Goal: Task Accomplishment & Management: Manage account settings

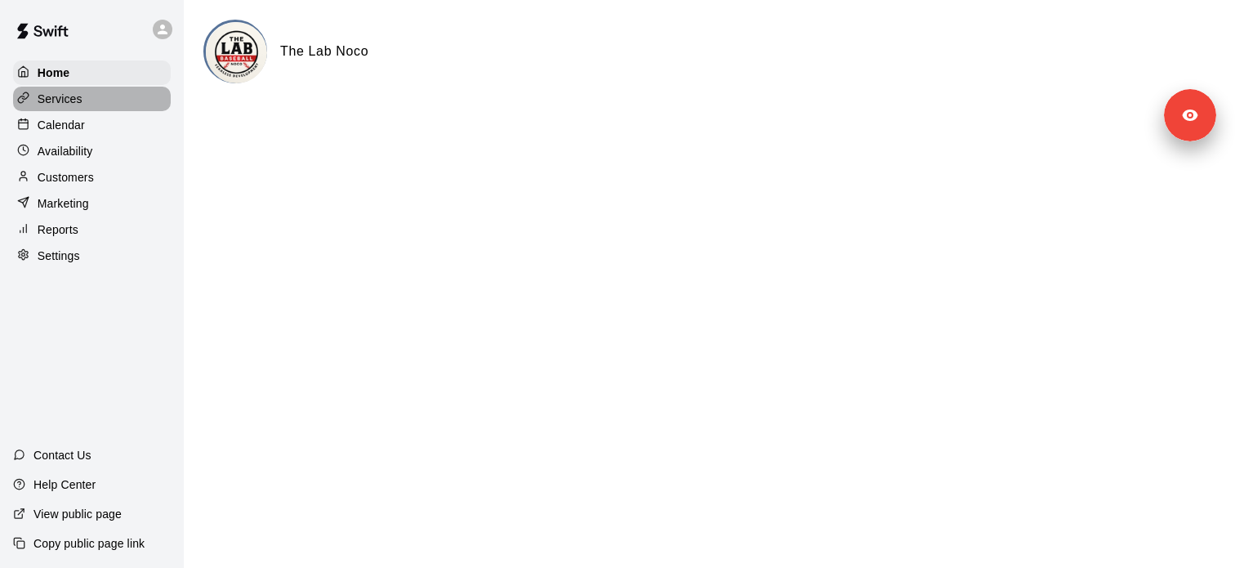
click at [81, 100] on p "Services" at bounding box center [60, 99] width 45 height 16
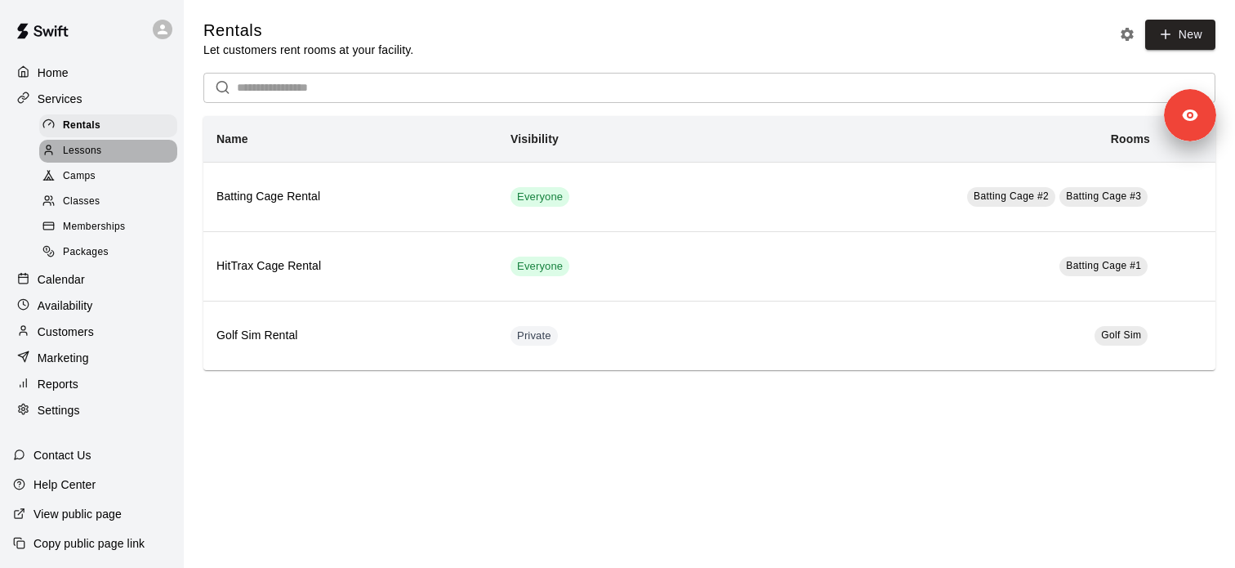
click at [117, 159] on div "Lessons" at bounding box center [108, 151] width 138 height 23
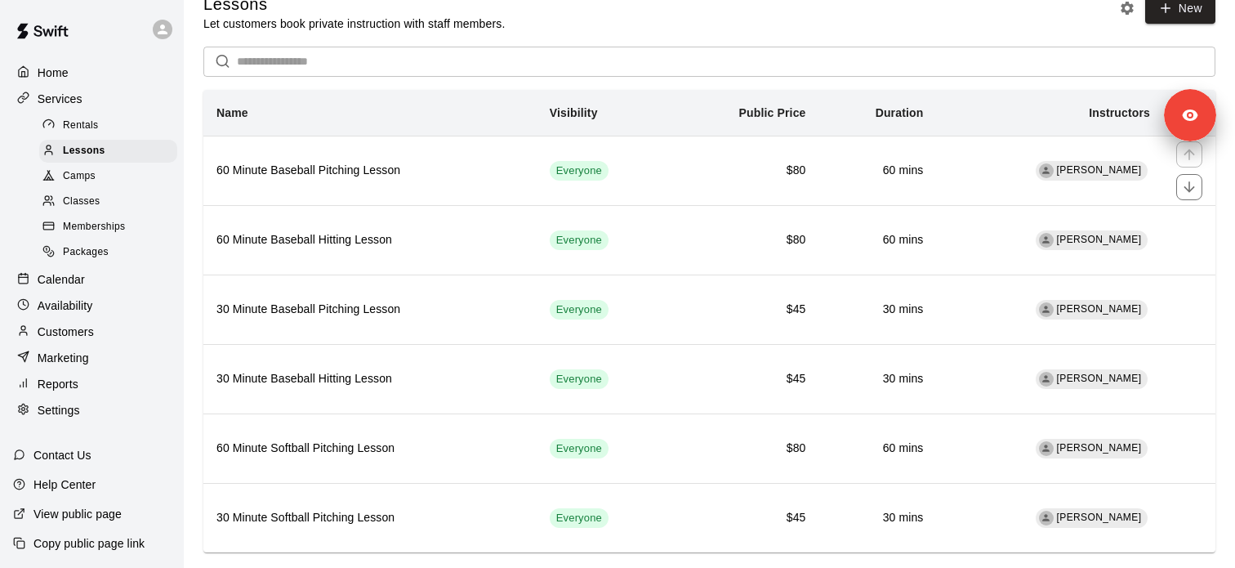
scroll to position [57, 0]
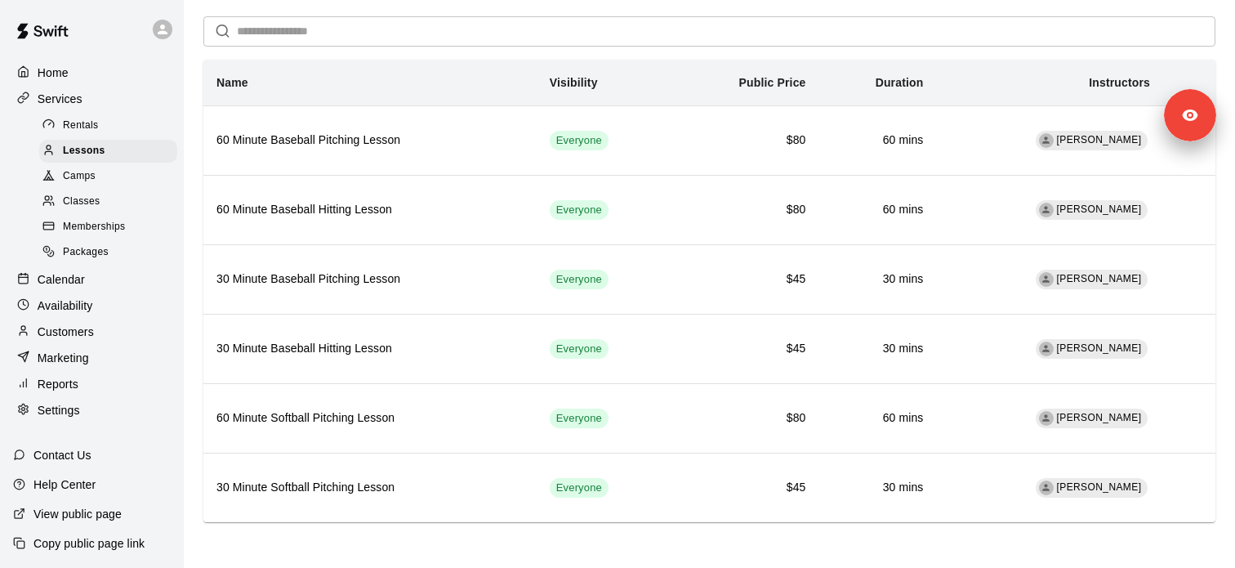
click at [132, 542] on p "Copy public page link" at bounding box center [88, 543] width 111 height 16
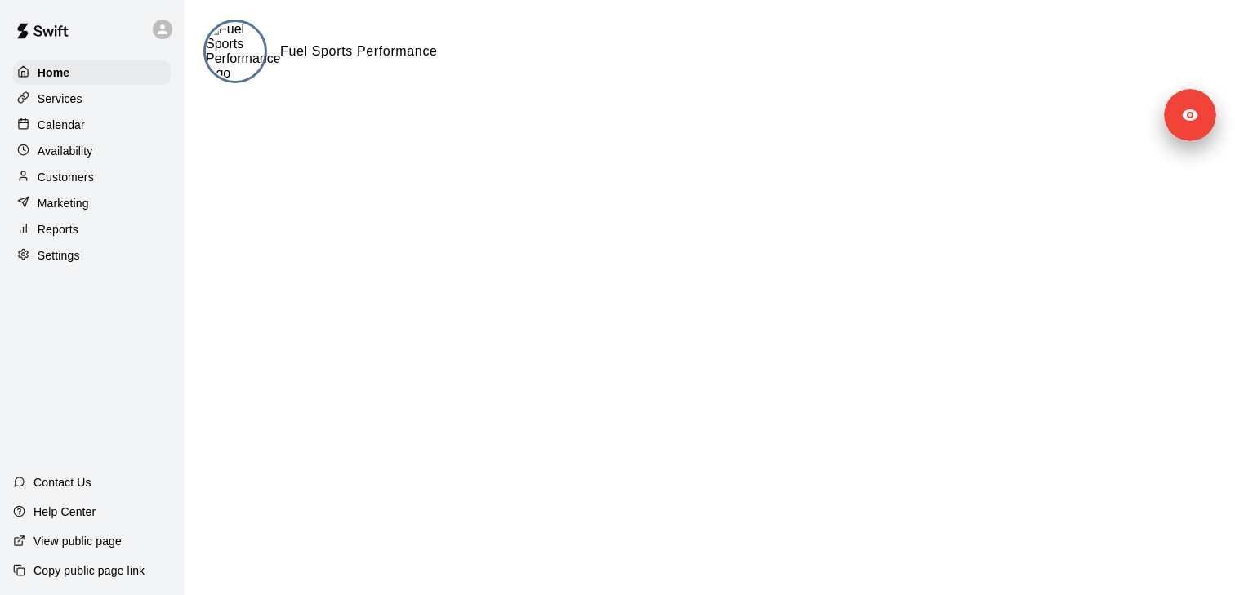
click at [100, 102] on div "Services" at bounding box center [92, 99] width 158 height 25
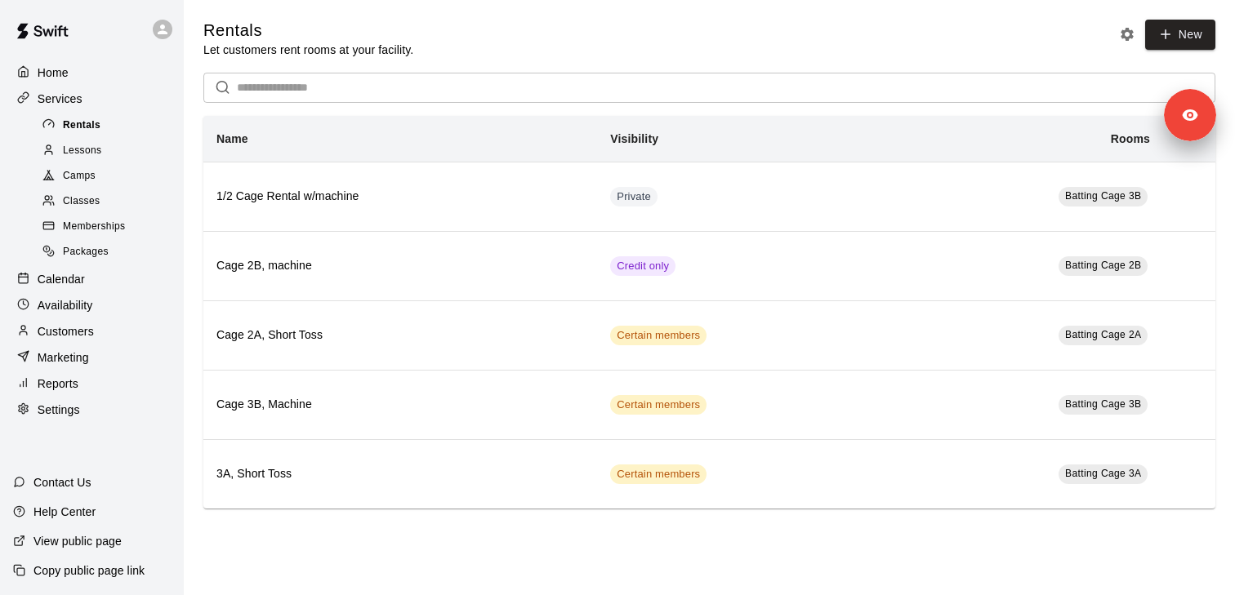
click at [87, 128] on span "Rentals" at bounding box center [82, 126] width 38 height 16
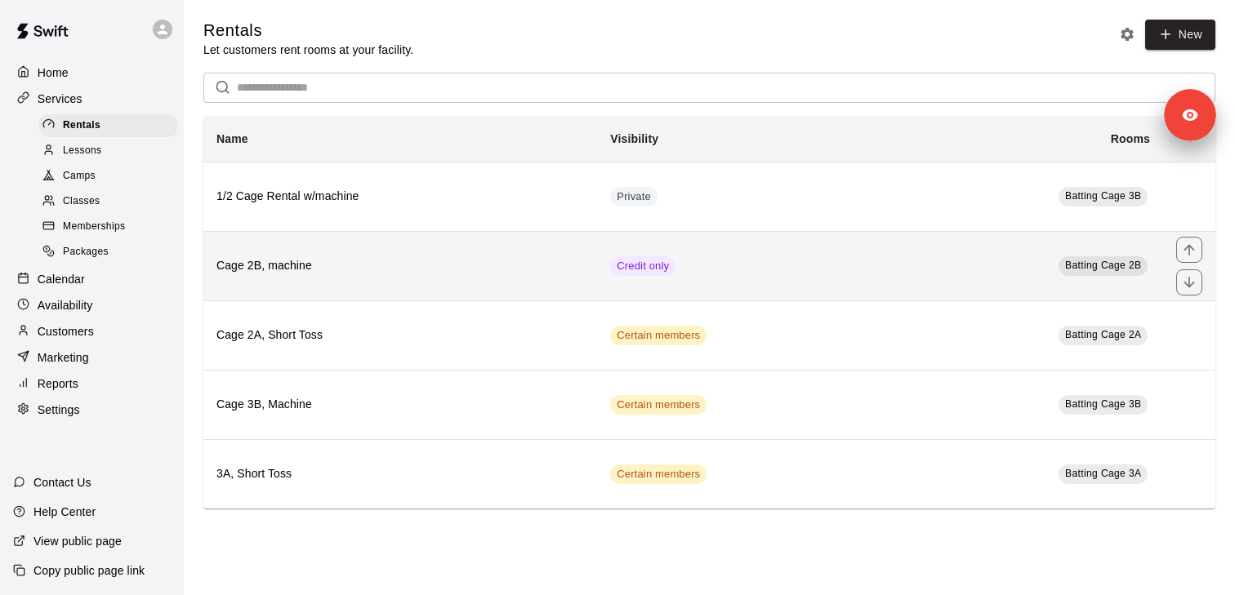
click at [506, 274] on h6 "Cage 2B, machine" at bounding box center [400, 266] width 368 height 18
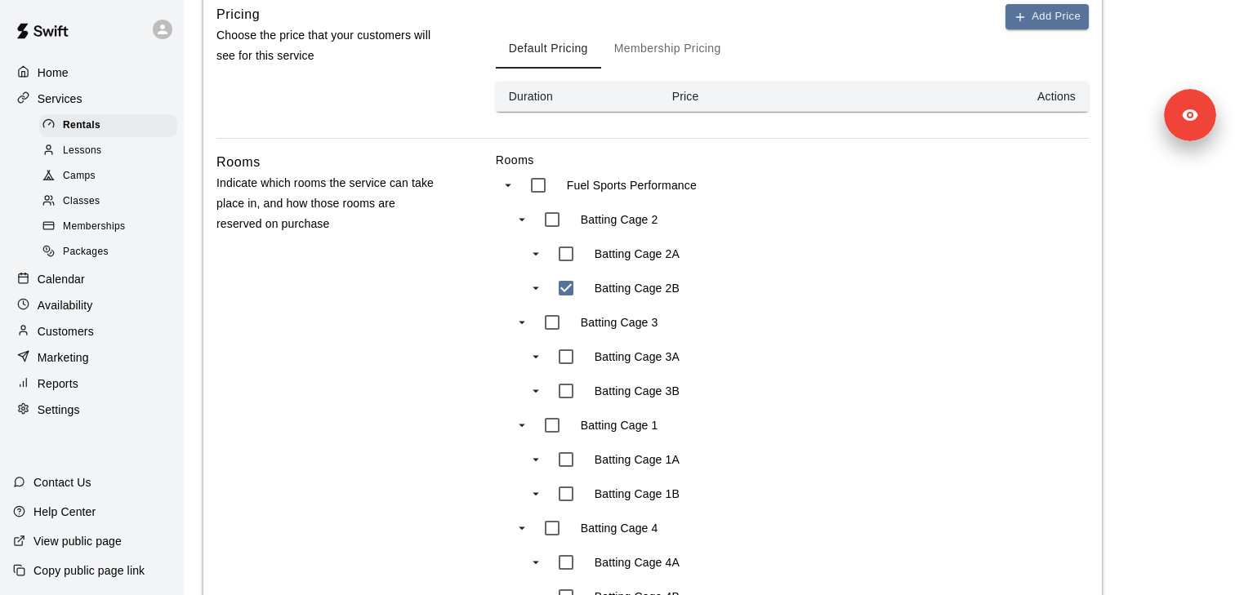
scroll to position [452, 0]
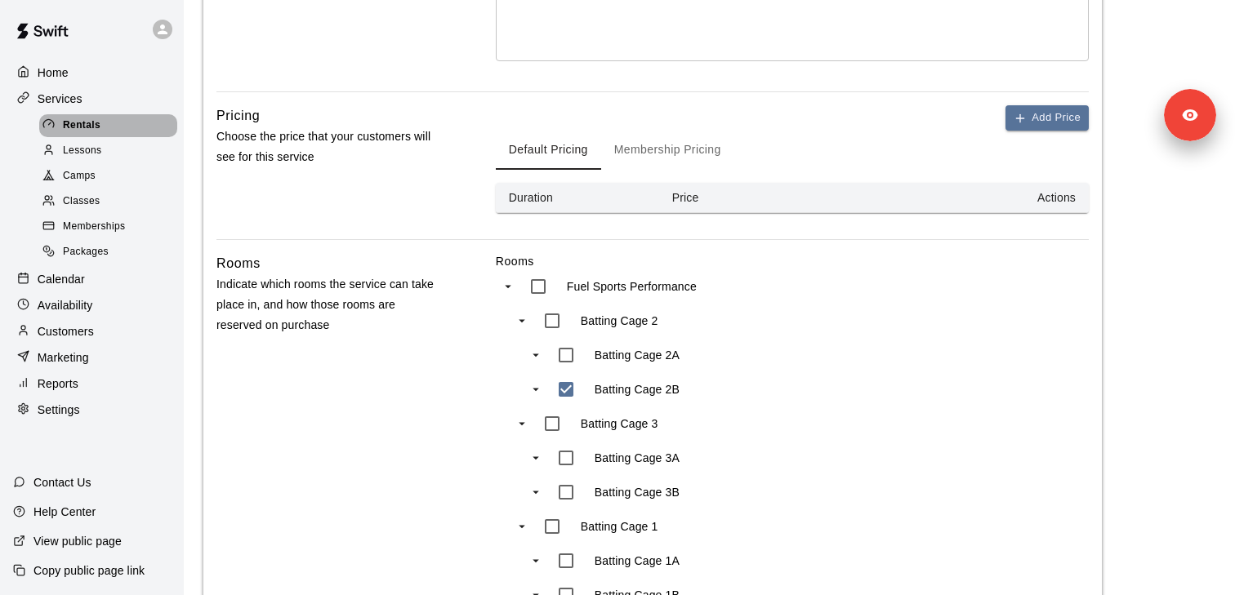
click at [99, 127] on span "Rentals" at bounding box center [82, 126] width 38 height 16
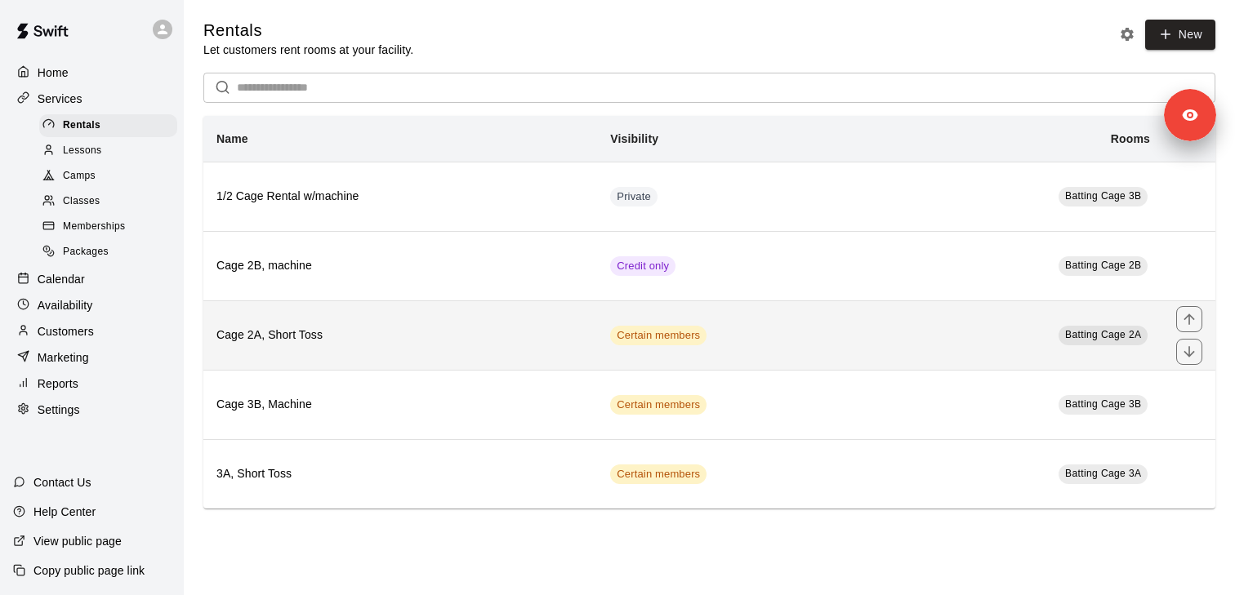
click at [370, 345] on h6 "Cage 2A, Short Toss" at bounding box center [400, 336] width 368 height 18
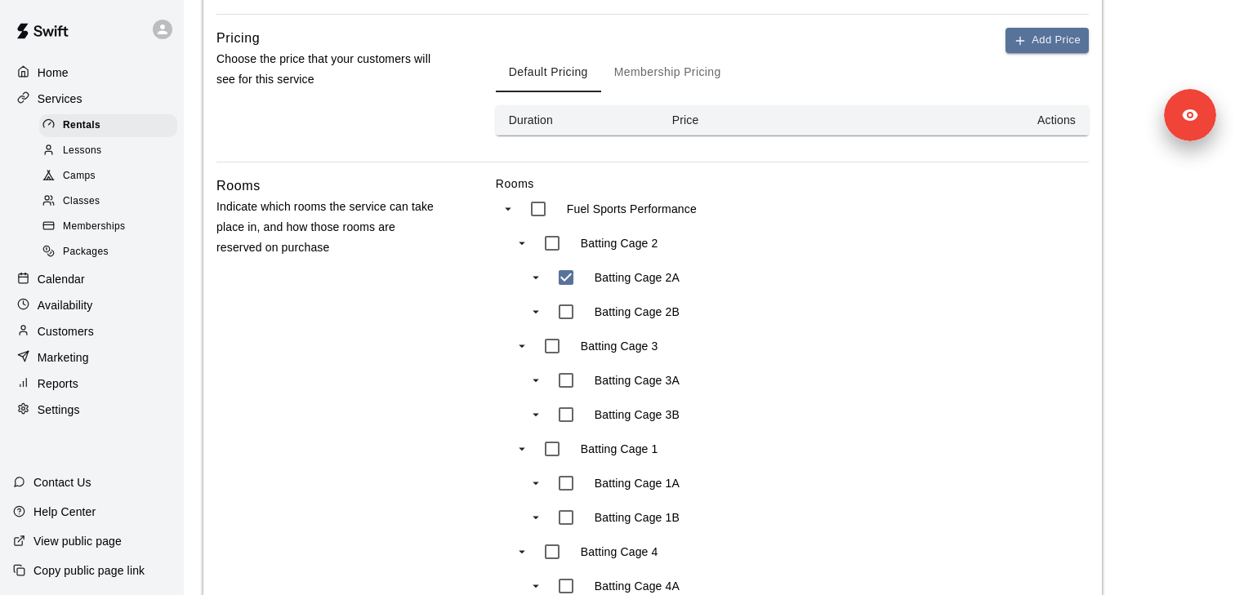
scroll to position [555, 0]
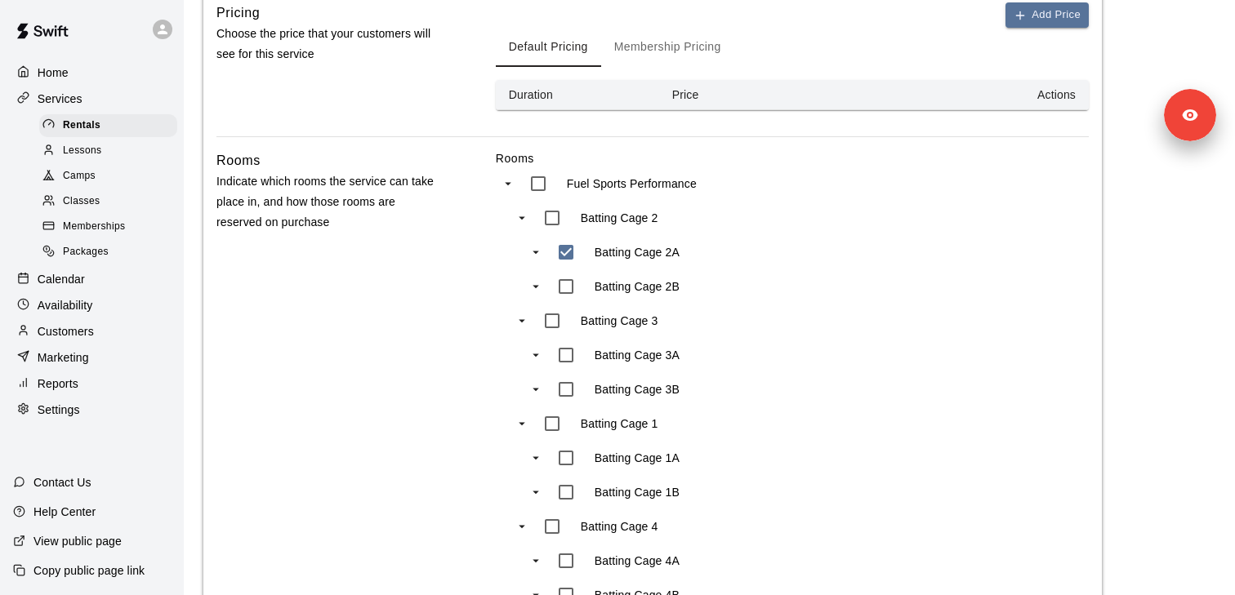
click at [648, 61] on button "Membership Pricing" at bounding box center [667, 47] width 133 height 39
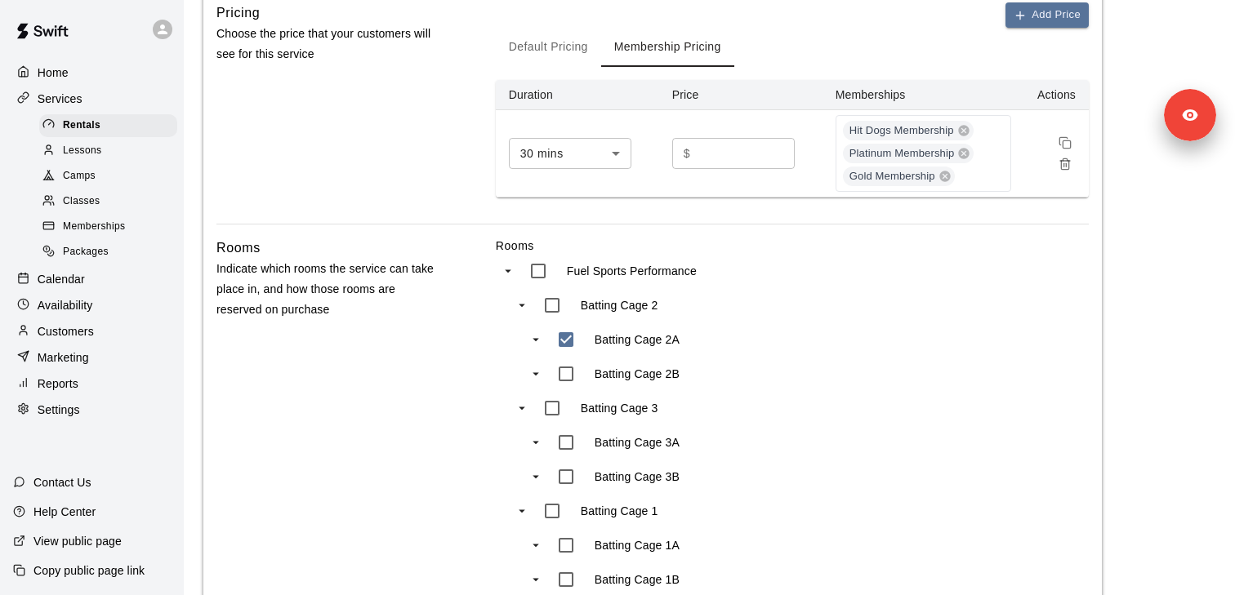
click at [576, 61] on button "Default Pricing" at bounding box center [548, 47] width 105 height 39
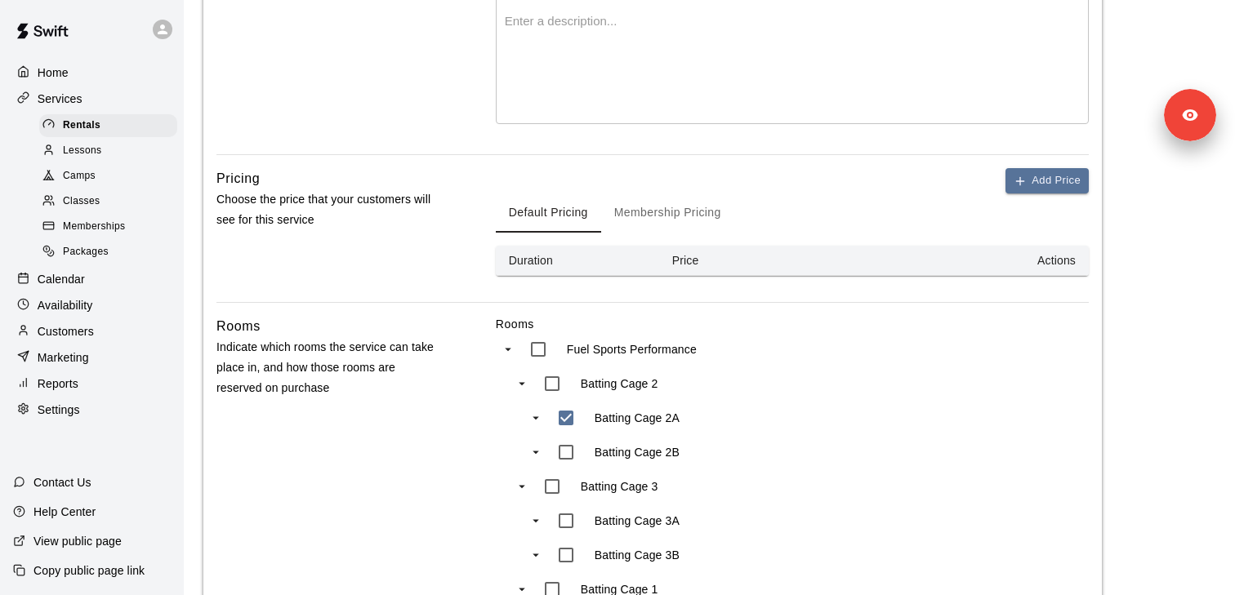
scroll to position [372, 0]
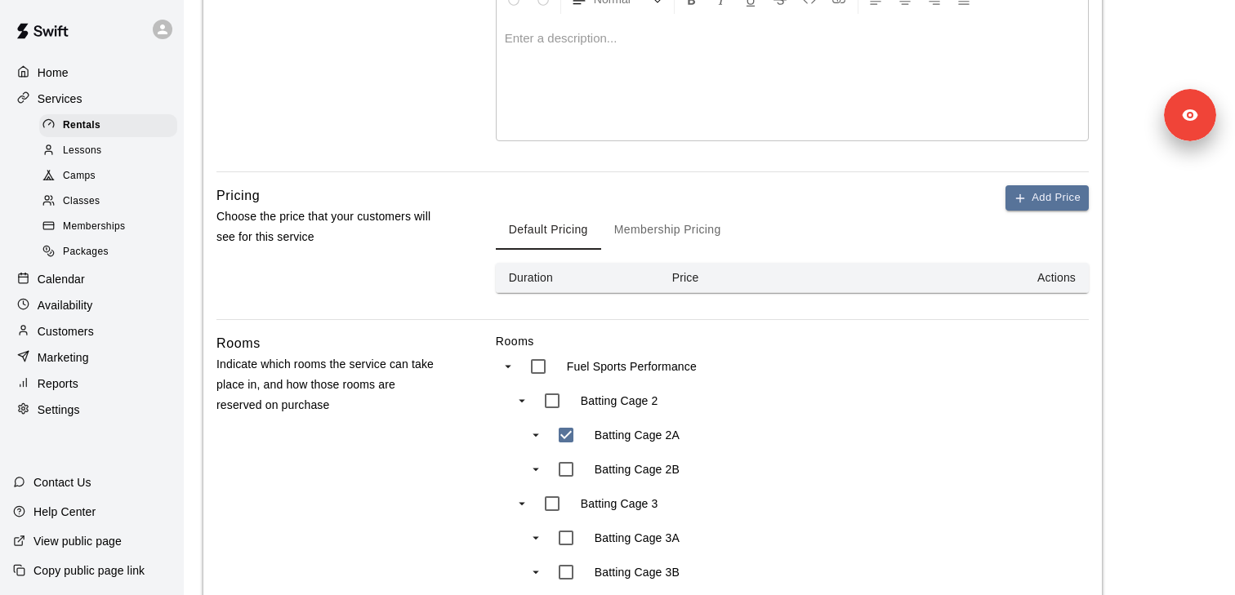
click at [664, 239] on button "Membership Pricing" at bounding box center [667, 230] width 133 height 39
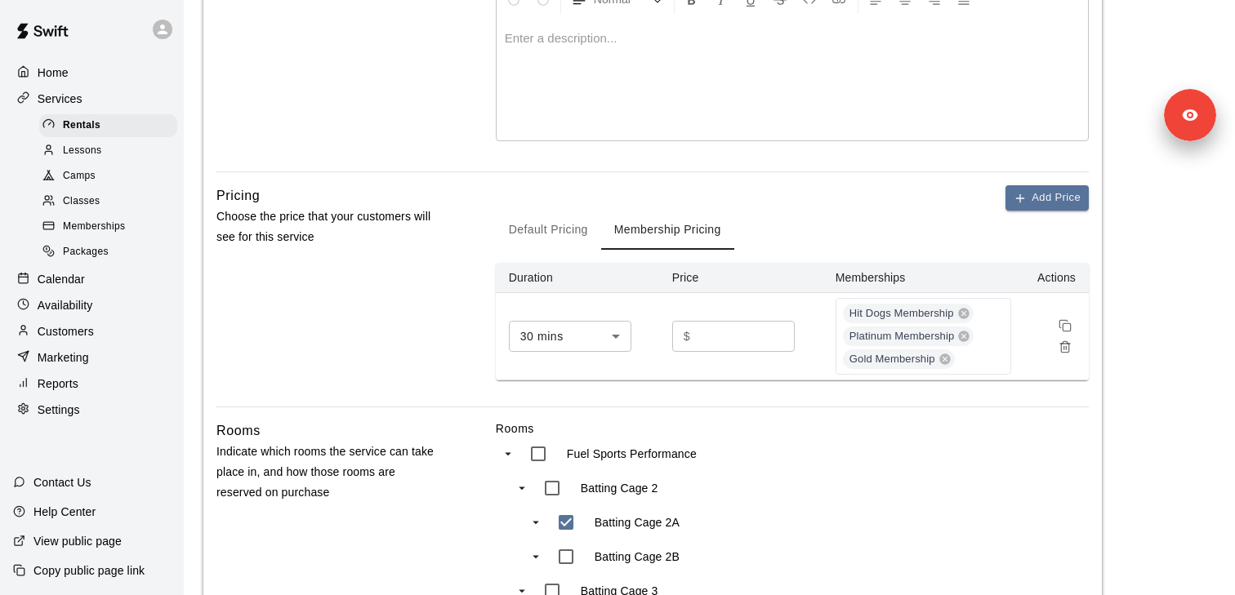
click at [551, 243] on button "Default Pricing" at bounding box center [548, 230] width 105 height 39
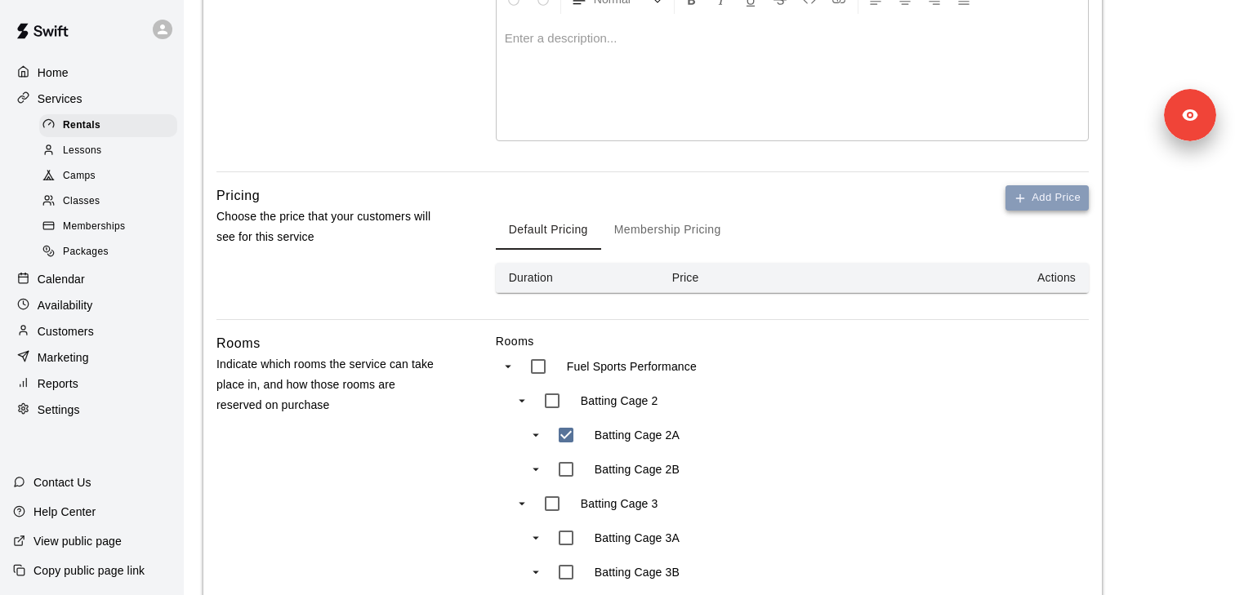
click at [1051, 198] on button "Add Price" at bounding box center [1047, 197] width 83 height 25
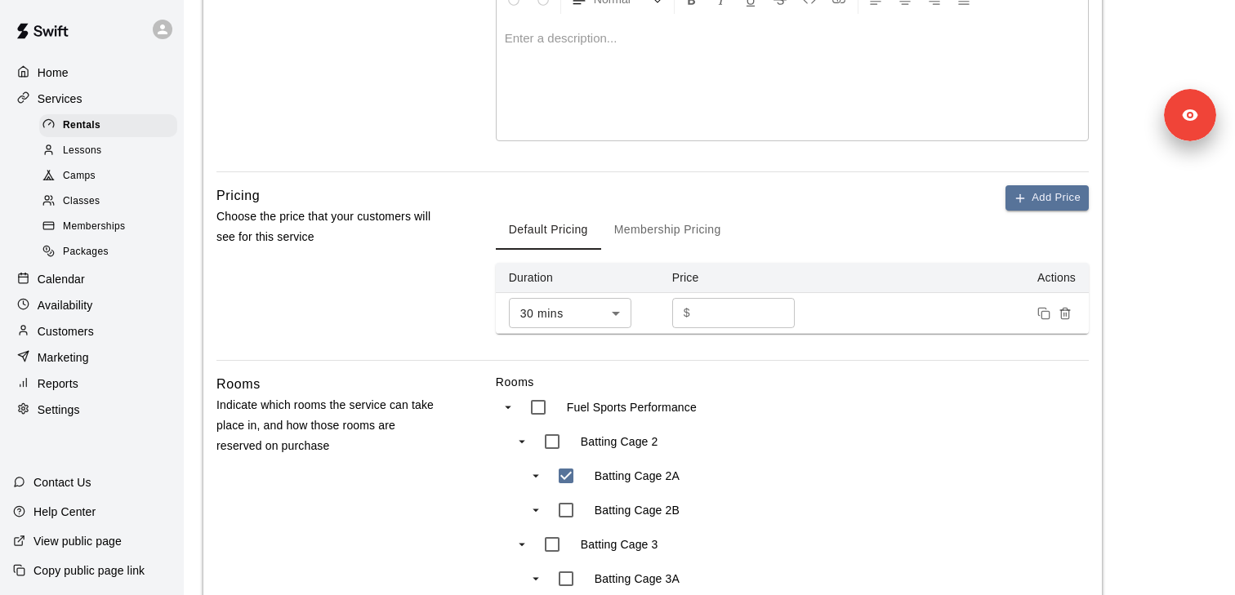
click at [745, 317] on input "*" at bounding box center [746, 313] width 98 height 30
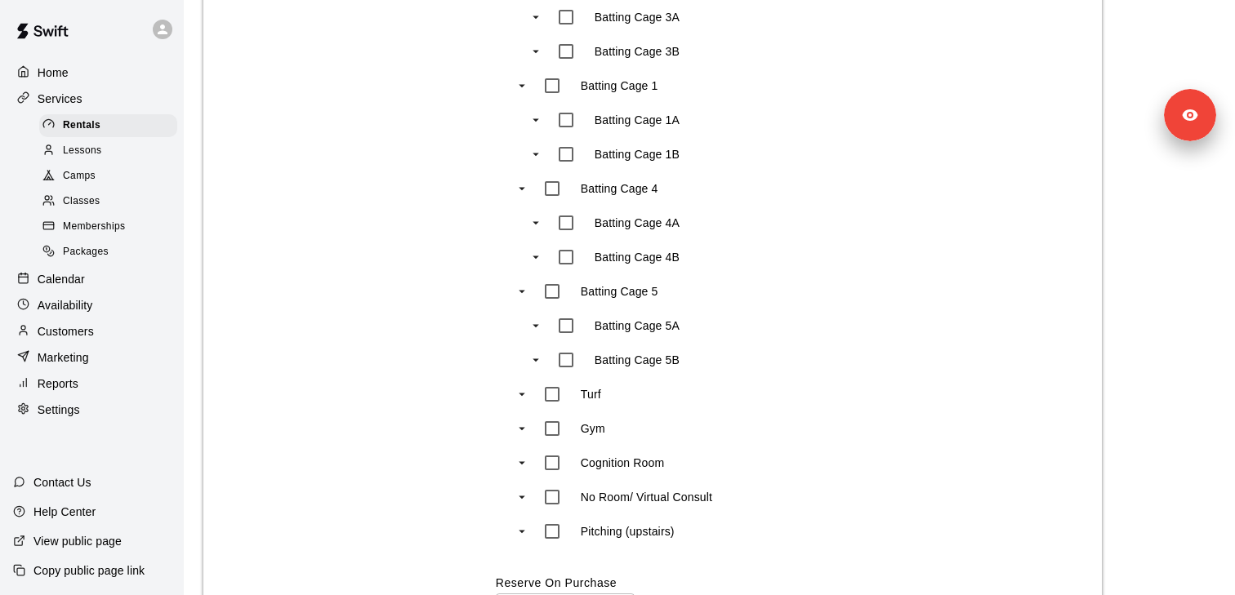
scroll to position [1159, 0]
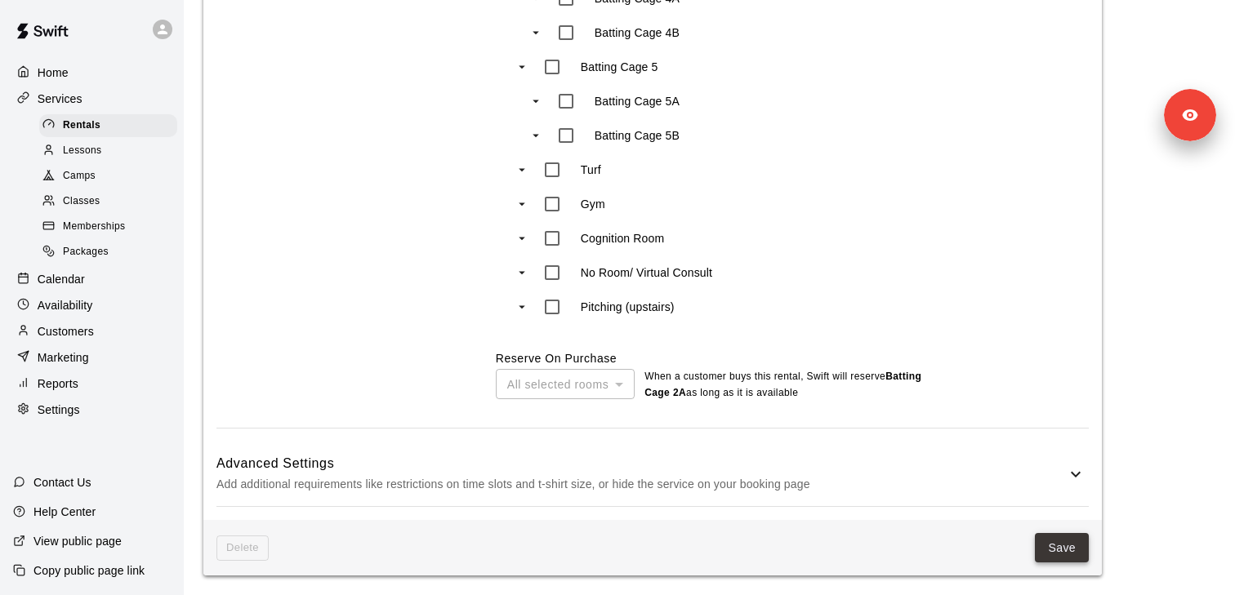
type input "*"
click at [1049, 539] on button "Save" at bounding box center [1062, 548] width 54 height 30
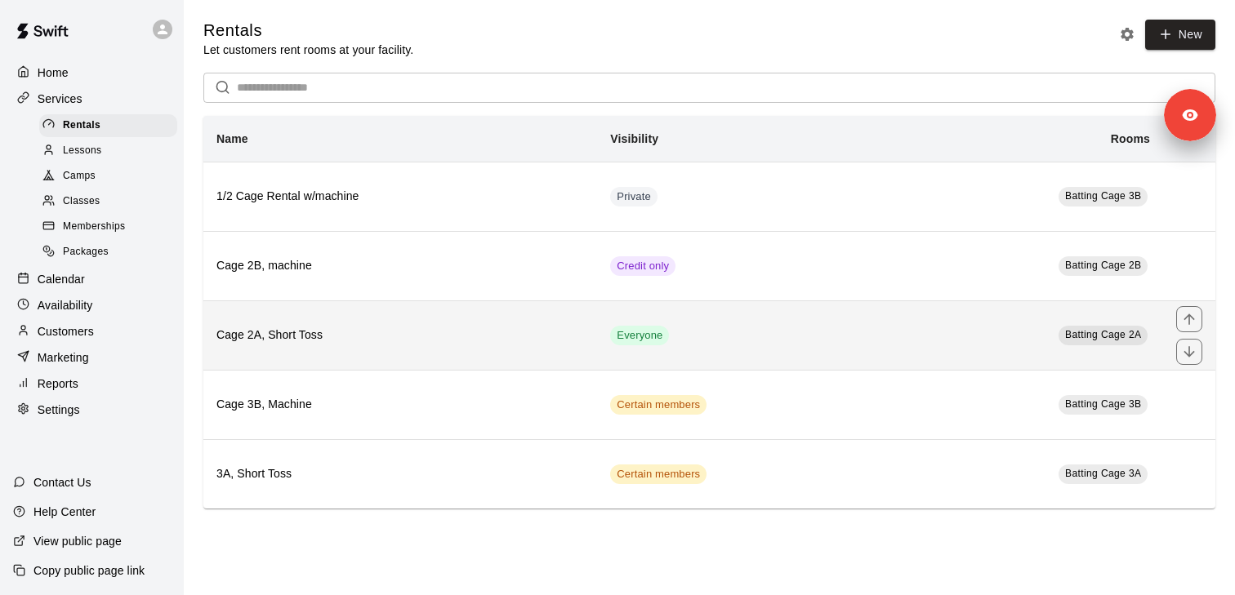
click at [671, 330] on td "Everyone" at bounding box center [740, 335] width 286 height 69
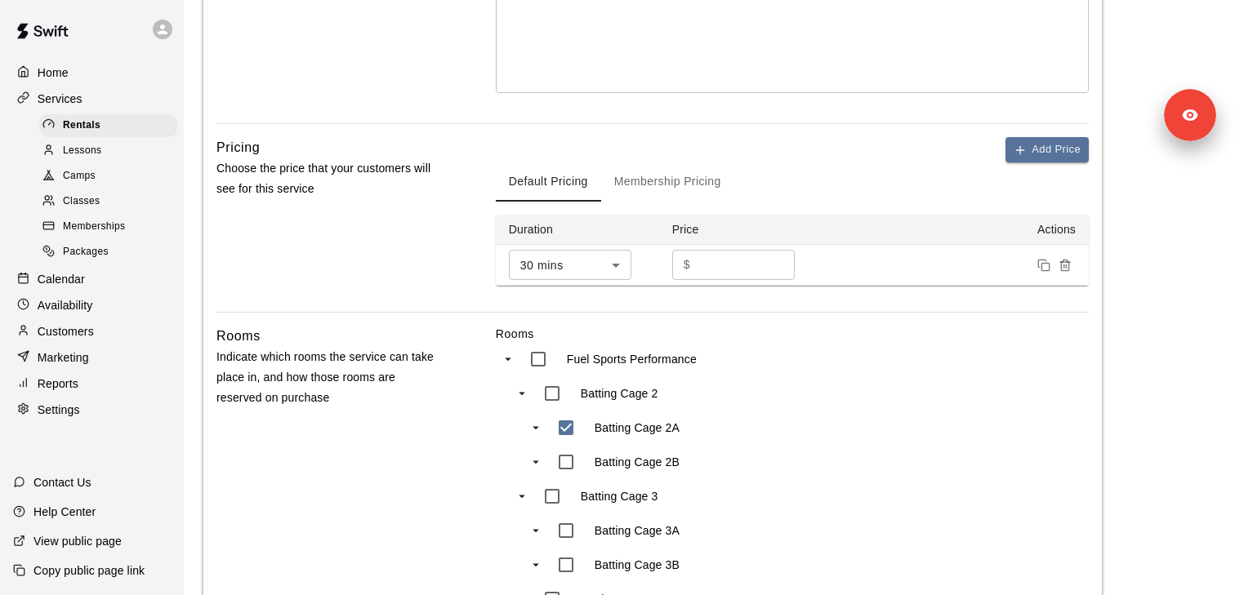
scroll to position [489, 0]
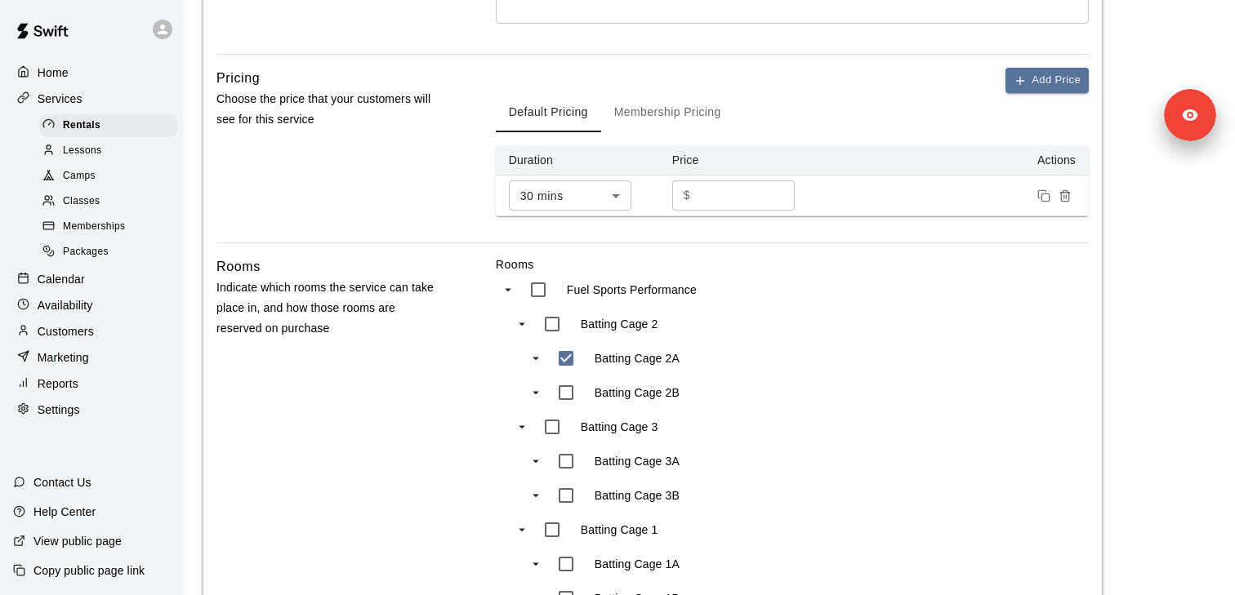
click at [1068, 195] on icon "Remove price" at bounding box center [1065, 196] width 13 height 13
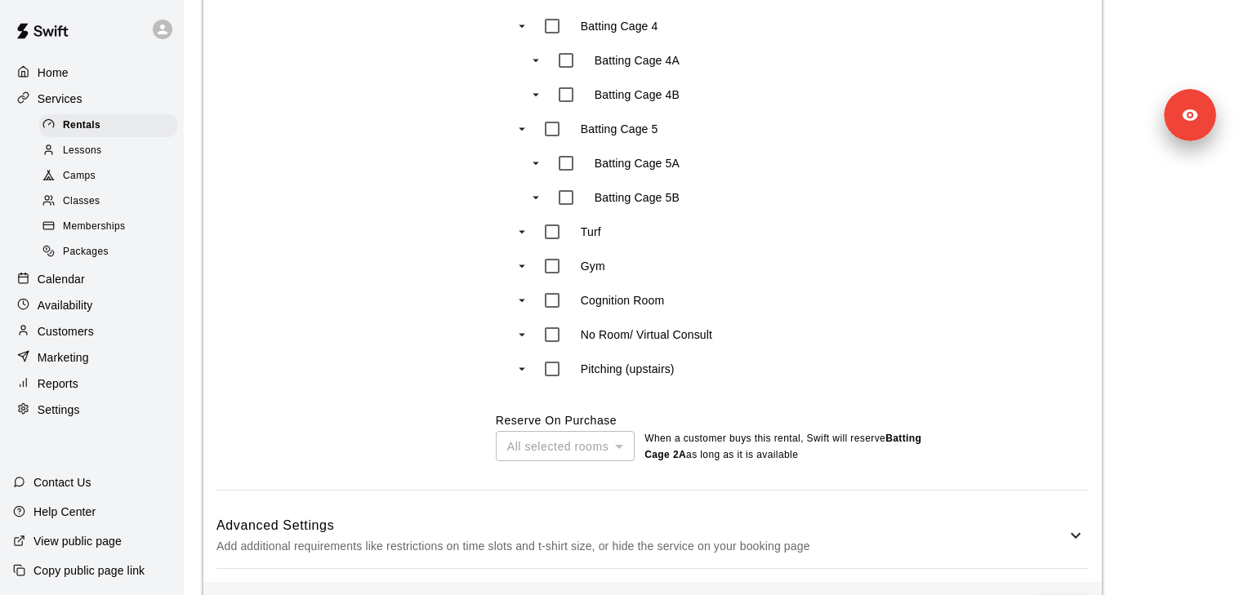
scroll to position [1118, 0]
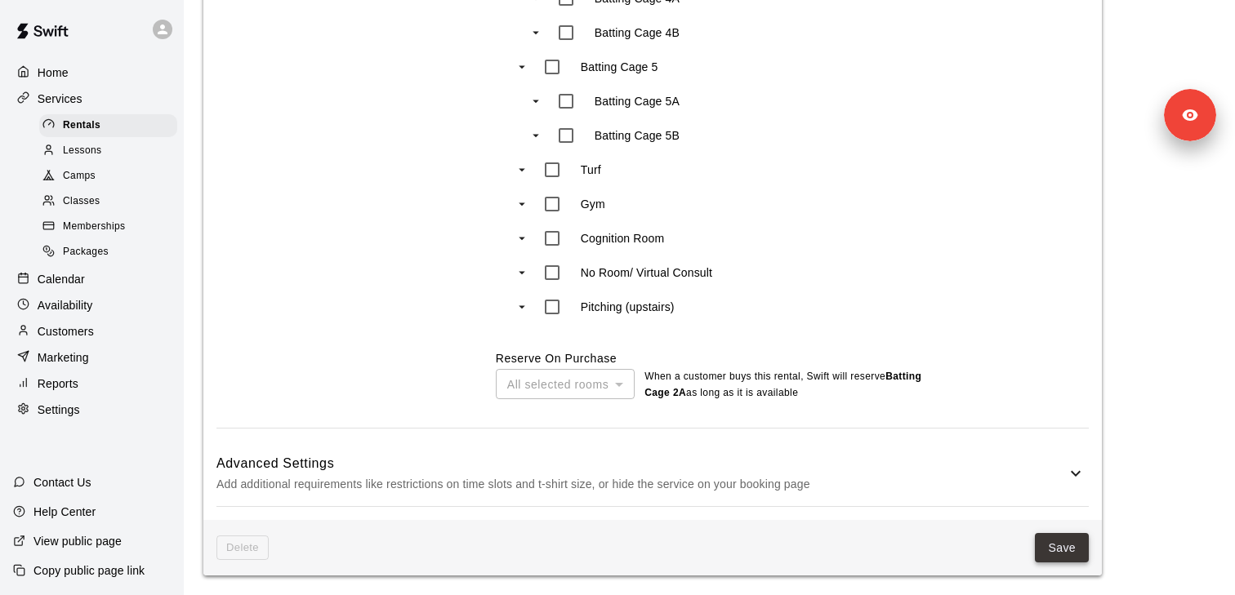
click at [1050, 533] on button "Save" at bounding box center [1062, 548] width 54 height 30
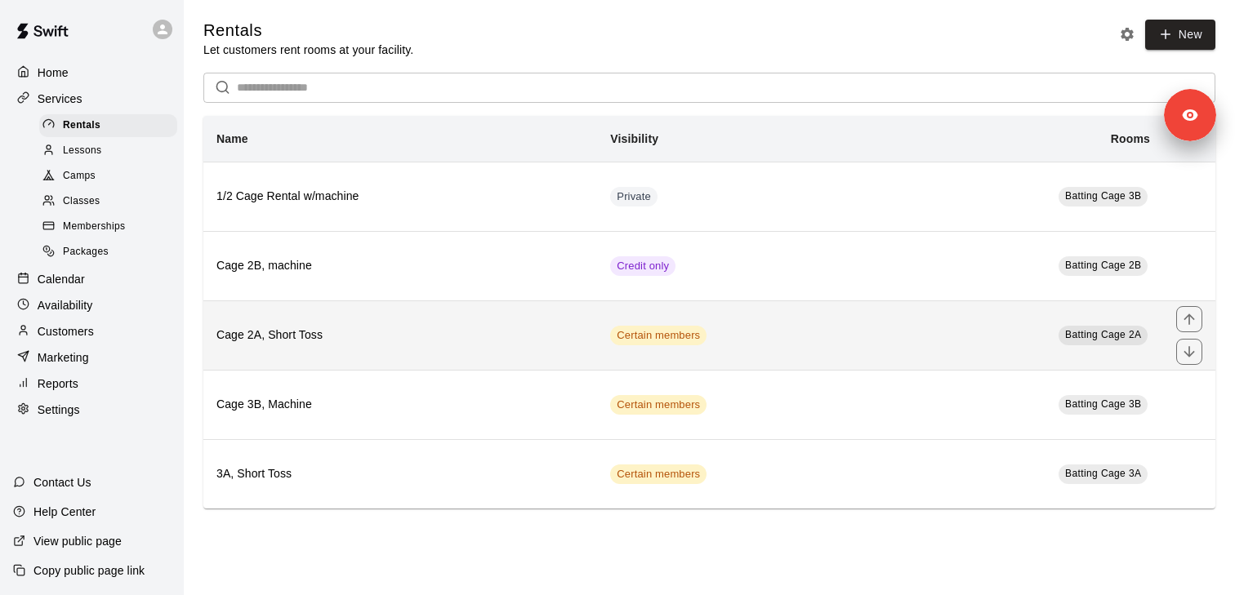
click at [780, 327] on td "Certain members" at bounding box center [740, 335] width 286 height 69
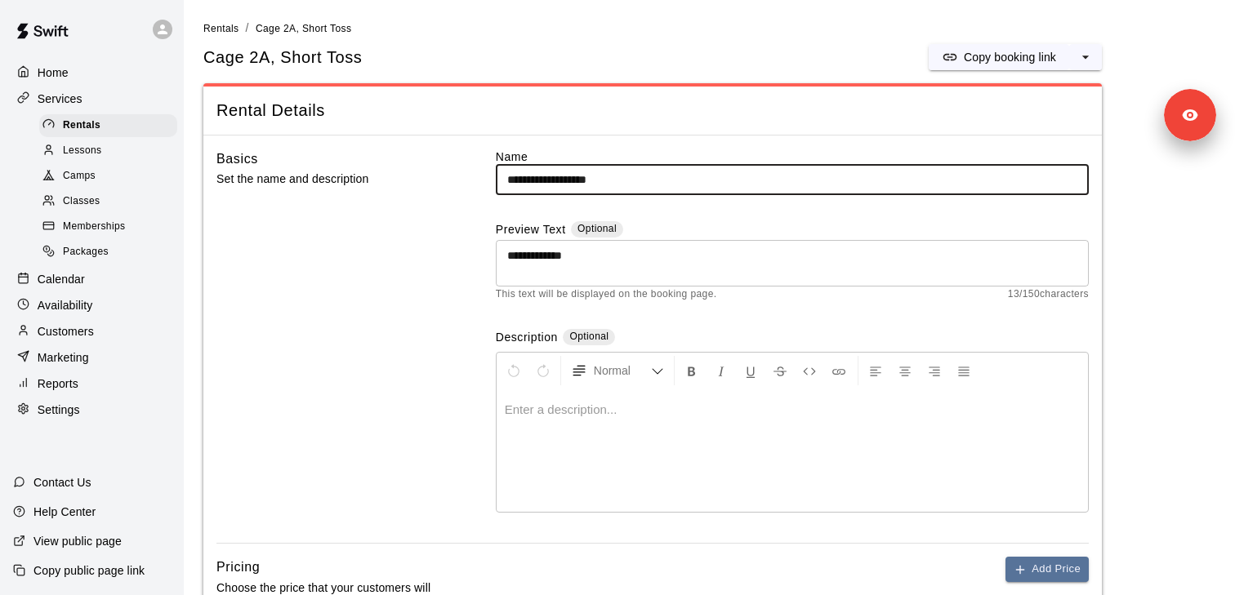
scroll to position [350, 0]
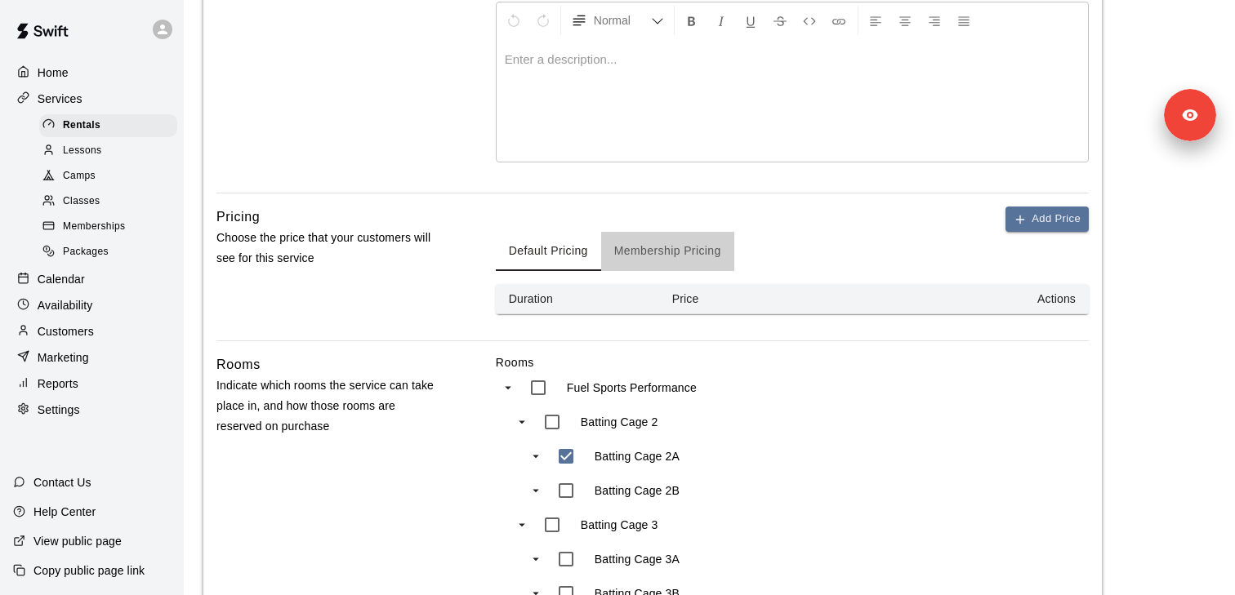
click at [677, 252] on button "Membership Pricing" at bounding box center [667, 251] width 133 height 39
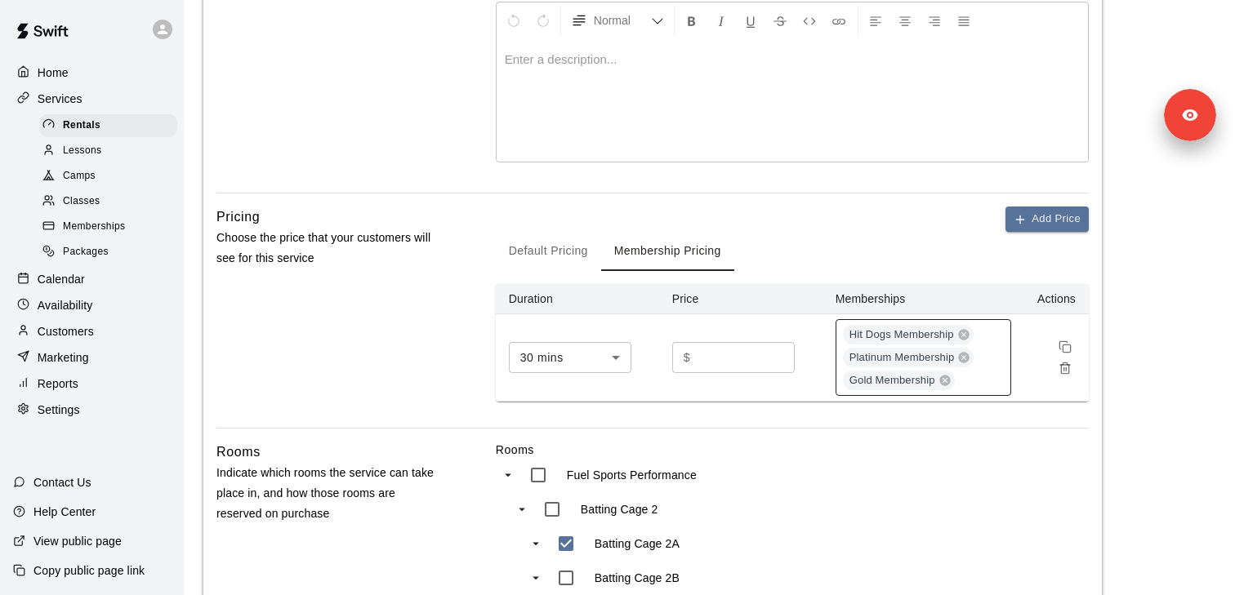
click at [1003, 358] on div "Hit Dogs Membership Platinum Membership Gold Membership" at bounding box center [924, 357] width 176 height 77
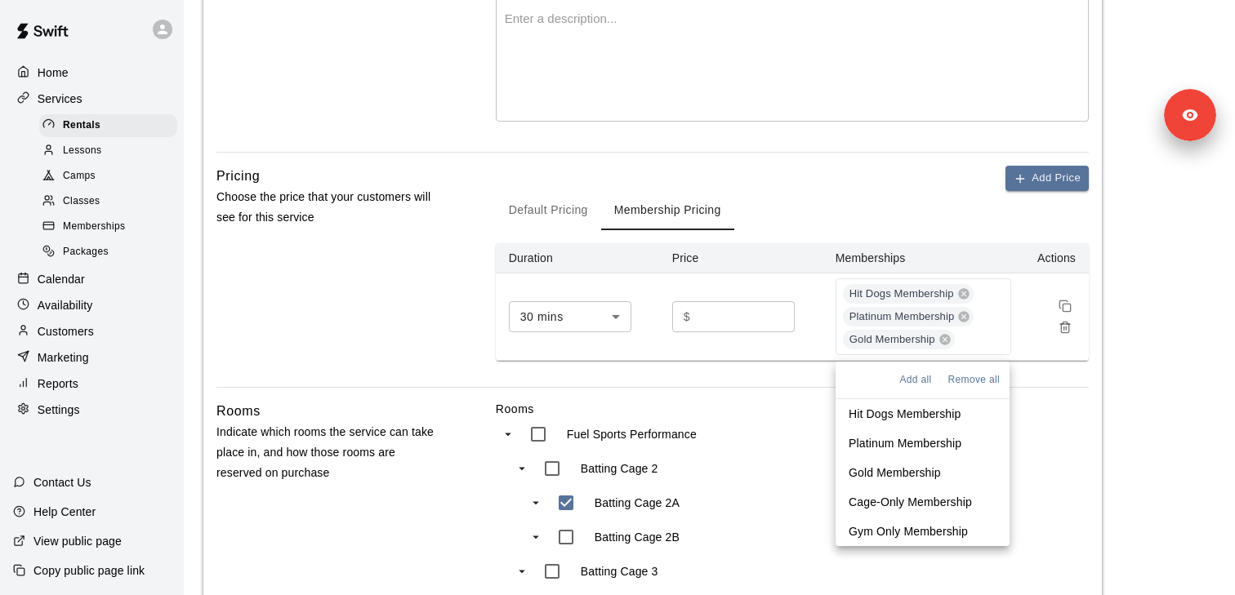
scroll to position [393, 0]
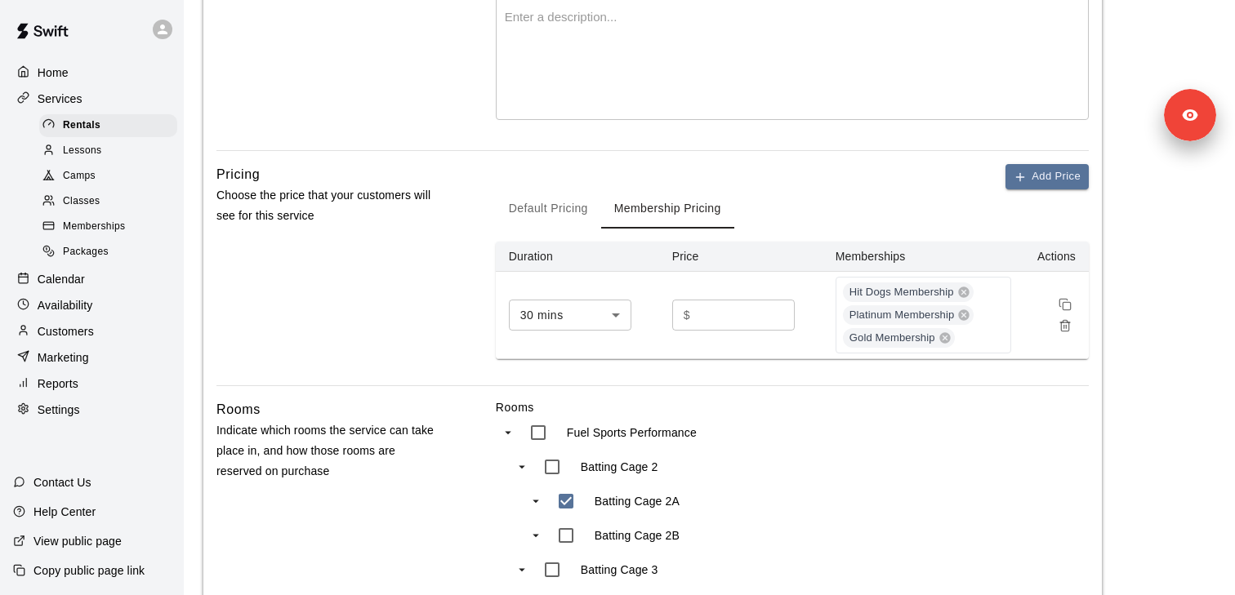
click at [809, 183] on div "Add Price Default Pricing Membership Pricing Duration Price Memberships Actions…" at bounding box center [792, 261] width 593 height 195
click at [114, 122] on div "Rentals" at bounding box center [108, 125] width 138 height 23
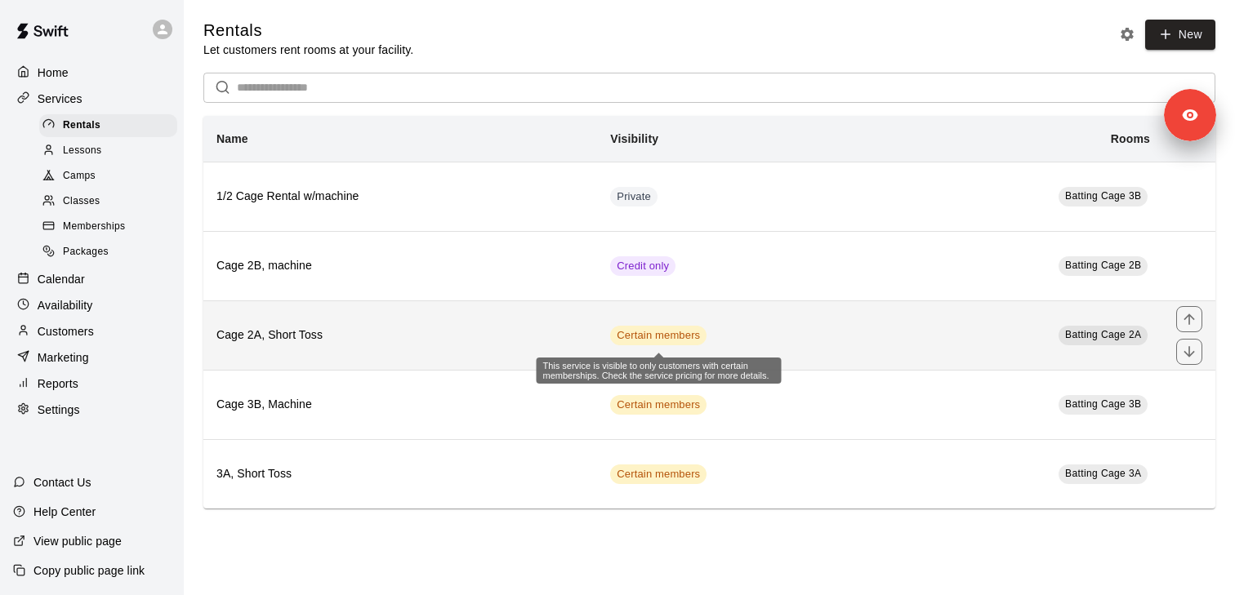
click at [645, 328] on span "Certain members" at bounding box center [658, 336] width 96 height 16
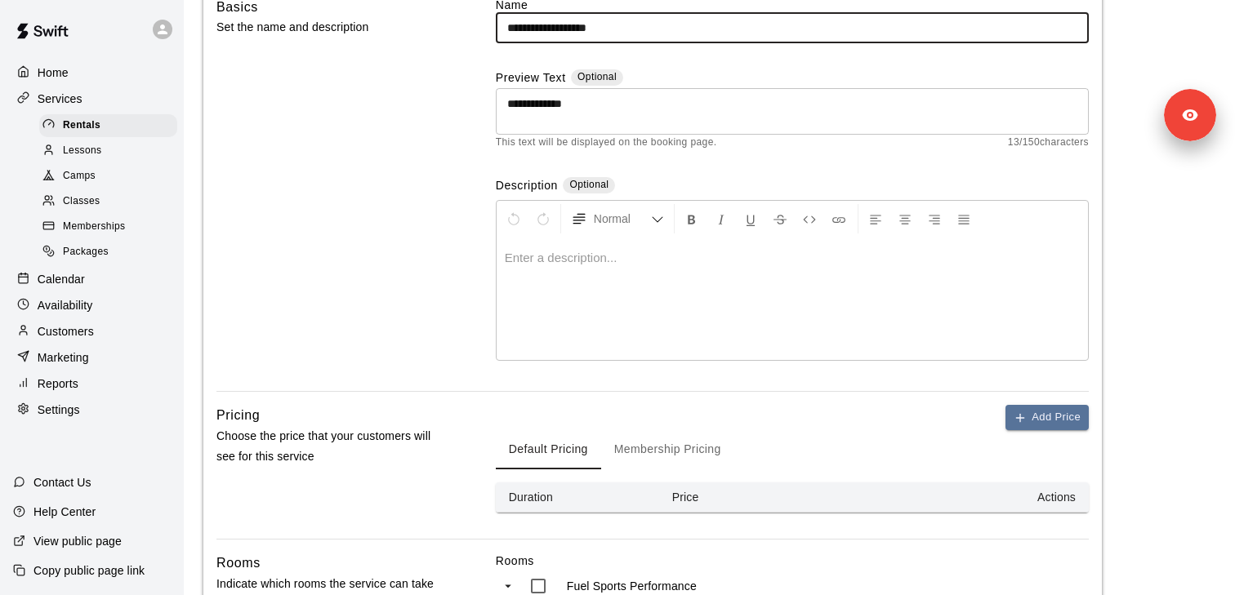
scroll to position [204, 0]
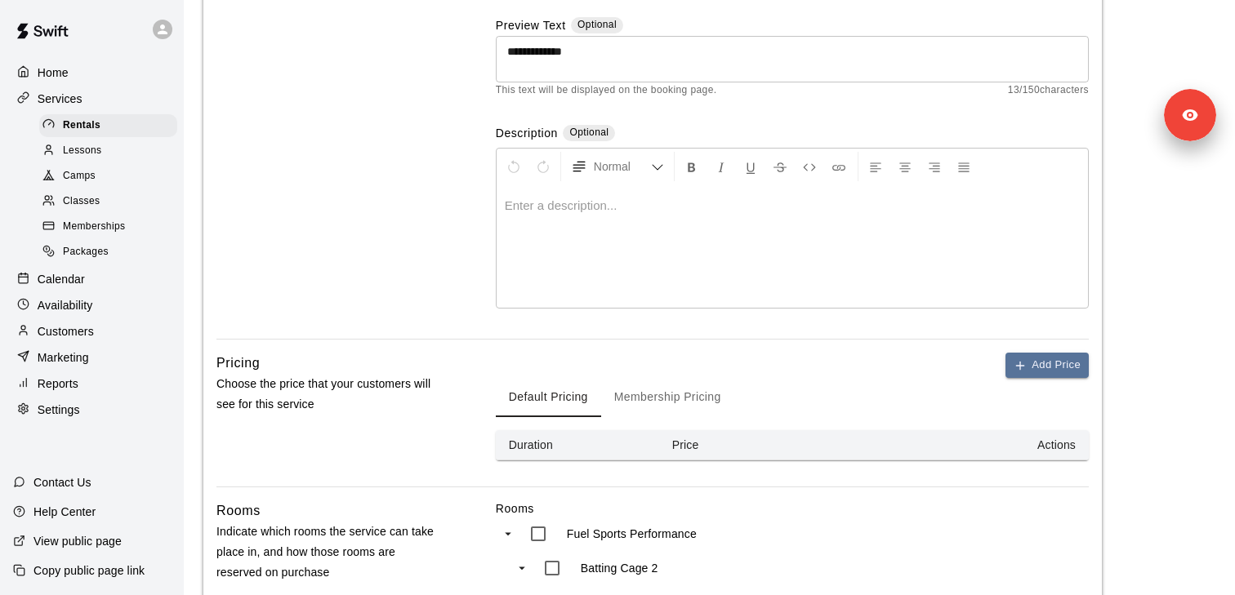
click at [655, 396] on button "Membership Pricing" at bounding box center [667, 397] width 133 height 39
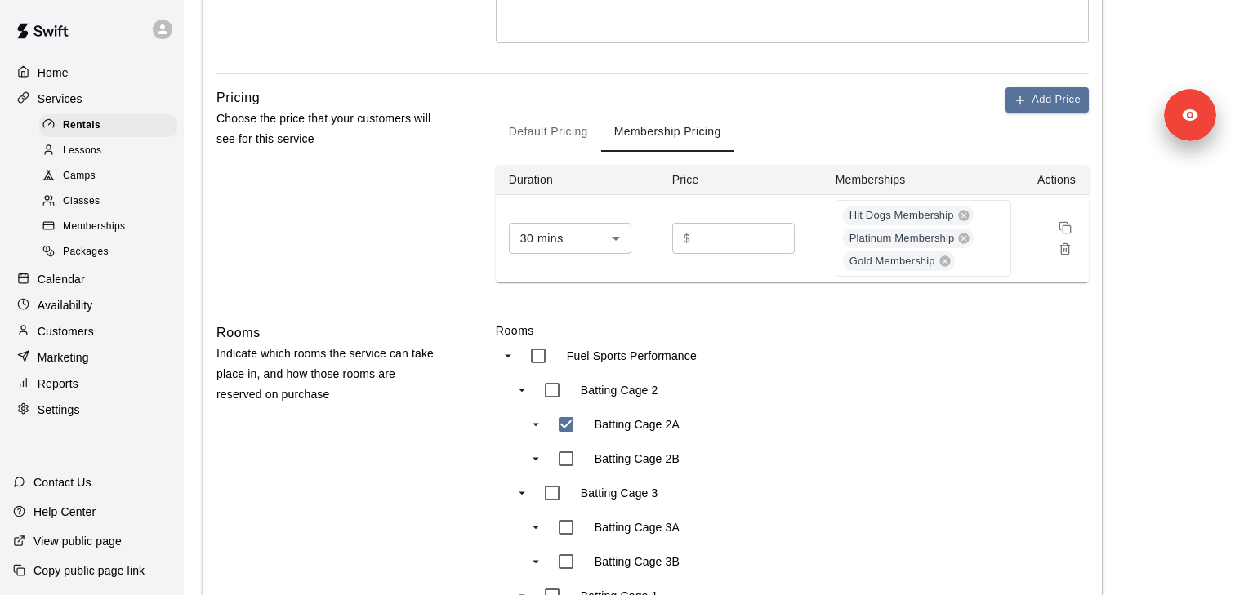
scroll to position [665, 0]
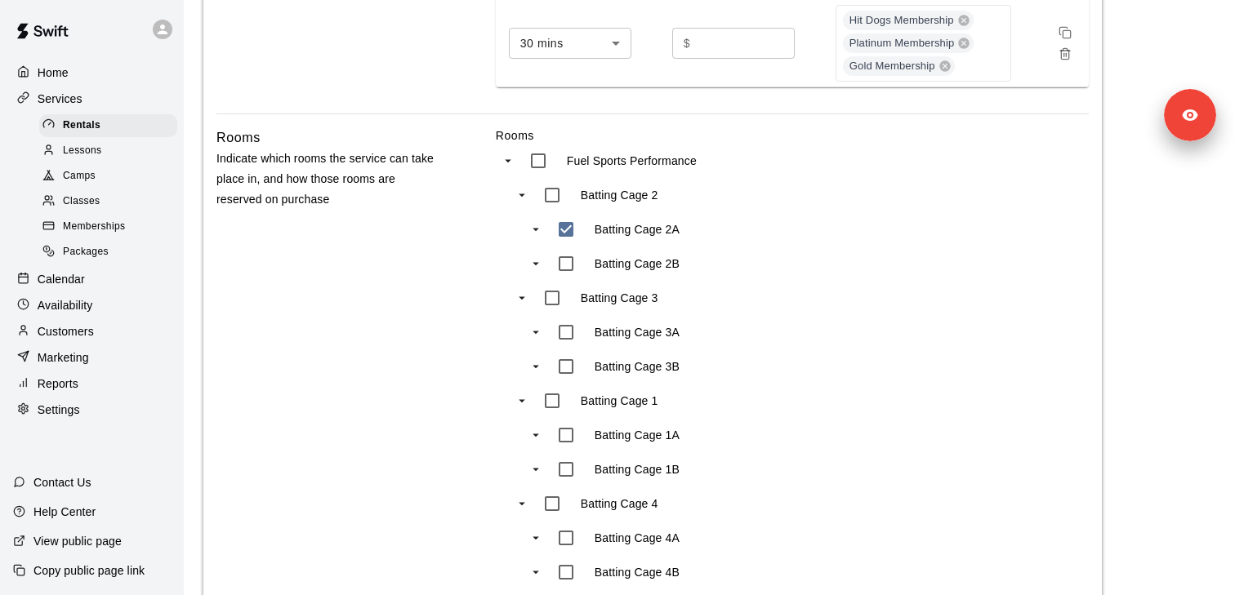
click at [1069, 65] on td at bounding box center [1056, 43] width 65 height 87
click at [1068, 57] on icon "Remove price" at bounding box center [1064, 55] width 7 height 9
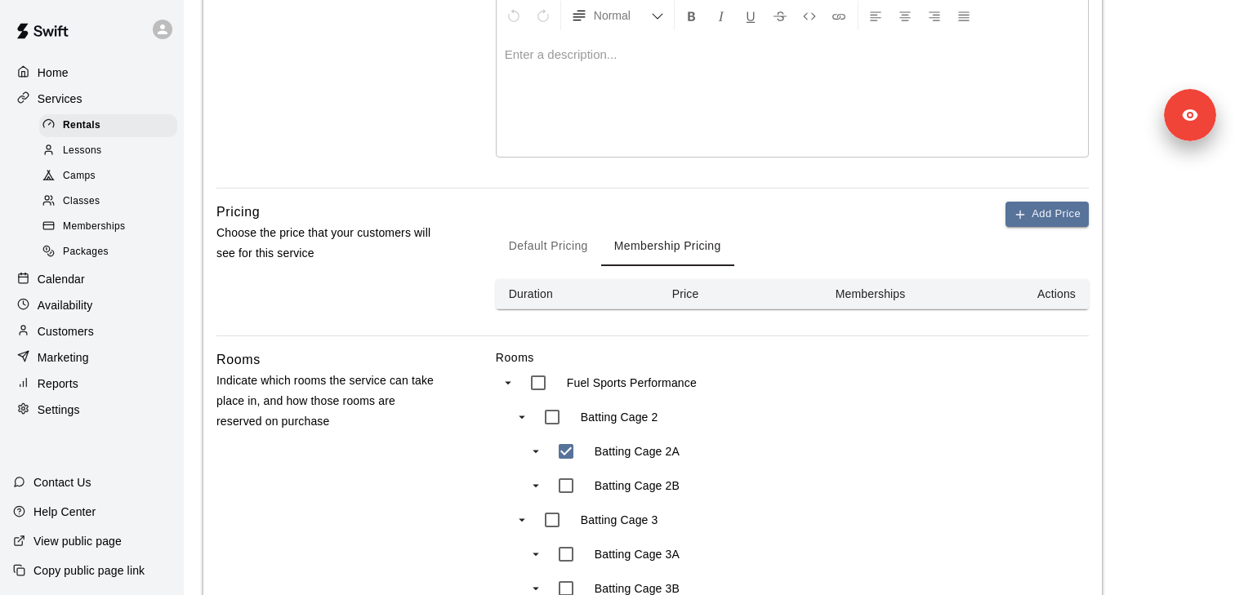
scroll to position [300, 0]
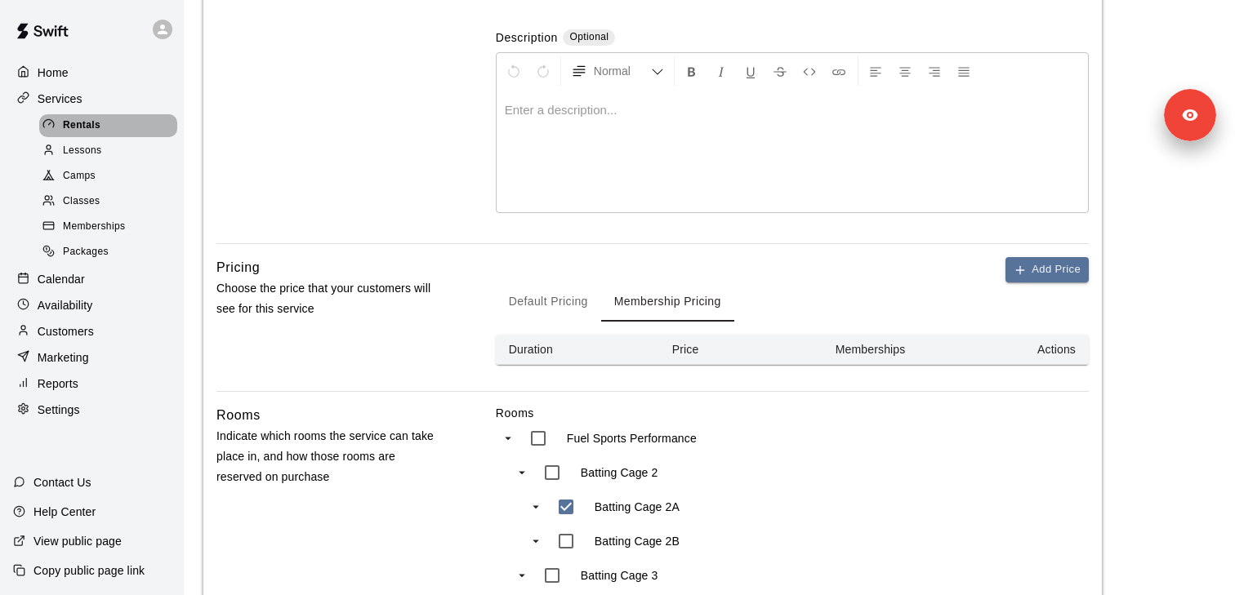
click at [82, 125] on span "Rentals" at bounding box center [82, 126] width 38 height 16
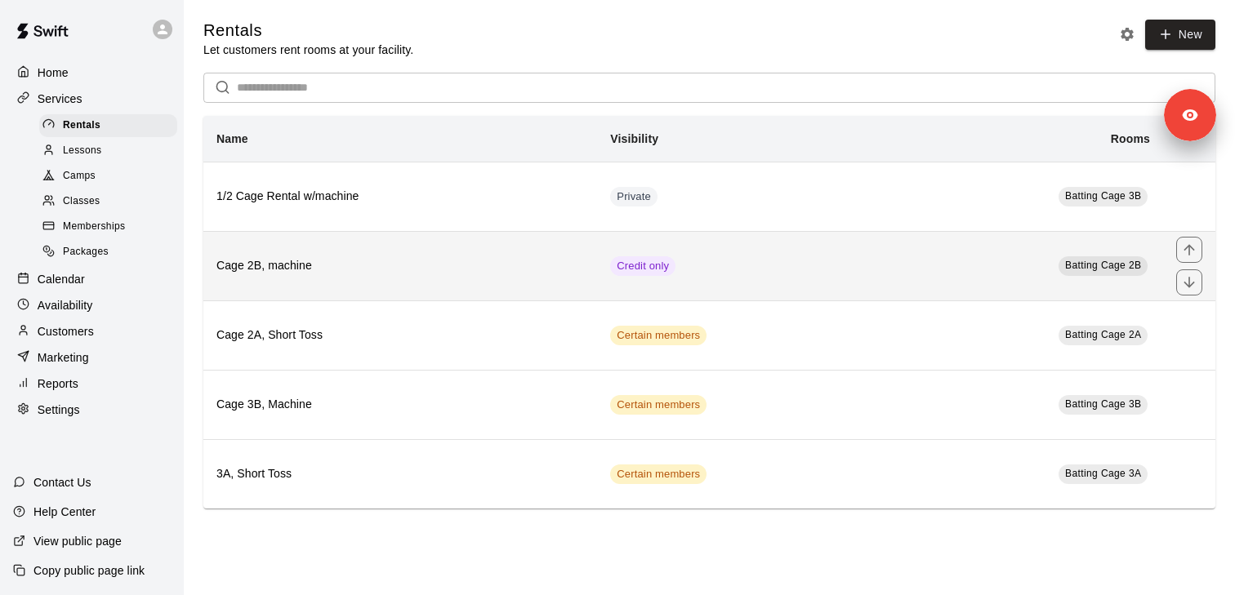
click at [479, 264] on h6 "Cage 2B, machine" at bounding box center [400, 266] width 368 height 18
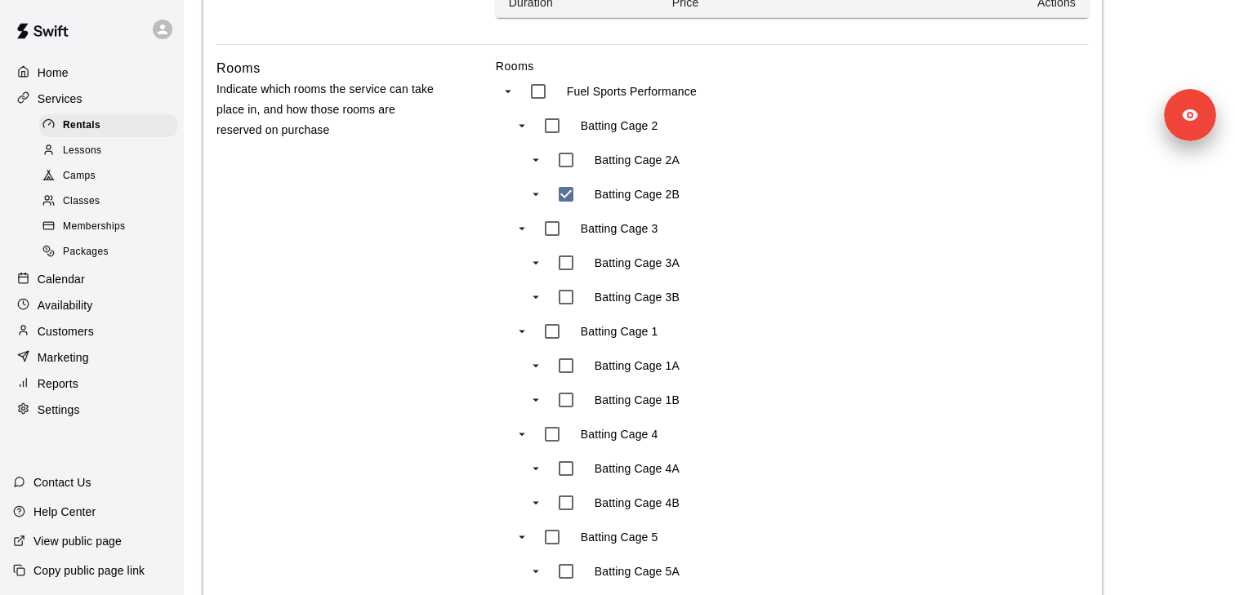
scroll to position [493, 0]
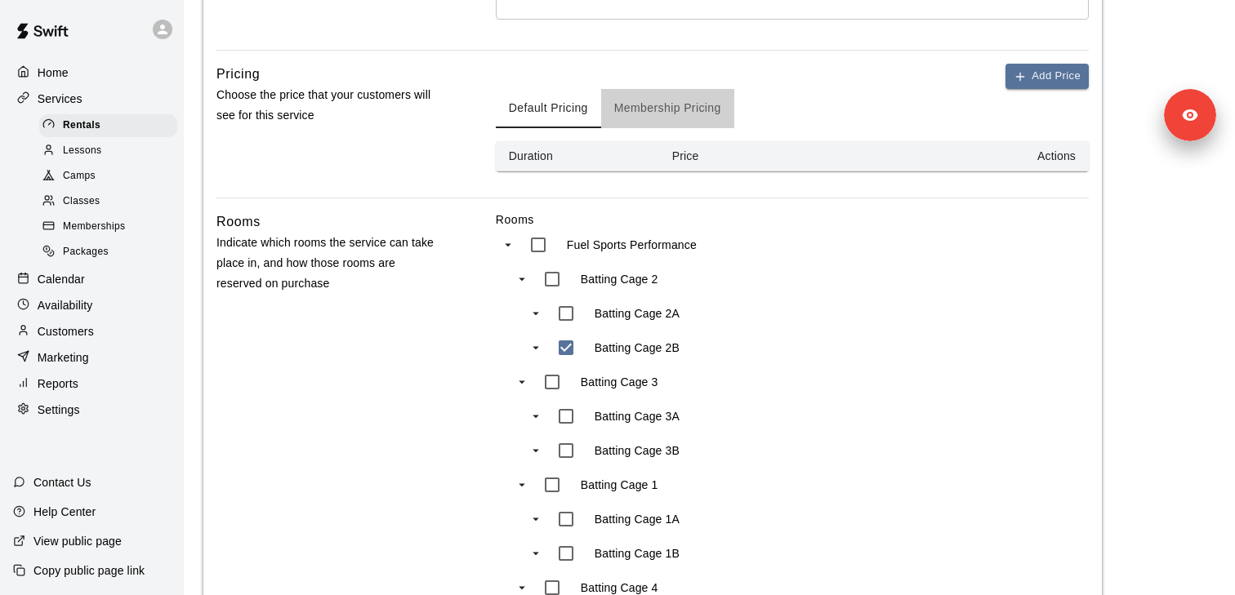
click at [698, 114] on button "Membership Pricing" at bounding box center [667, 108] width 133 height 39
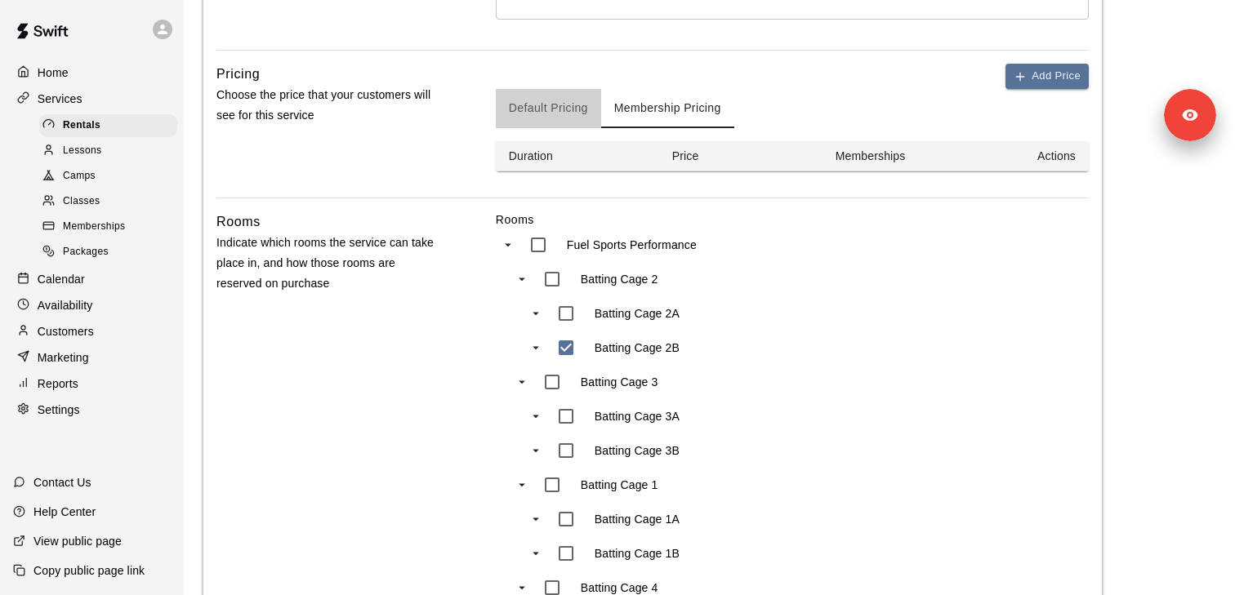
click at [546, 99] on button "Default Pricing" at bounding box center [548, 108] width 105 height 39
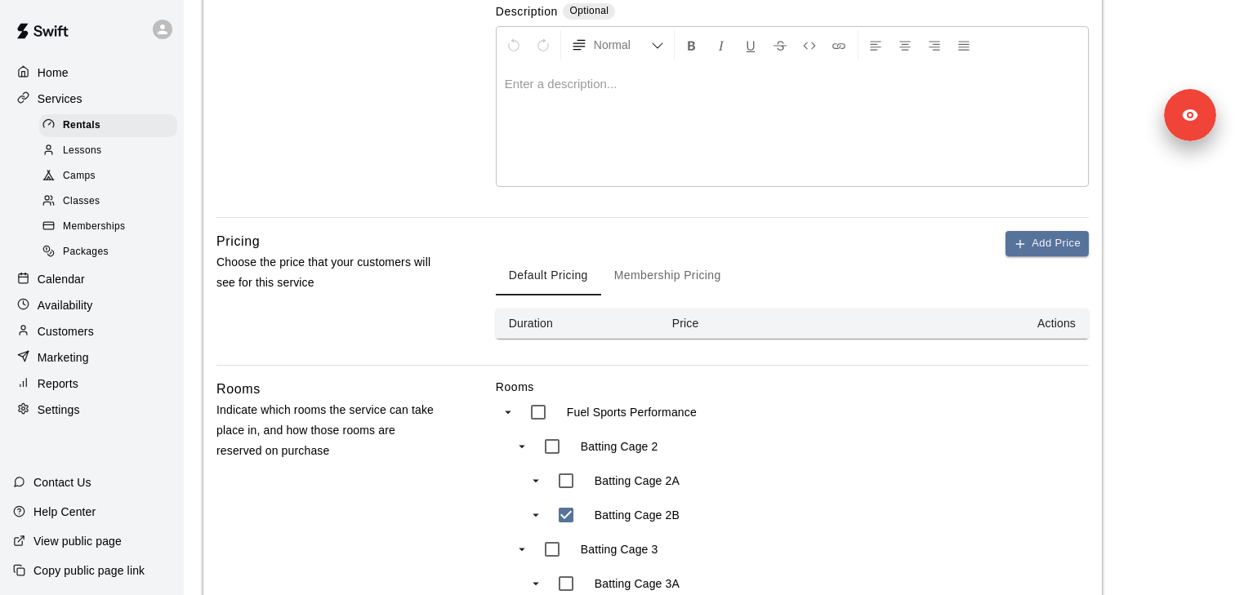
scroll to position [312, 0]
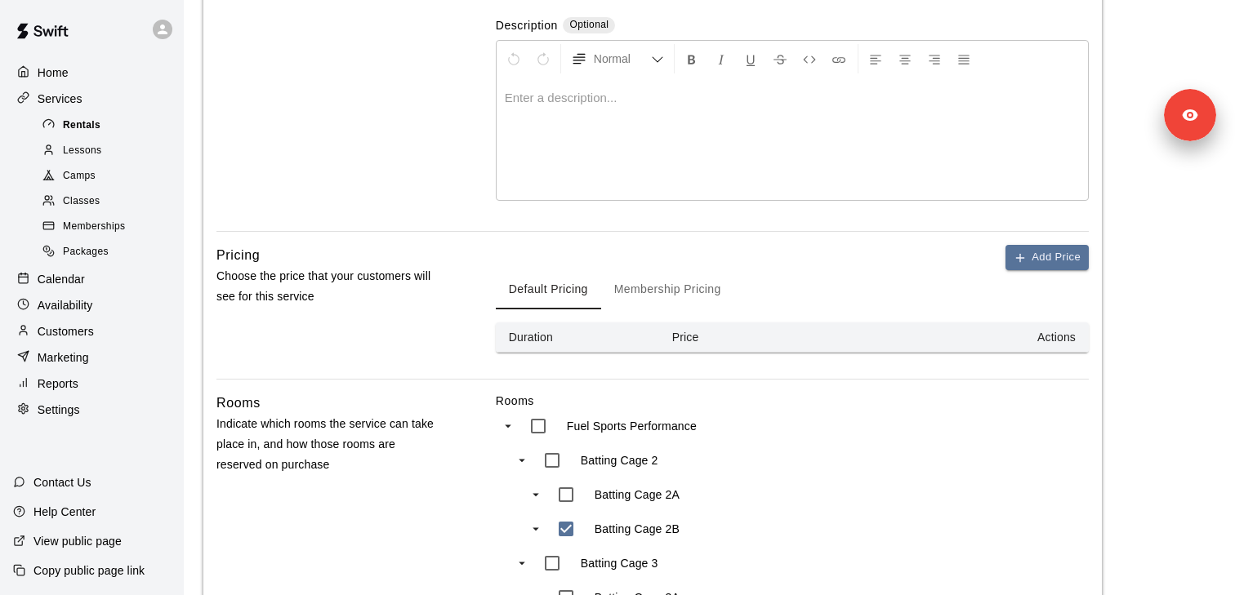
click at [100, 131] on div "Rentals" at bounding box center [108, 125] width 138 height 23
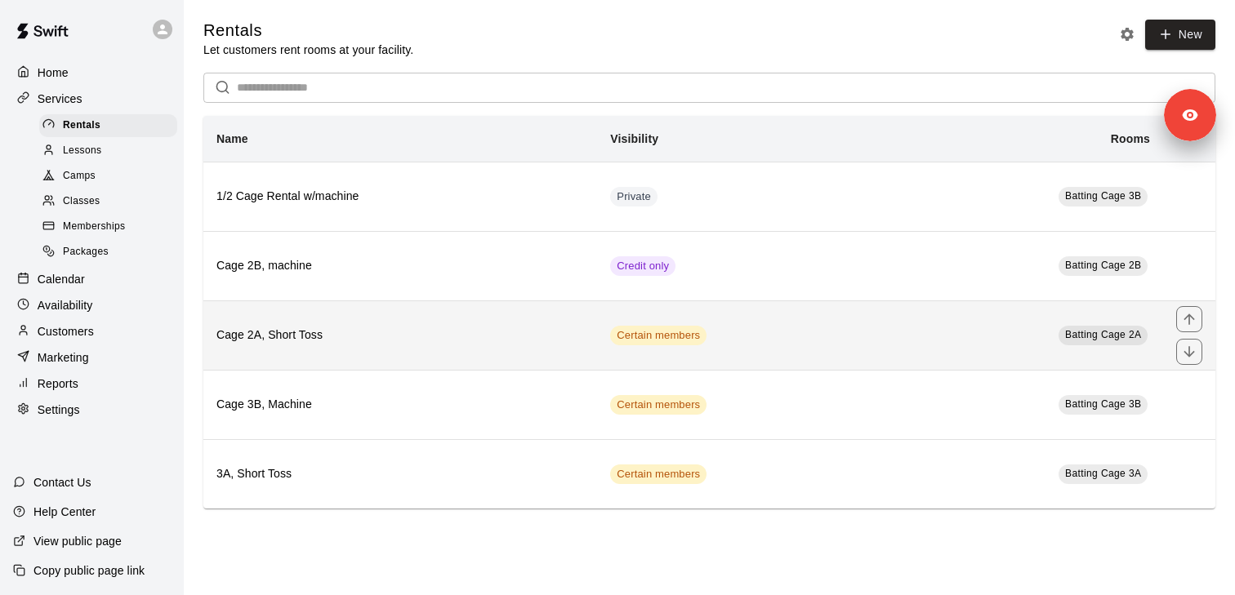
click at [452, 342] on h6 "Cage 2A, Short Toss" at bounding box center [400, 336] width 368 height 18
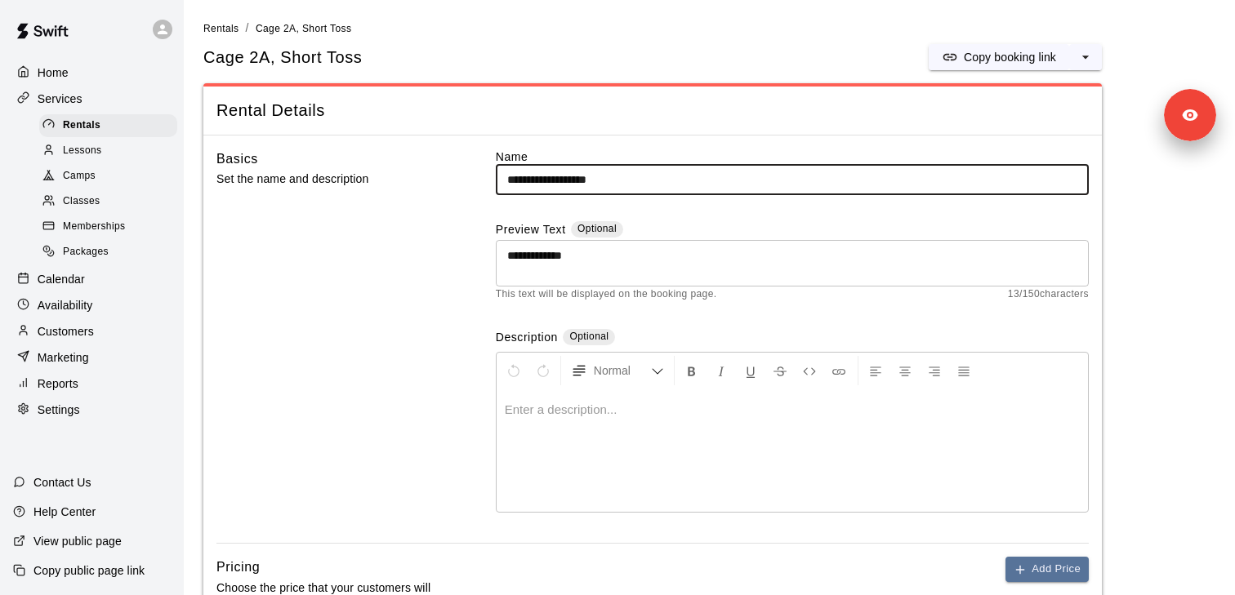
scroll to position [438, 0]
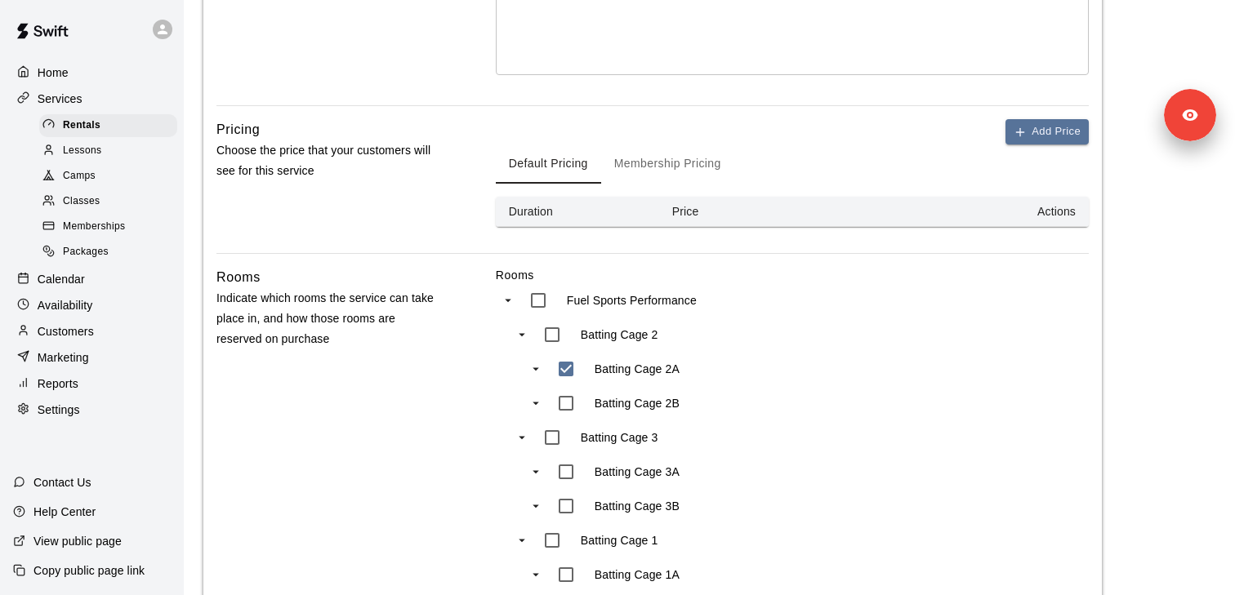
click at [664, 155] on button "Membership Pricing" at bounding box center [667, 164] width 133 height 39
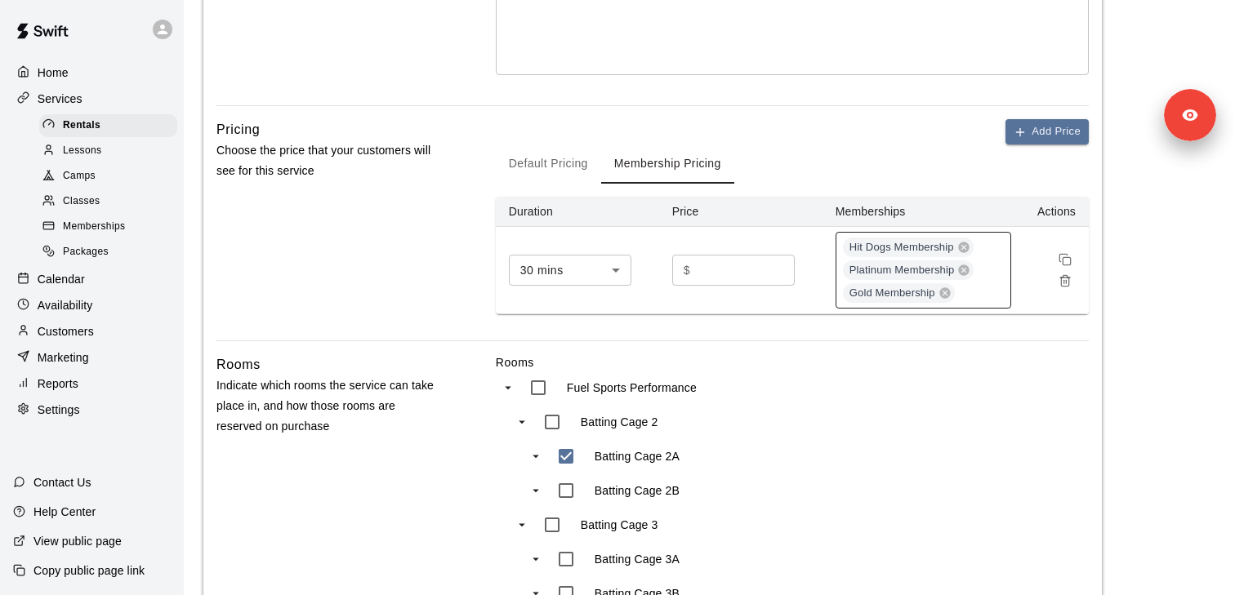
click at [992, 264] on div "Hit Dogs Membership Platinum Membership Gold Membership" at bounding box center [924, 270] width 176 height 77
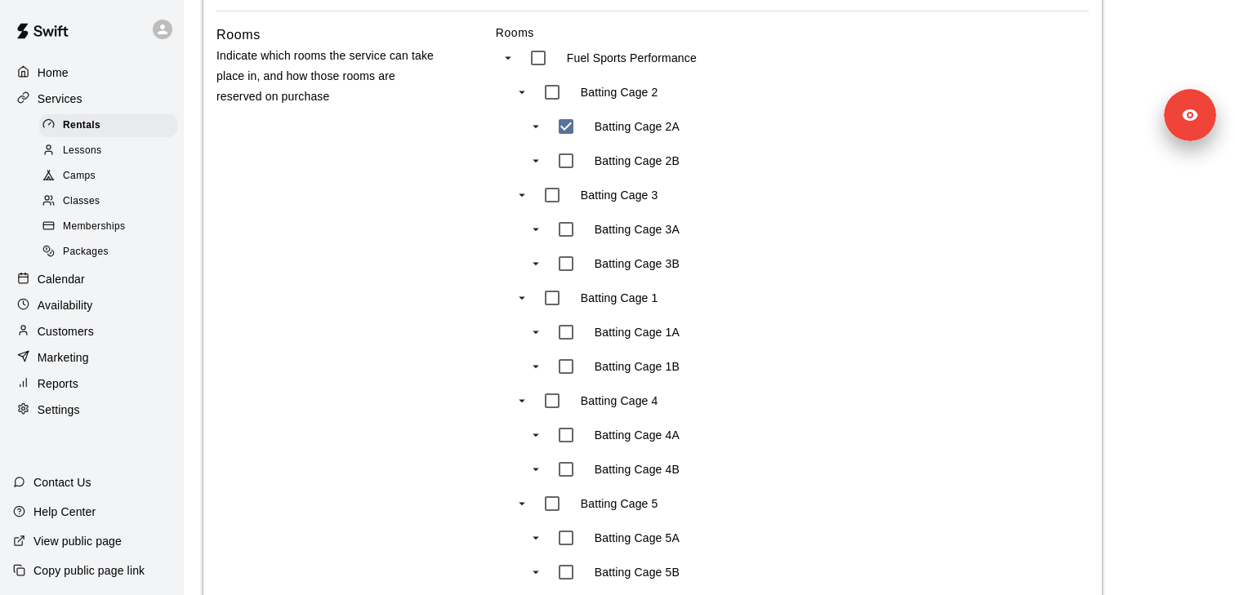
scroll to position [1159, 0]
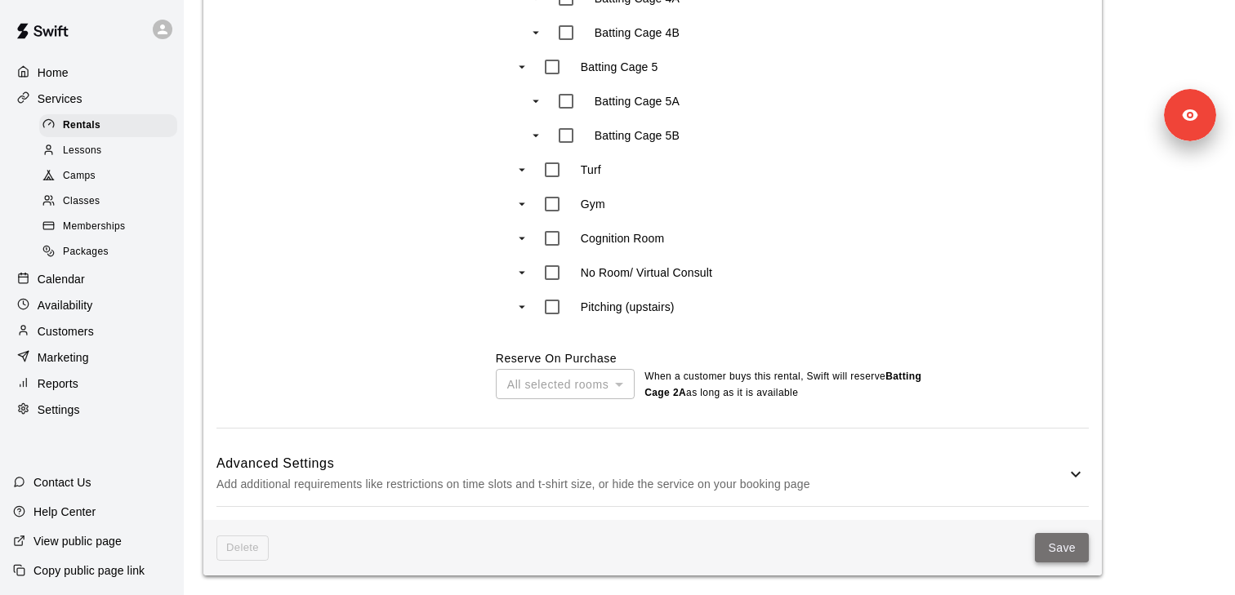
click at [1057, 550] on button "Save" at bounding box center [1062, 548] width 54 height 30
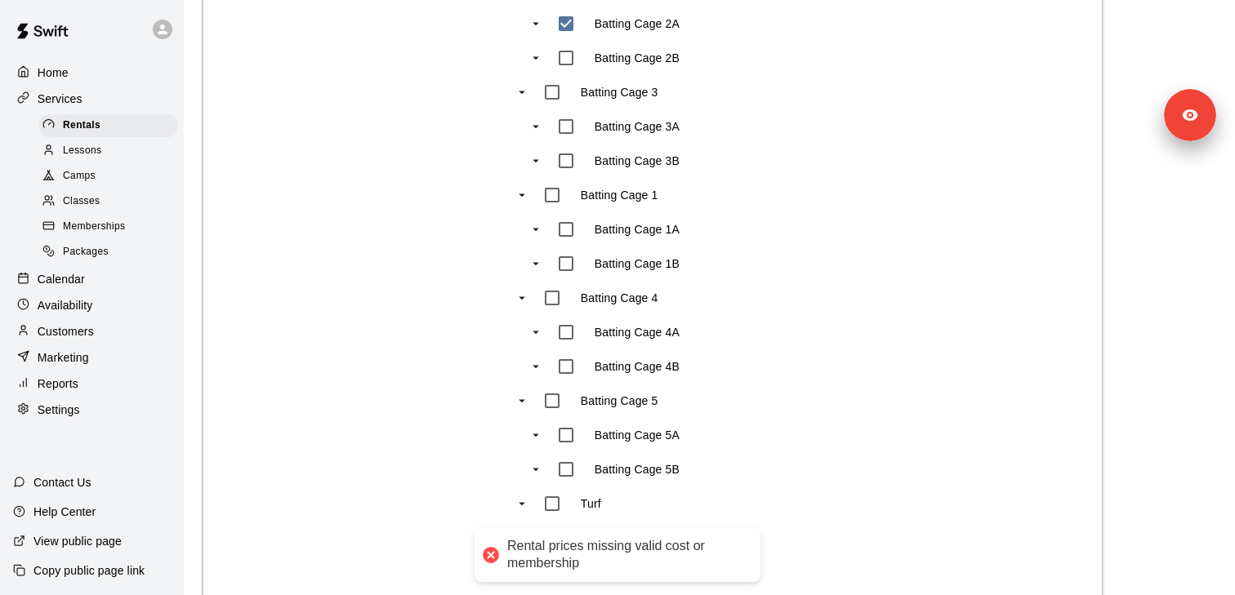
scroll to position [586, 0]
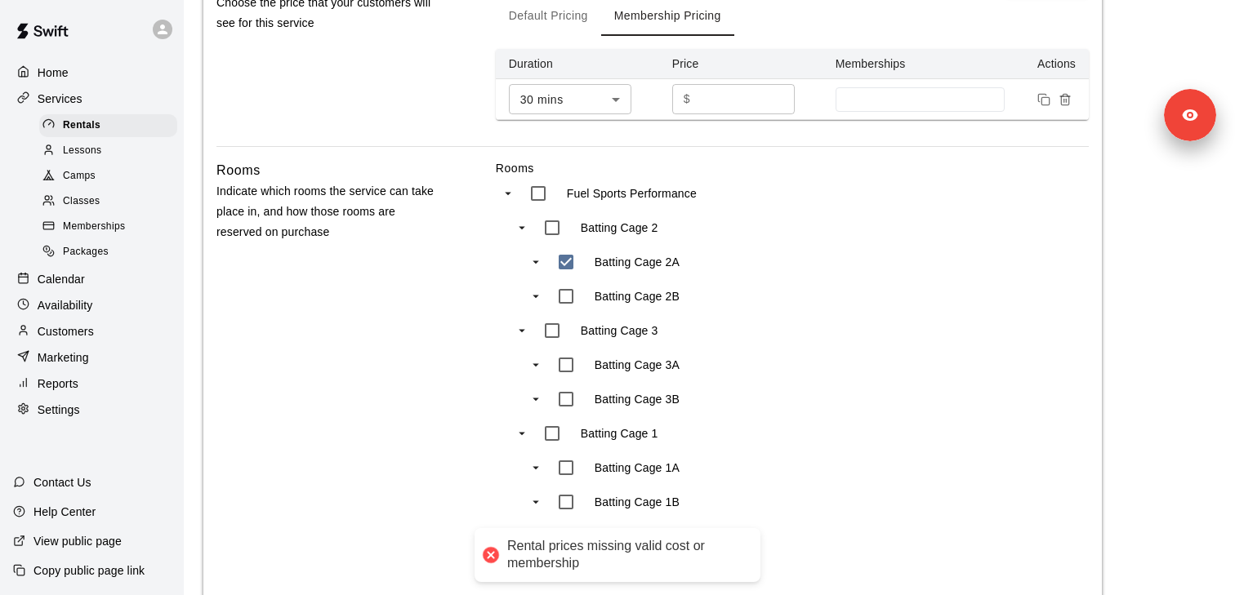
click at [1063, 106] on button "Remove price" at bounding box center [1065, 99] width 21 height 21
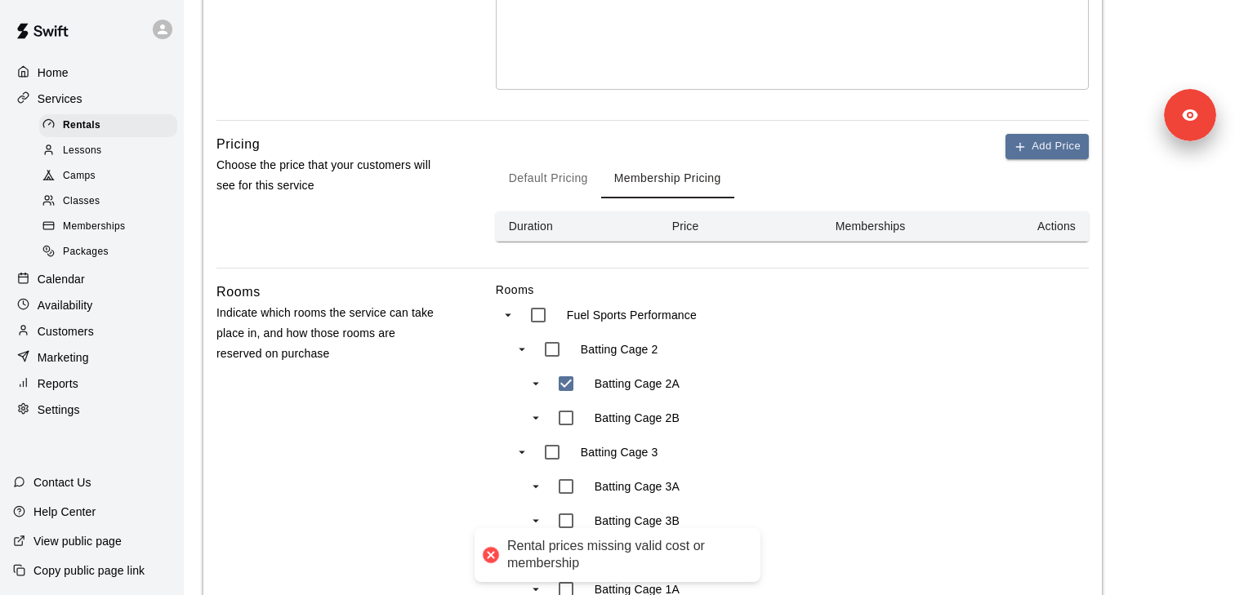
scroll to position [393, 0]
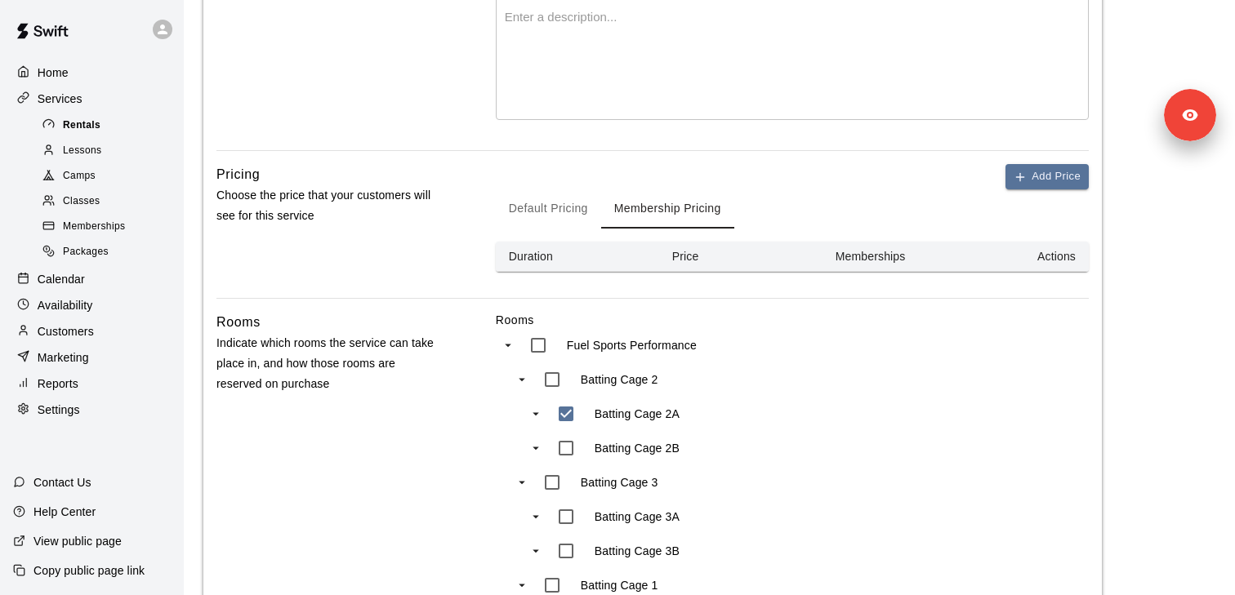
click at [103, 120] on div "Rentals" at bounding box center [108, 125] width 138 height 23
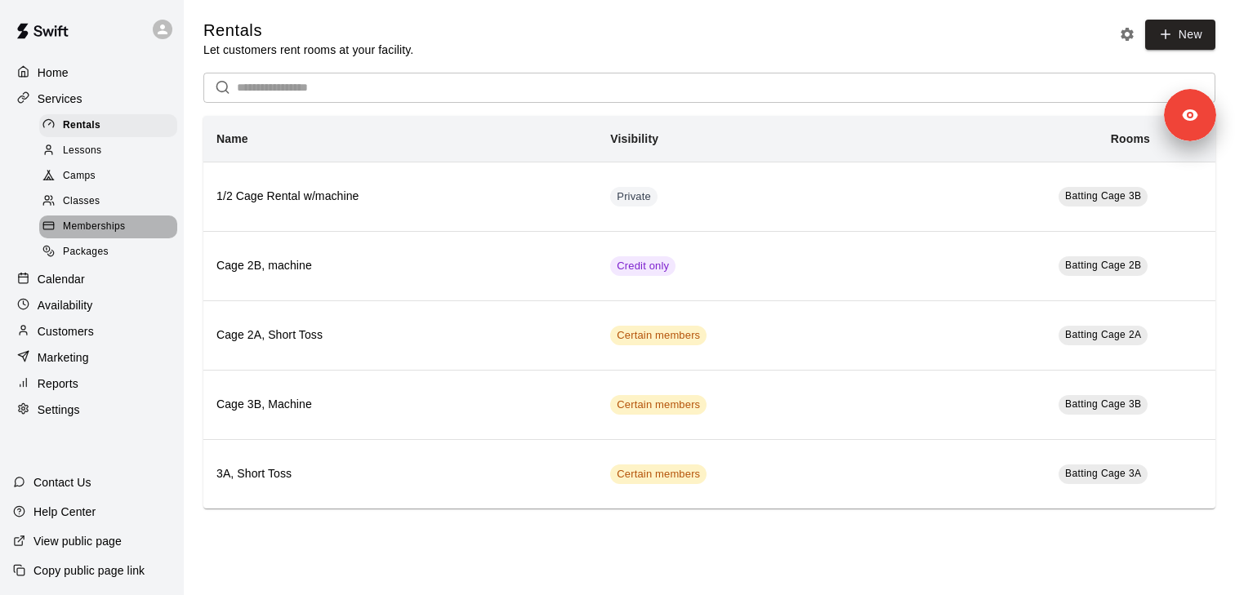
click at [118, 225] on span "Memberships" at bounding box center [94, 227] width 62 height 16
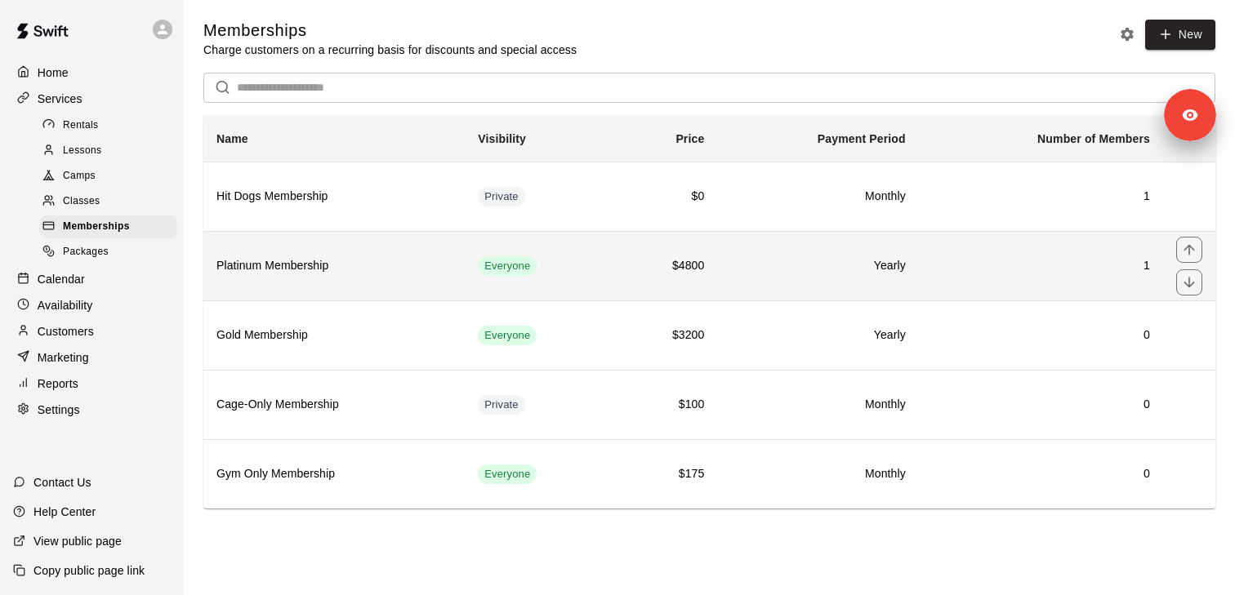
click at [280, 266] on h6 "Platinum Membership" at bounding box center [333, 266] width 235 height 18
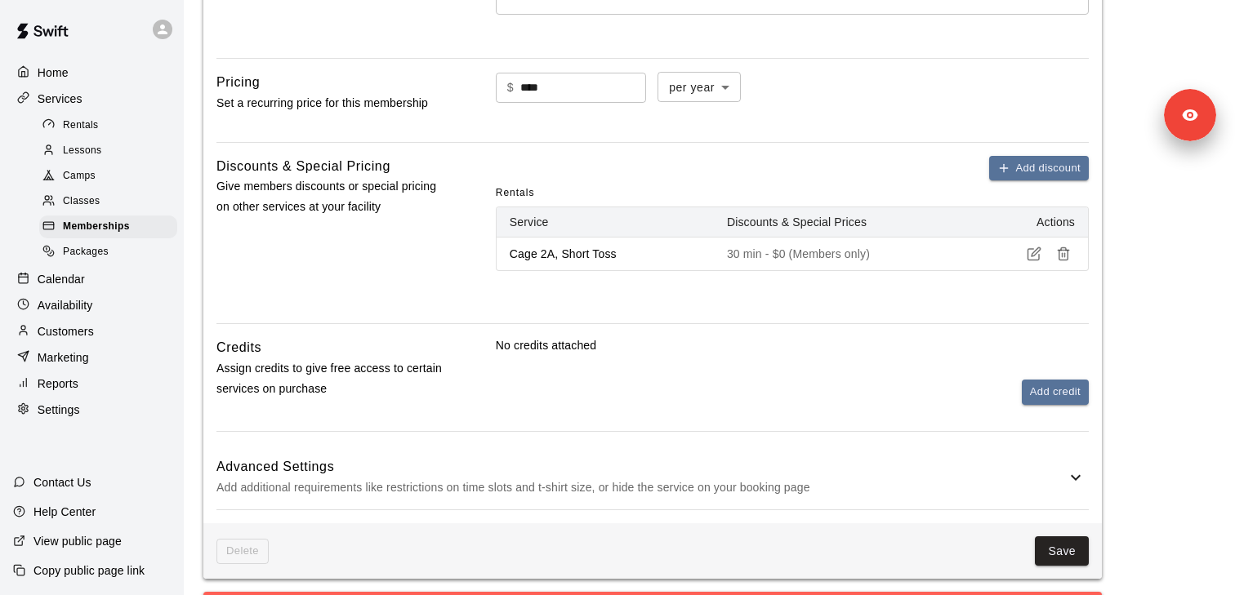
scroll to position [609, 0]
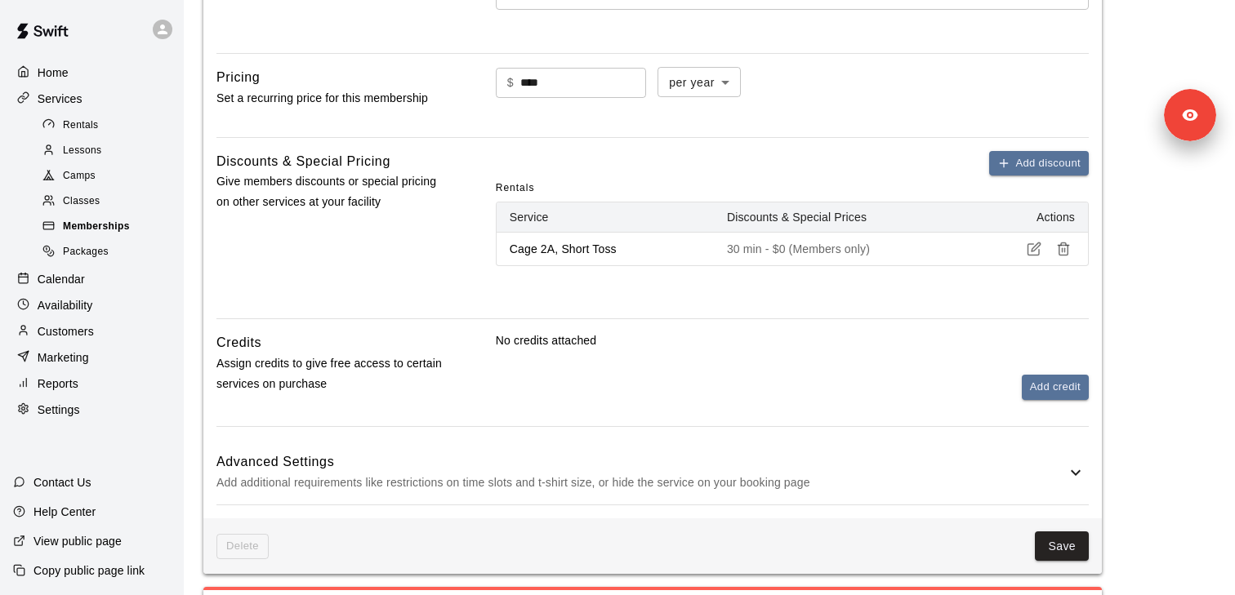
click at [96, 229] on span "Memberships" at bounding box center [96, 227] width 67 height 16
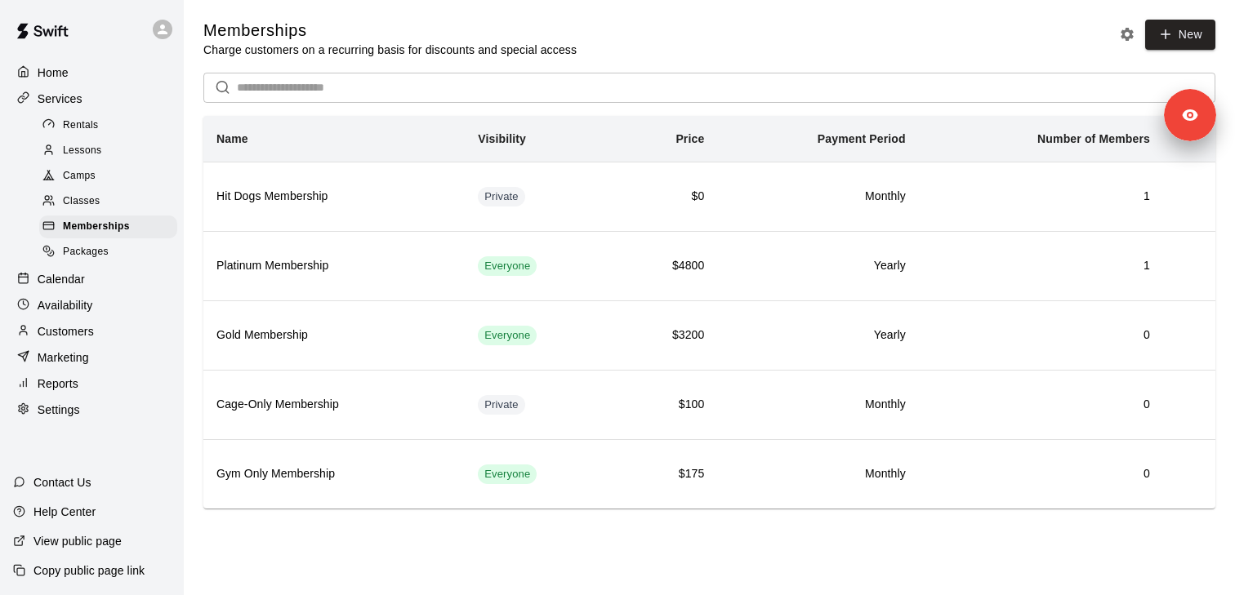
click at [116, 257] on div "Packages" at bounding box center [108, 252] width 138 height 23
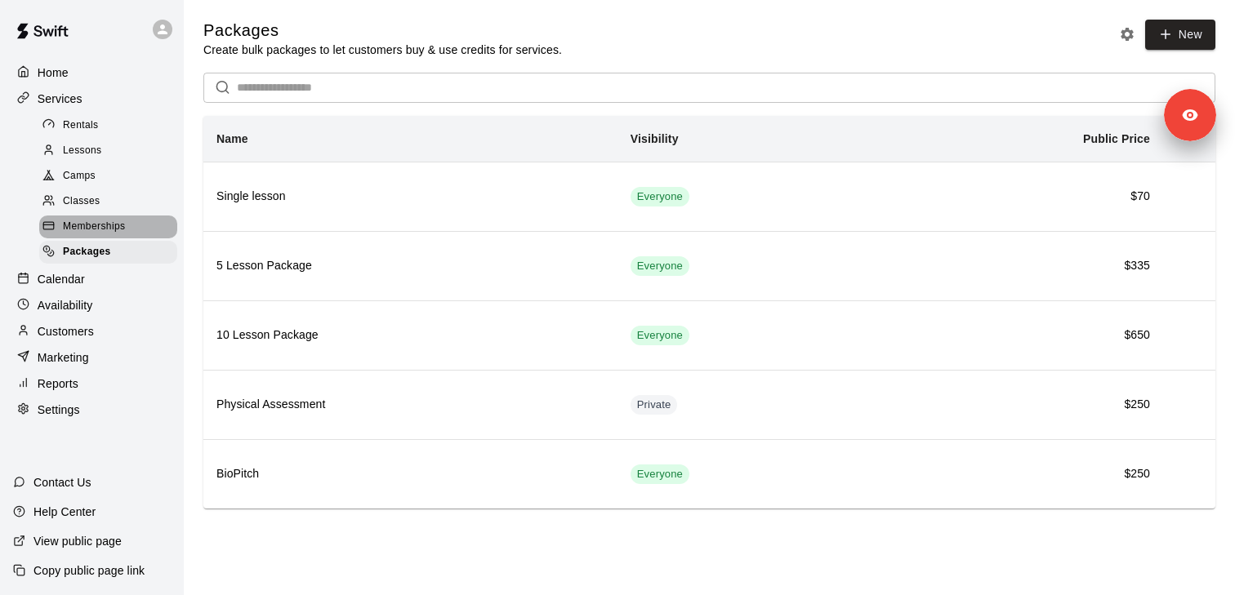
click at [98, 225] on span "Memberships" at bounding box center [94, 227] width 62 height 16
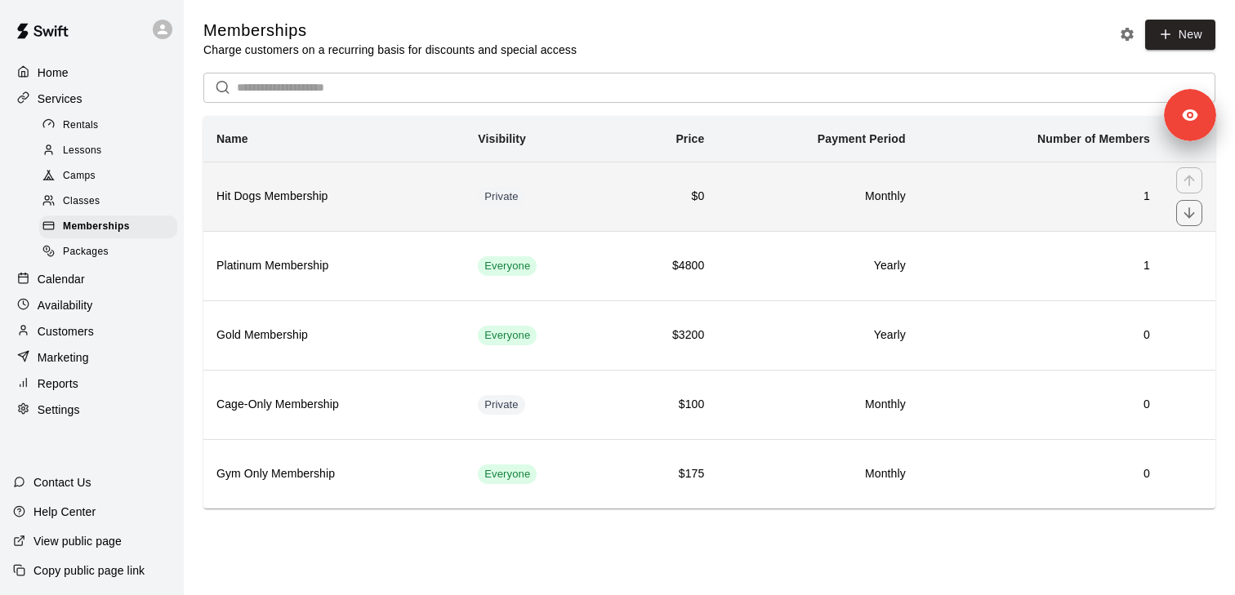
click at [303, 203] on h6 "Hit Dogs Membership" at bounding box center [333, 197] width 235 height 18
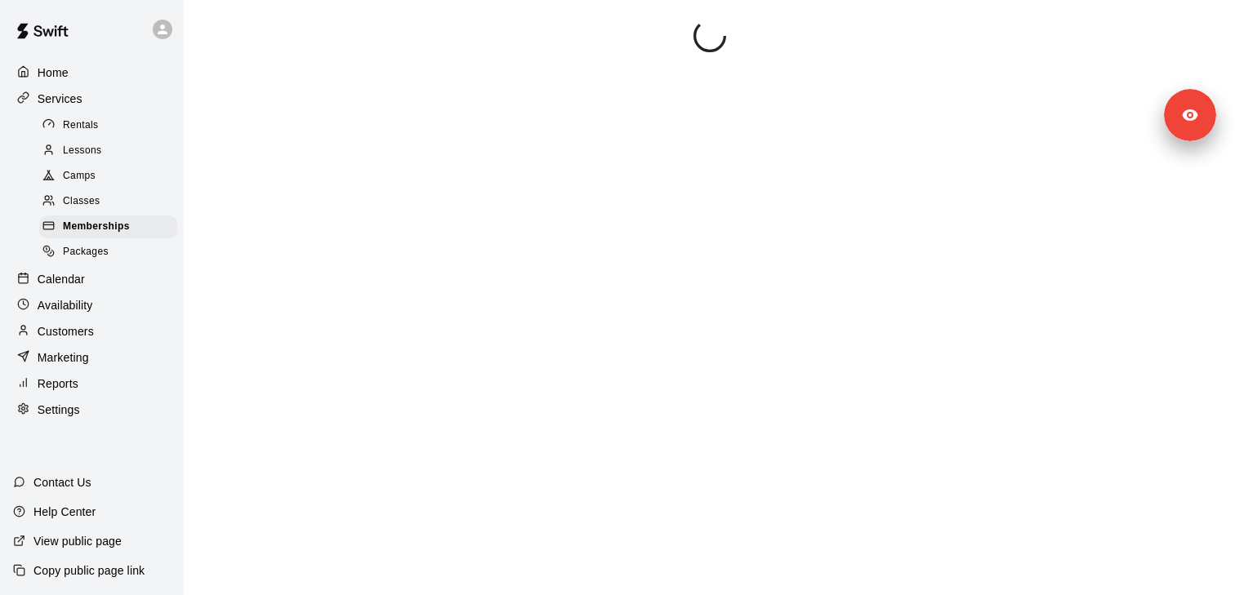
scroll to position [26, 0]
click at [80, 228] on span "Memberships" at bounding box center [96, 227] width 67 height 16
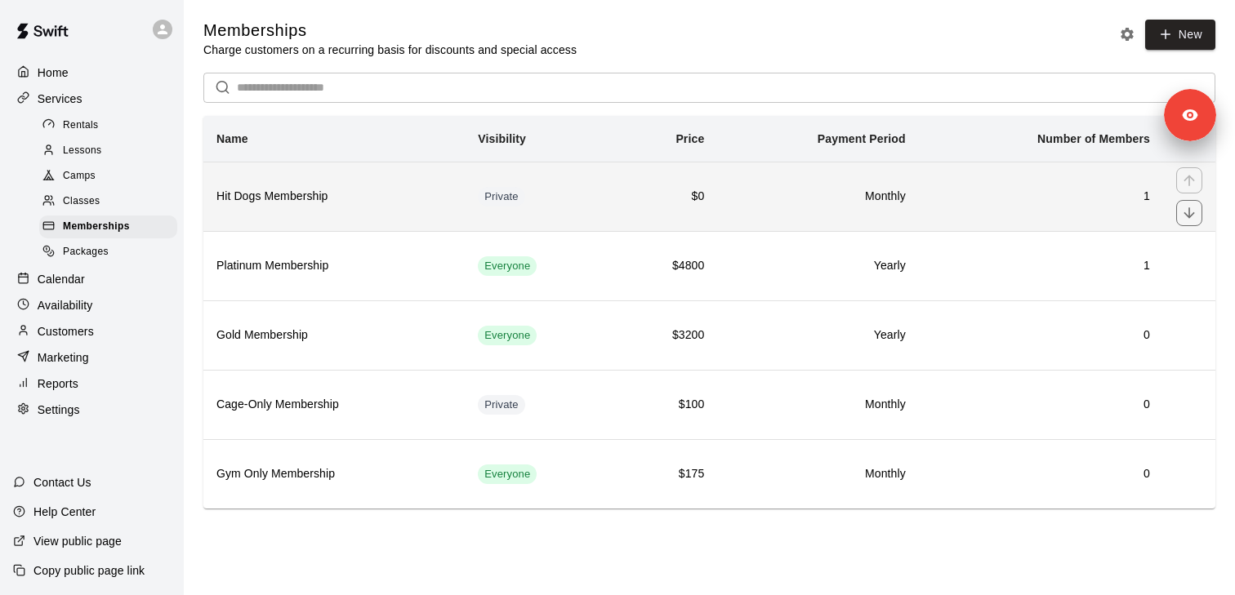
click at [292, 202] on h6 "Hit Dogs Membership" at bounding box center [333, 197] width 235 height 18
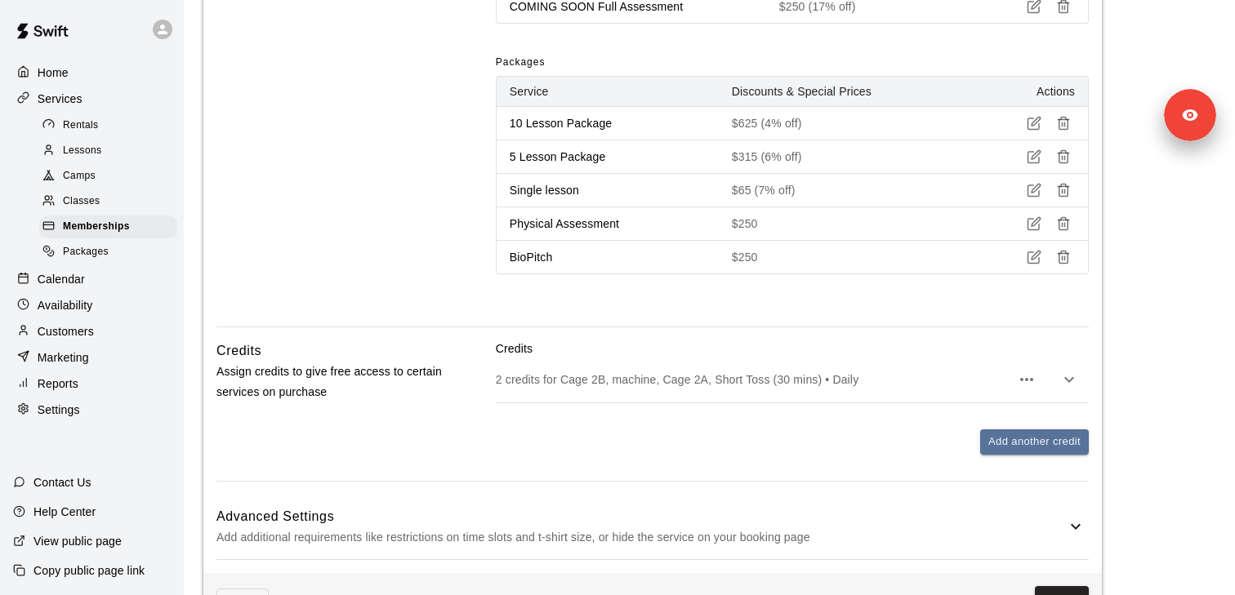
scroll to position [1050, 0]
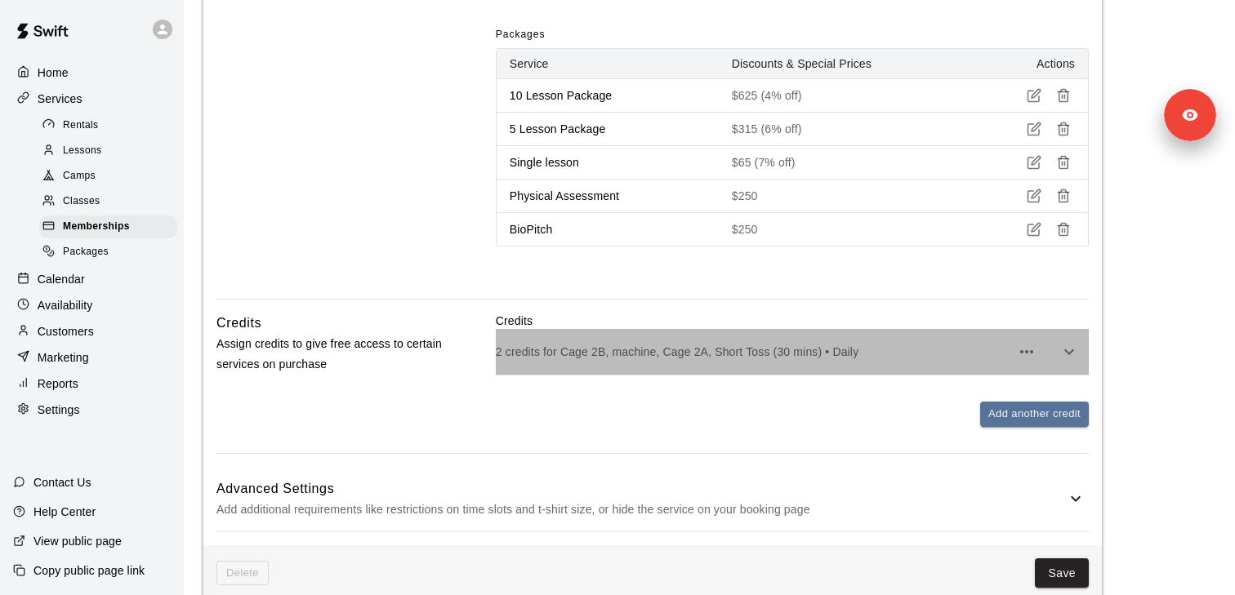
click at [545, 360] on div "2 credits for Cage 2B, machine, Cage 2A, Short Toss (30 mins) • Daily" at bounding box center [792, 352] width 593 height 46
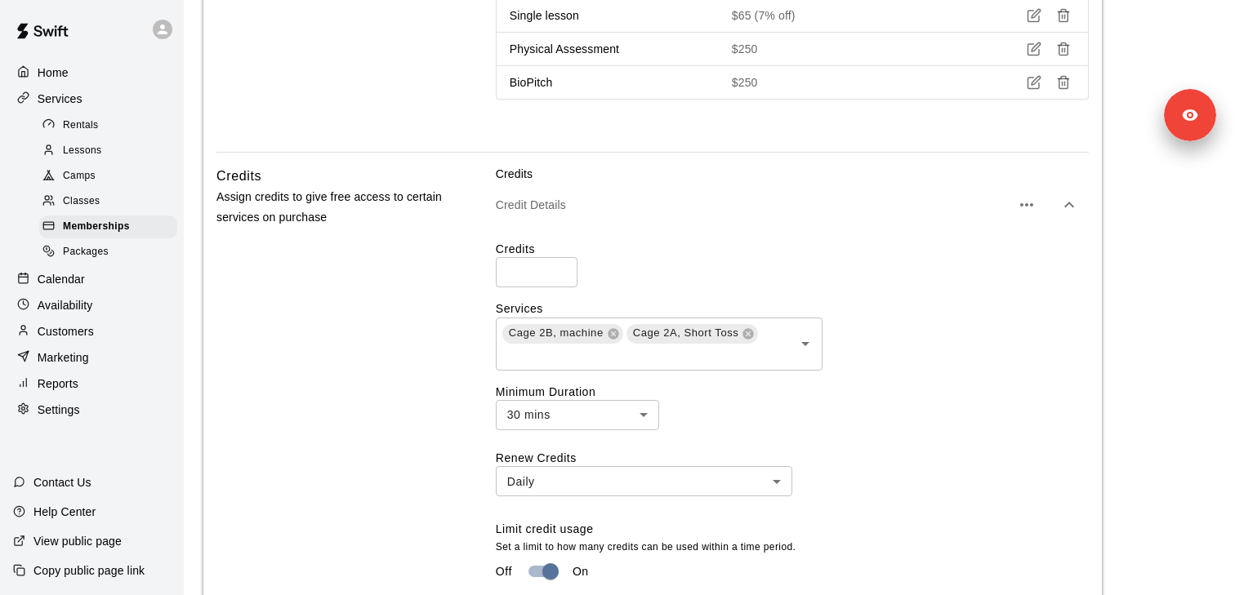
scroll to position [1200, 0]
click at [800, 341] on icon "Open" at bounding box center [806, 342] width 20 height 20
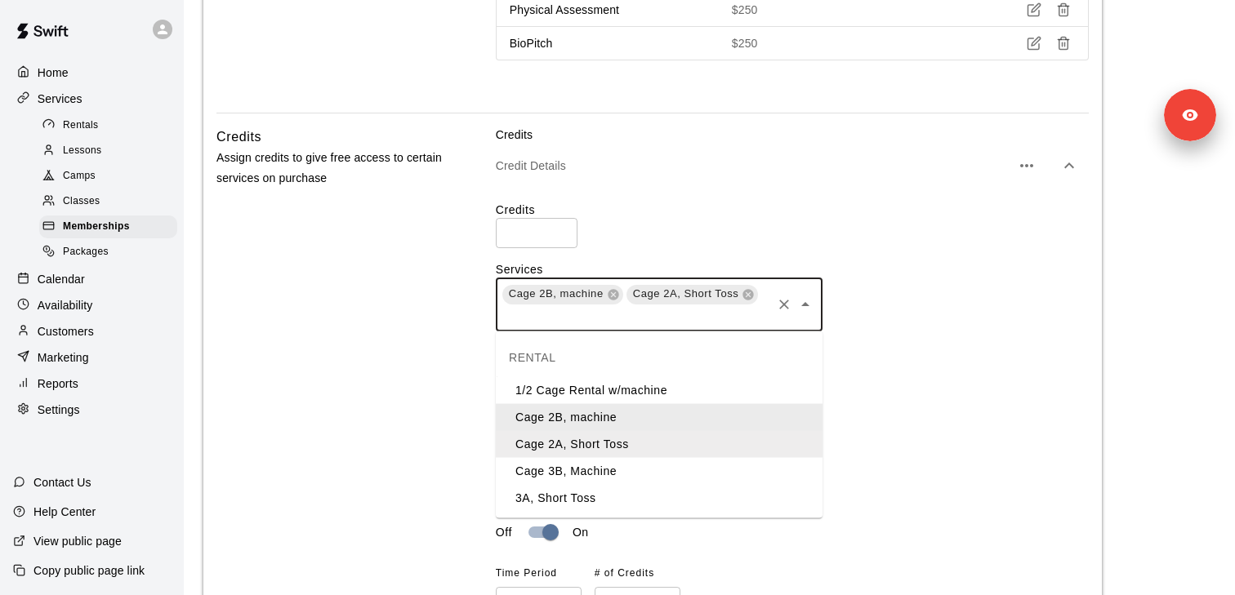
scroll to position [1237, 0]
click at [913, 435] on div "Renew Credits Daily ***** ​ Limit credit usage Set a limit to how many credits …" at bounding box center [792, 513] width 593 height 207
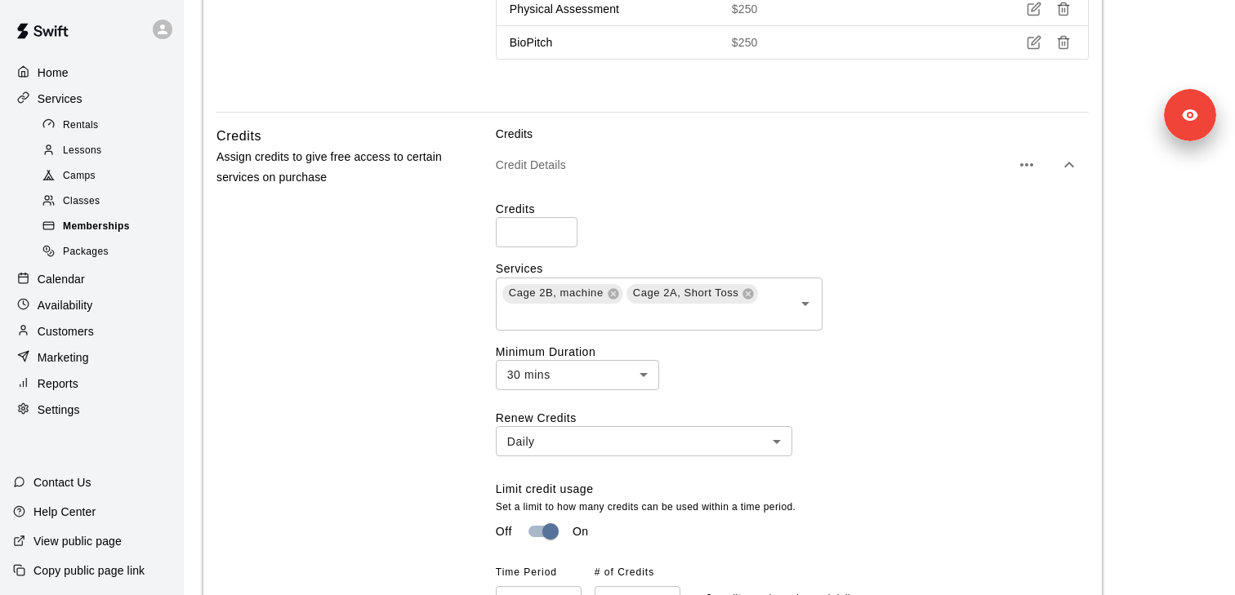
click at [114, 216] on div "Memberships" at bounding box center [108, 227] width 138 height 23
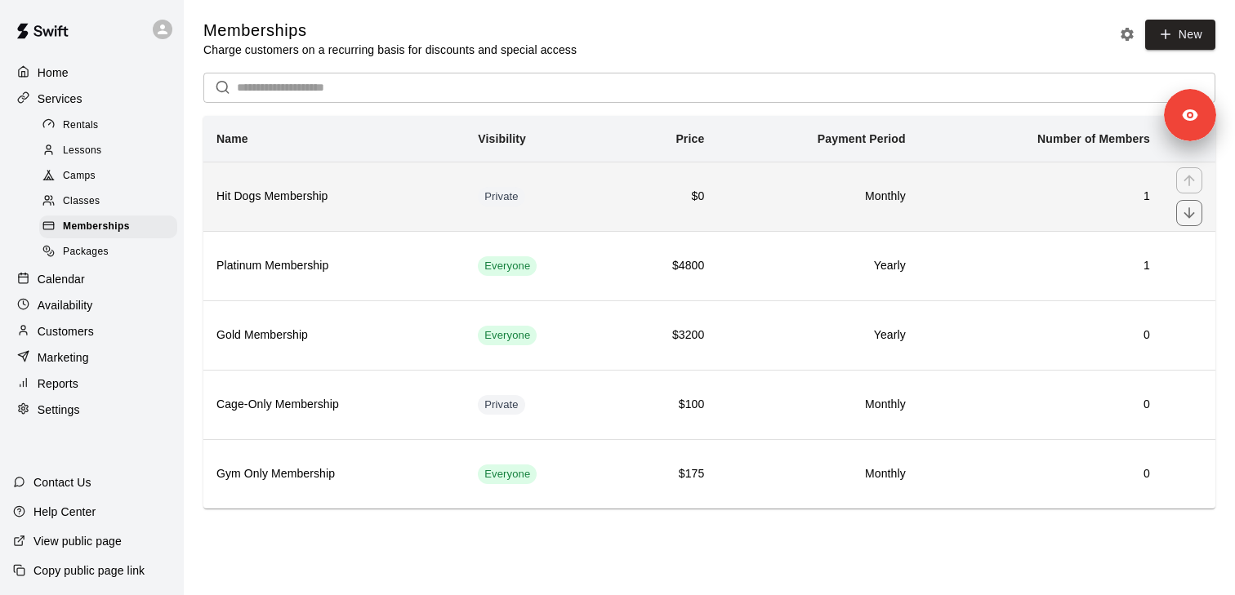
click at [303, 205] on h6 "Hit Dogs Membership" at bounding box center [333, 197] width 235 height 18
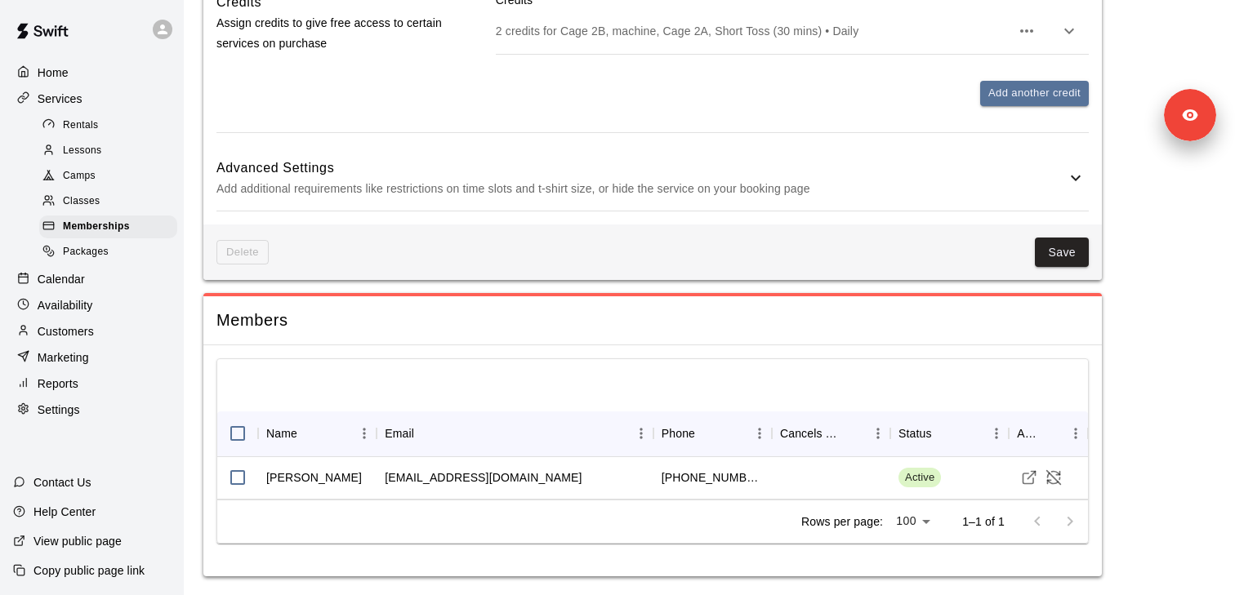
click at [567, 42] on div "2 credits for Cage 2B, machine, Cage 2A, Short Toss (30 mins) • Daily" at bounding box center [792, 31] width 593 height 46
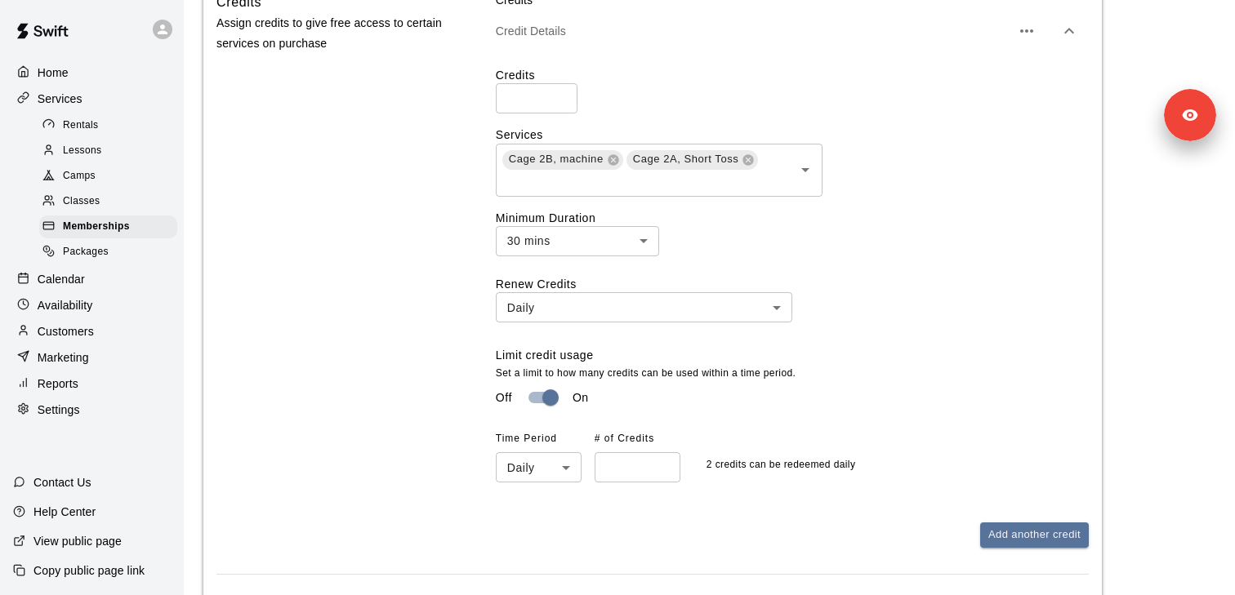
scroll to position [1371, 0]
click at [78, 124] on span "Rentals" at bounding box center [81, 126] width 36 height 16
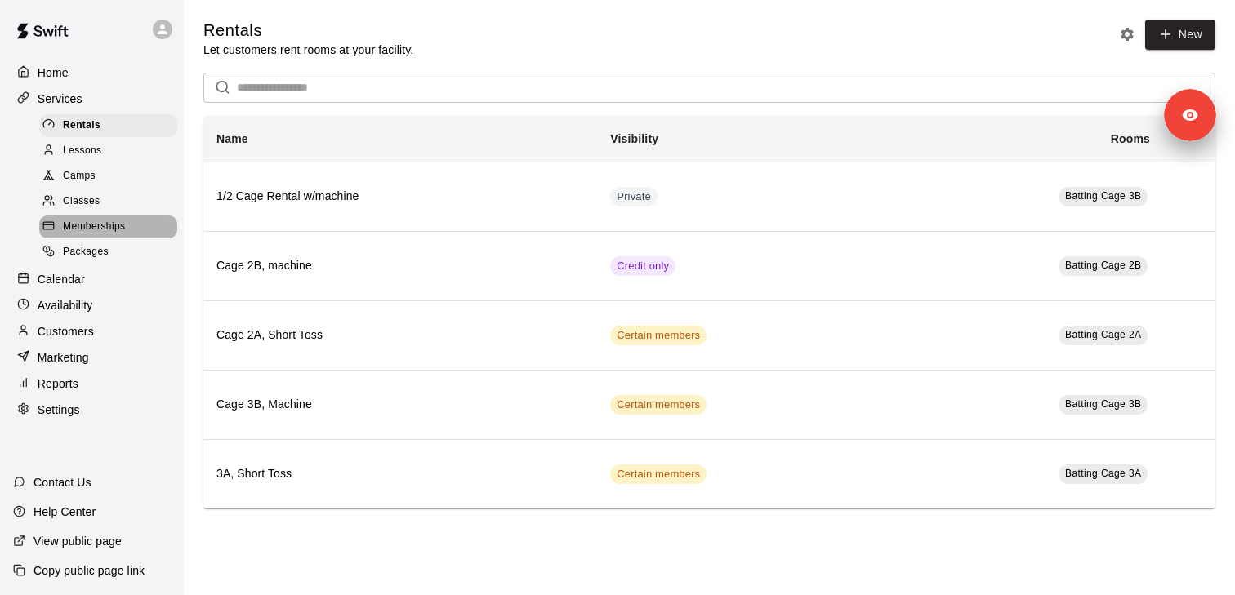
click at [102, 236] on div "Memberships" at bounding box center [108, 227] width 138 height 23
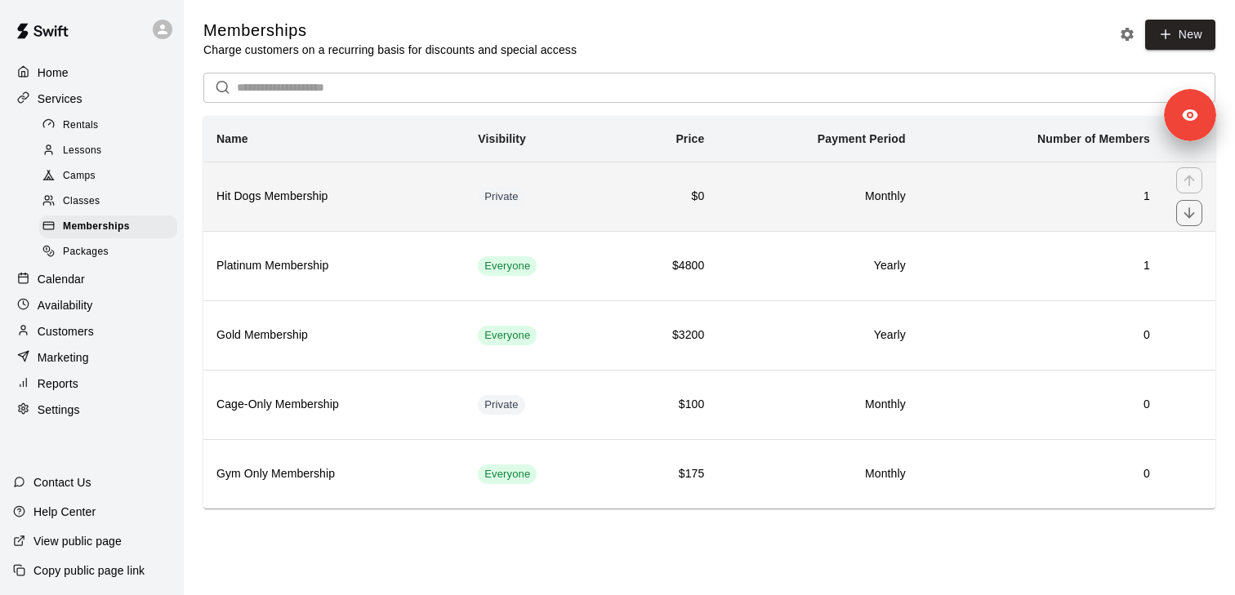
click at [268, 205] on h6 "Hit Dogs Membership" at bounding box center [333, 197] width 235 height 18
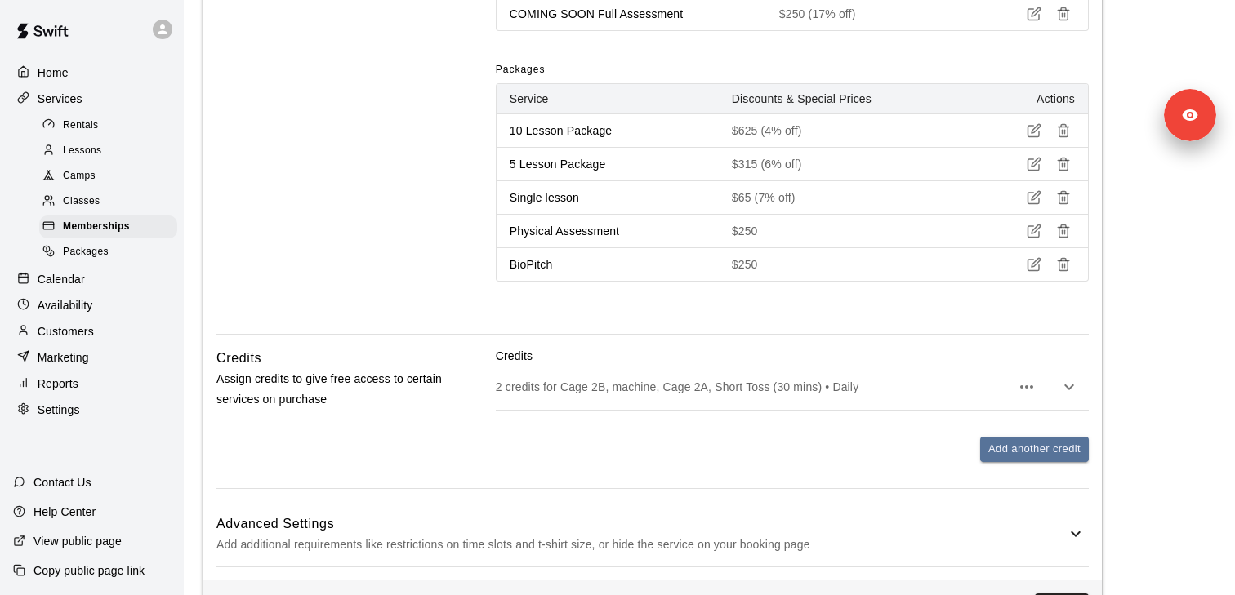
scroll to position [1228, 0]
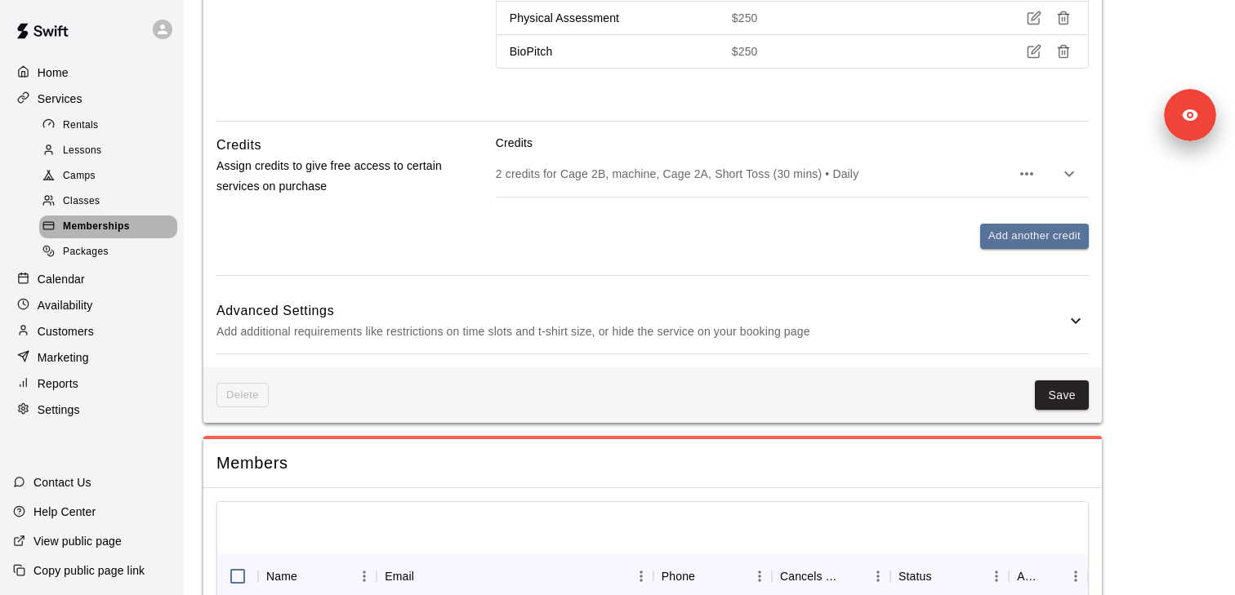
click at [127, 226] on span "Memberships" at bounding box center [96, 227] width 67 height 16
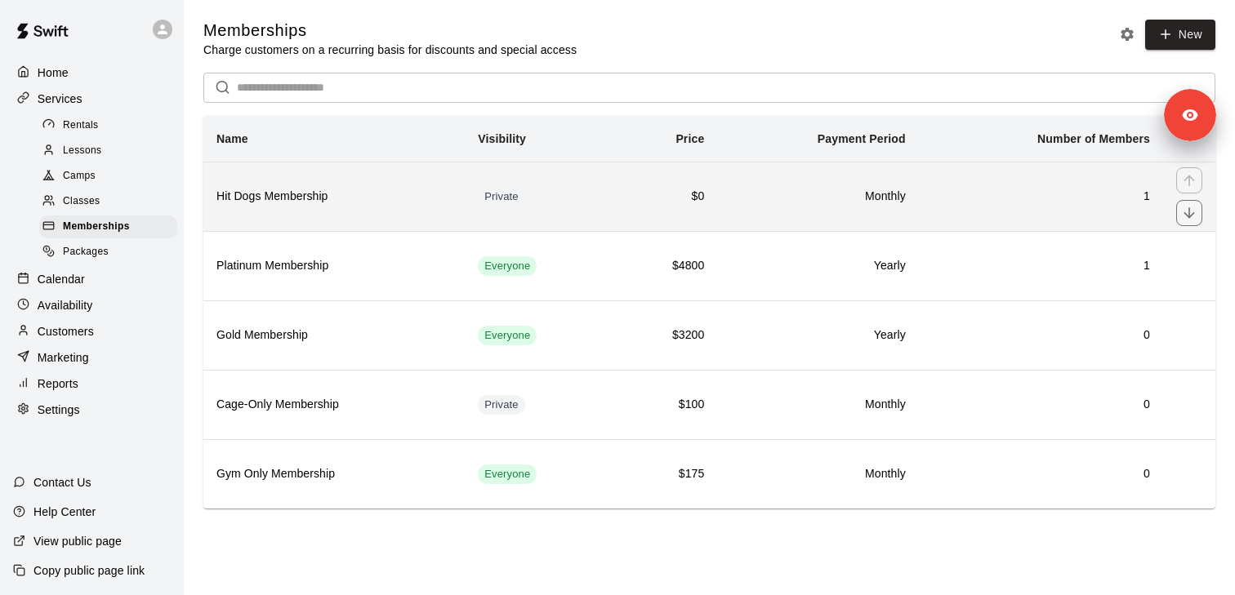
click at [403, 194] on h6 "Hit Dogs Membership" at bounding box center [333, 197] width 235 height 18
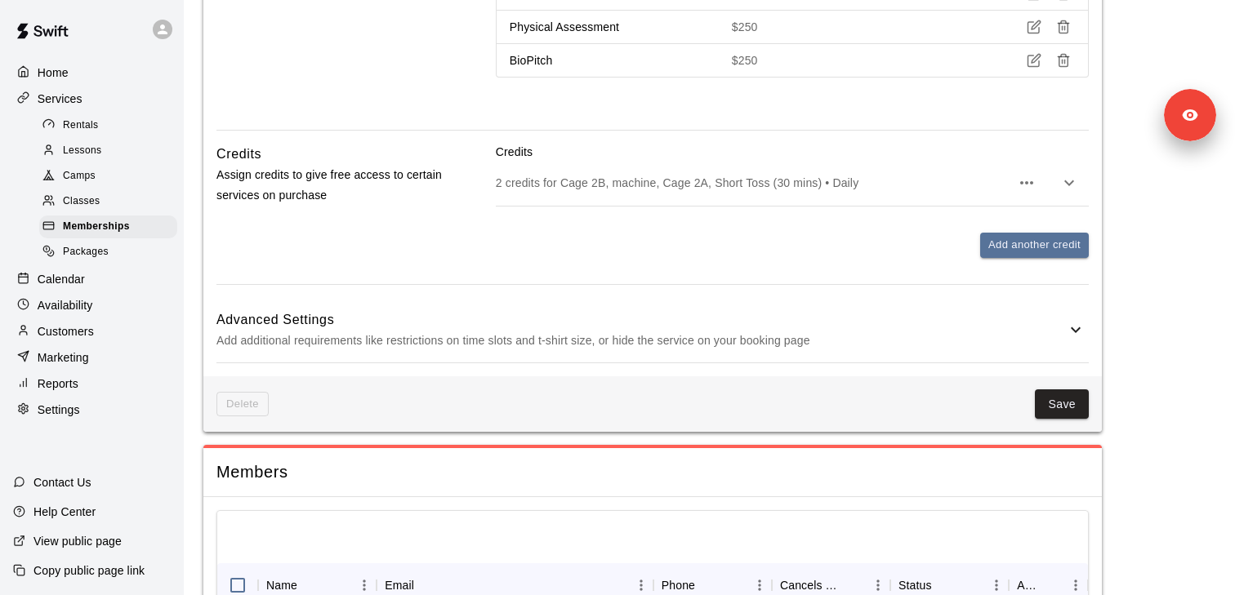
scroll to position [1371, 0]
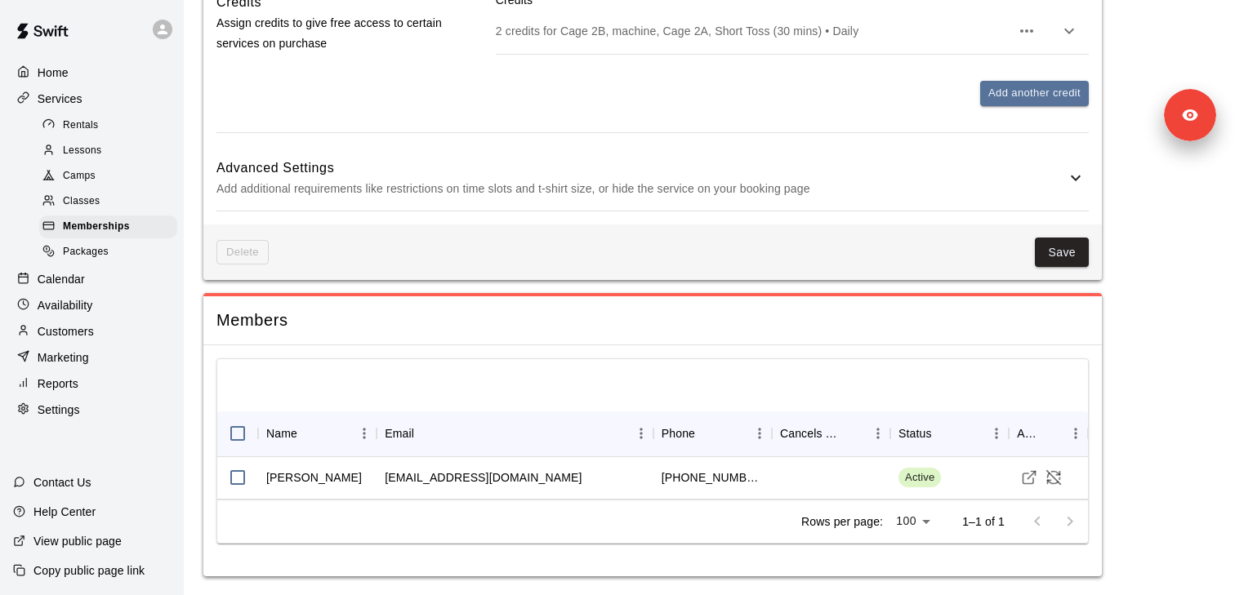
click at [591, 42] on div "2 credits for Cage 2B, machine, Cage 2A, Short Toss (30 mins) • Daily" at bounding box center [792, 31] width 593 height 46
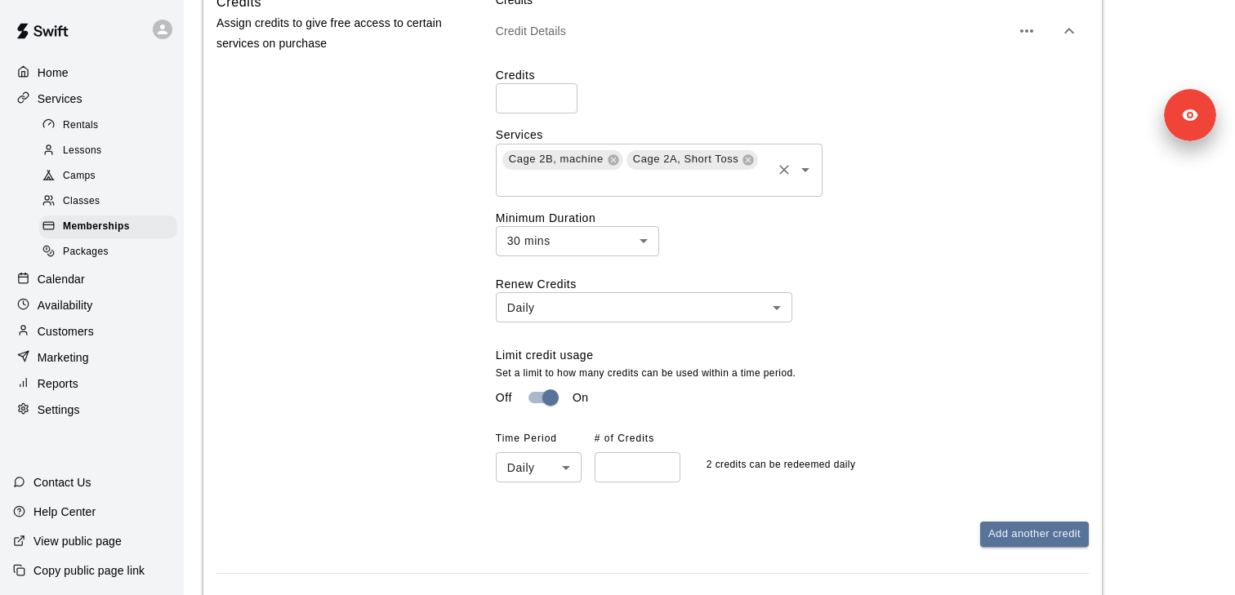
click at [800, 167] on icon "Open" at bounding box center [806, 170] width 20 height 20
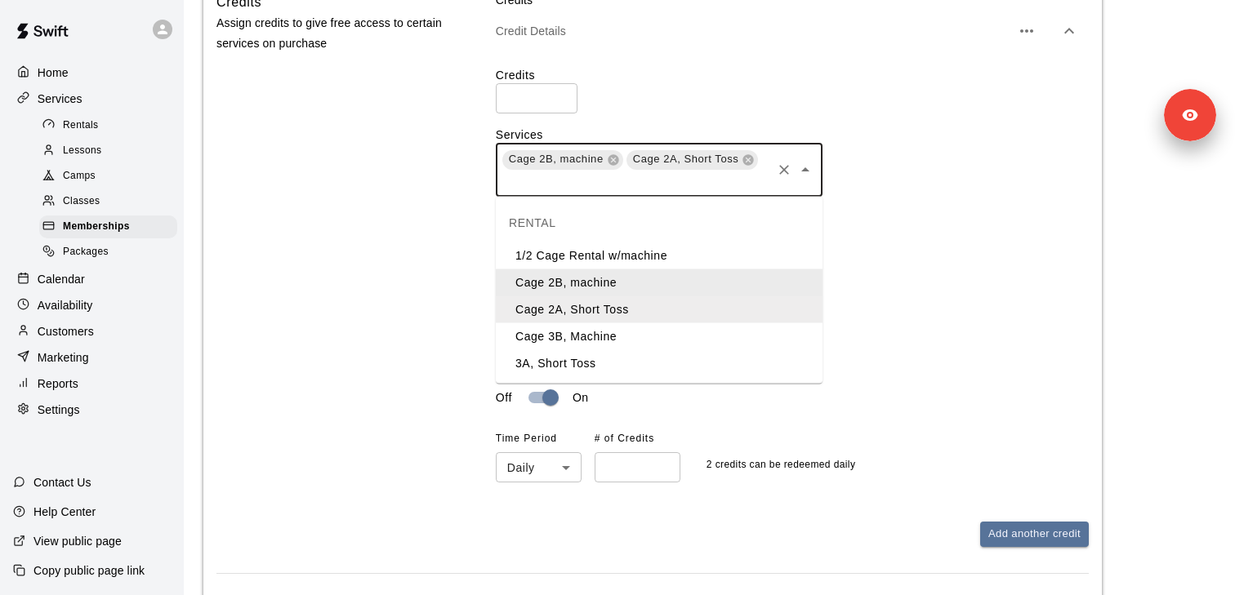
click at [894, 278] on div "Renew Credits Daily ***** ​ Limit credit usage Set a limit to how many credits …" at bounding box center [792, 379] width 593 height 207
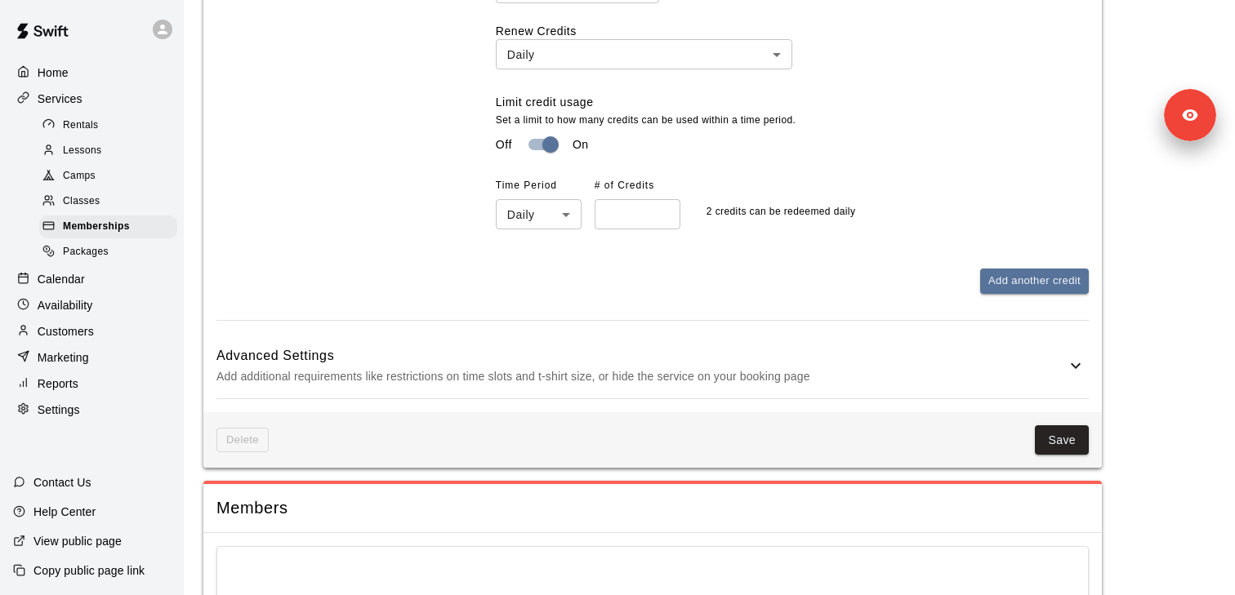
scroll to position [1813, 0]
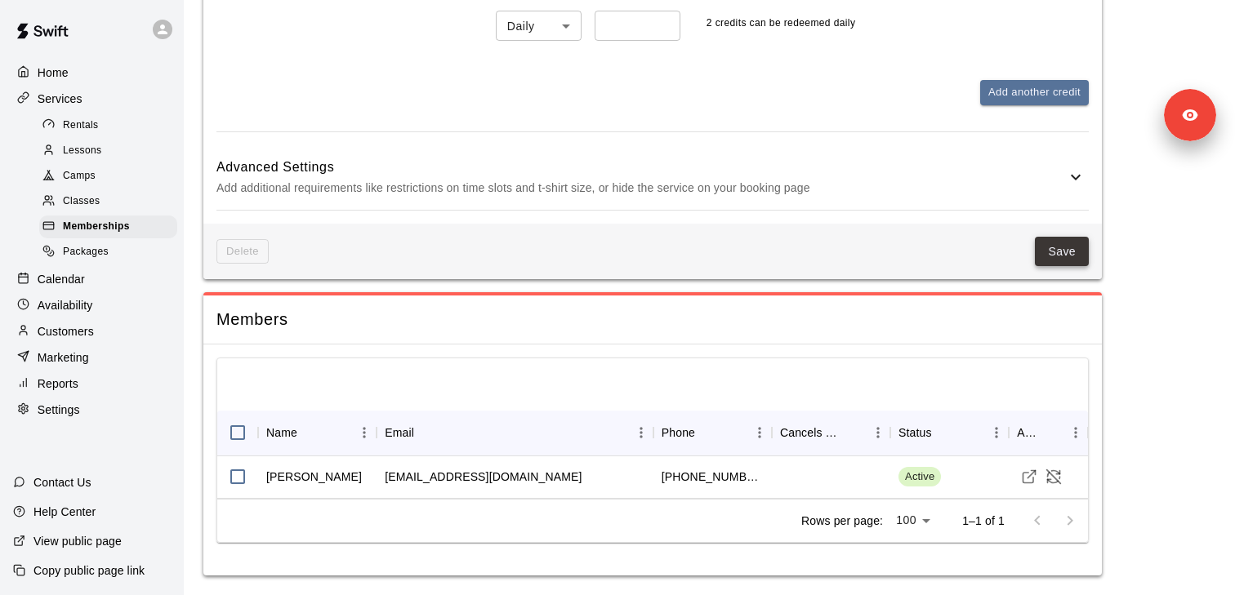
click at [1062, 247] on button "Save" at bounding box center [1062, 252] width 54 height 30
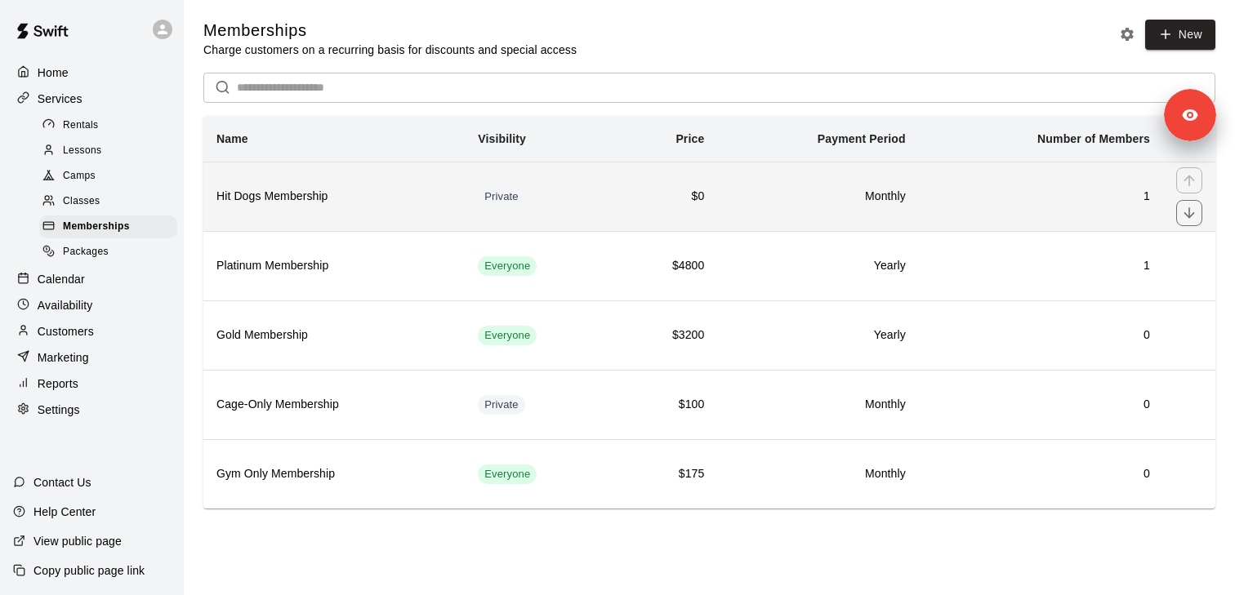
click at [503, 185] on td "Private" at bounding box center [539, 196] width 149 height 69
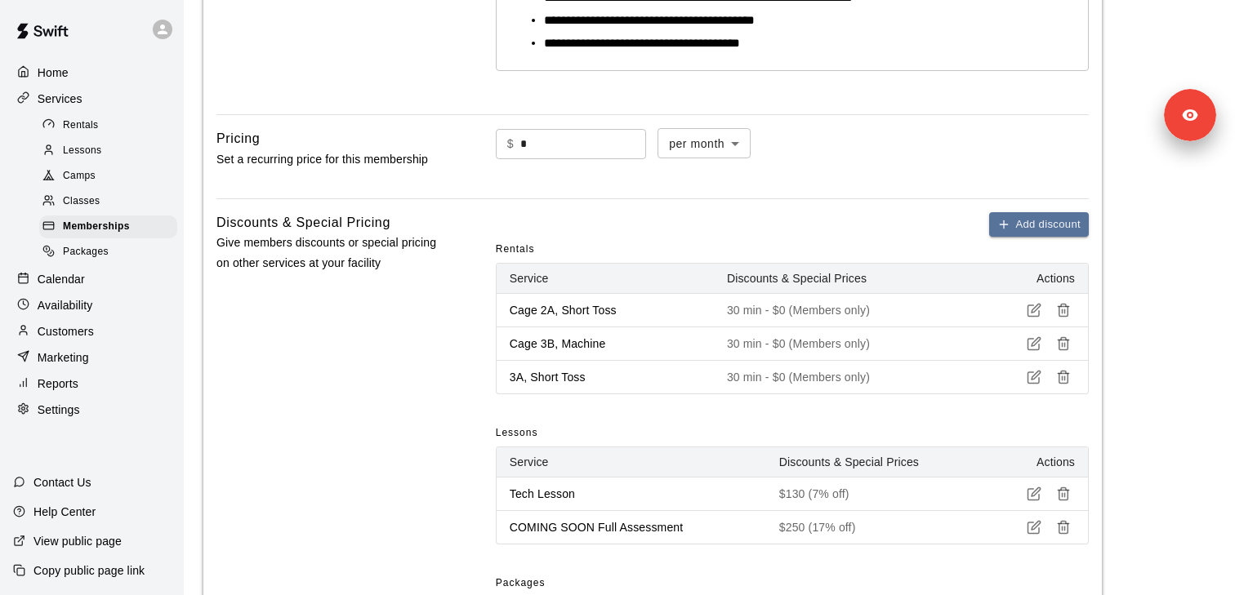
scroll to position [502, 0]
click at [1069, 340] on icon "button" at bounding box center [1063, 343] width 15 height 15
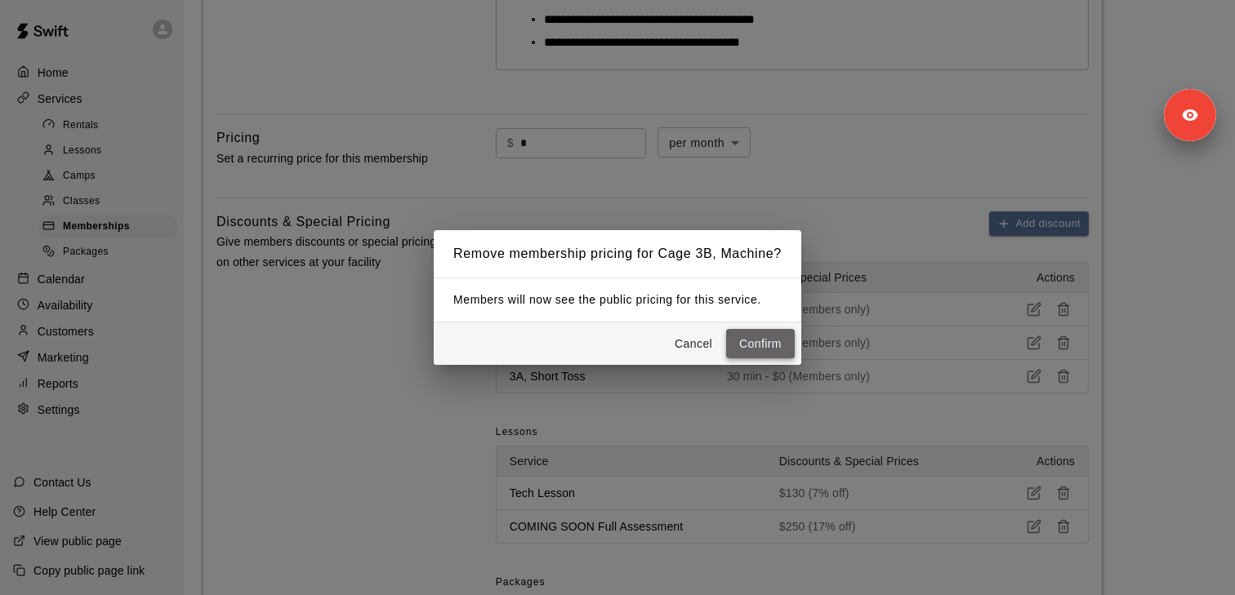
click at [756, 340] on button "Confirm" at bounding box center [760, 344] width 69 height 30
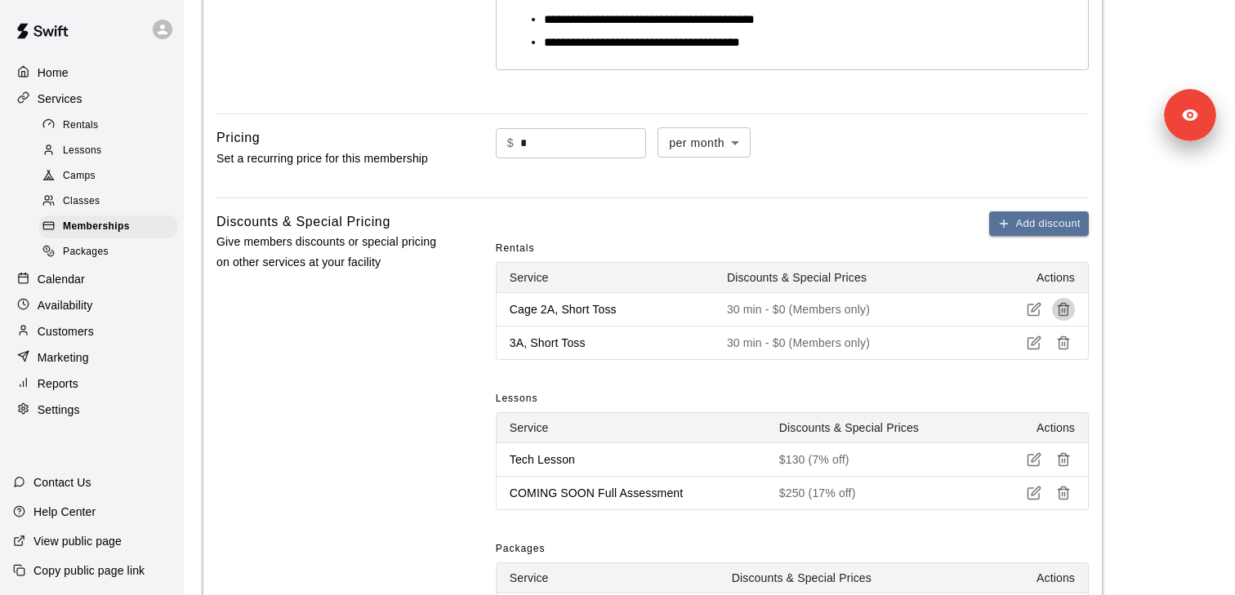
click at [1072, 309] on button "button" at bounding box center [1063, 309] width 23 height 23
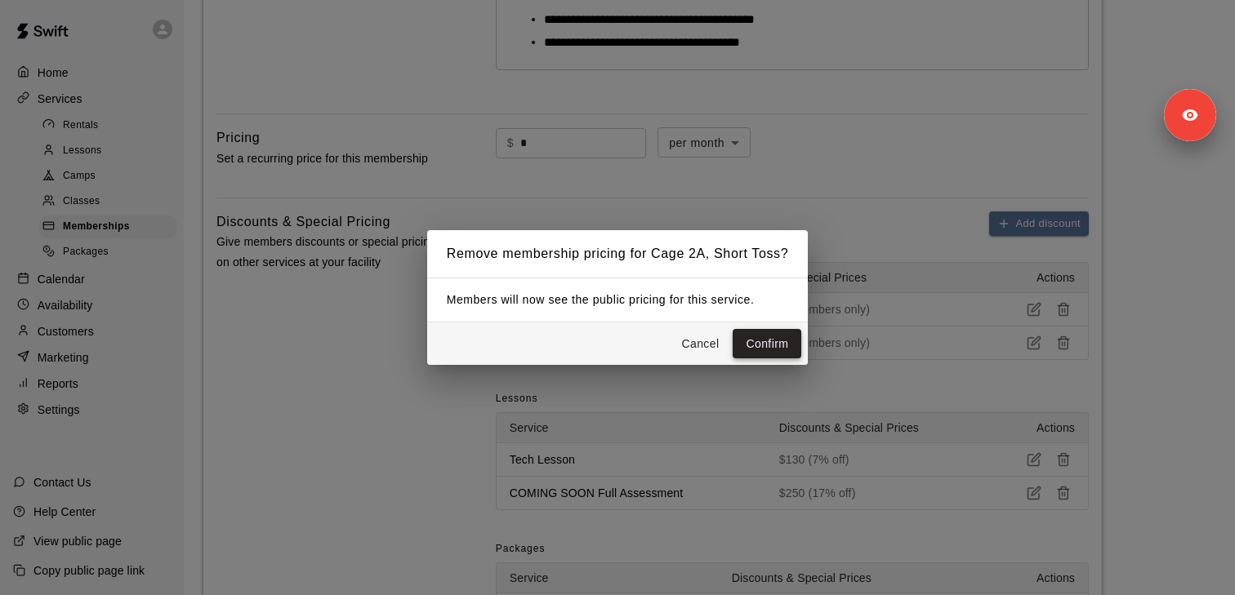
click at [747, 341] on button "Confirm" at bounding box center [767, 344] width 69 height 30
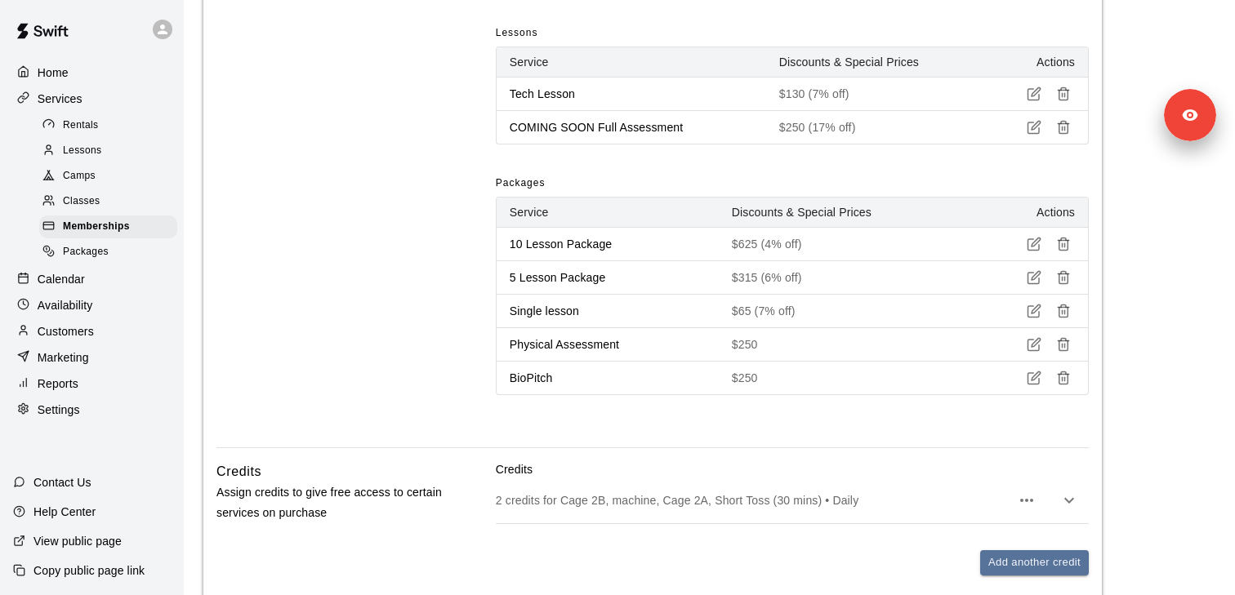
scroll to position [1105, 0]
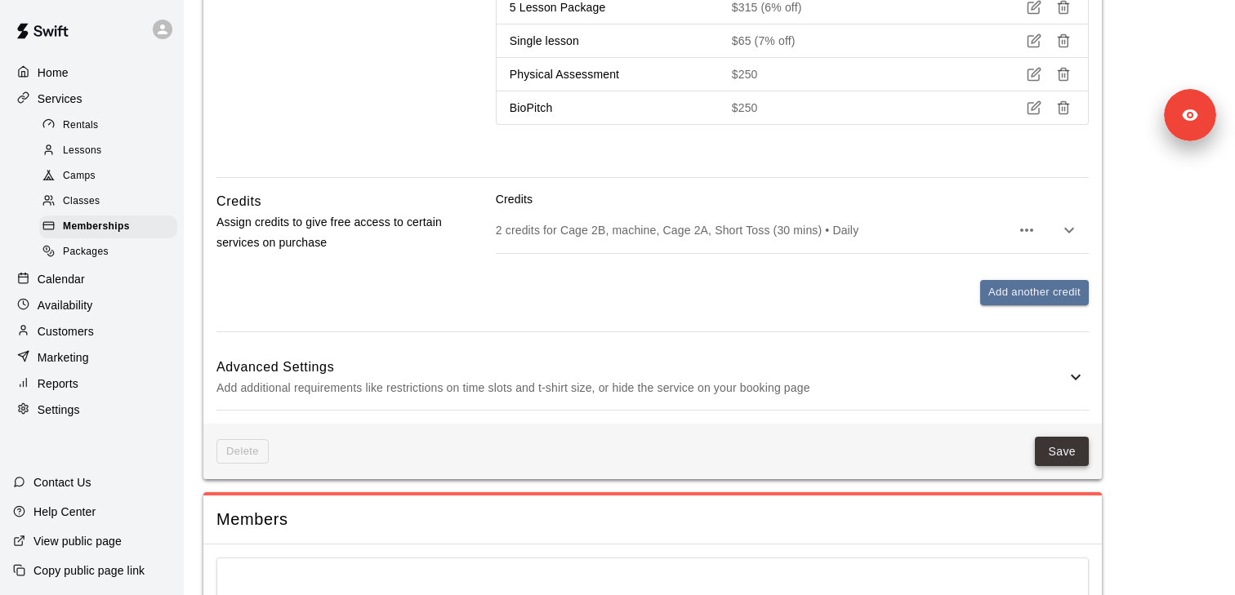
click at [1071, 450] on button "Save" at bounding box center [1062, 452] width 54 height 30
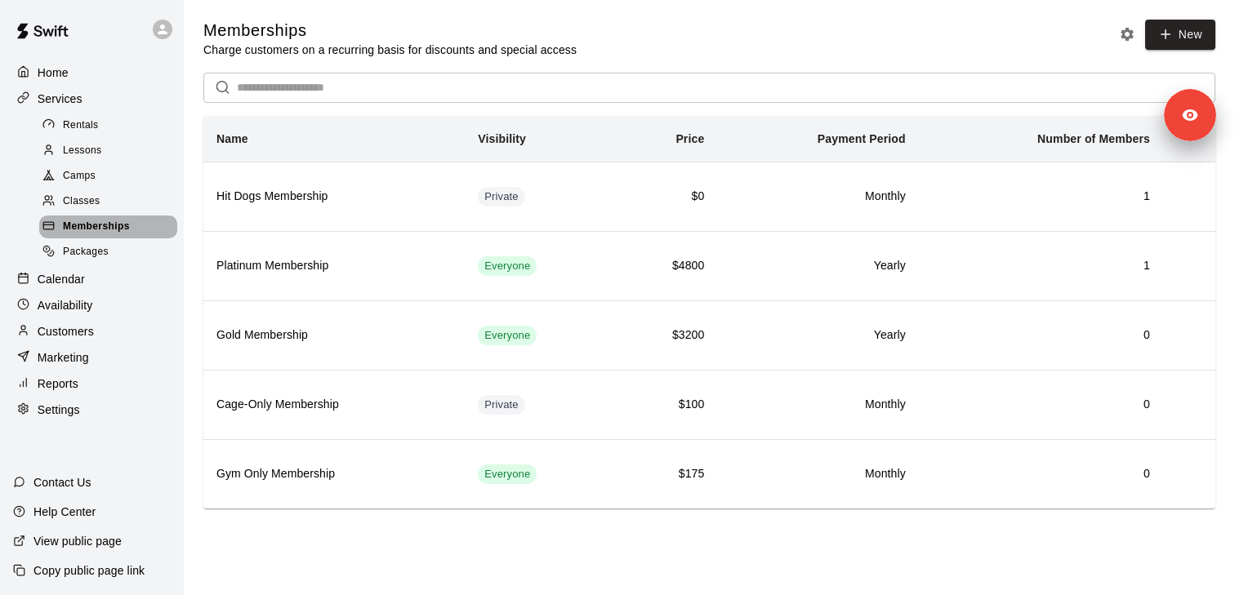
click at [94, 226] on span "Memberships" at bounding box center [96, 227] width 67 height 16
click at [91, 123] on span "Rentals" at bounding box center [81, 126] width 36 height 16
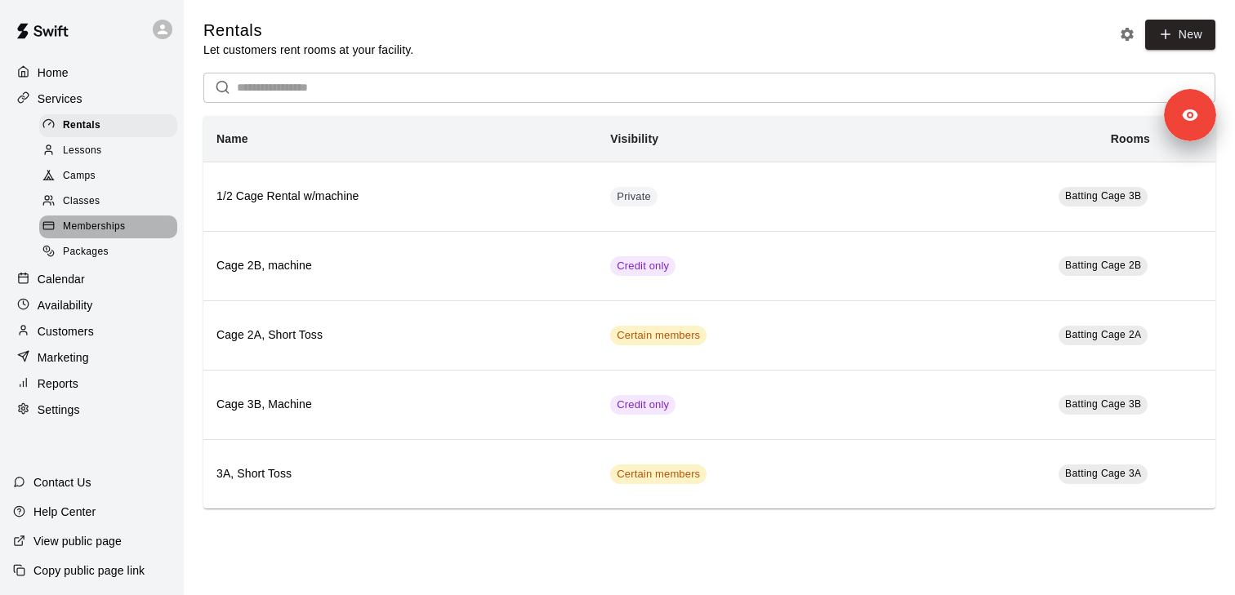
click at [122, 223] on span "Memberships" at bounding box center [94, 227] width 62 height 16
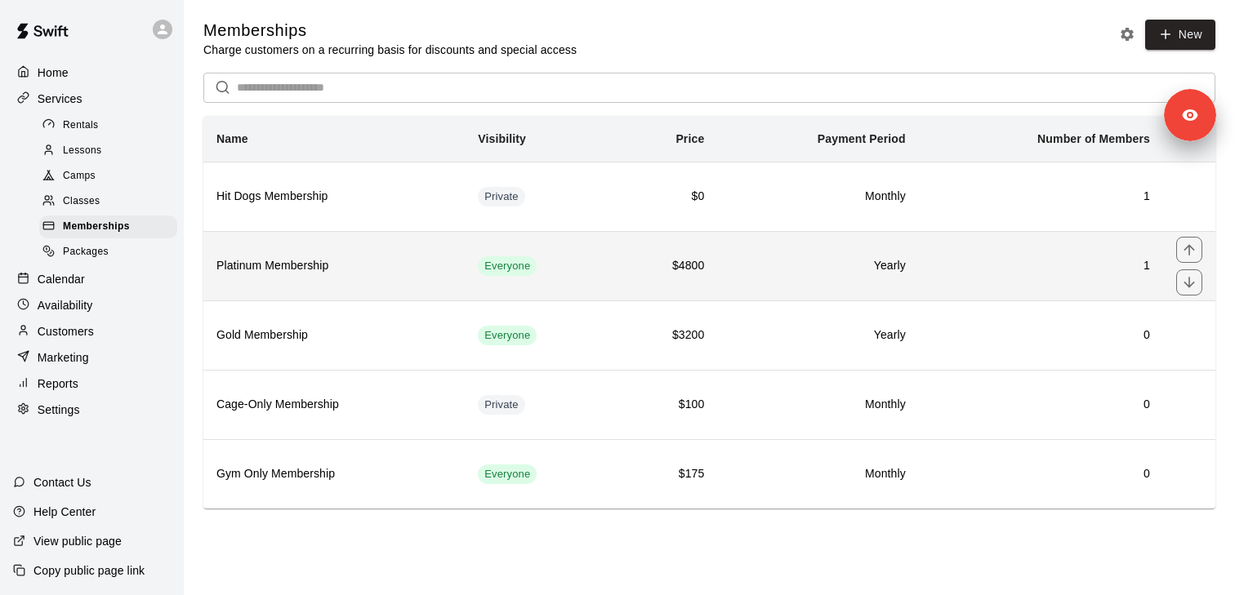
click at [302, 270] on h6 "Platinum Membership" at bounding box center [333, 266] width 235 height 18
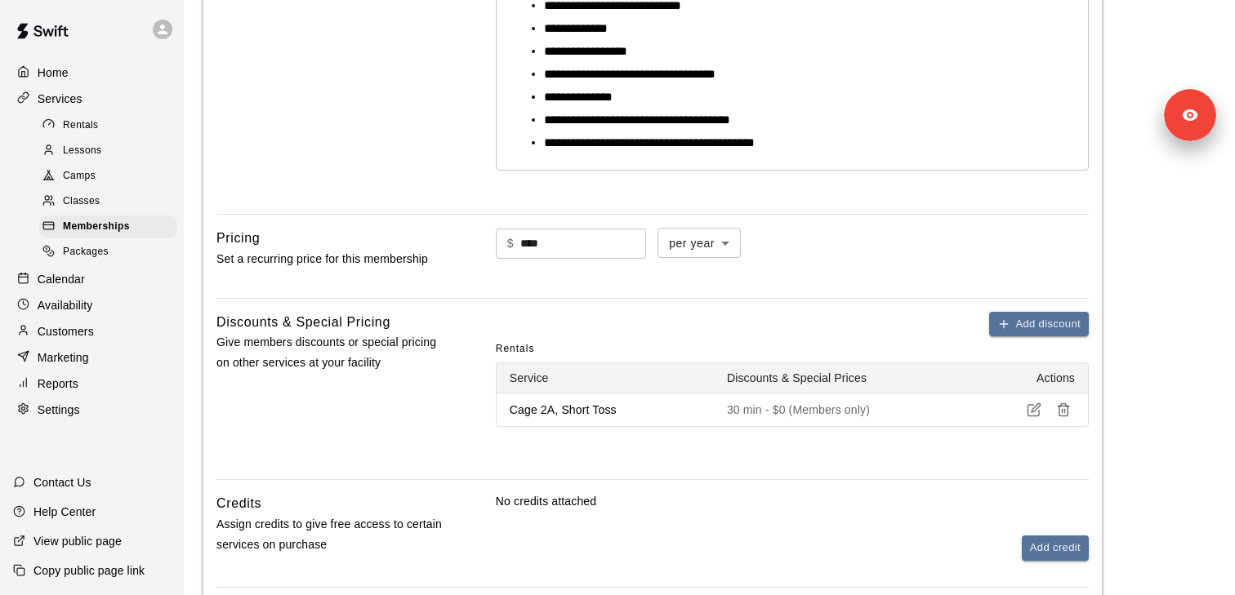
scroll to position [461, 0]
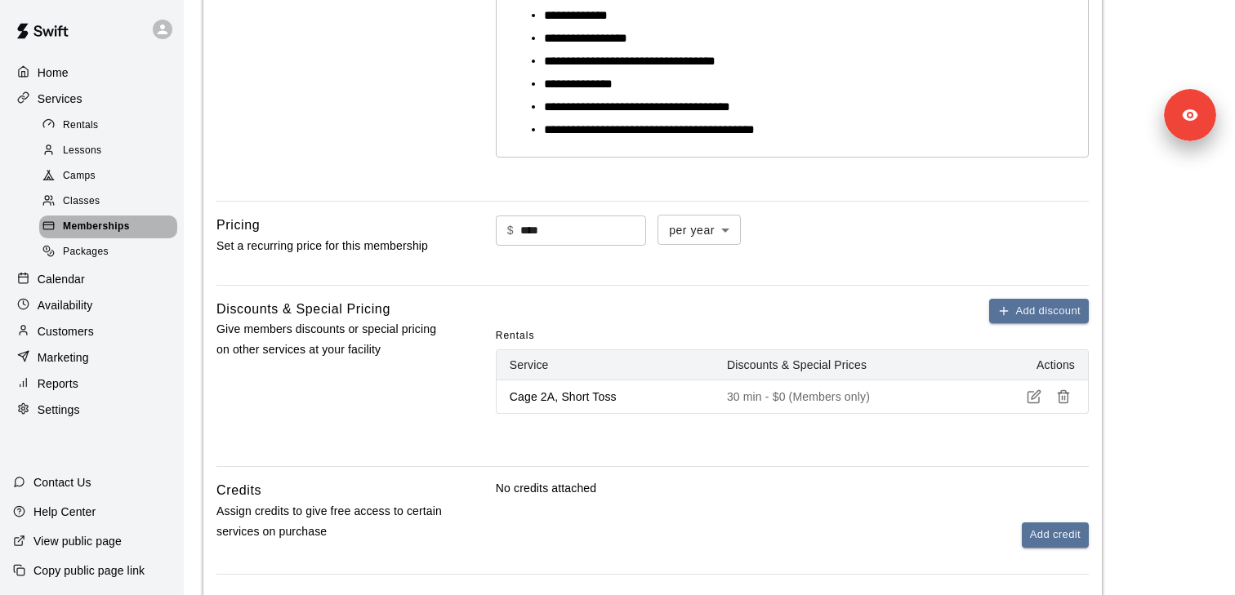
click at [73, 230] on span "Memberships" at bounding box center [96, 227] width 67 height 16
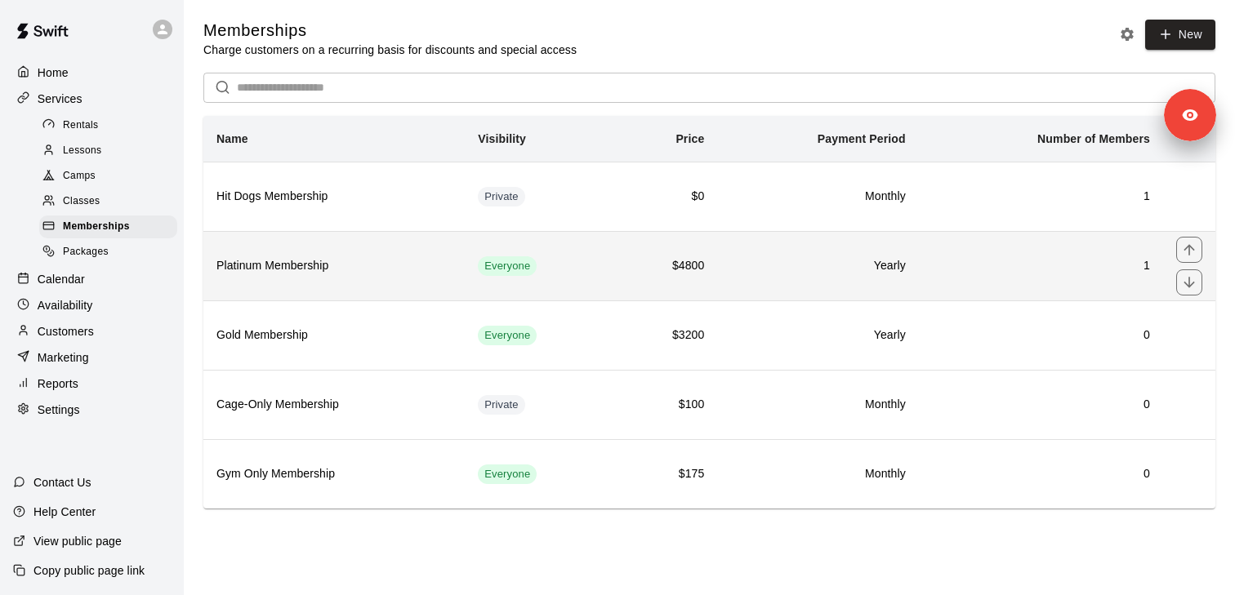
click at [330, 277] on th "Platinum Membership" at bounding box center [333, 265] width 261 height 69
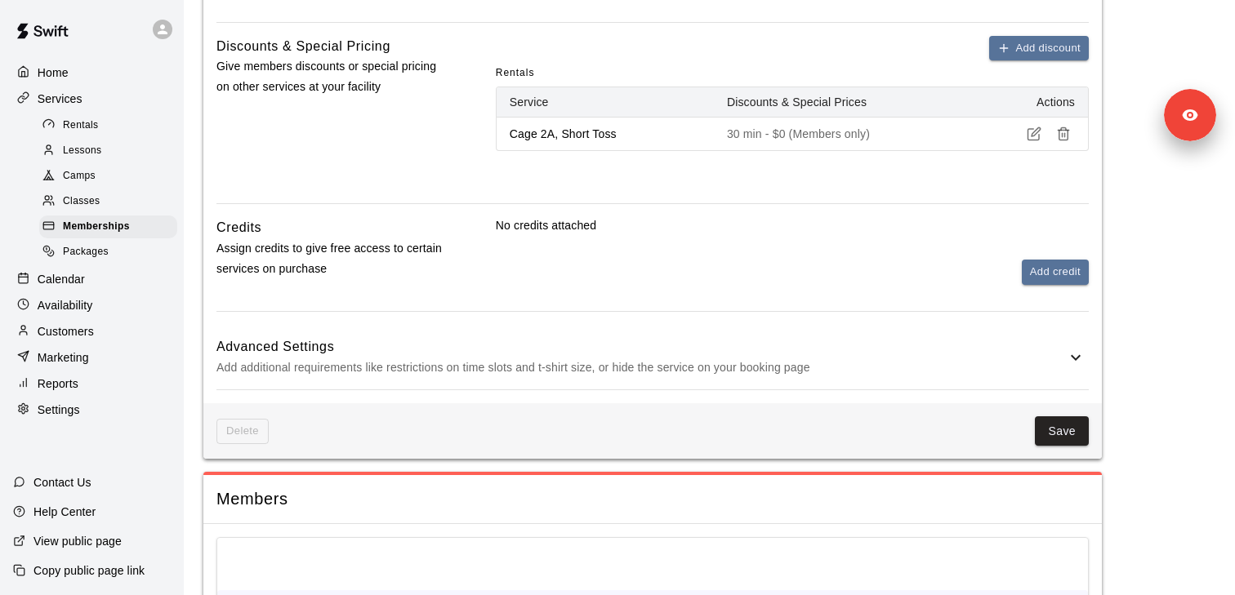
scroll to position [726, 0]
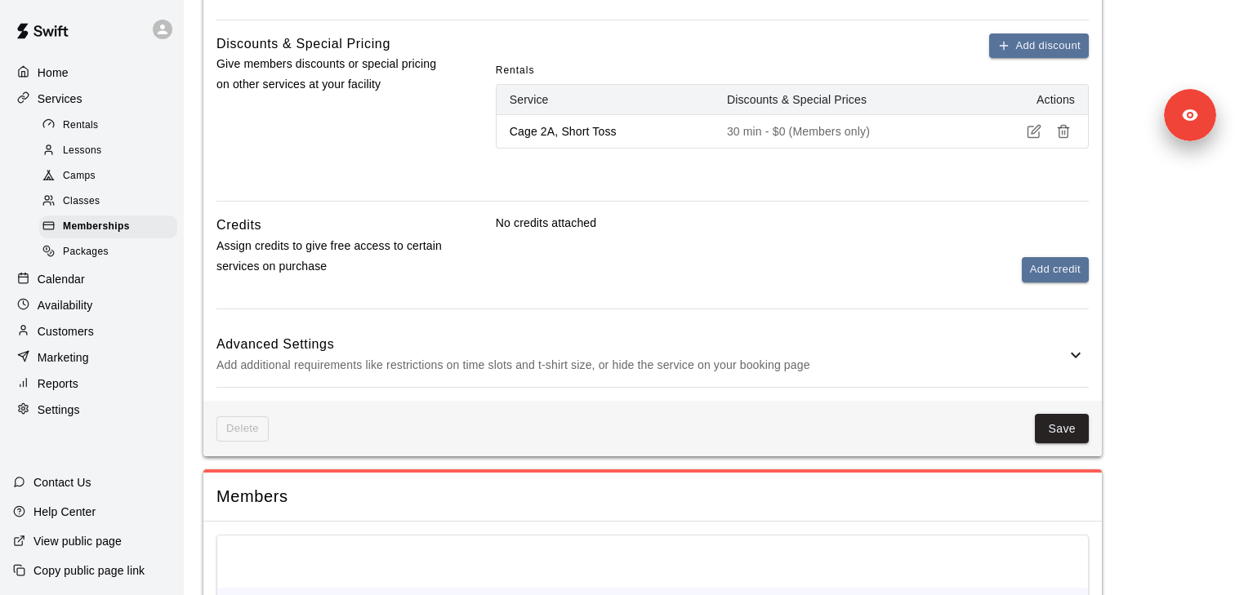
click at [92, 129] on span "Rentals" at bounding box center [81, 126] width 36 height 16
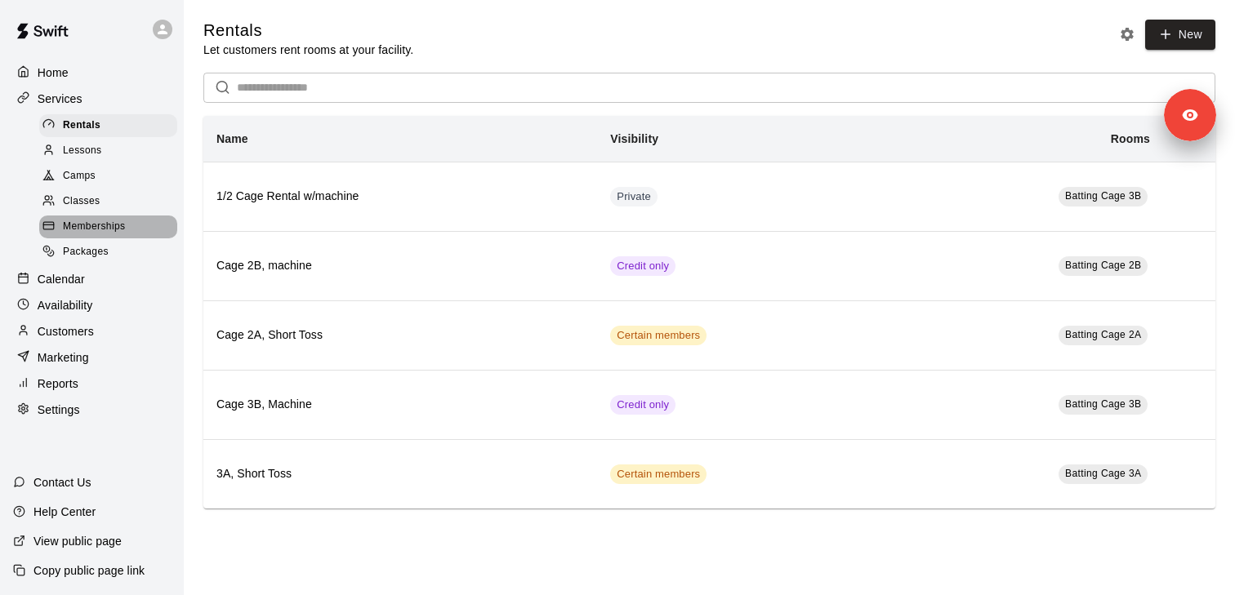
click at [102, 229] on span "Memberships" at bounding box center [94, 227] width 62 height 16
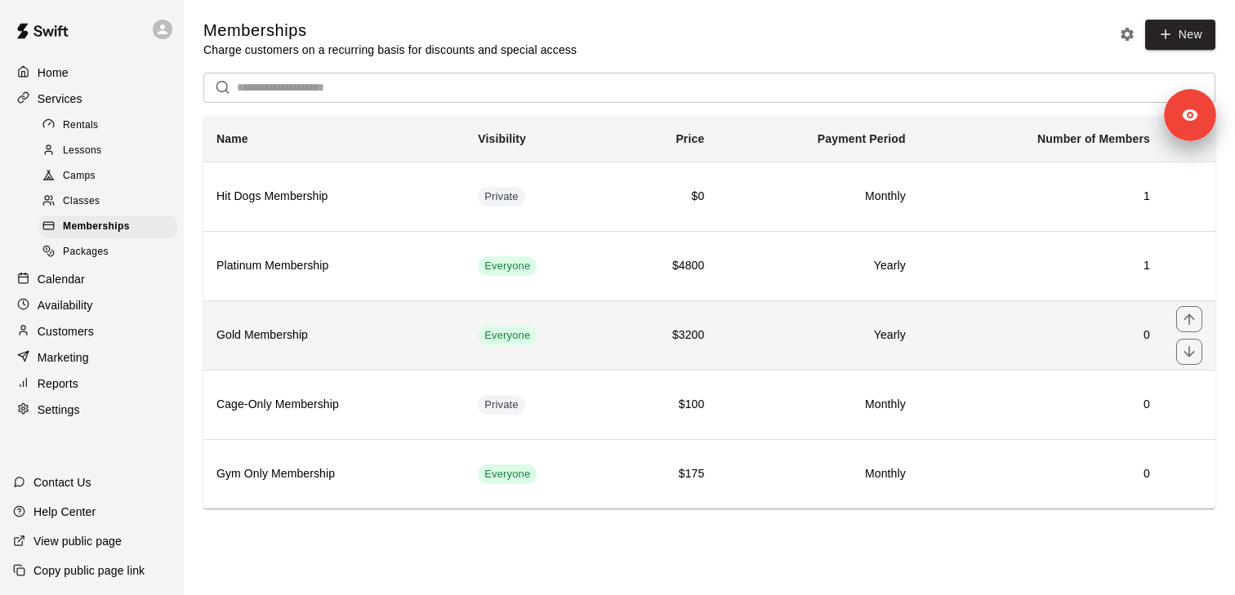
click at [287, 337] on h6 "Gold Membership" at bounding box center [333, 336] width 235 height 18
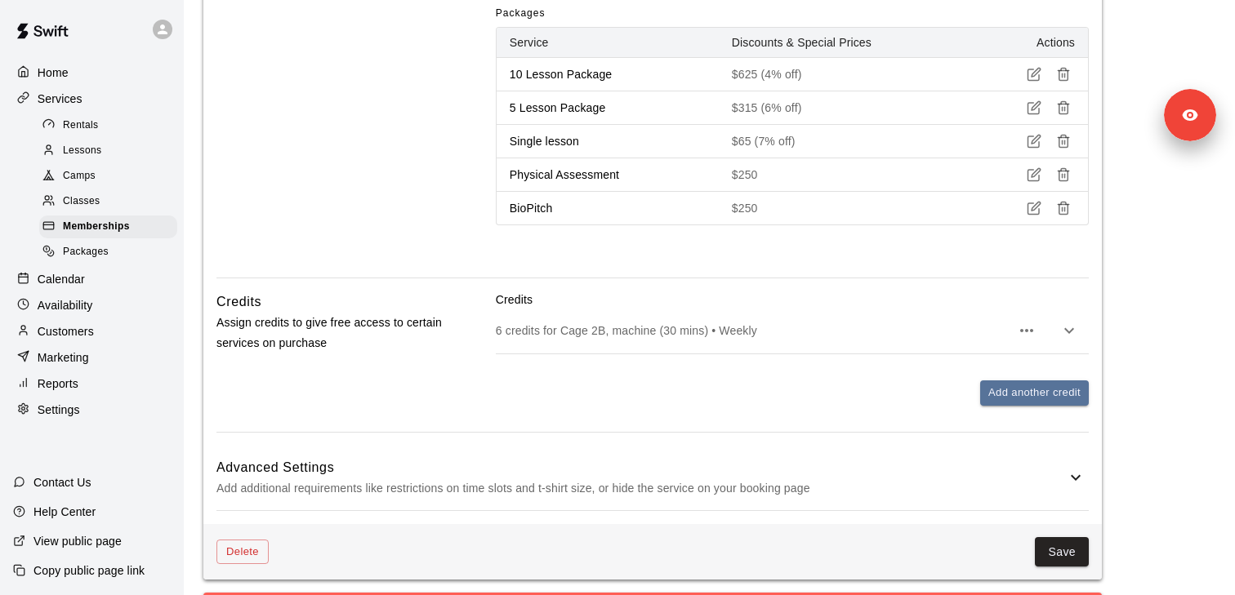
scroll to position [1009, 0]
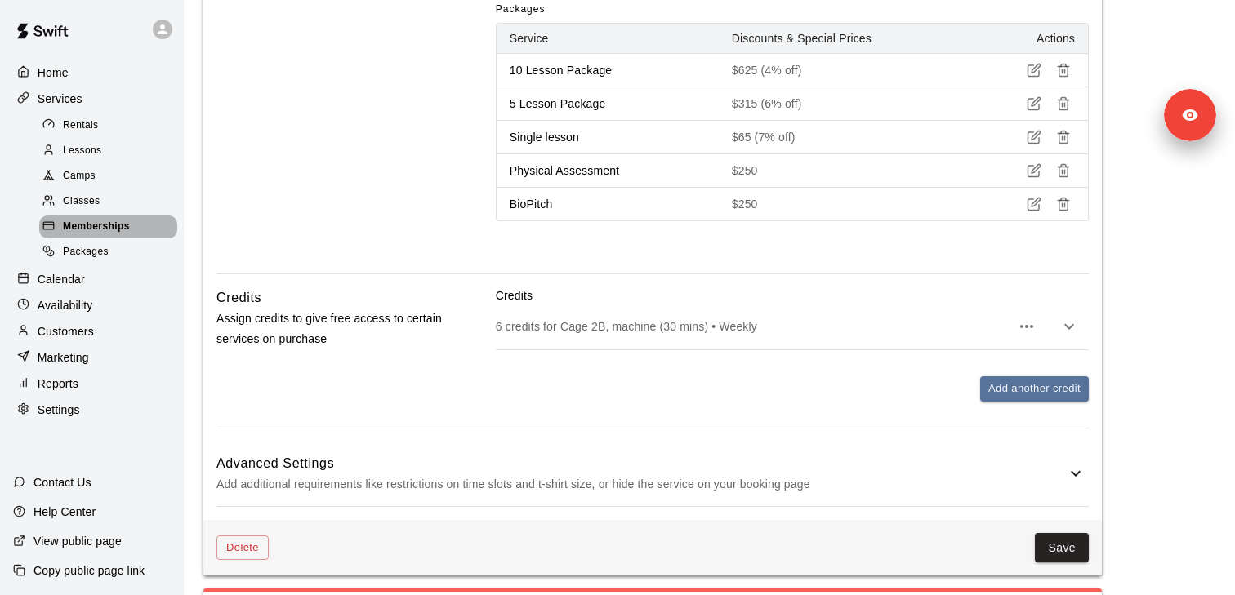
click at [118, 229] on span "Memberships" at bounding box center [96, 227] width 67 height 16
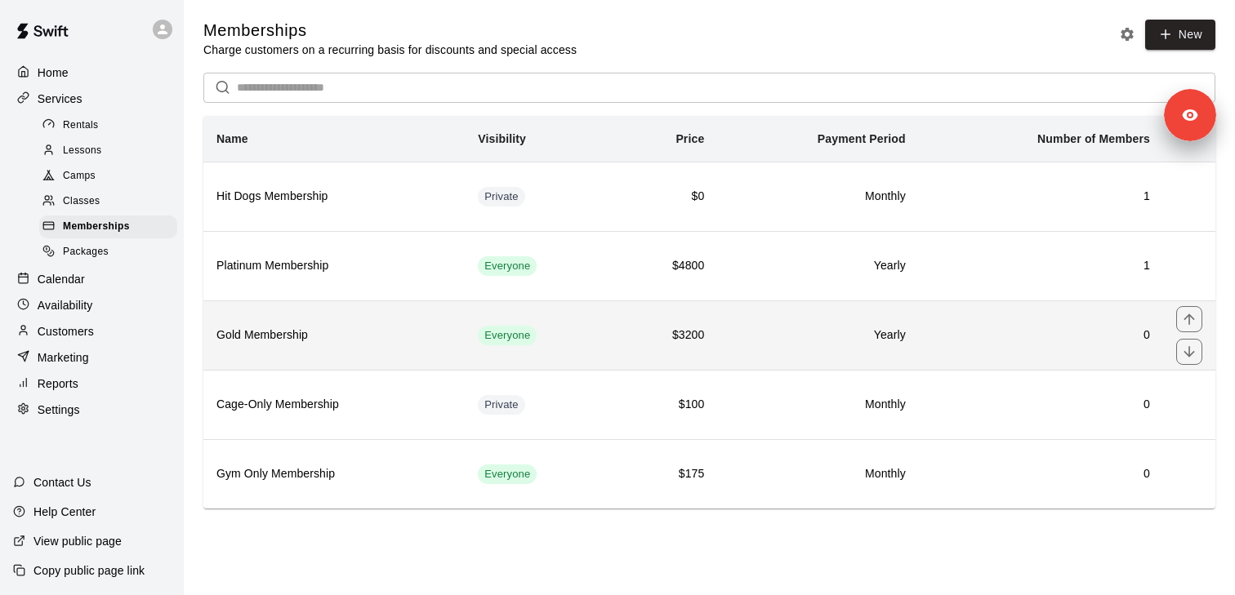
click at [297, 347] on th "Gold Membership" at bounding box center [333, 335] width 261 height 69
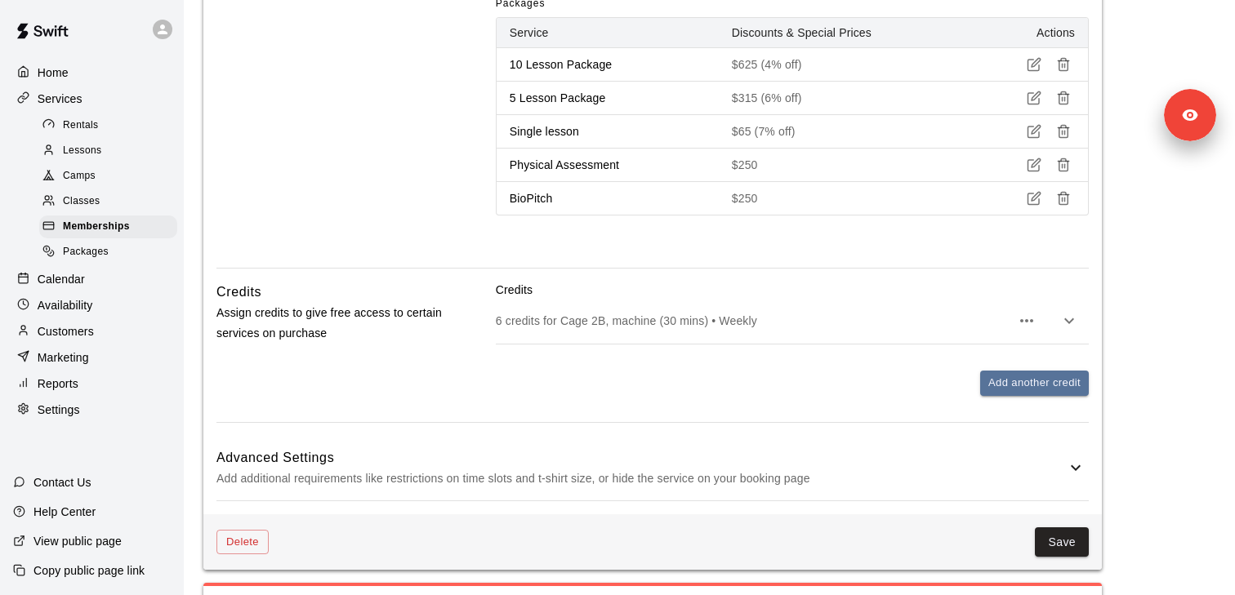
scroll to position [1080, 0]
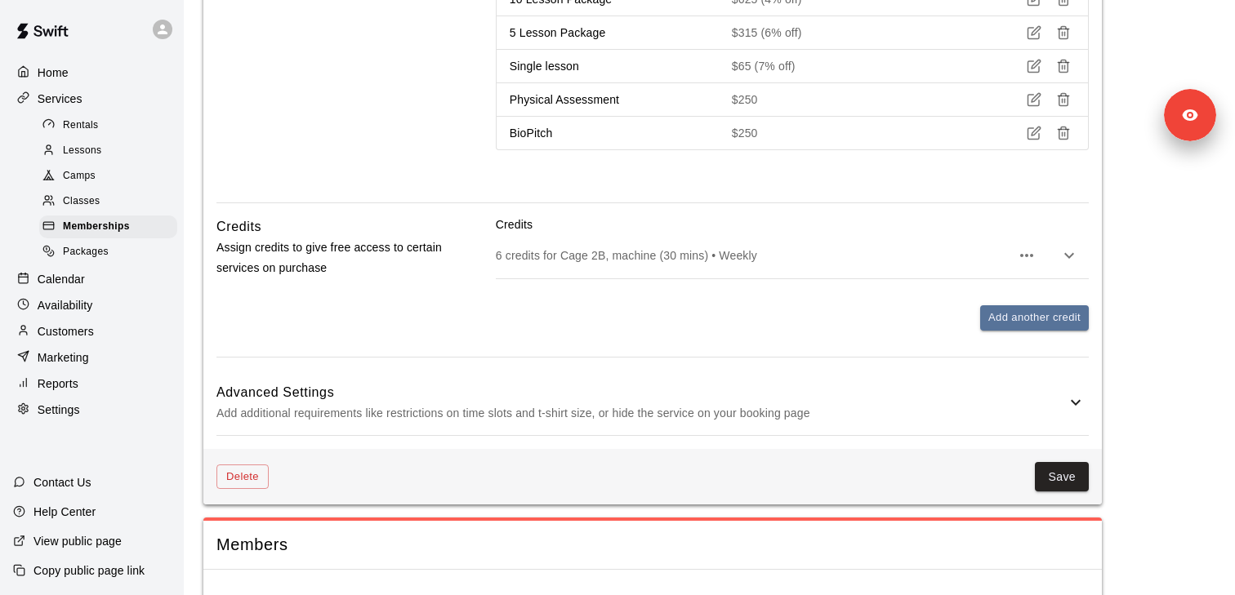
click at [579, 255] on p "6 credits for Cage 2B, machine (30 mins) • Weekly" at bounding box center [753, 255] width 515 height 16
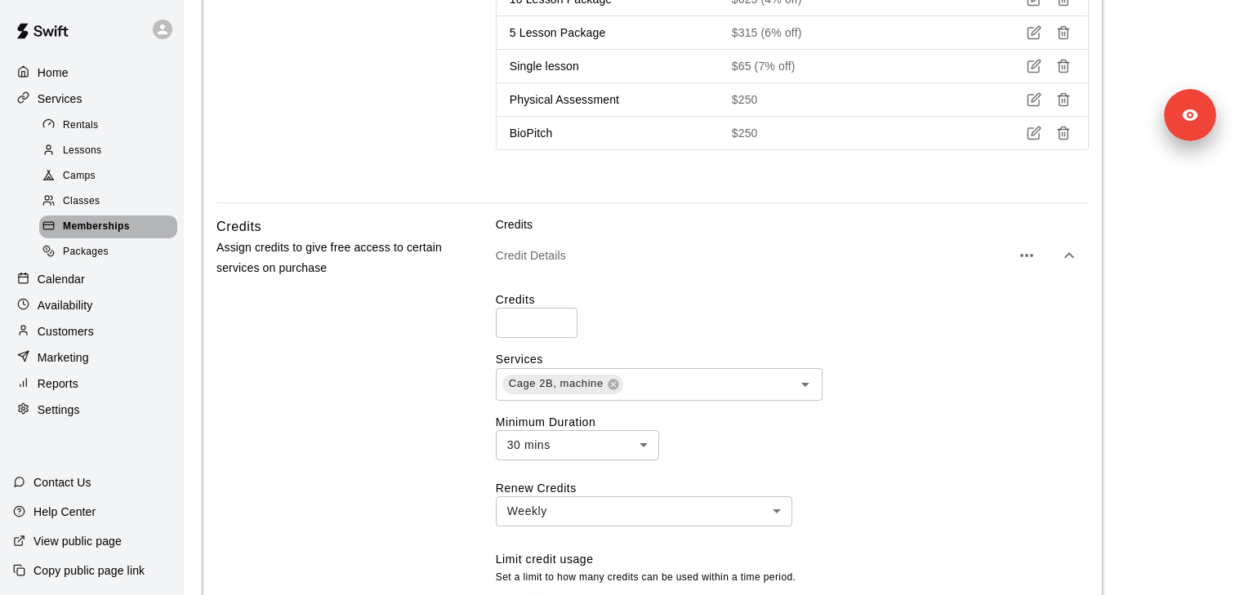
click at [136, 230] on div "Memberships" at bounding box center [108, 227] width 138 height 23
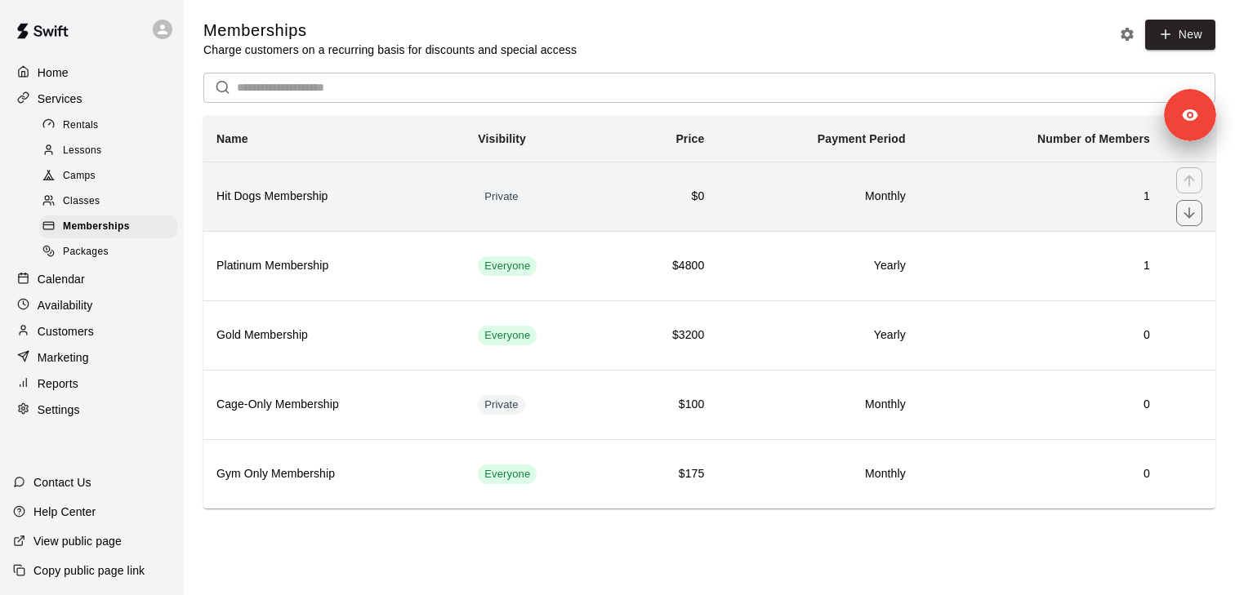
click at [315, 221] on th "Hit Dogs Membership" at bounding box center [333, 196] width 261 height 69
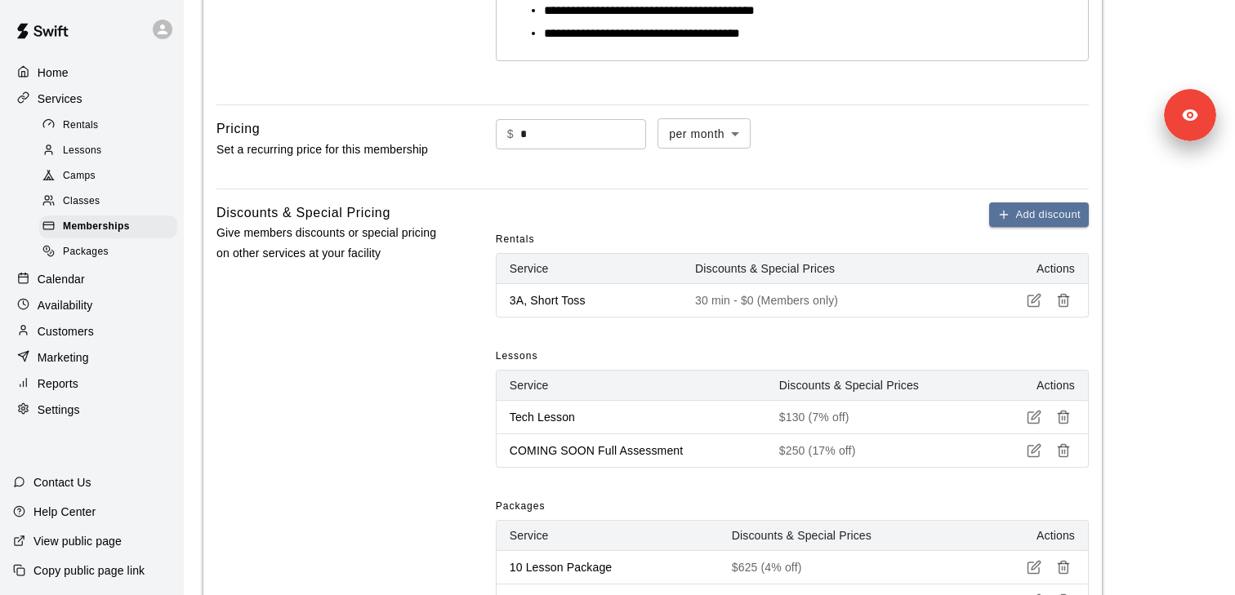
scroll to position [479, 0]
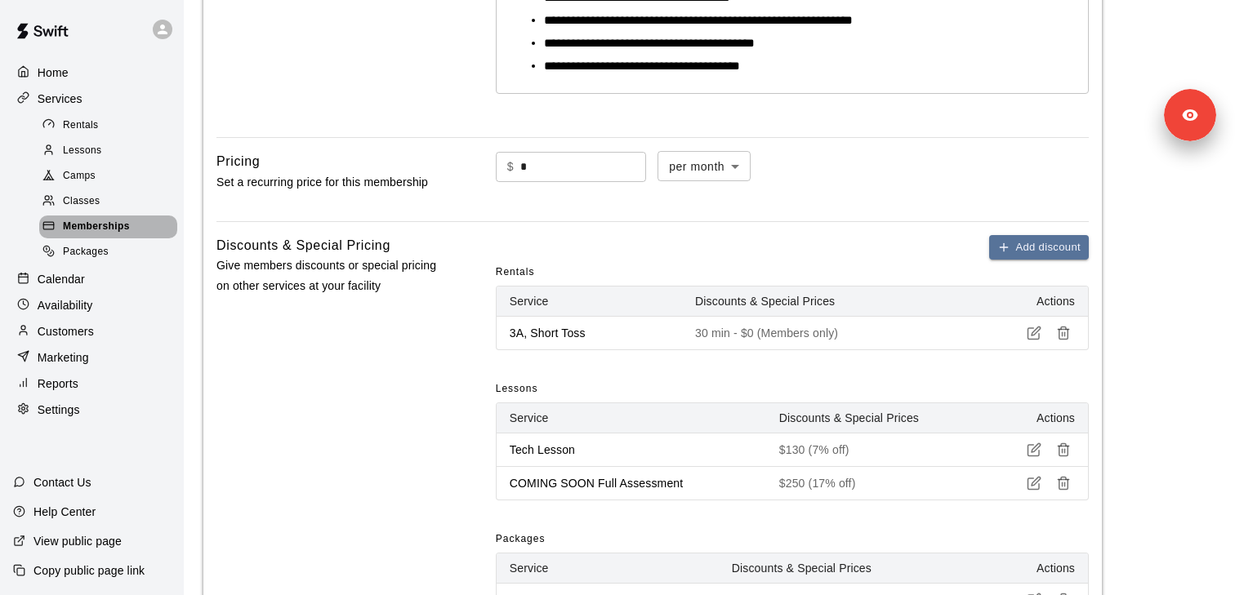
click at [85, 221] on span "Memberships" at bounding box center [96, 227] width 67 height 16
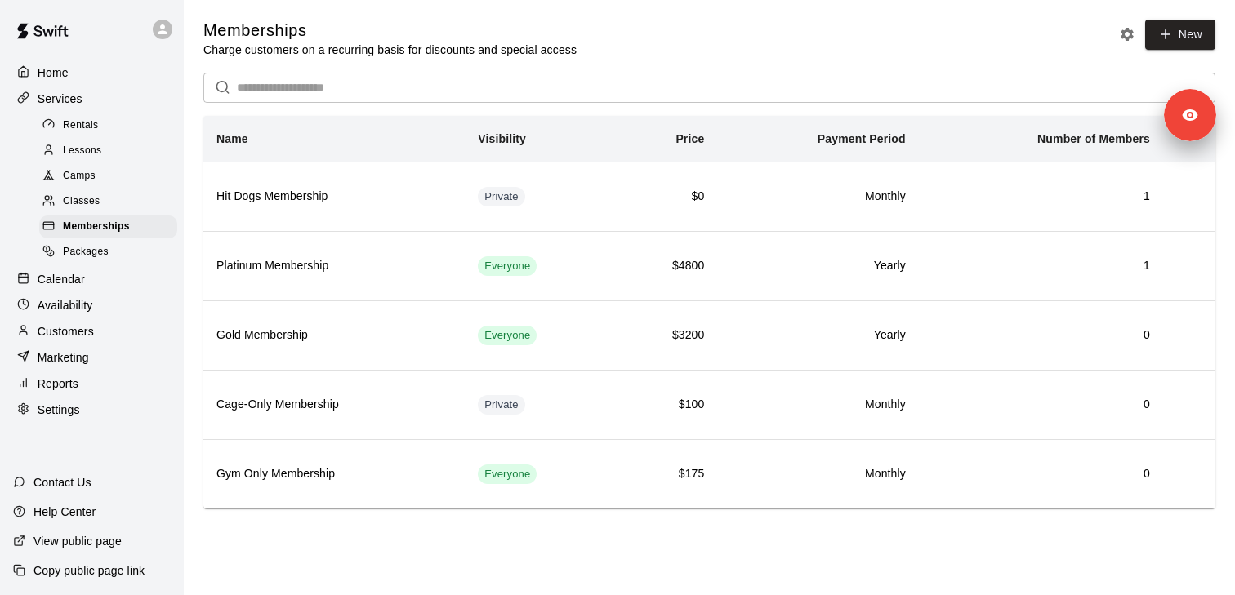
click at [90, 127] on span "Rentals" at bounding box center [81, 126] width 36 height 16
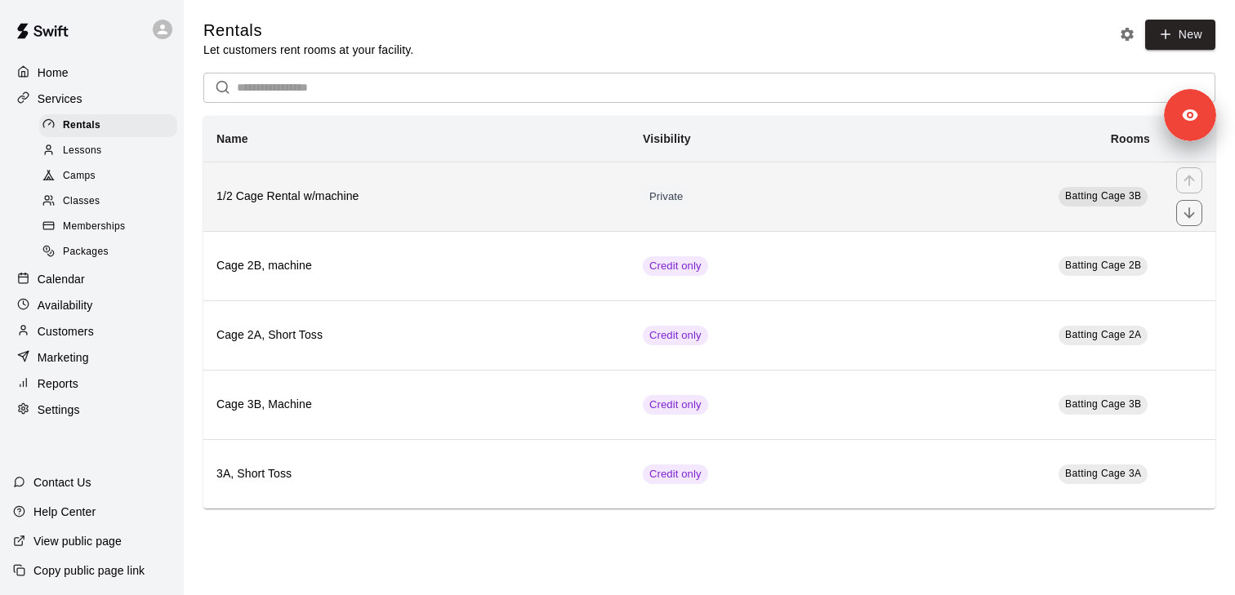
click at [469, 194] on h6 "1/2 Cage Rental w/machine" at bounding box center [416, 197] width 400 height 18
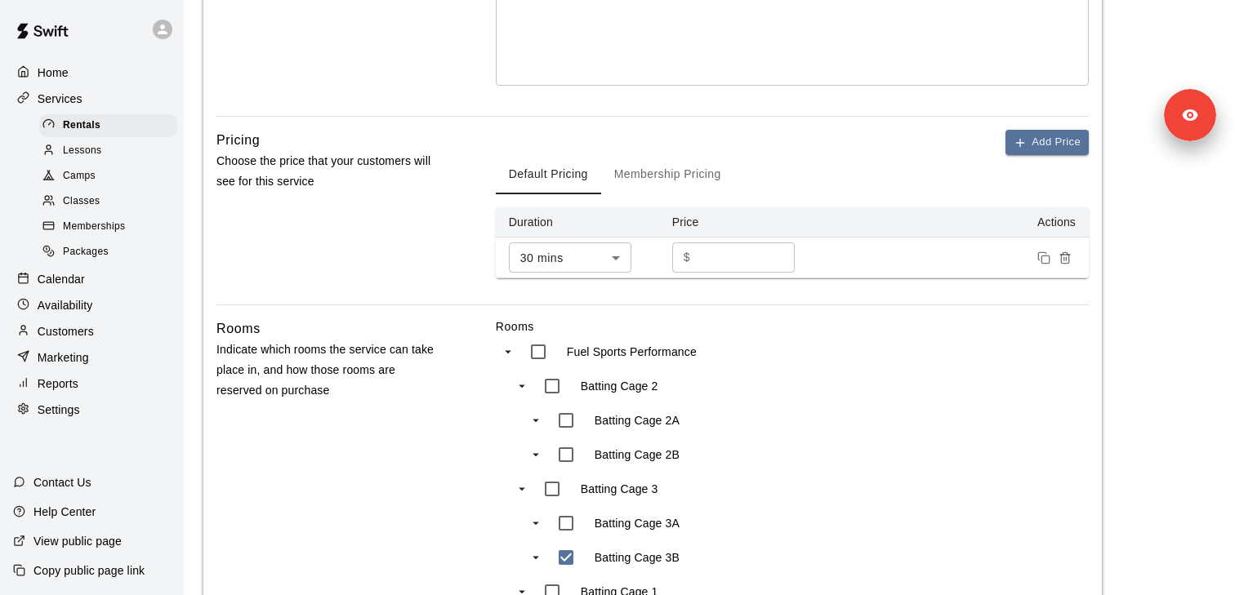
scroll to position [464, 0]
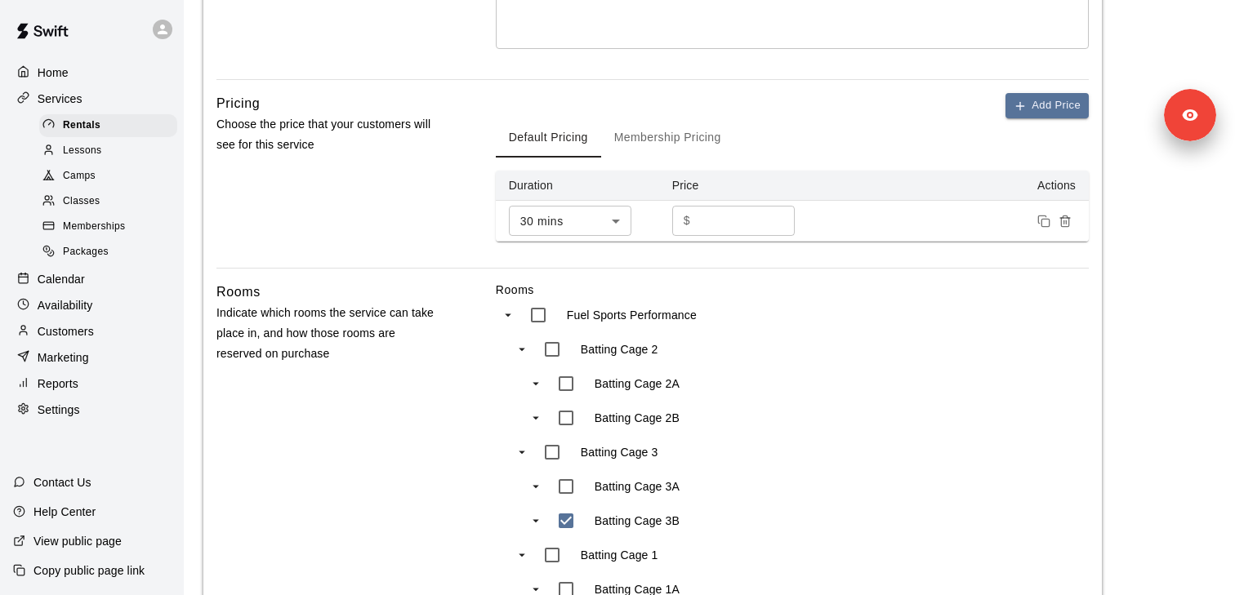
click at [669, 140] on button "Membership Pricing" at bounding box center [667, 137] width 133 height 39
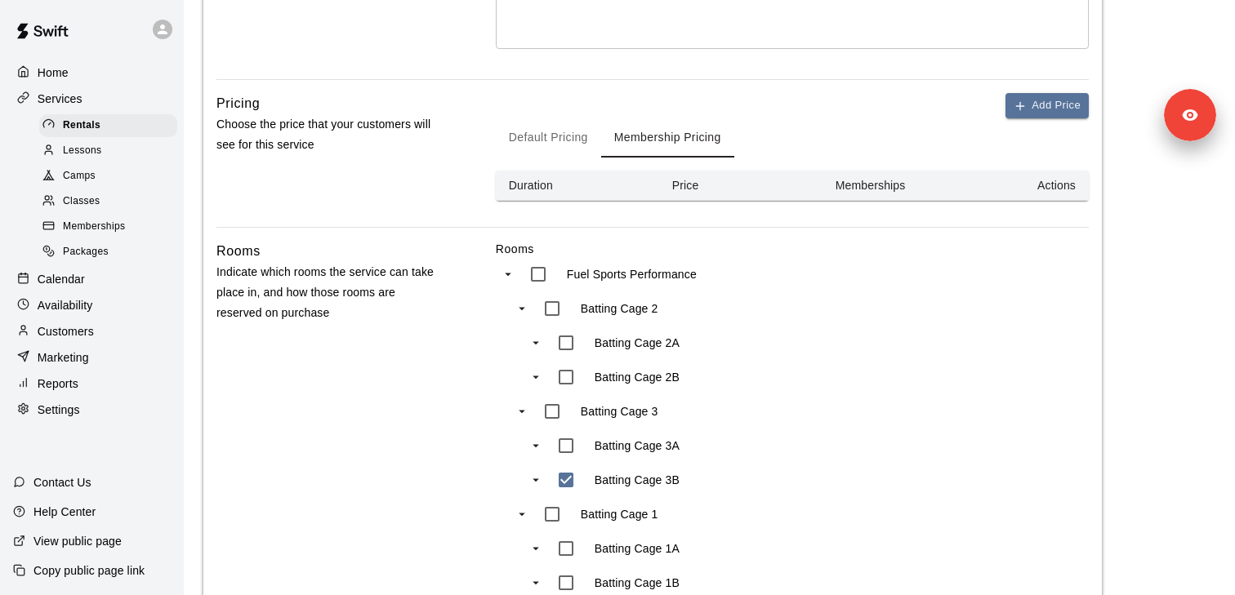
click at [534, 143] on button "Default Pricing" at bounding box center [548, 137] width 105 height 39
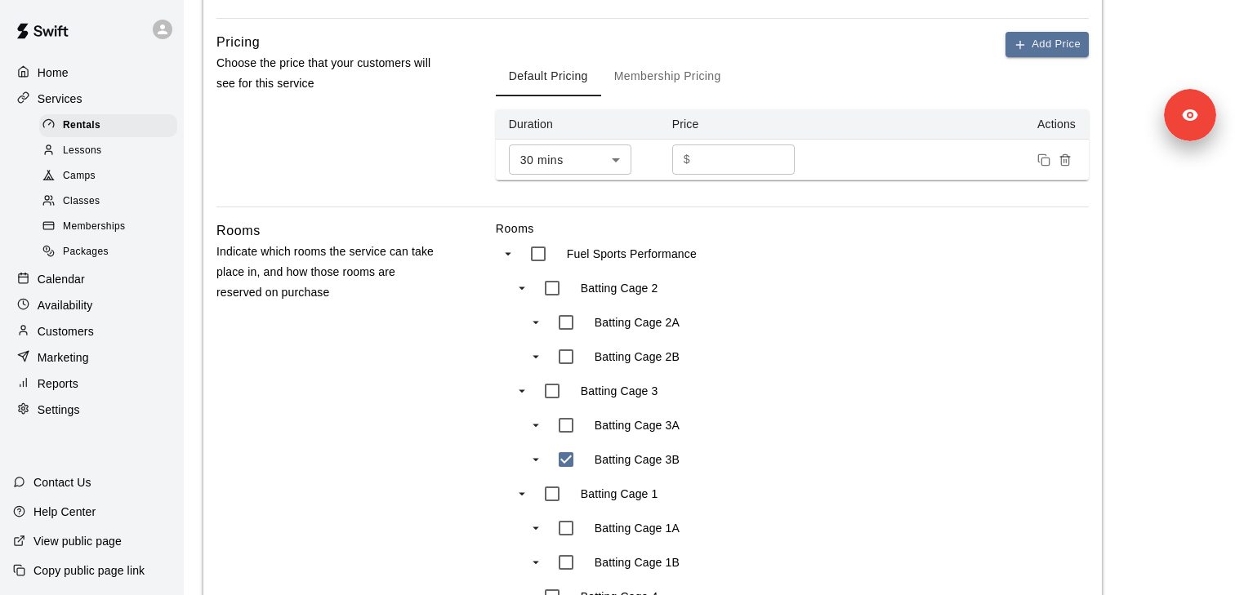
scroll to position [351, 0]
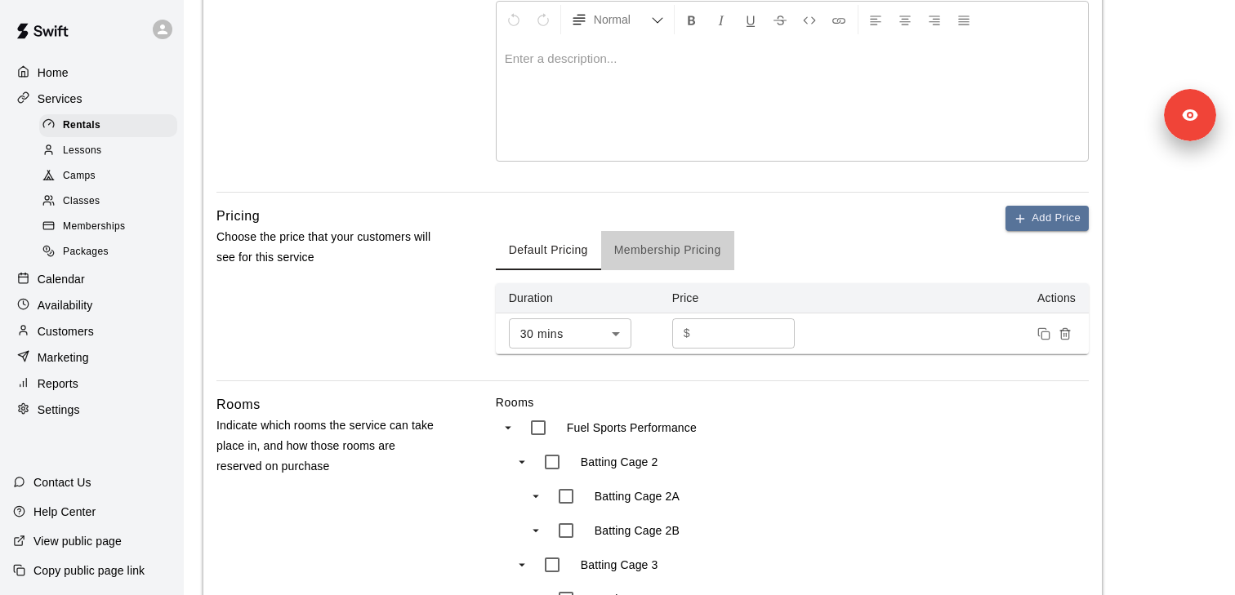
click at [667, 264] on button "Membership Pricing" at bounding box center [667, 250] width 133 height 39
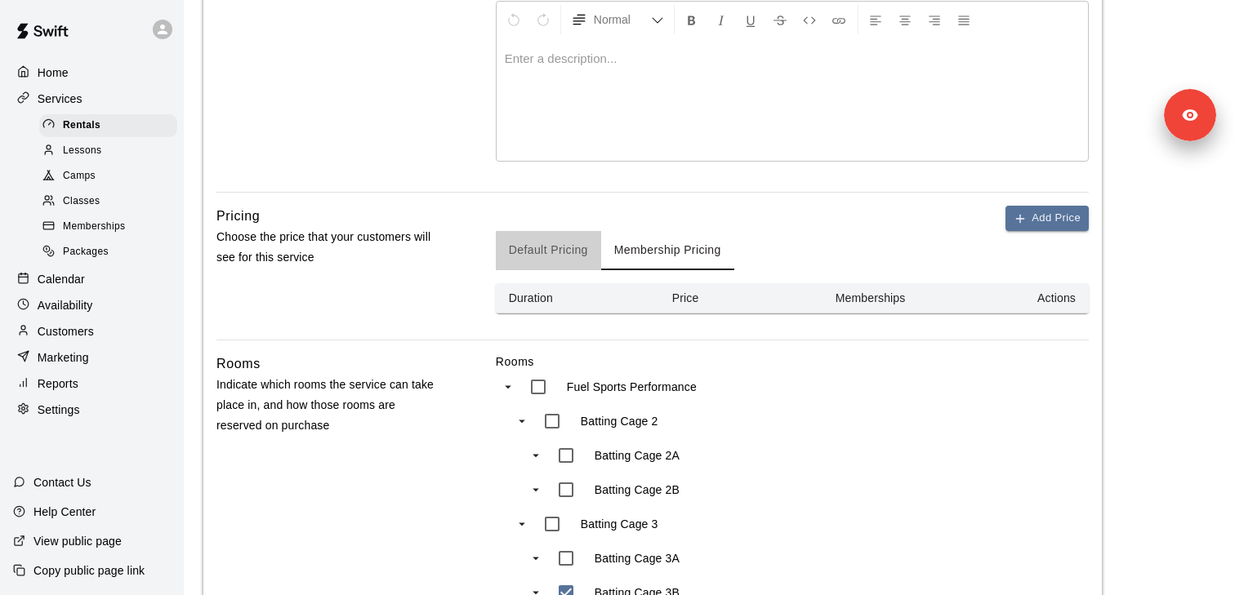
click at [536, 256] on button "Default Pricing" at bounding box center [548, 250] width 105 height 39
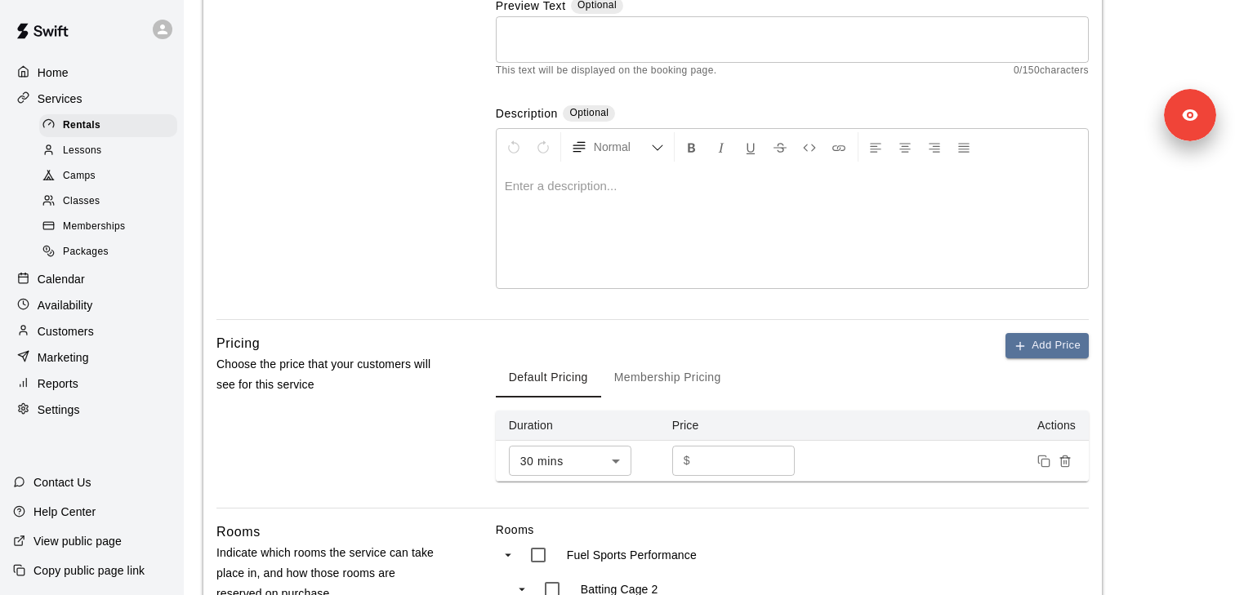
scroll to position [0, 0]
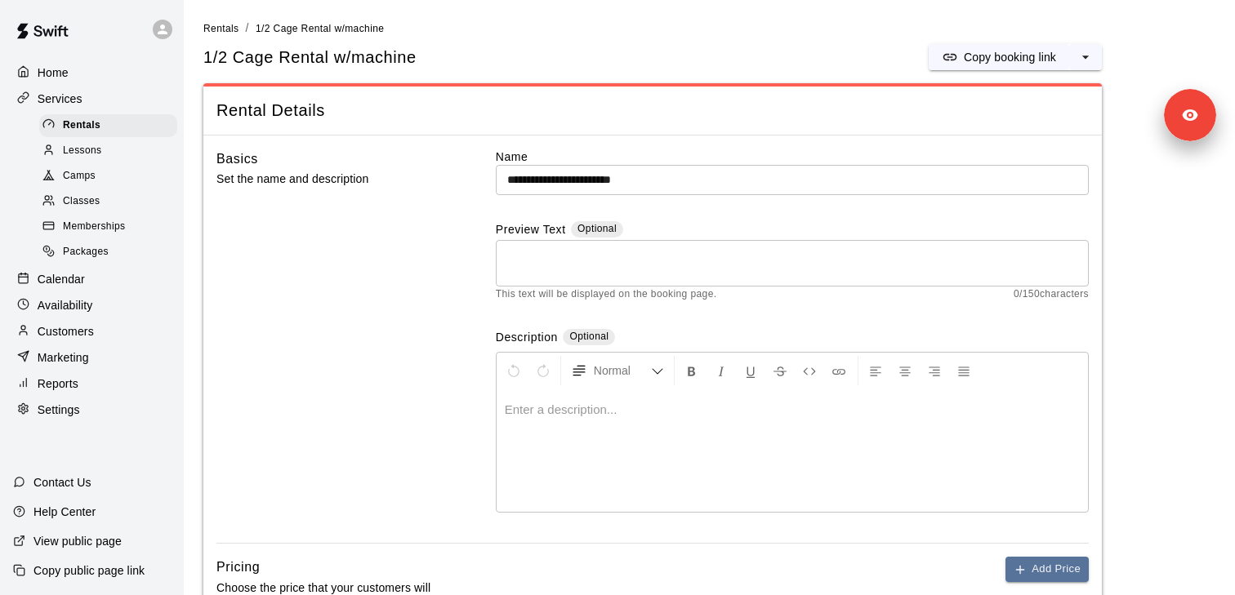
click at [119, 228] on span "Memberships" at bounding box center [94, 227] width 62 height 16
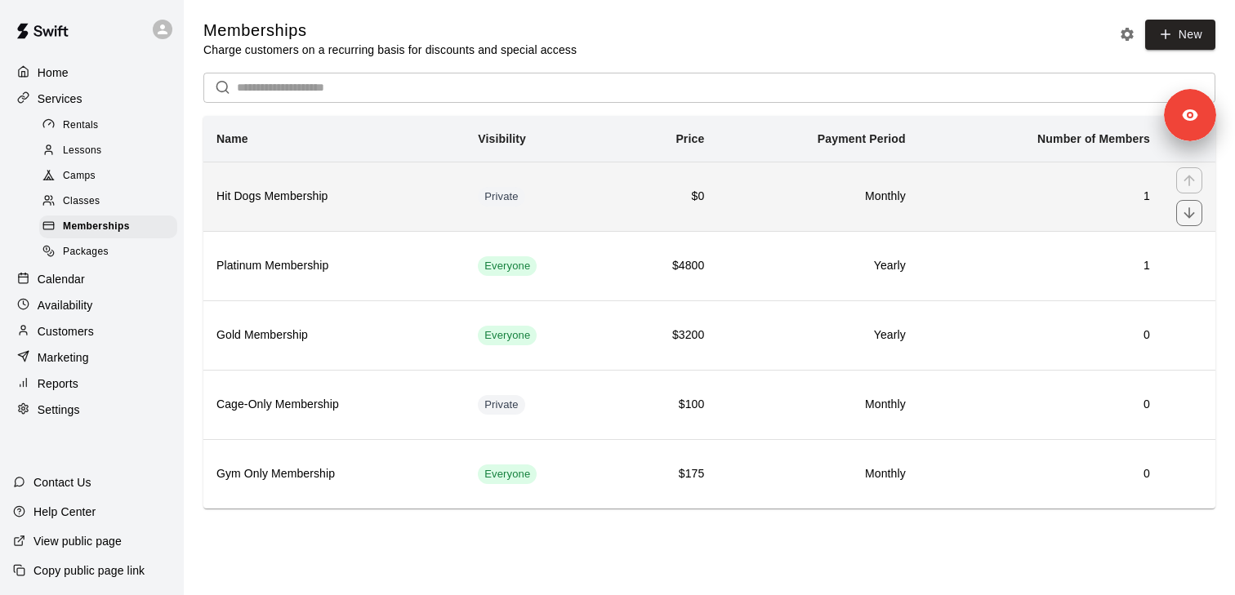
click at [314, 214] on th "Hit Dogs Membership" at bounding box center [333, 196] width 261 height 69
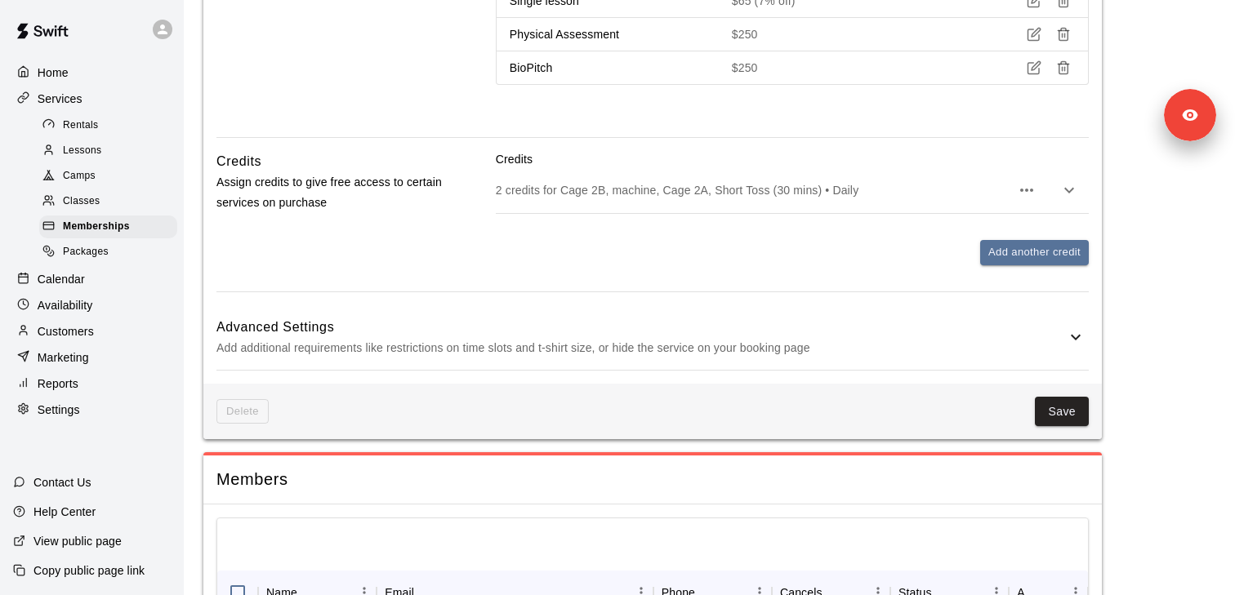
scroll to position [1072, 0]
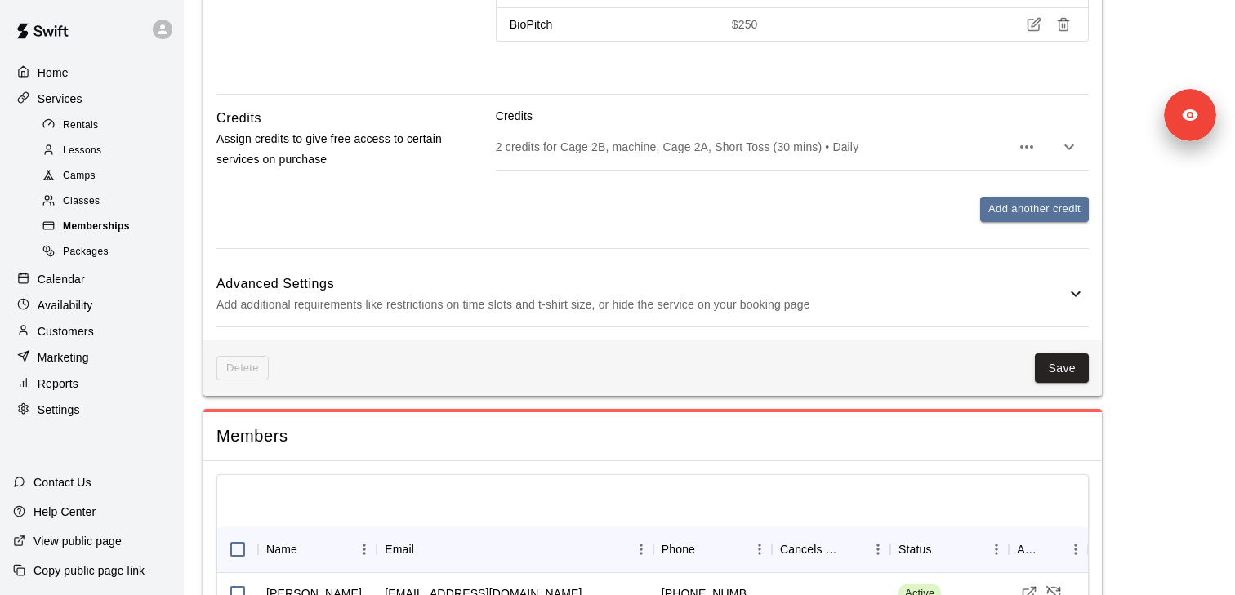
click at [117, 229] on span "Memberships" at bounding box center [96, 227] width 67 height 16
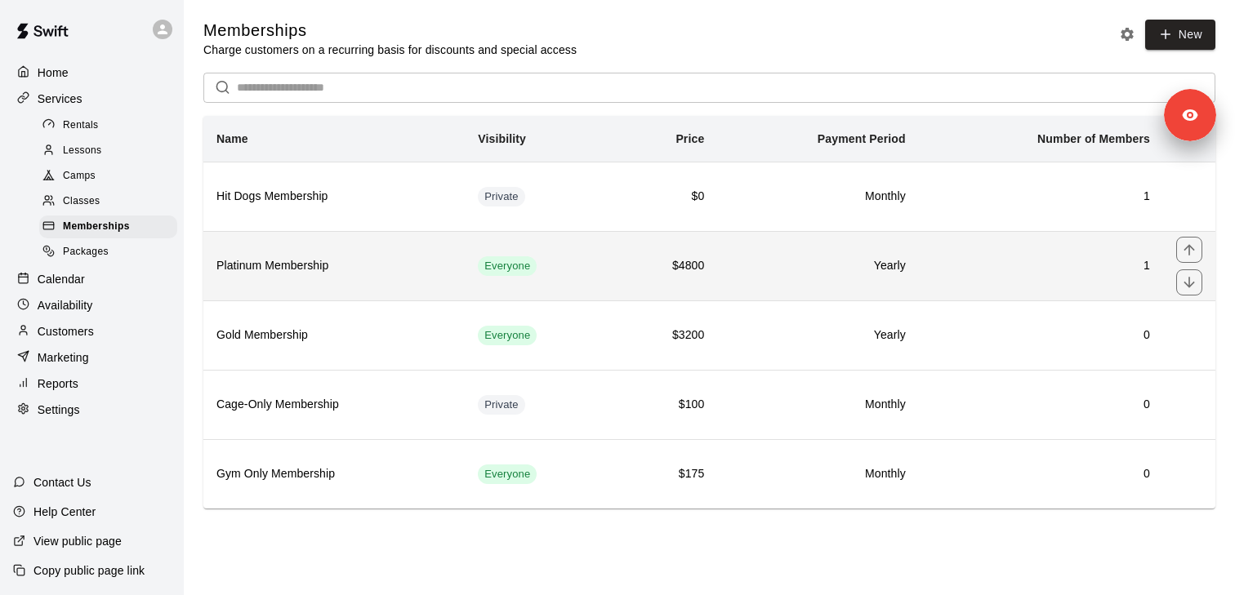
click at [571, 281] on td "Everyone" at bounding box center [539, 265] width 149 height 69
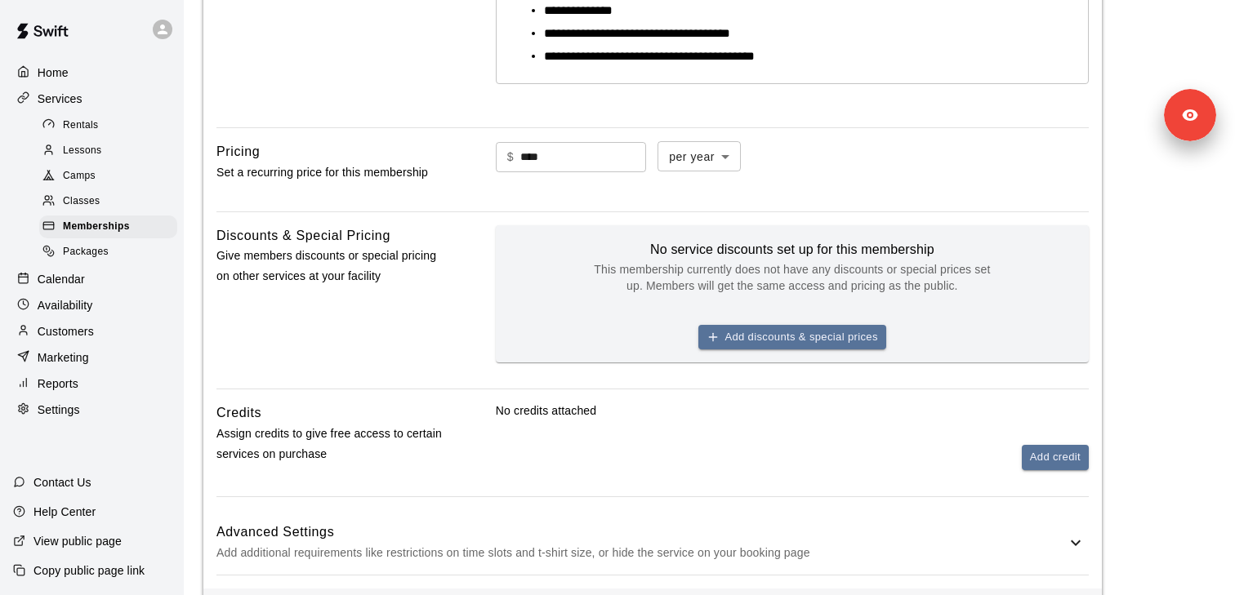
scroll to position [774, 0]
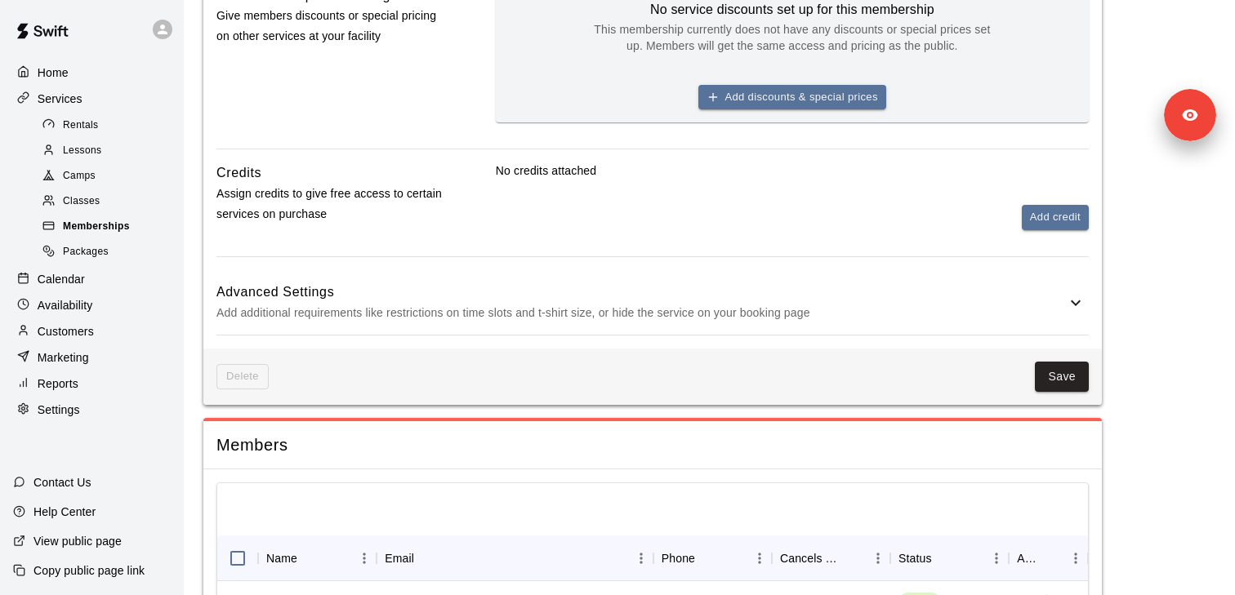
click at [110, 232] on span "Memberships" at bounding box center [96, 227] width 67 height 16
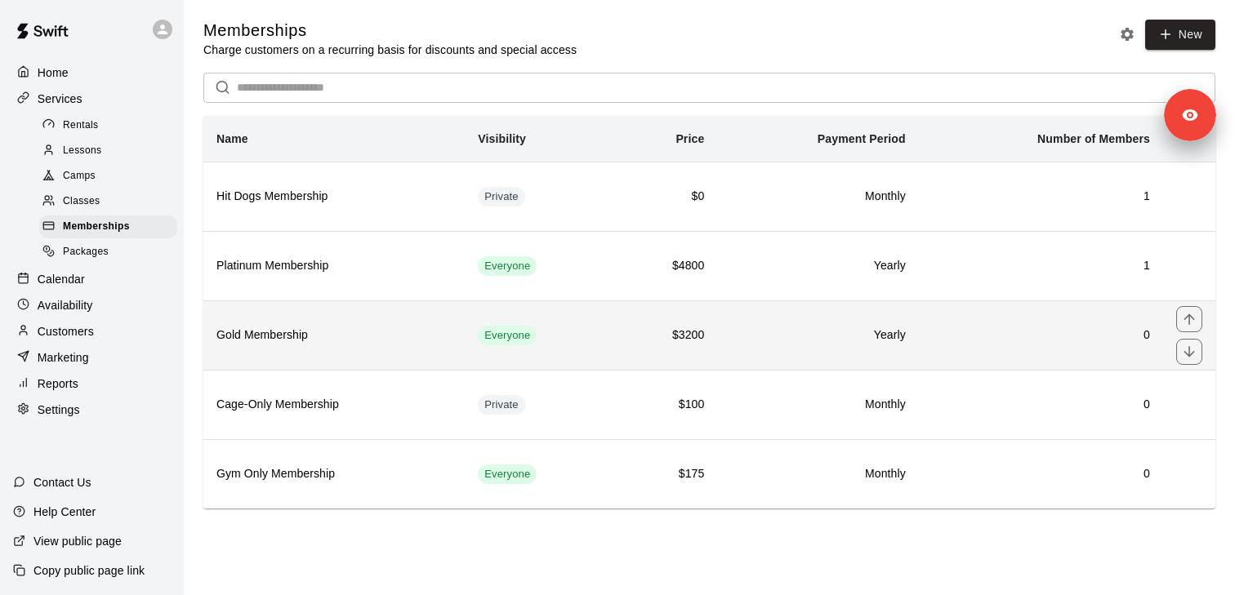
click at [410, 345] on th "Gold Membership" at bounding box center [333, 335] width 261 height 69
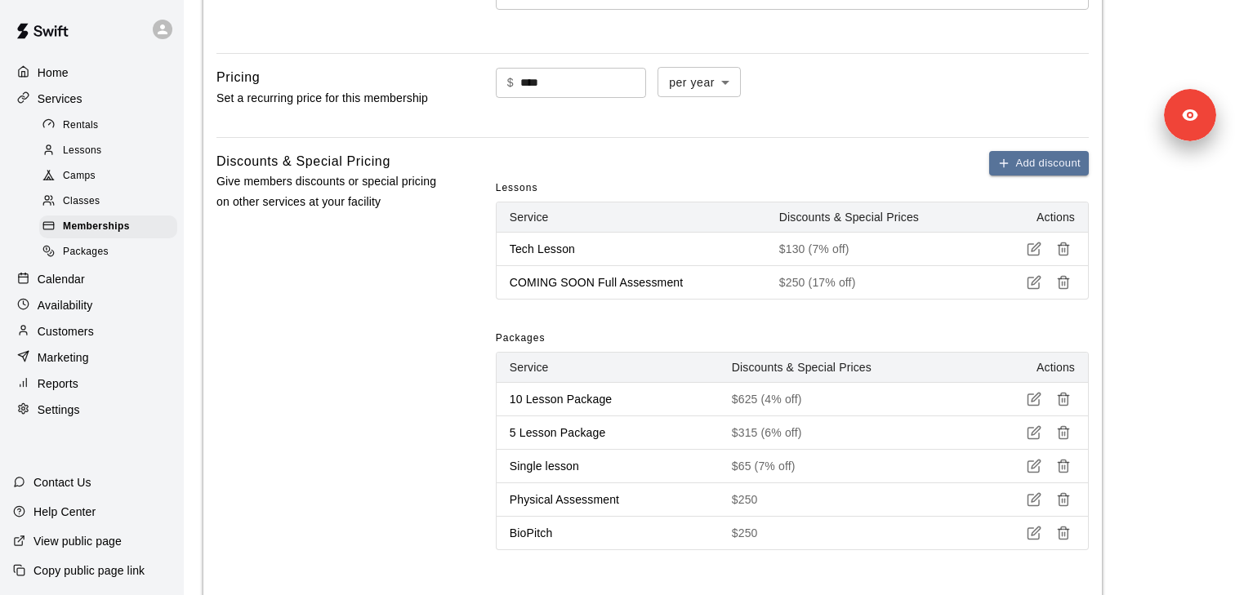
scroll to position [580, 0]
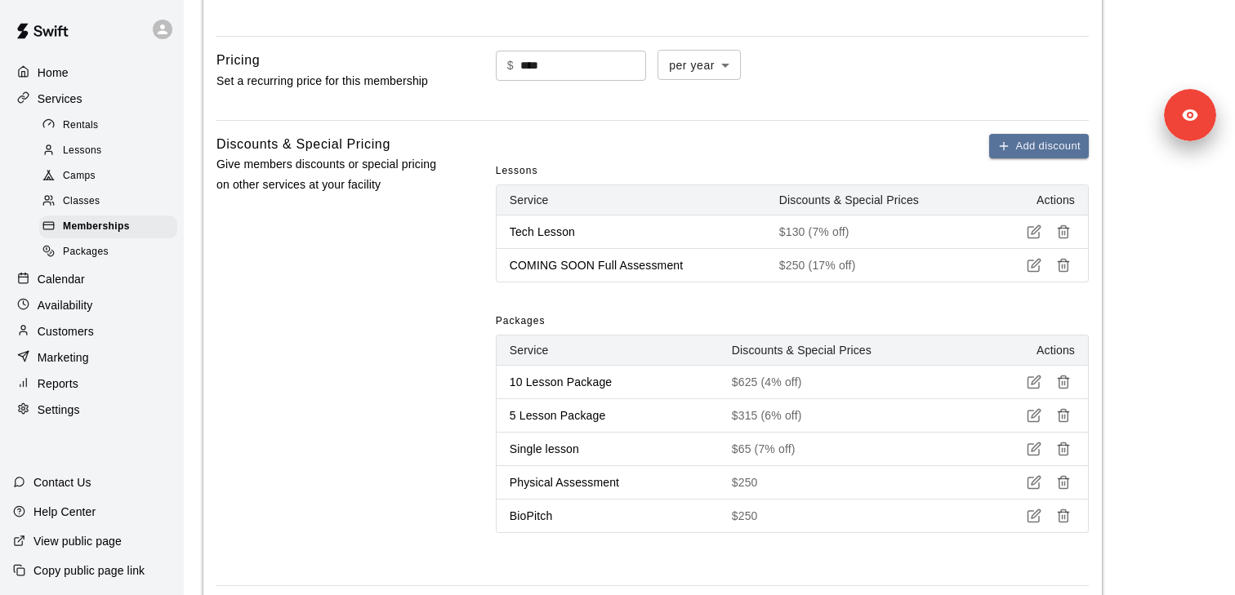
click at [102, 149] on div "Lessons" at bounding box center [108, 151] width 138 height 23
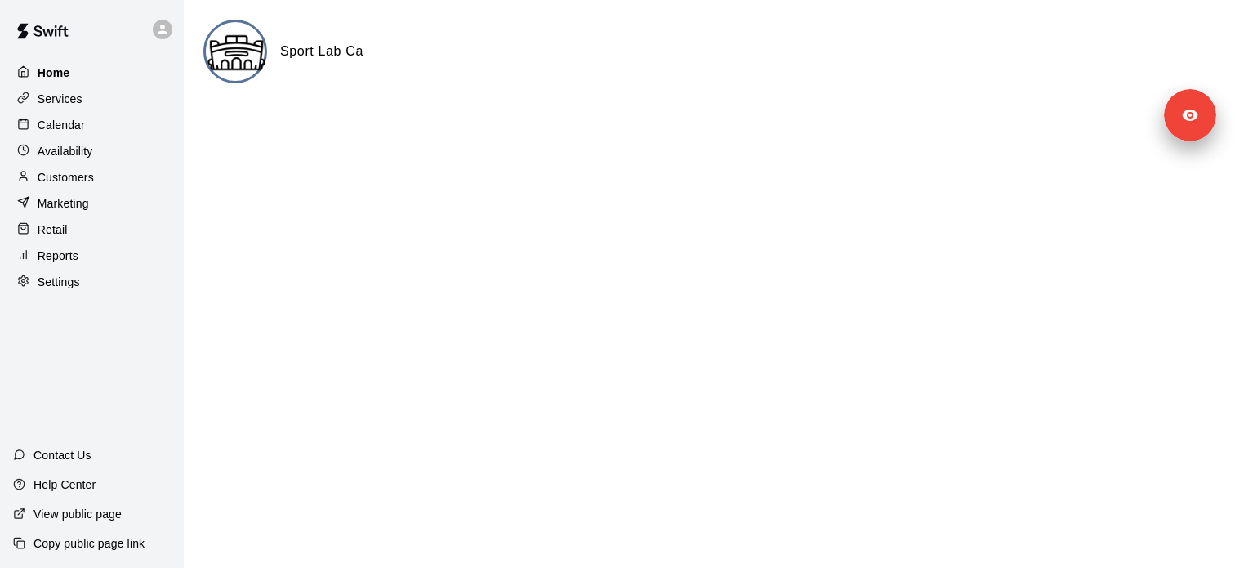
click at [113, 74] on div "Home" at bounding box center [92, 72] width 158 height 25
click at [113, 288] on div "Settings" at bounding box center [92, 282] width 158 height 25
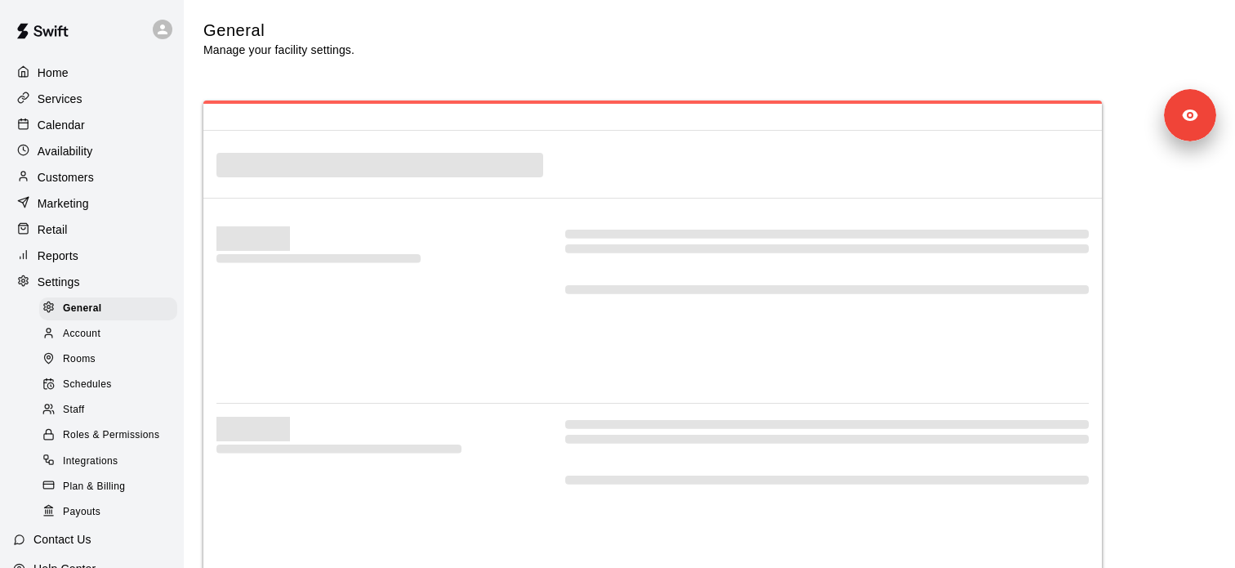
select select "**"
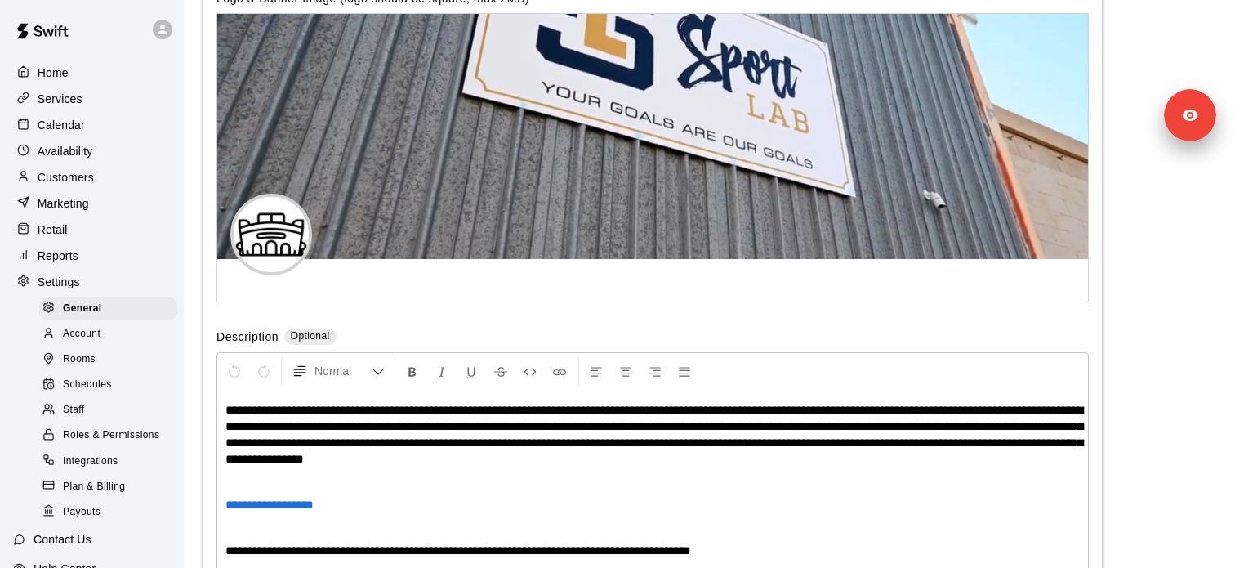
scroll to position [3453, 0]
click at [140, 440] on span "Roles & Permissions" at bounding box center [111, 435] width 96 height 16
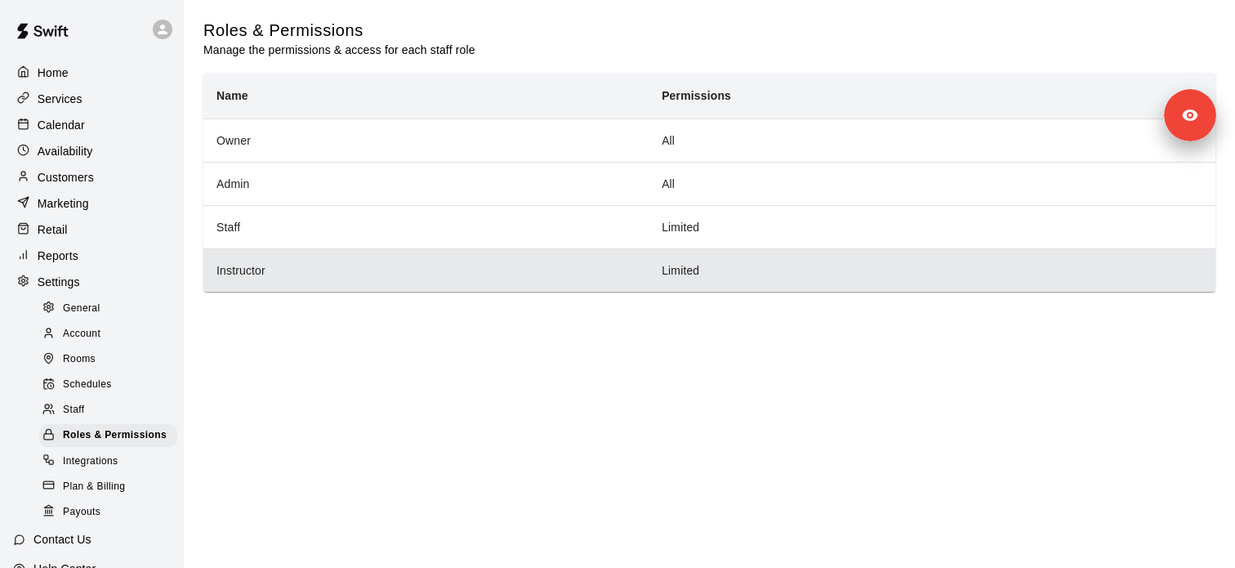
click at [314, 277] on th "Instructor" at bounding box center [425, 269] width 445 height 43
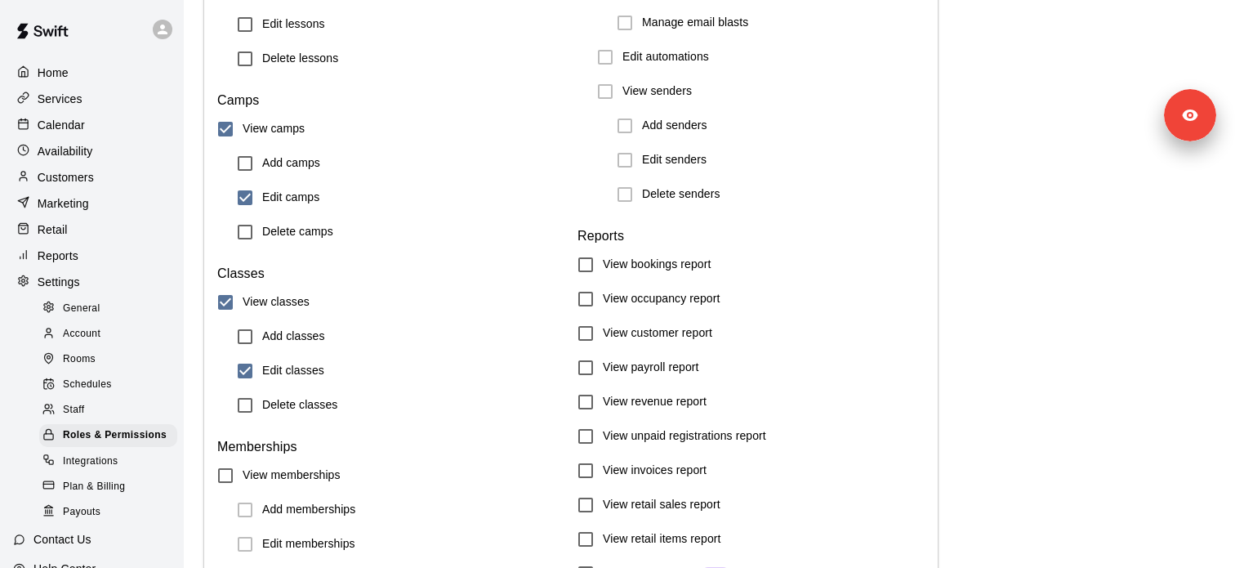
scroll to position [557, 0]
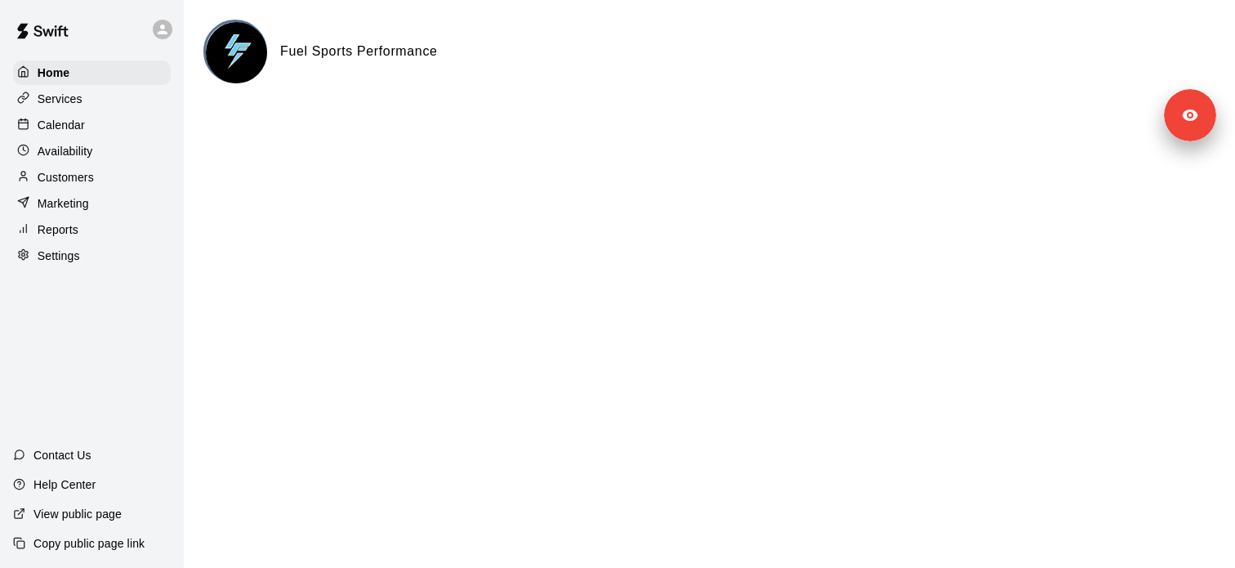
click at [132, 102] on div "Services" at bounding box center [92, 99] width 158 height 25
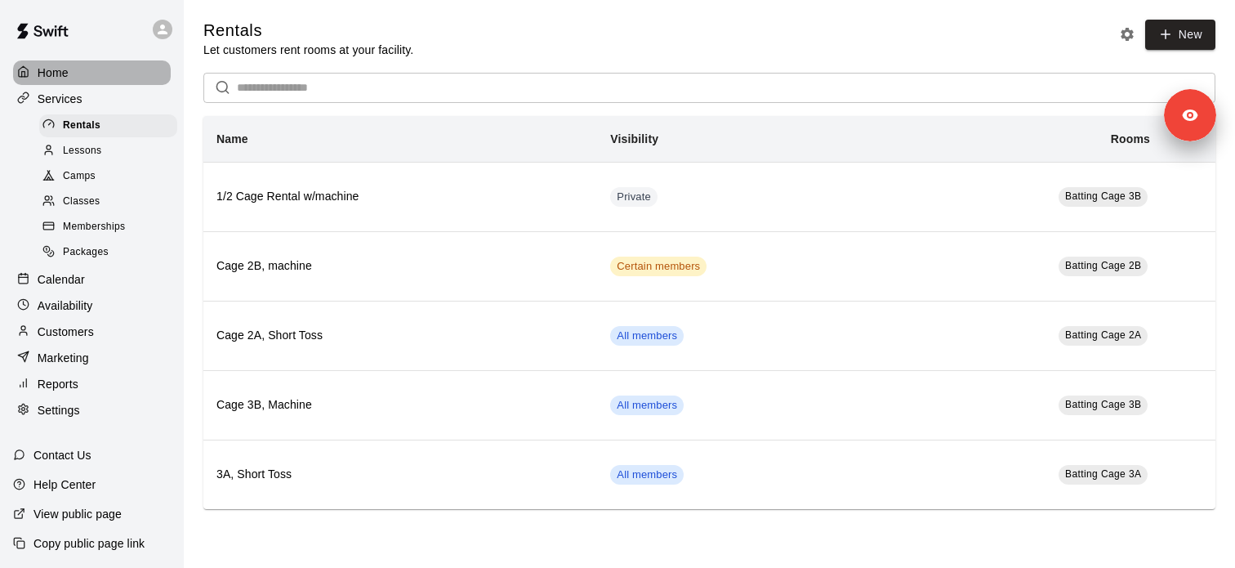
click at [78, 76] on div "Home" at bounding box center [92, 72] width 158 height 25
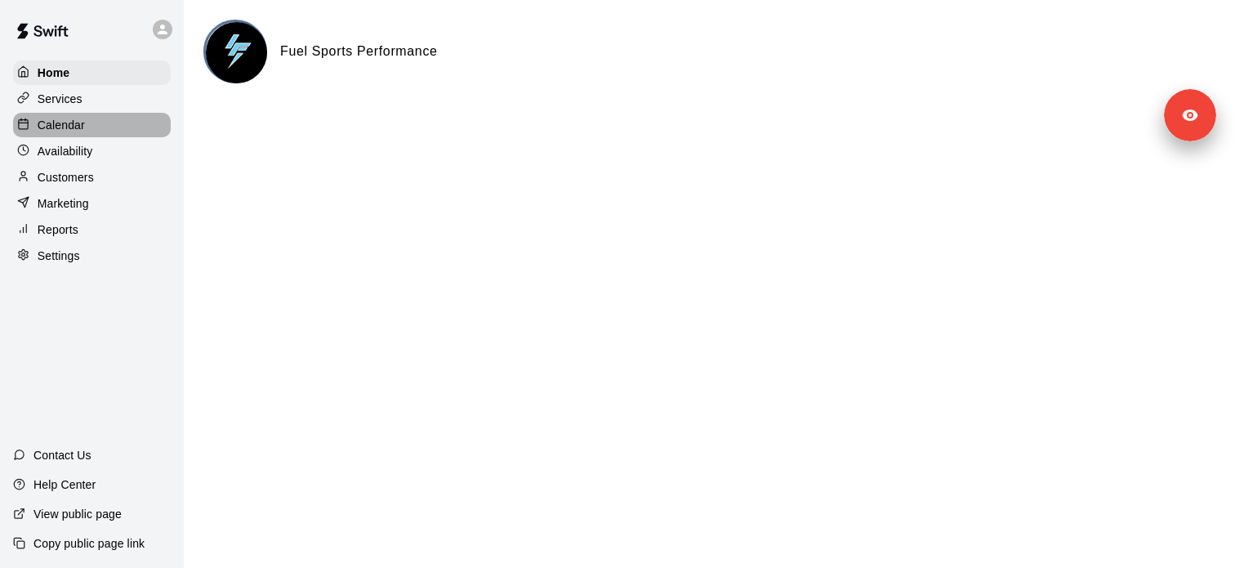
click at [89, 125] on div "Calendar" at bounding box center [92, 125] width 158 height 25
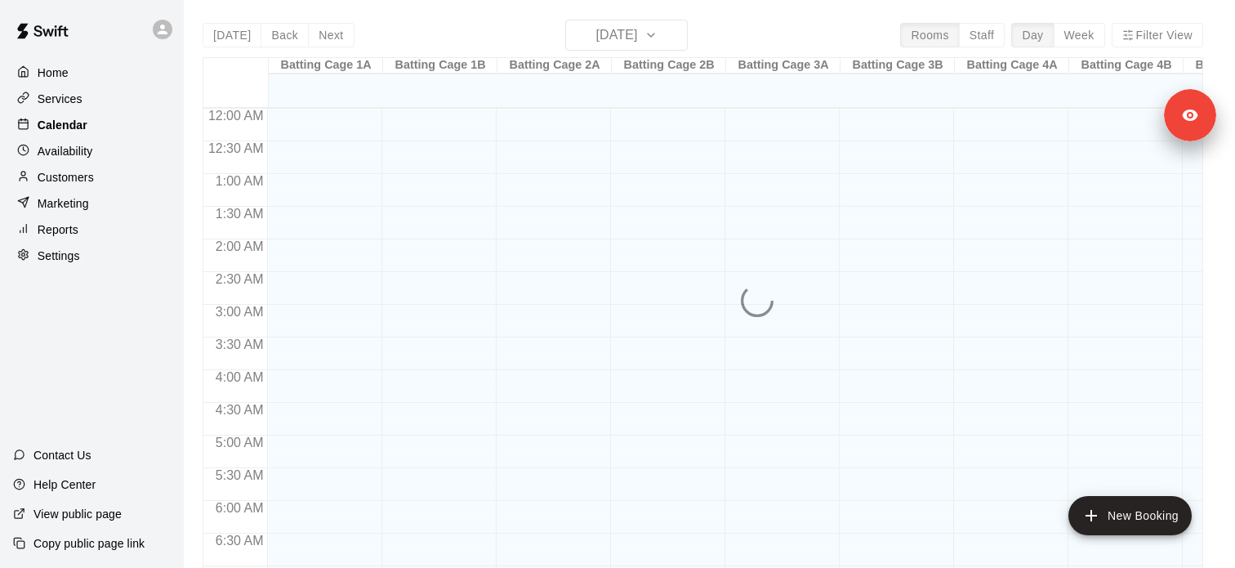
scroll to position [809, 0]
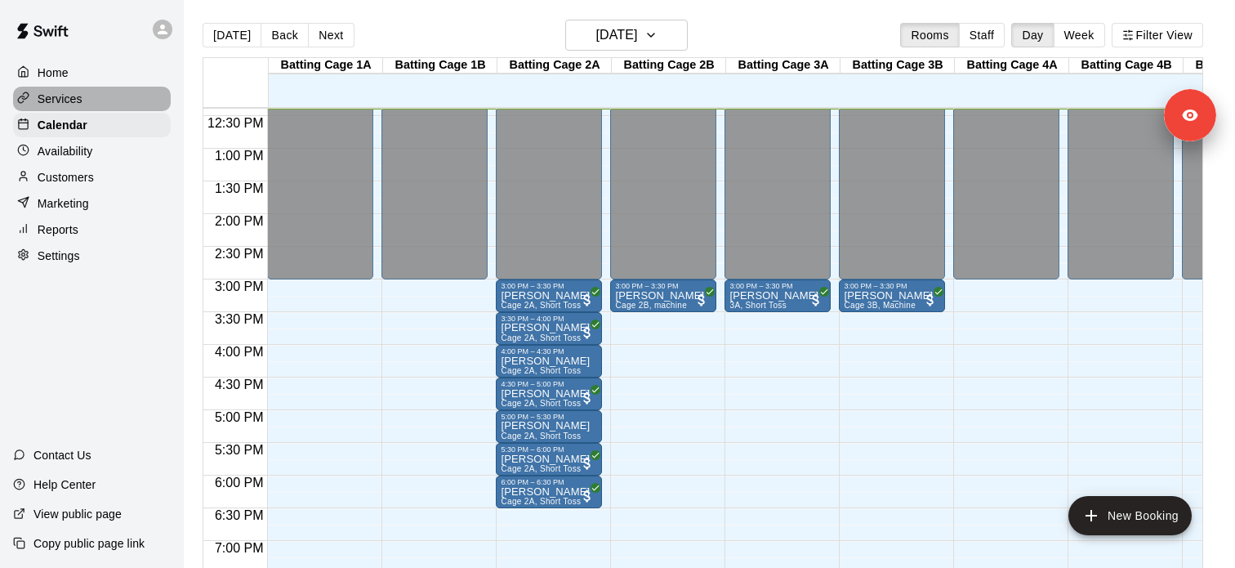
click at [91, 106] on div "Services" at bounding box center [92, 99] width 158 height 25
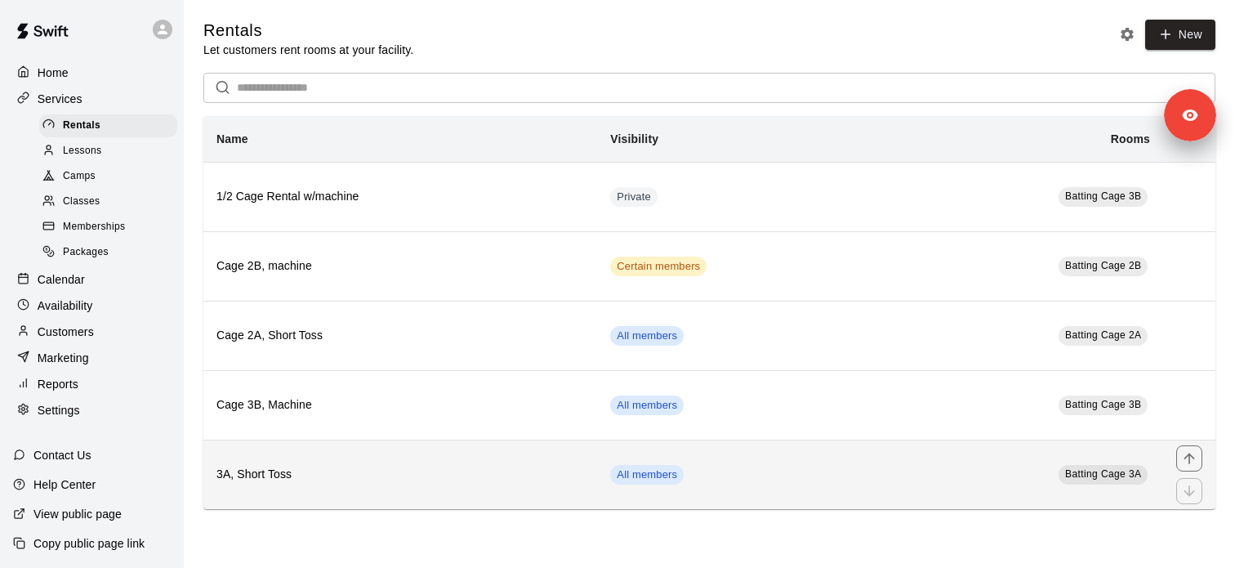
click at [309, 485] on th "3A, Short Toss" at bounding box center [400, 473] width 394 height 69
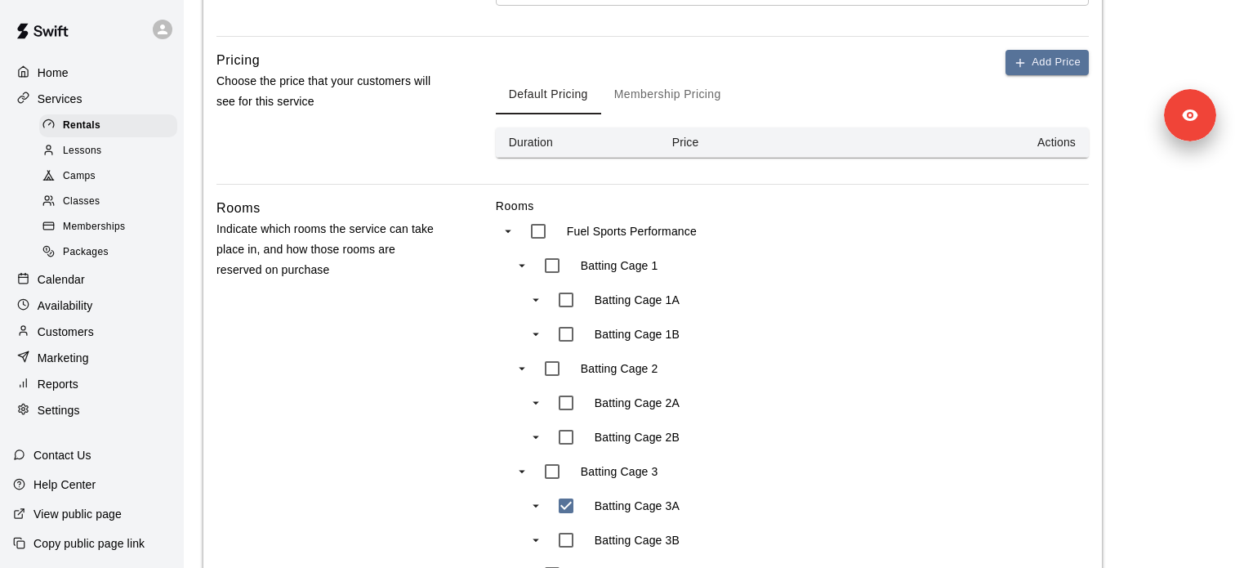
scroll to position [490, 0]
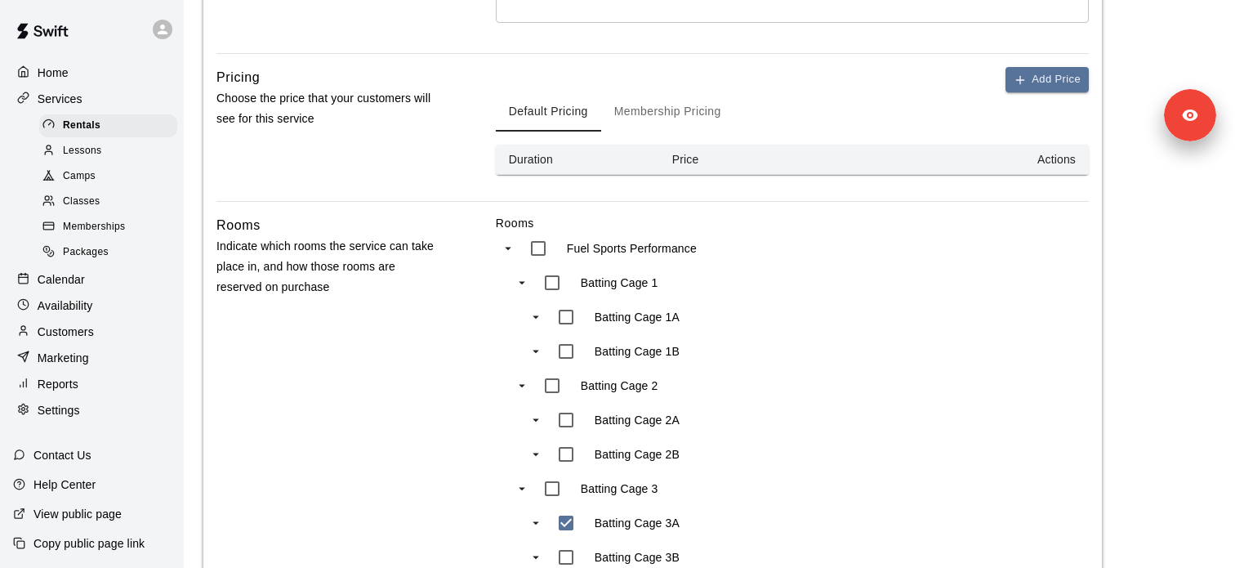
click at [685, 108] on button "Membership Pricing" at bounding box center [667, 111] width 133 height 39
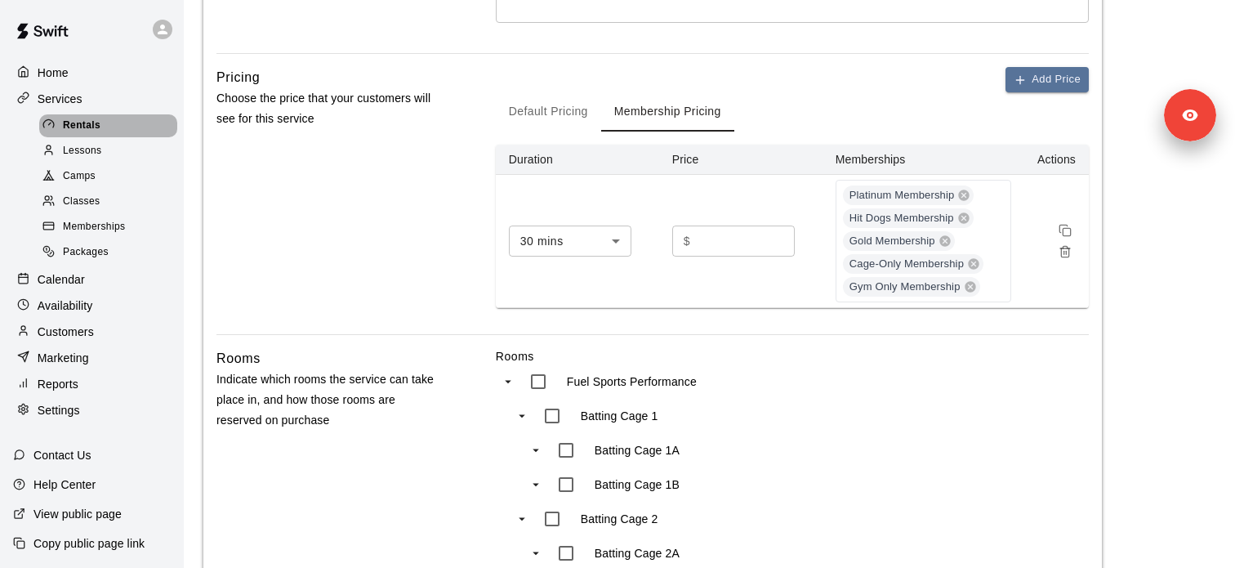
click at [102, 126] on div "Rentals" at bounding box center [108, 125] width 138 height 23
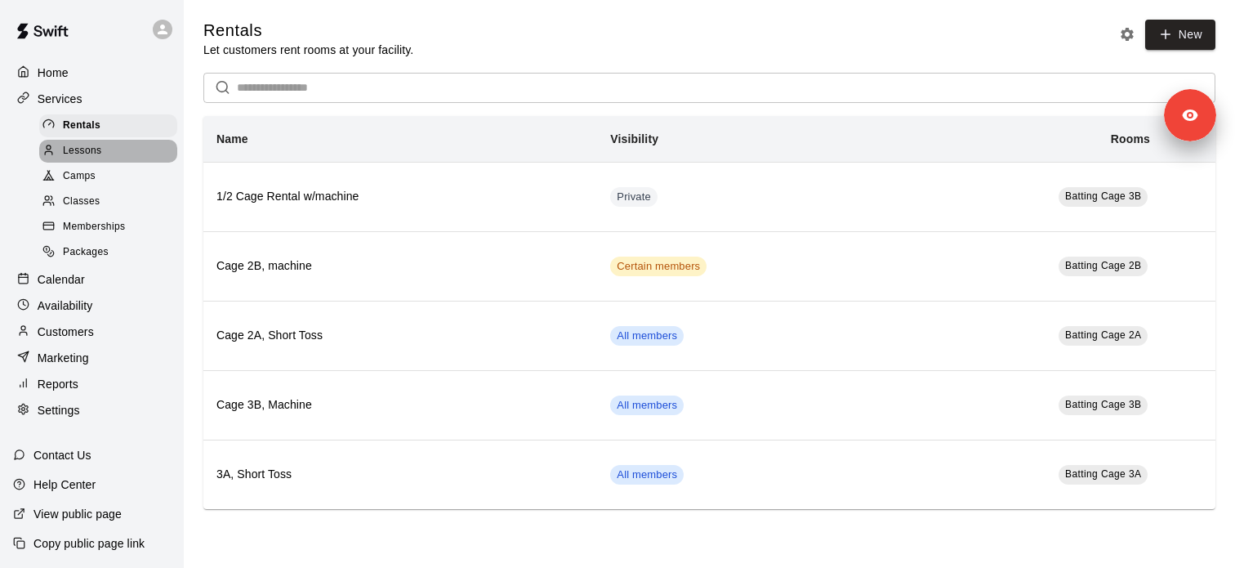
click at [102, 150] on div "Lessons" at bounding box center [108, 151] width 138 height 23
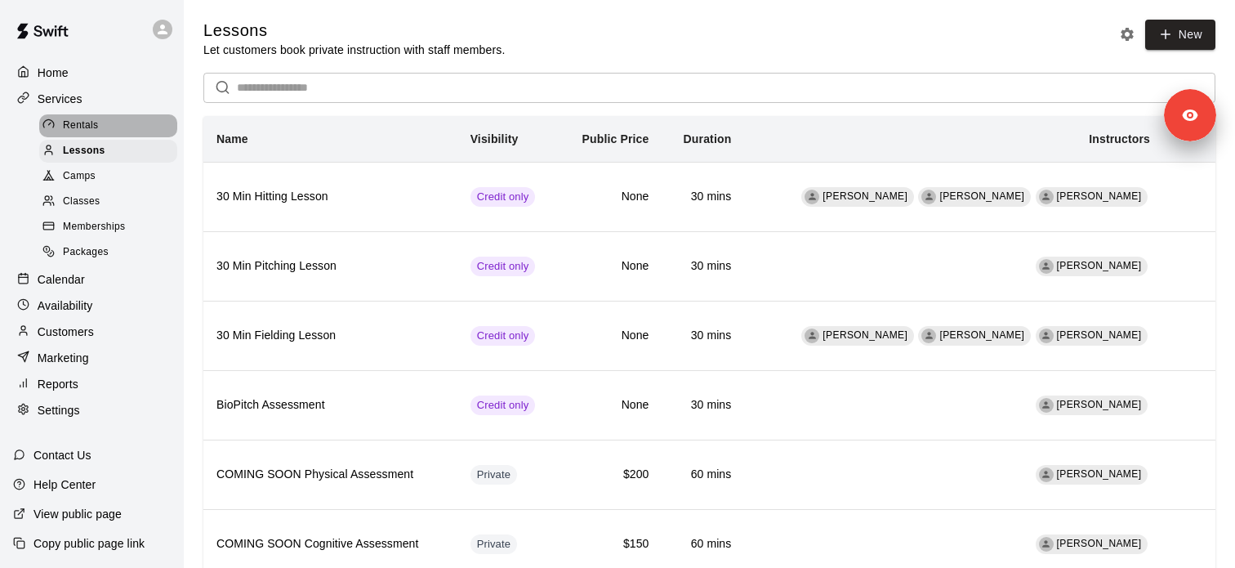
click at [96, 131] on span "Rentals" at bounding box center [81, 126] width 36 height 16
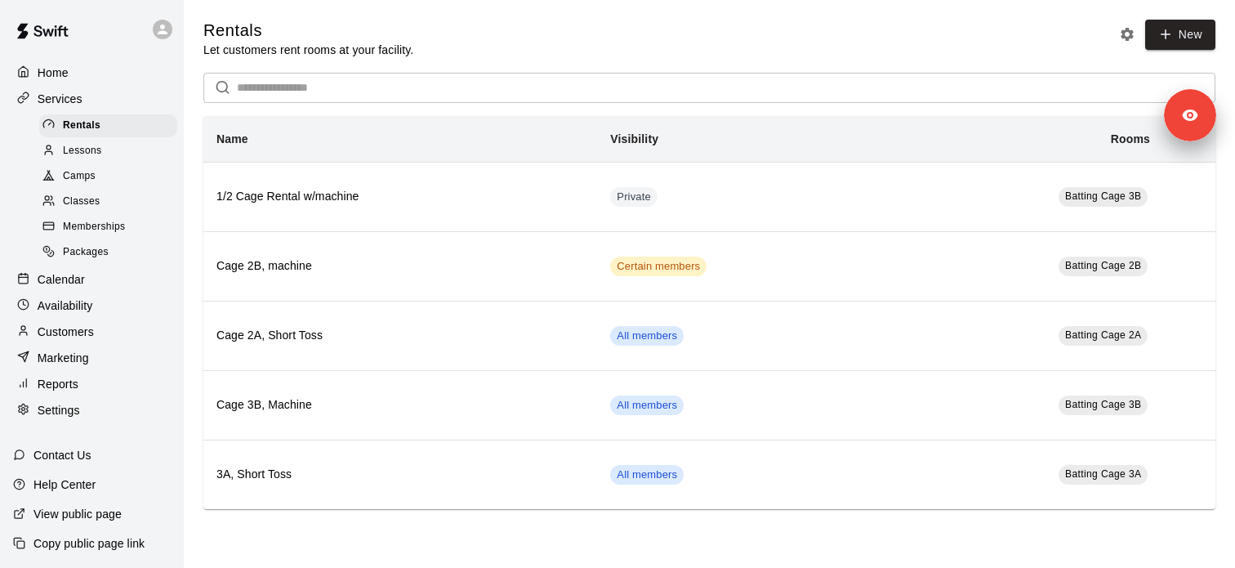
click at [100, 249] on span "Packages" at bounding box center [86, 252] width 46 height 16
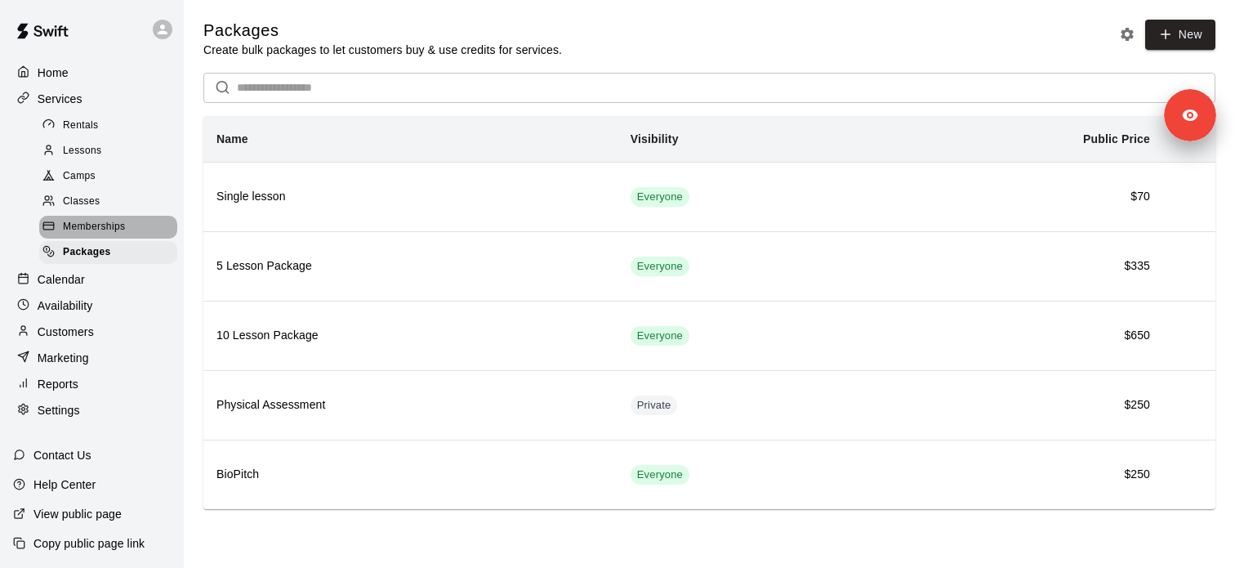
click at [156, 223] on div "Memberships" at bounding box center [108, 227] width 138 height 23
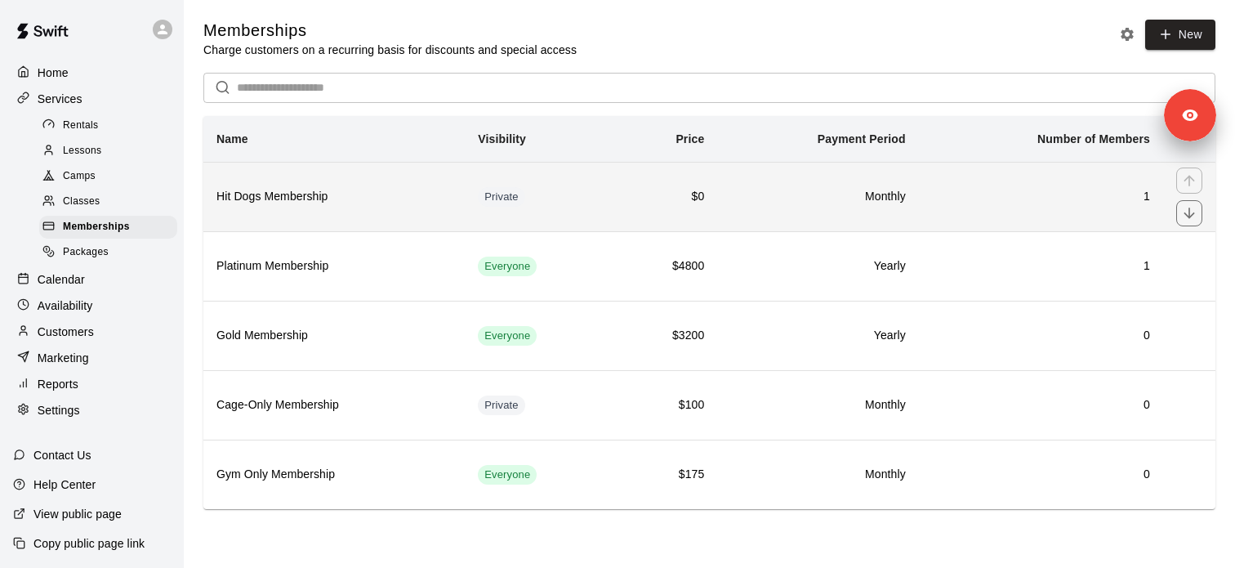
click at [295, 204] on h6 "Hit Dogs Membership" at bounding box center [333, 197] width 235 height 18
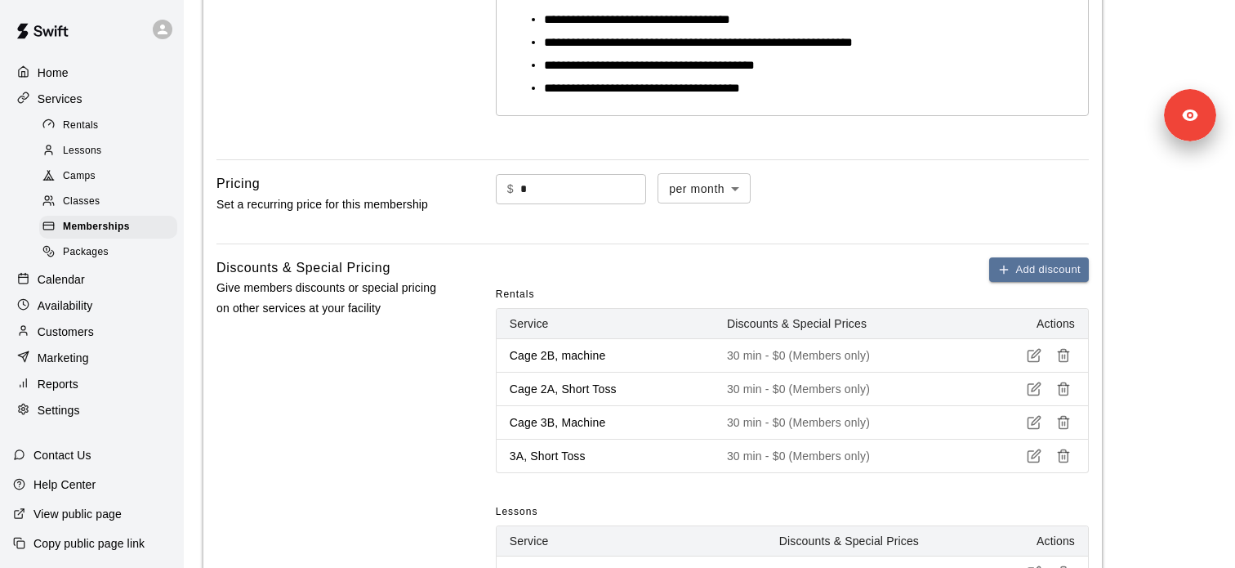
scroll to position [461, 0]
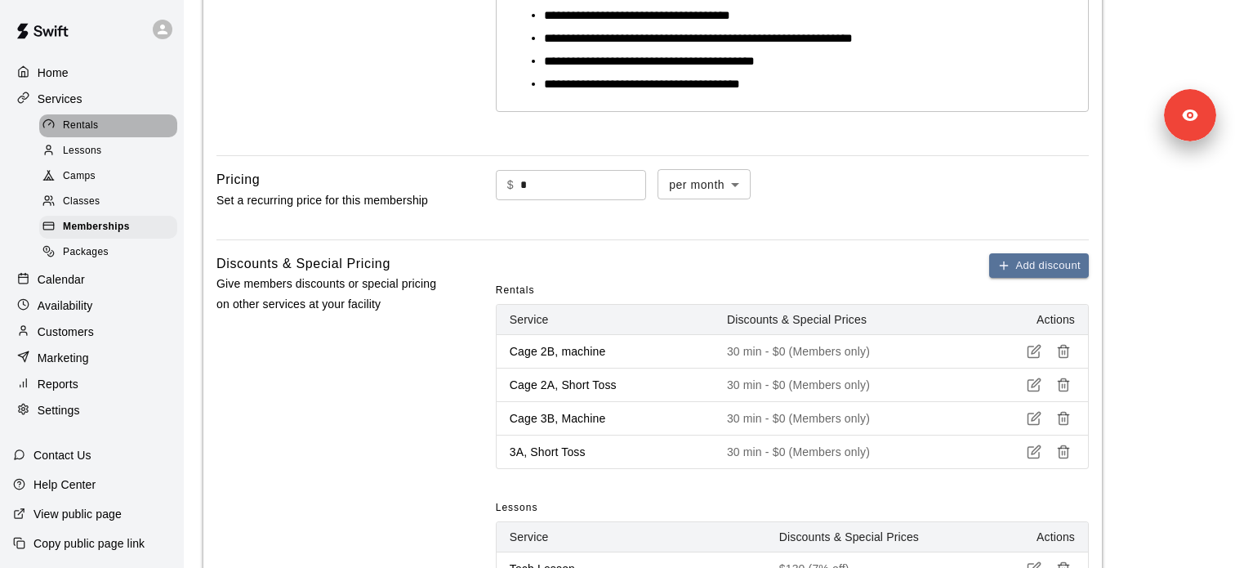
click at [77, 128] on span "Rentals" at bounding box center [81, 126] width 36 height 16
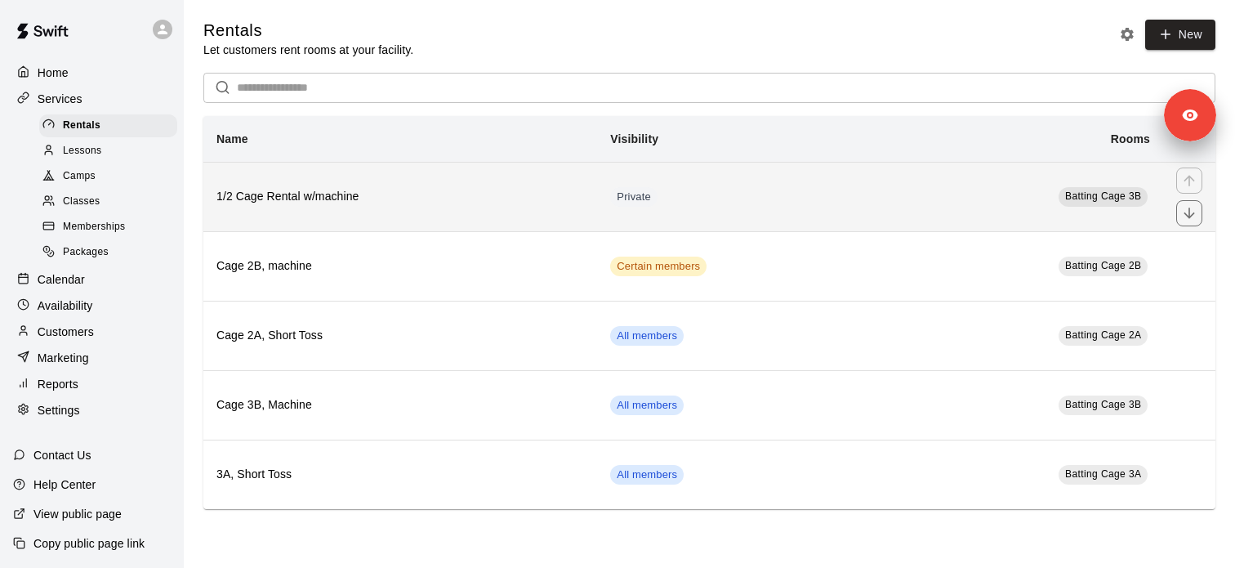
click at [332, 202] on h6 "1/2 Cage Rental w/machine" at bounding box center [400, 197] width 368 height 18
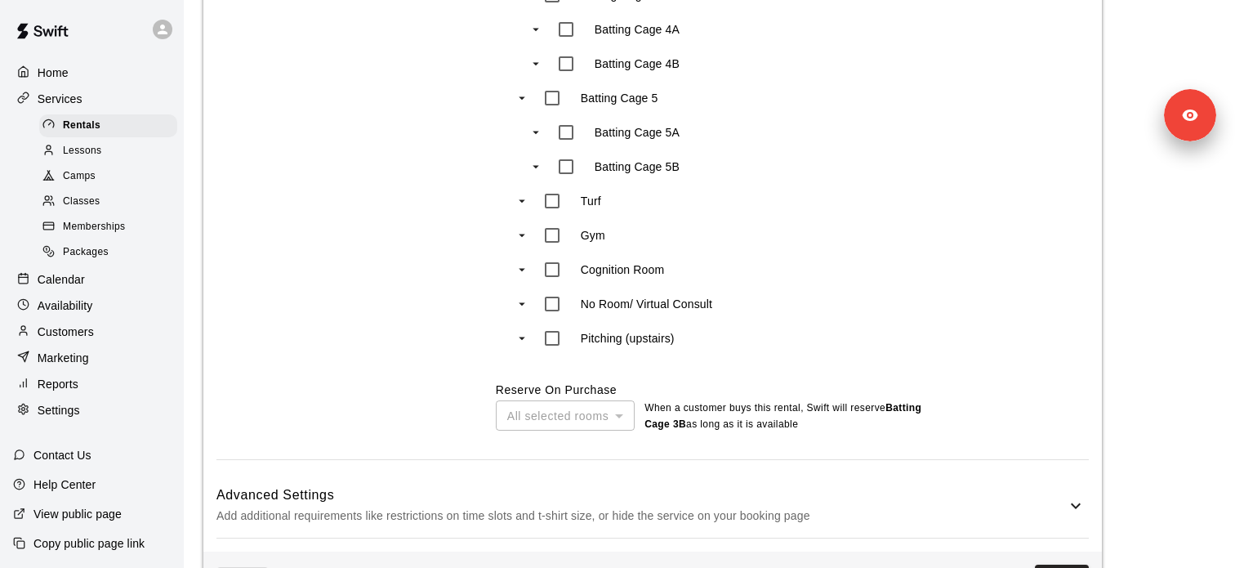
scroll to position [1187, 0]
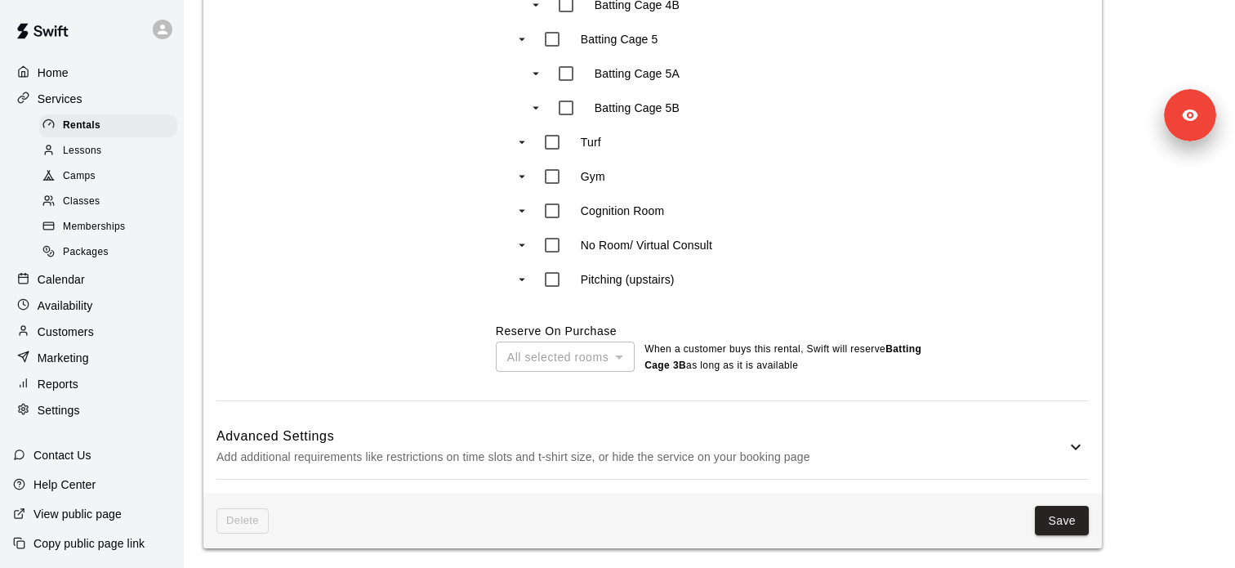
click at [248, 522] on span "Delete" at bounding box center [242, 520] width 52 height 25
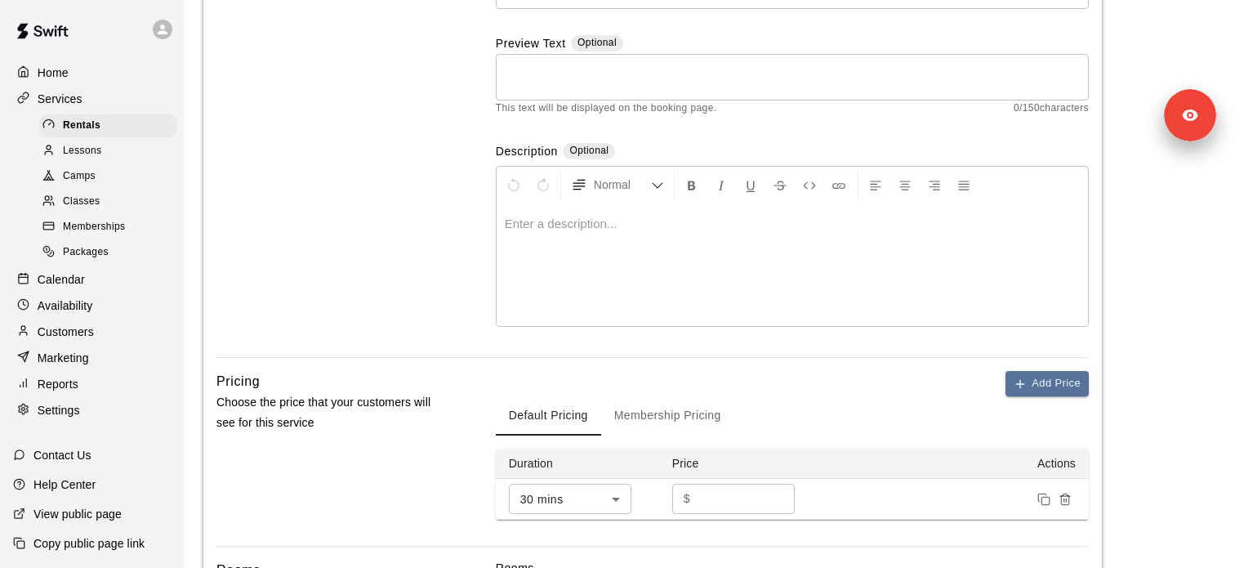
scroll to position [0, 0]
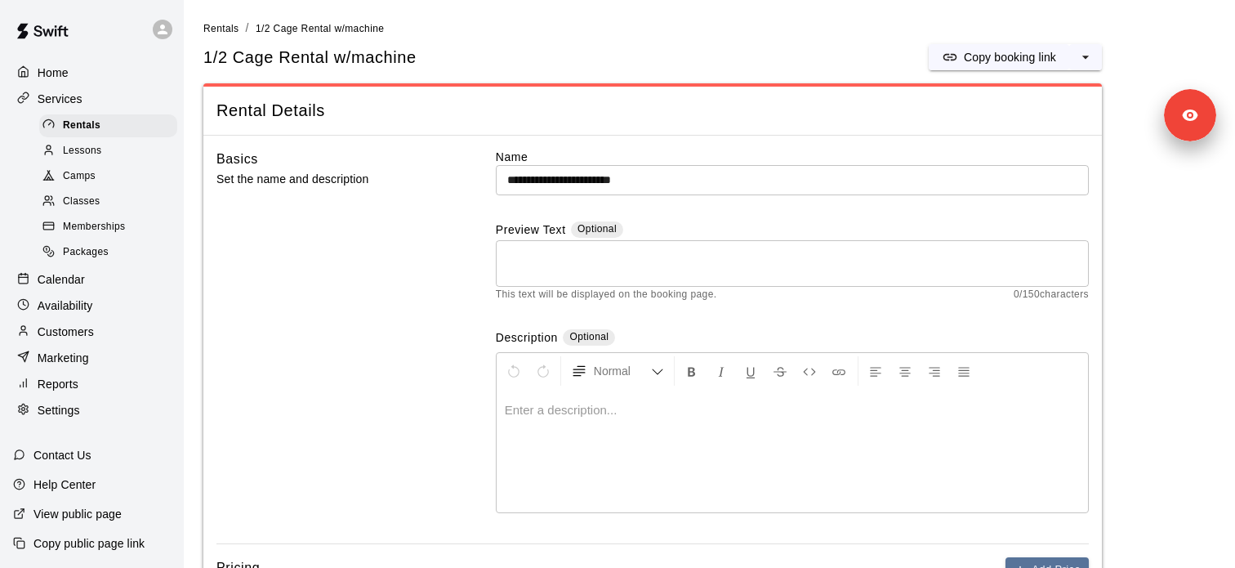
click at [103, 249] on span "Packages" at bounding box center [86, 252] width 46 height 16
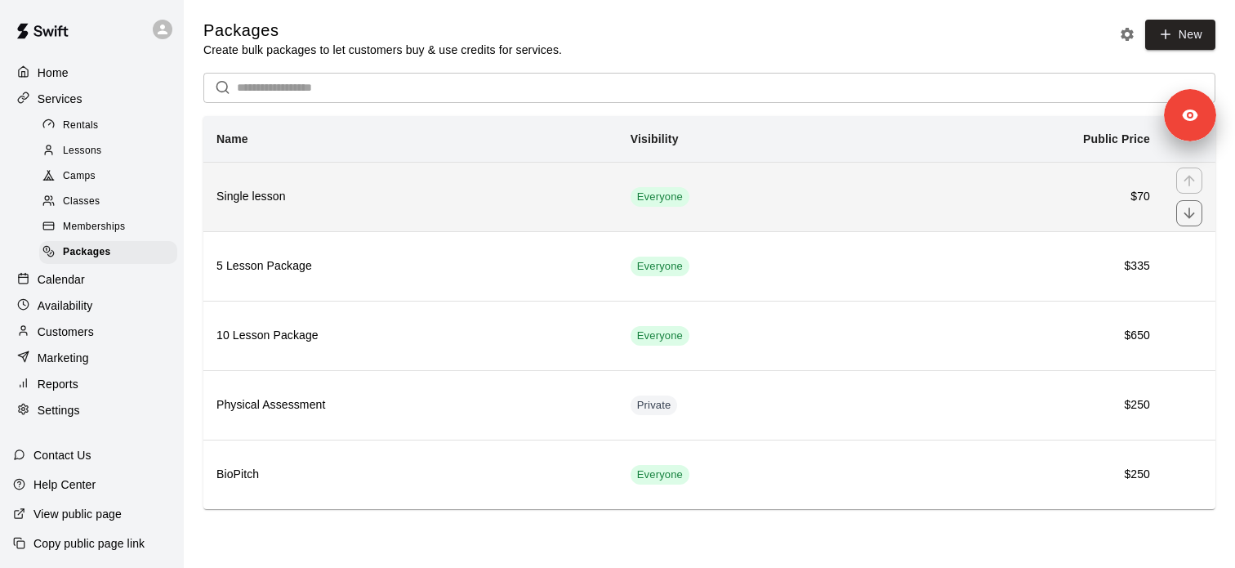
click at [265, 213] on th "Single lesson" at bounding box center [410, 196] width 414 height 69
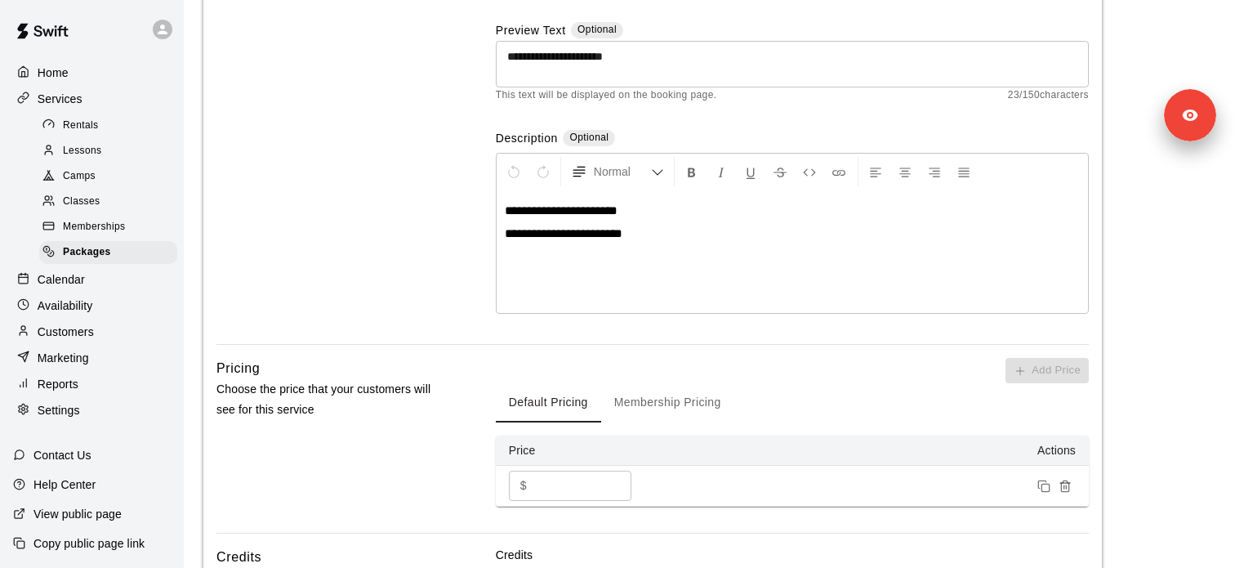
scroll to position [537, 0]
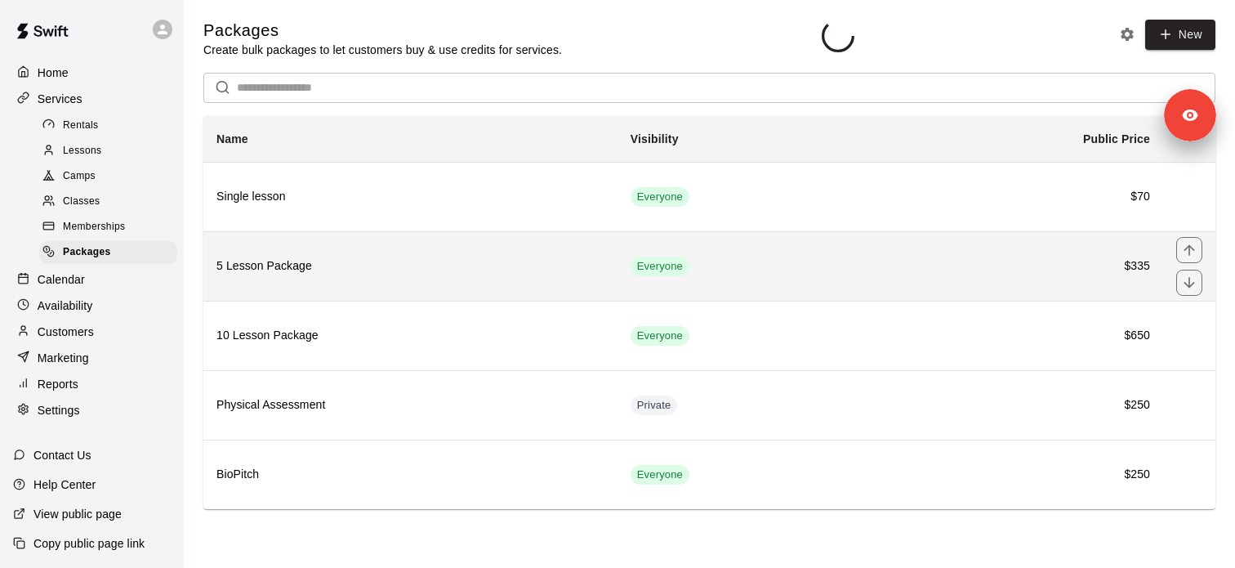
click at [336, 283] on th "5 Lesson Package" at bounding box center [410, 265] width 414 height 69
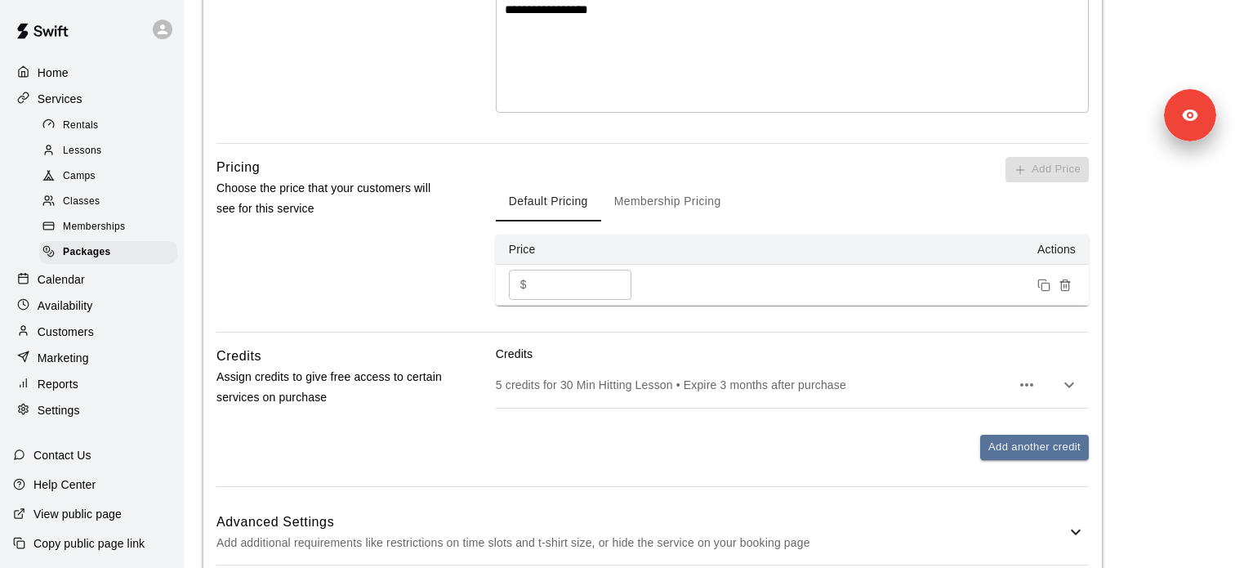
scroll to position [537, 0]
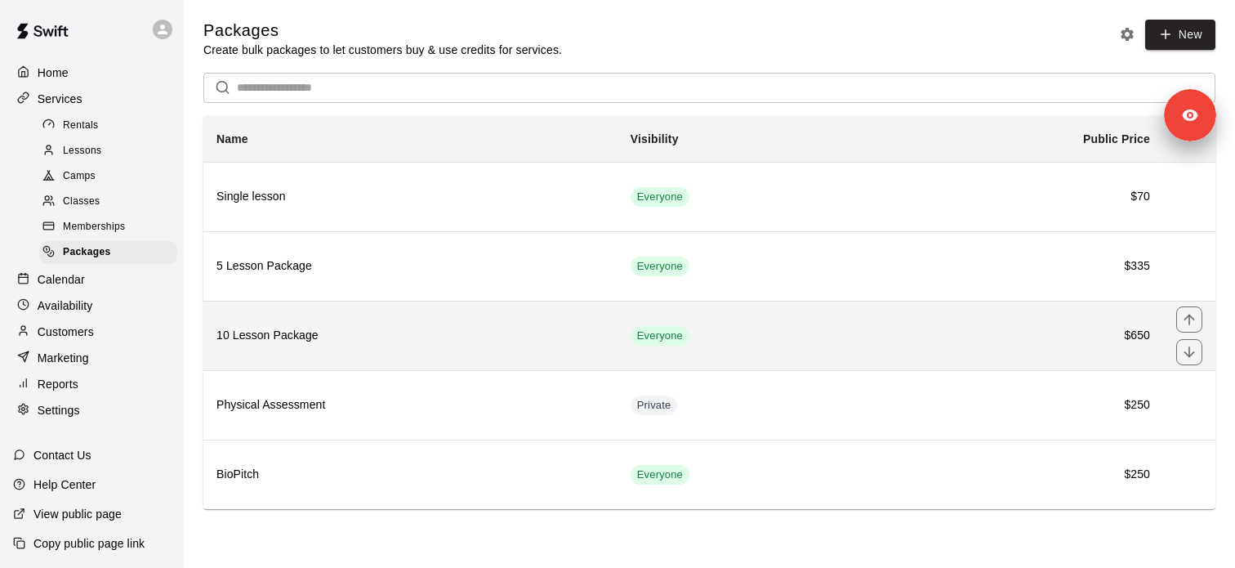
click at [334, 322] on th "10 Lesson Package" at bounding box center [410, 335] width 414 height 69
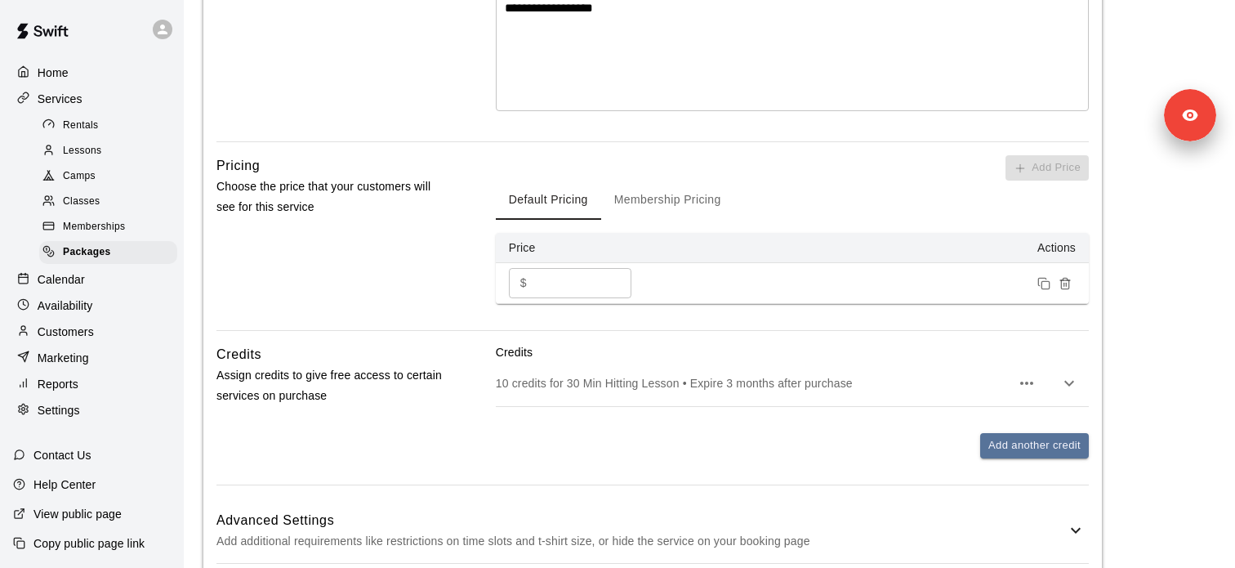
scroll to position [537, 0]
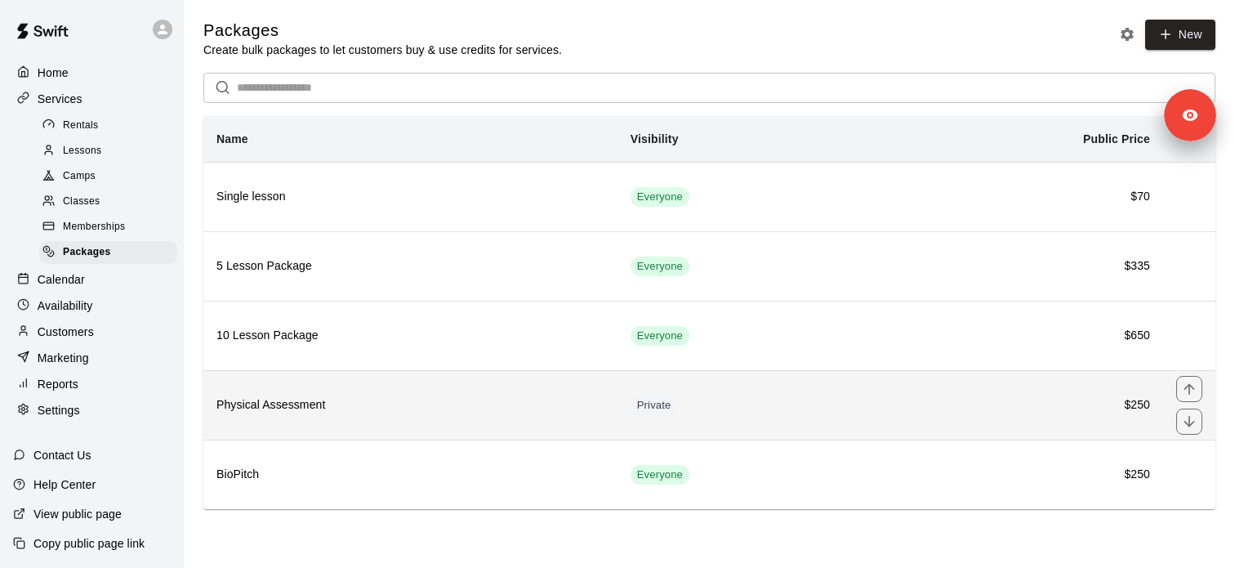
click at [338, 384] on th "Physical Assessment" at bounding box center [410, 404] width 414 height 69
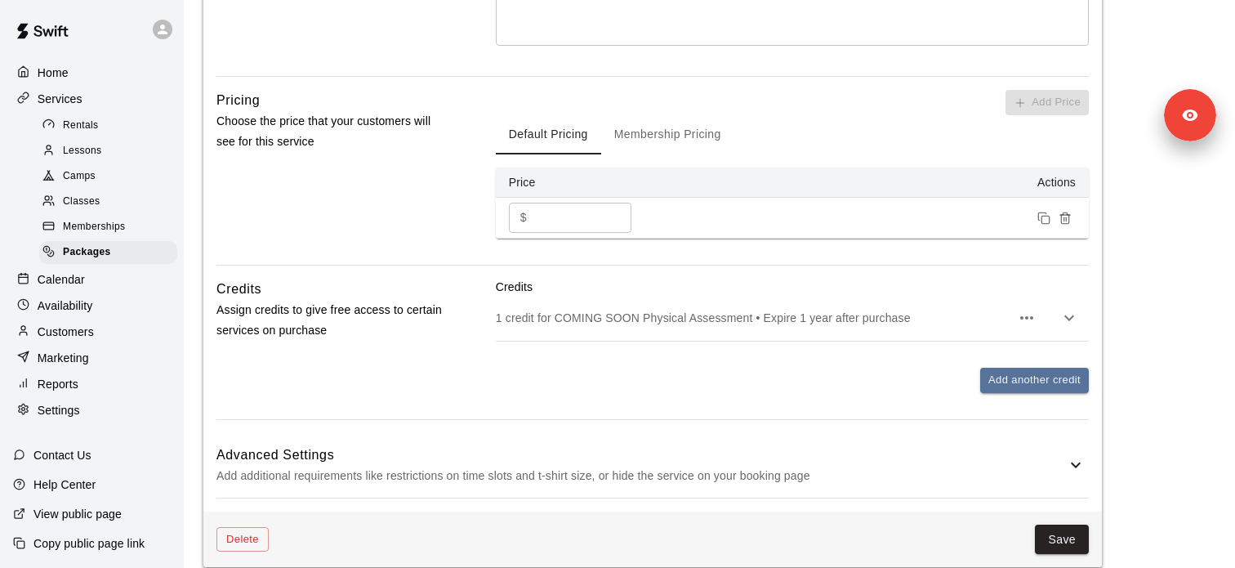
scroll to position [537, 0]
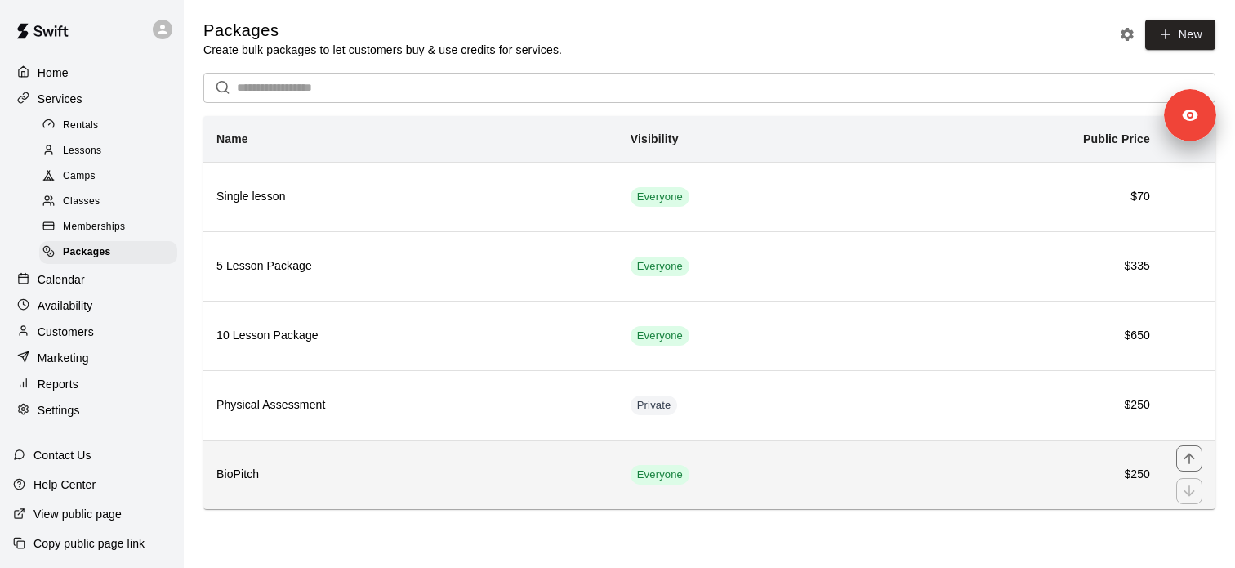
click at [408, 475] on h6 "BioPitch" at bounding box center [410, 475] width 388 height 18
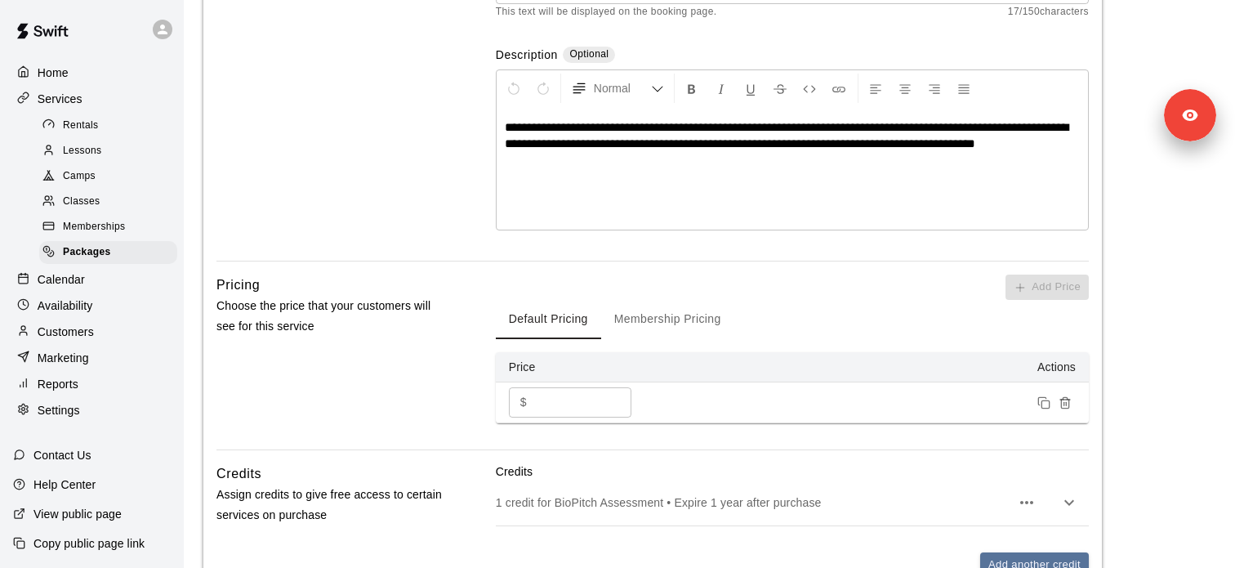
scroll to position [537, 0]
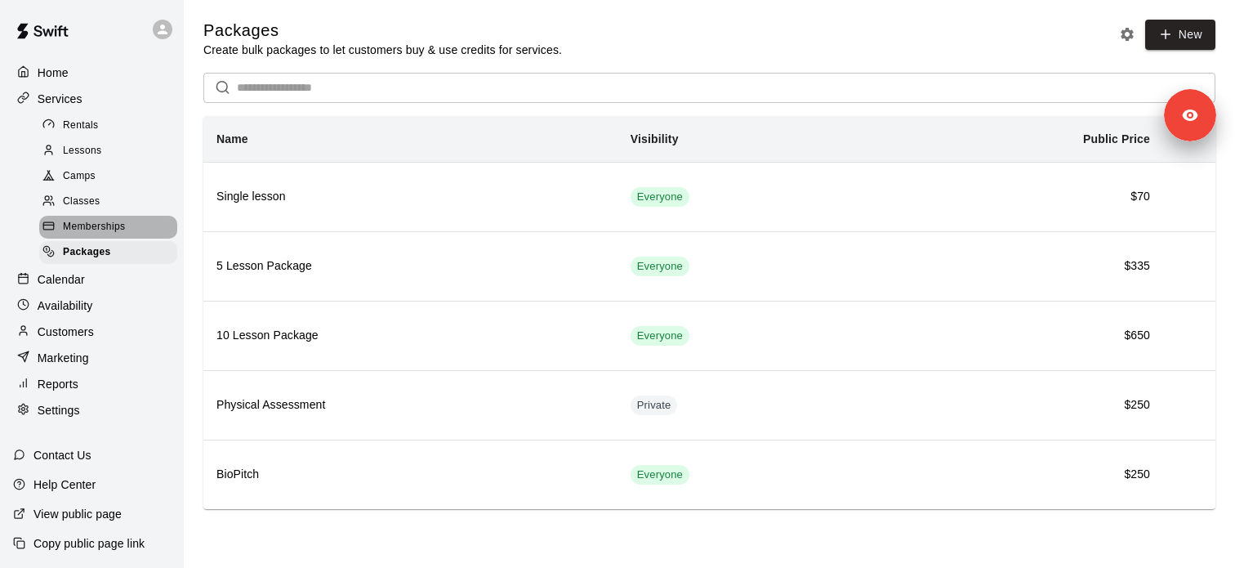
click at [126, 225] on div "Memberships" at bounding box center [108, 227] width 138 height 23
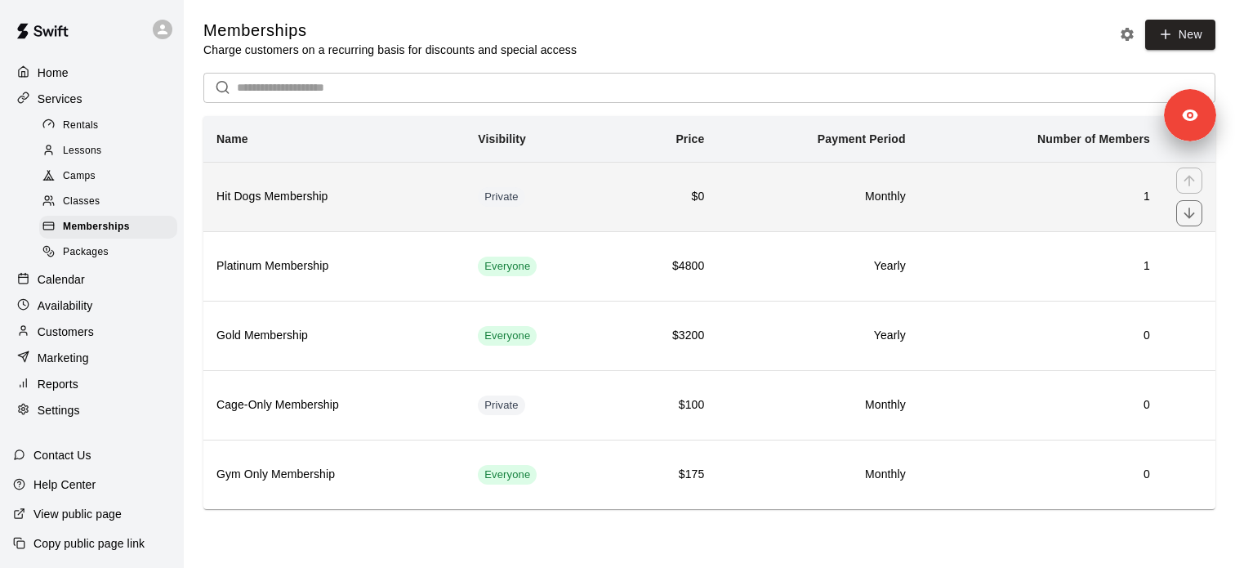
click at [291, 193] on h6 "Hit Dogs Membership" at bounding box center [333, 197] width 235 height 18
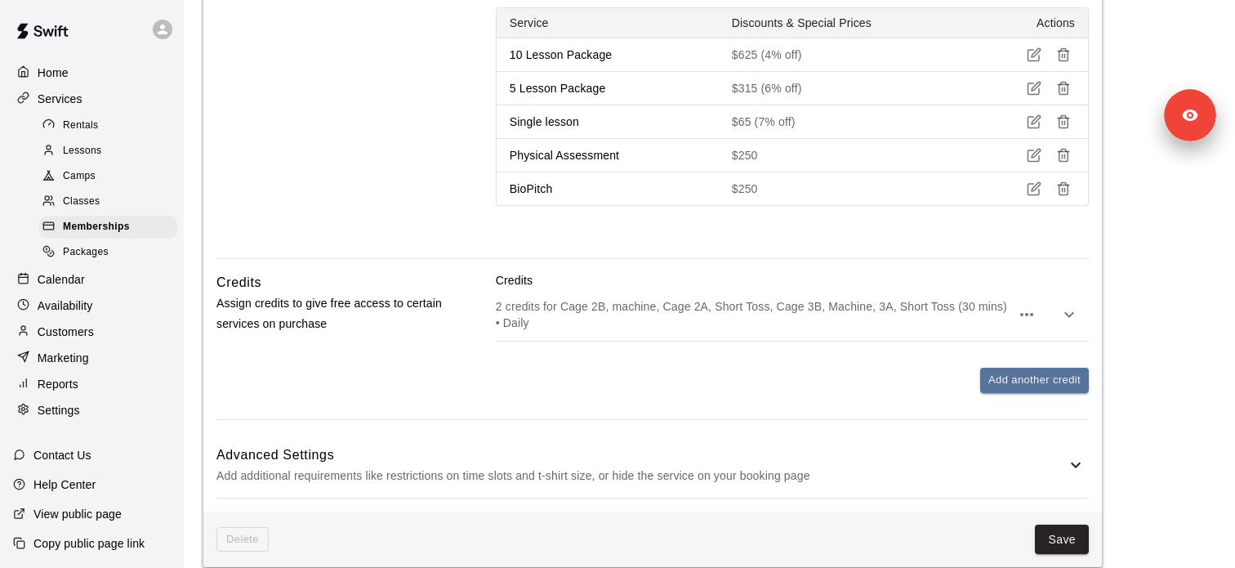
scroll to position [1142, 0]
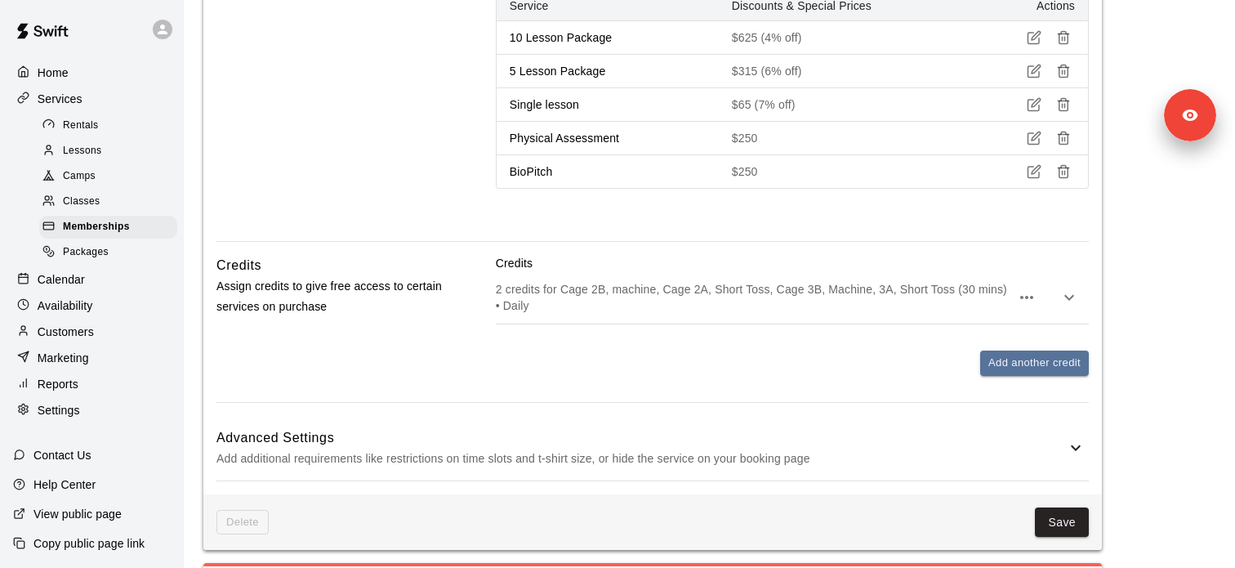
click at [606, 295] on p "2 credits for Cage 2B, machine, Cage 2A, Short Toss, Cage 3B, Machine, 3A, Shor…" at bounding box center [753, 297] width 515 height 33
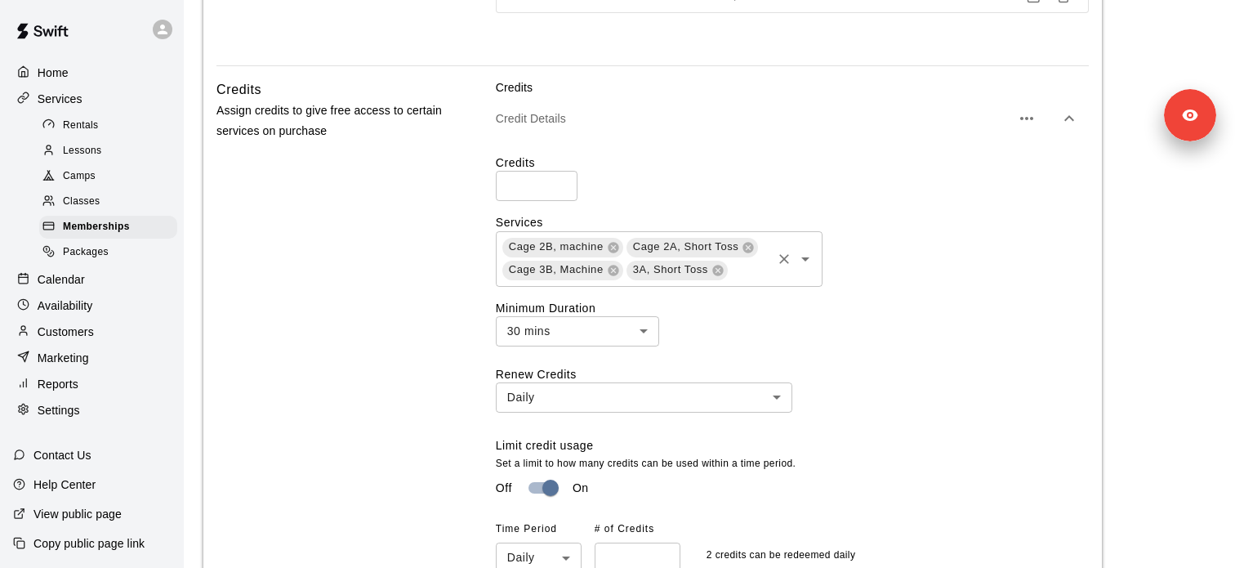
scroll to position [1509, 0]
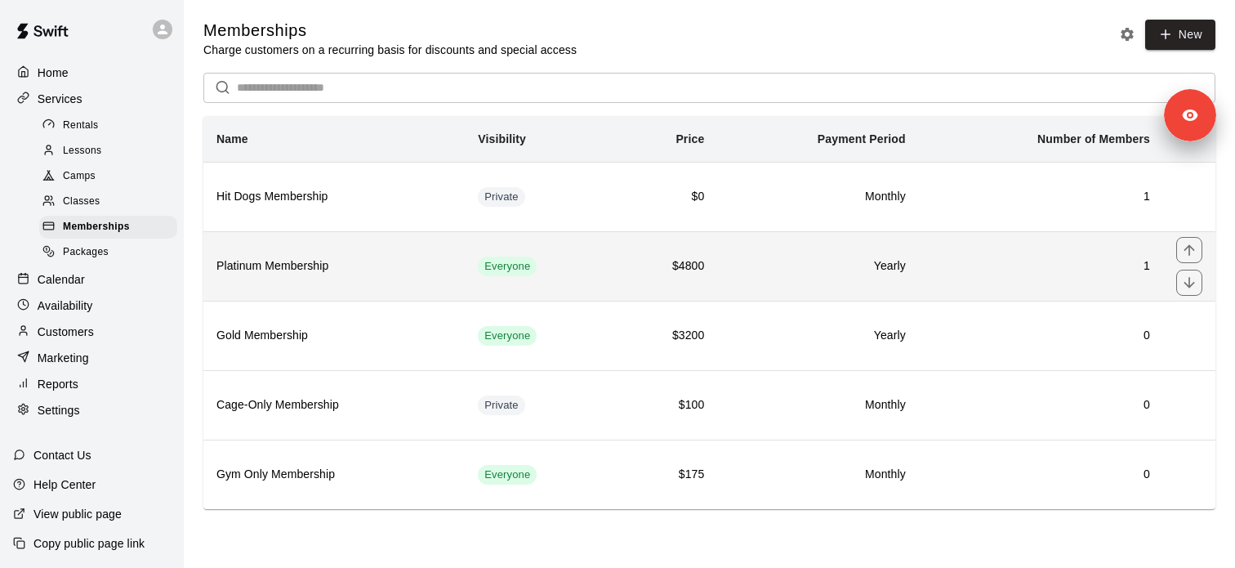
click at [328, 282] on th "Platinum Membership" at bounding box center [333, 265] width 261 height 69
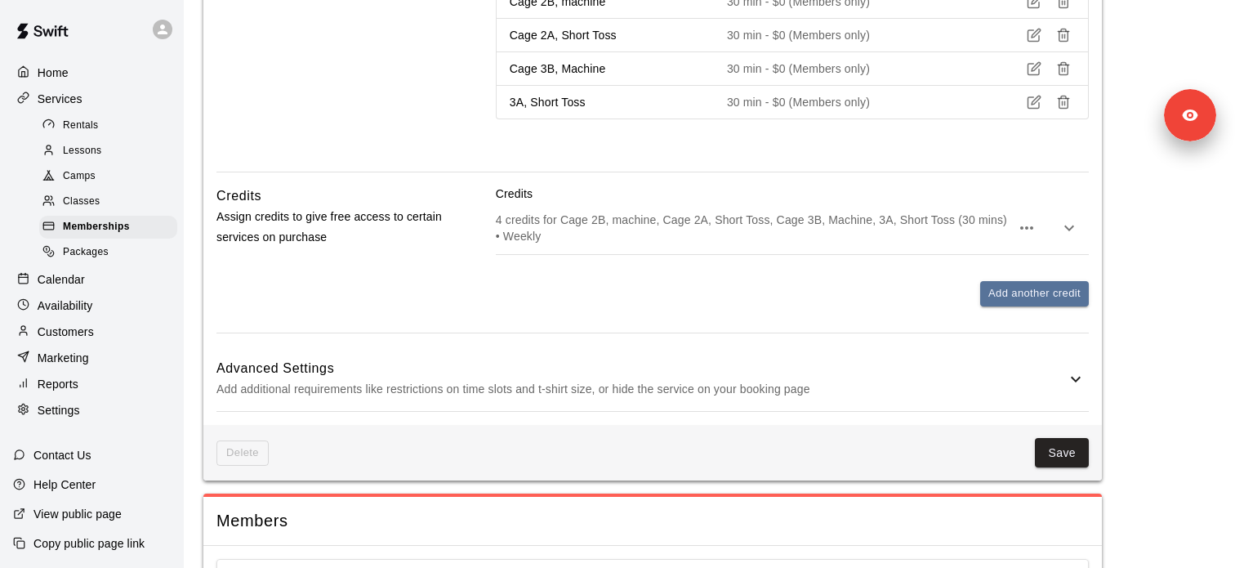
scroll to position [900, 0]
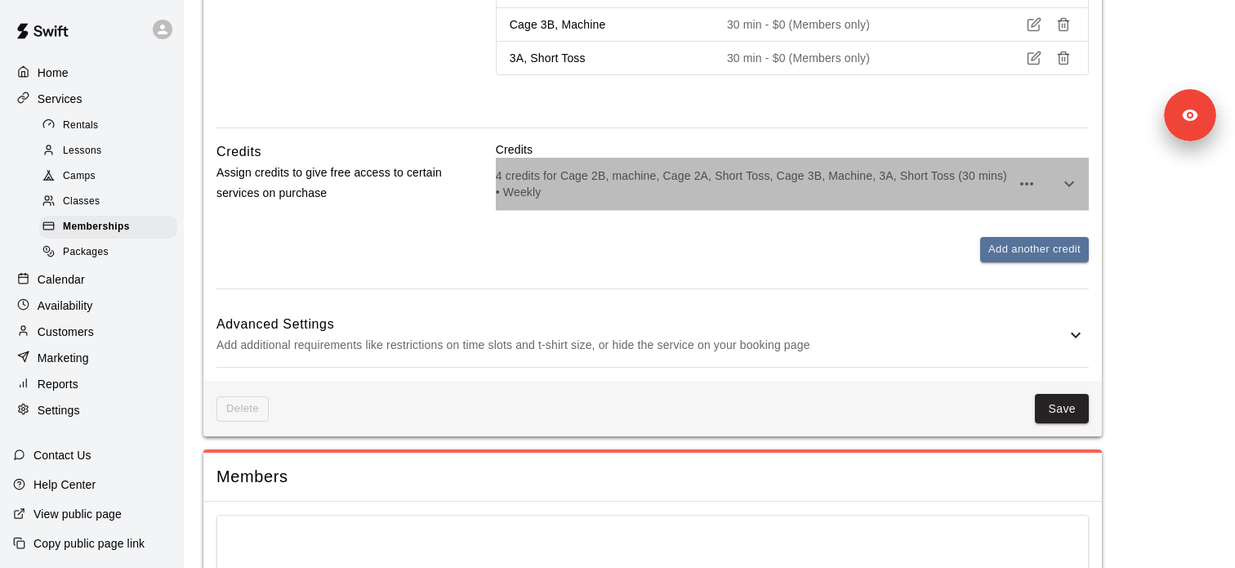
click at [573, 195] on p "4 credits for Cage 2B, machine, Cage 2A, Short Toss, Cage 3B, Machine, 3A, Shor…" at bounding box center [753, 183] width 515 height 33
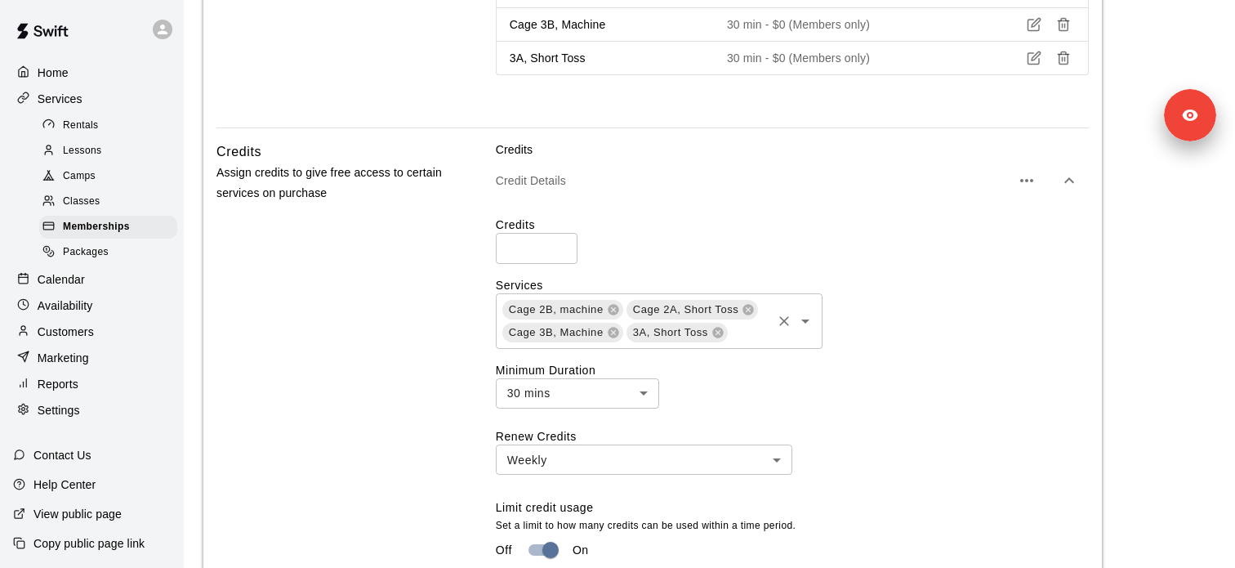
click at [806, 320] on icon "Open" at bounding box center [806, 321] width 20 height 20
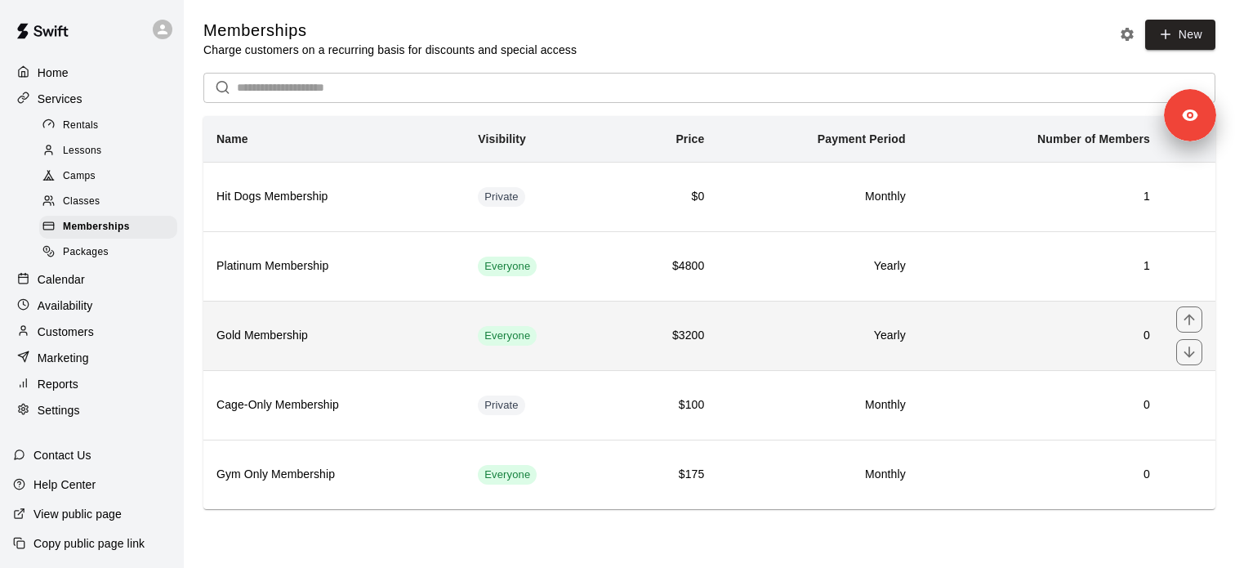
click at [340, 336] on h6 "Gold Membership" at bounding box center [333, 336] width 235 height 18
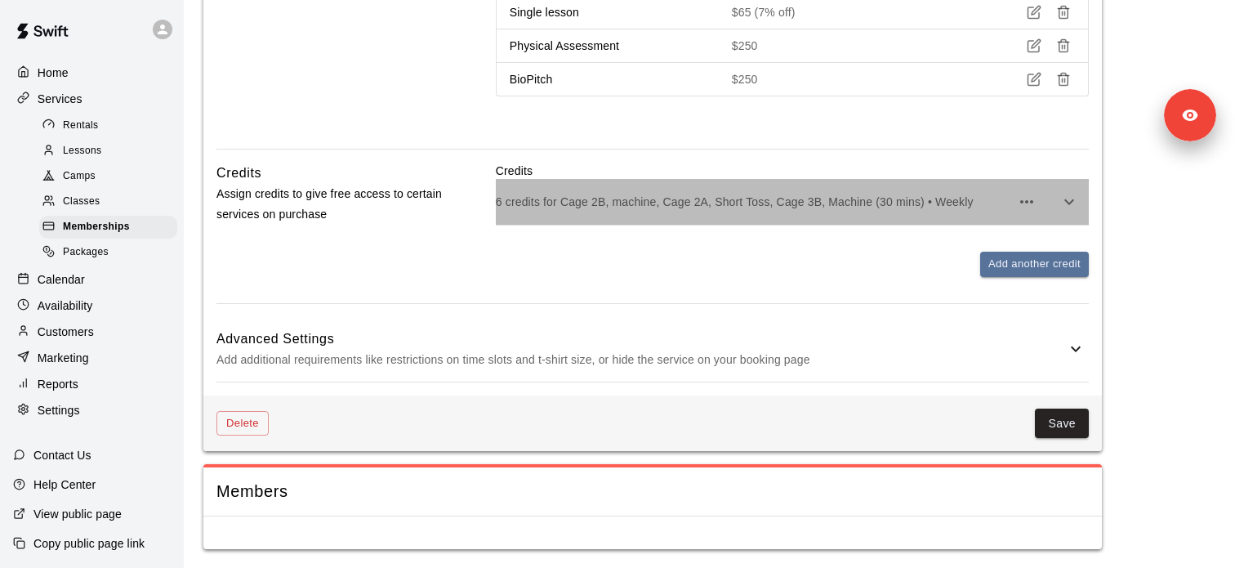
click at [739, 217] on div "6 credits for Cage 2B, machine, Cage 2A, Short Toss, Cage 3B, Machine (30 mins)…" at bounding box center [792, 202] width 593 height 46
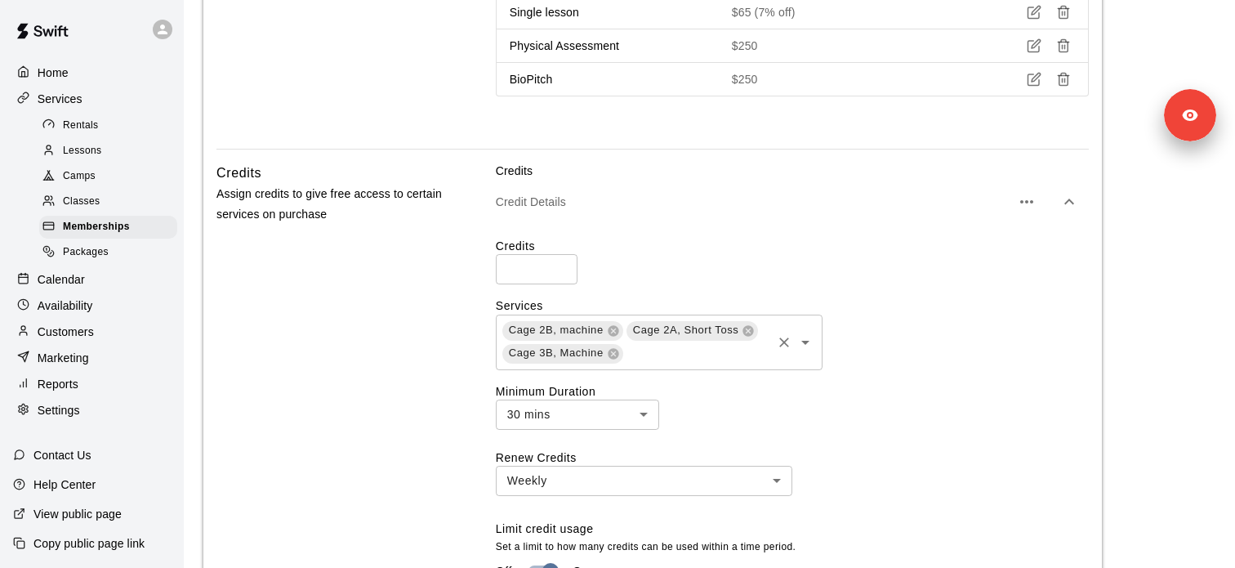
click at [811, 349] on icon "Open" at bounding box center [806, 342] width 20 height 20
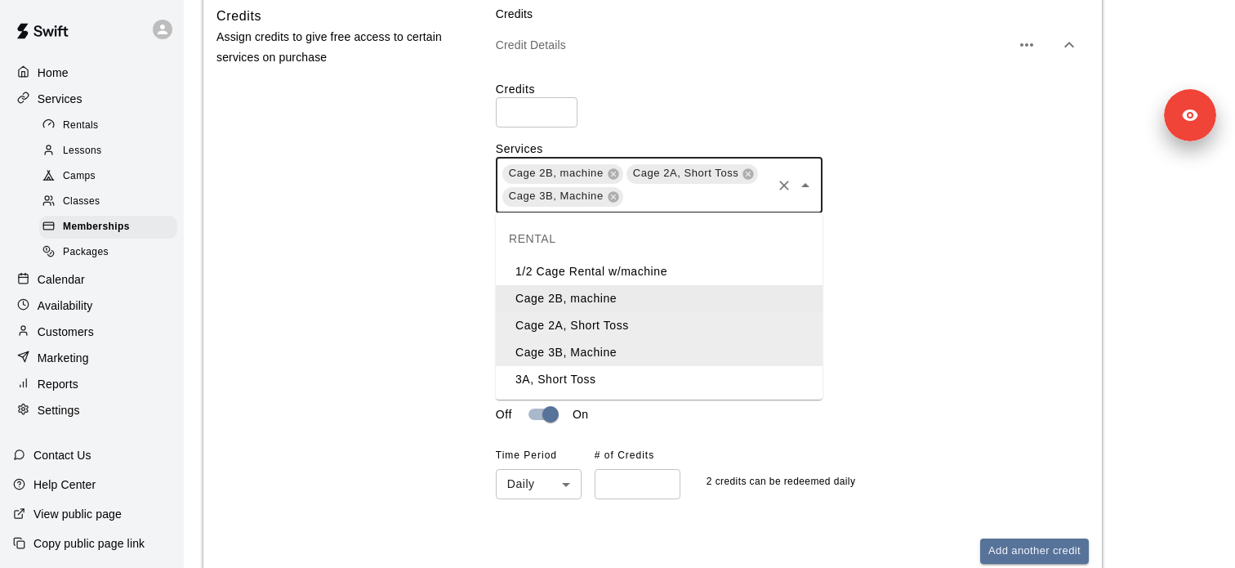
scroll to position [1474, 0]
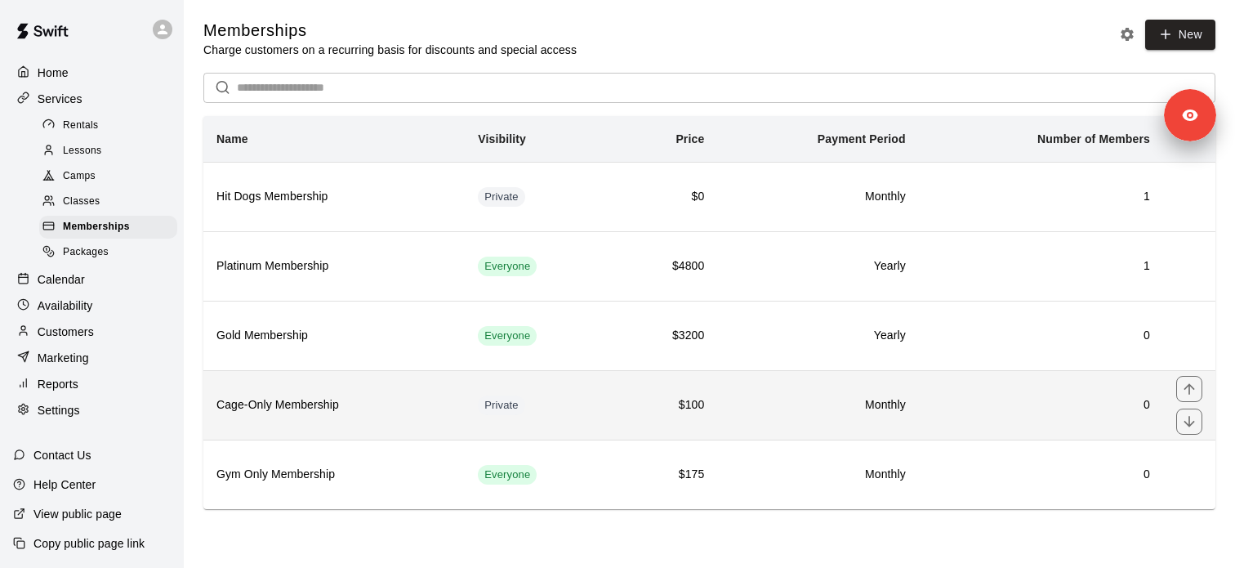
click at [361, 406] on h6 "Cage-Only Membership" at bounding box center [333, 405] width 235 height 18
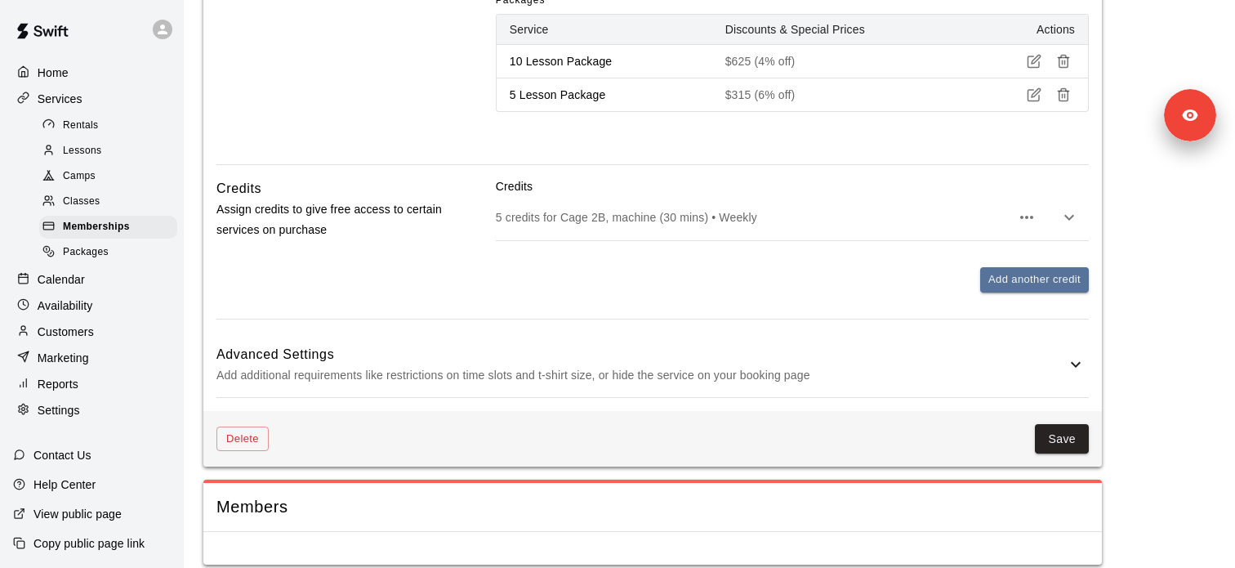
scroll to position [1072, 0]
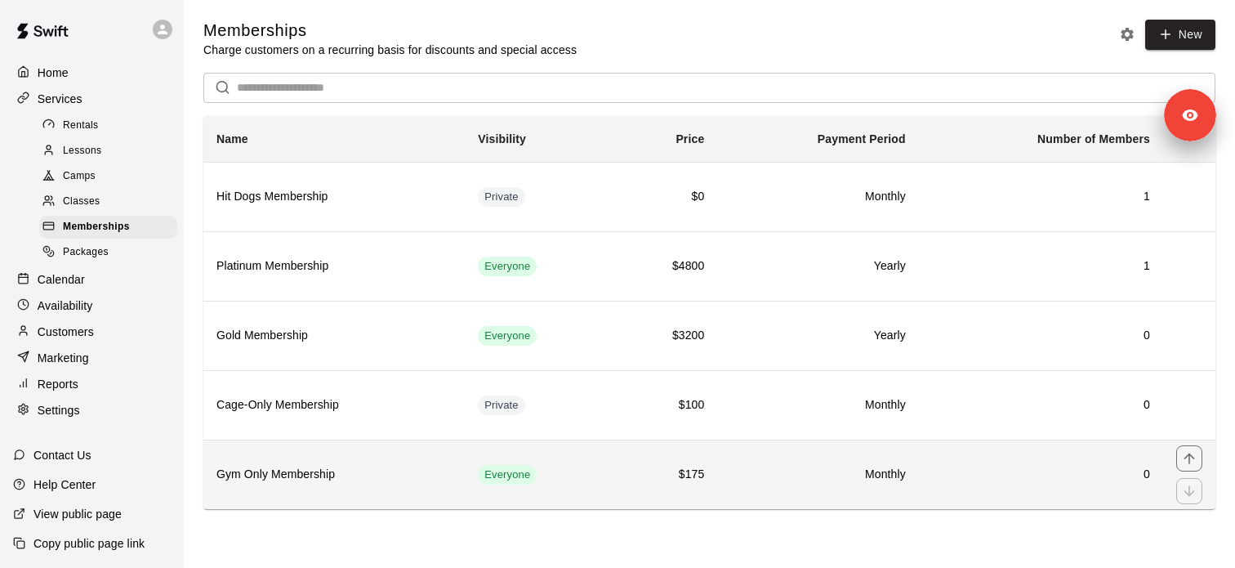
click at [404, 460] on th "Gym Only Membership" at bounding box center [333, 473] width 261 height 69
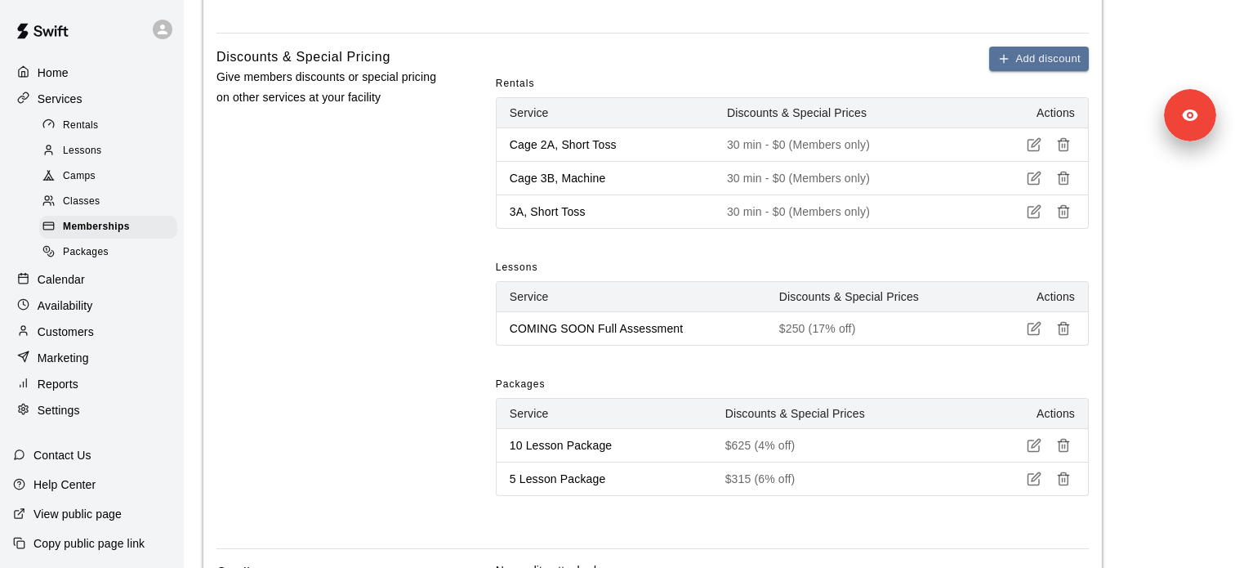
scroll to position [601, 0]
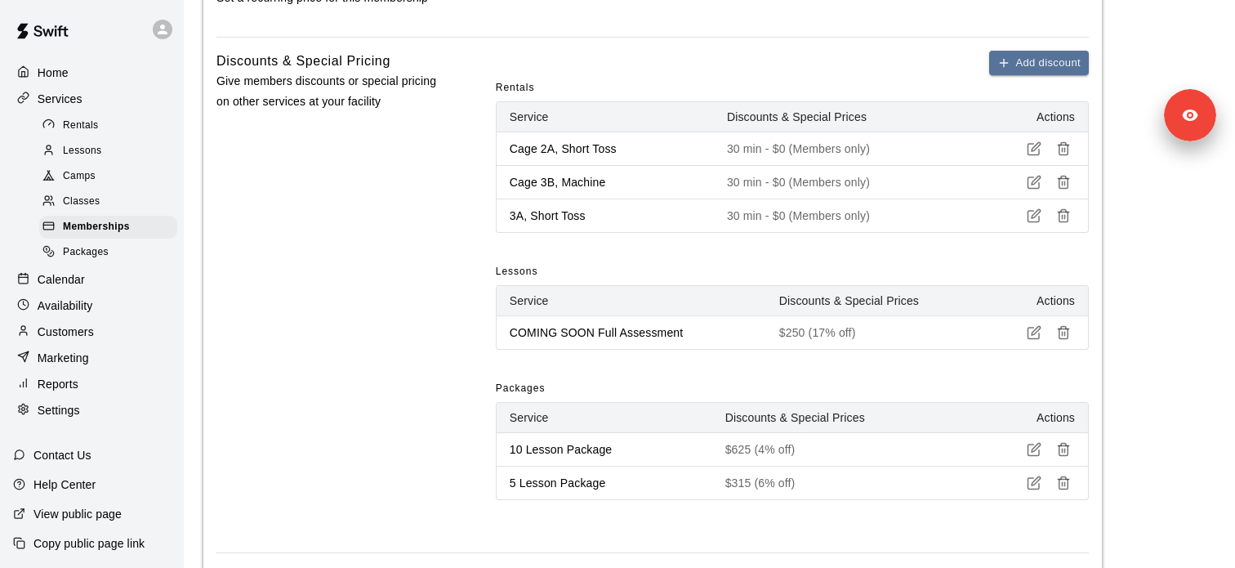
click at [107, 130] on div "Rentals" at bounding box center [108, 125] width 138 height 23
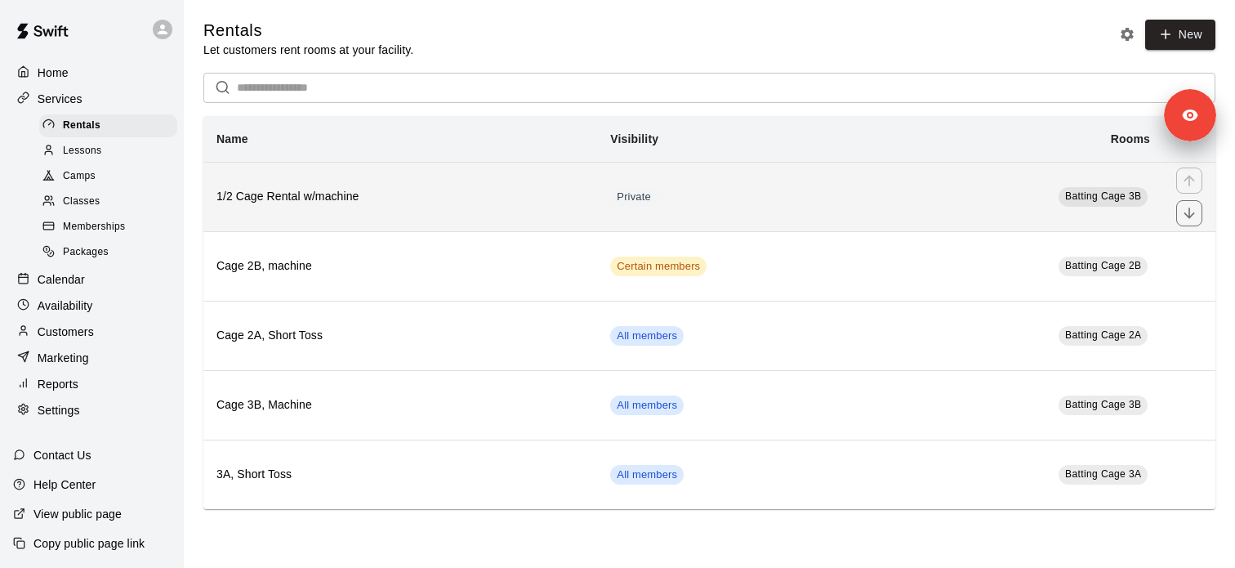
click at [480, 205] on h6 "1/2 Cage Rental w/machine" at bounding box center [400, 197] width 368 height 18
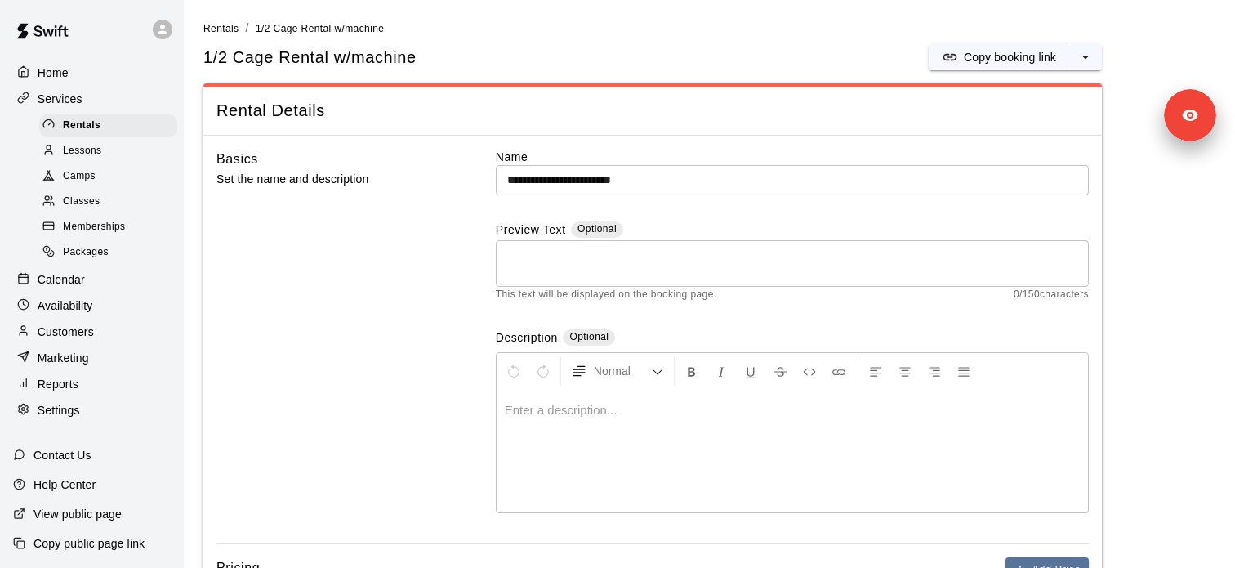
click at [97, 536] on p "Copy public page link" at bounding box center [88, 543] width 111 height 16
click at [363, 54] on h5 "1/2 Cage Rental w/machine" at bounding box center [309, 58] width 213 height 22
copy div "1/2 Cage Rental w/machine Copy booking link"
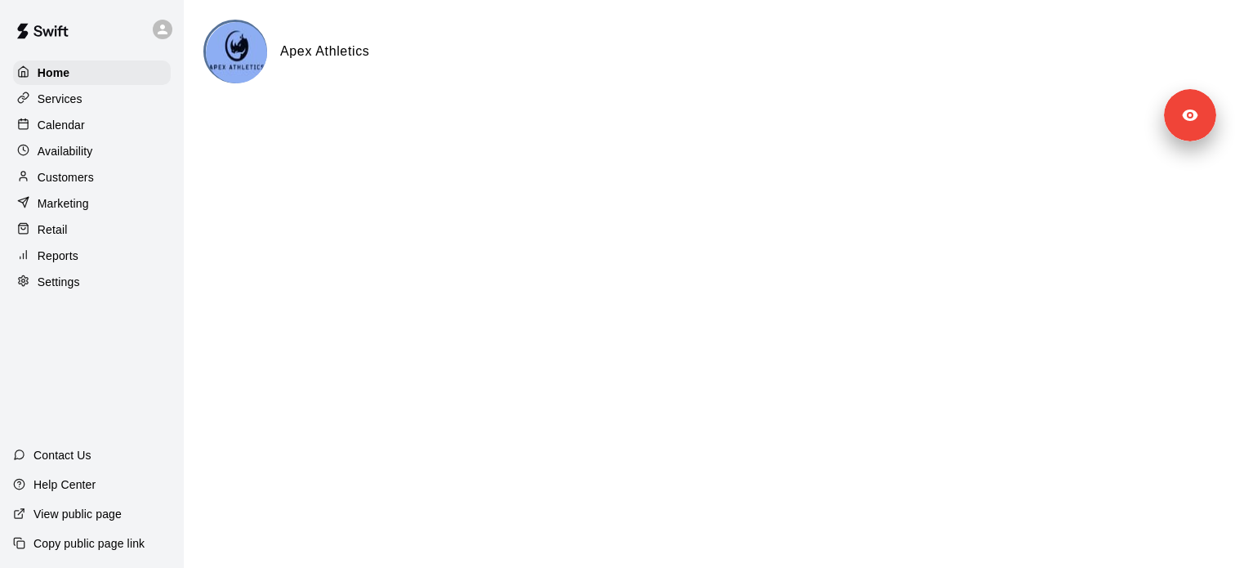
click at [65, 106] on p "Services" at bounding box center [60, 99] width 45 height 16
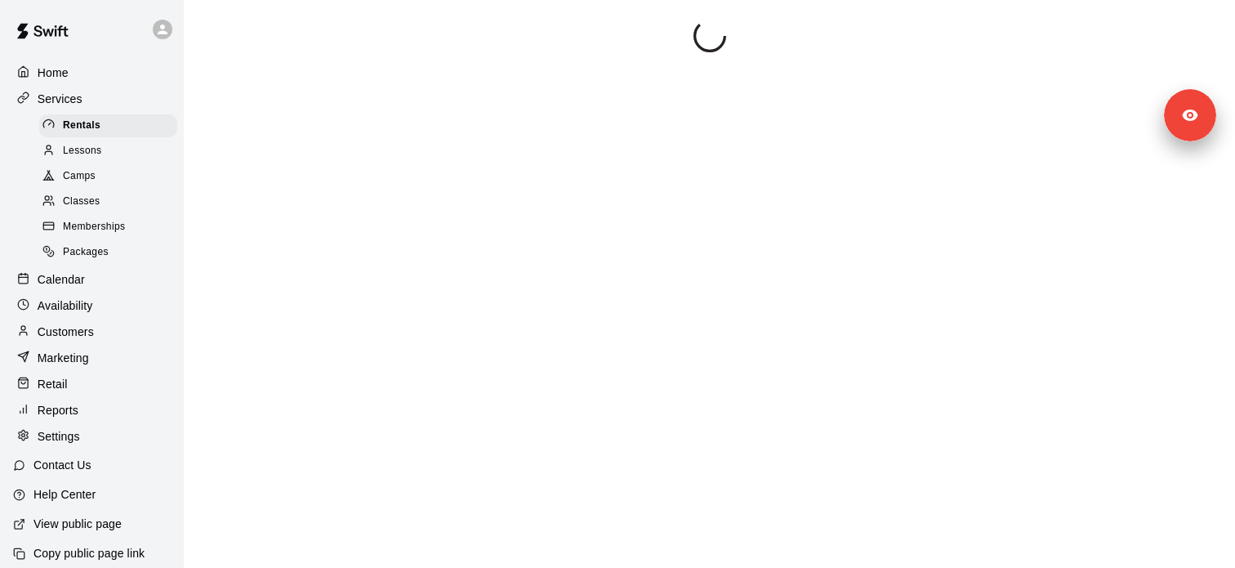
click at [140, 172] on div "Camps" at bounding box center [108, 176] width 138 height 23
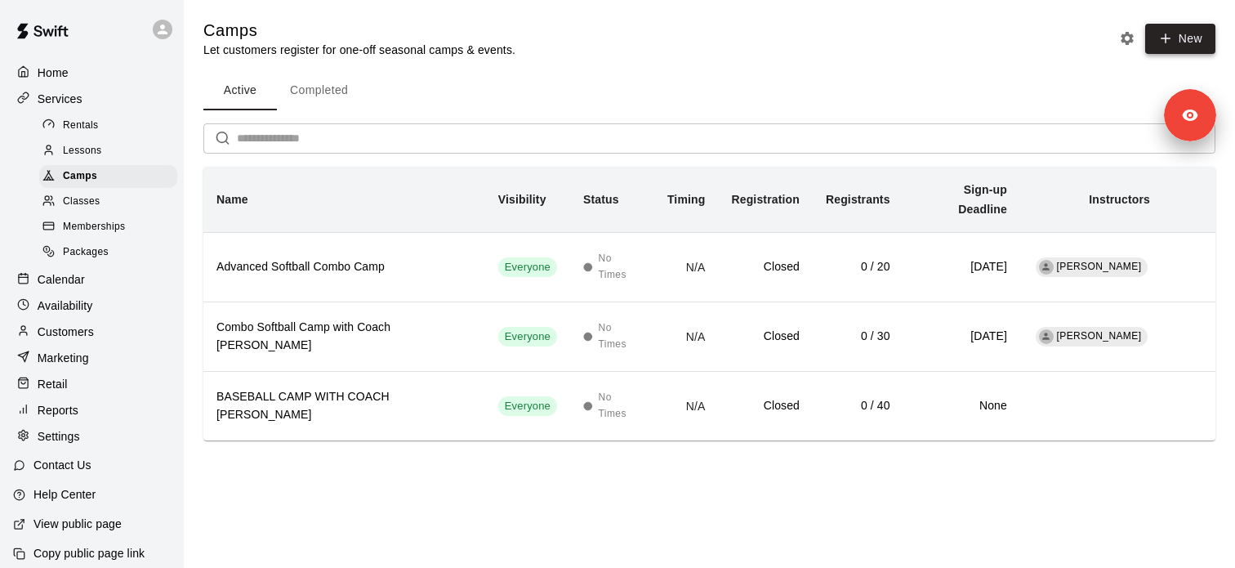
click at [1156, 39] on button "New" at bounding box center [1180, 39] width 70 height 30
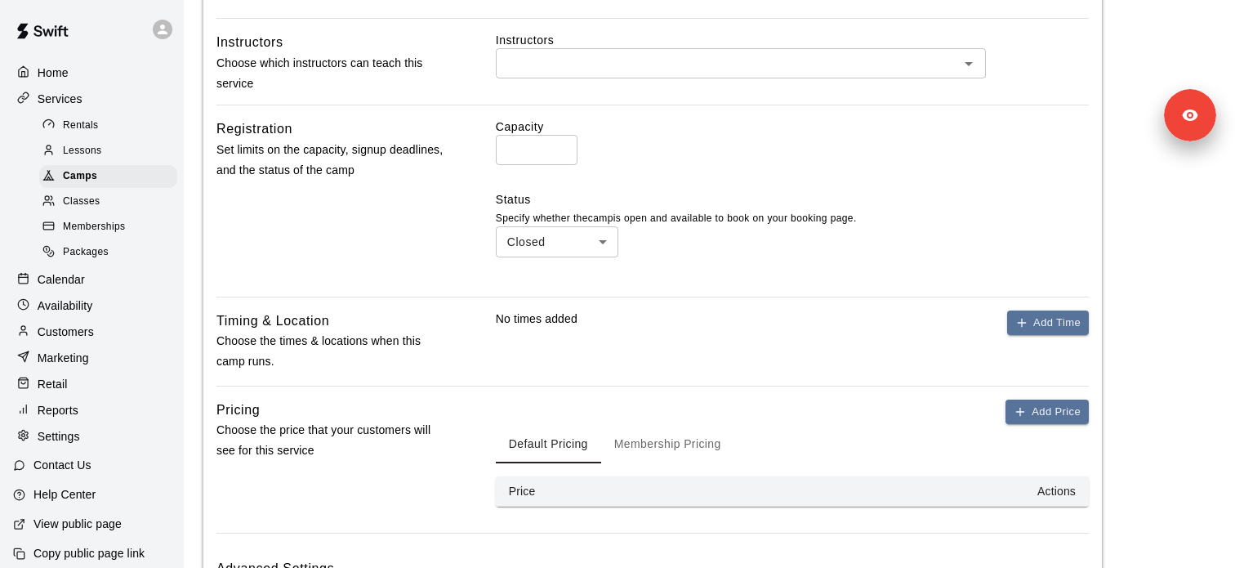
scroll to position [587, 0]
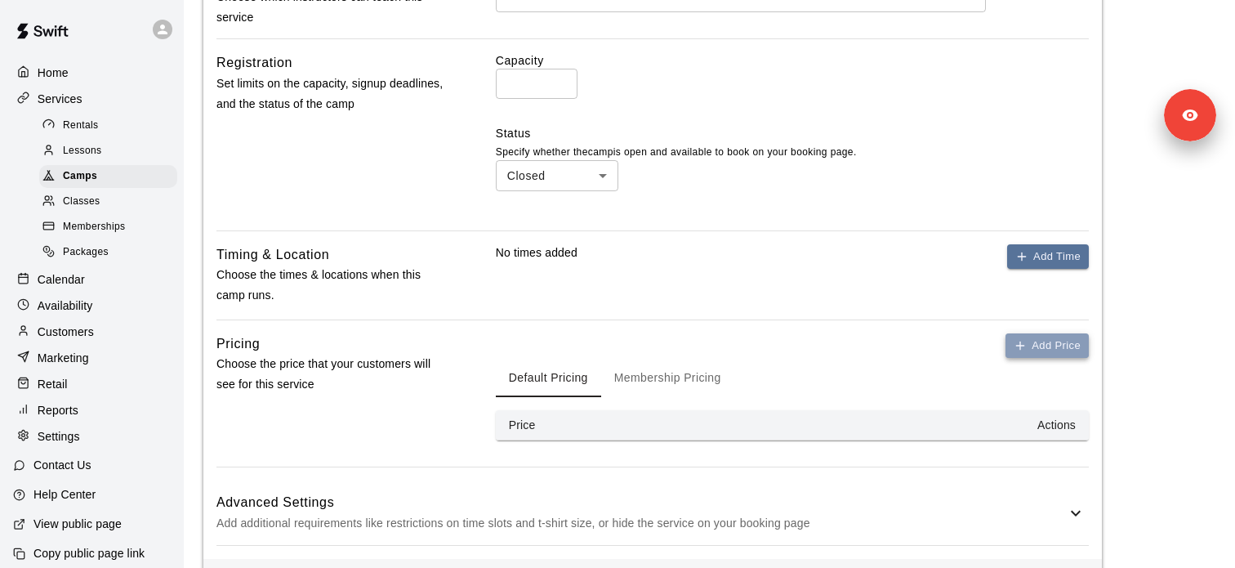
click at [1047, 351] on button "Add Price" at bounding box center [1047, 345] width 83 height 25
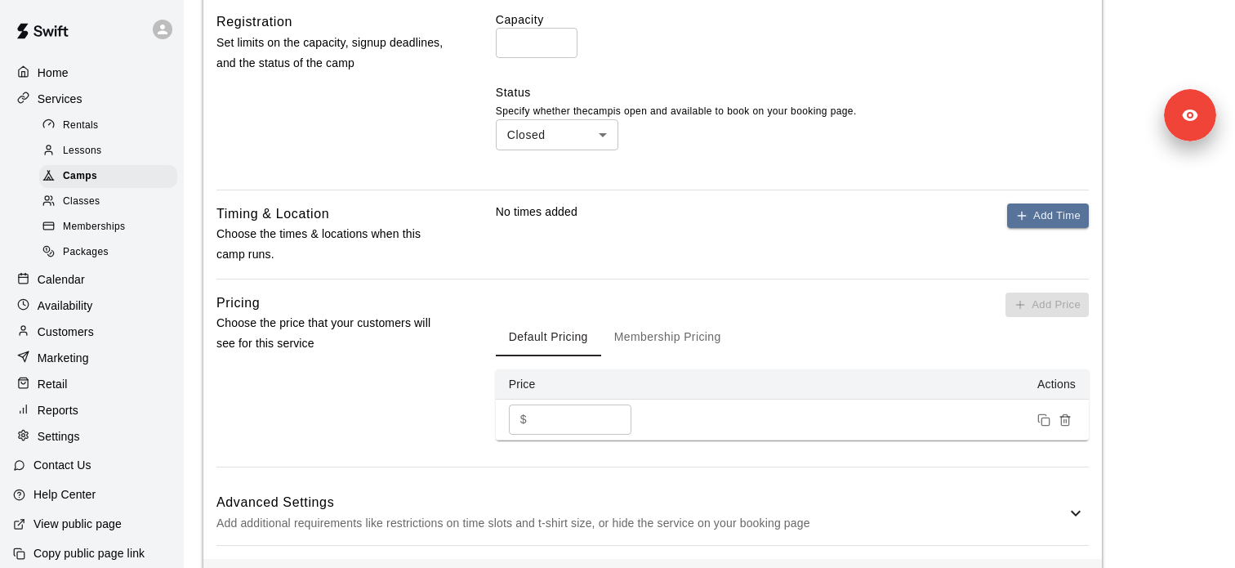
scroll to position [674, 0]
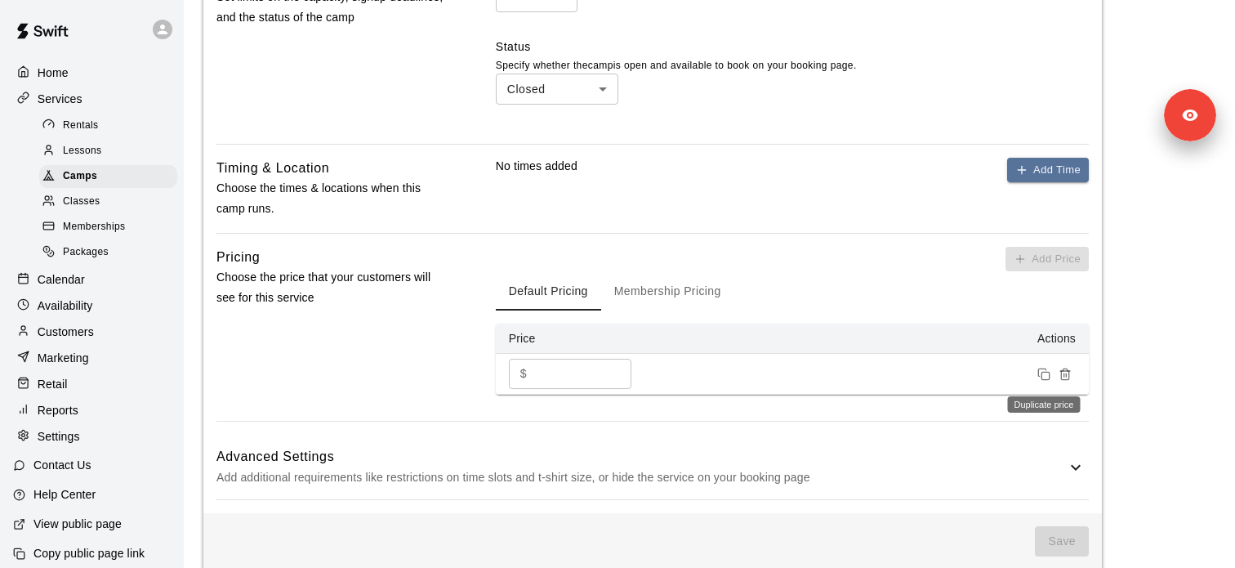
click at [1044, 382] on button "Duplicate price" at bounding box center [1043, 373] width 21 height 21
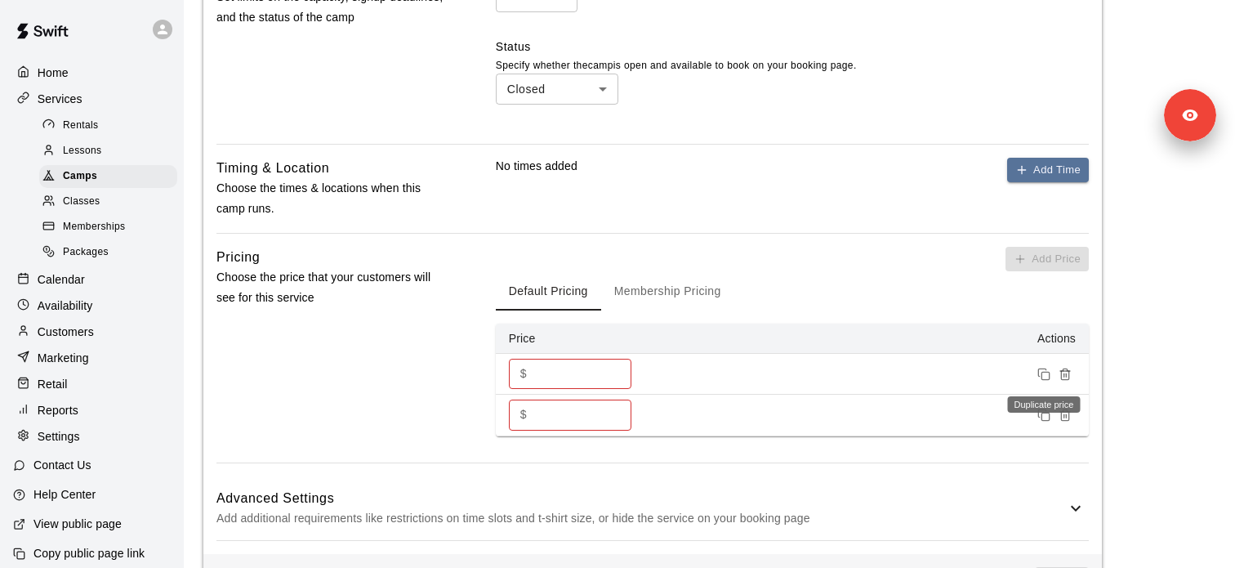
click at [1044, 381] on button "Duplicate price" at bounding box center [1043, 373] width 21 height 21
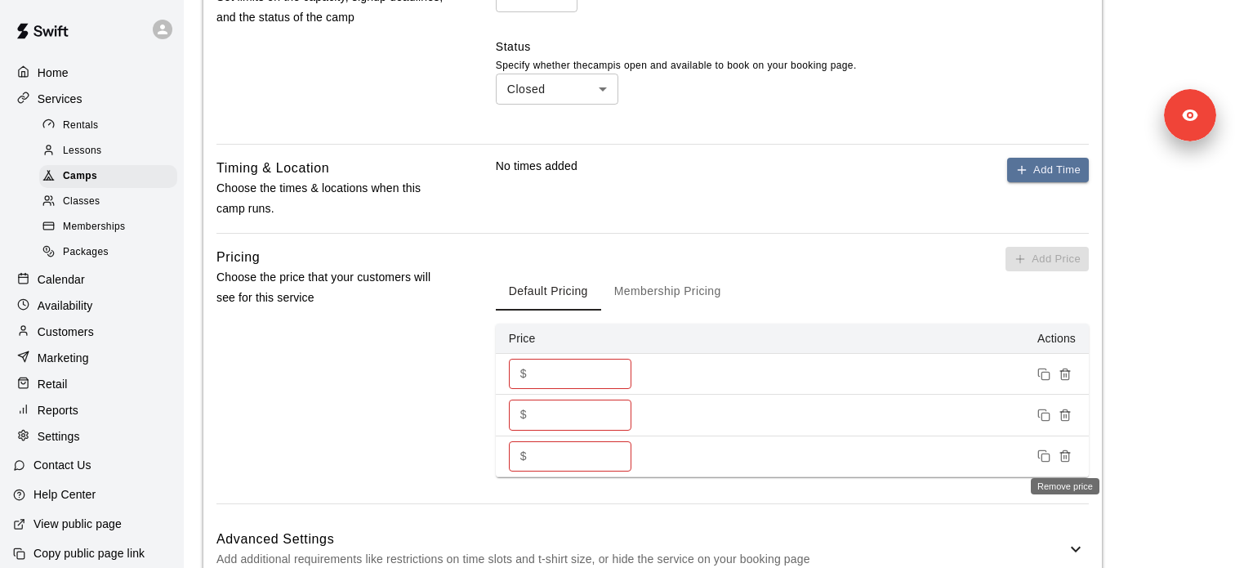
click at [1075, 455] on button "Remove price" at bounding box center [1065, 455] width 21 height 21
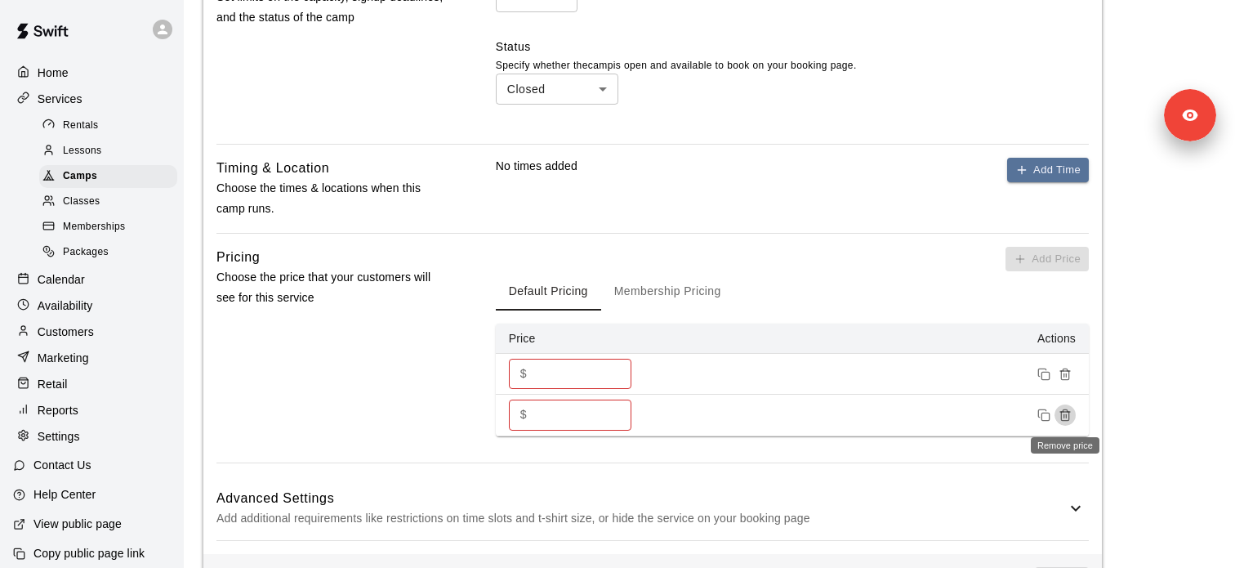
click at [1072, 409] on button "Remove price" at bounding box center [1065, 414] width 21 height 21
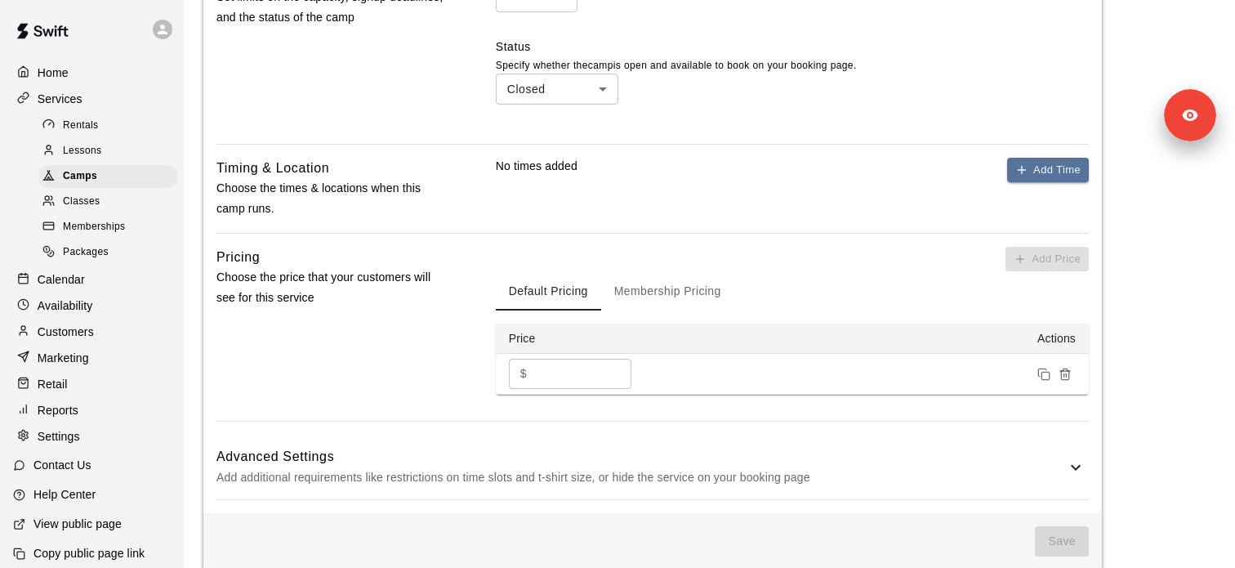
click at [95, 201] on span "Classes" at bounding box center [81, 202] width 37 height 16
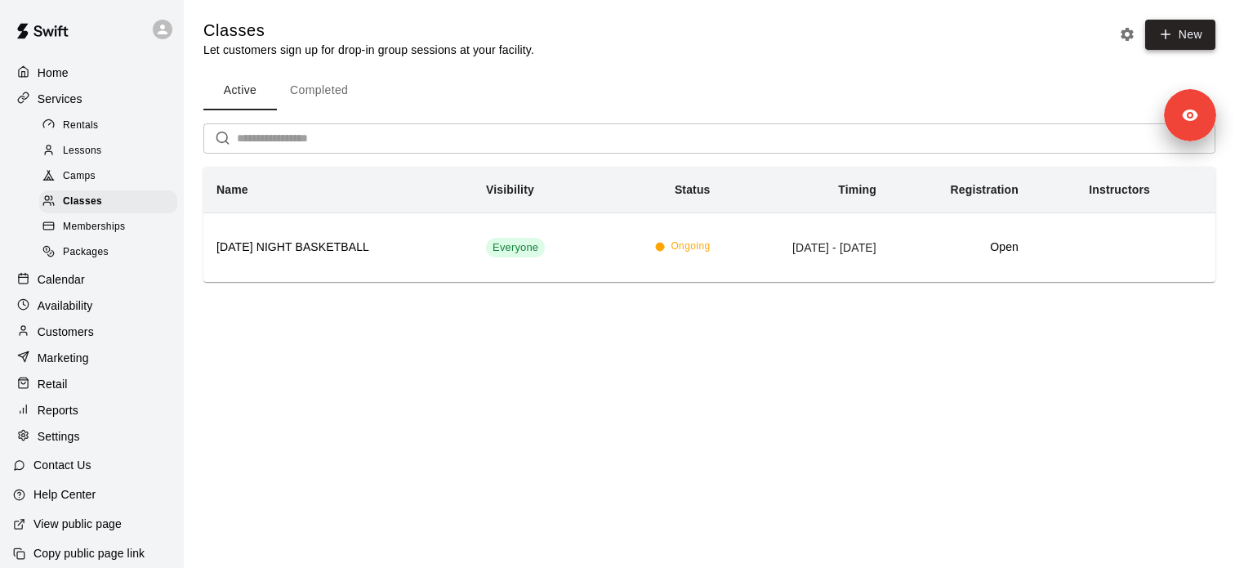
click at [1173, 33] on button "New" at bounding box center [1180, 35] width 70 height 30
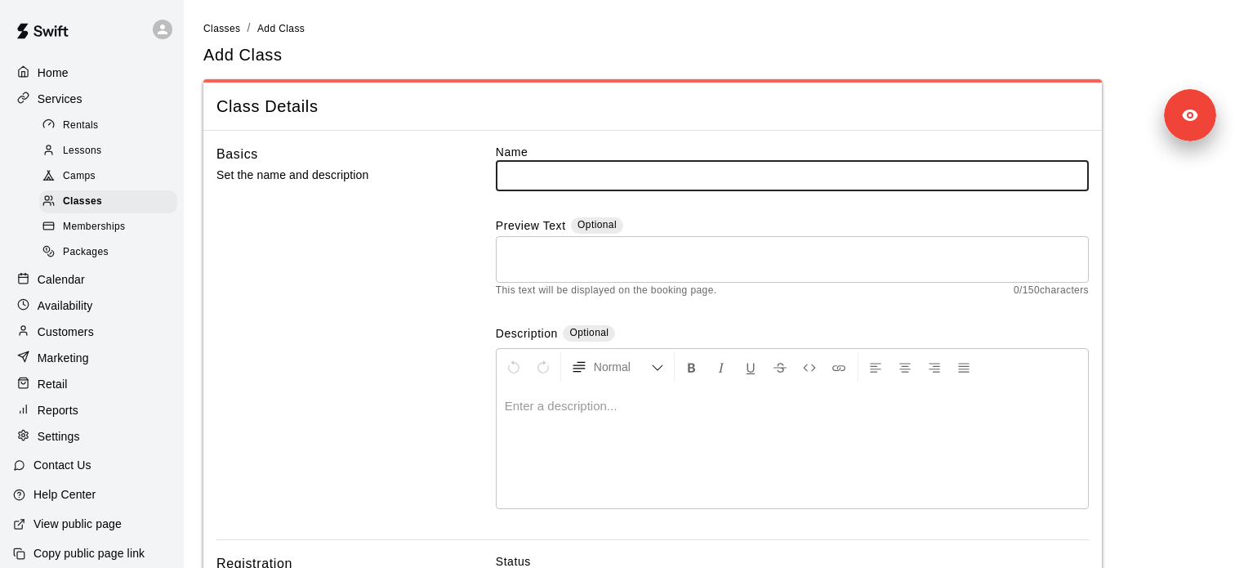
click at [560, 174] on input "text" at bounding box center [792, 175] width 593 height 30
type input "*"
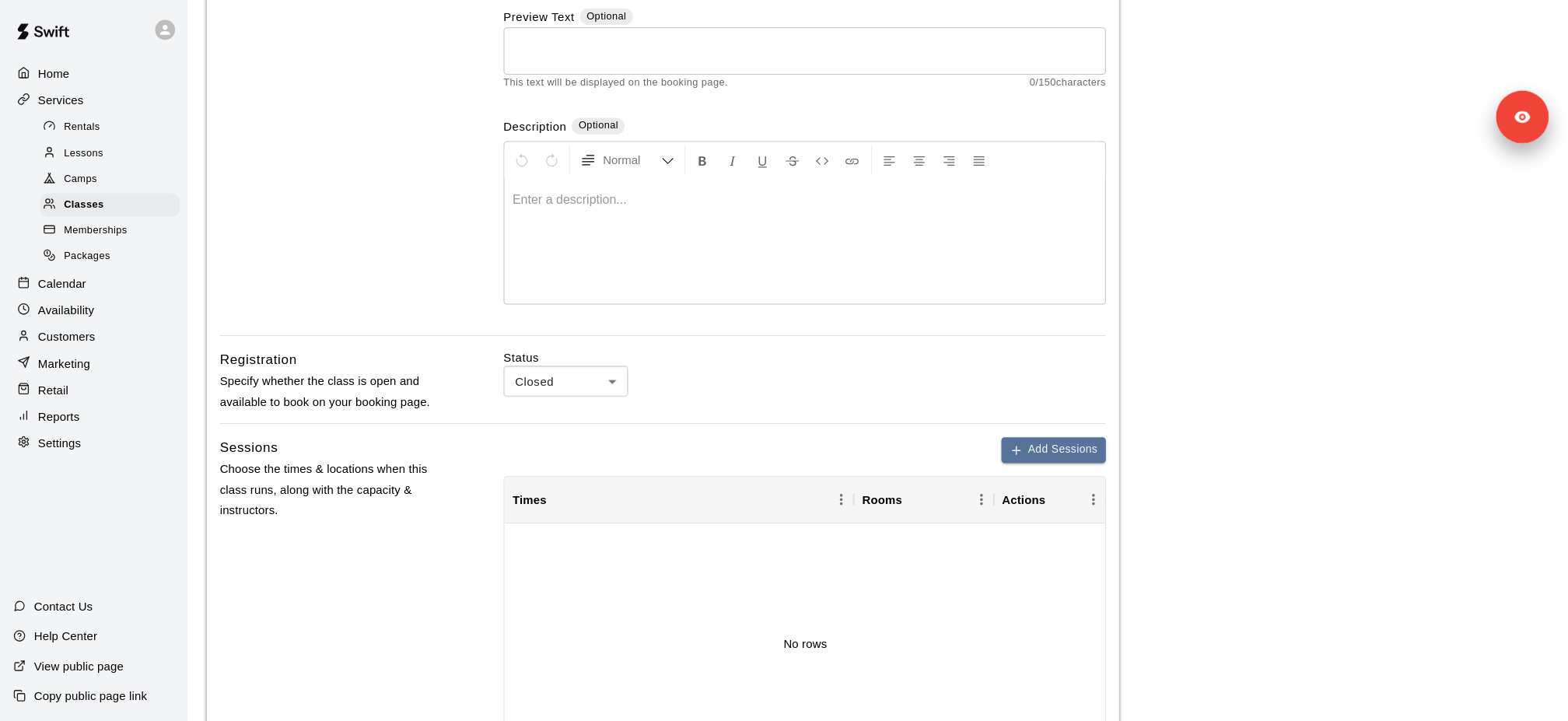
scroll to position [199, 0]
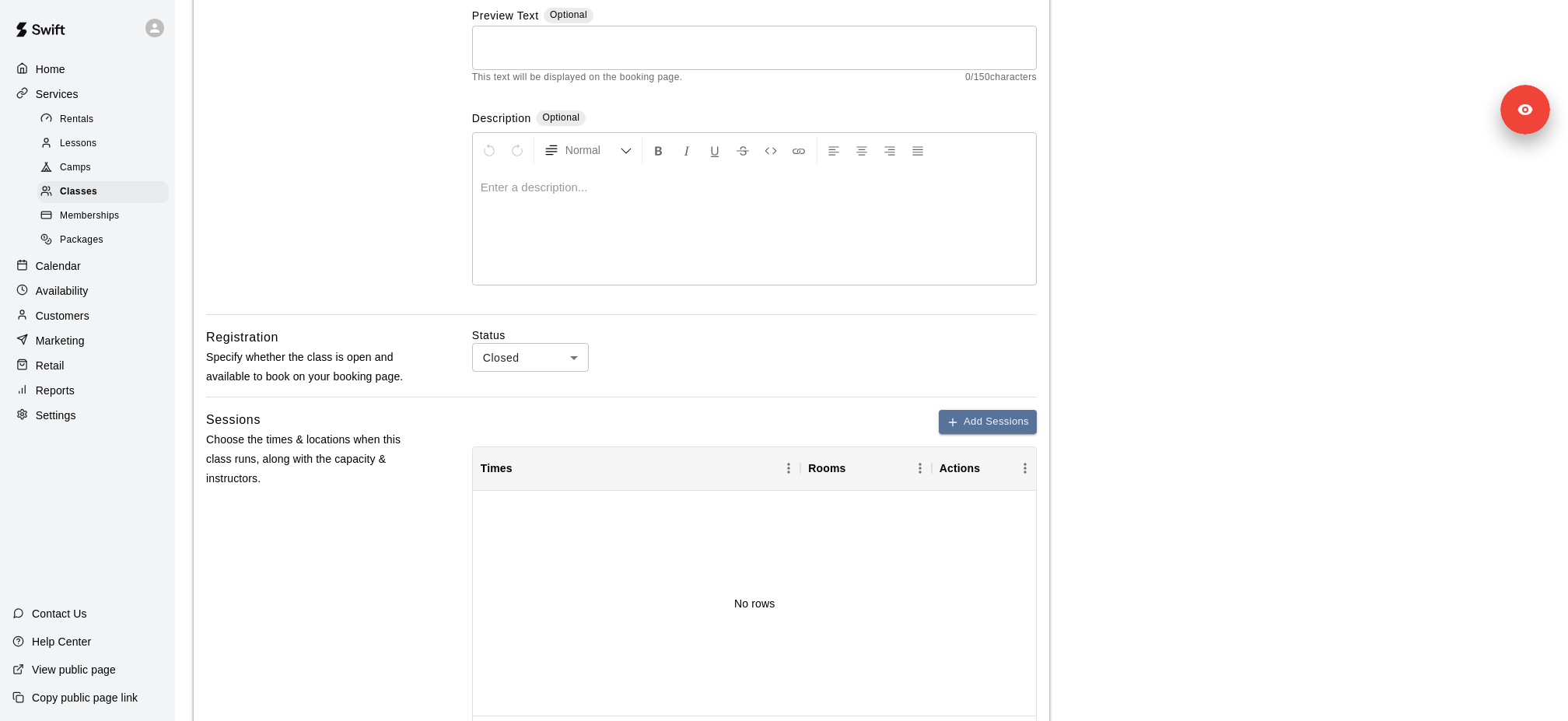
type input "**********"
click at [546, 350] on body "**********" at bounding box center [784, 442] width 1568 height 1282
click at [546, 410] on li "Open" at bounding box center [530, 414] width 117 height 26
type input "****"
click at [696, 399] on div "**********" at bounding box center [621, 468] width 855 height 1085
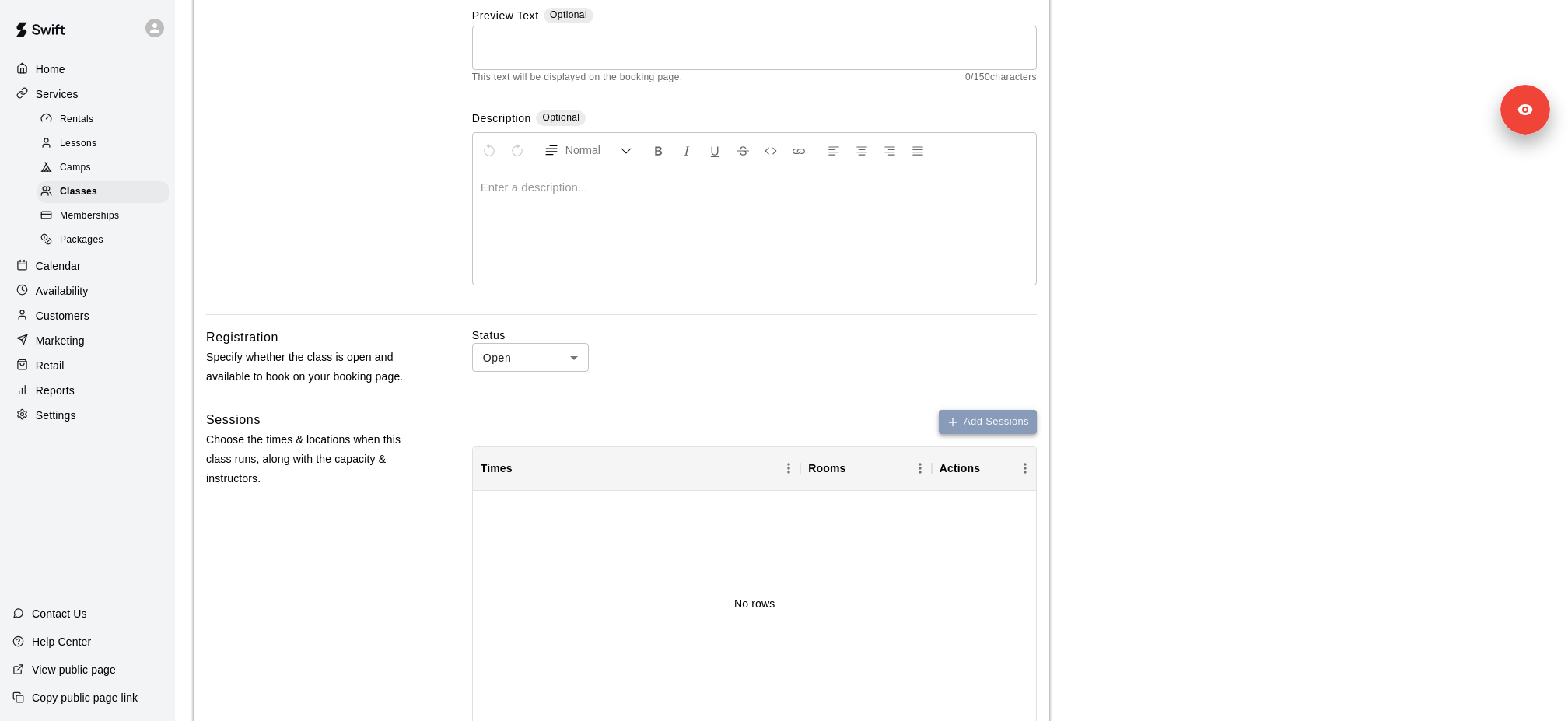
click at [987, 429] on button "Add Sessions" at bounding box center [987, 421] width 98 height 24
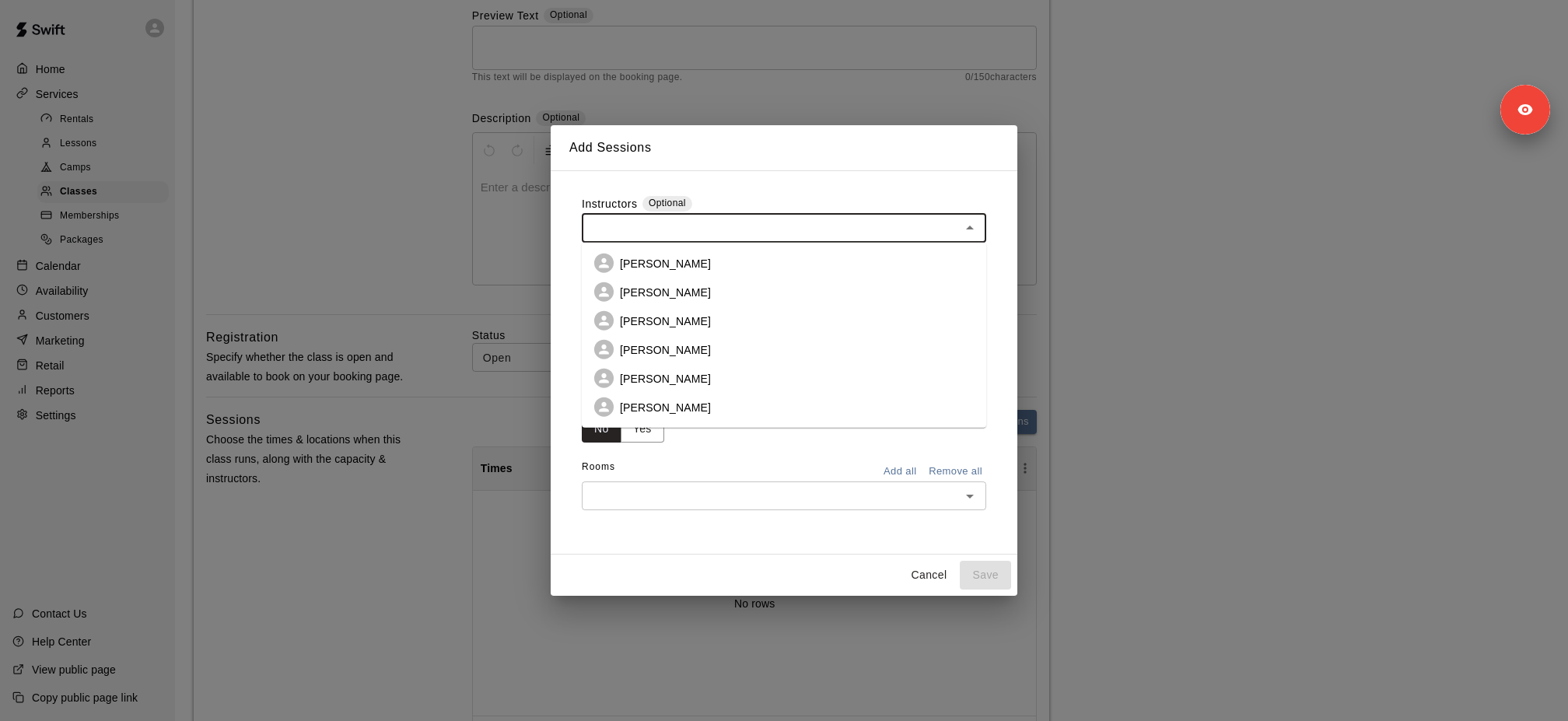
click at [628, 232] on input "text" at bounding box center [771, 229] width 369 height 19
click at [688, 193] on div "**********" at bounding box center [784, 363] width 429 height 359
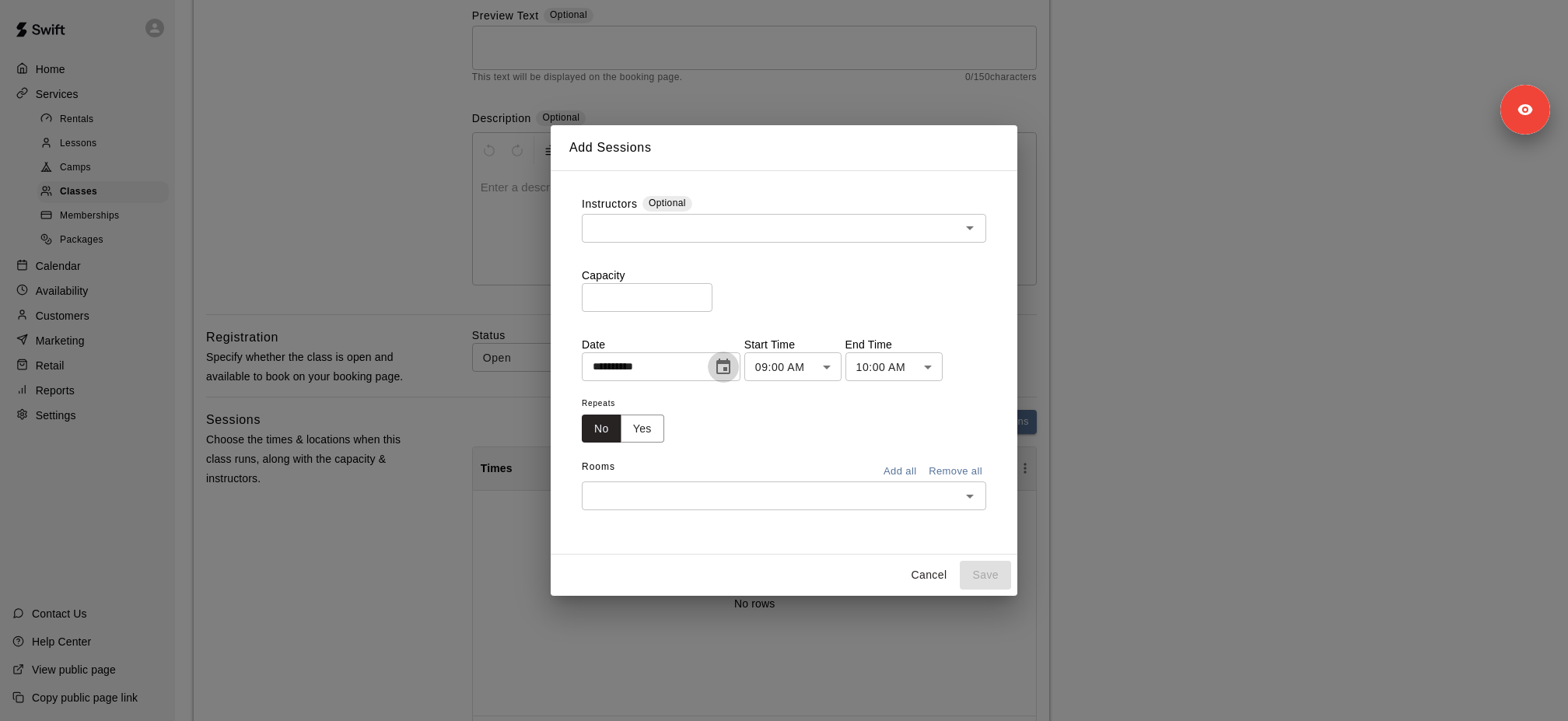
click at [727, 365] on icon "Choose date, selected date is Aug 19, 2025" at bounding box center [724, 368] width 19 height 19
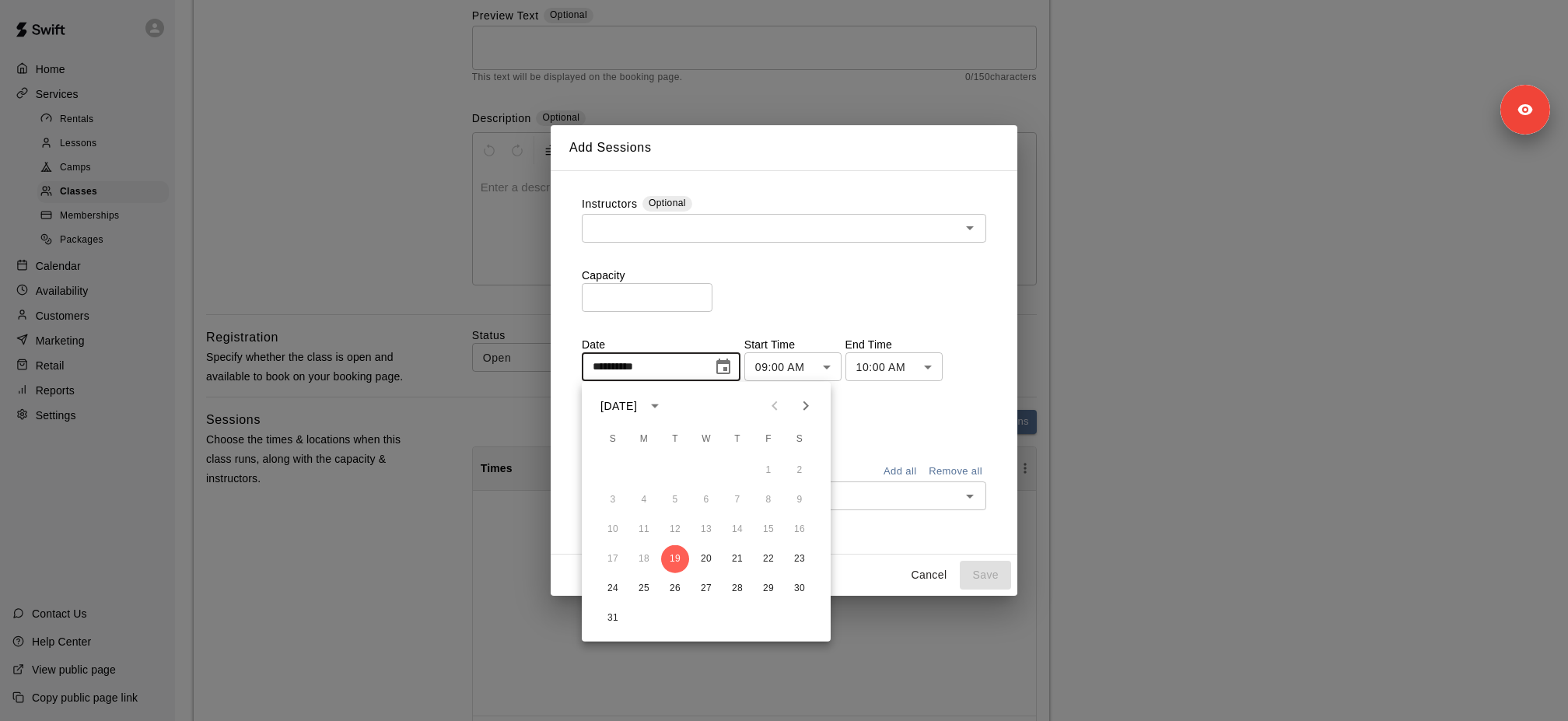
click at [806, 397] on icon "Next month" at bounding box center [805, 407] width 19 height 19
click at [797, 503] on button "13" at bounding box center [799, 500] width 28 height 28
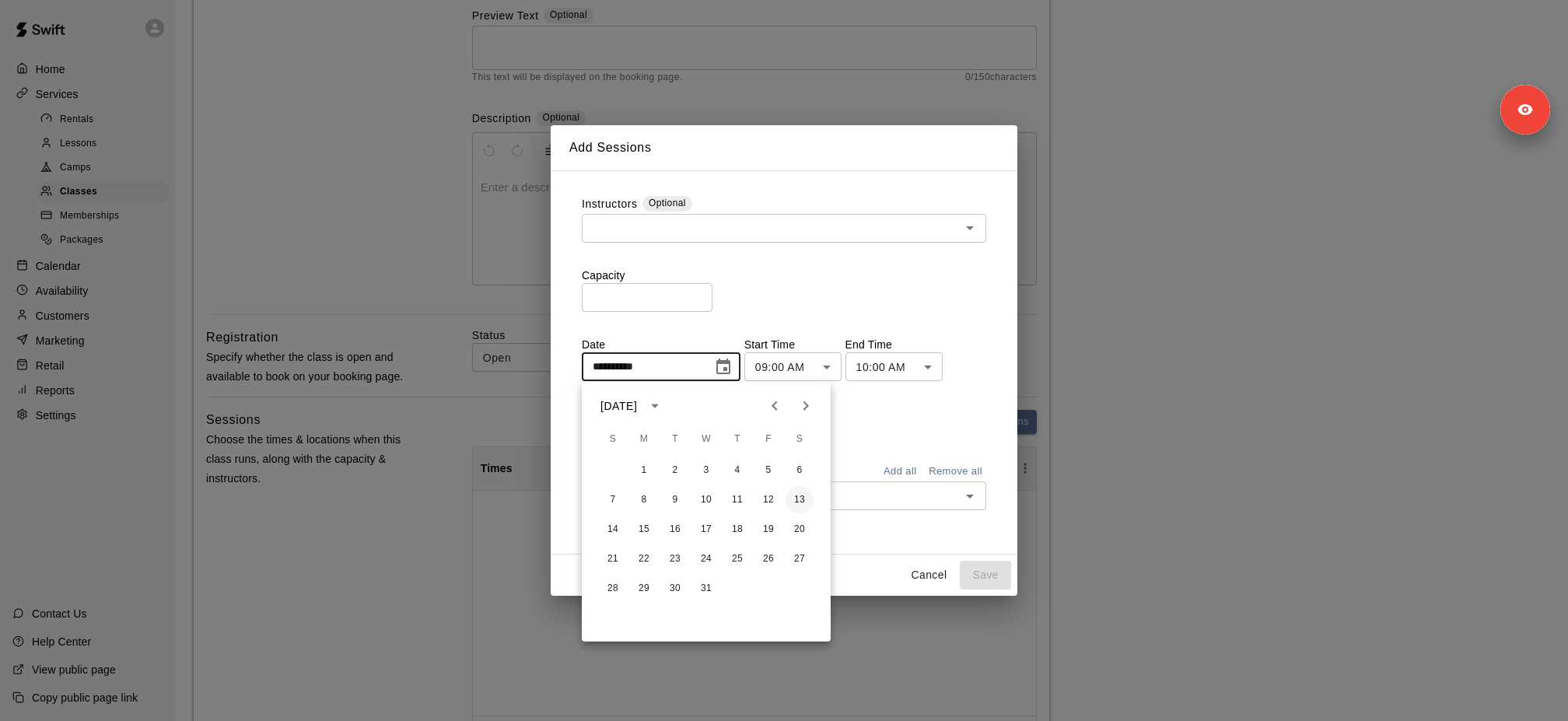
type input "**********"
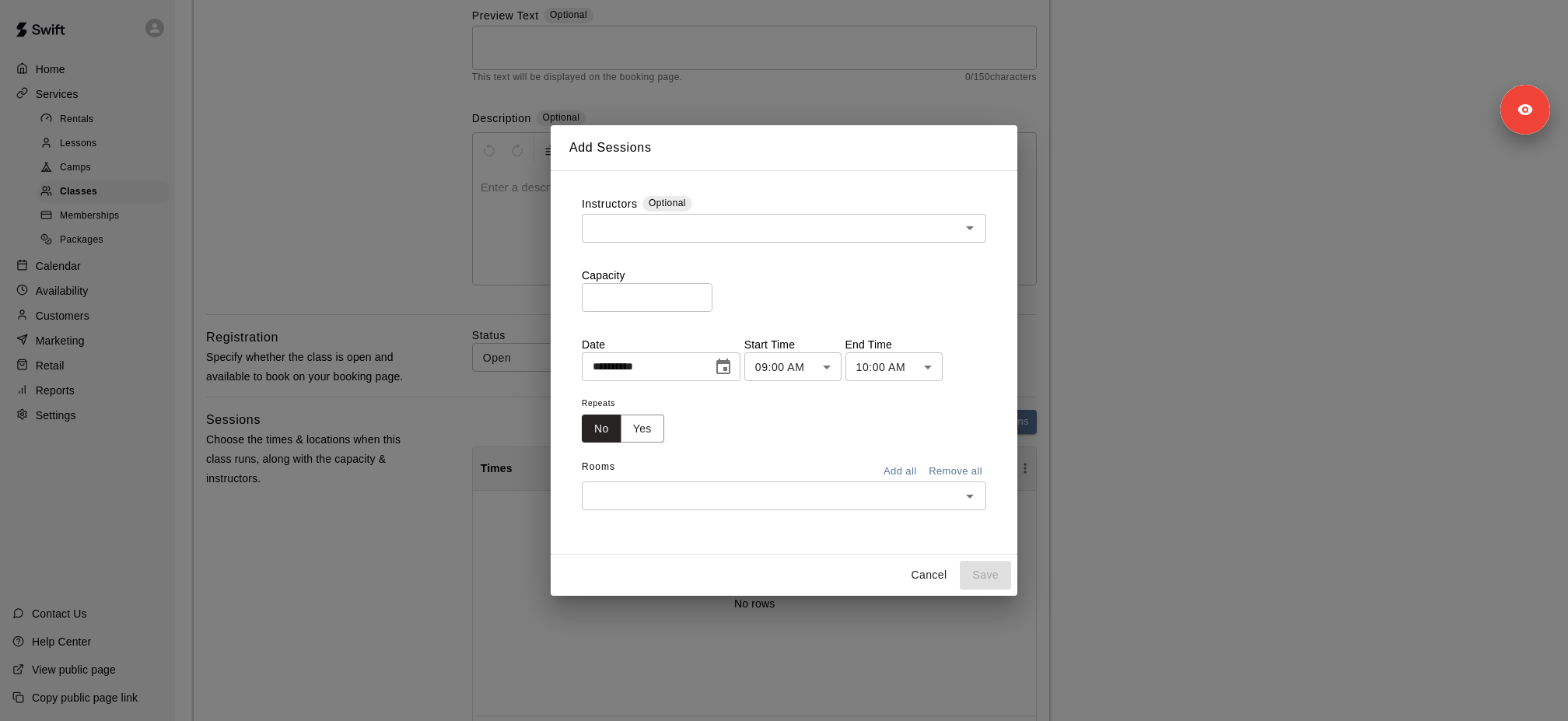
click at [813, 368] on body "**********" at bounding box center [784, 442] width 1568 height 1282
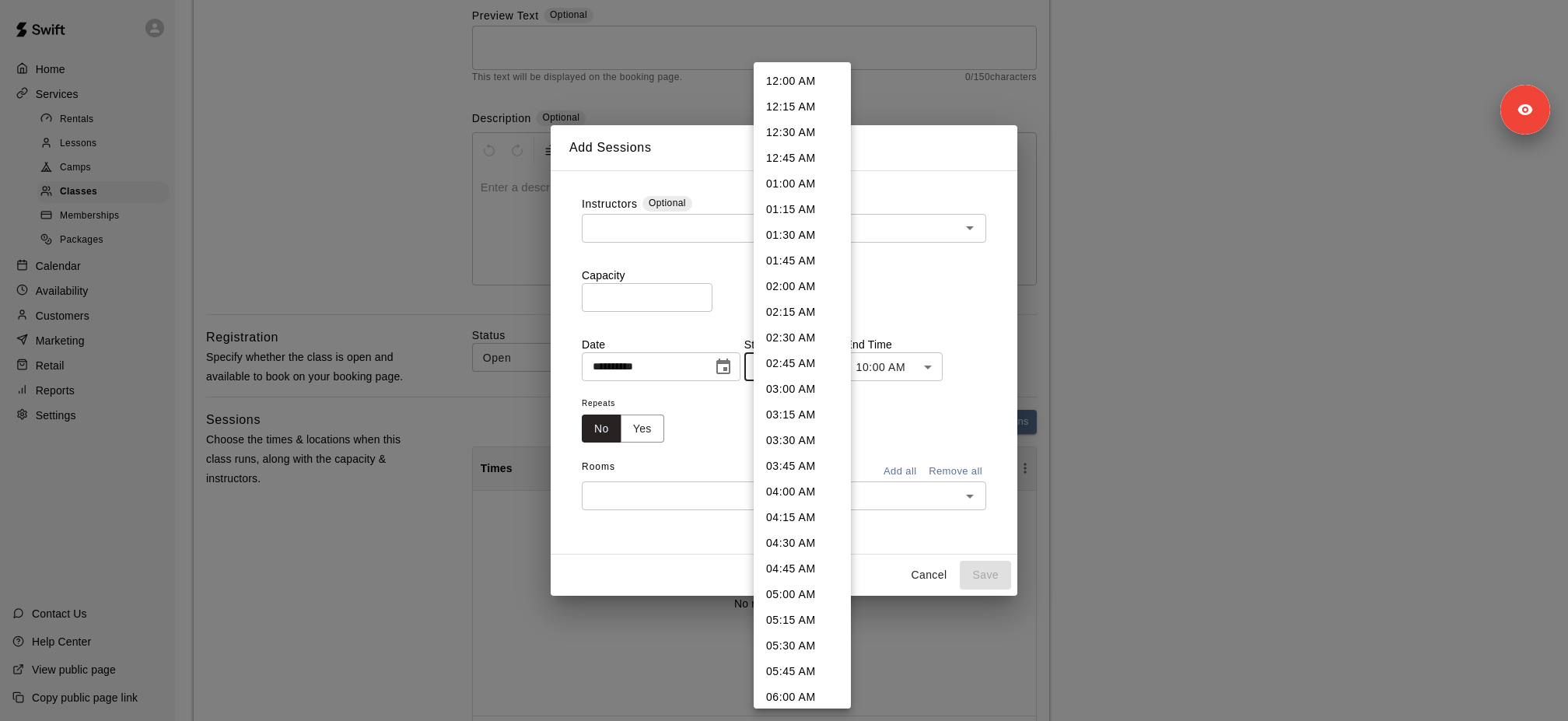
scroll to position [620, 0]
click at [806, 434] on li "09:30 AM" at bounding box center [802, 436] width 97 height 26
type input "********"
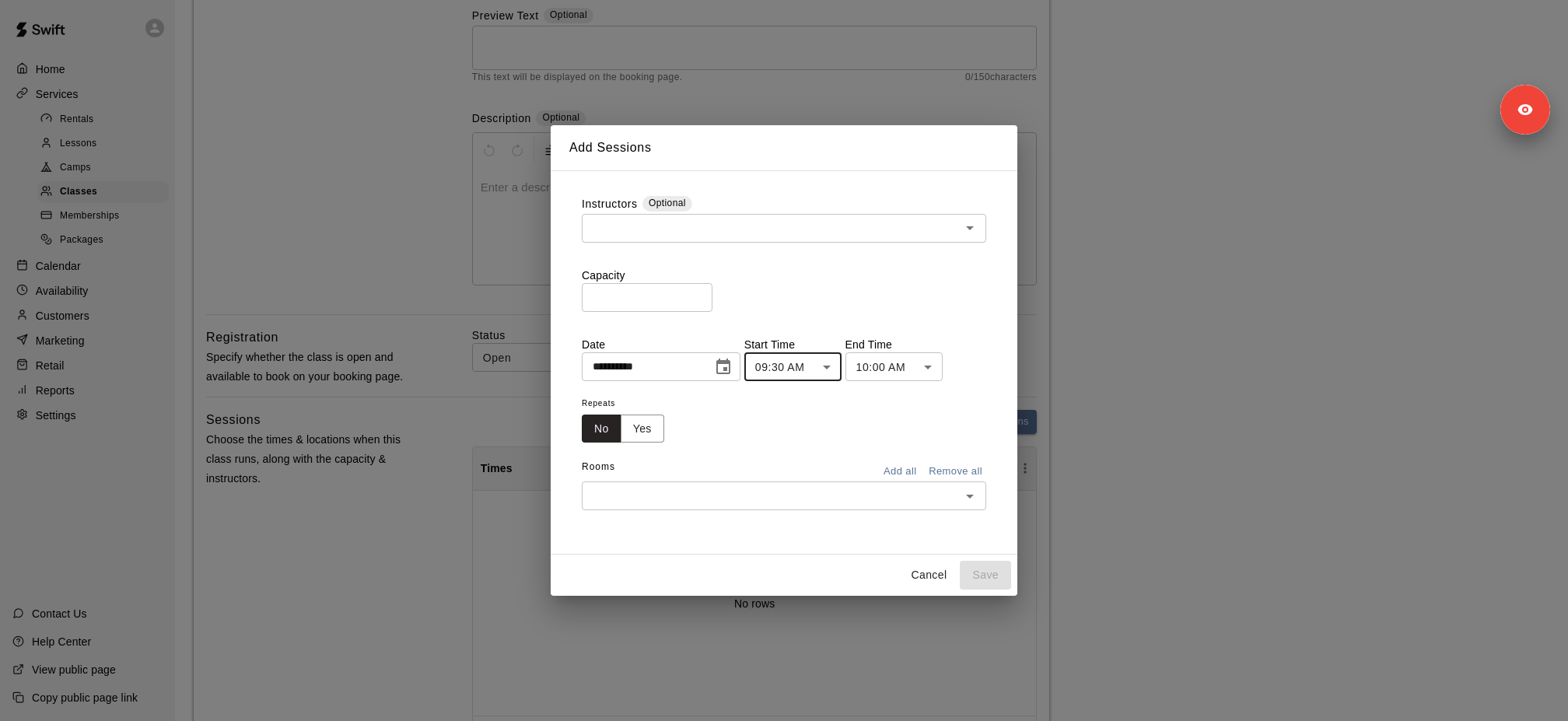
click at [920, 354] on div "12:00 AM 12:15 AM 12:30 AM 12:45 AM 01:00 AM 01:15 AM 01:30 AM 01:45 AM 02:00 A…" at bounding box center [784, 360] width 1568 height 721
click at [920, 363] on body "**********" at bounding box center [784, 442] width 1568 height 1282
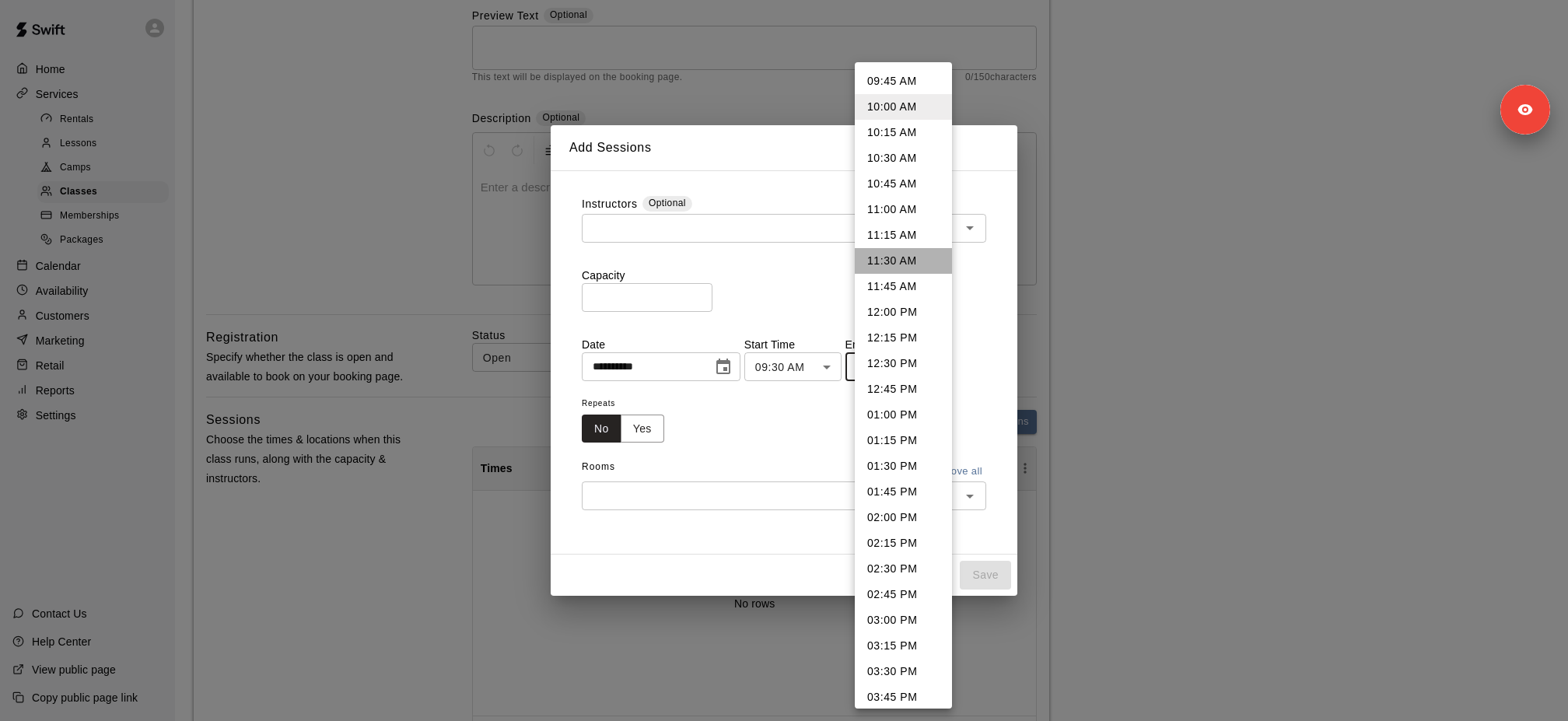
click at [925, 253] on li "11:30 AM" at bounding box center [903, 261] width 97 height 26
type input "********"
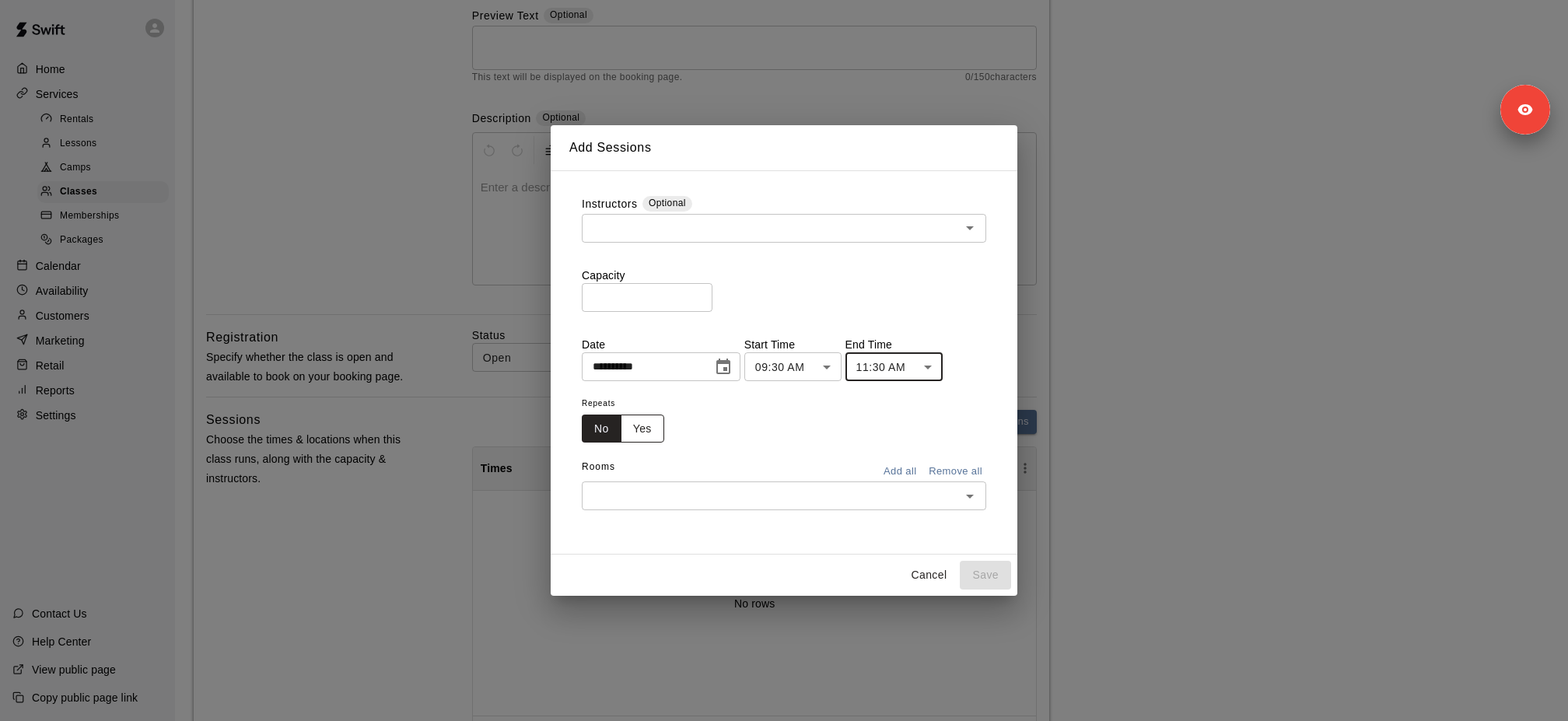
click at [656, 435] on button "Yes" at bounding box center [643, 429] width 44 height 29
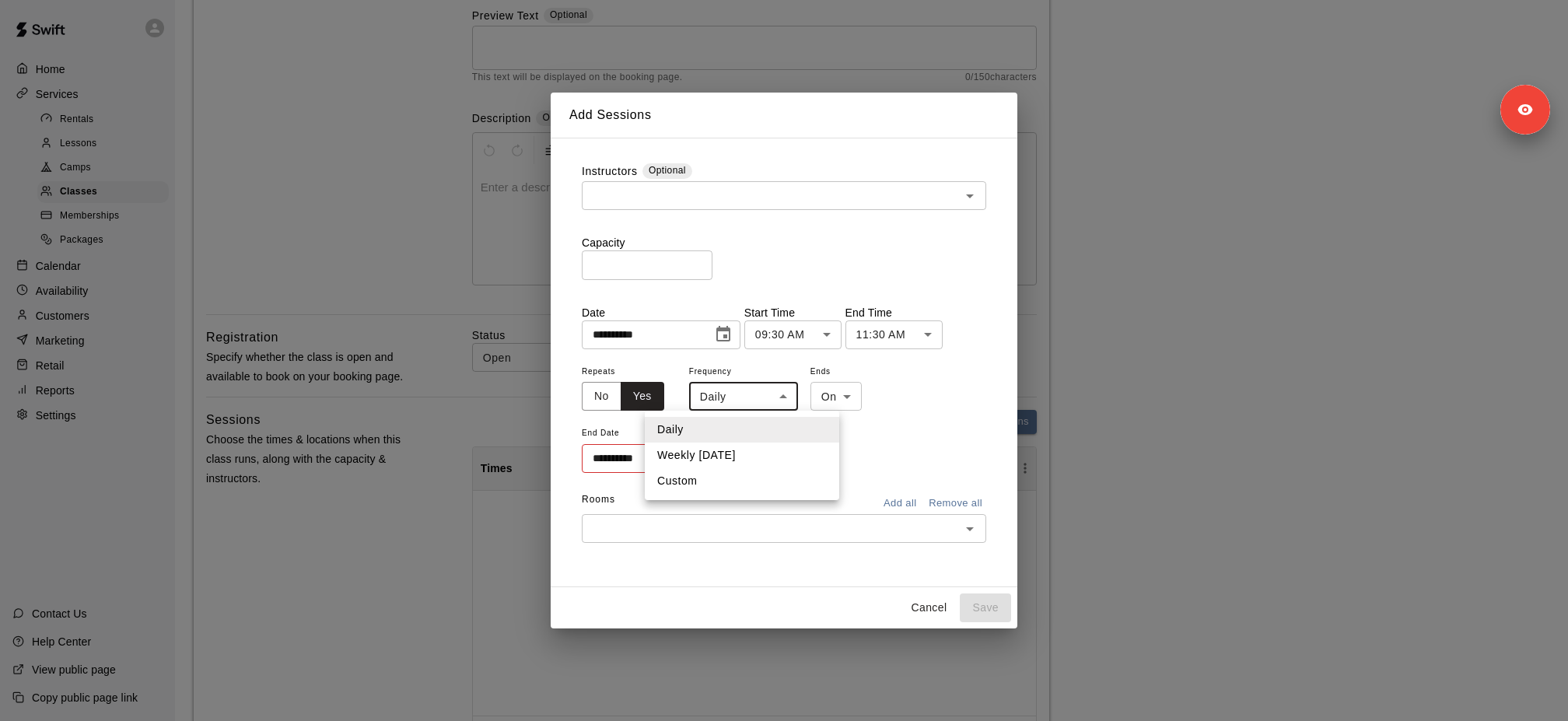
click at [742, 404] on body "**********" at bounding box center [784, 442] width 1568 height 1282
click at [737, 473] on li "Custom" at bounding box center [742, 481] width 194 height 26
type input "******"
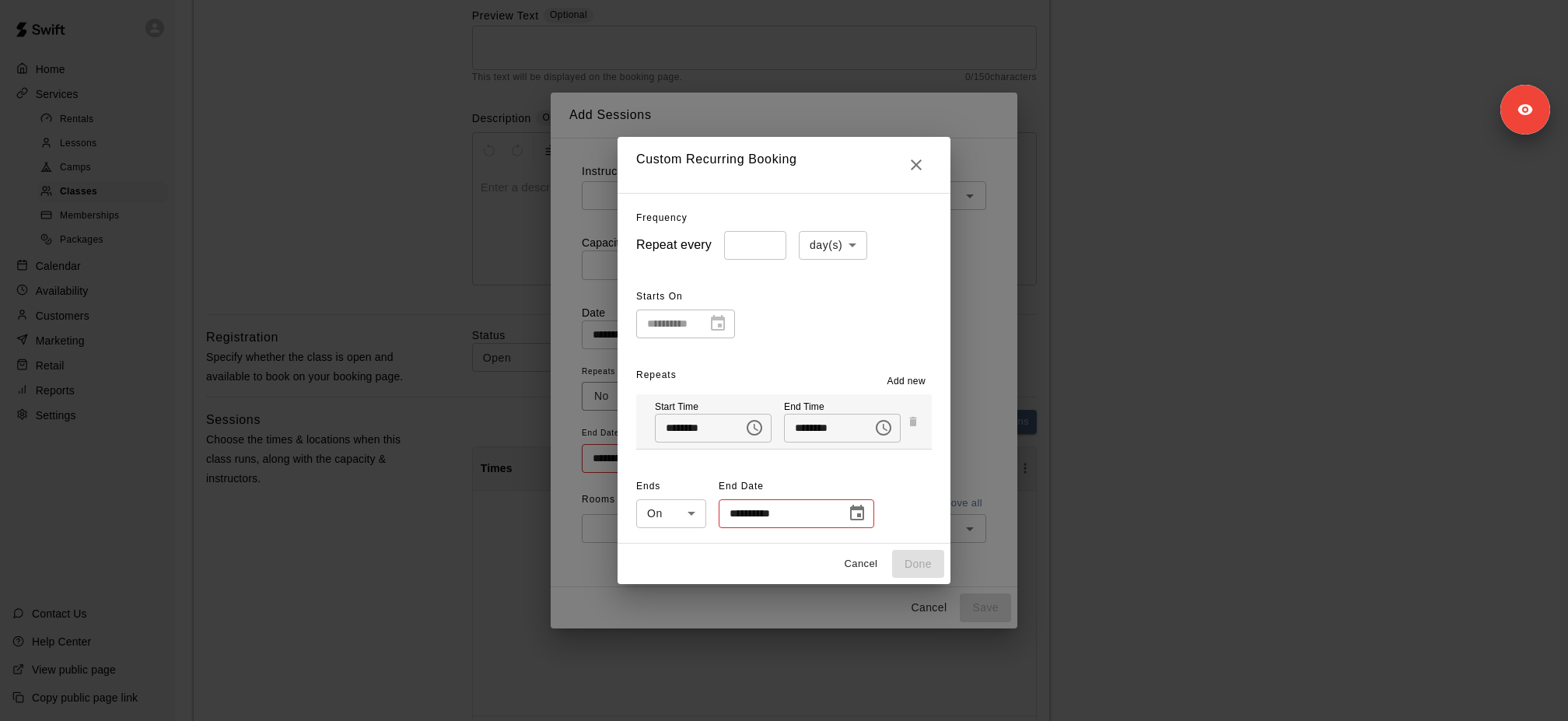
click at [856, 244] on body "**********" at bounding box center [784, 442] width 1568 height 1282
click at [853, 304] on li "week(s)" at bounding box center [833, 304] width 69 height 26
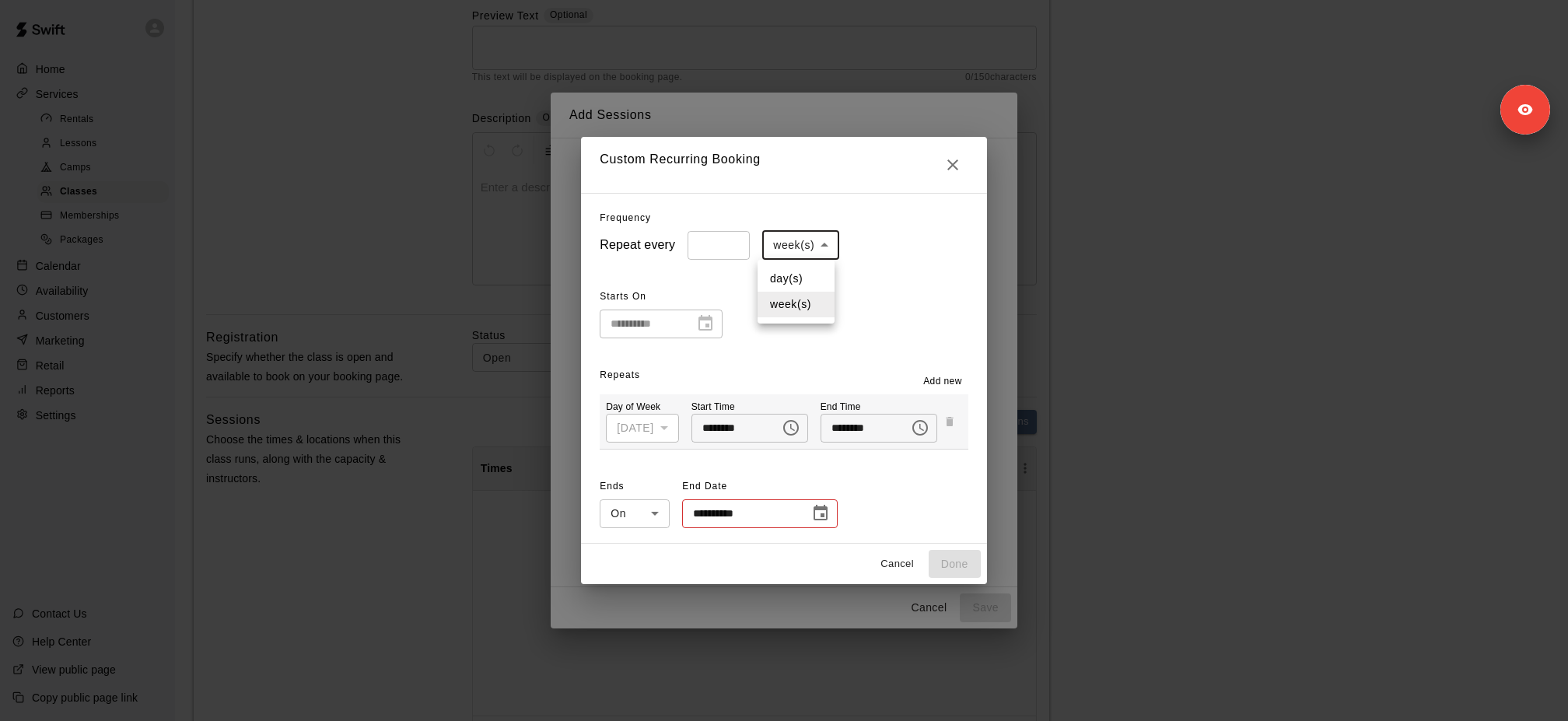
click at [783, 251] on body "**********" at bounding box center [784, 442] width 1568 height 1282
click at [782, 278] on li "day(s)" at bounding box center [796, 278] width 77 height 26
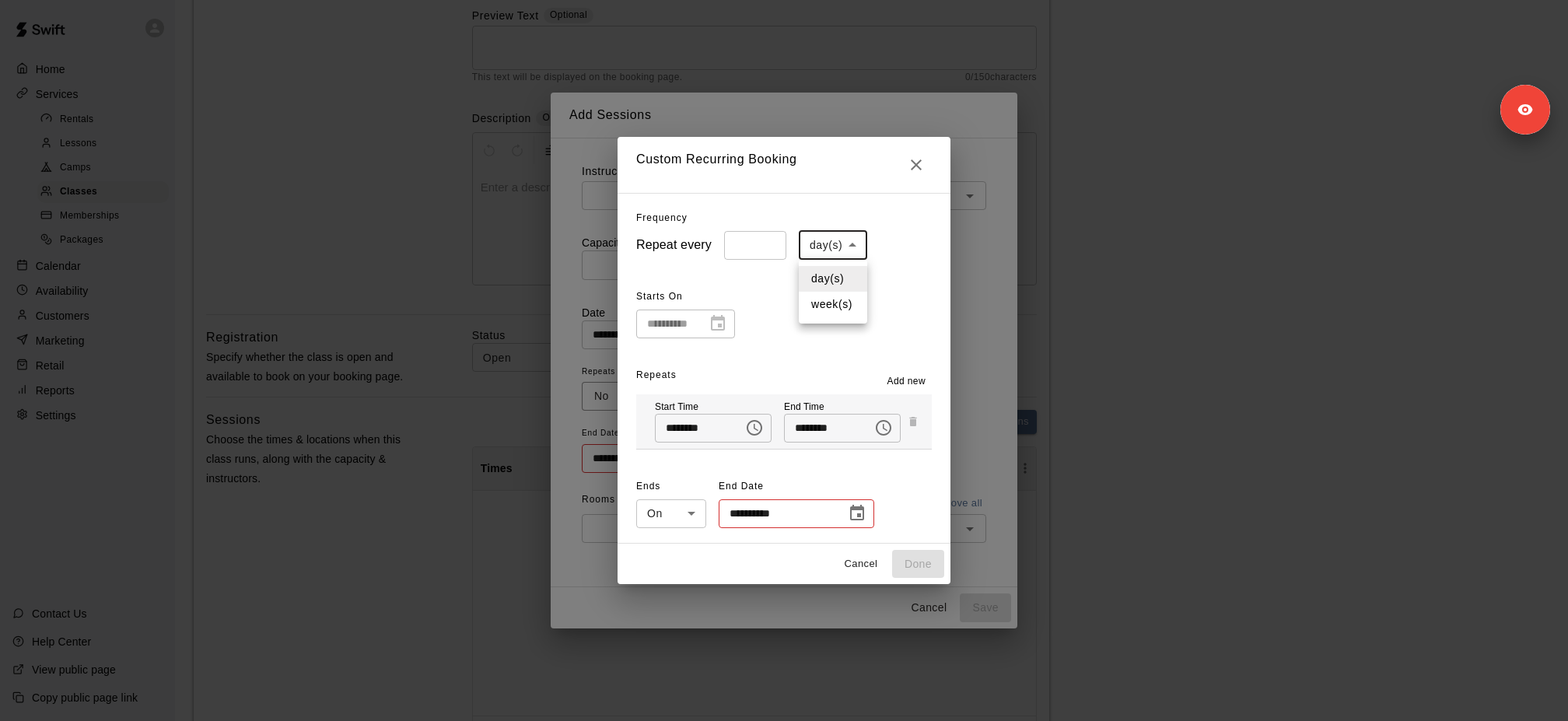
click at [846, 253] on body "**********" at bounding box center [784, 442] width 1568 height 1282
click at [846, 300] on li "week(s)" at bounding box center [833, 304] width 69 height 26
type input "******"
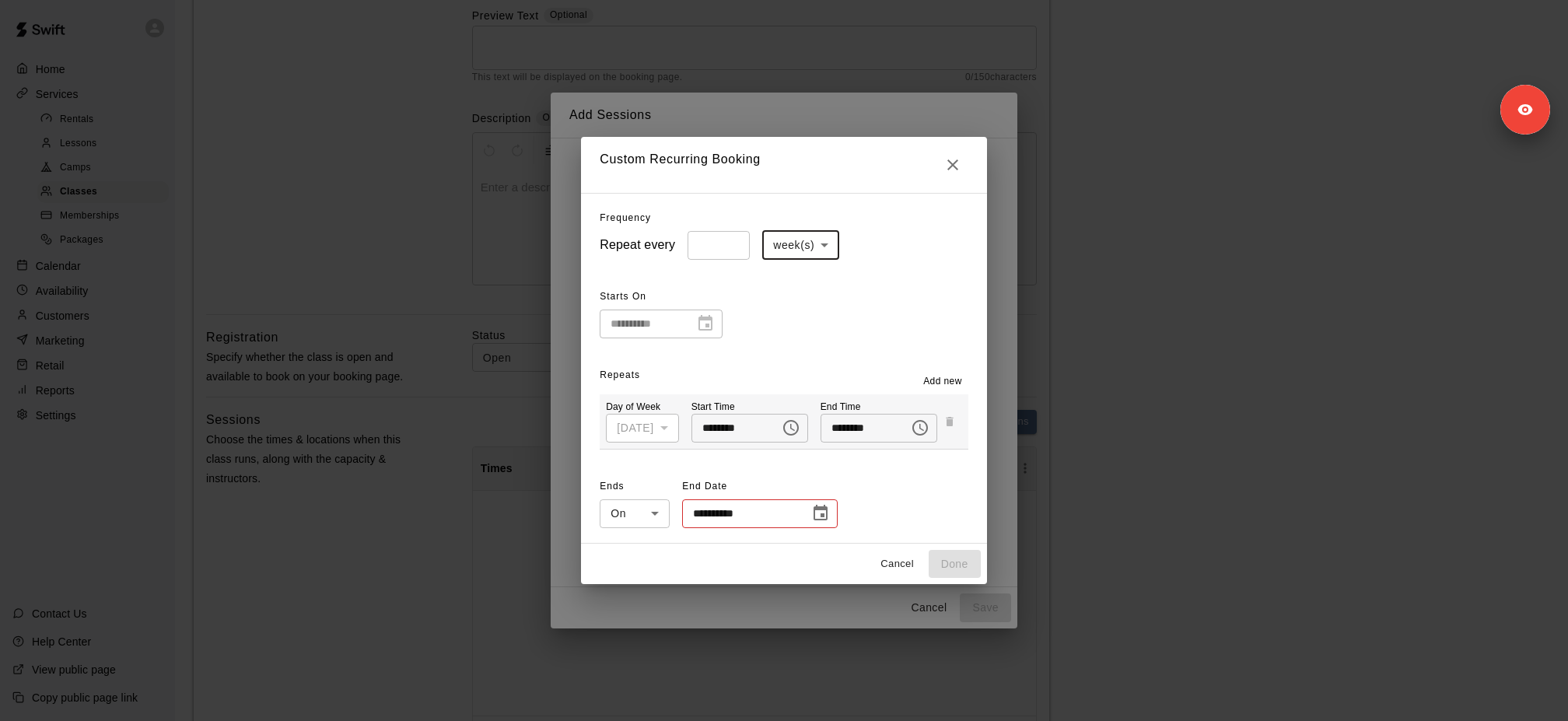
click at [940, 379] on span "Add new" at bounding box center [943, 382] width 39 height 15
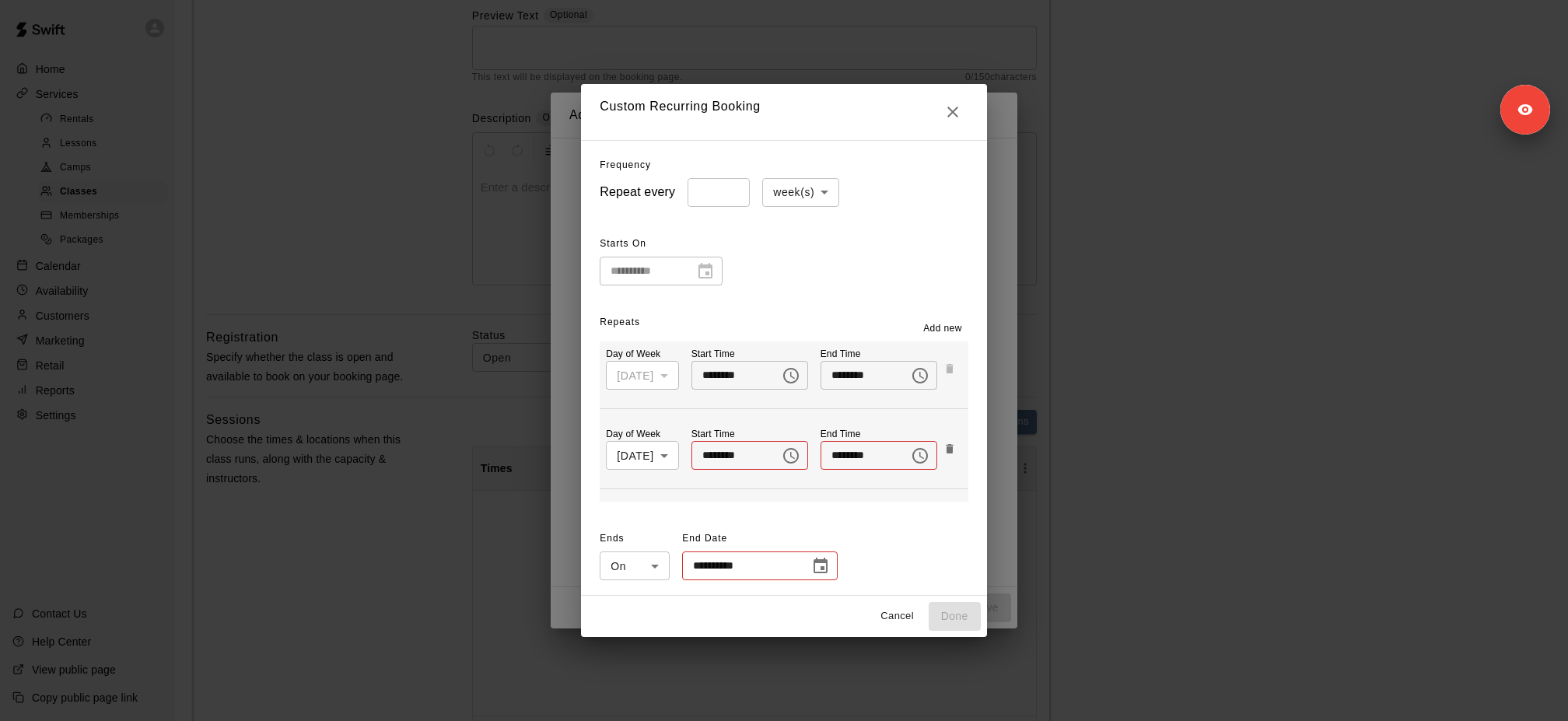
click at [638, 456] on body "**********" at bounding box center [784, 442] width 1568 height 1282
click at [641, 540] on li "Sunday" at bounding box center [641, 643] width 83 height 26
type input "*"
click at [699, 464] on input "********" at bounding box center [730, 455] width 78 height 29
type input "********"
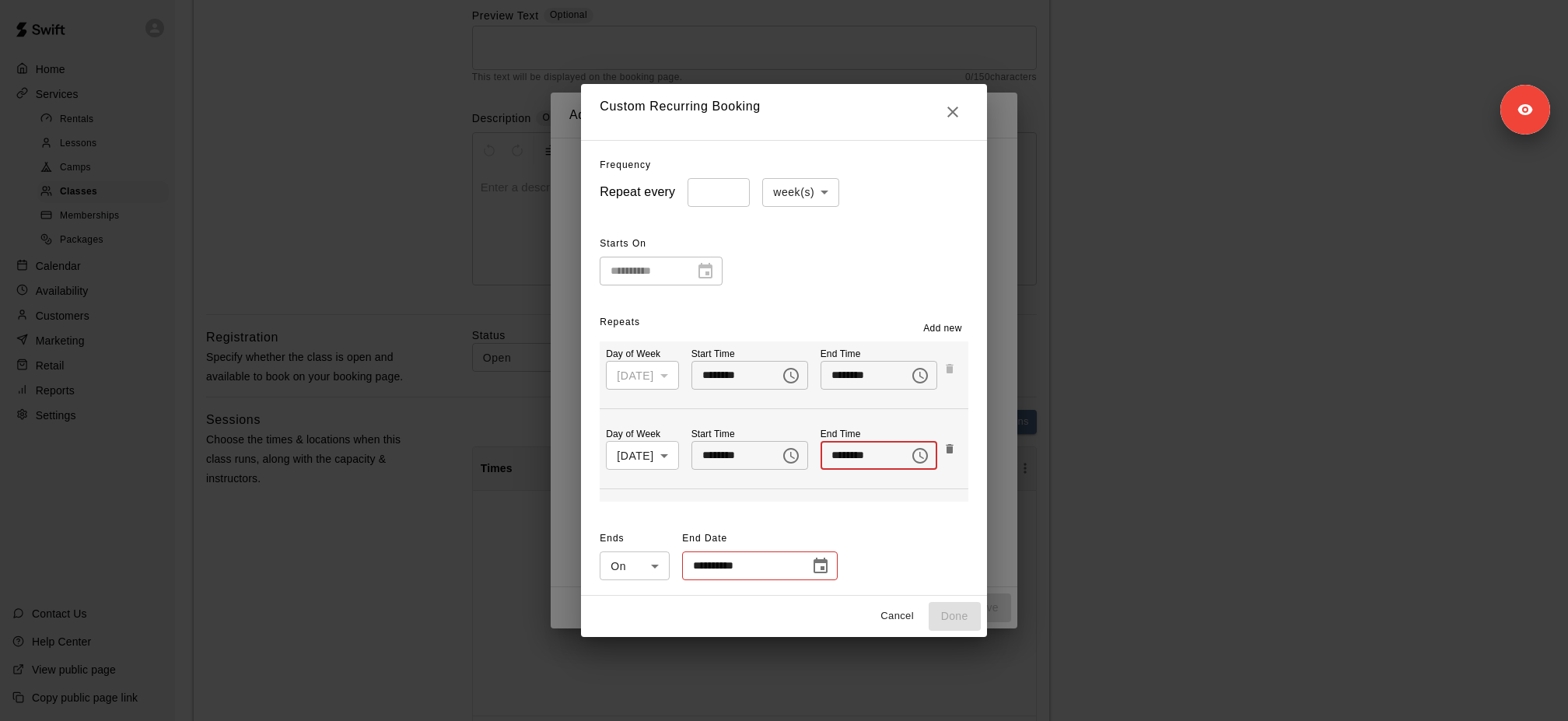
click at [835, 463] on input "********" at bounding box center [860, 455] width 78 height 29
type input "********"
click at [962, 329] on span "Add new" at bounding box center [943, 329] width 39 height 15
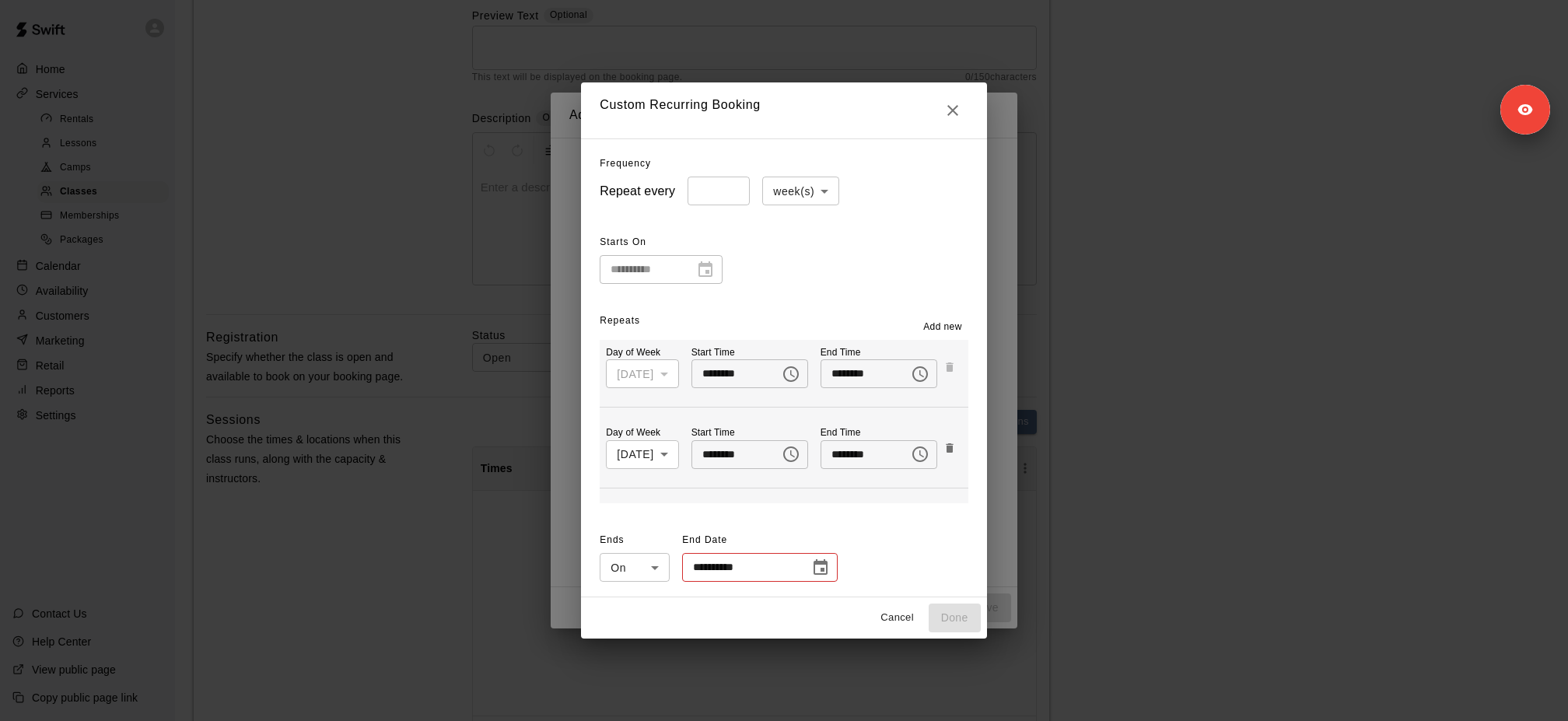
scroll to position [76, 0]
click at [635, 448] on body "**********" at bounding box center [784, 442] width 1568 height 1282
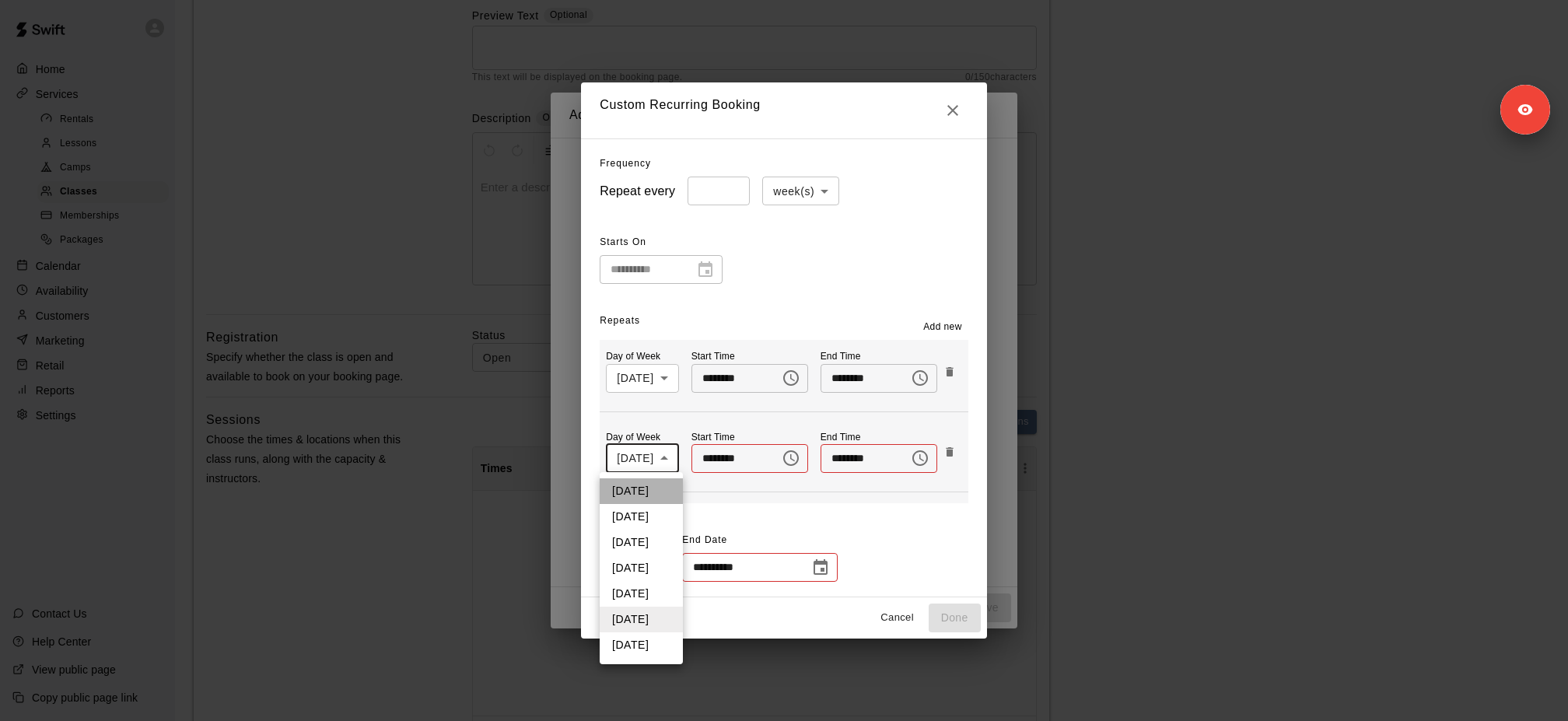
click at [644, 491] on li "Monday" at bounding box center [641, 491] width 83 height 26
type input "*"
click at [699, 461] on input "********" at bounding box center [730, 458] width 78 height 29
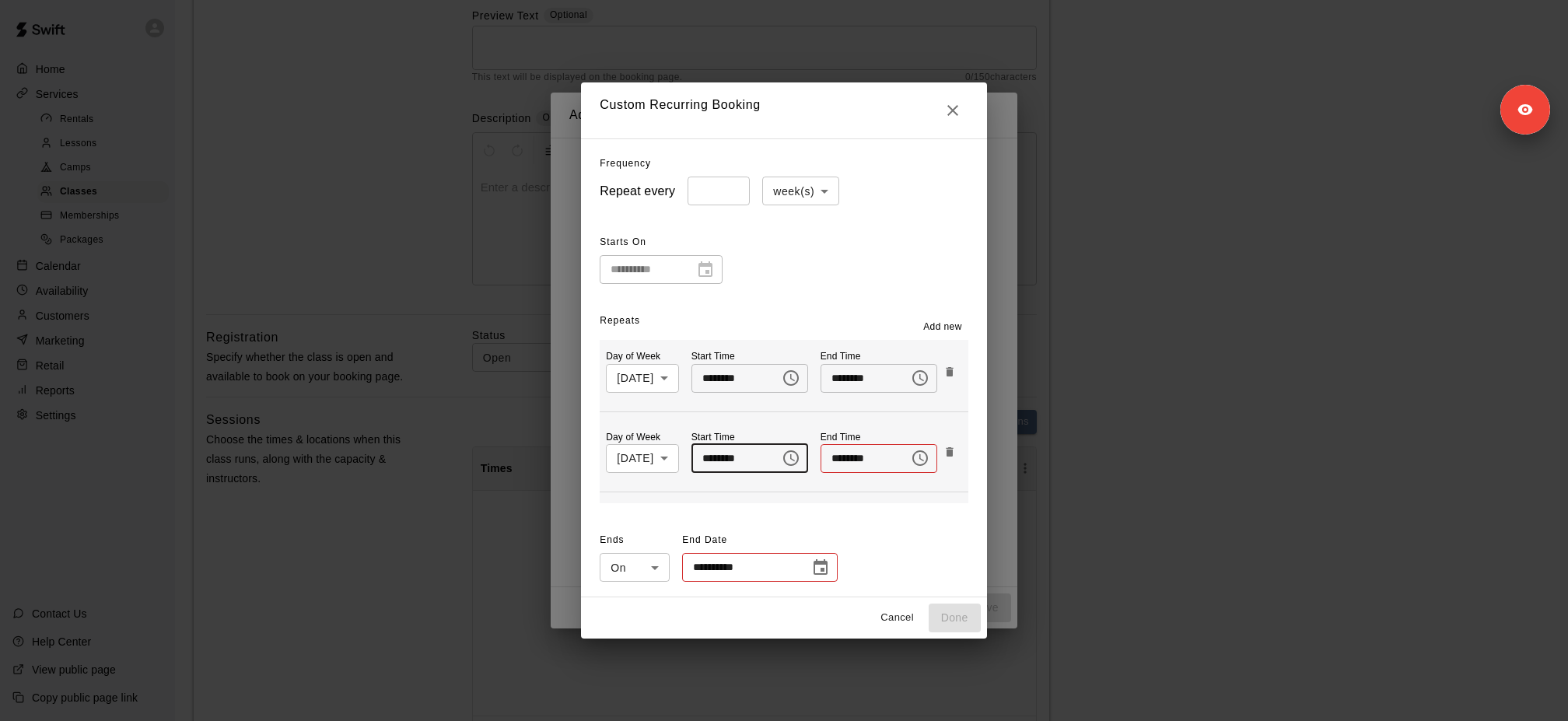
type input "********"
click at [811, 540] on icon "Choose date" at bounding box center [821, 568] width 19 height 19
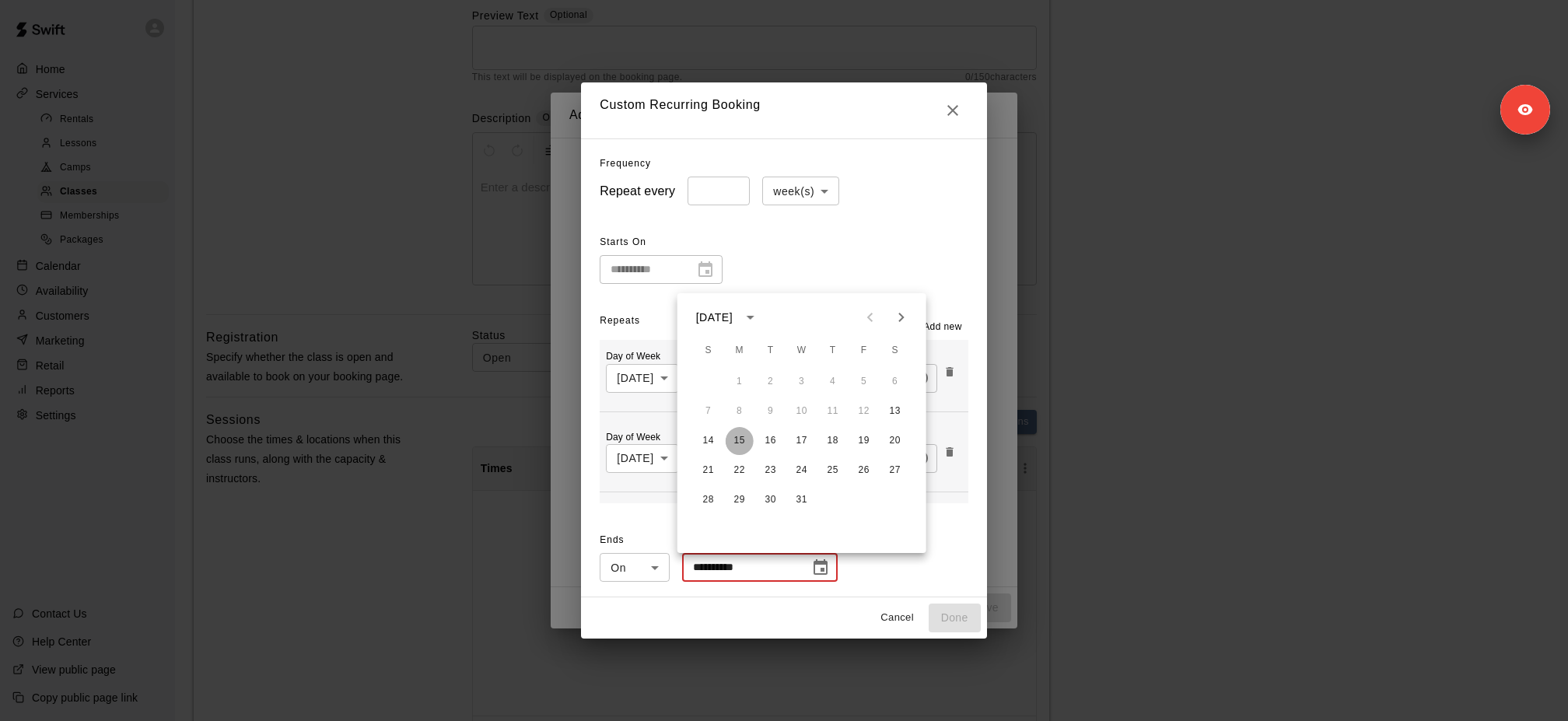
click at [746, 442] on button "15" at bounding box center [739, 440] width 28 height 28
type input "**********"
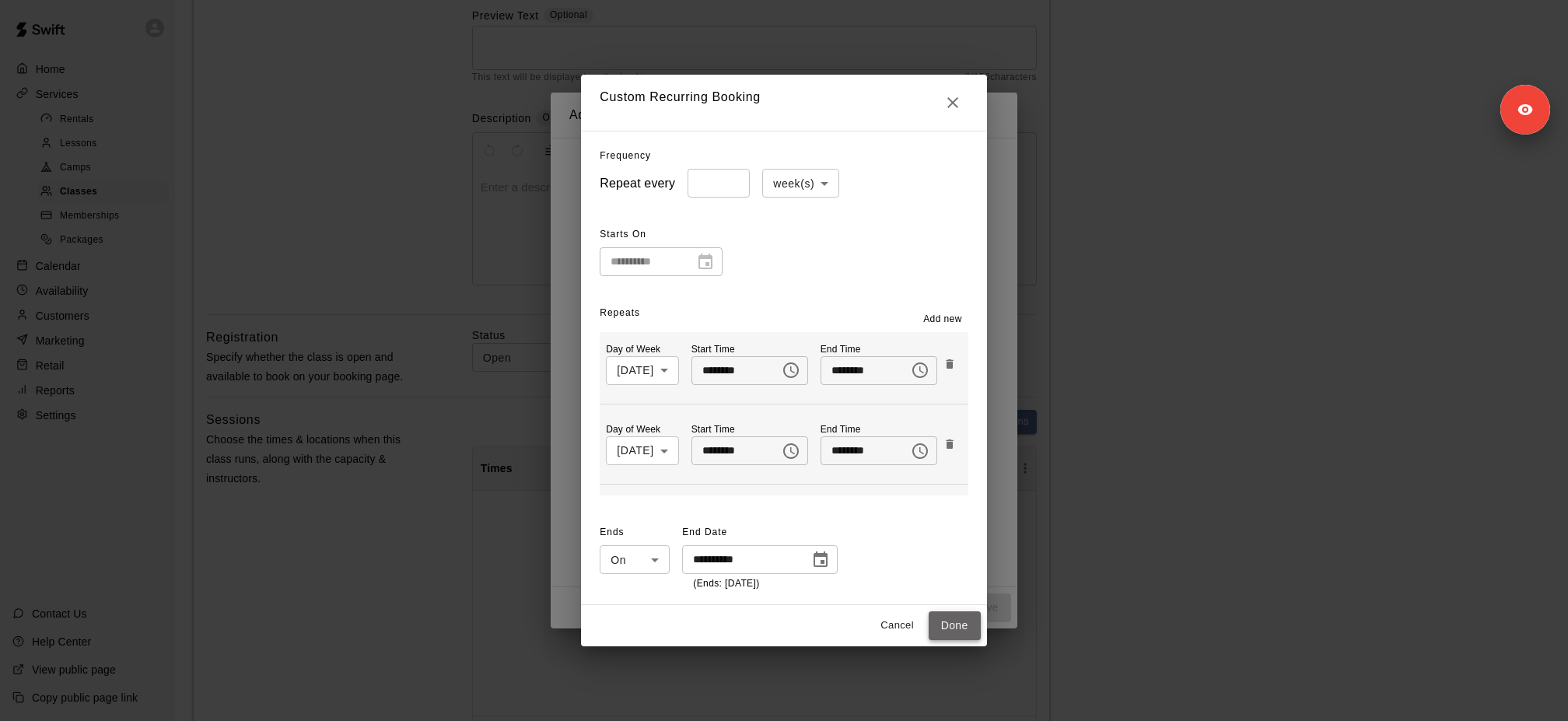
click at [970, 540] on button "Done" at bounding box center [954, 626] width 52 height 29
type input "**********"
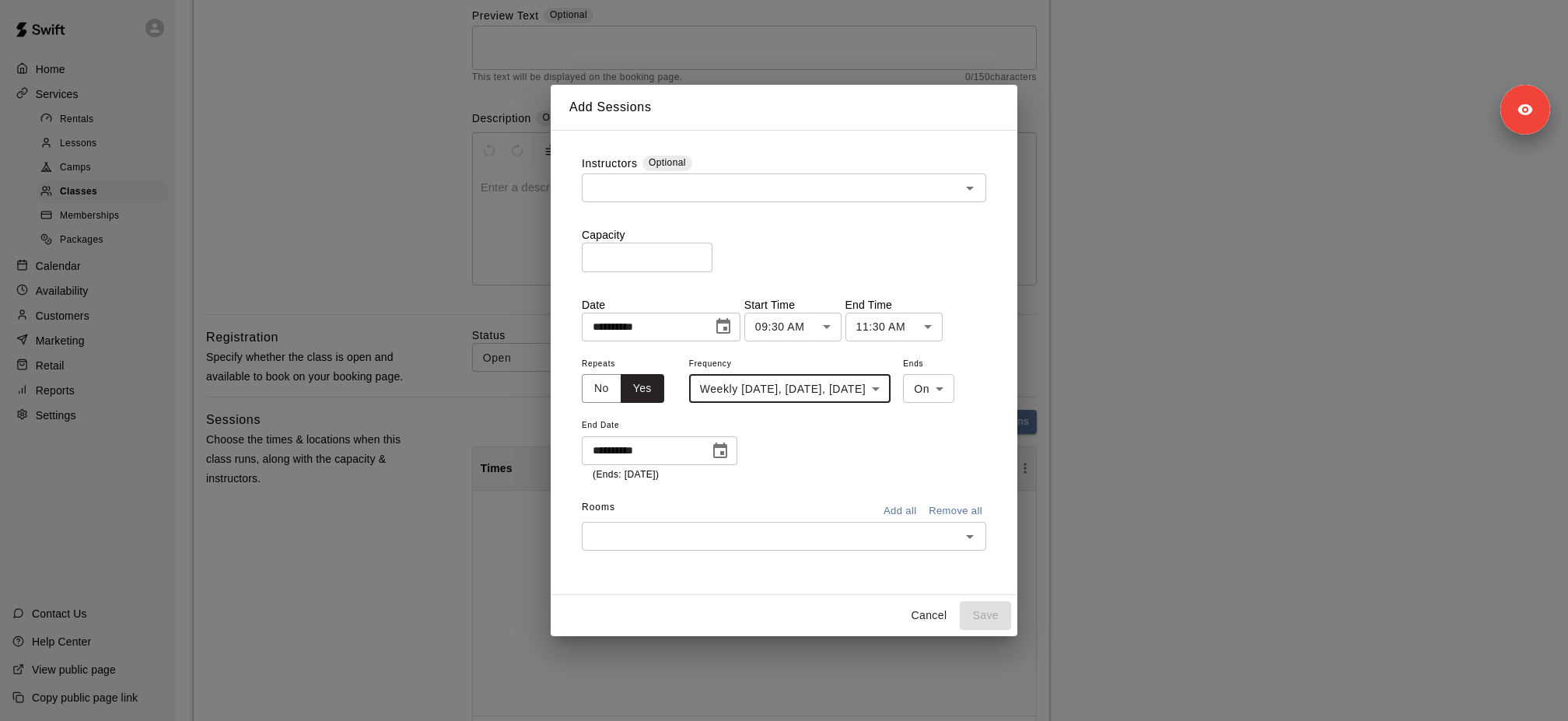
click at [707, 525] on div "​" at bounding box center [784, 536] width 405 height 29
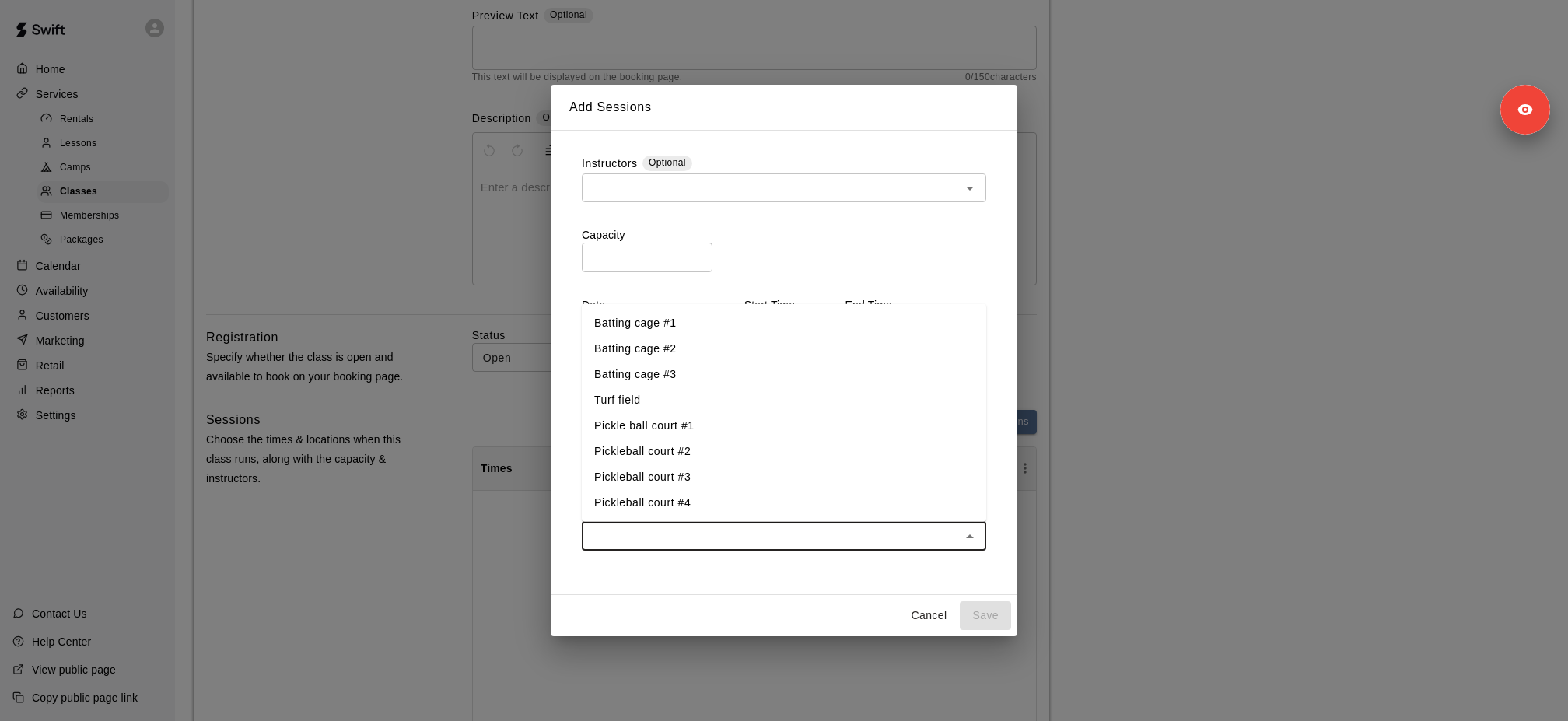
click at [685, 540] on input "text" at bounding box center [771, 536] width 369 height 19
click at [663, 400] on li "Turf field" at bounding box center [784, 400] width 405 height 26
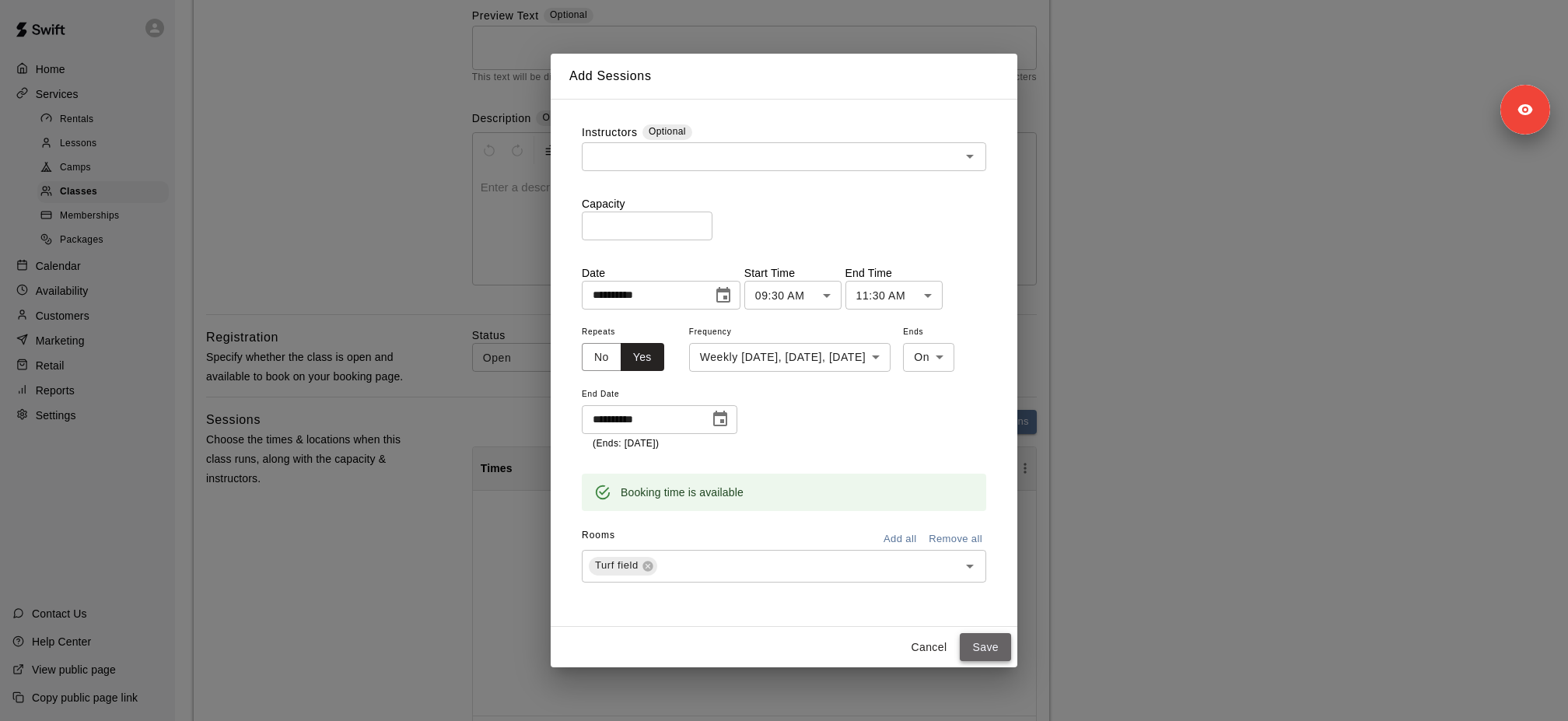
click at [981, 540] on button "Save" at bounding box center [985, 648] width 51 height 29
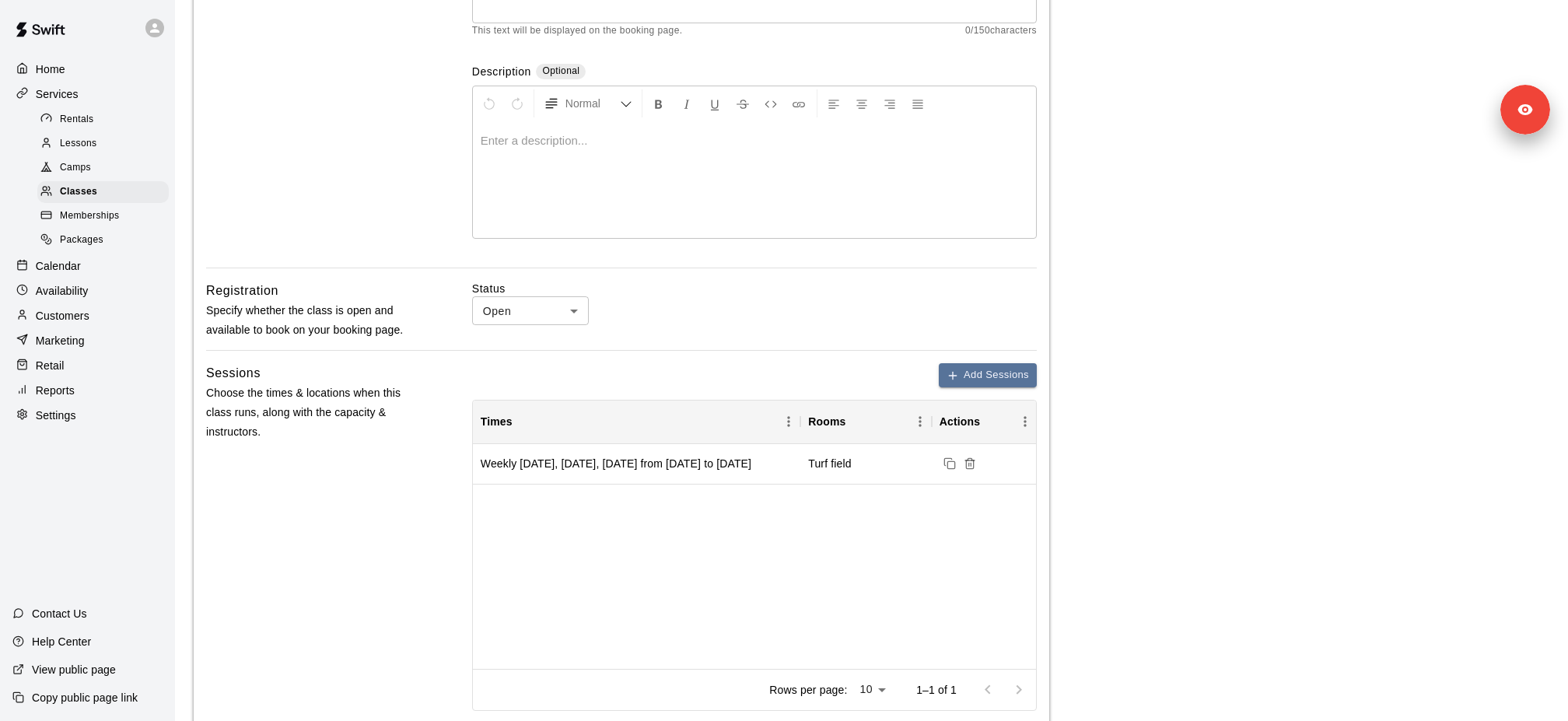
scroll to position [499, 0]
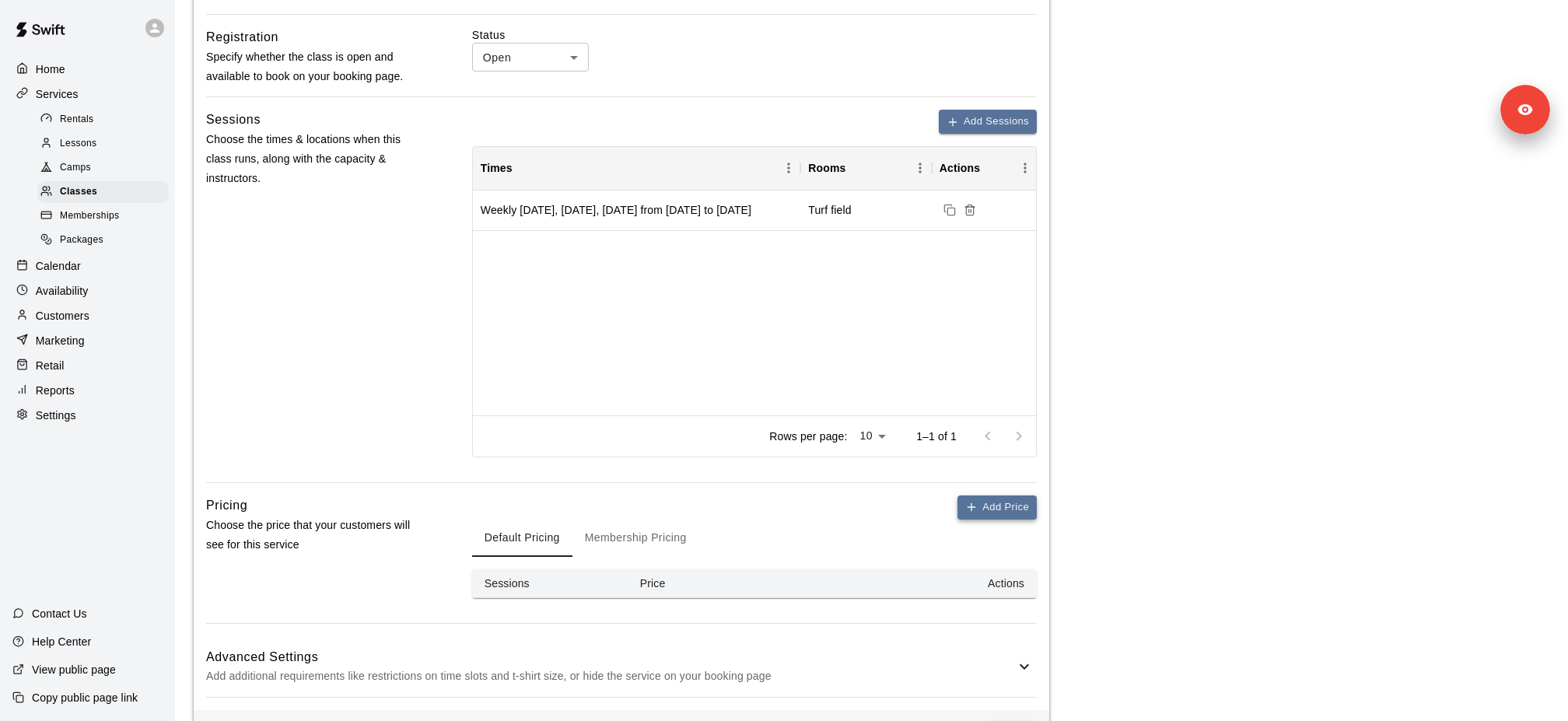
click at [1017, 511] on button "Add Price" at bounding box center [997, 507] width 79 height 24
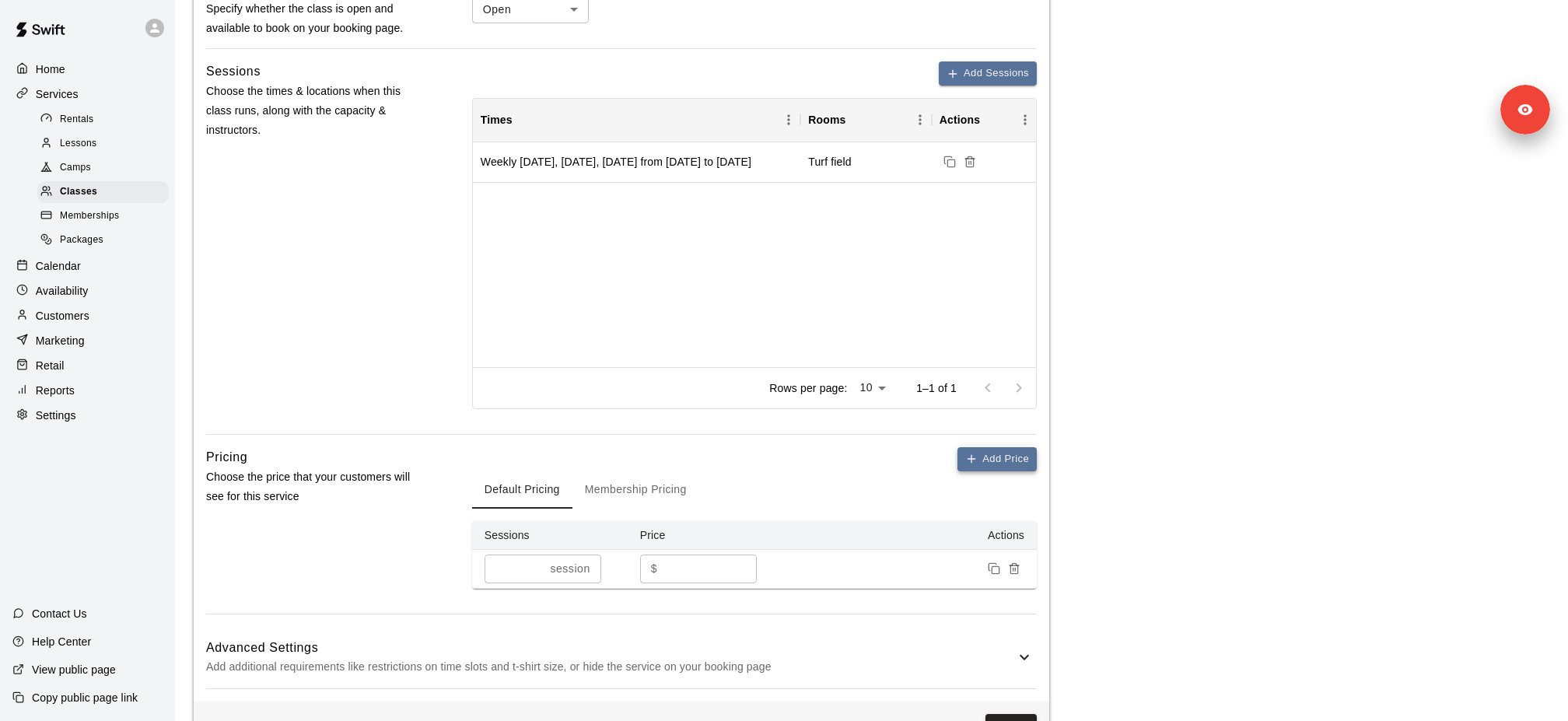
scroll to position [596, 0]
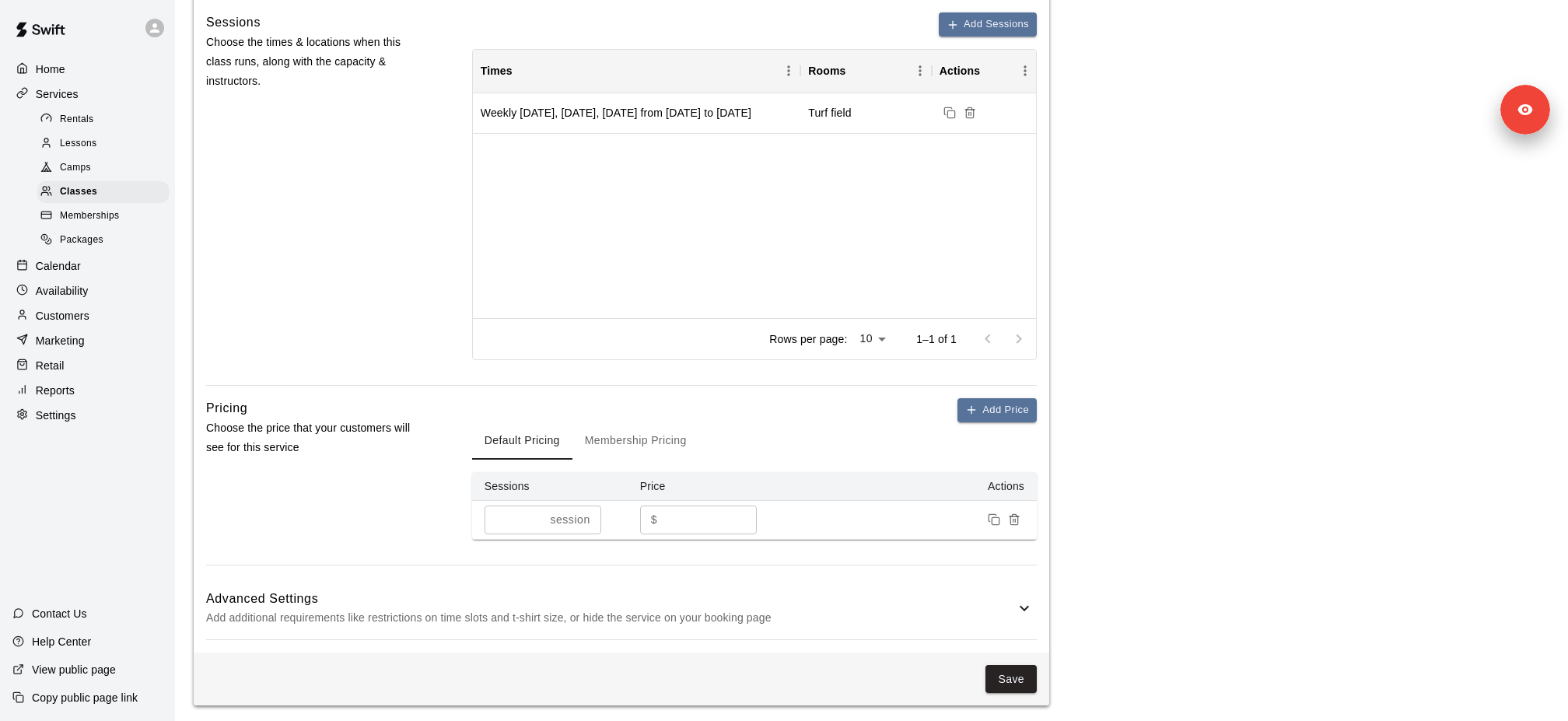
click at [1002, 387] on div "**********" at bounding box center [621, 90] width 855 height 1124
click at [1002, 408] on button "Add Price" at bounding box center [997, 410] width 79 height 24
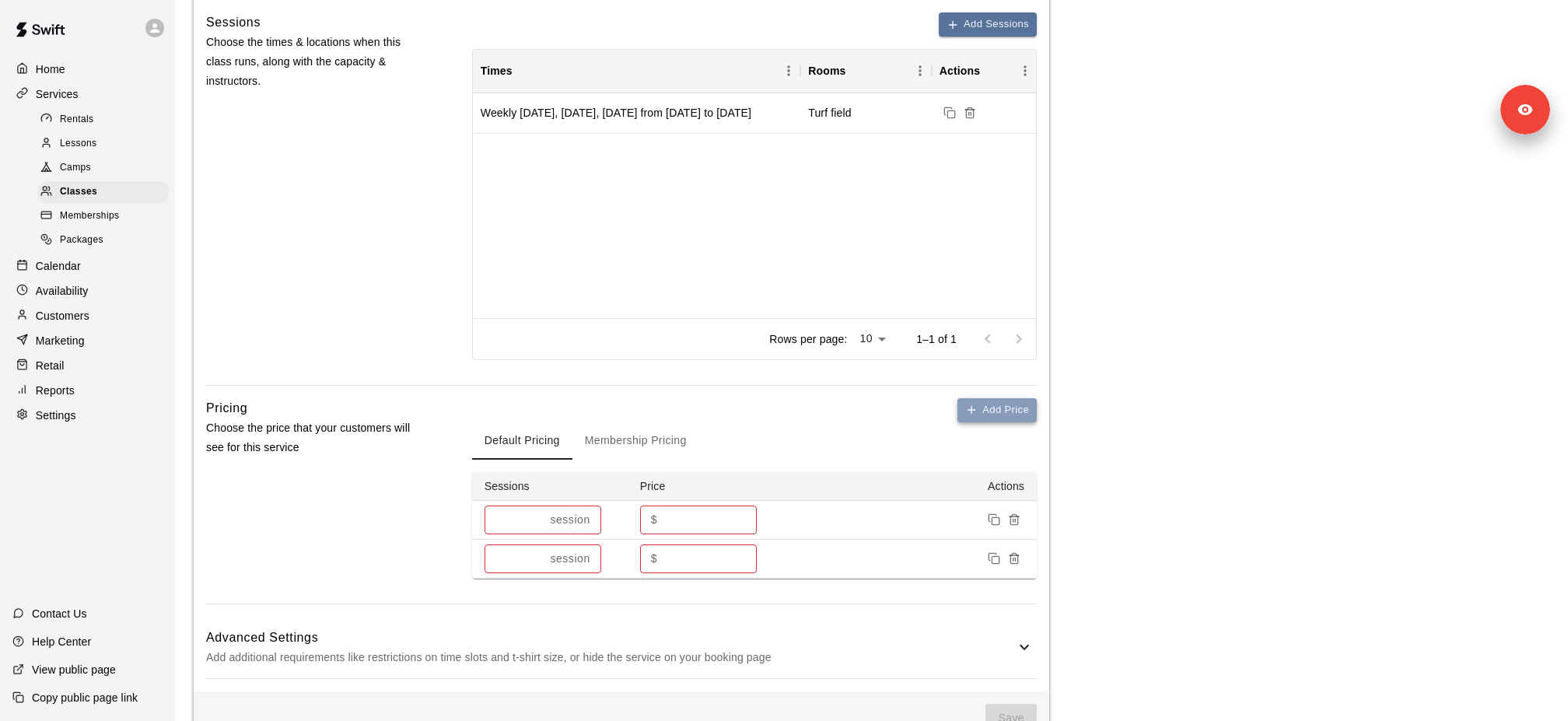
click at [1002, 408] on button "Add Price" at bounding box center [997, 410] width 79 height 24
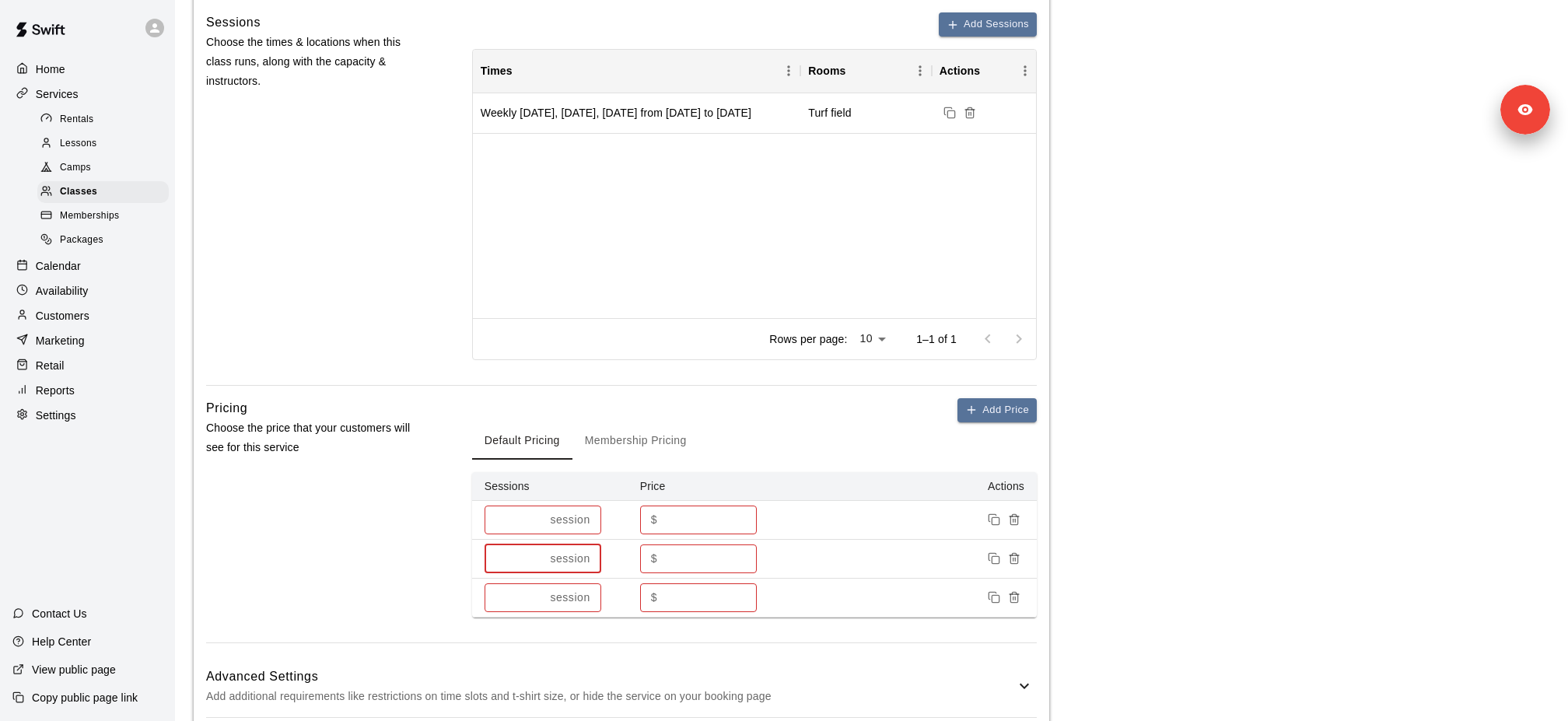
click at [514, 540] on input "*" at bounding box center [514, 559] width 60 height 29
type input "*"
click at [509, 540] on input "*" at bounding box center [514, 598] width 60 height 29
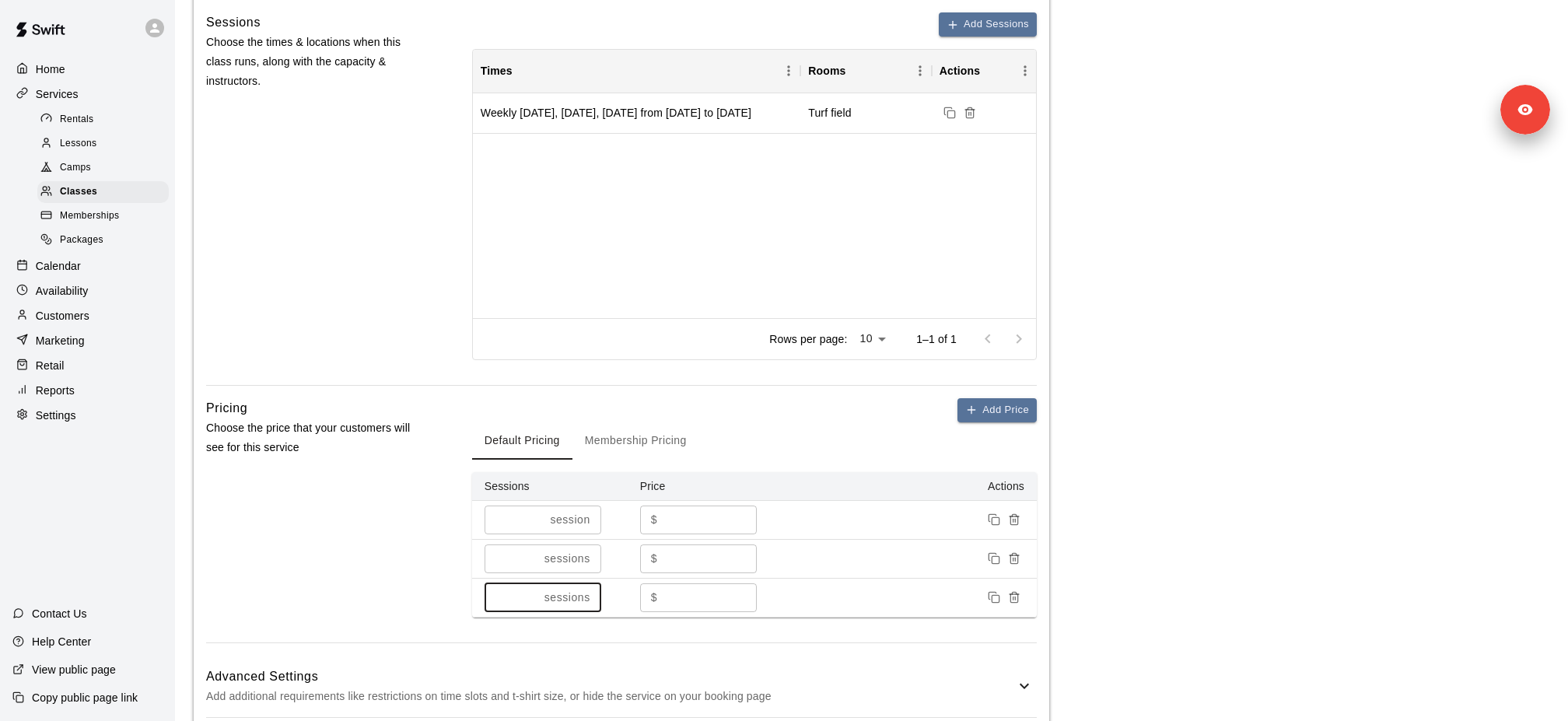
type input "*"
click at [708, 512] on input "*" at bounding box center [710, 520] width 93 height 29
type input "**"
click at [693, 540] on input "*" at bounding box center [710, 559] width 93 height 29
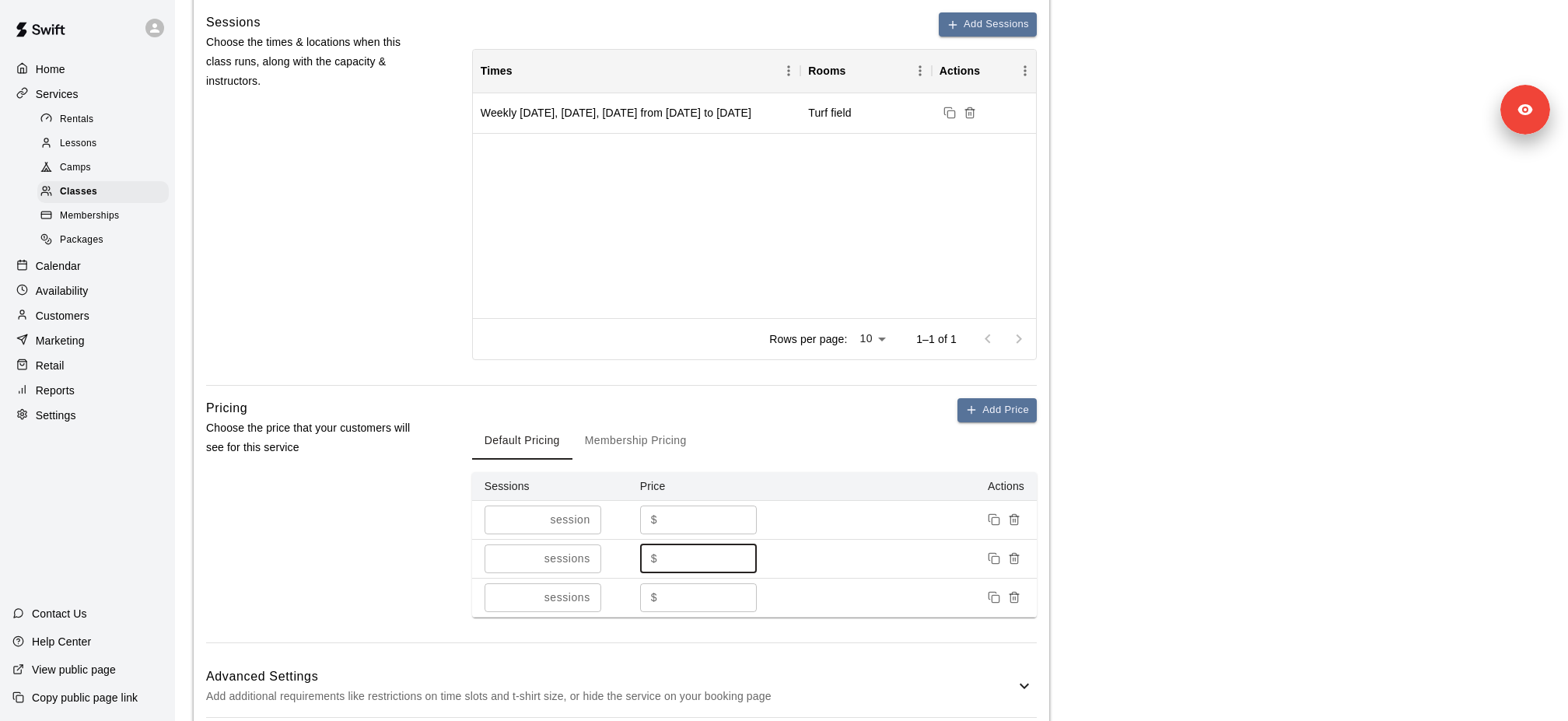
click at [686, 540] on input "***" at bounding box center [710, 559] width 93 height 29
type input "**"
click at [694, 540] on input "*" at bounding box center [710, 598] width 93 height 29
type input "***"
click at [1175, 540] on main "**********" at bounding box center [871, 102] width 1356 height 1361
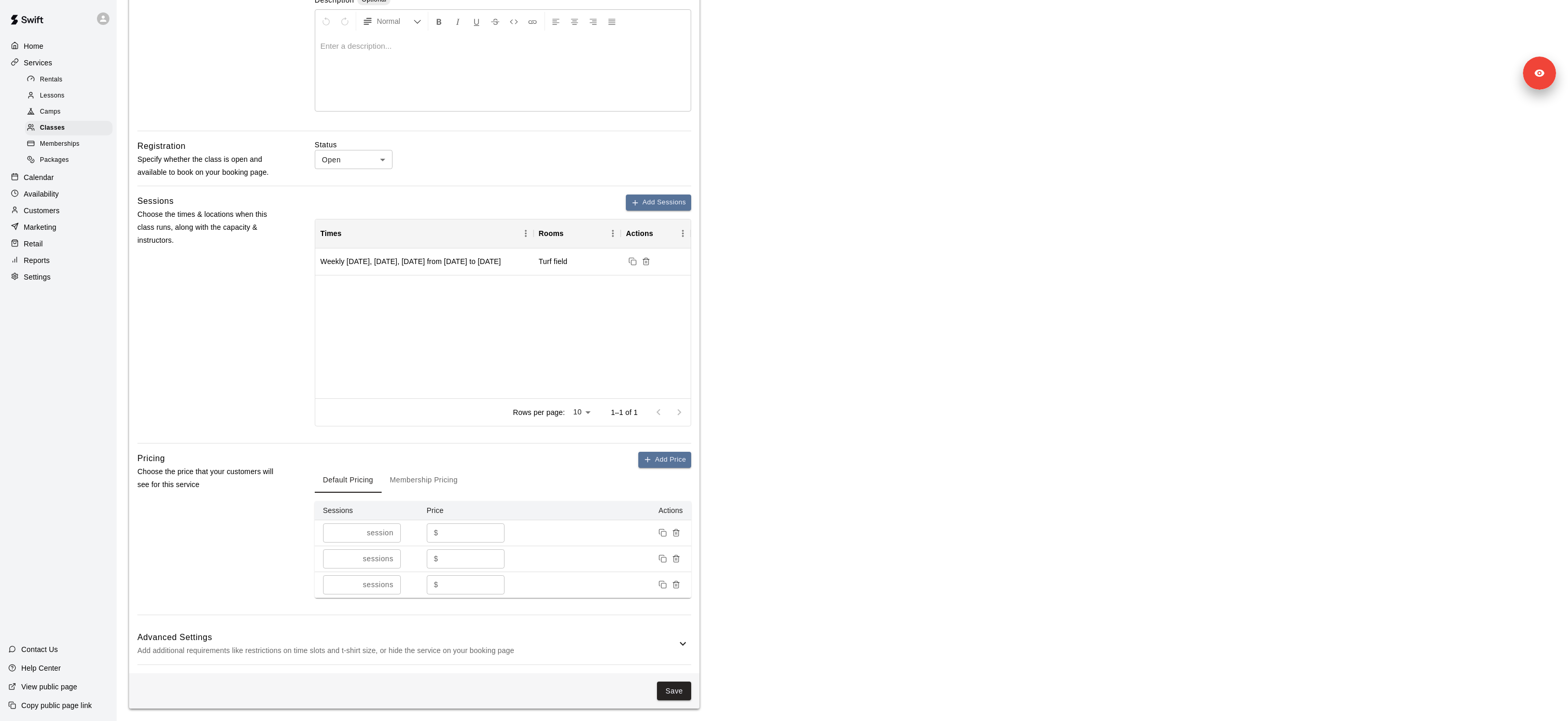
click at [783, 360] on main "**********" at bounding box center [842, 254] width 1426 height 908
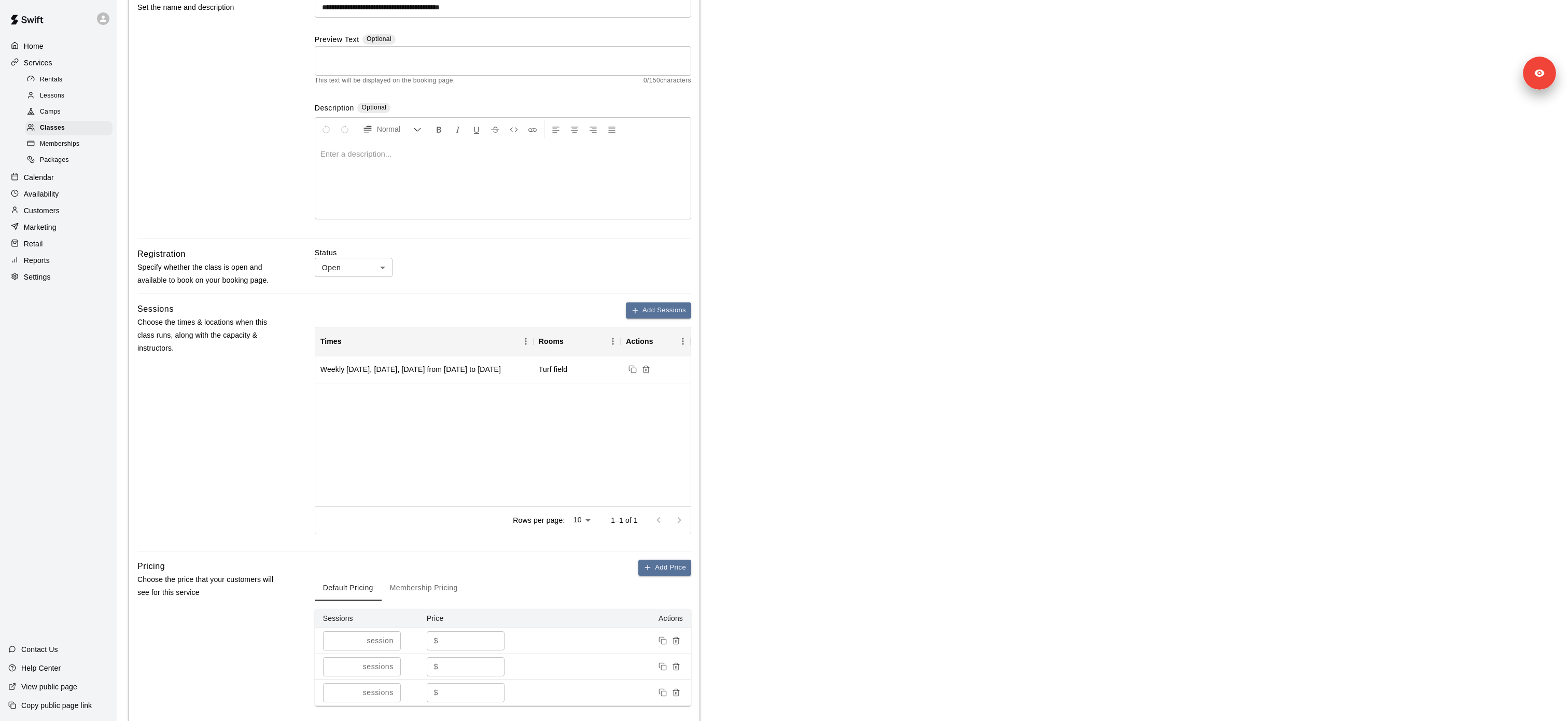
scroll to position [93, 0]
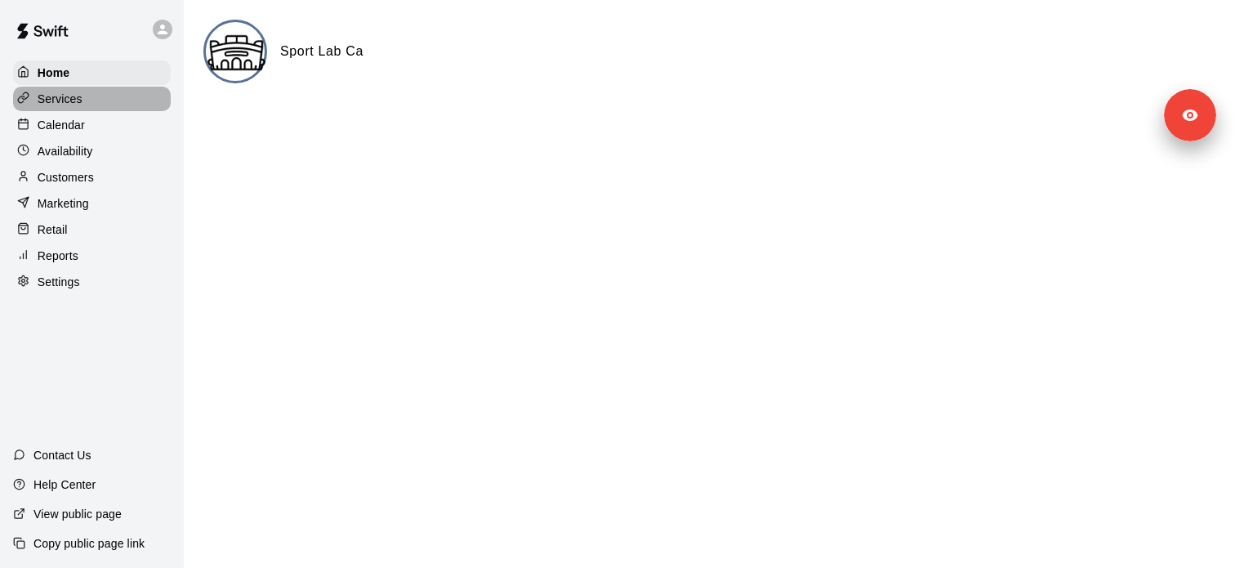
click at [65, 95] on p "Services" at bounding box center [60, 99] width 45 height 16
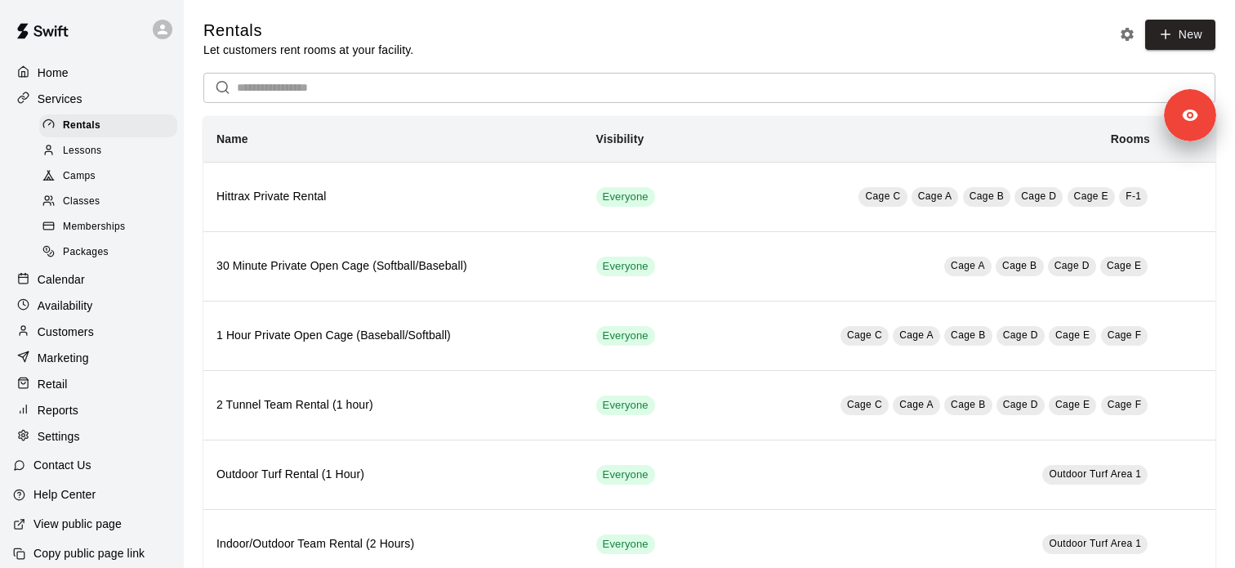
click at [101, 200] on div "Classes" at bounding box center [108, 201] width 138 height 23
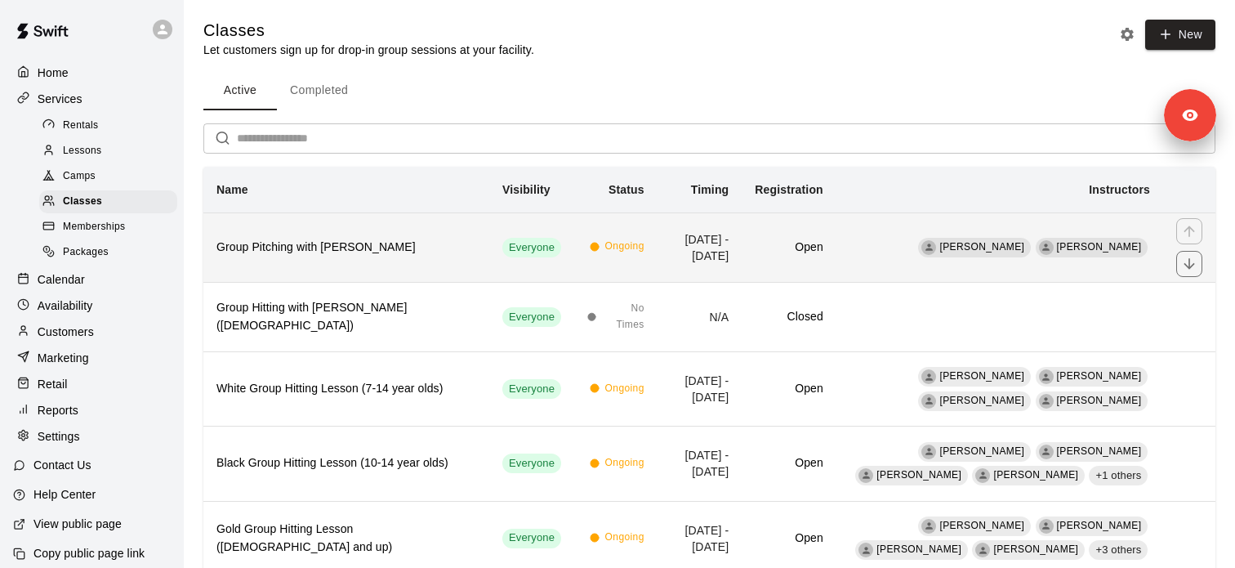
click at [428, 262] on th "Group Pitching with [PERSON_NAME]" at bounding box center [346, 246] width 286 height 69
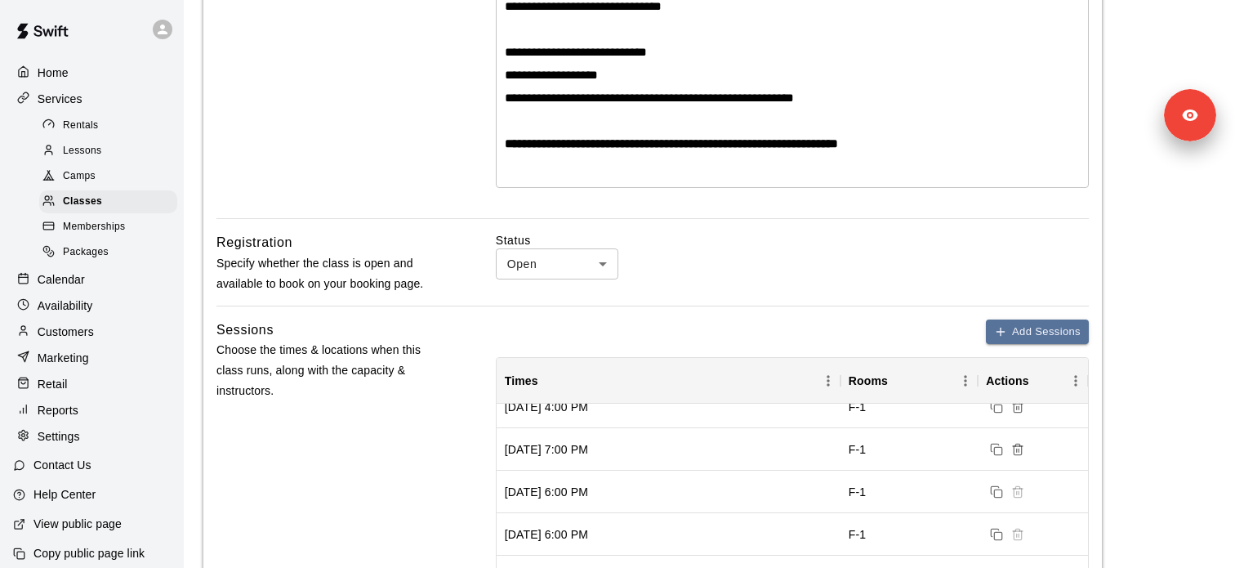
scroll to position [688, 0]
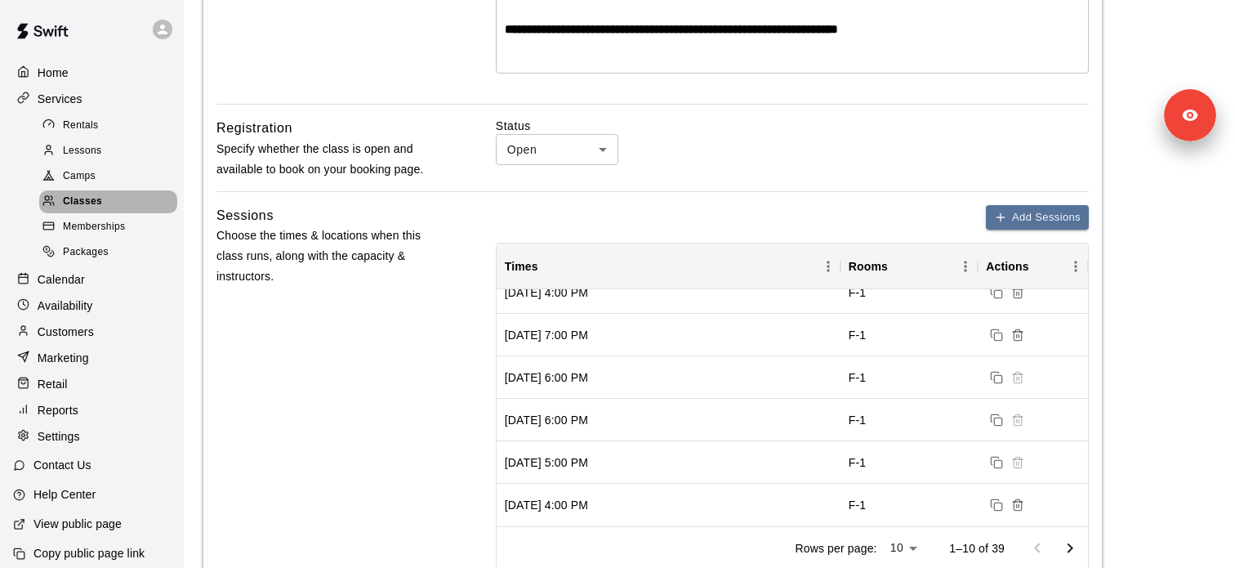
click at [103, 206] on div "Classes" at bounding box center [108, 201] width 138 height 23
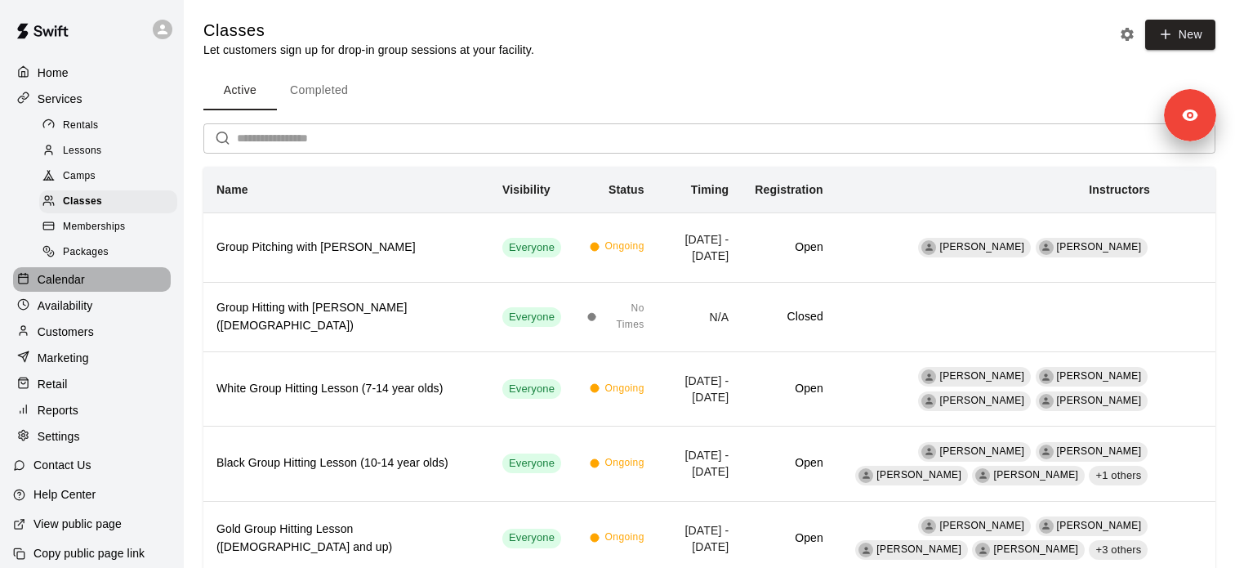
click at [74, 285] on p "Calendar" at bounding box center [61, 279] width 47 height 16
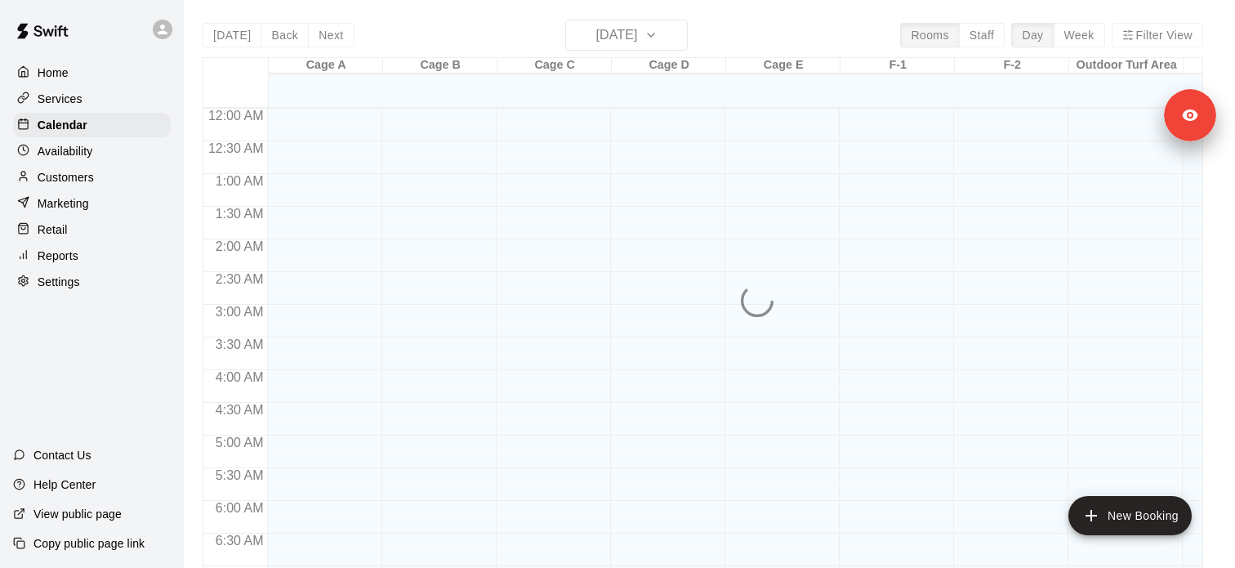
scroll to position [703, 0]
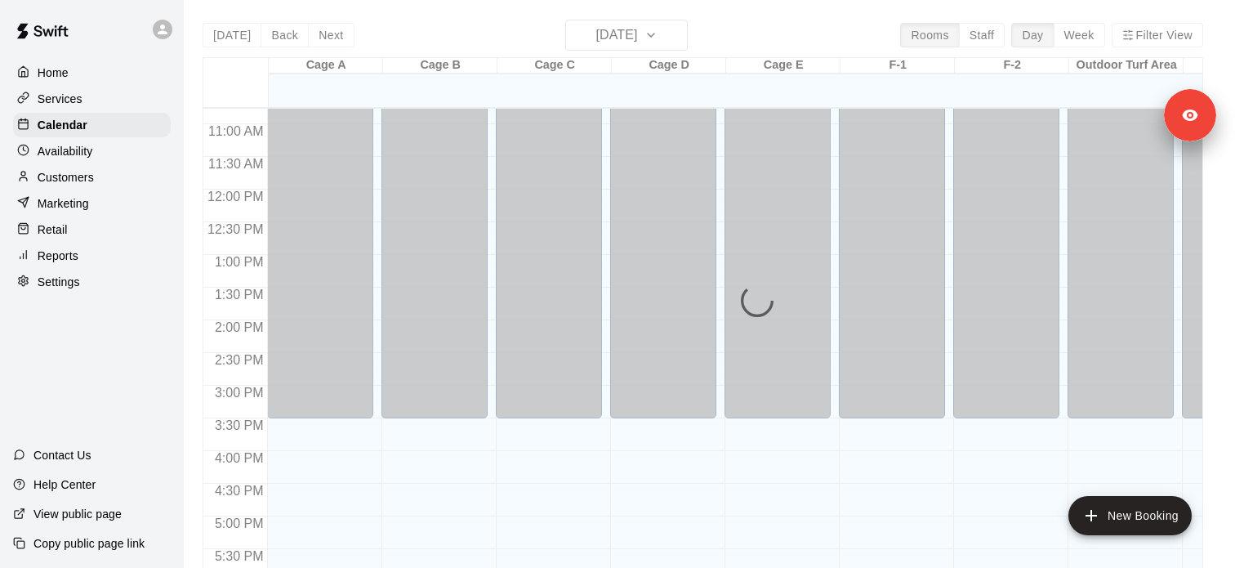
click at [653, 35] on div "Today Back Next Tuesday Aug 19 Rooms Staff Day Week Filter View Cage A 19 Tue C…" at bounding box center [703, 304] width 1001 height 568
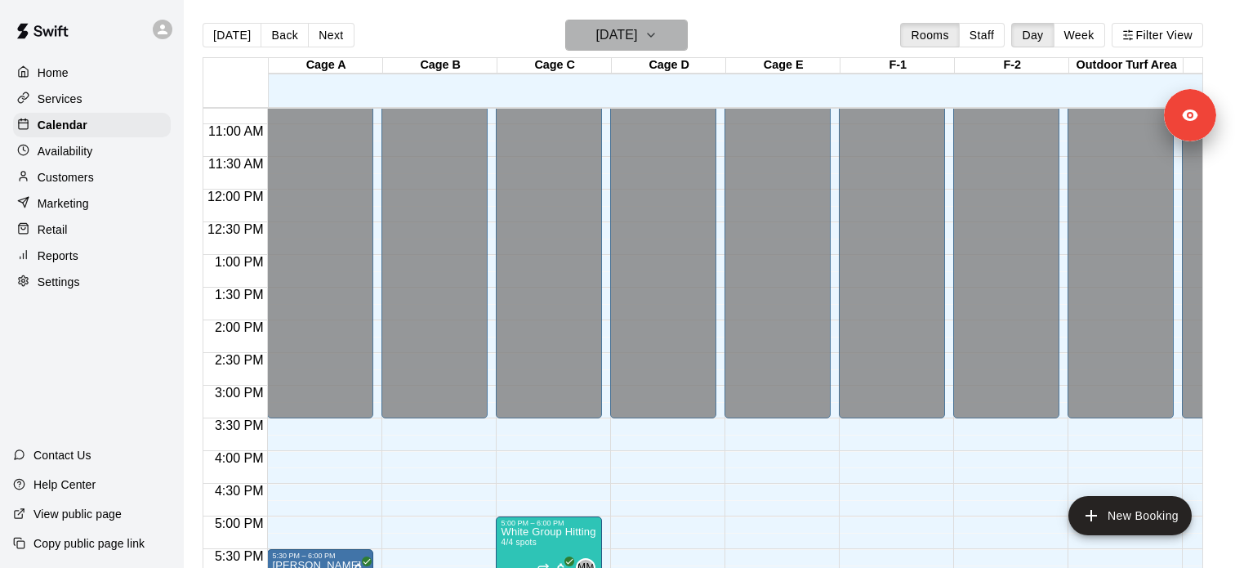
click at [637, 35] on h6 "Tuesday Aug 19" at bounding box center [616, 35] width 42 height 23
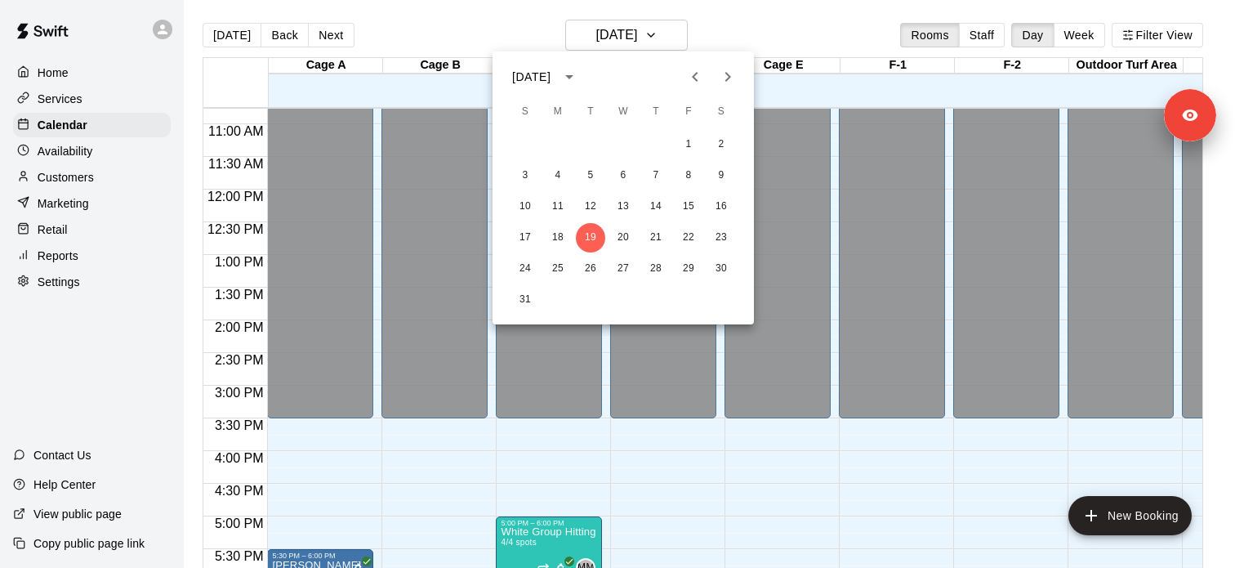
click at [667, 510] on div at bounding box center [617, 284] width 1235 height 568
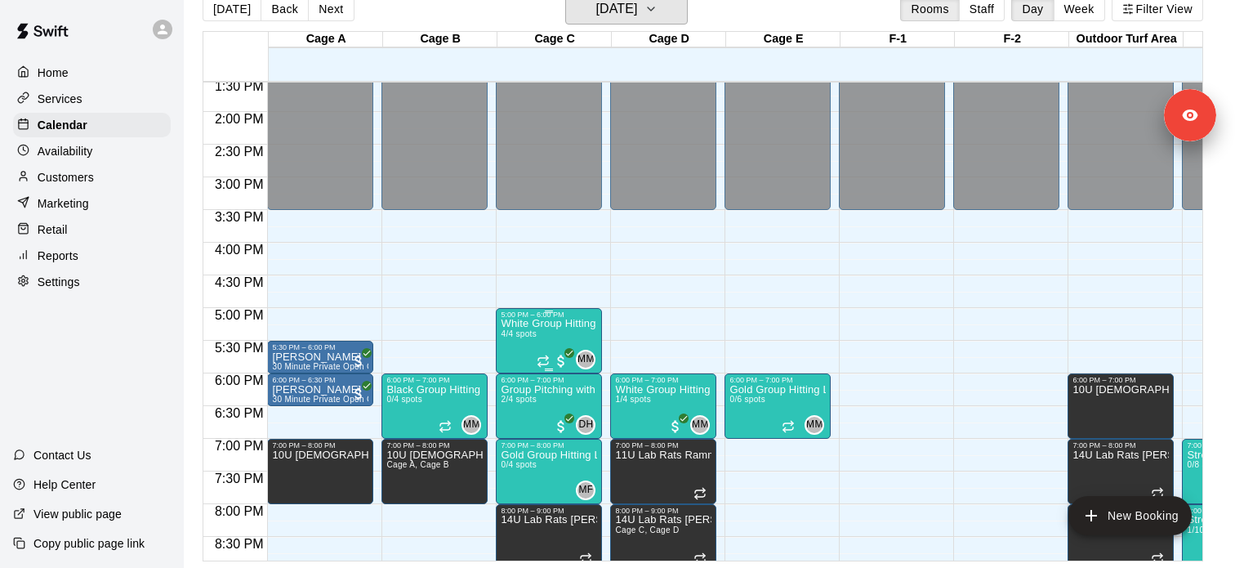
scroll to position [983, 0]
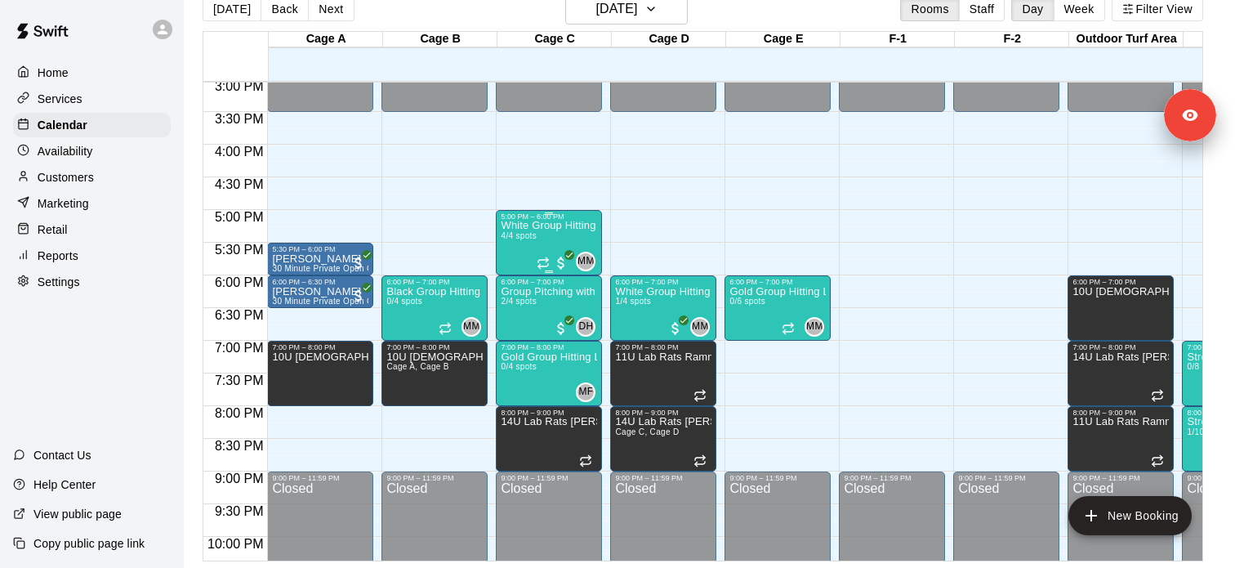
click at [551, 241] on div "White Group Hitting Lesson (7-14 year olds) 4/4 spots" at bounding box center [549, 505] width 96 height 568
drag, startPoint x: 519, startPoint y: 246, endPoint x: 519, endPoint y: 279, distance: 33.5
click at [519, 279] on div at bounding box center [518, 277] width 33 height 110
click at [519, 279] on img "edit" at bounding box center [518, 277] width 19 height 19
click at [612, 20] on h6 "Tuesday Aug 19" at bounding box center [616, 9] width 42 height 23
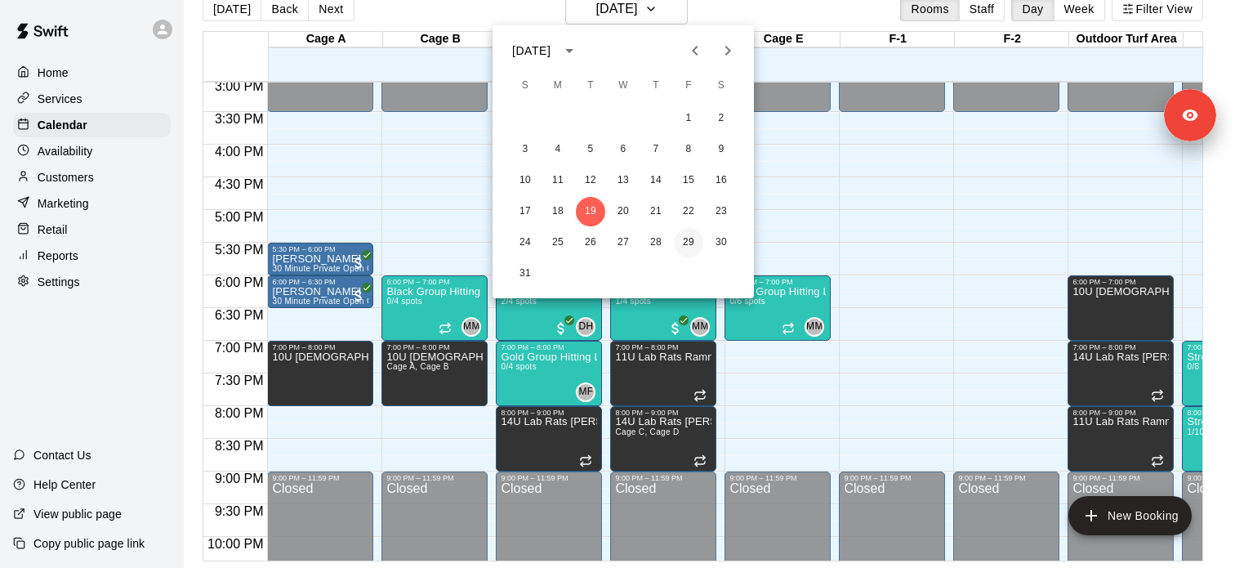
click at [688, 241] on button "29" at bounding box center [688, 242] width 29 height 29
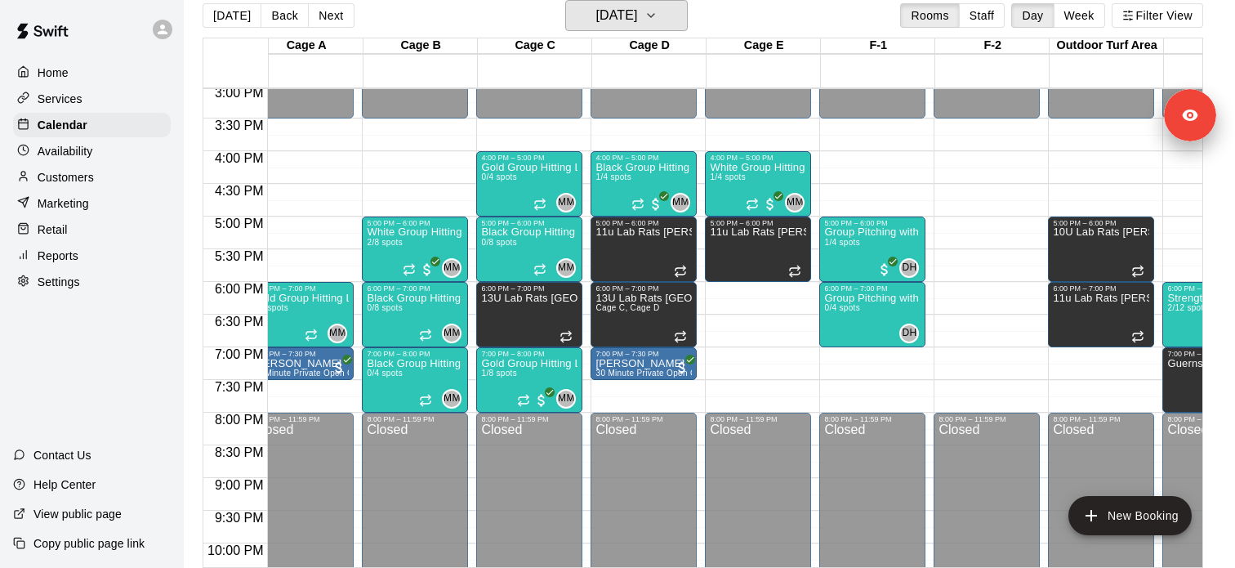
scroll to position [0, 0]
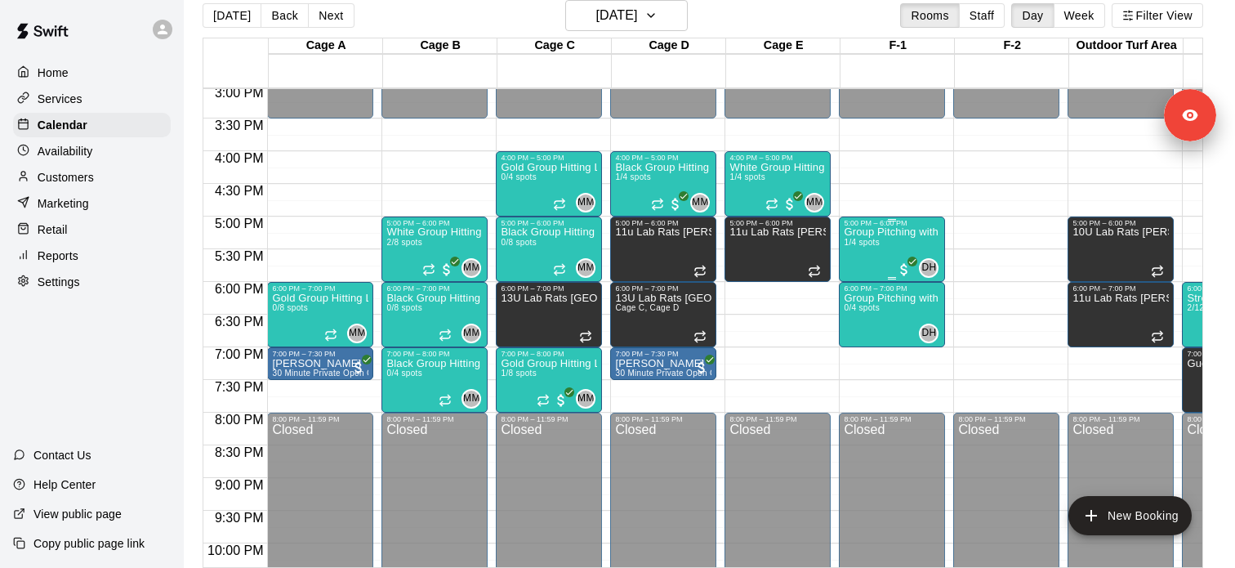
click at [905, 250] on div "Group Pitching with David Hernandez 1/4 spots" at bounding box center [892, 511] width 96 height 568
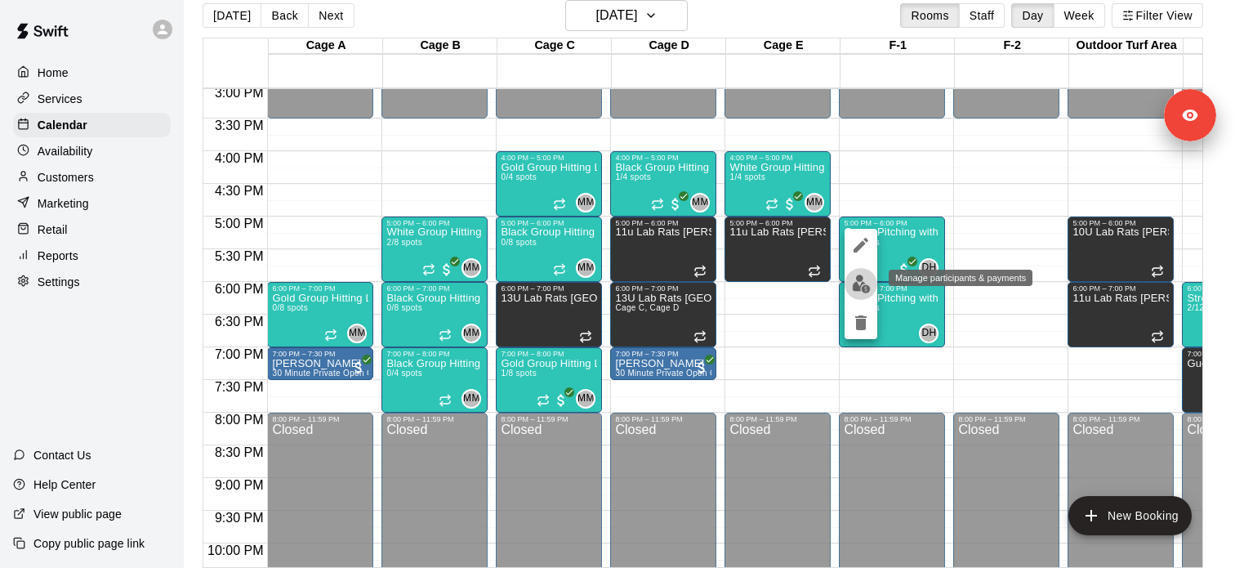
click at [862, 283] on img "edit" at bounding box center [861, 283] width 19 height 19
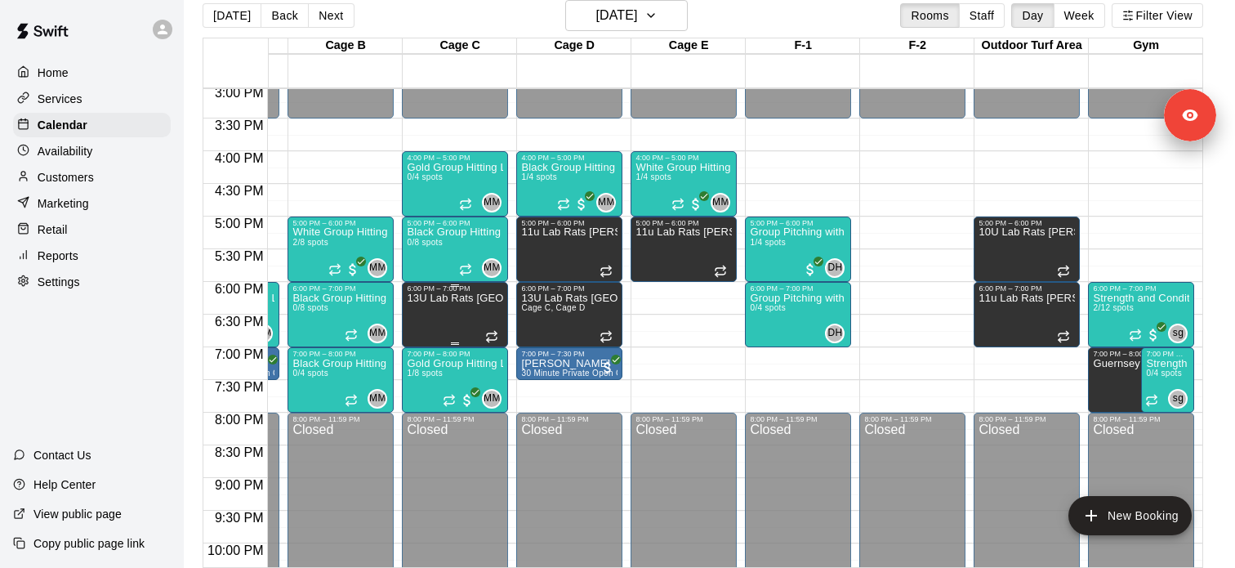
scroll to position [983, 40]
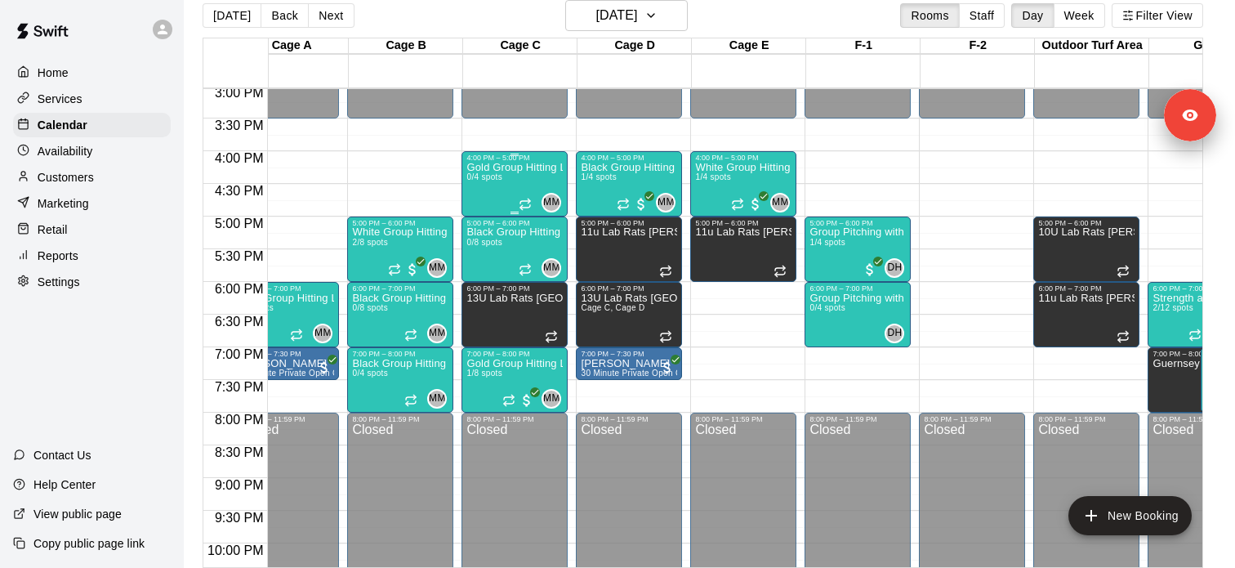
click at [537, 182] on div "Gold Group Hitting Lesson (13 years old and up) 0/4 spots" at bounding box center [514, 446] width 96 height 568
click at [481, 218] on img "edit" at bounding box center [484, 217] width 19 height 19
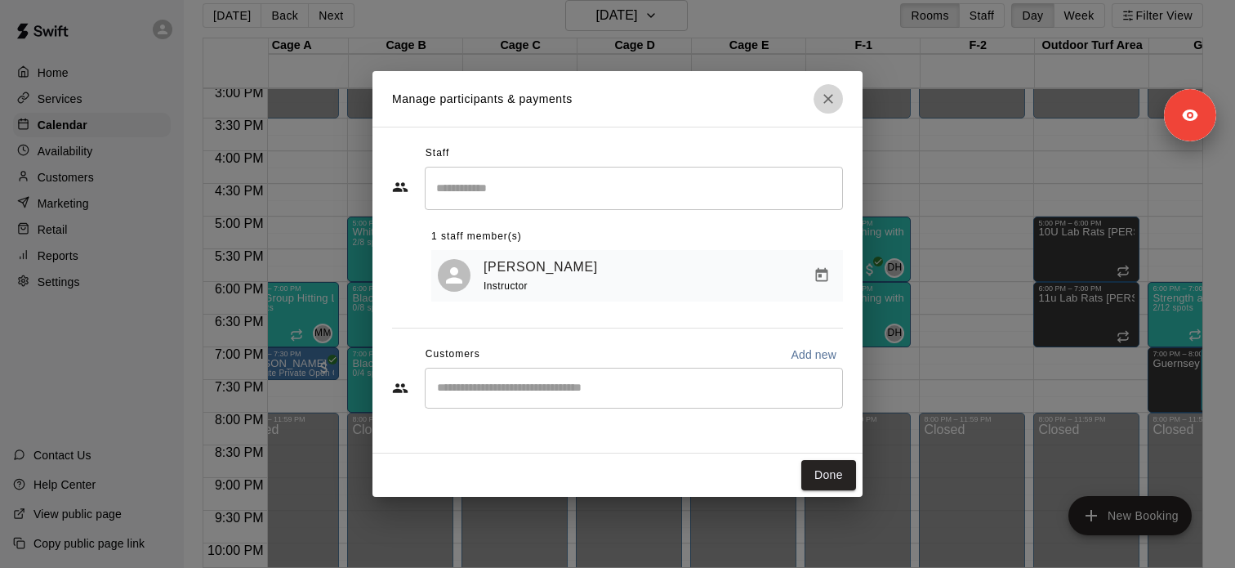
click at [835, 107] on button "Close" at bounding box center [828, 98] width 29 height 29
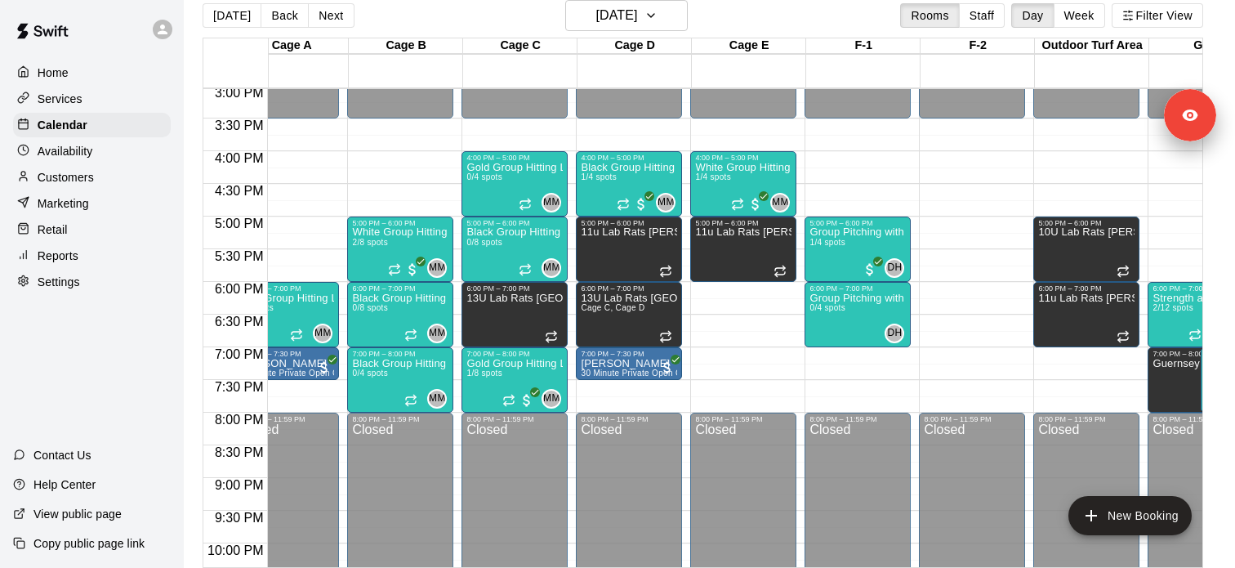
scroll to position [0, 95]
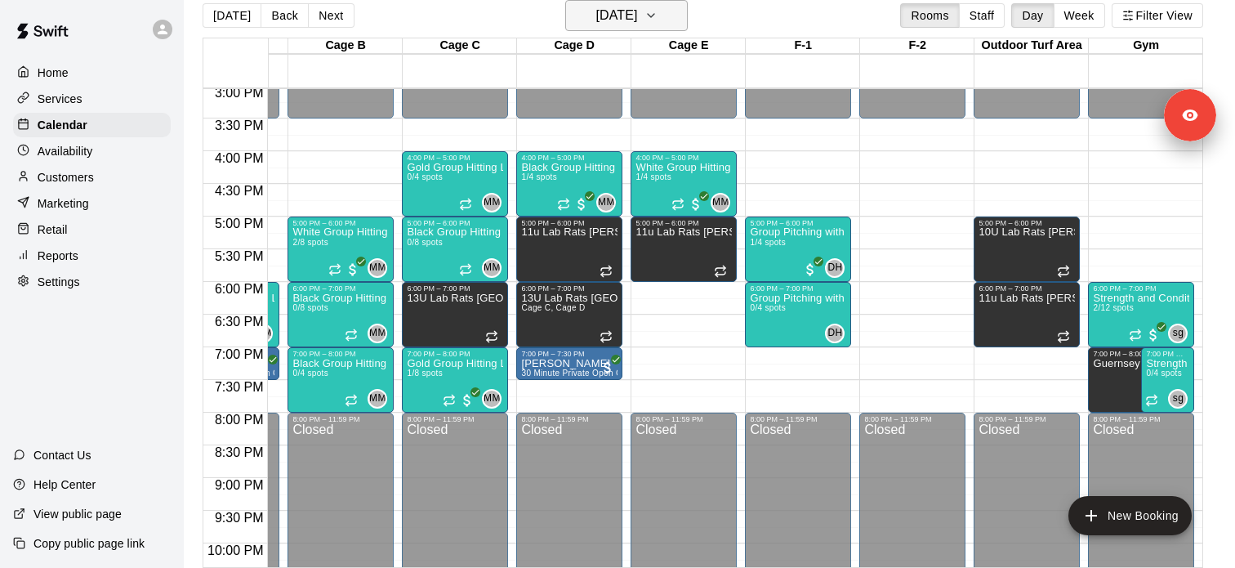
click at [602, 15] on h6 "Friday Aug 29" at bounding box center [616, 15] width 42 height 23
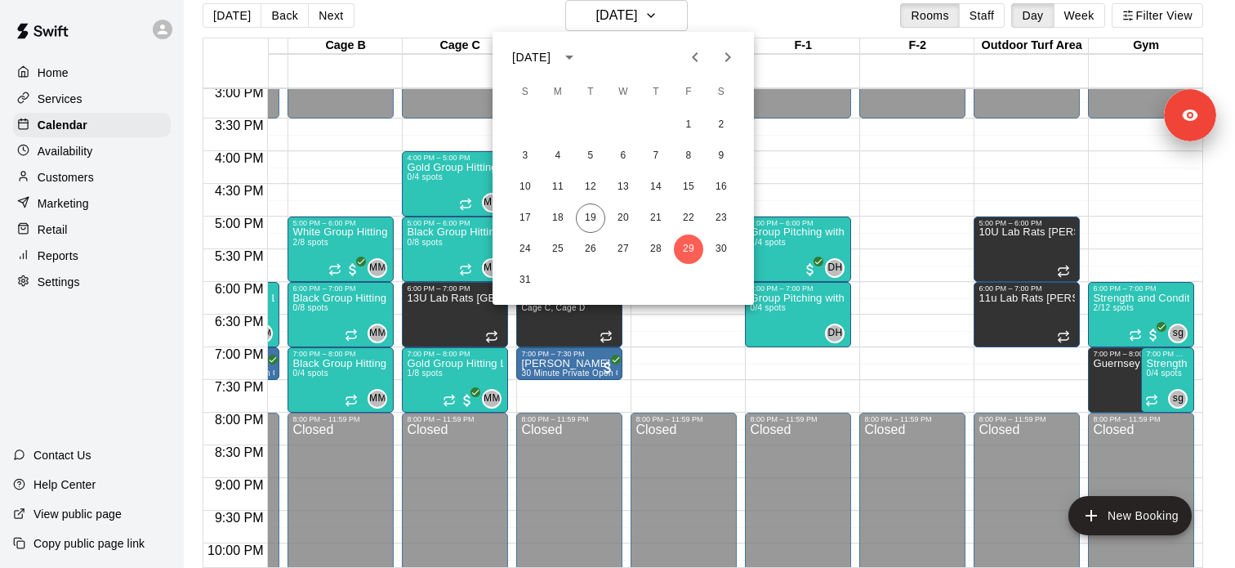
click at [236, 21] on div at bounding box center [617, 284] width 1235 height 568
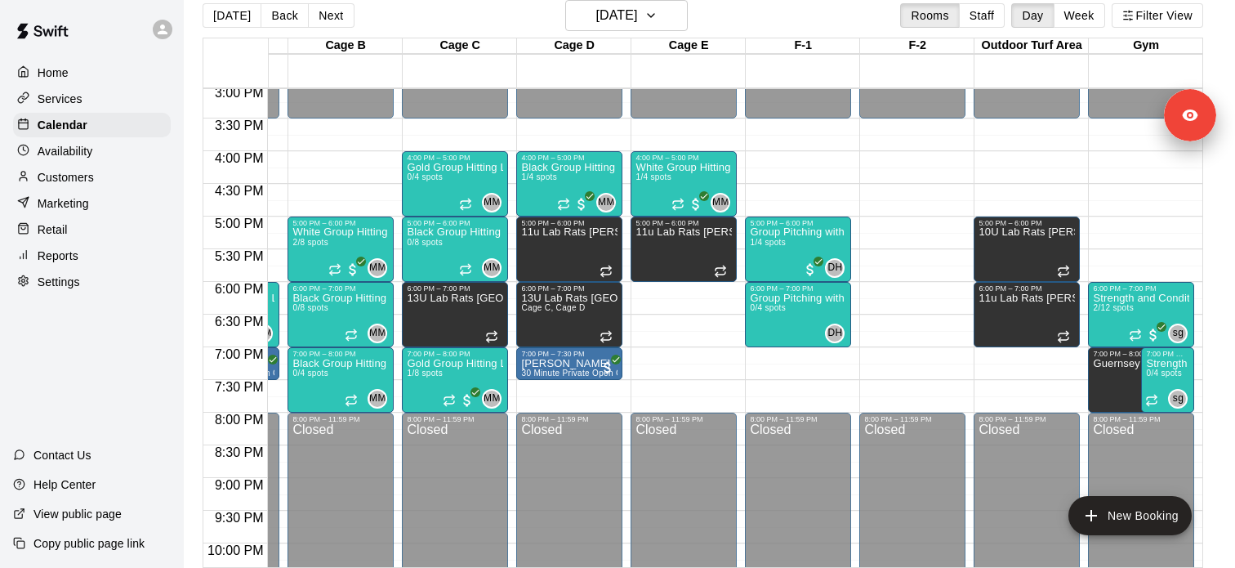
click at [236, 21] on div "August 2025 S M T W T F S 1 2 3 4 5 6 7 8 9 10 11 12 13 14 15 16 17 18 19 20 21…" at bounding box center [617, 284] width 1235 height 568
click at [236, 21] on button "Today" at bounding box center [232, 15] width 59 height 25
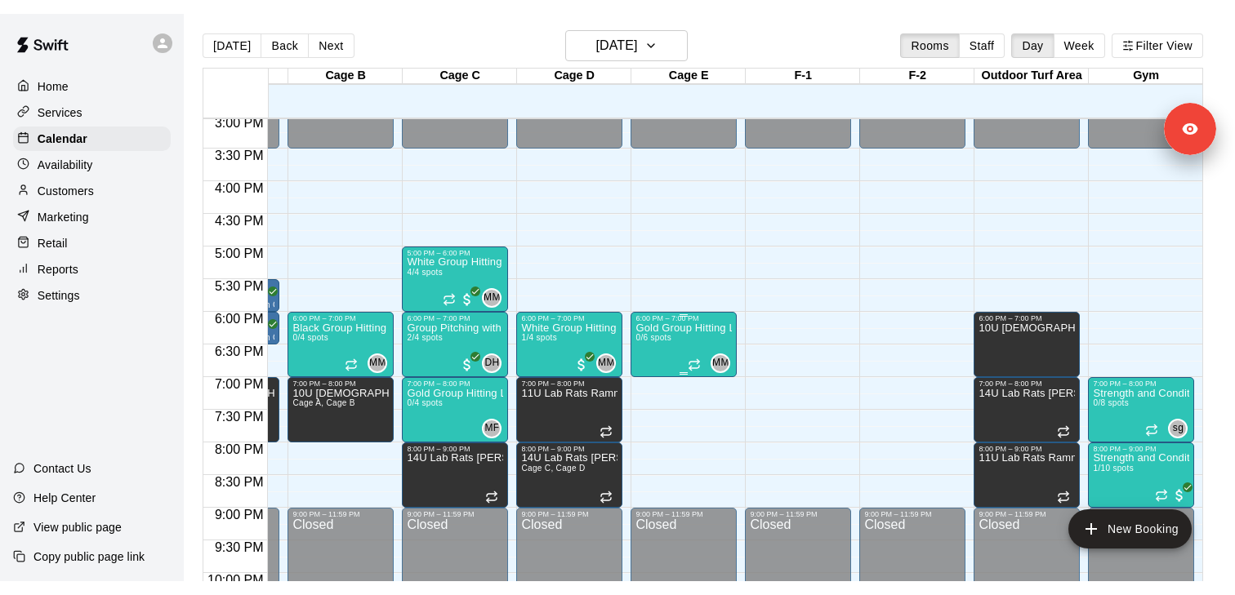
scroll to position [0, 0]
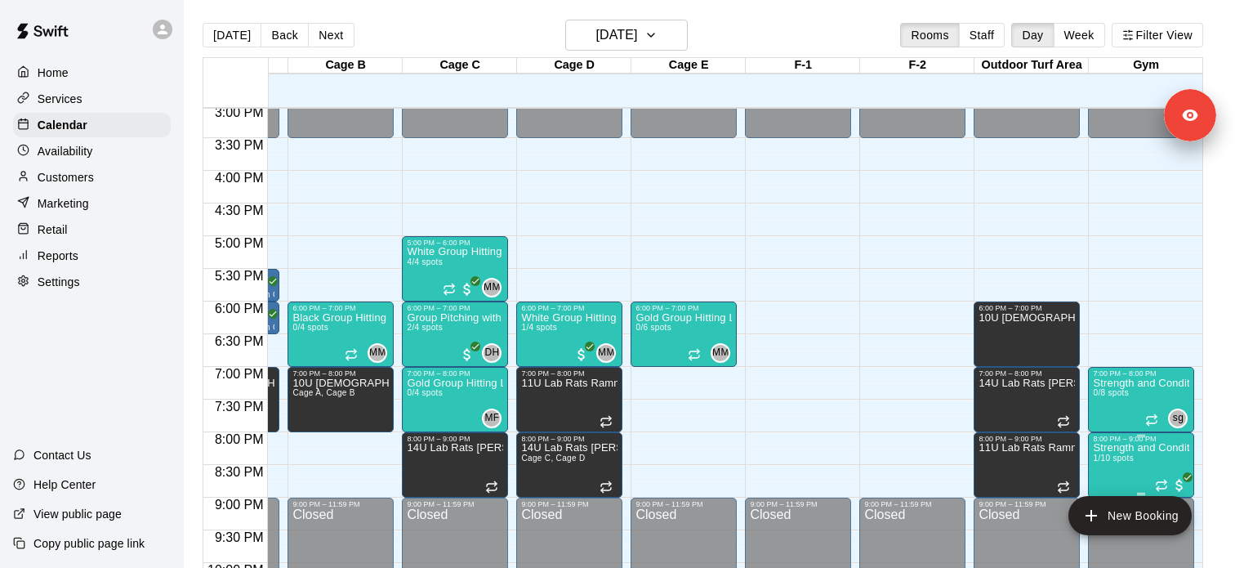
click at [1113, 493] on img "edit" at bounding box center [1109, 499] width 19 height 19
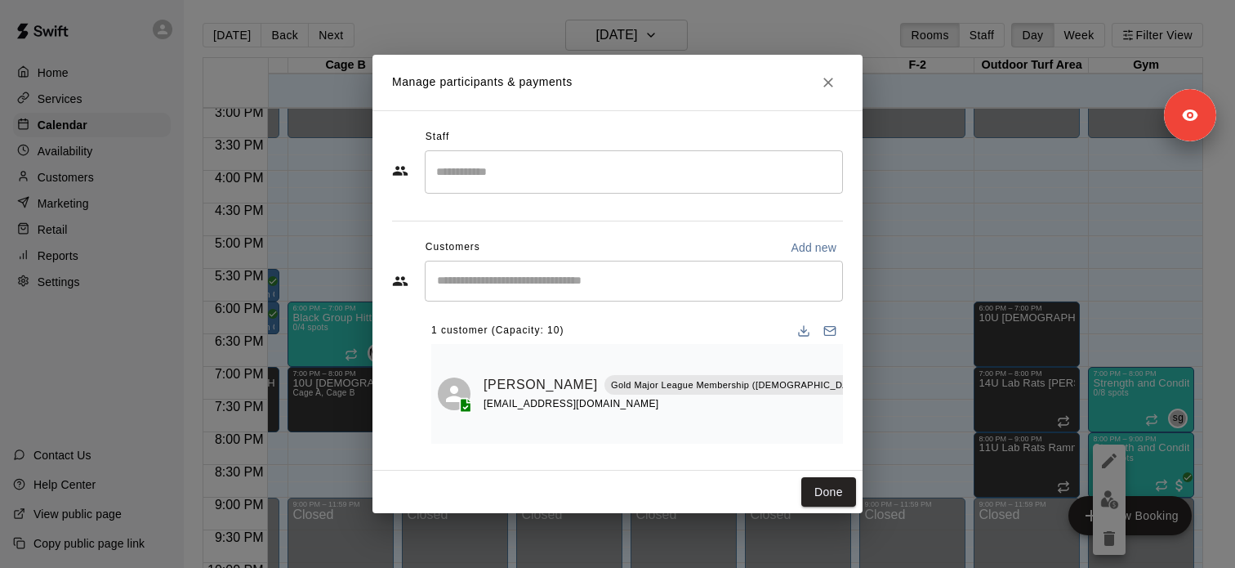
click at [835, 75] on icon "Close" at bounding box center [828, 82] width 16 height 16
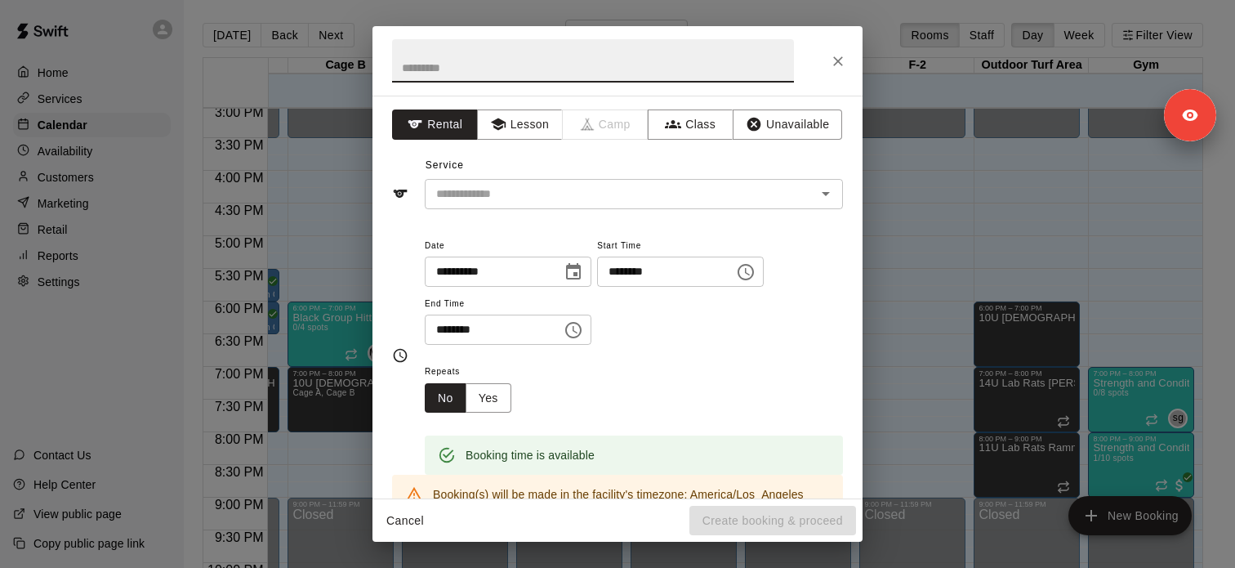
click at [842, 59] on icon "Close" at bounding box center [838, 61] width 16 height 16
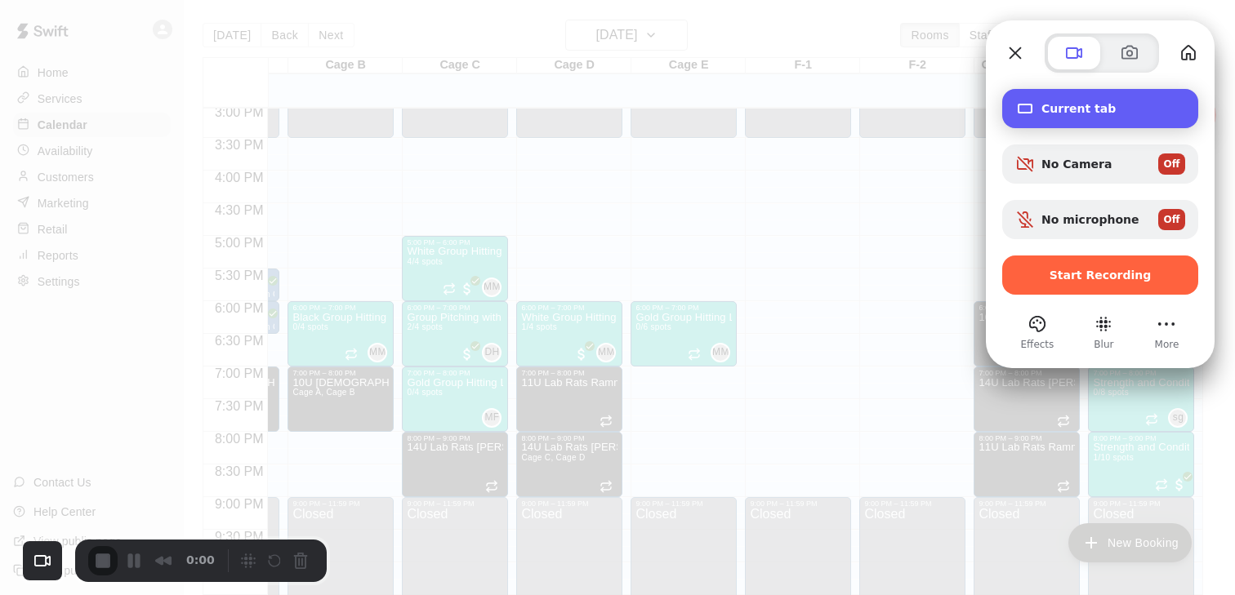
click at [1081, 112] on span "Current tab" at bounding box center [1113, 108] width 144 height 13
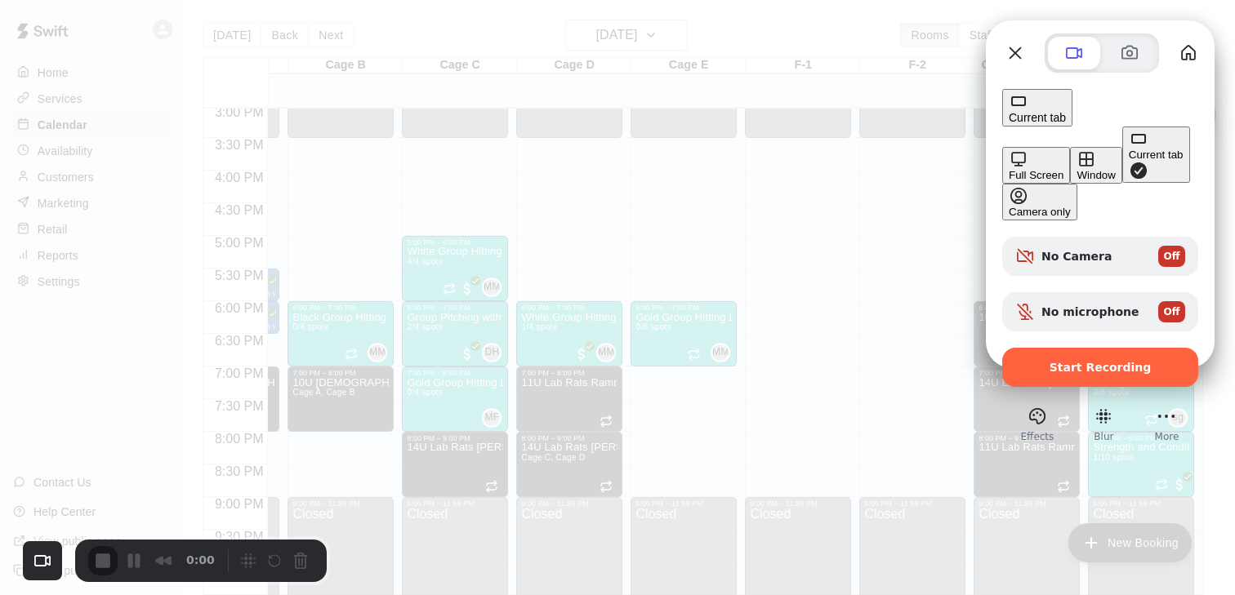
click at [1122, 183] on button "Current tab" at bounding box center [1156, 155] width 68 height 56
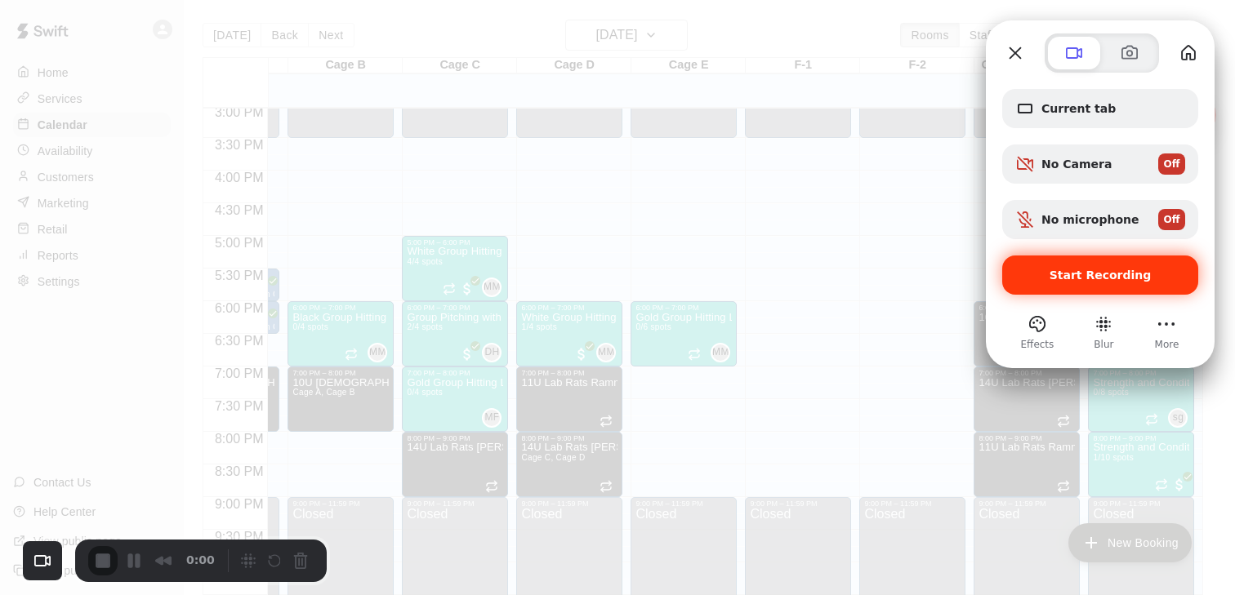
click at [1073, 287] on div "Start Recording" at bounding box center [1100, 275] width 196 height 39
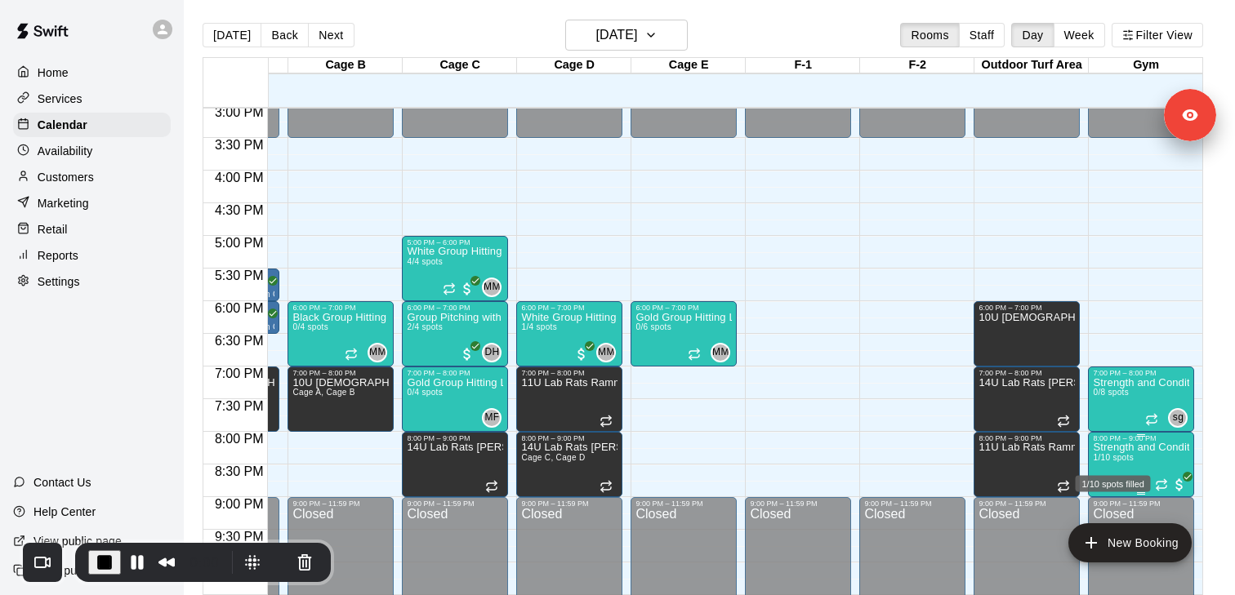
click at [1119, 459] on span "1/10 spots" at bounding box center [1113, 457] width 40 height 9
click at [1116, 506] on img "edit" at bounding box center [1109, 510] width 19 height 19
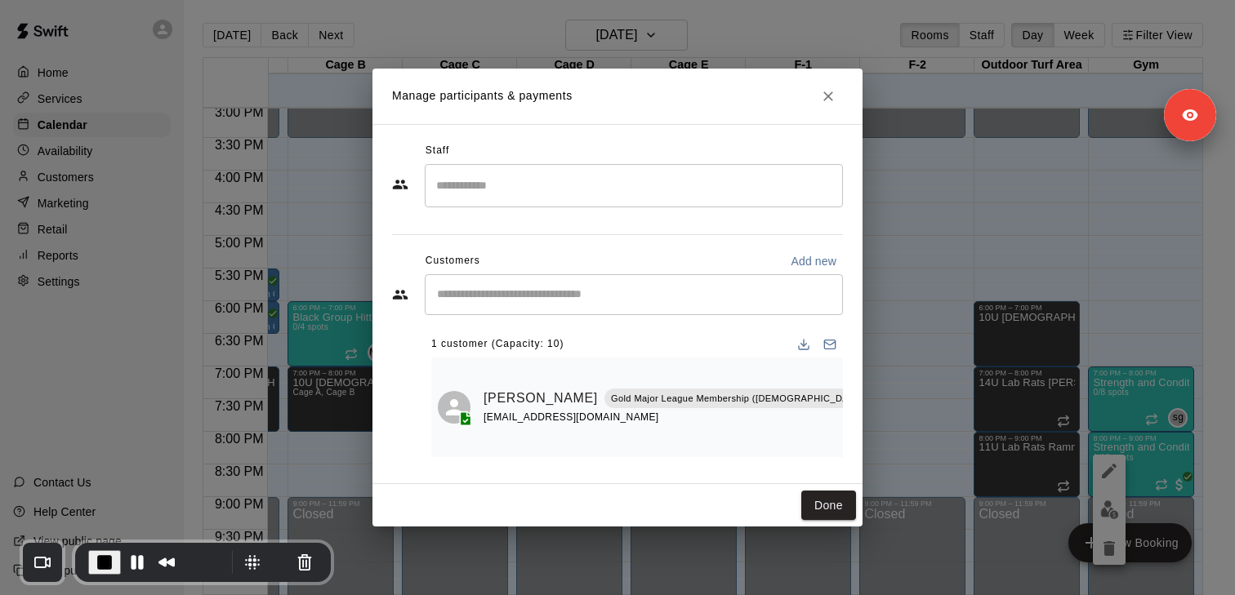
click at [698, 198] on input "Search staff" at bounding box center [634, 186] width 404 height 29
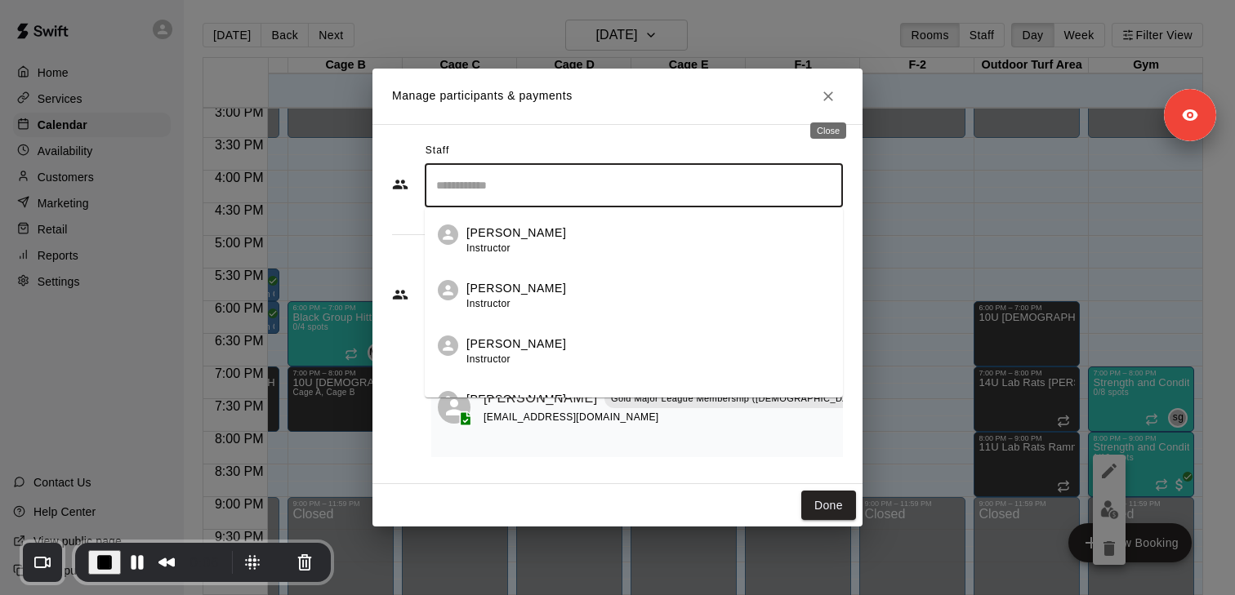
click at [827, 100] on icon "Close" at bounding box center [828, 96] width 16 height 16
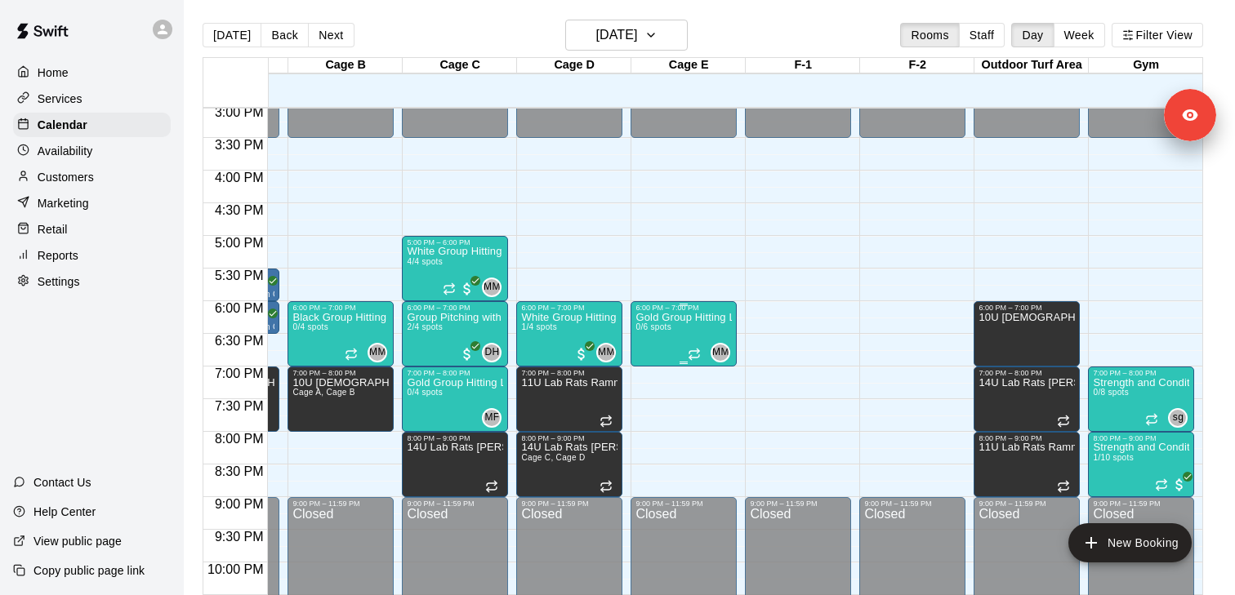
click at [692, 318] on p "Gold Group Hitting Lesson (13 years old and up)" at bounding box center [683, 318] width 96 height 0
click at [659, 339] on icon "edit" at bounding box center [652, 335] width 20 height 20
click at [654, 332] on icon "edit" at bounding box center [652, 330] width 20 height 20
click at [572, 318] on p "White Group Hitting Lesson (7-14 year olds)" at bounding box center [569, 318] width 96 height 0
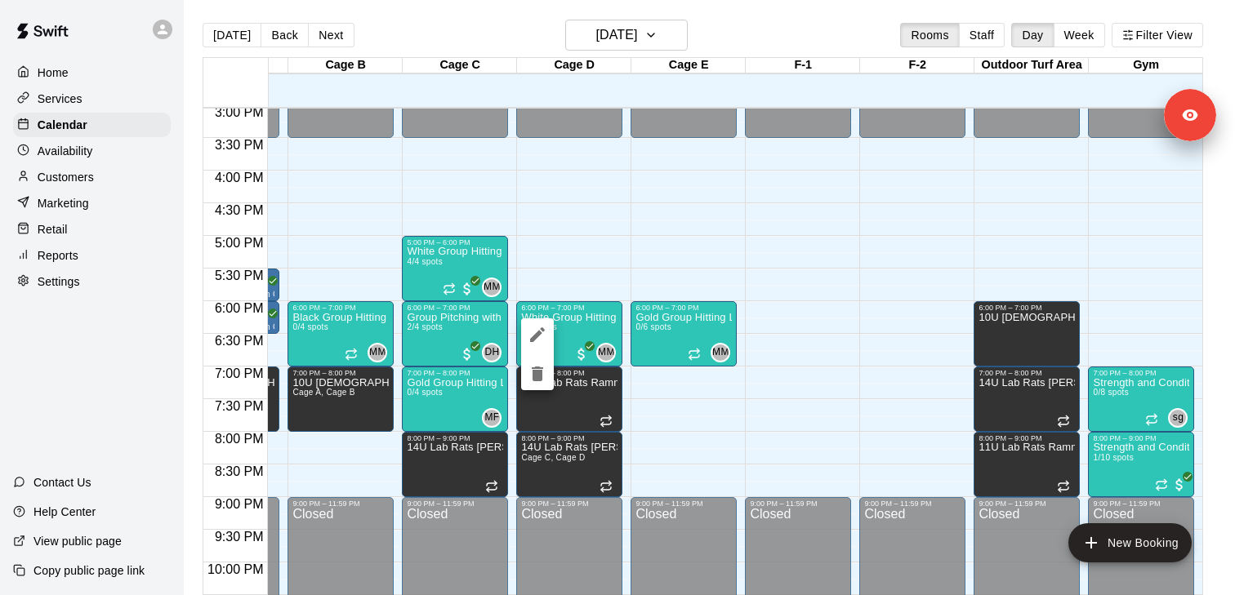
drag, startPoint x: 535, startPoint y: 364, endPoint x: 620, endPoint y: 311, distance: 100.2
click at [620, 311] on div at bounding box center [617, 297] width 1235 height 595
click at [689, 328] on div at bounding box center [617, 297] width 1235 height 595
click at [654, 328] on span "0/6 spots" at bounding box center [653, 327] width 36 height 9
click at [646, 366] on button "edit" at bounding box center [651, 379] width 33 height 32
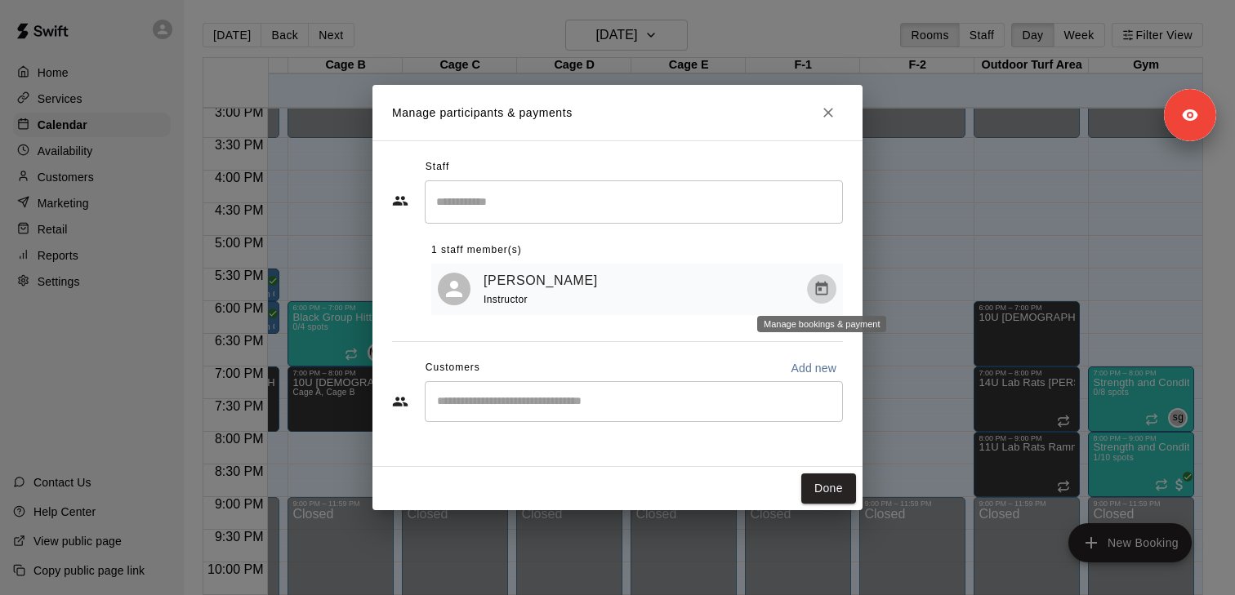
click at [823, 290] on icon "Manage bookings & payment" at bounding box center [822, 289] width 16 height 16
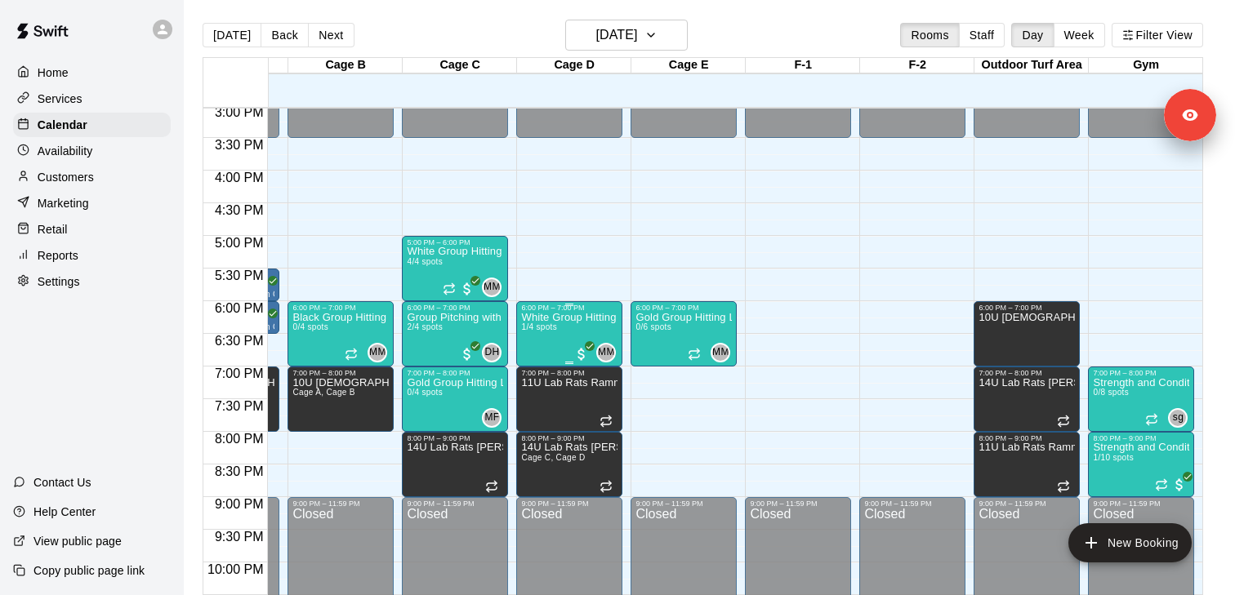
click at [569, 318] on p "White Group Hitting Lesson (7-14 year olds)" at bounding box center [569, 318] width 96 height 0
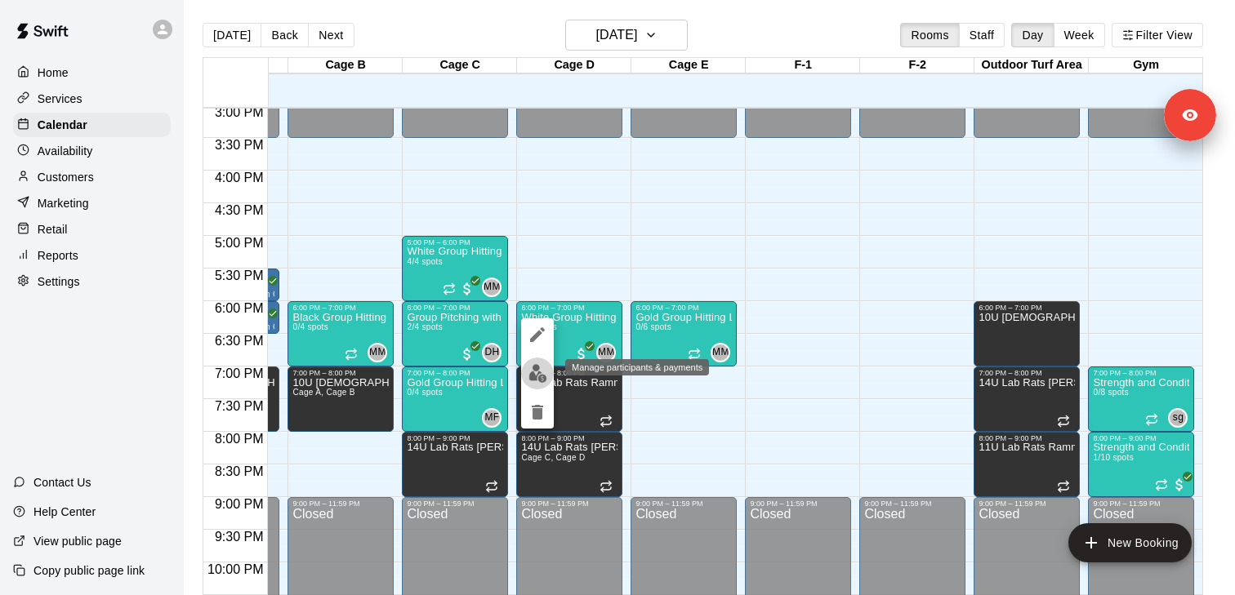
click at [542, 374] on img "edit" at bounding box center [537, 373] width 19 height 19
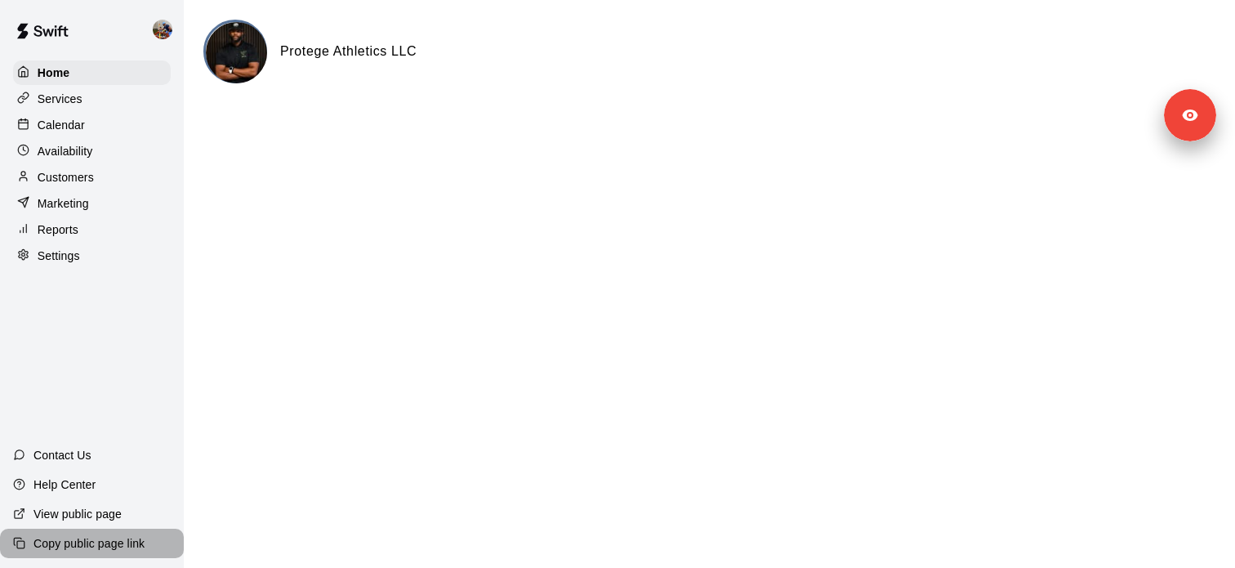
click at [126, 536] on p "Copy public page link" at bounding box center [88, 543] width 111 height 16
click at [117, 551] on div "Copy public page link" at bounding box center [92, 542] width 184 height 29
click at [390, 51] on h6 "Protege Athletics LLC" at bounding box center [348, 51] width 136 height 21
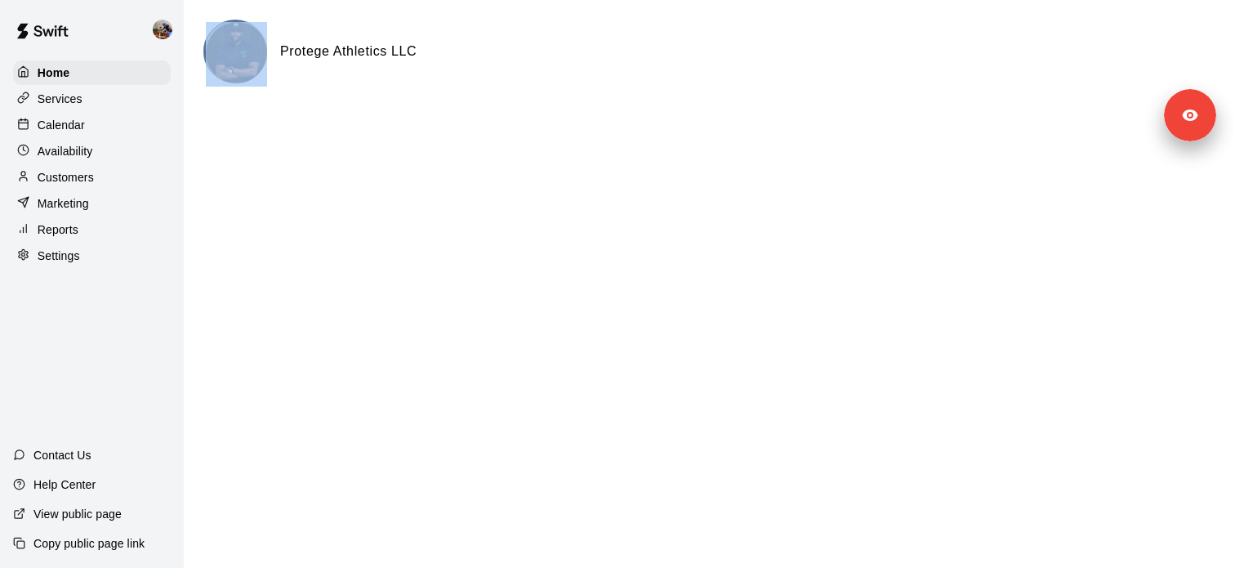
click at [390, 51] on h6 "Protege Athletics LLC" at bounding box center [348, 51] width 136 height 21
copy div
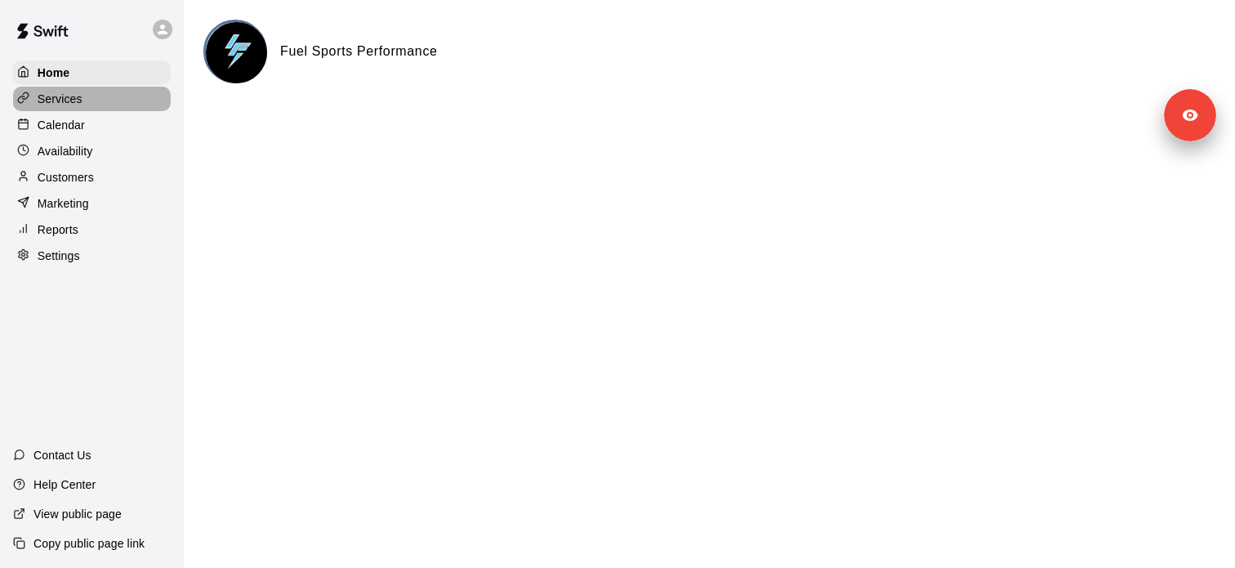
click at [102, 95] on div "Services" at bounding box center [92, 99] width 158 height 25
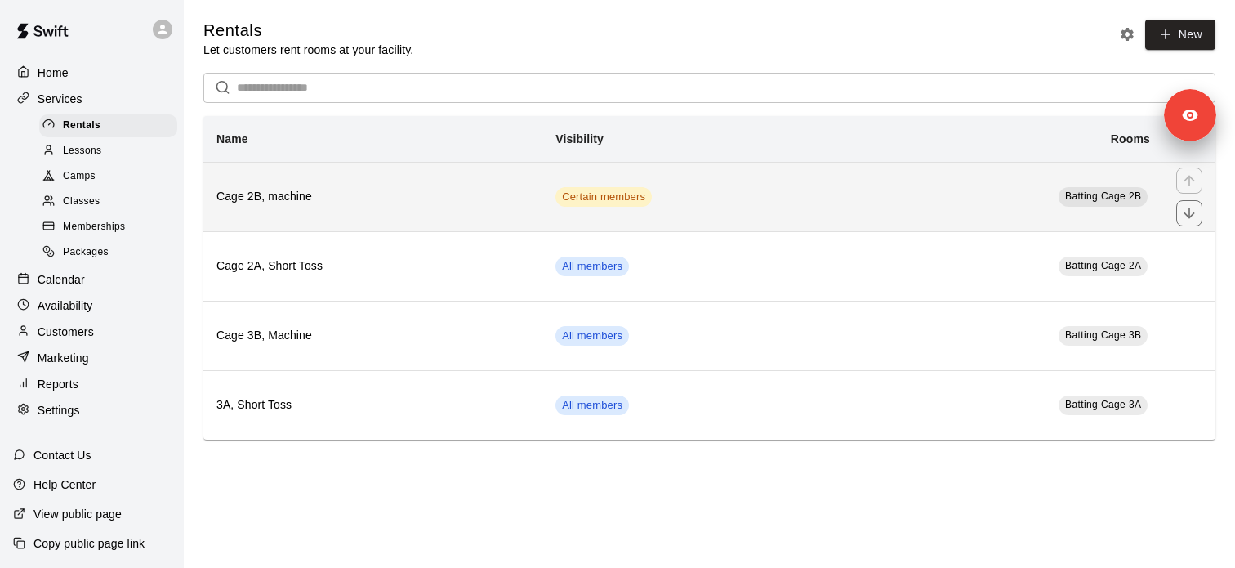
click at [441, 216] on th "Cage 2B, machine" at bounding box center [372, 196] width 339 height 69
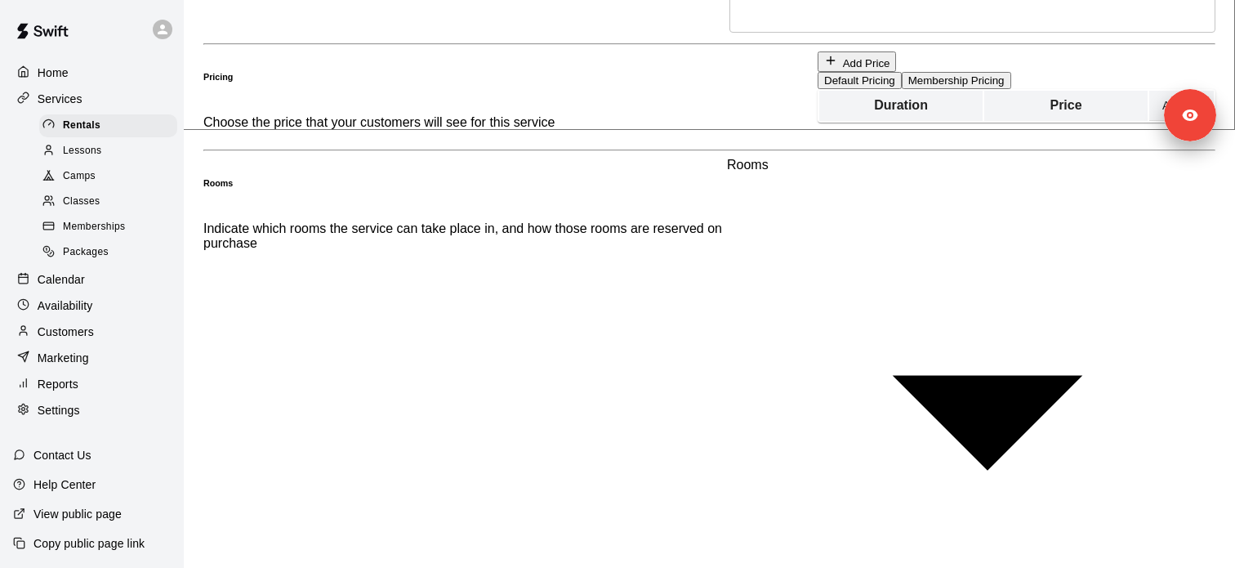
scroll to position [525, 0]
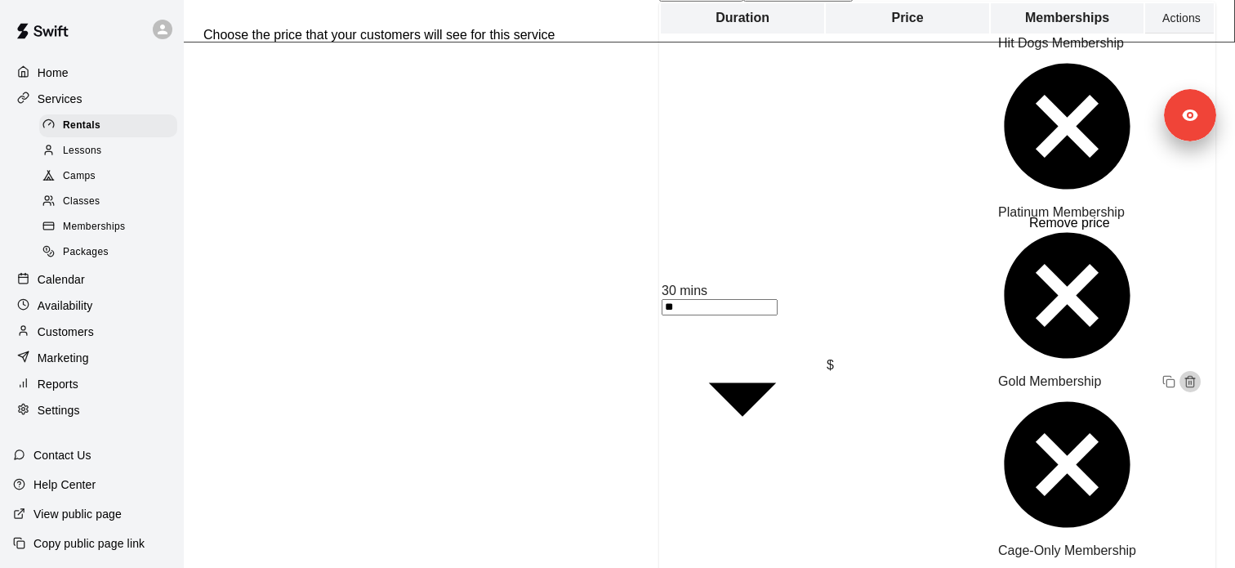
click at [1184, 375] on icon "Remove price" at bounding box center [1190, 381] width 13 height 13
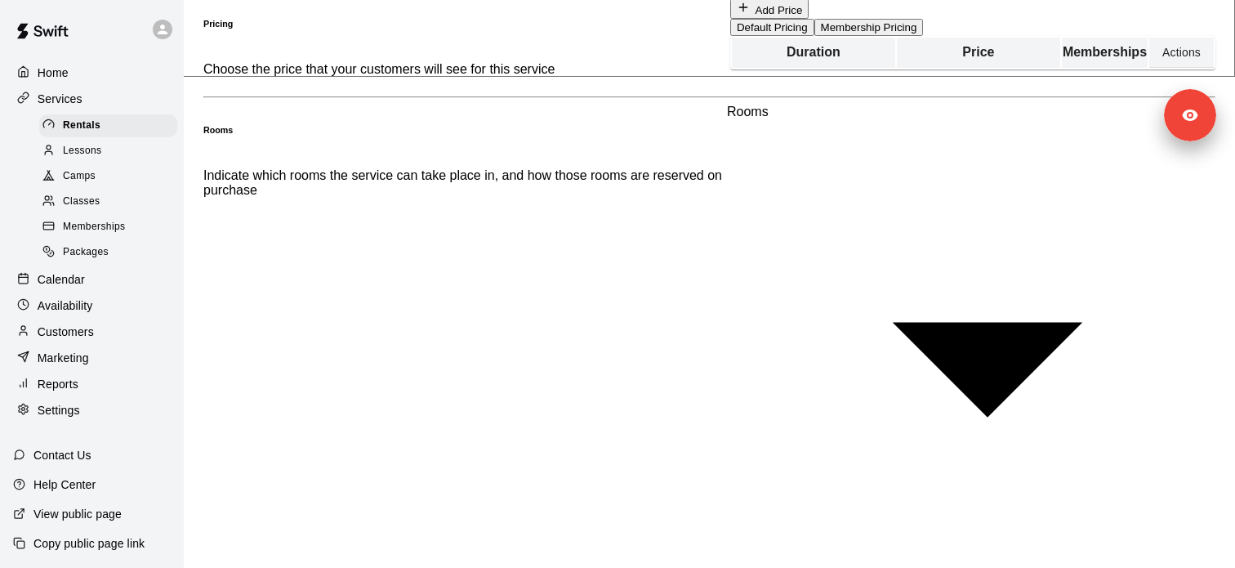
scroll to position [470, 0]
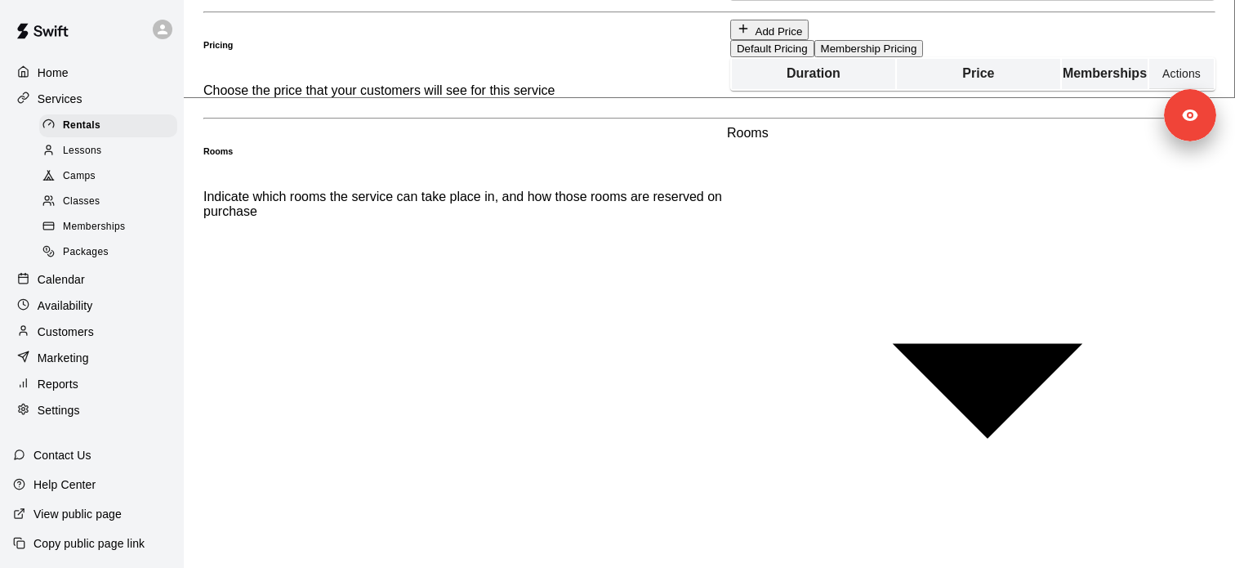
click at [730, 57] on button "Default Pricing" at bounding box center [772, 48] width 84 height 17
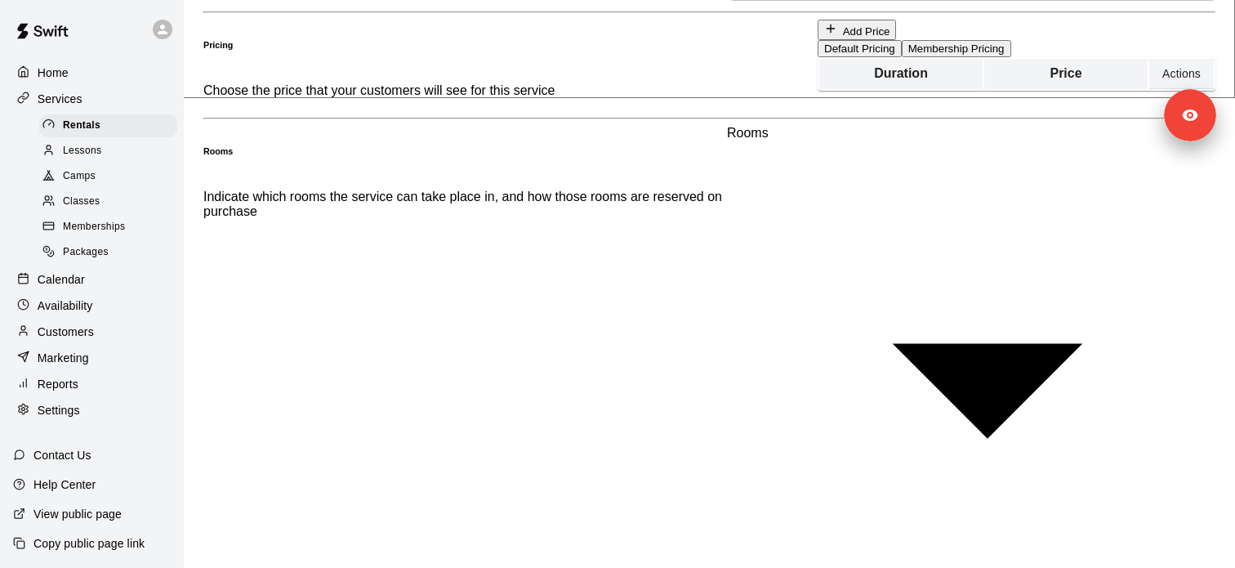
click at [902, 57] on button "Membership Pricing" at bounding box center [956, 48] width 109 height 17
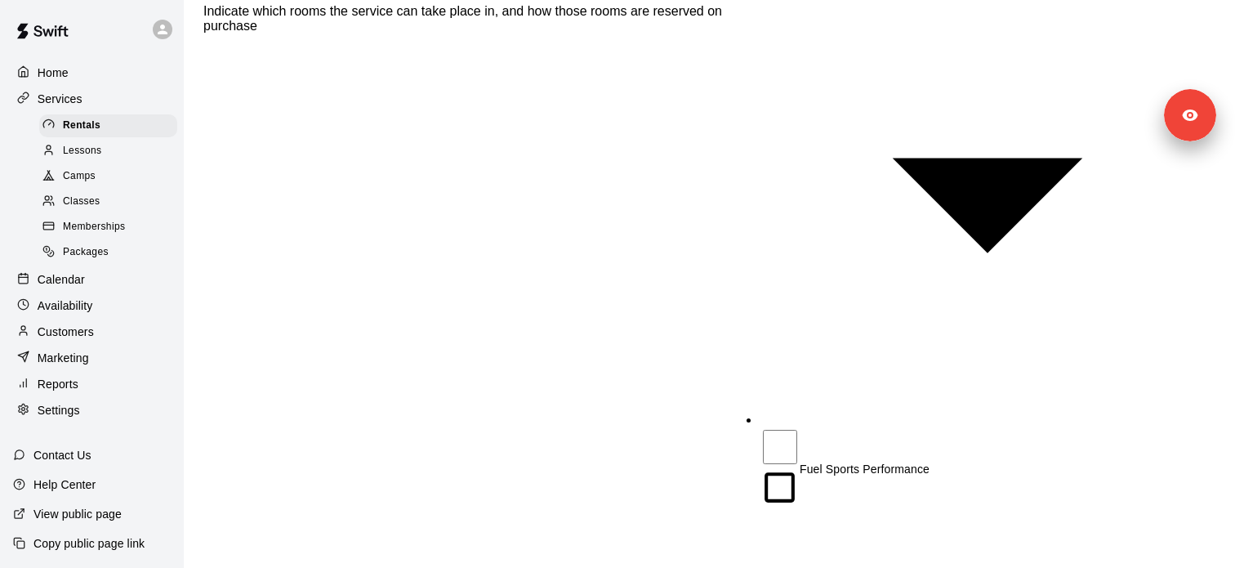
scroll to position [1146, 0]
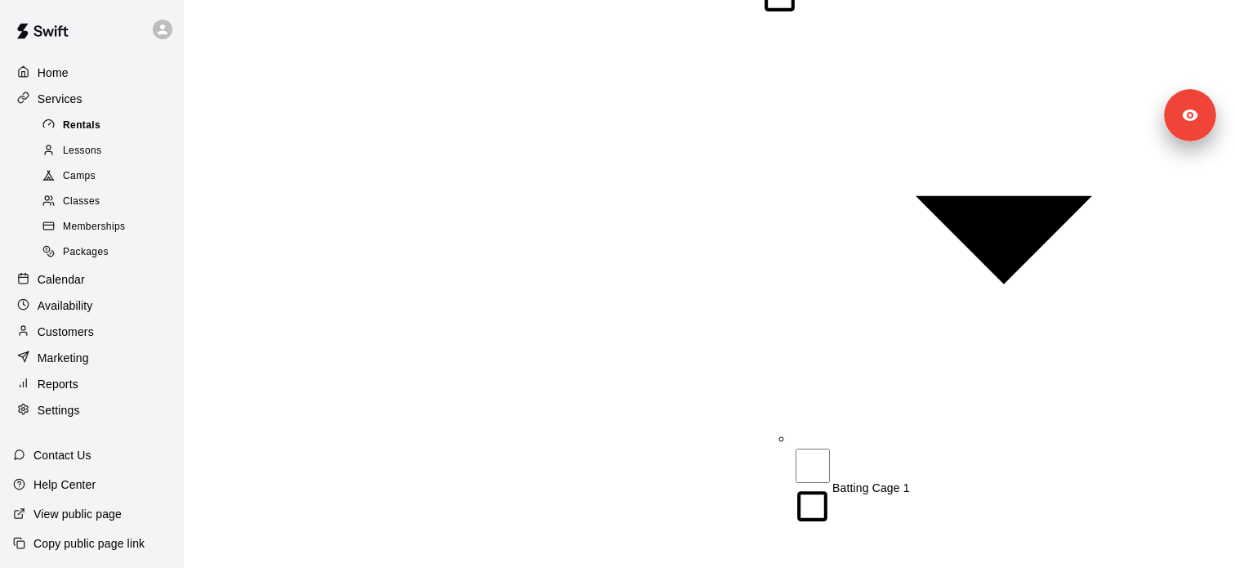
click at [102, 118] on div "Rentals" at bounding box center [108, 125] width 138 height 23
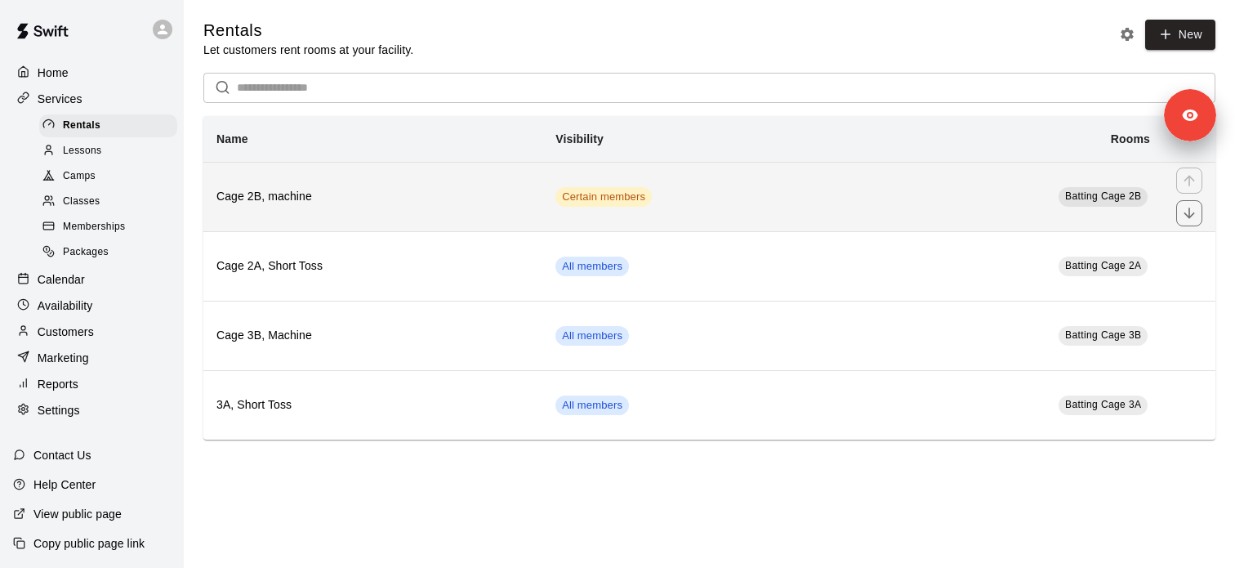
click at [359, 184] on th "Cage 2B, machine" at bounding box center [372, 196] width 339 height 69
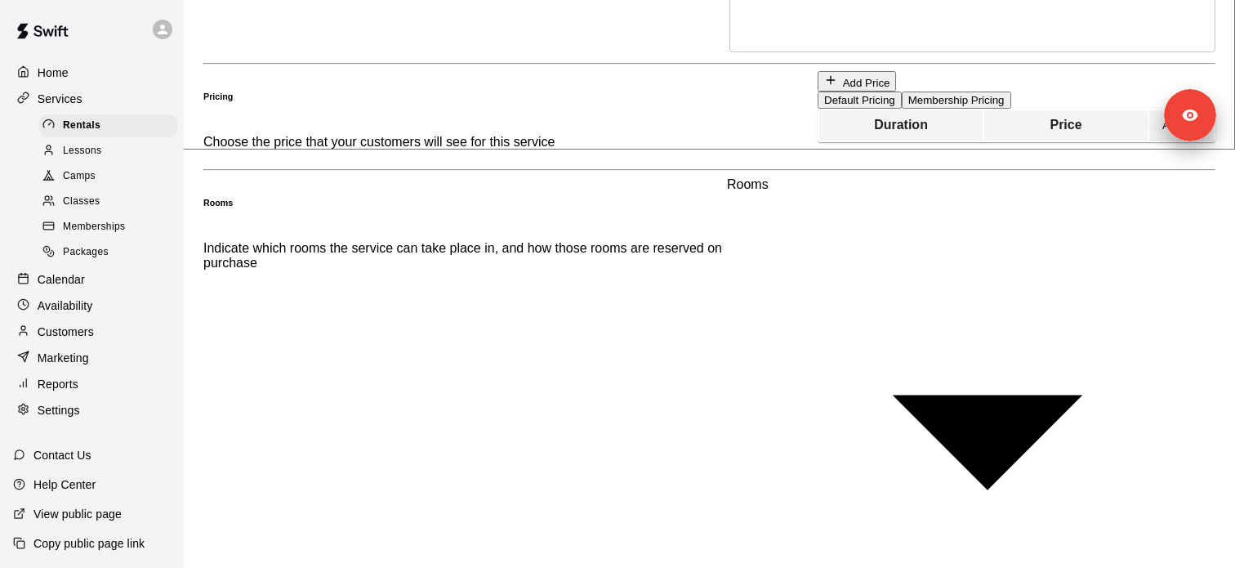
scroll to position [416, 0]
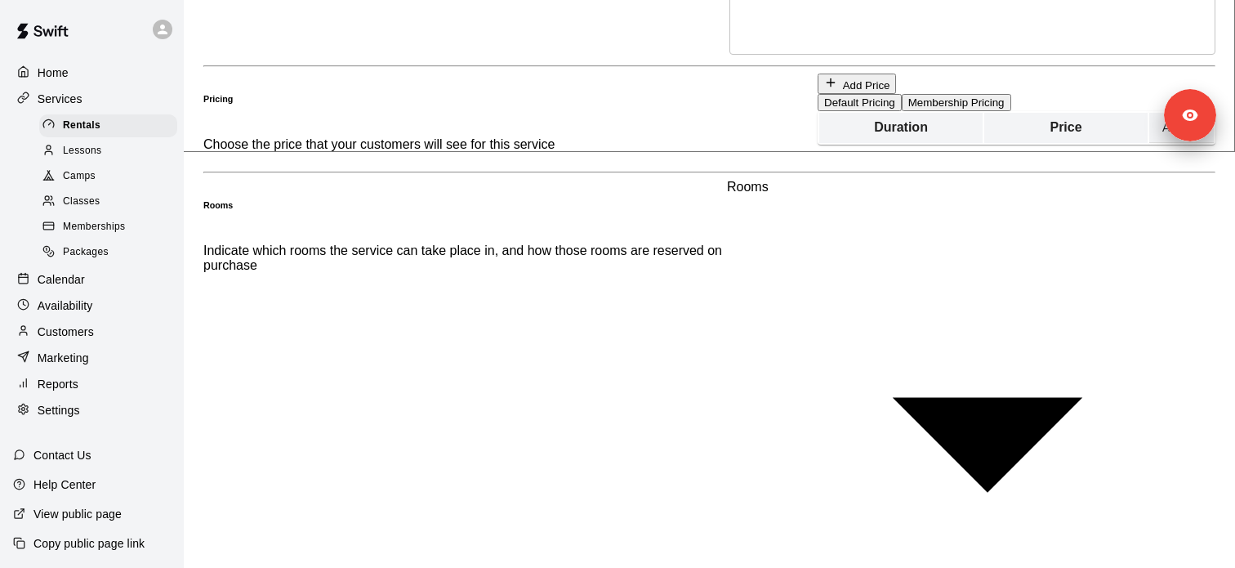
click at [902, 111] on button "Membership Pricing" at bounding box center [956, 102] width 109 height 17
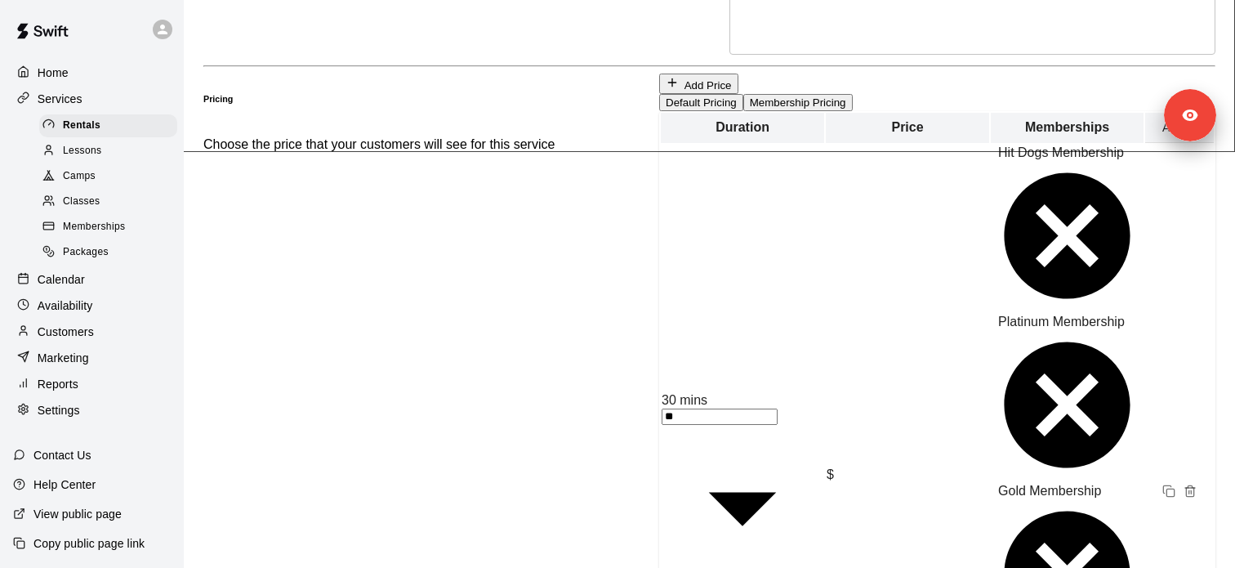
click at [1184, 484] on icon "Remove price" at bounding box center [1190, 490] width 13 height 13
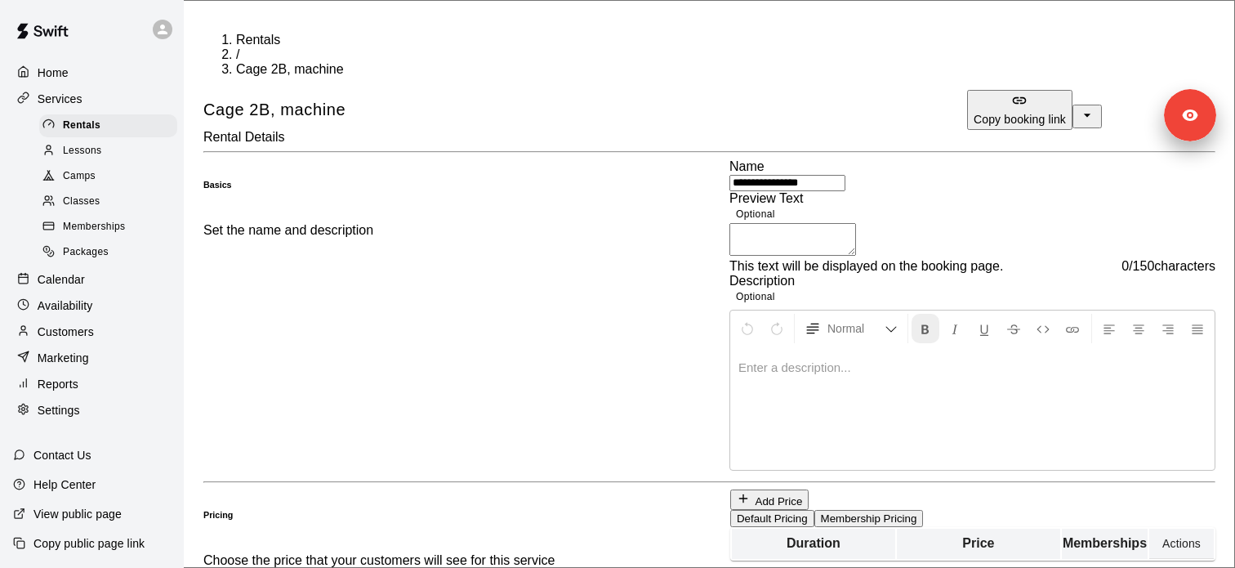
scroll to position [412, 0]
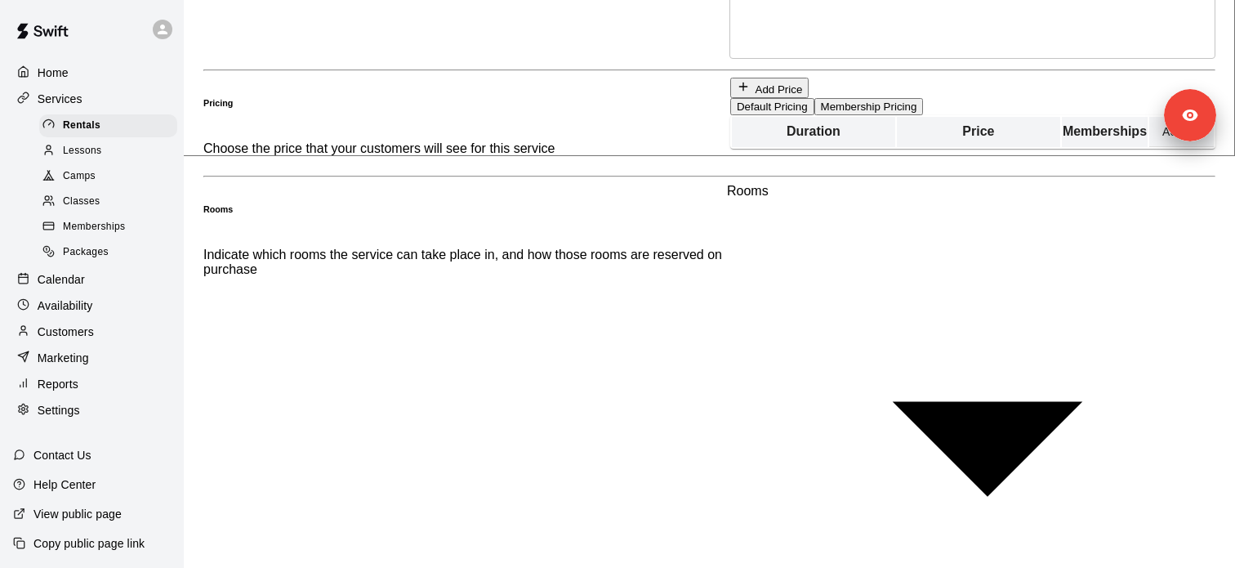
click at [814, 115] on button "Membership Pricing" at bounding box center [868, 106] width 109 height 17
click at [730, 115] on button "Default Pricing" at bounding box center [772, 106] width 84 height 17
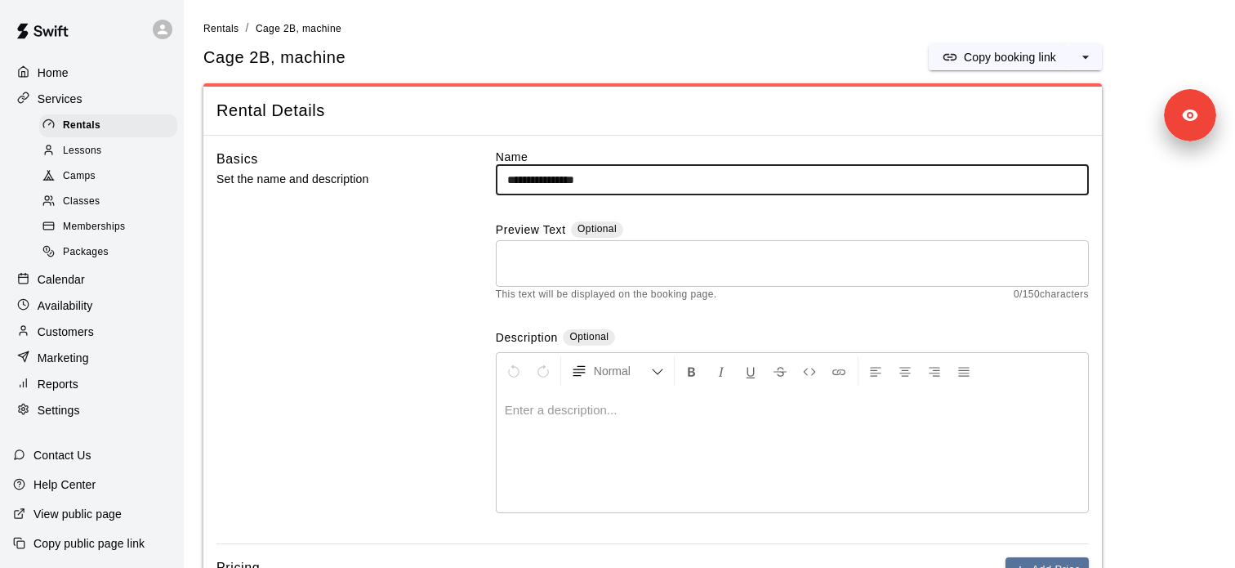
scroll to position [414, 0]
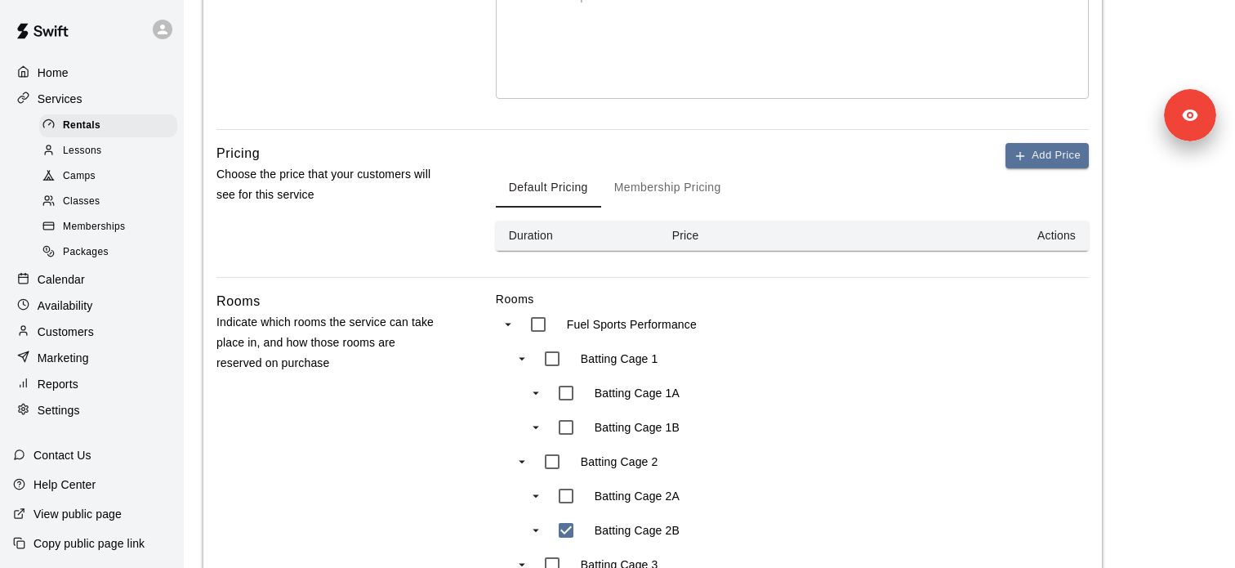
click at [667, 173] on button "Membership Pricing" at bounding box center [667, 187] width 133 height 39
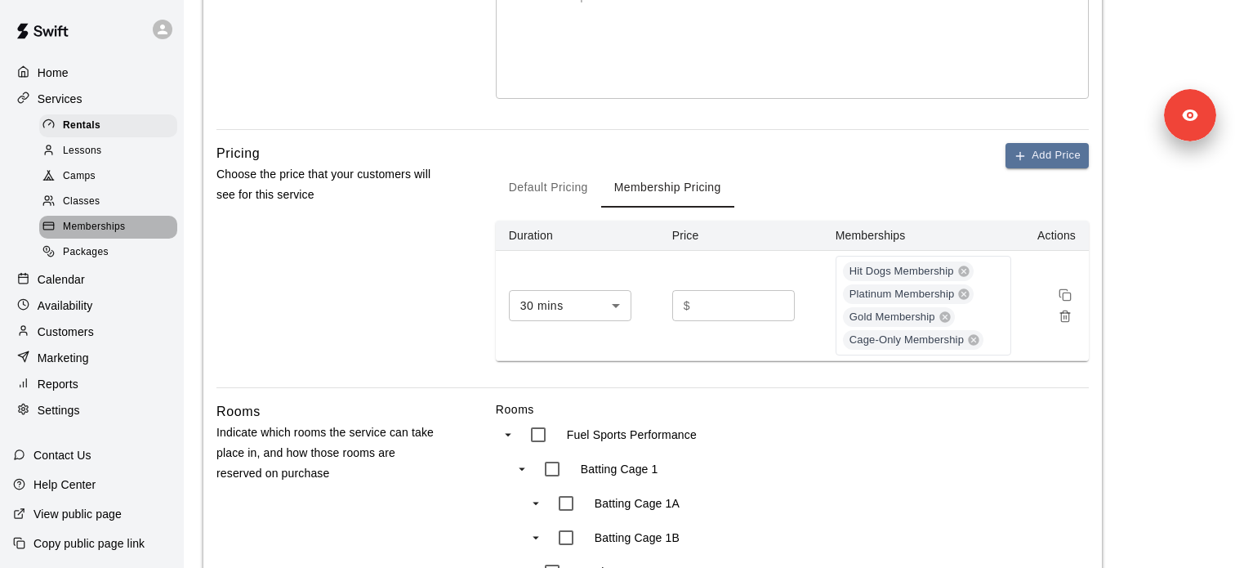
click at [106, 220] on span "Memberships" at bounding box center [94, 227] width 62 height 16
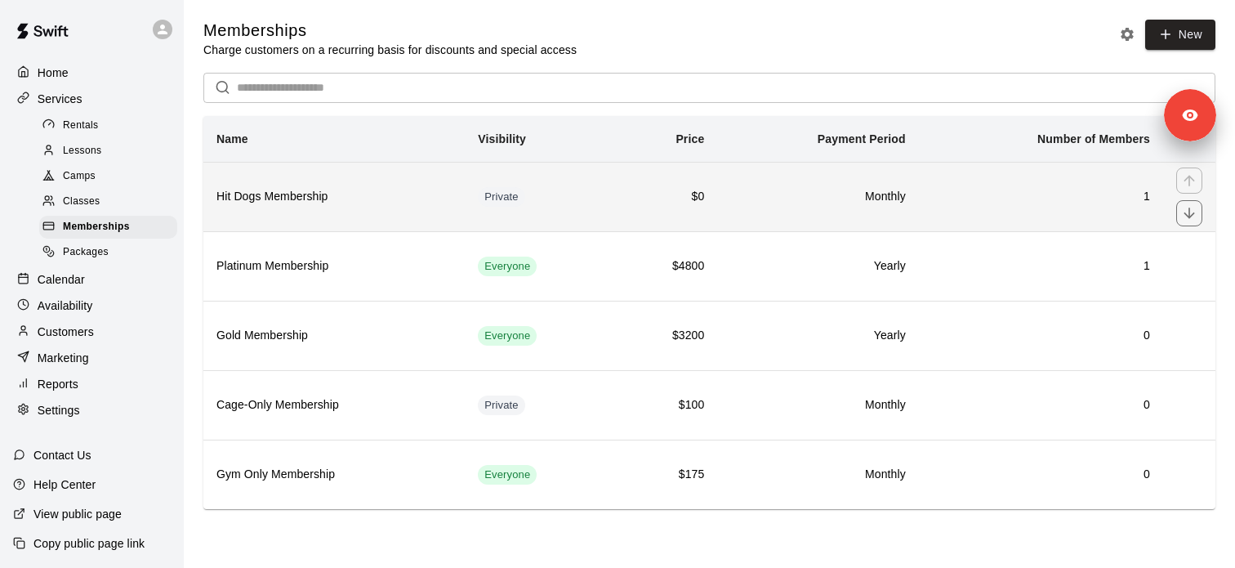
click at [292, 182] on th "Hit Dogs Membership" at bounding box center [333, 196] width 261 height 69
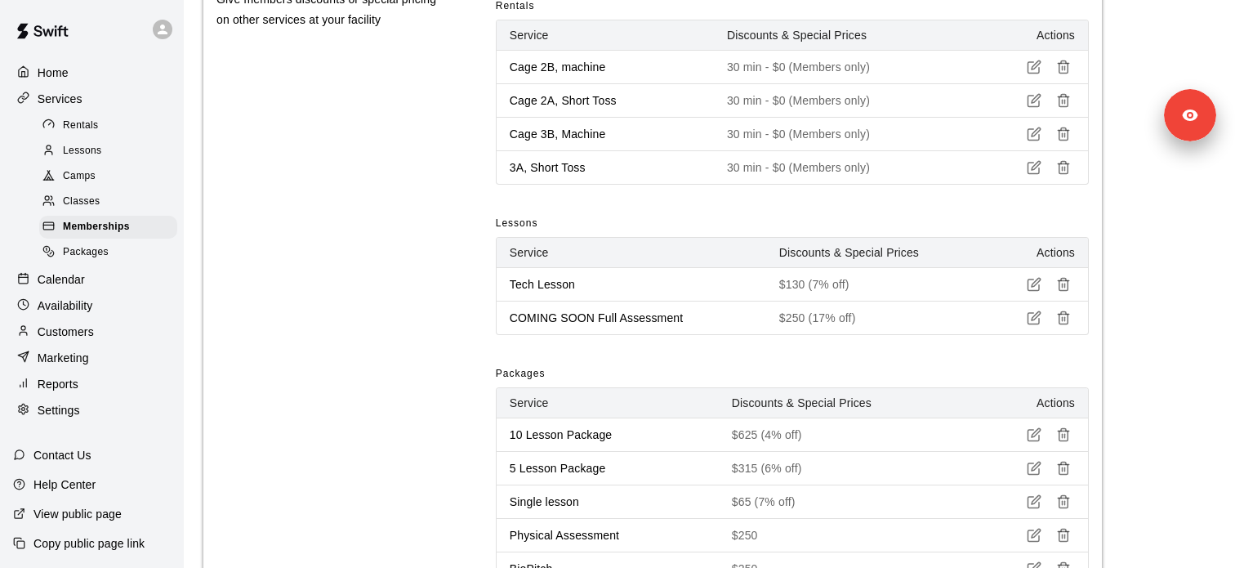
scroll to position [649, 0]
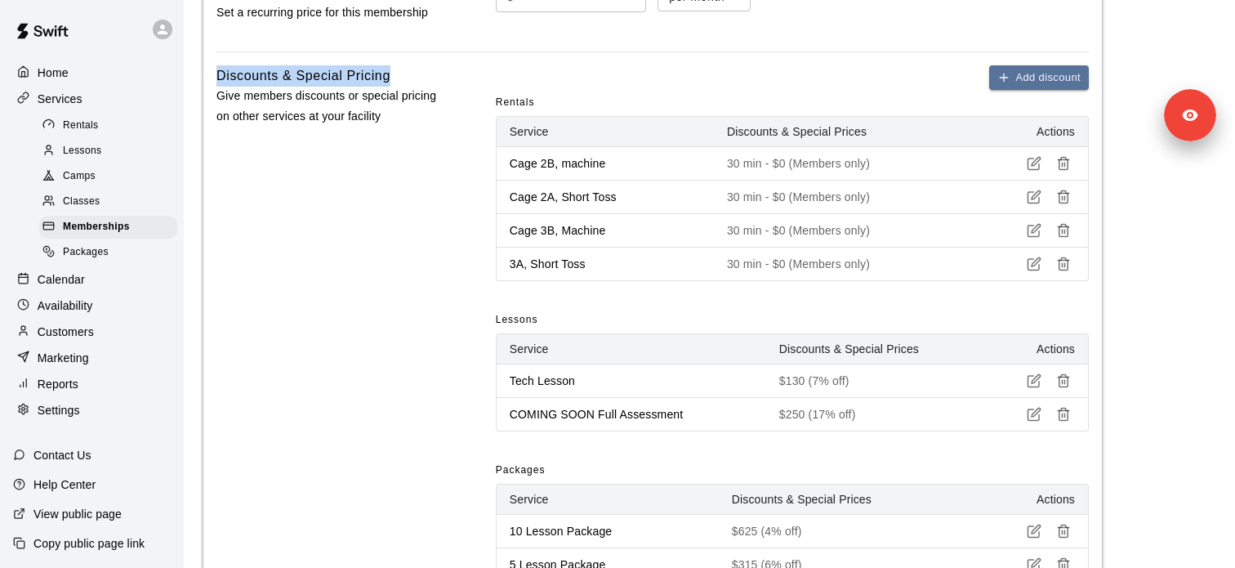
drag, startPoint x: 216, startPoint y: 70, endPoint x: 444, endPoint y: 69, distance: 228.7
click at [444, 69] on div "Discounts & Special Pricing Give members discounts or special pricing on other …" at bounding box center [652, 399] width 872 height 669
copy h6 "Discounts & Special Pricing"
click at [479, 206] on div "Discounts & Special Pricing Give members discounts or special pricing on other …" at bounding box center [652, 399] width 872 height 669
click at [1063, 161] on icon "button" at bounding box center [1063, 163] width 15 height 15
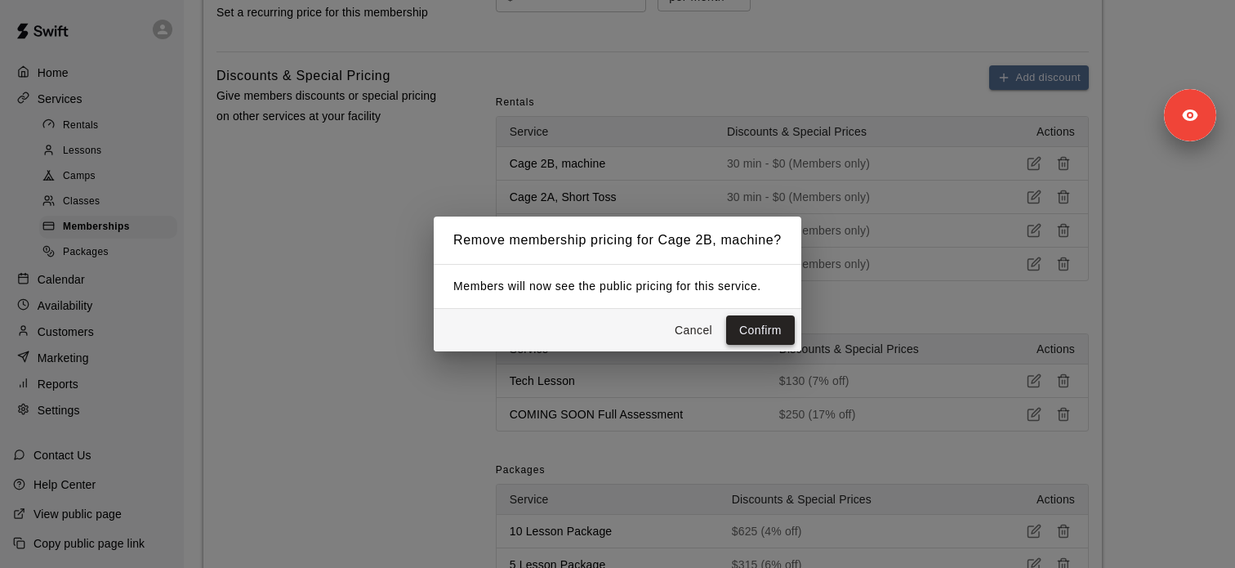
click at [781, 325] on button "Confirm" at bounding box center [760, 330] width 69 height 30
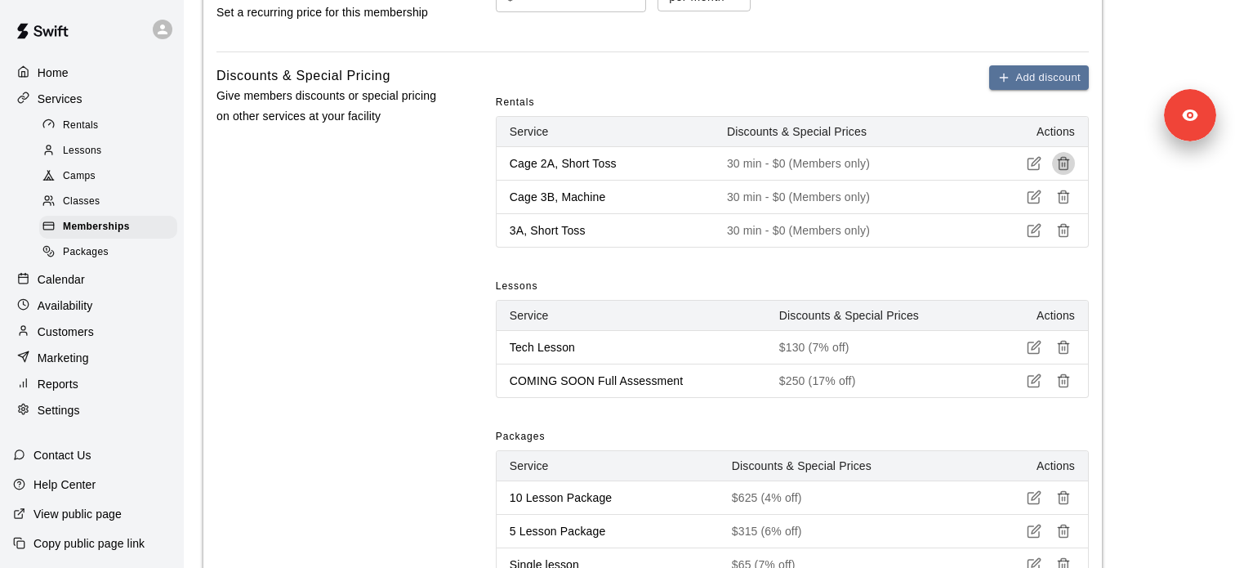
click at [1062, 171] on button "button" at bounding box center [1063, 163] width 23 height 23
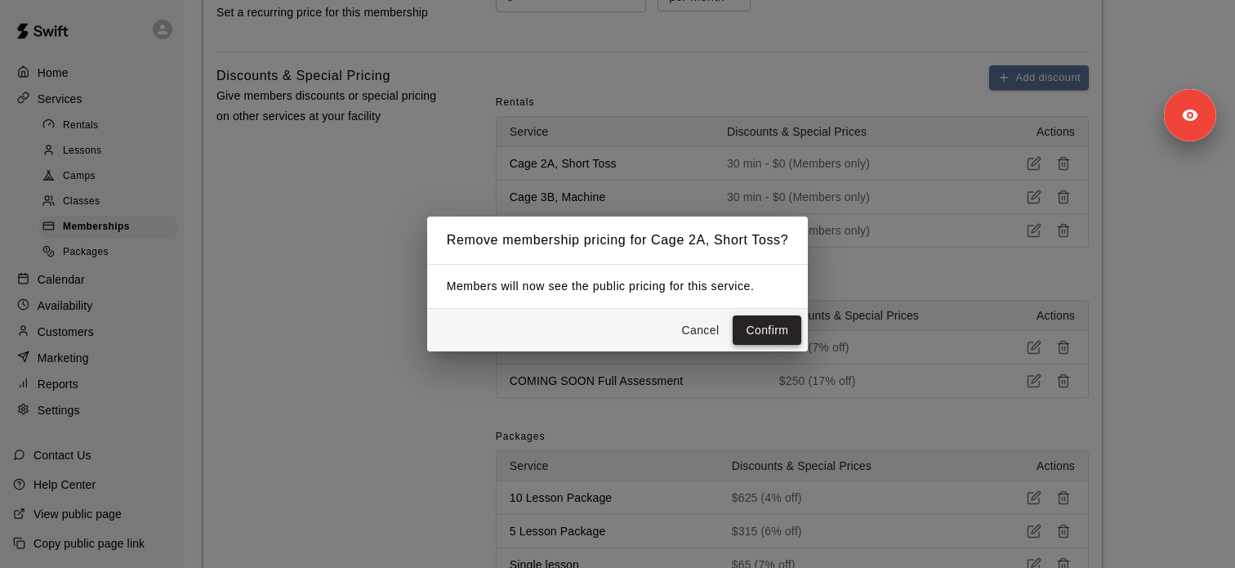
click at [796, 319] on button "Confirm" at bounding box center [767, 330] width 69 height 30
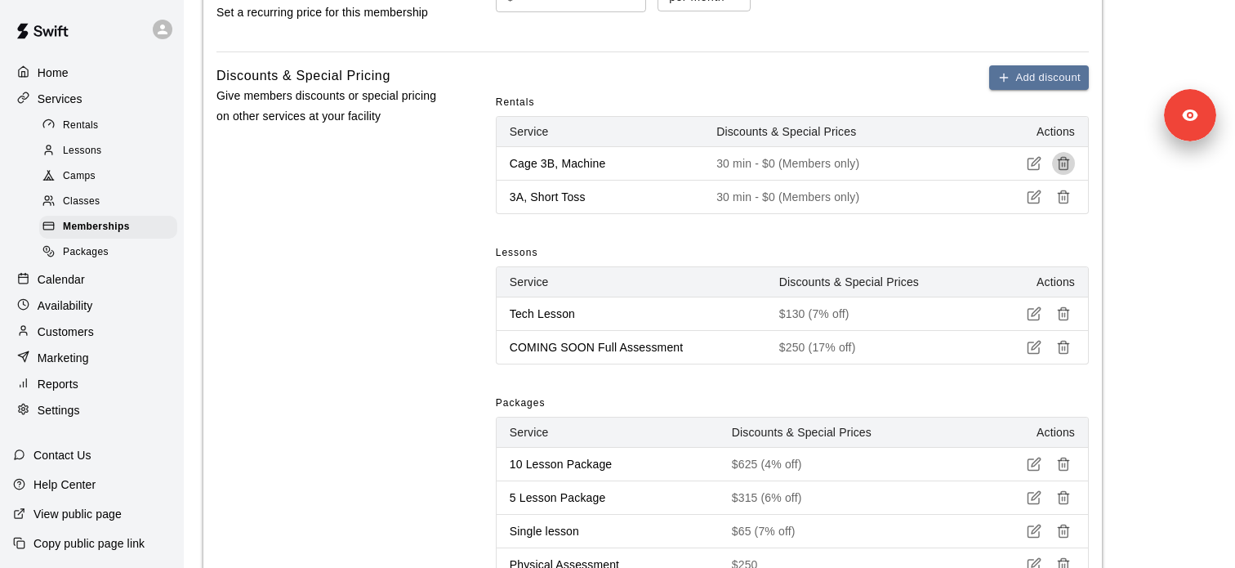
click at [1063, 167] on line "button" at bounding box center [1063, 165] width 0 height 4
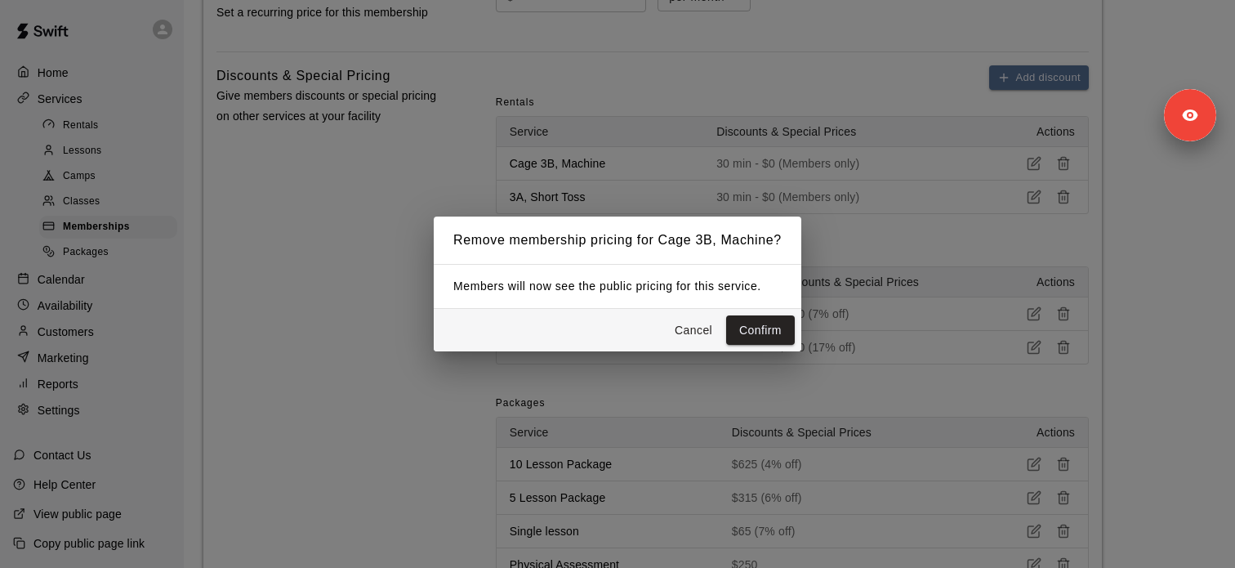
click at [758, 319] on button "Confirm" at bounding box center [760, 330] width 69 height 30
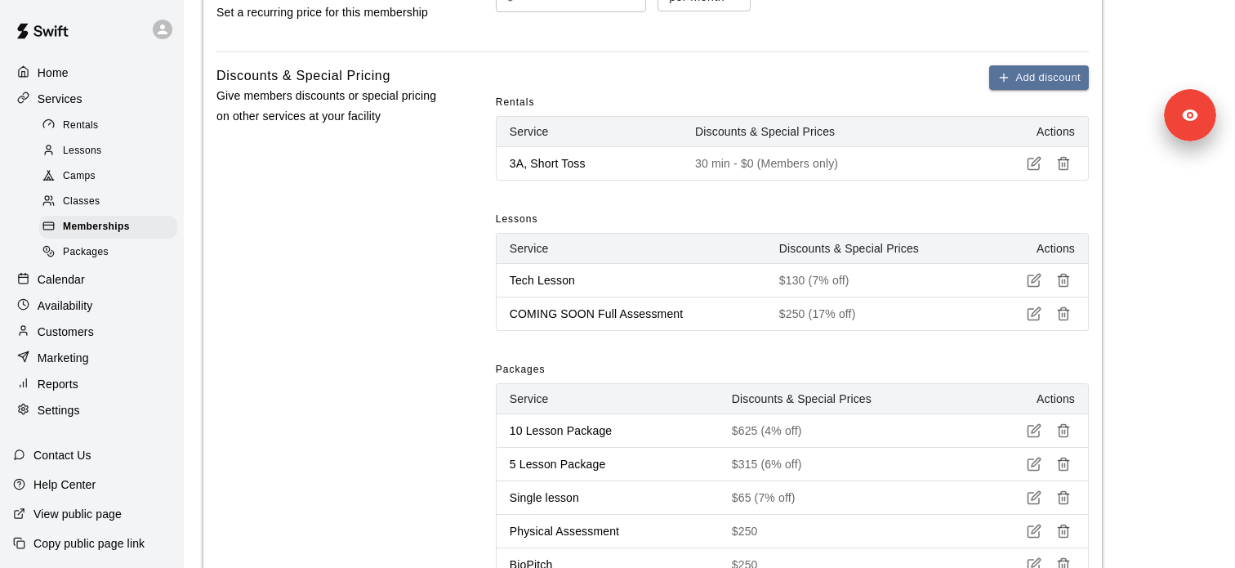
click at [1067, 164] on icon "button" at bounding box center [1063, 163] width 15 height 15
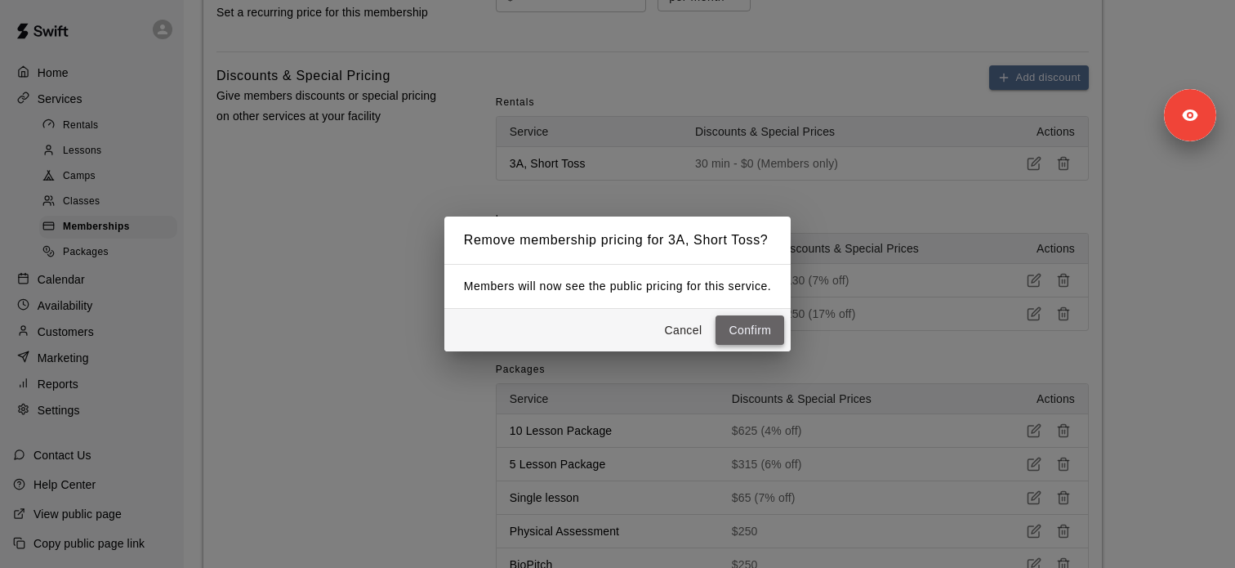
click at [756, 322] on button "Confirm" at bounding box center [750, 330] width 69 height 30
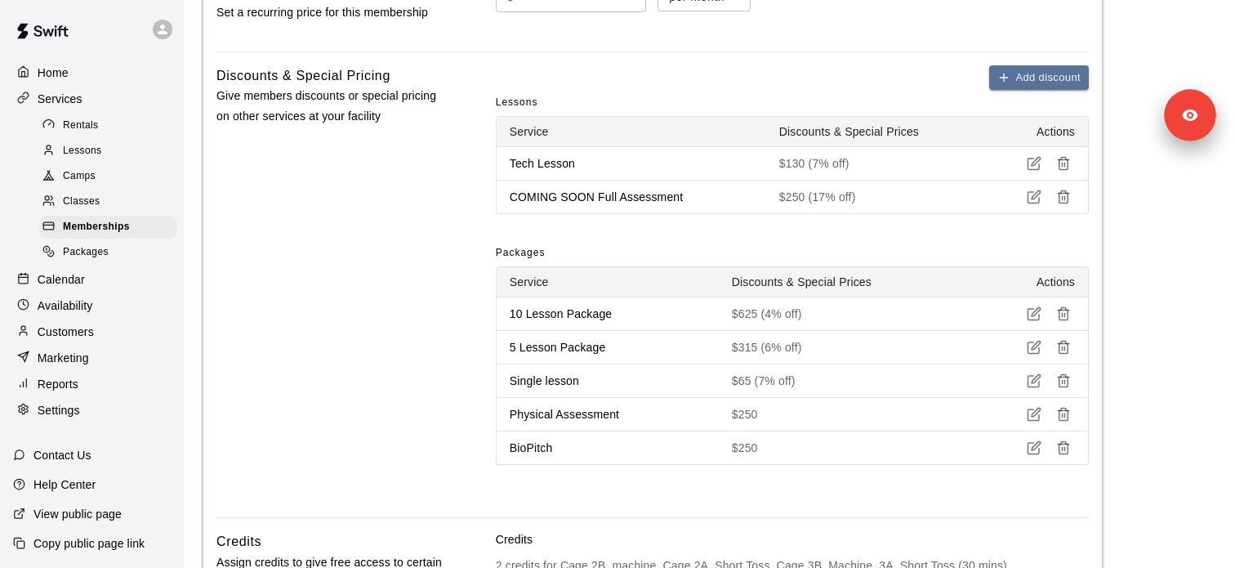
scroll to position [1222, 0]
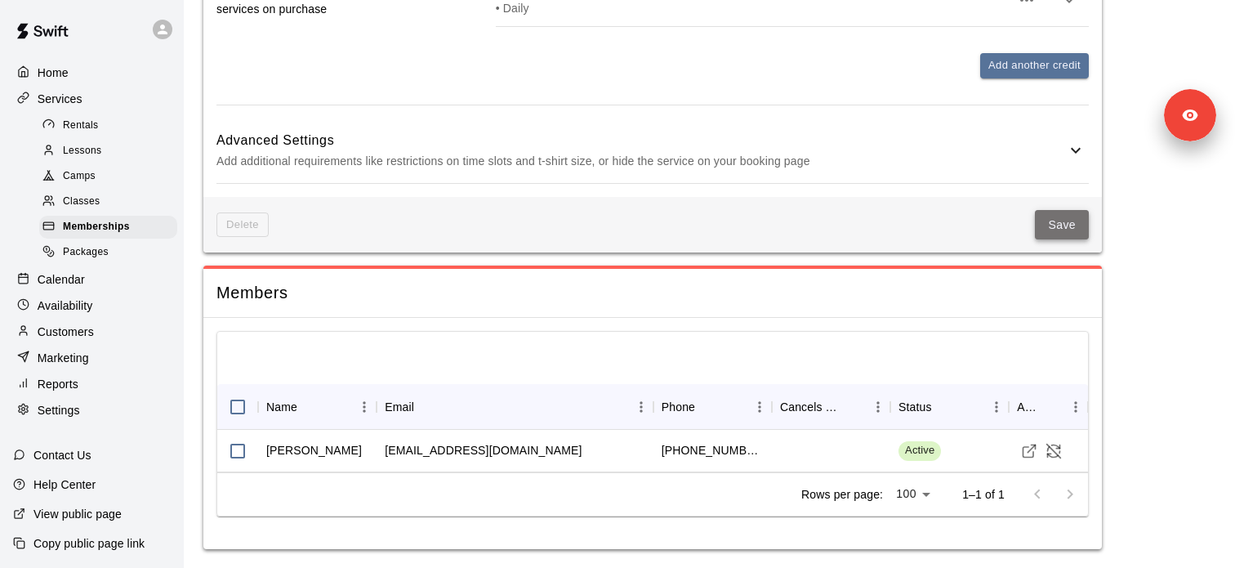
click at [1086, 225] on button "Save" at bounding box center [1062, 225] width 54 height 30
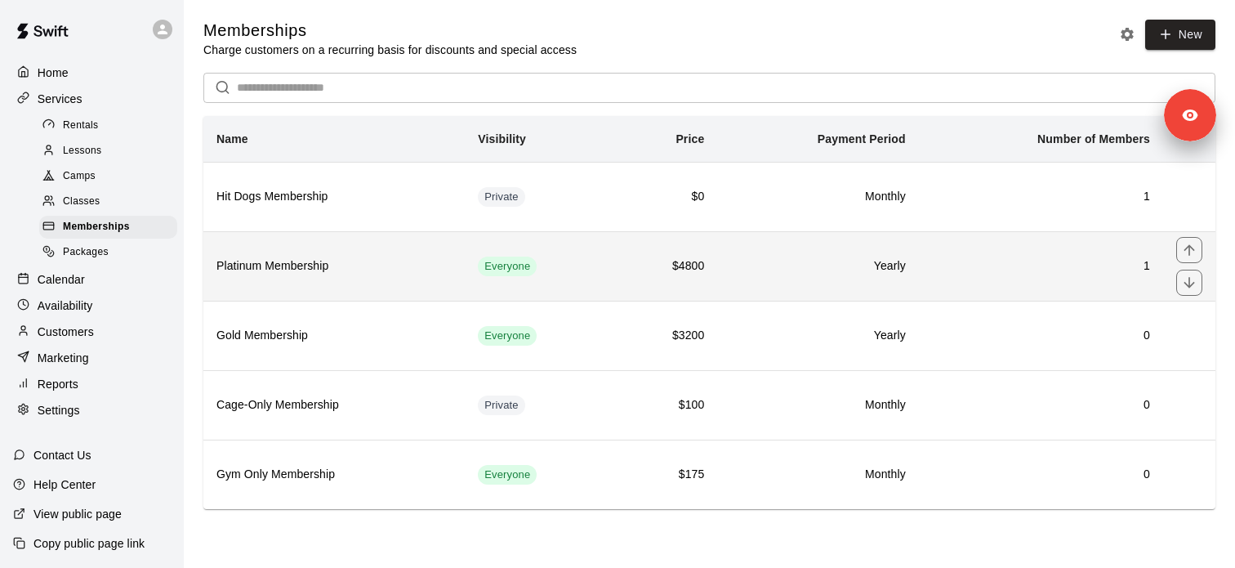
click at [321, 274] on h6 "Platinum Membership" at bounding box center [333, 266] width 235 height 18
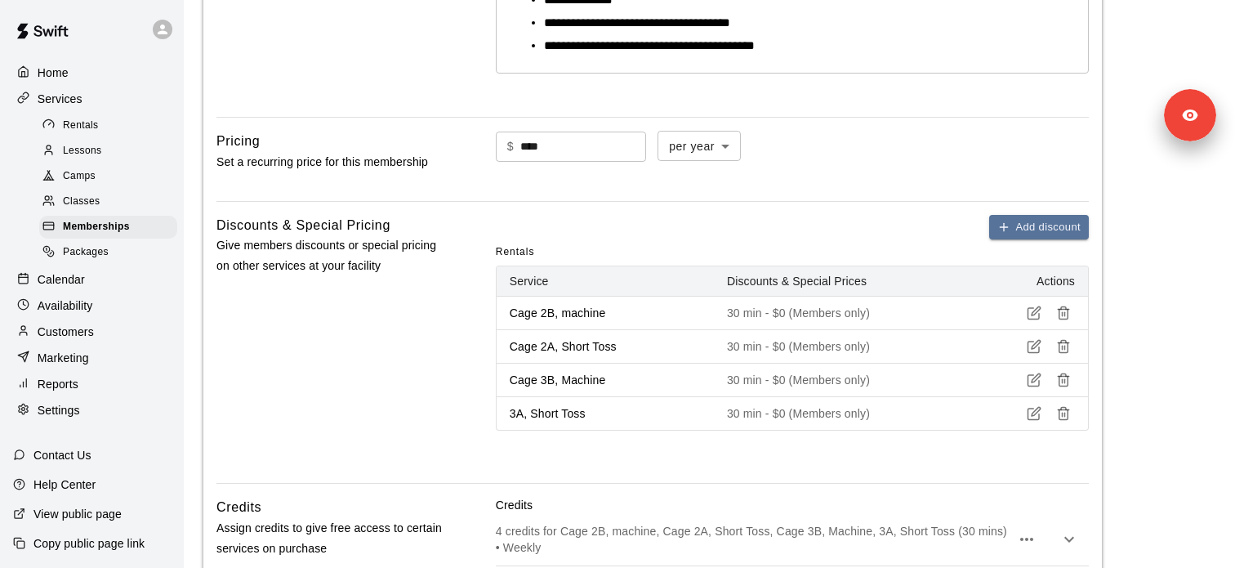
scroll to position [599, 0]
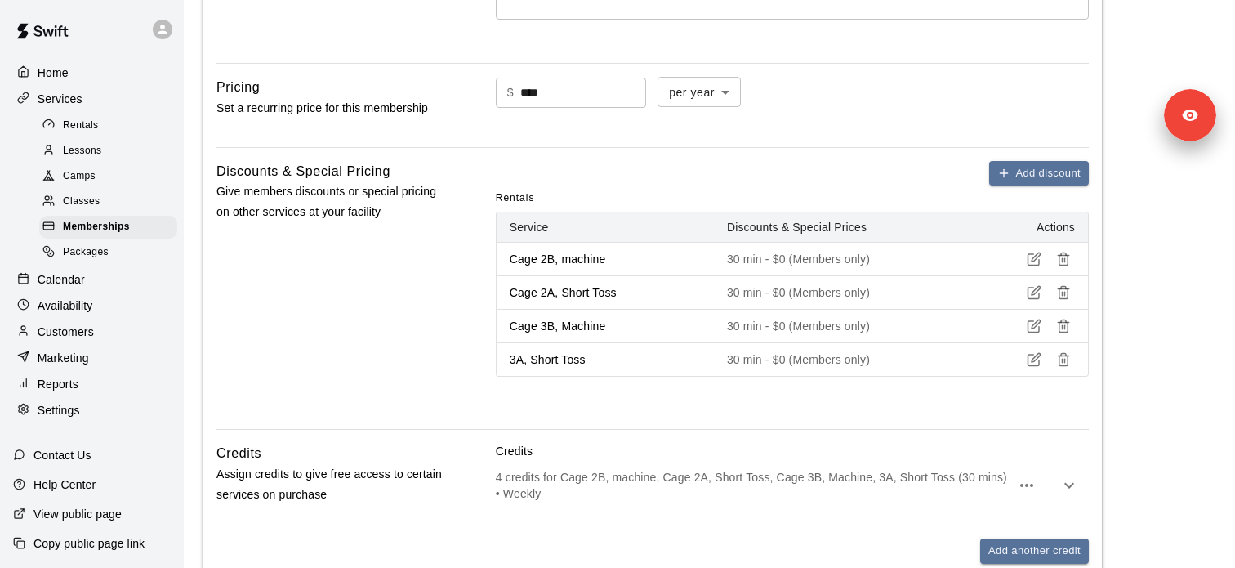
click at [1068, 264] on icon "button" at bounding box center [1063, 261] width 9 height 10
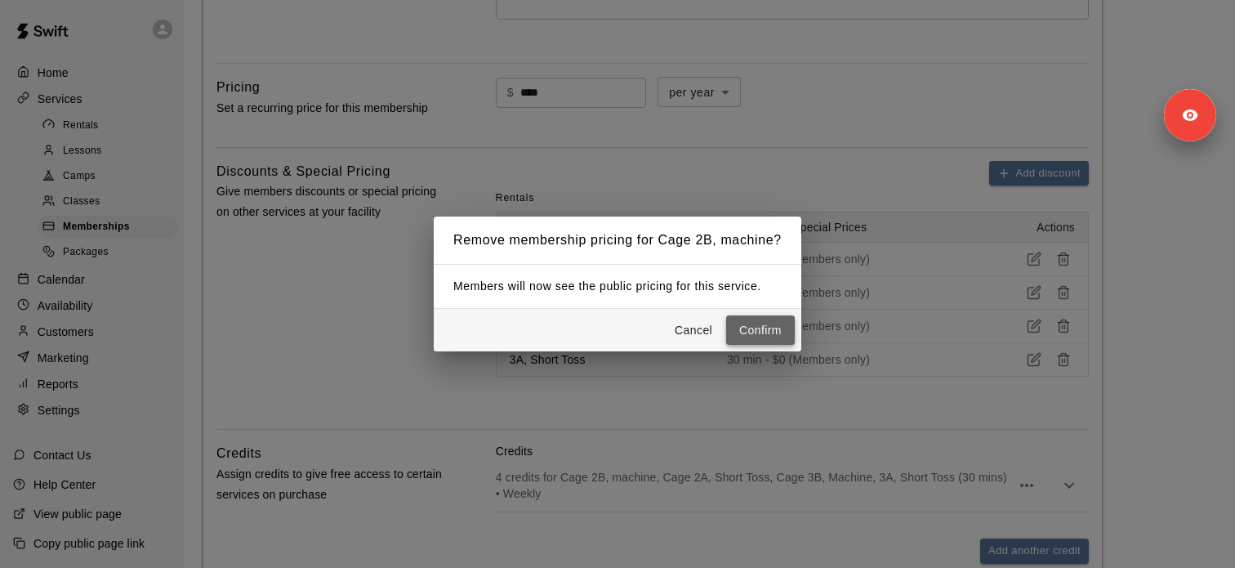
click at [770, 328] on button "Confirm" at bounding box center [760, 330] width 69 height 30
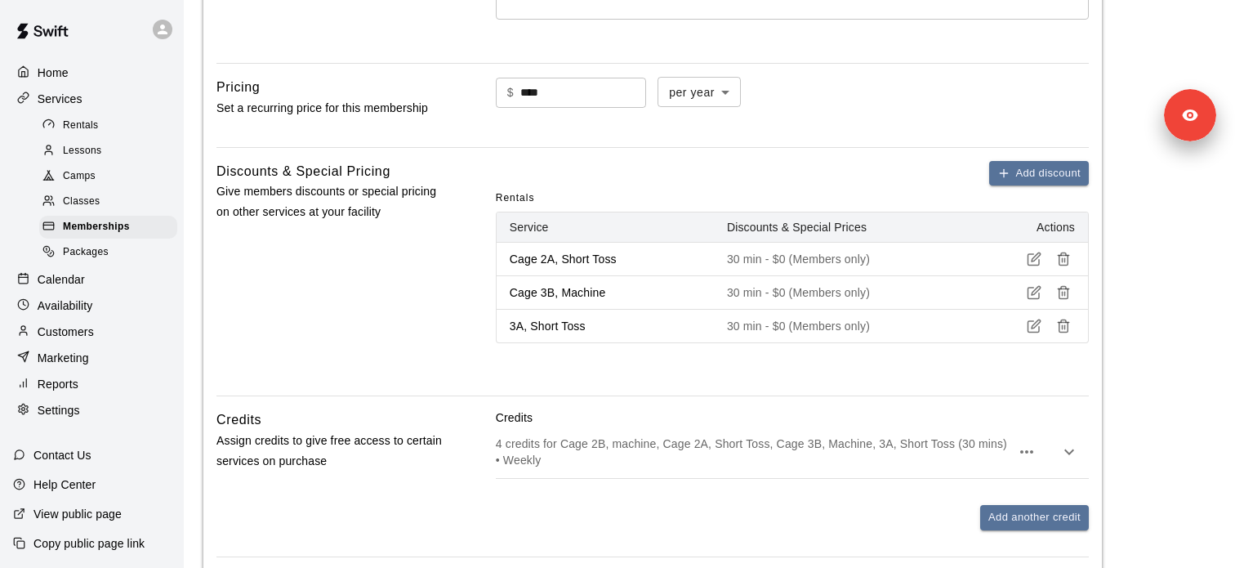
click at [1065, 263] on icon "button" at bounding box center [1063, 259] width 15 height 15
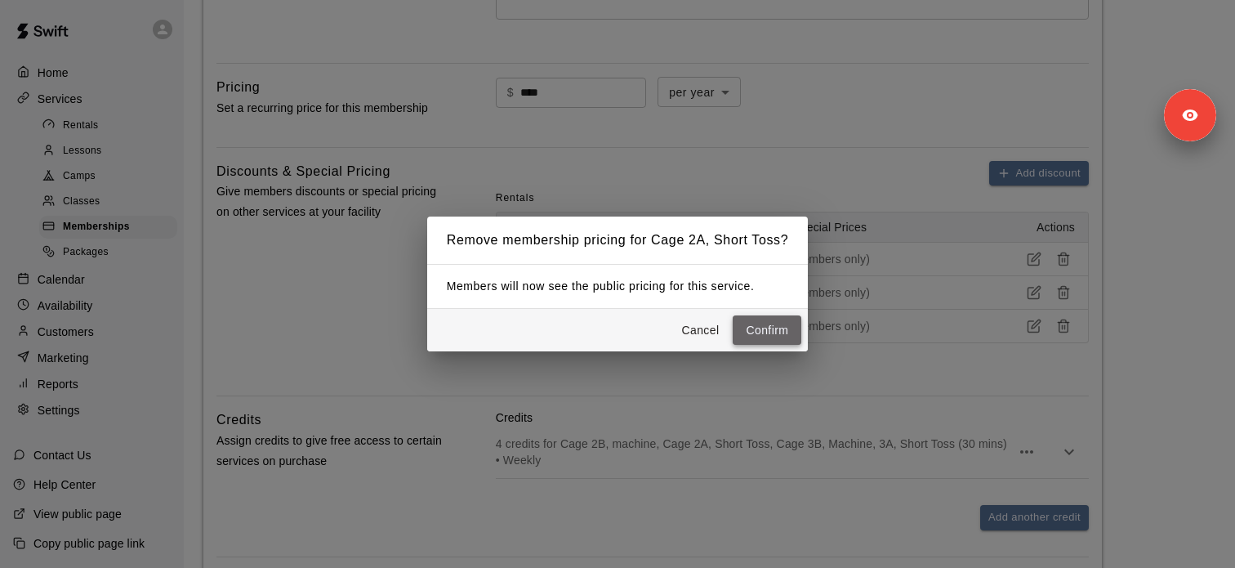
click at [743, 330] on button "Confirm" at bounding box center [767, 330] width 69 height 30
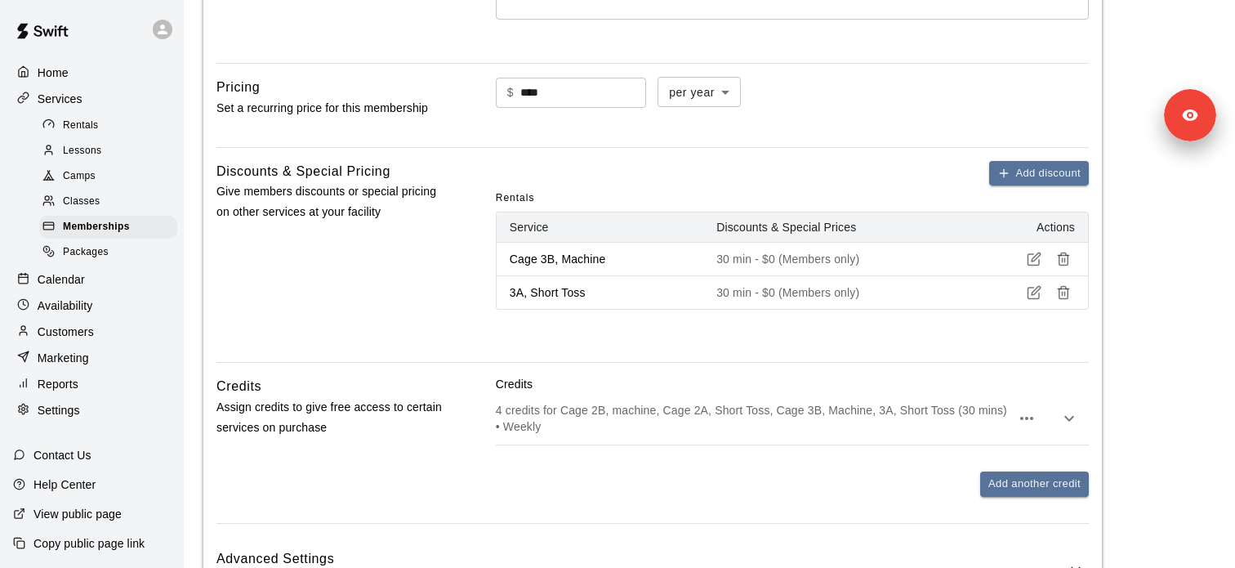
click at [1057, 263] on icon "button" at bounding box center [1063, 259] width 15 height 15
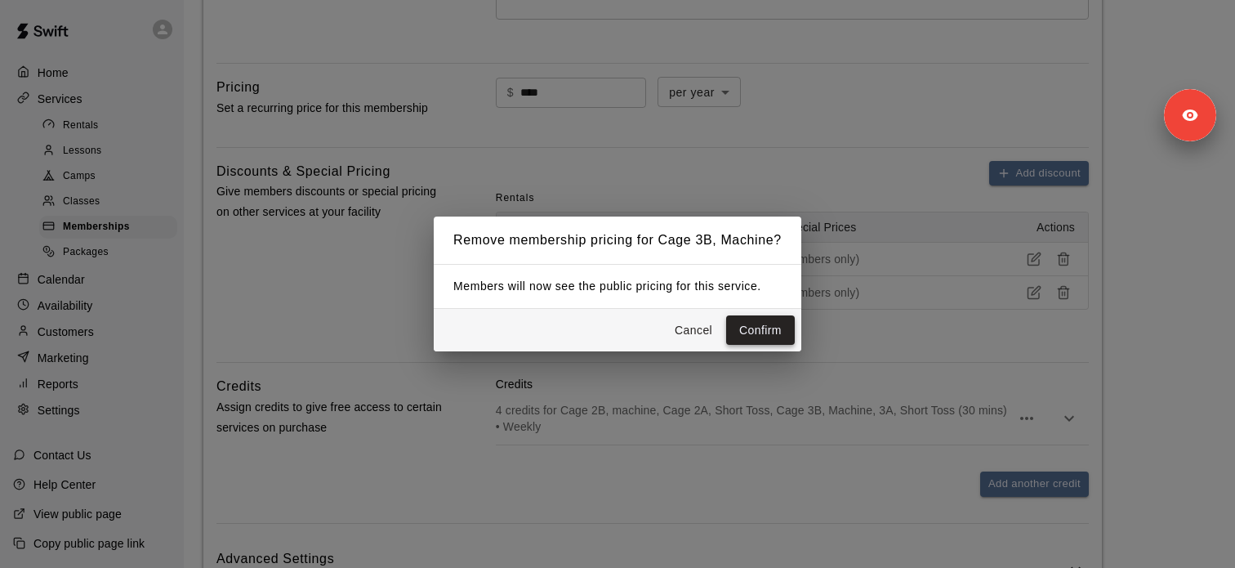
click at [742, 337] on button "Confirm" at bounding box center [760, 330] width 69 height 30
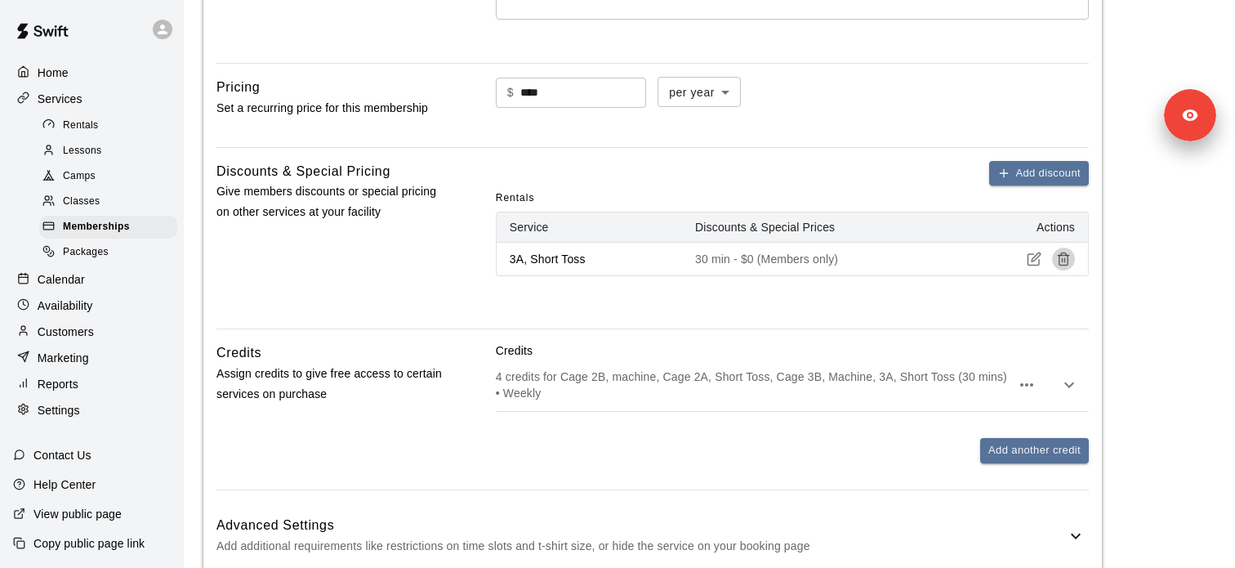
click at [1066, 257] on icon "button" at bounding box center [1063, 259] width 15 height 15
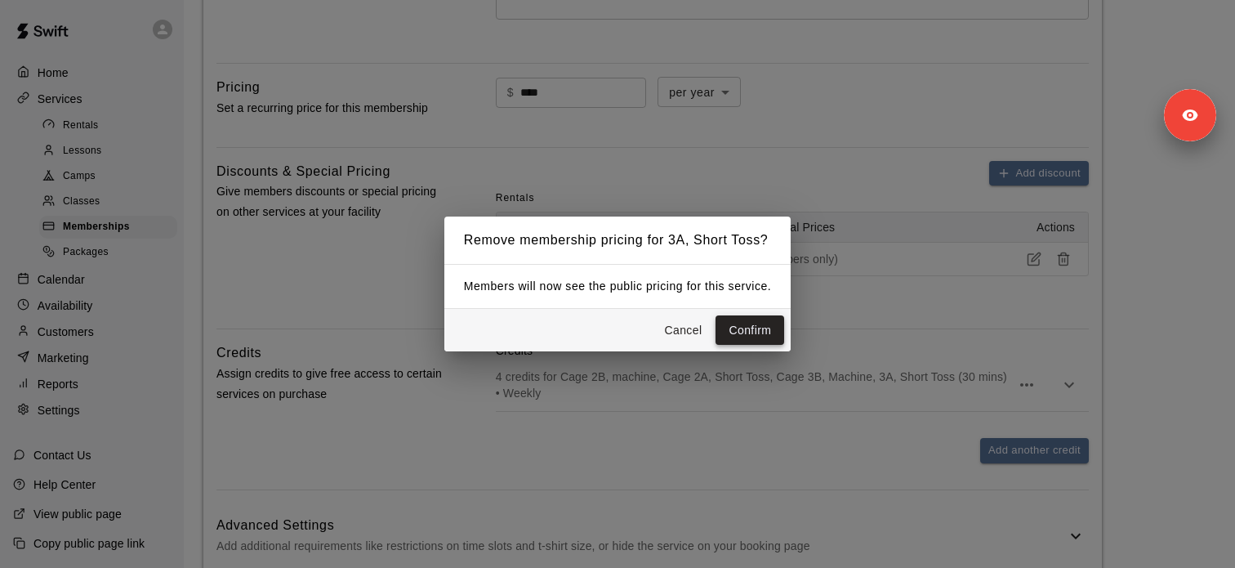
click at [771, 326] on button "Confirm" at bounding box center [750, 330] width 69 height 30
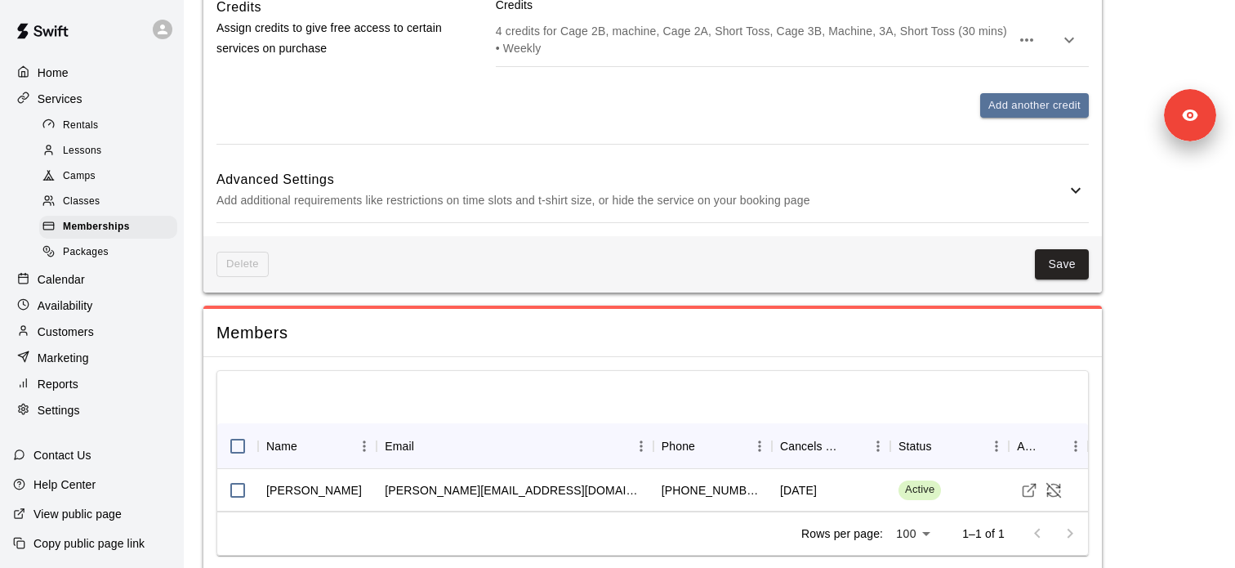
scroll to position [979, 0]
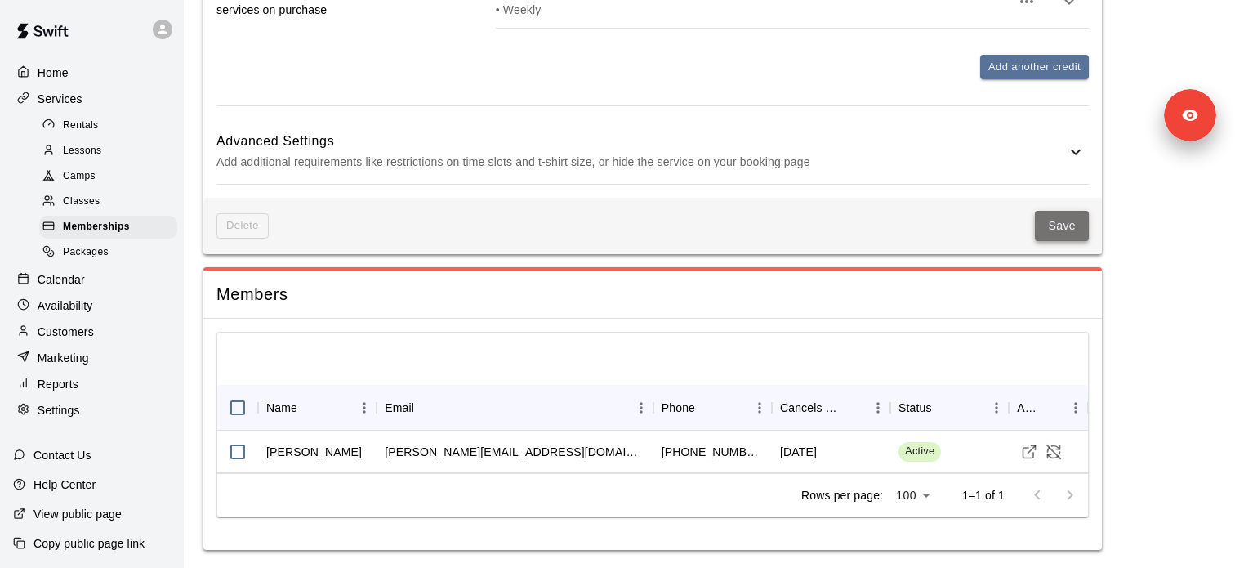
click at [1052, 230] on button "Save" at bounding box center [1062, 226] width 54 height 30
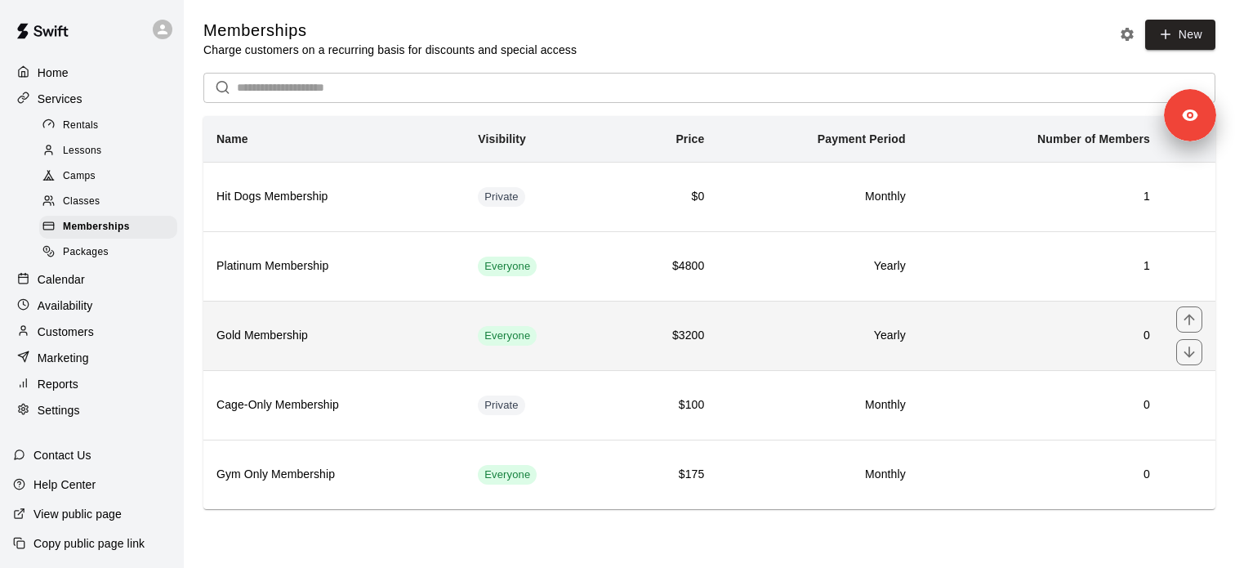
click at [395, 329] on h6 "Gold Membership" at bounding box center [333, 336] width 235 height 18
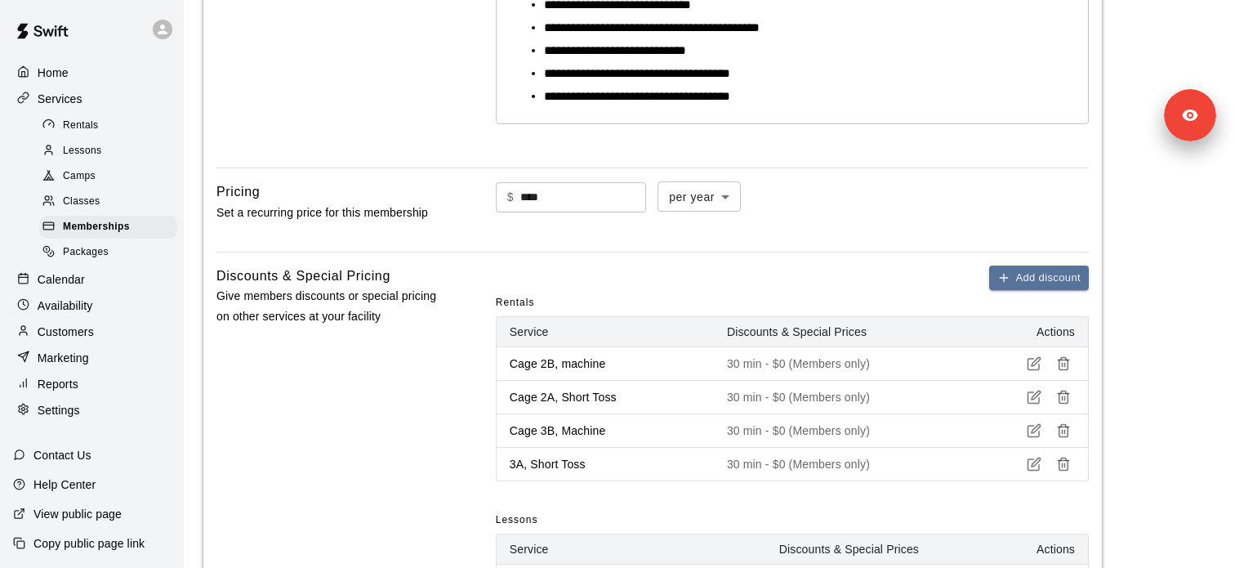
scroll to position [591, 0]
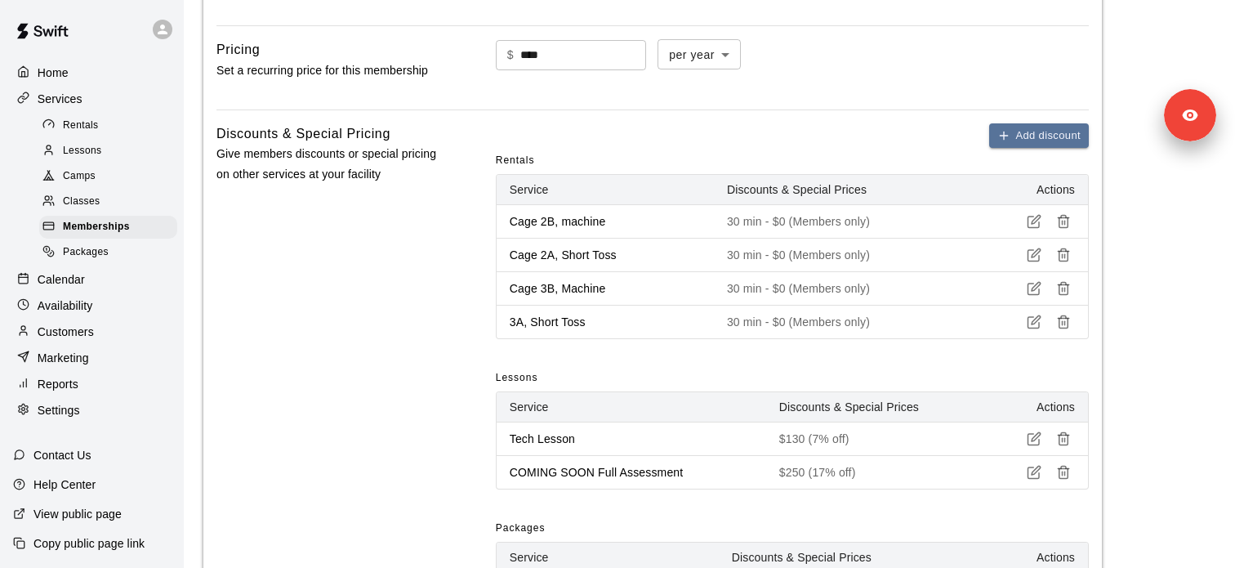
click at [1068, 218] on icon "button" at bounding box center [1063, 221] width 15 height 15
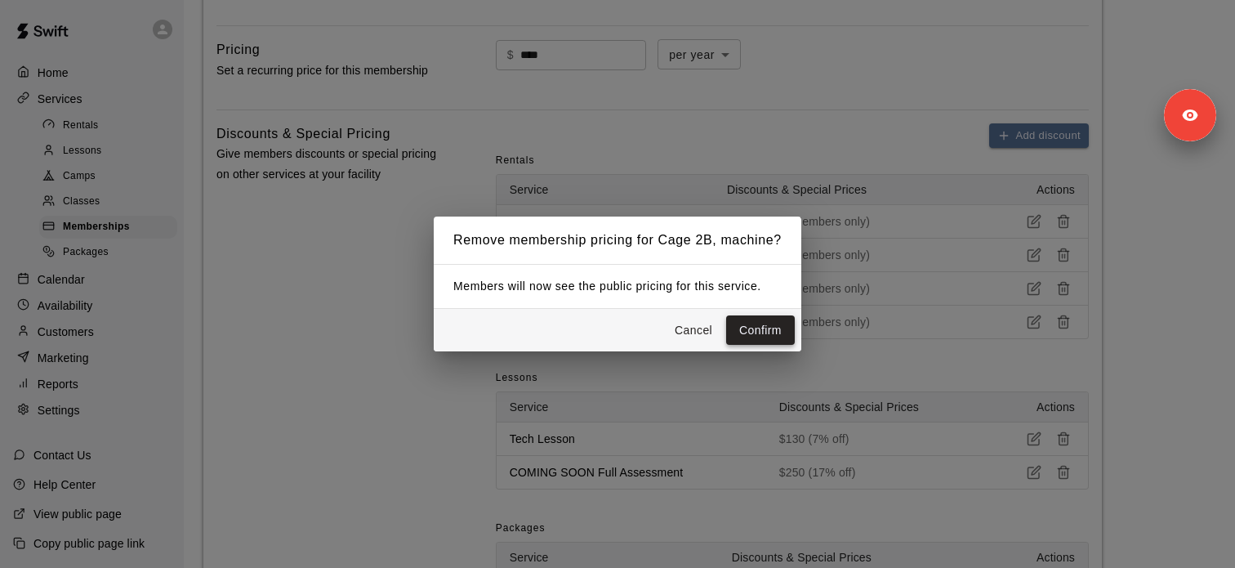
click at [779, 315] on button "Confirm" at bounding box center [760, 330] width 69 height 30
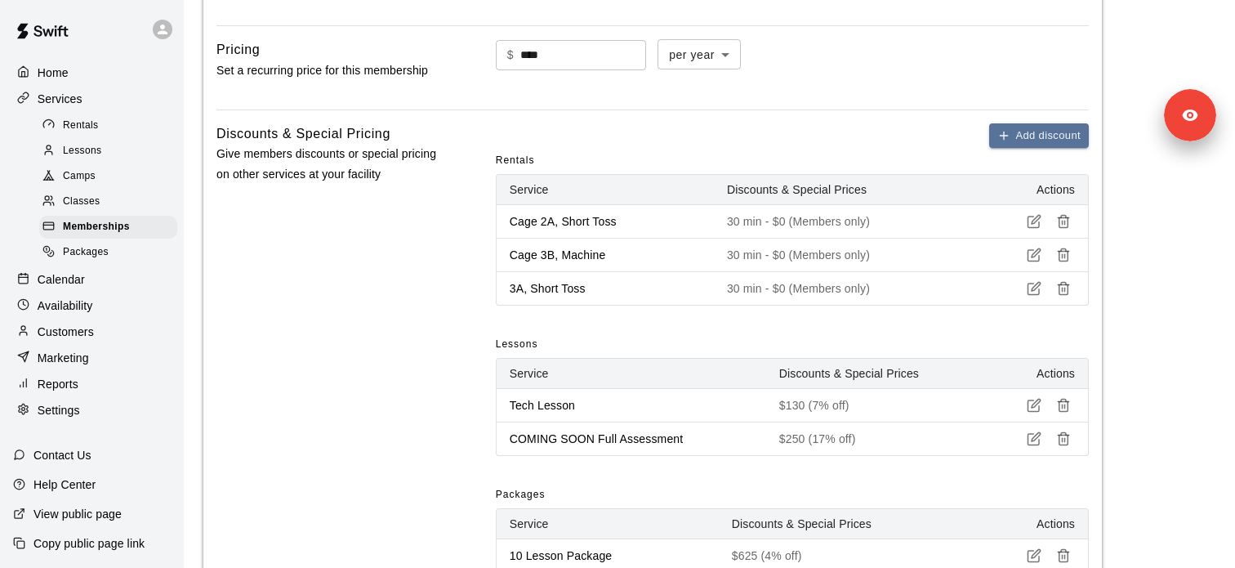
click at [1068, 215] on icon "button" at bounding box center [1063, 221] width 15 height 15
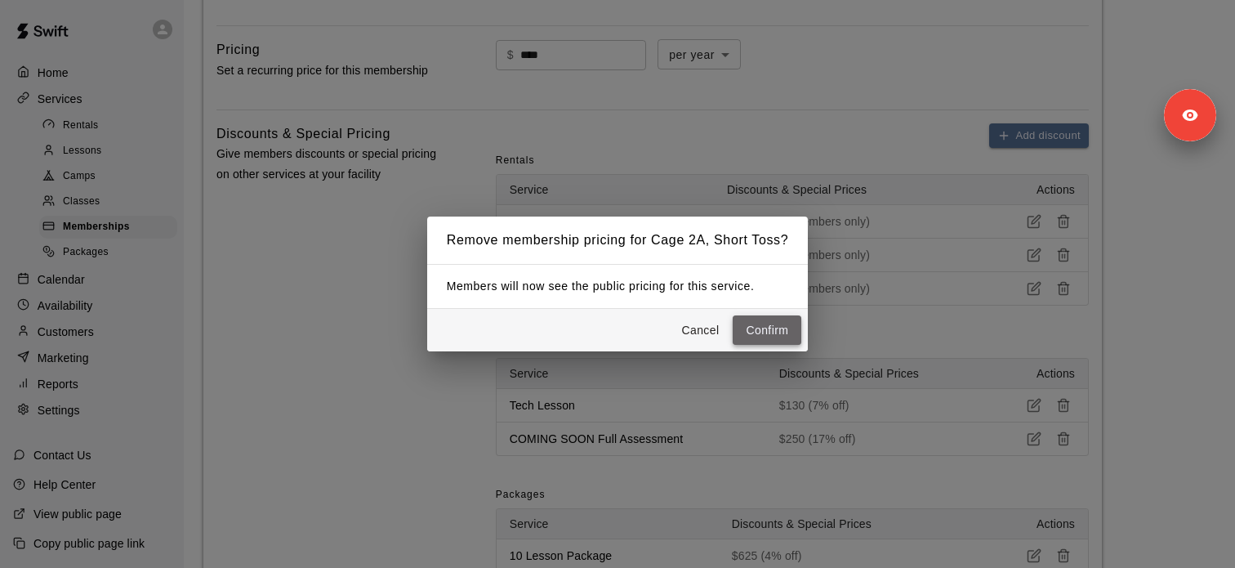
click at [756, 327] on button "Confirm" at bounding box center [767, 330] width 69 height 30
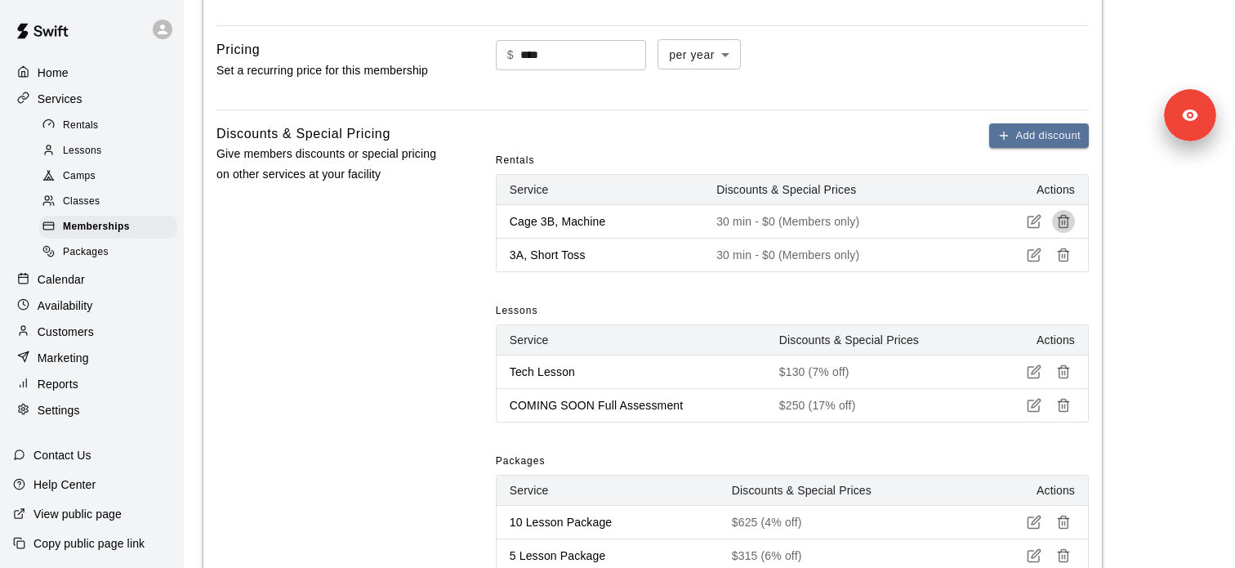
click at [1068, 223] on icon "button" at bounding box center [1063, 221] width 15 height 15
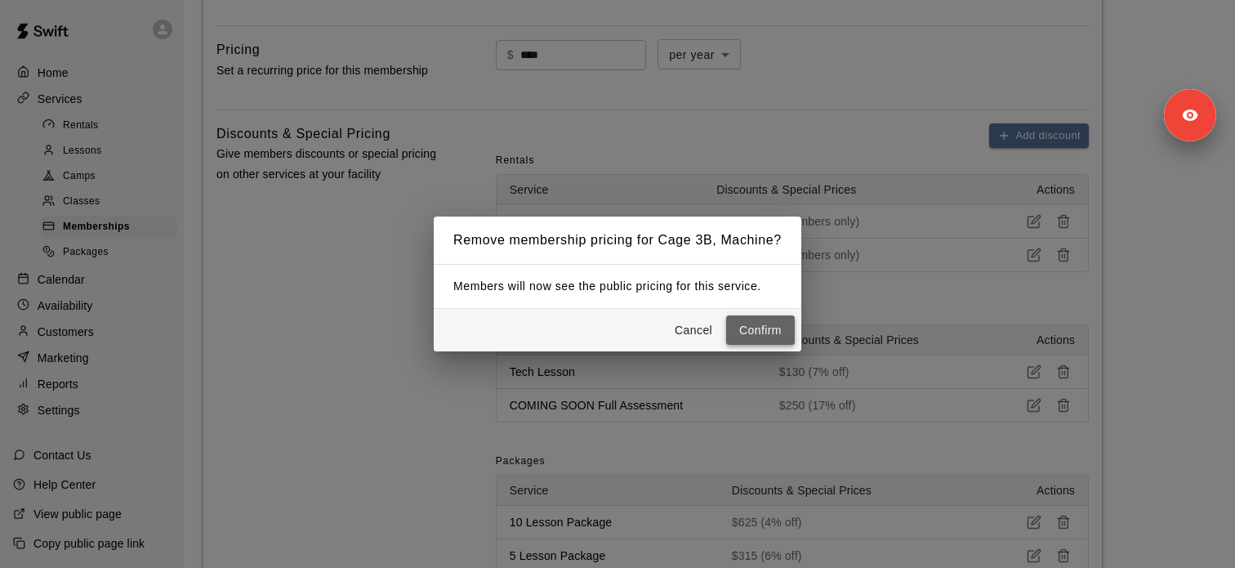
click at [743, 340] on button "Confirm" at bounding box center [760, 330] width 69 height 30
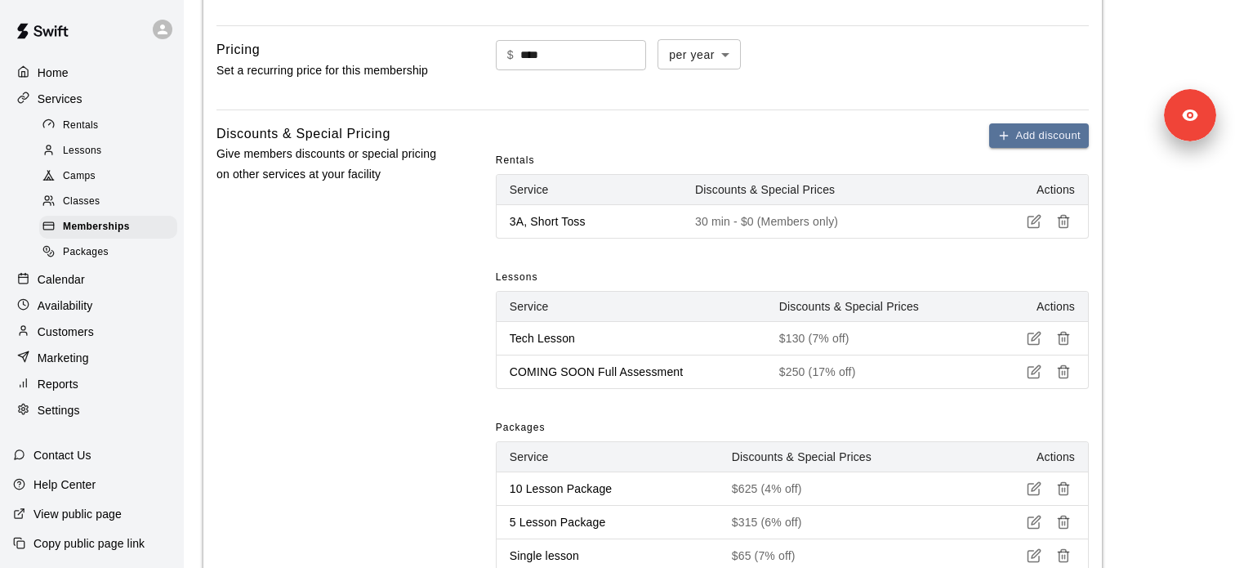
click at [1066, 214] on icon "button" at bounding box center [1063, 221] width 15 height 15
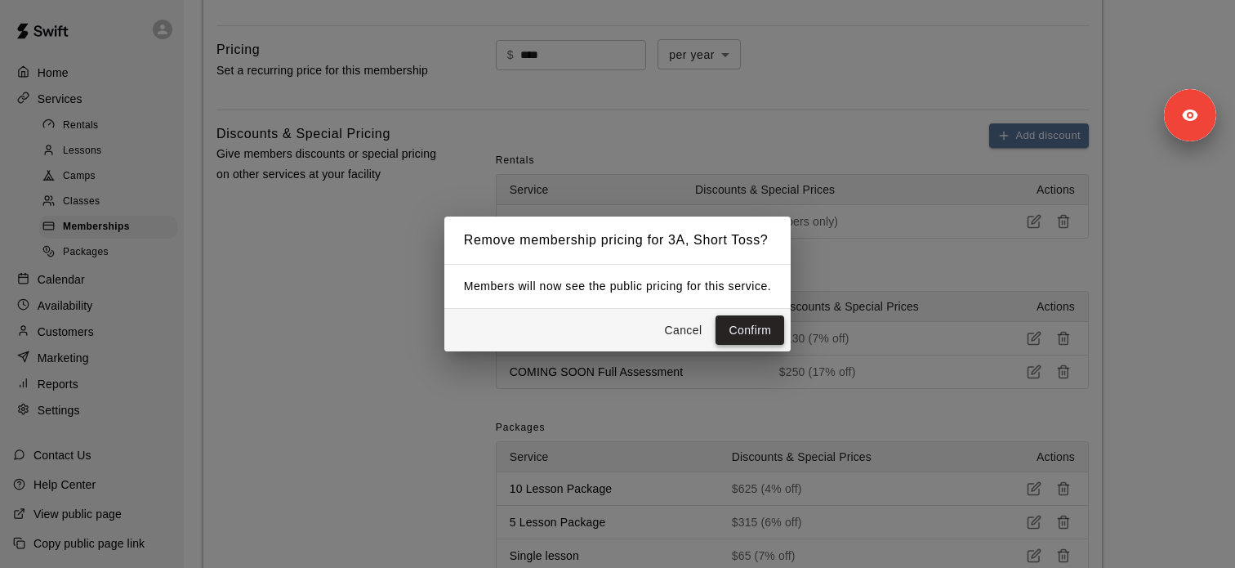
click at [752, 323] on button "Confirm" at bounding box center [750, 330] width 69 height 30
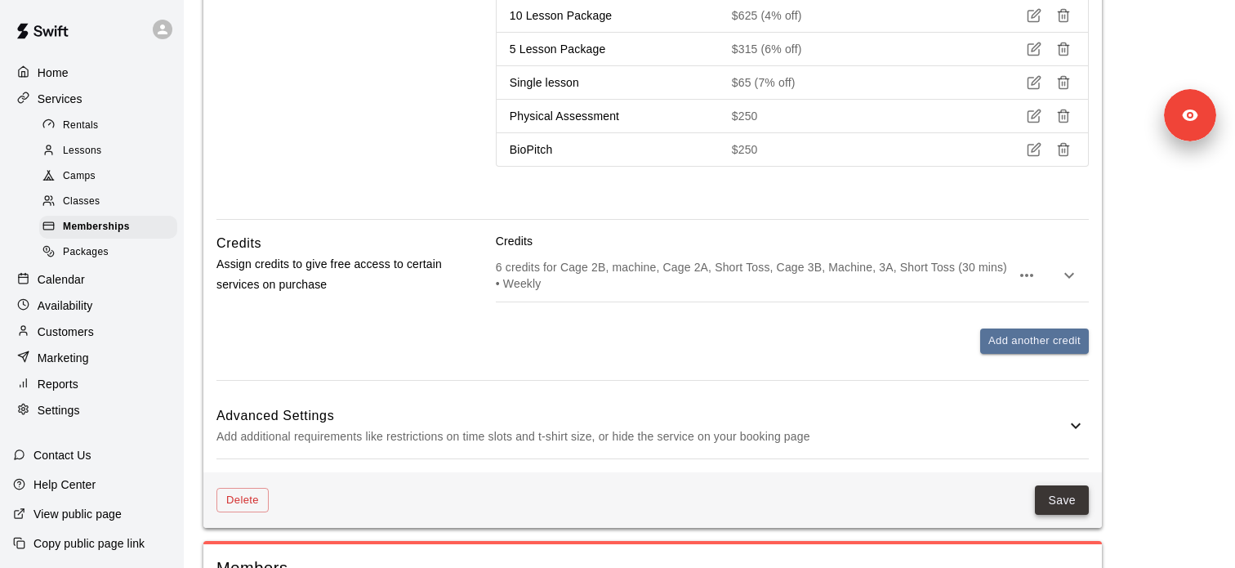
scroll to position [949, 0]
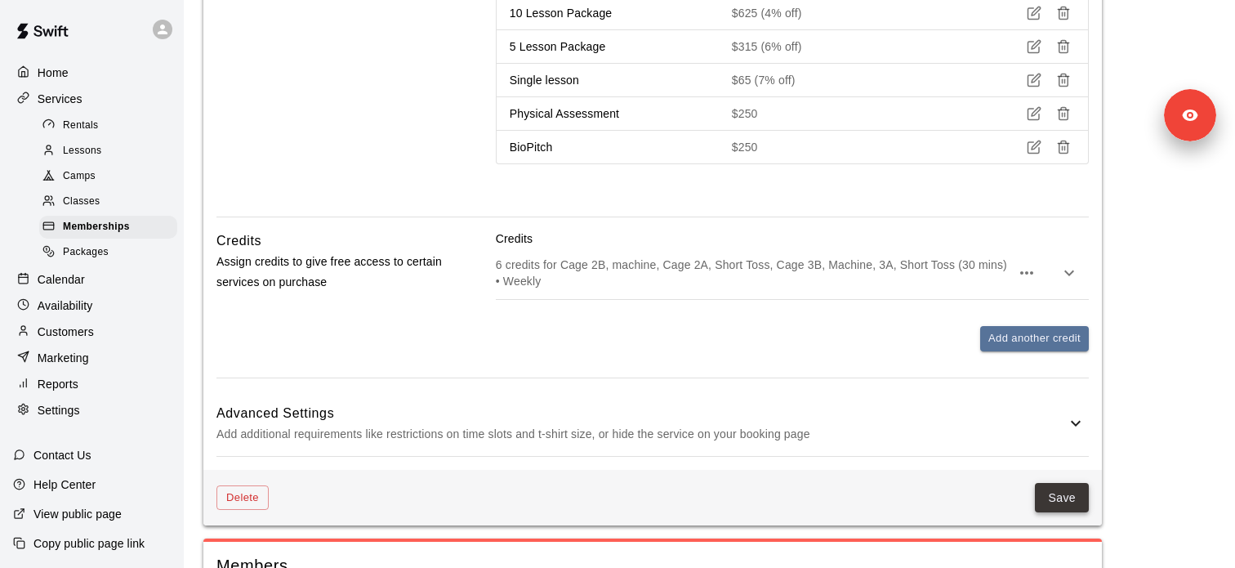
click at [1069, 505] on button "Save" at bounding box center [1062, 498] width 54 height 30
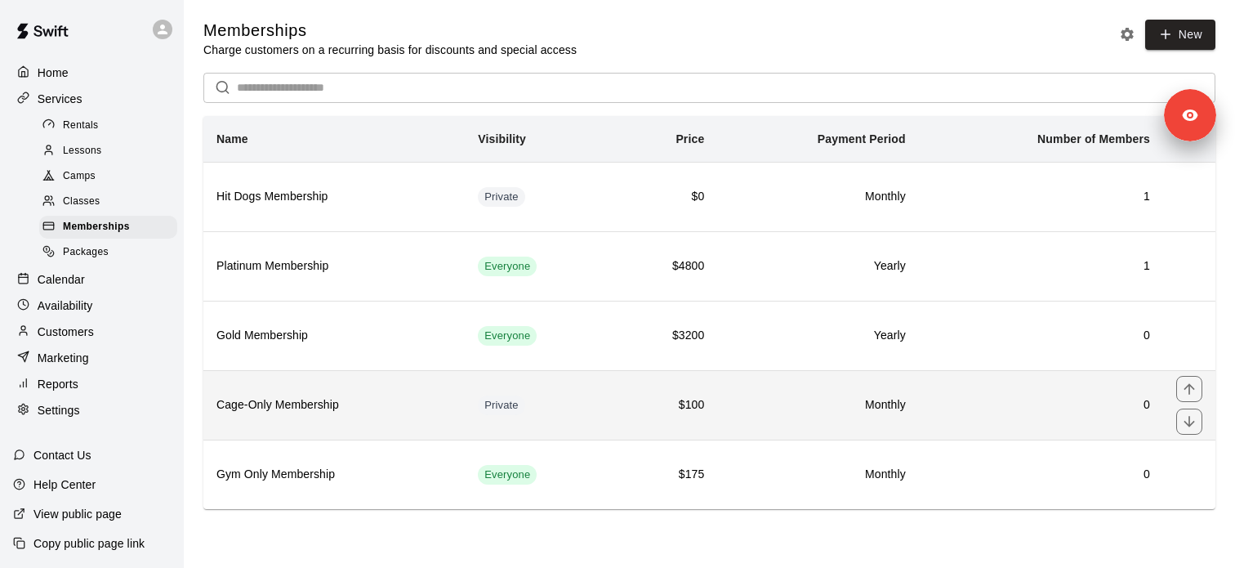
click at [314, 395] on th "Cage-Only Membership" at bounding box center [333, 404] width 261 height 69
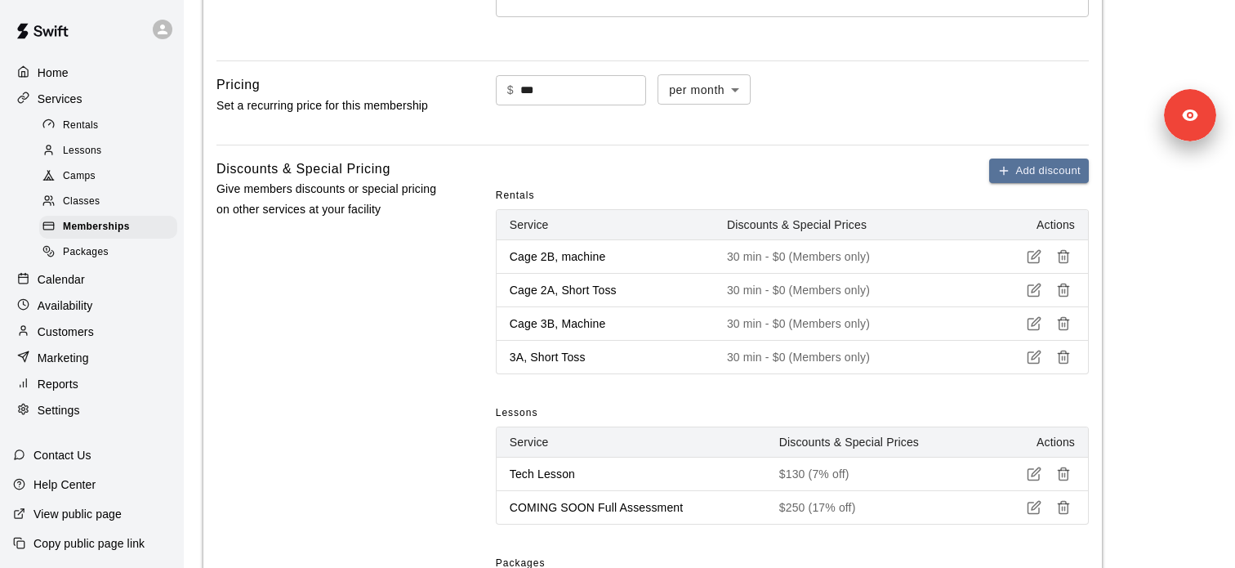
scroll to position [494, 0]
click at [1064, 250] on icon "button" at bounding box center [1063, 251] width 5 height 2
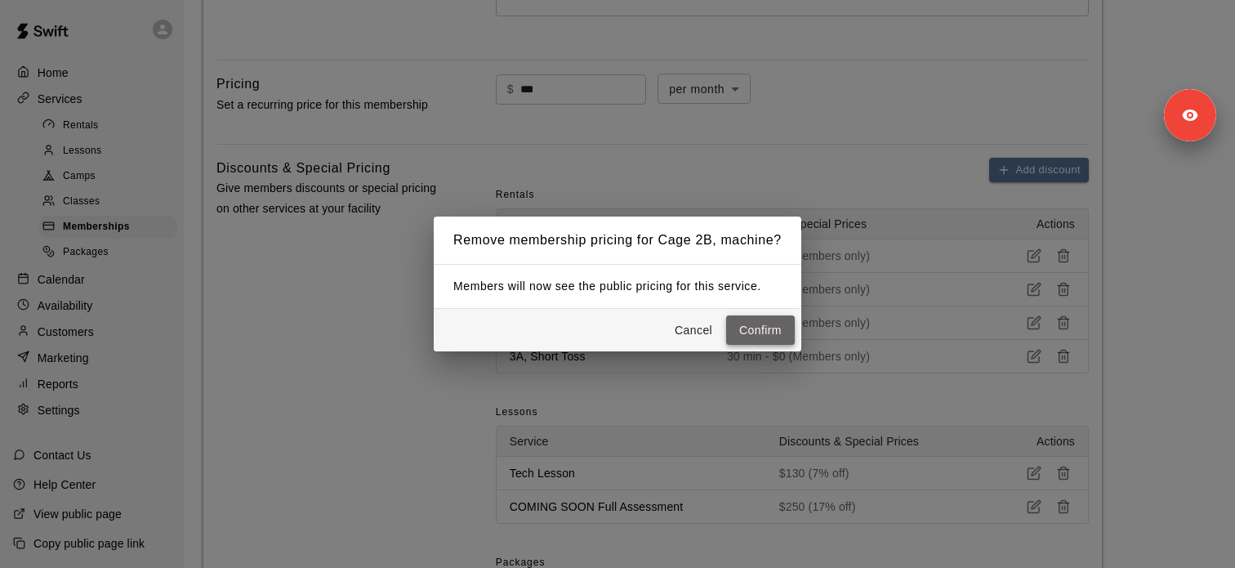
click at [770, 331] on button "Confirm" at bounding box center [760, 330] width 69 height 30
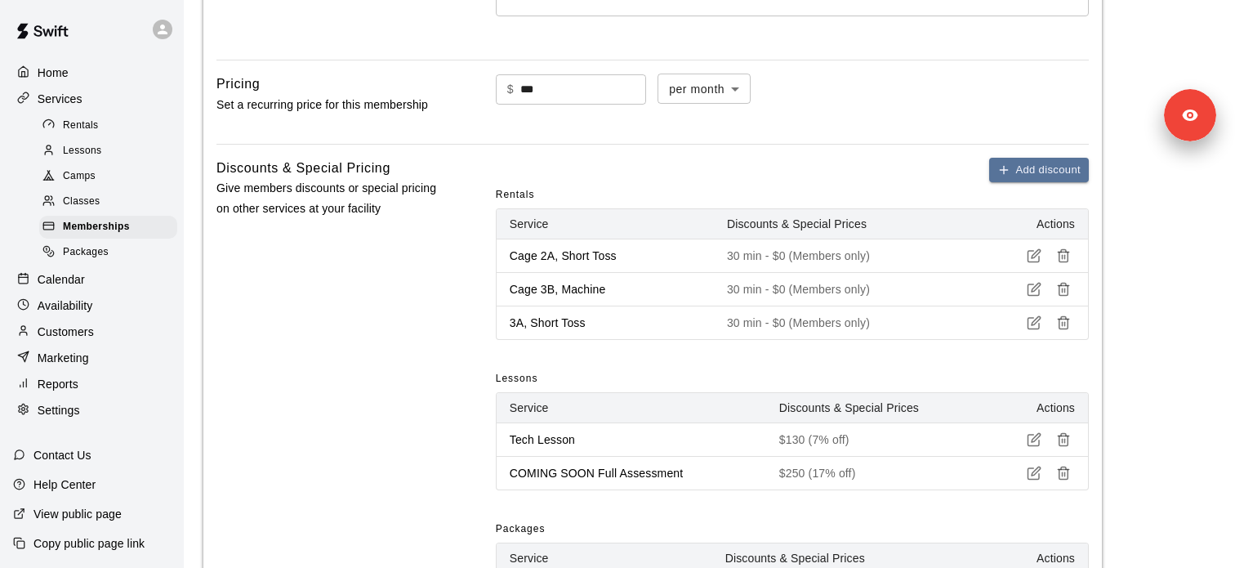
click at [1064, 250] on icon "button" at bounding box center [1063, 255] width 15 height 15
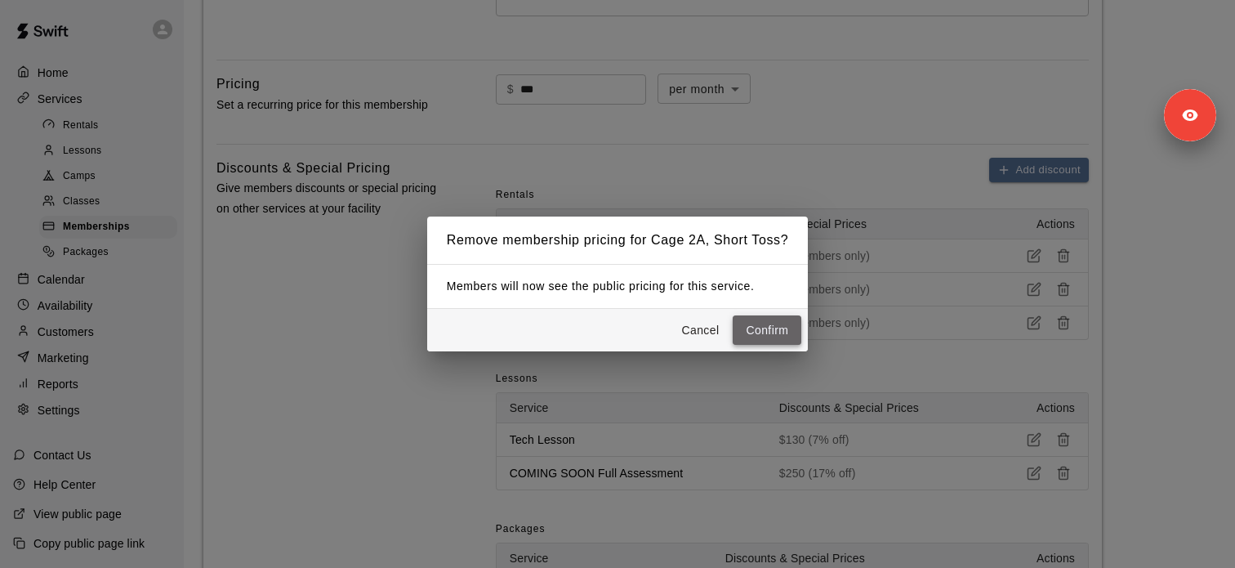
click at [761, 326] on button "Confirm" at bounding box center [767, 330] width 69 height 30
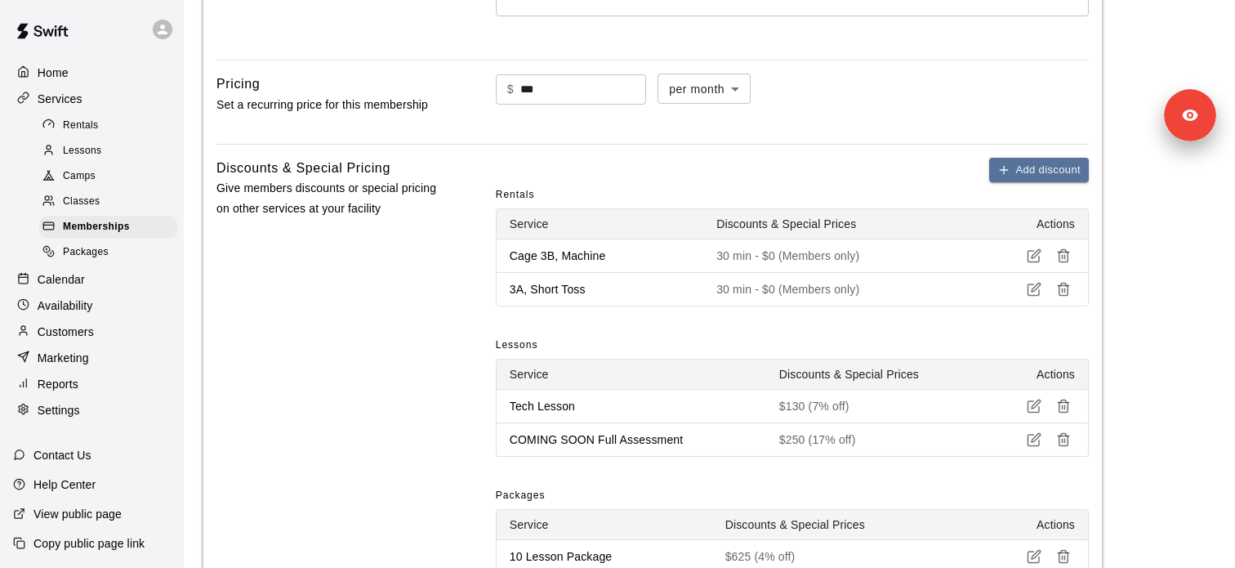
click at [1064, 265] on button "button" at bounding box center [1063, 255] width 23 height 23
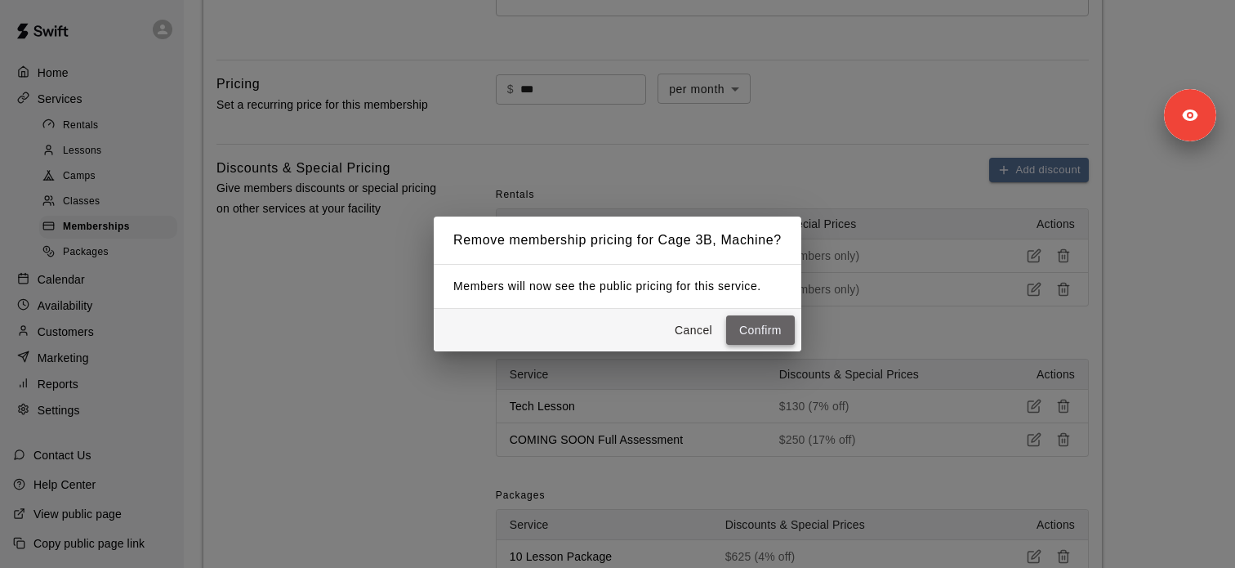
click at [780, 326] on button "Confirm" at bounding box center [760, 330] width 69 height 30
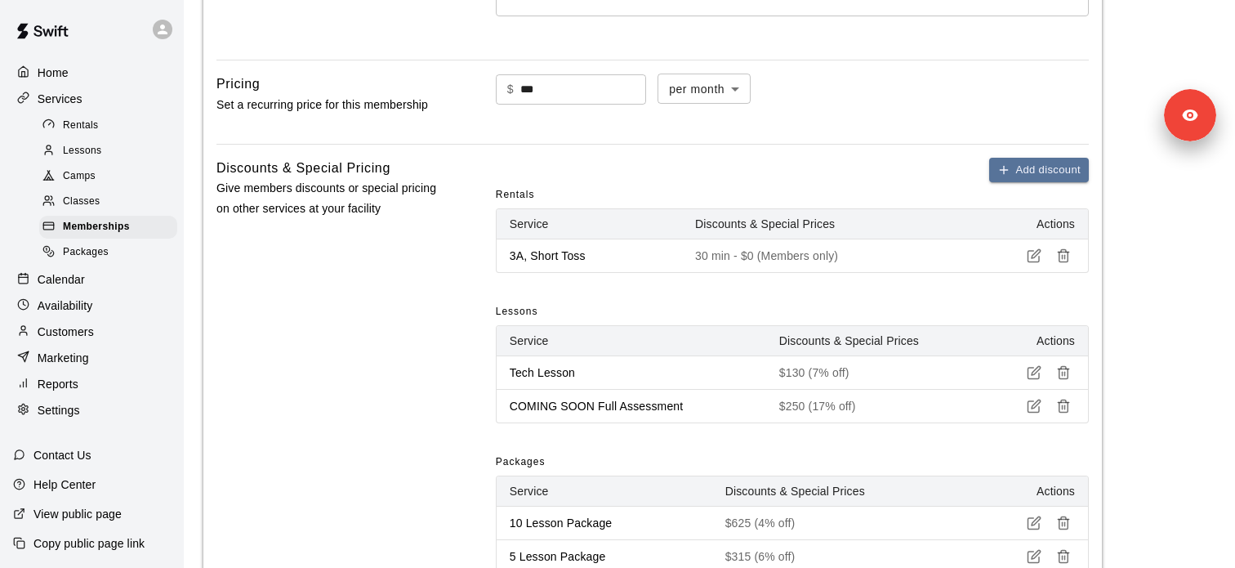
click at [1059, 249] on icon "button" at bounding box center [1063, 255] width 15 height 15
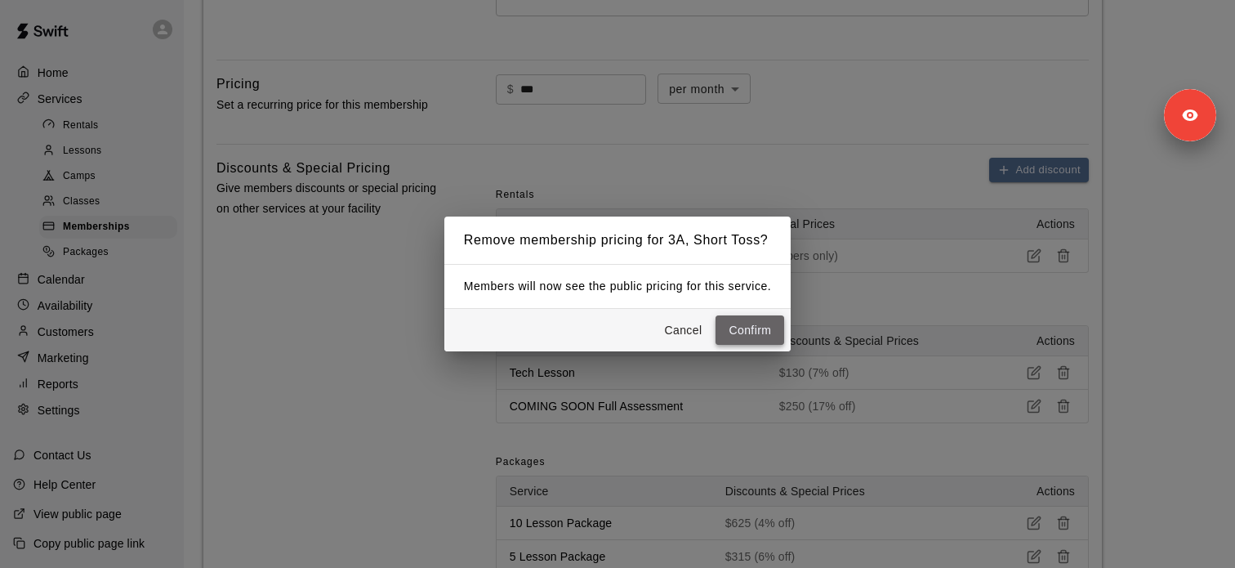
click at [764, 328] on button "Confirm" at bounding box center [750, 330] width 69 height 30
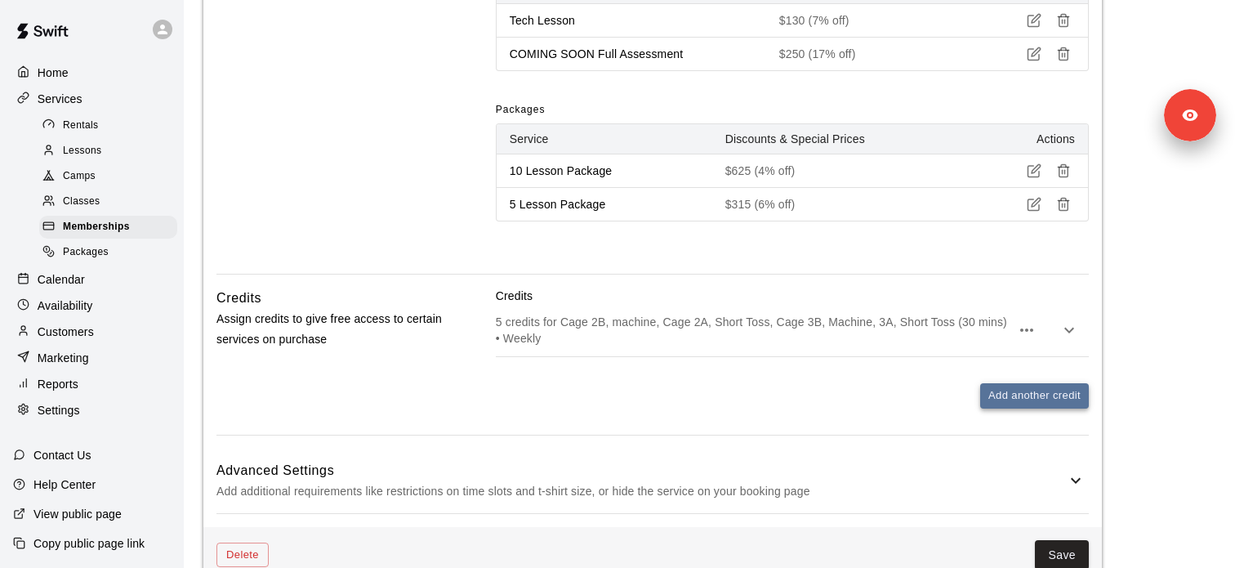
scroll to position [757, 0]
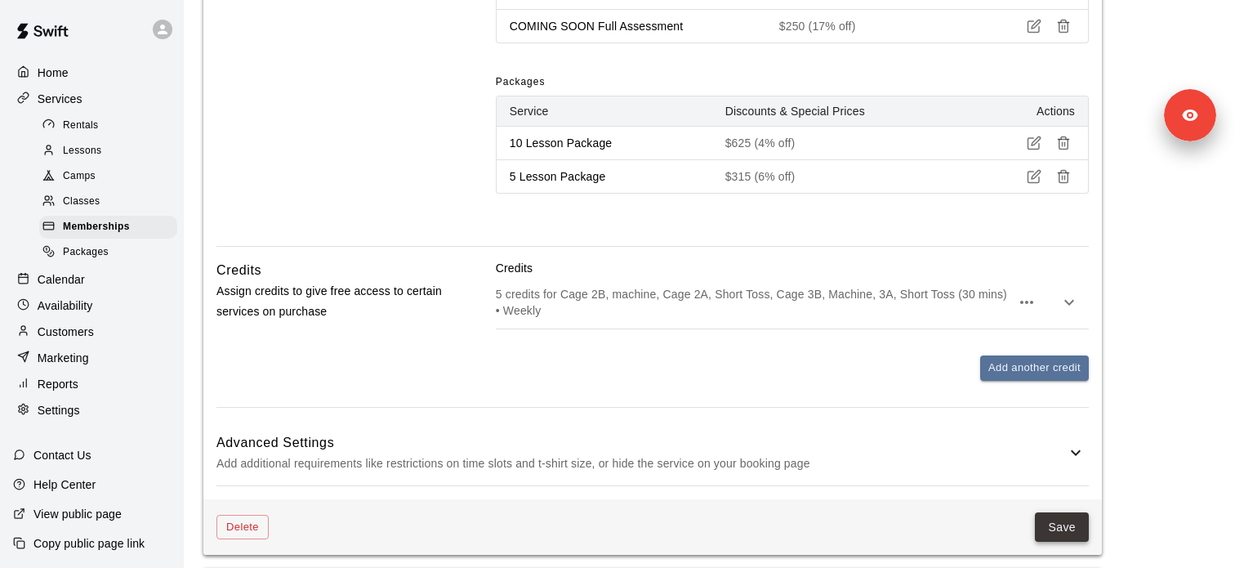
click at [1061, 521] on button "Save" at bounding box center [1062, 527] width 54 height 30
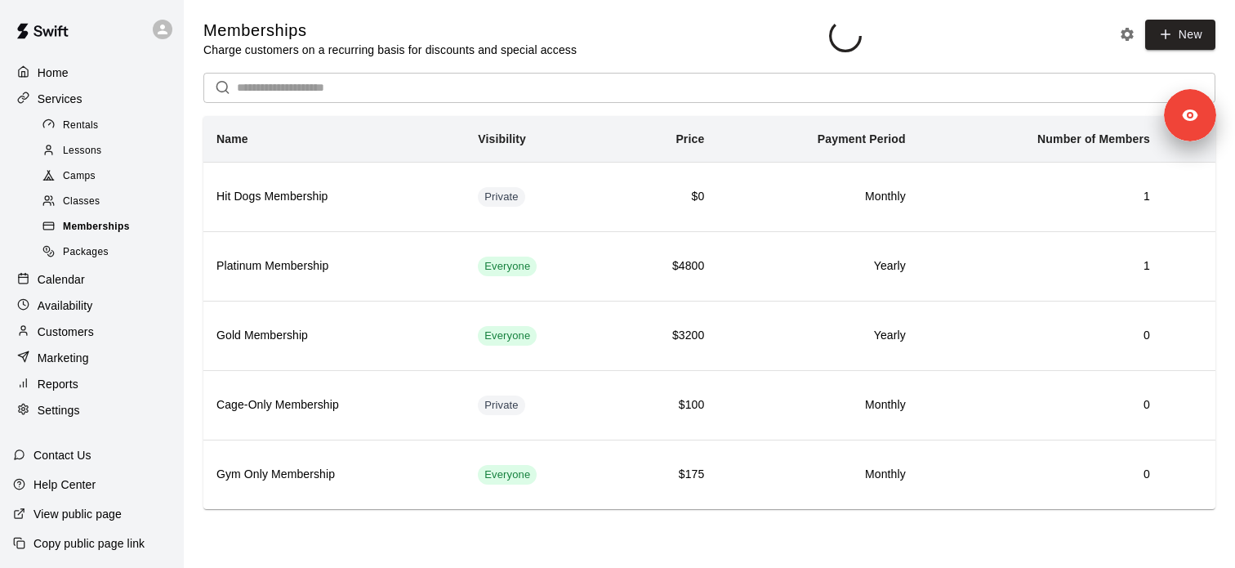
click at [116, 232] on span "Memberships" at bounding box center [96, 227] width 67 height 16
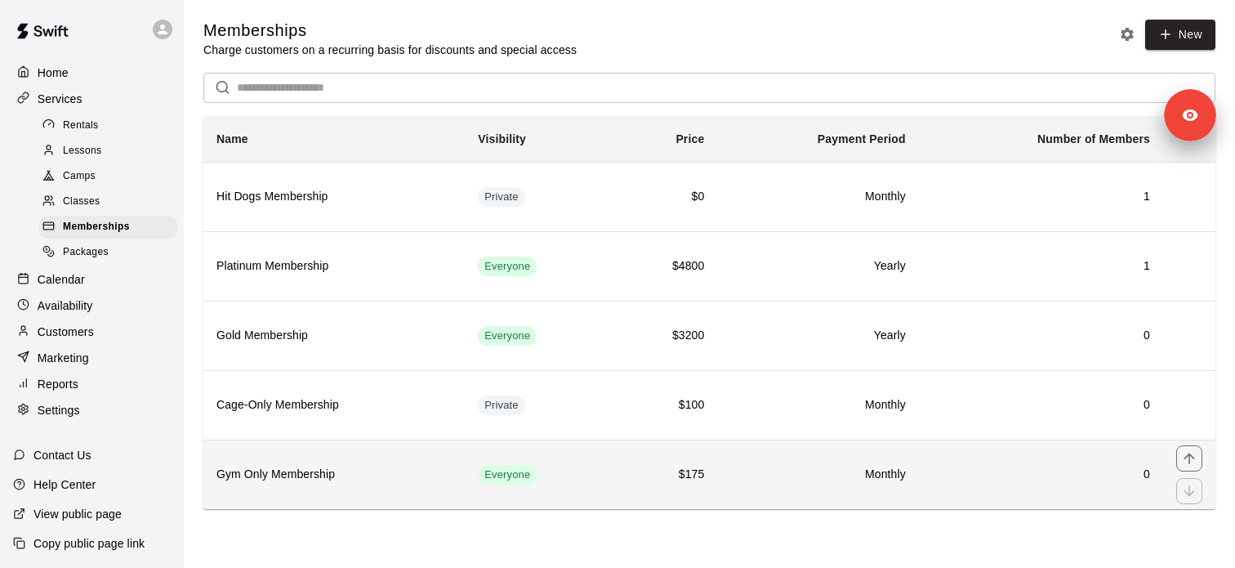
click at [312, 463] on th "Gym Only Membership" at bounding box center [333, 473] width 261 height 69
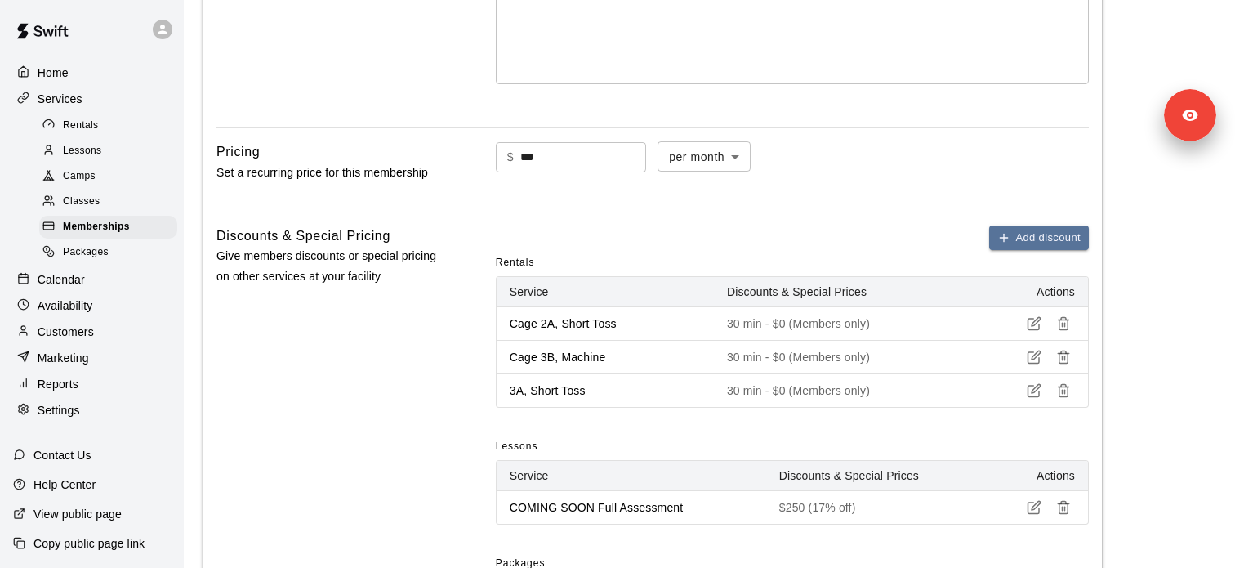
scroll to position [450, 0]
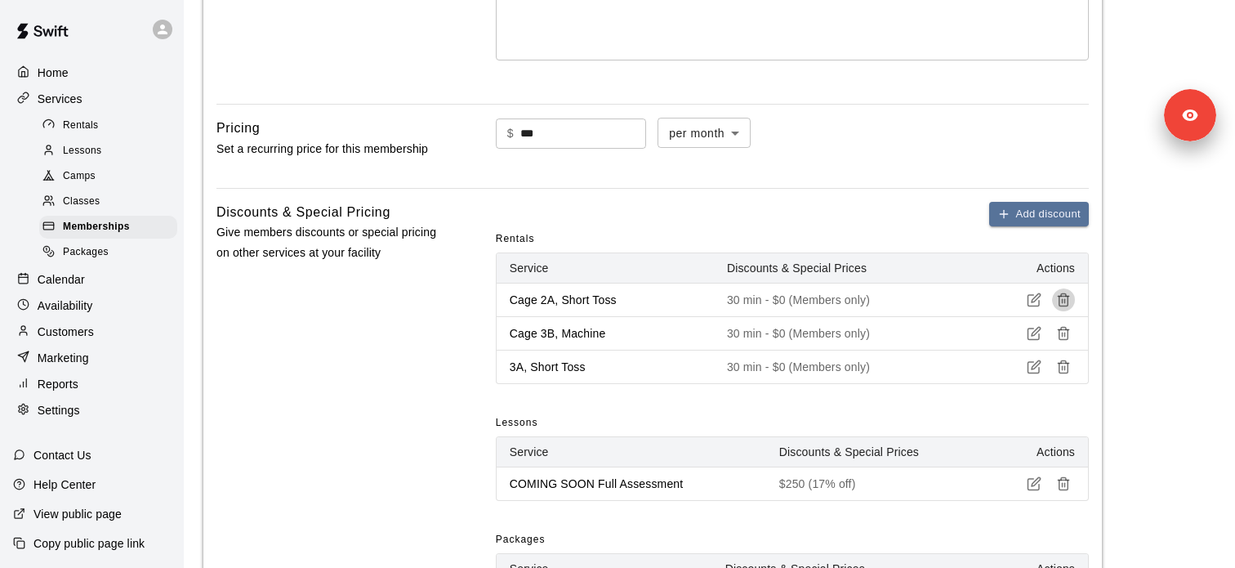
click at [1063, 301] on icon "button" at bounding box center [1063, 299] width 15 height 15
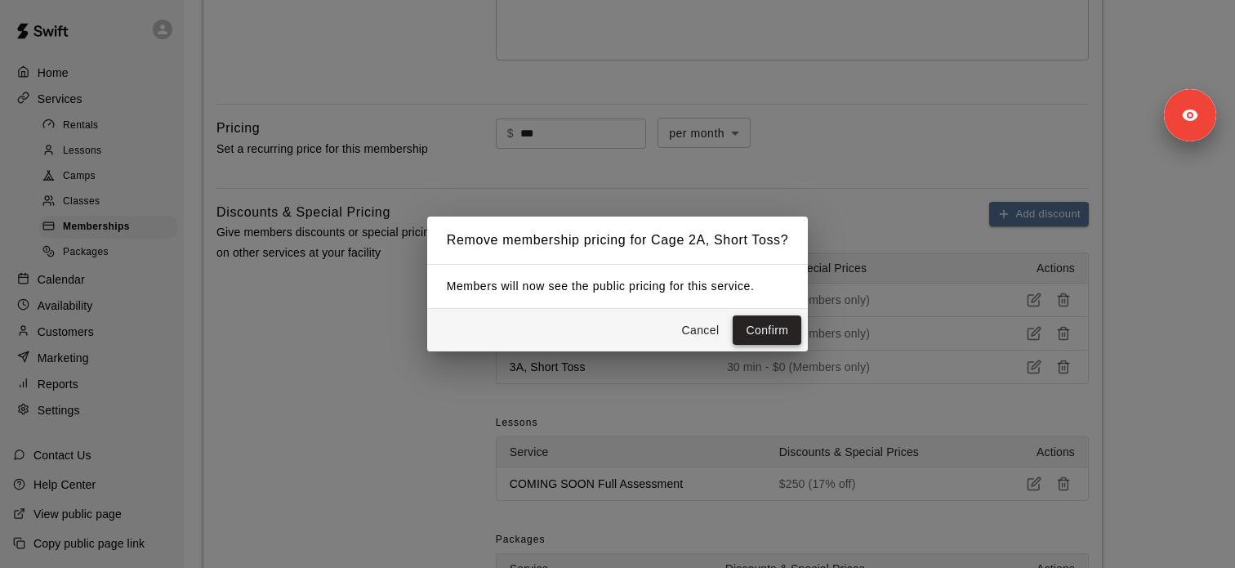
click at [760, 328] on button "Confirm" at bounding box center [767, 330] width 69 height 30
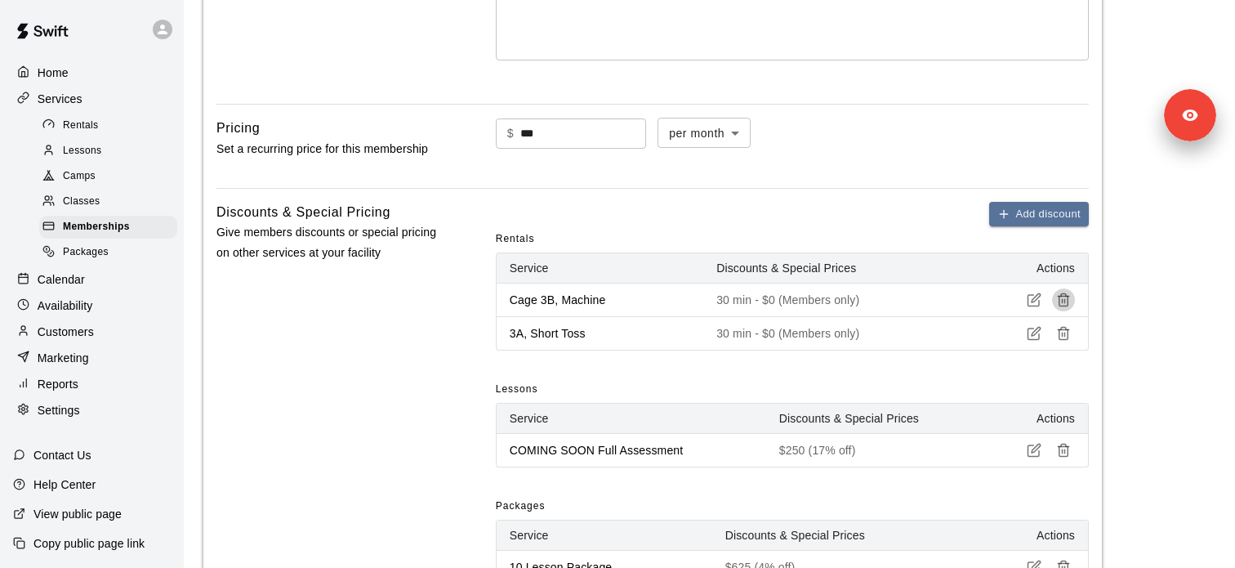
click at [1066, 300] on icon "button" at bounding box center [1063, 299] width 15 height 15
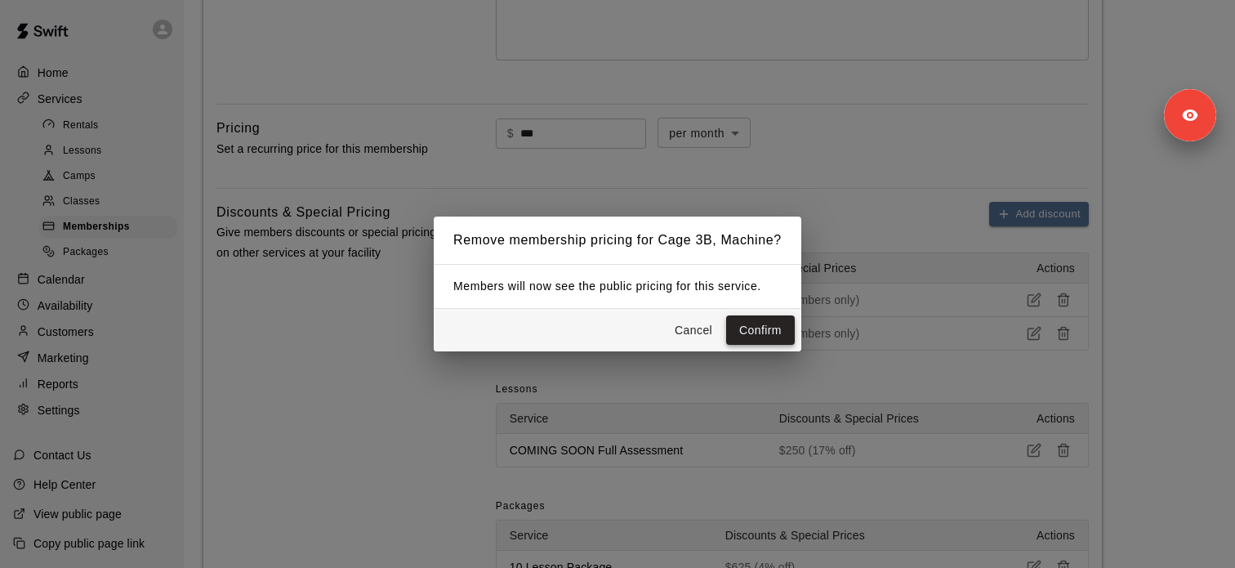
click at [768, 337] on button "Confirm" at bounding box center [760, 330] width 69 height 30
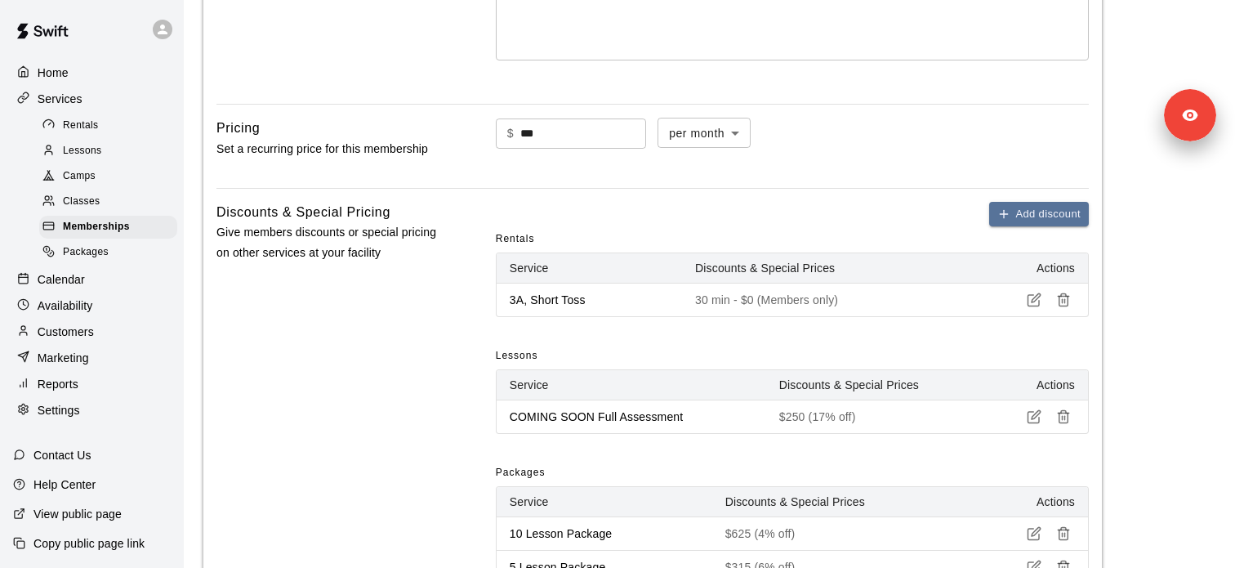
click at [1058, 309] on button "button" at bounding box center [1063, 299] width 23 height 23
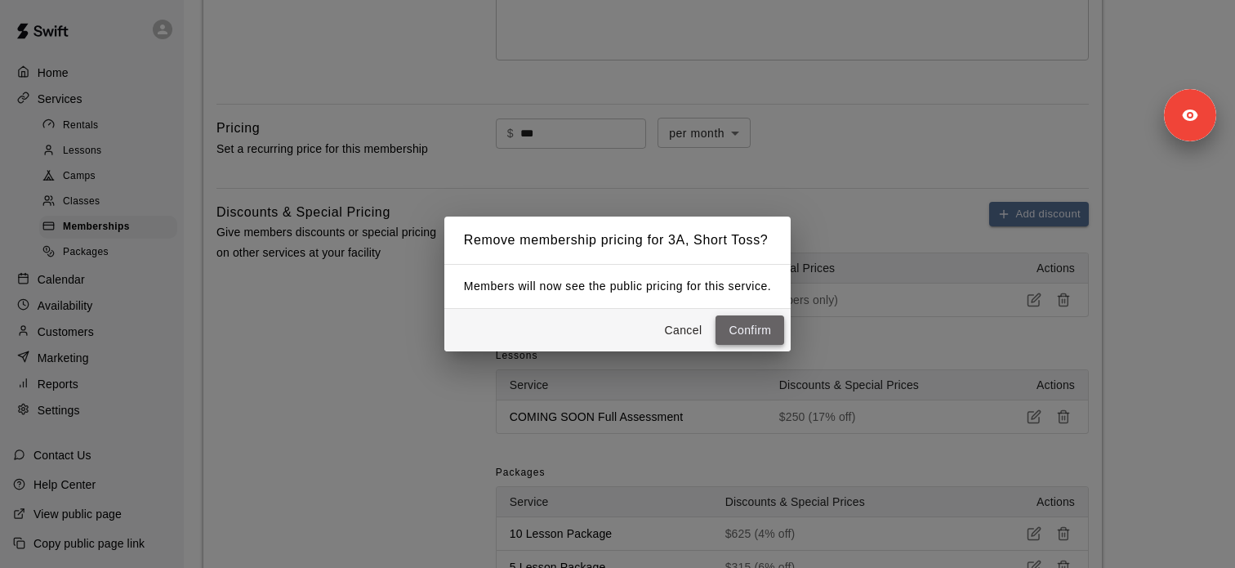
click at [742, 337] on button "Confirm" at bounding box center [750, 330] width 69 height 30
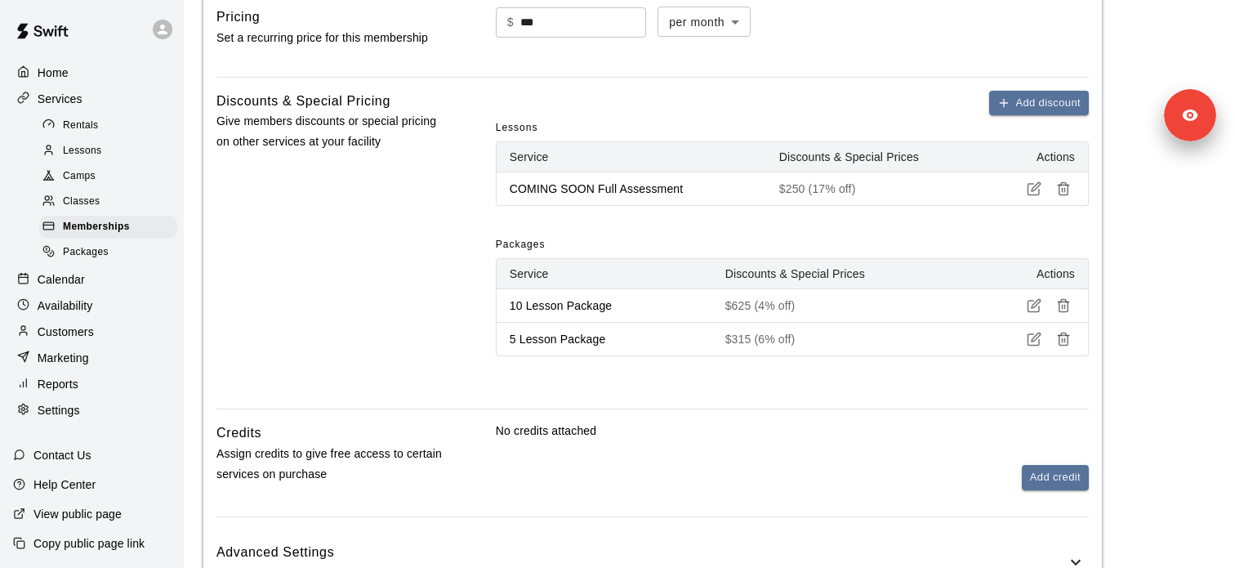
scroll to position [652, 0]
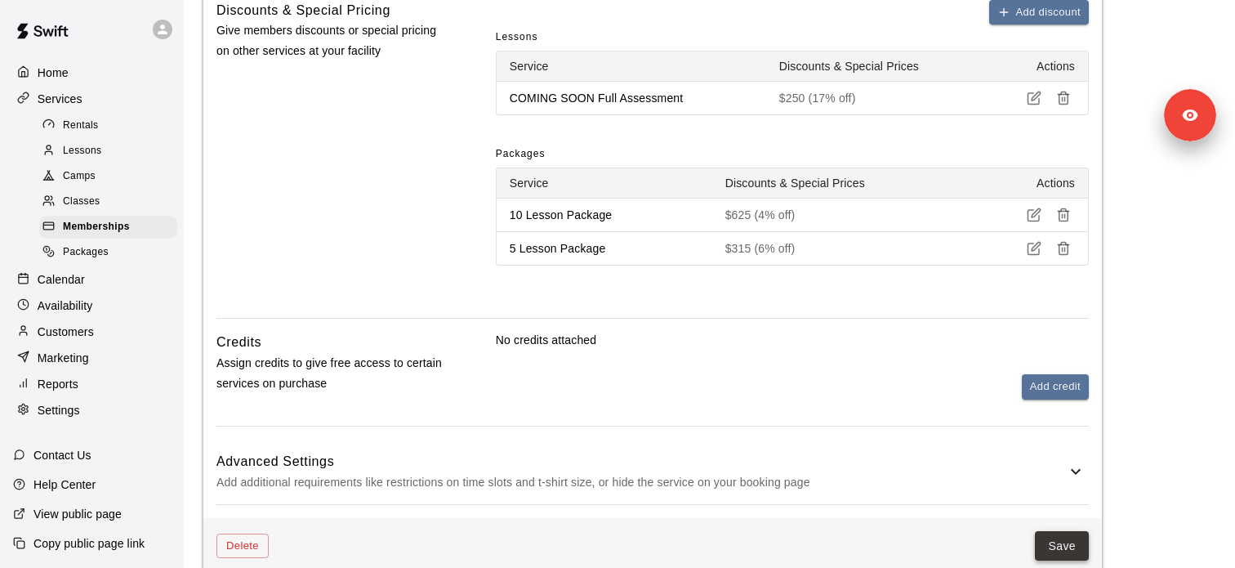
click at [1056, 551] on button "Save" at bounding box center [1062, 546] width 54 height 30
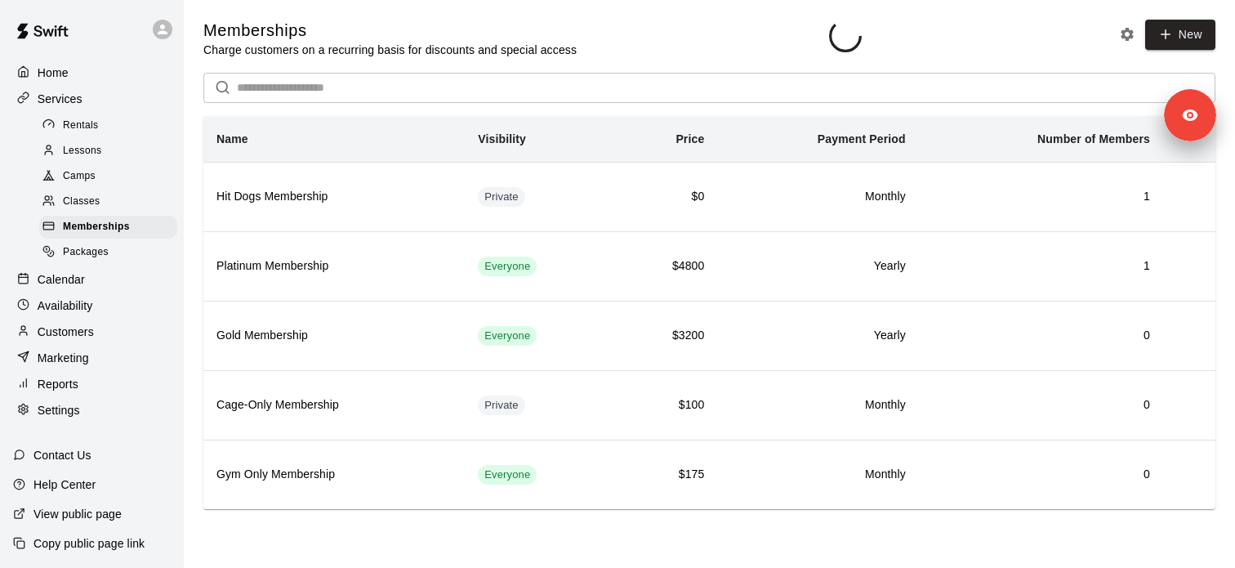
click at [87, 127] on span "Rentals" at bounding box center [81, 126] width 36 height 16
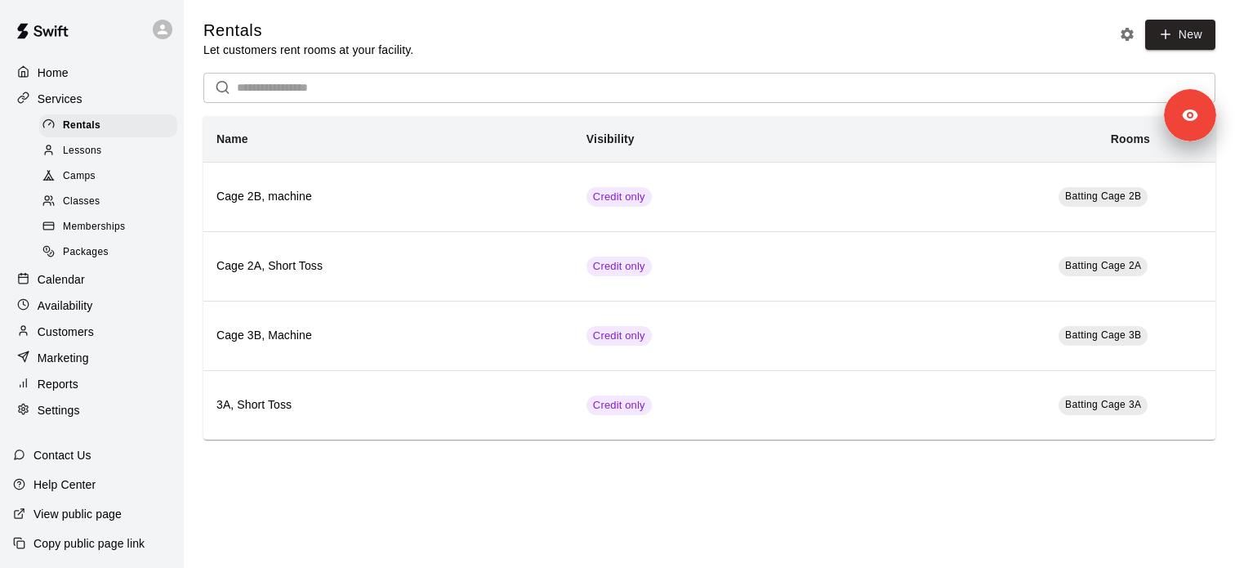
click at [135, 213] on div "Rentals Lessons Camps Classes Memberships Packages" at bounding box center [98, 189] width 171 height 153
click at [154, 225] on div "Memberships" at bounding box center [108, 227] width 138 height 23
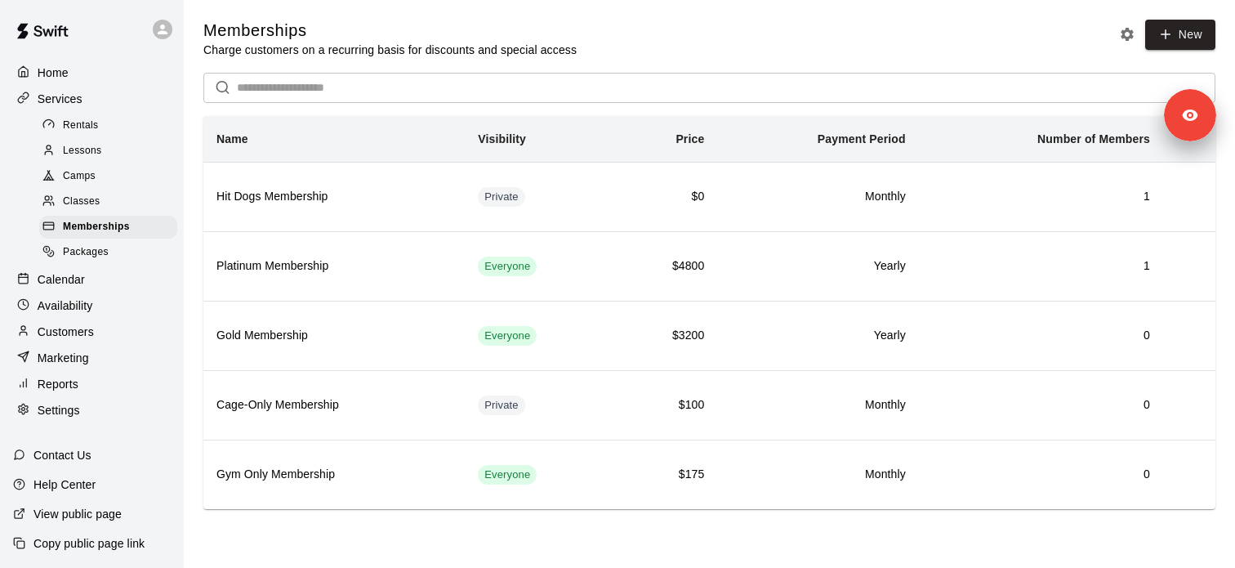
click at [96, 134] on div "Rentals" at bounding box center [108, 125] width 138 height 23
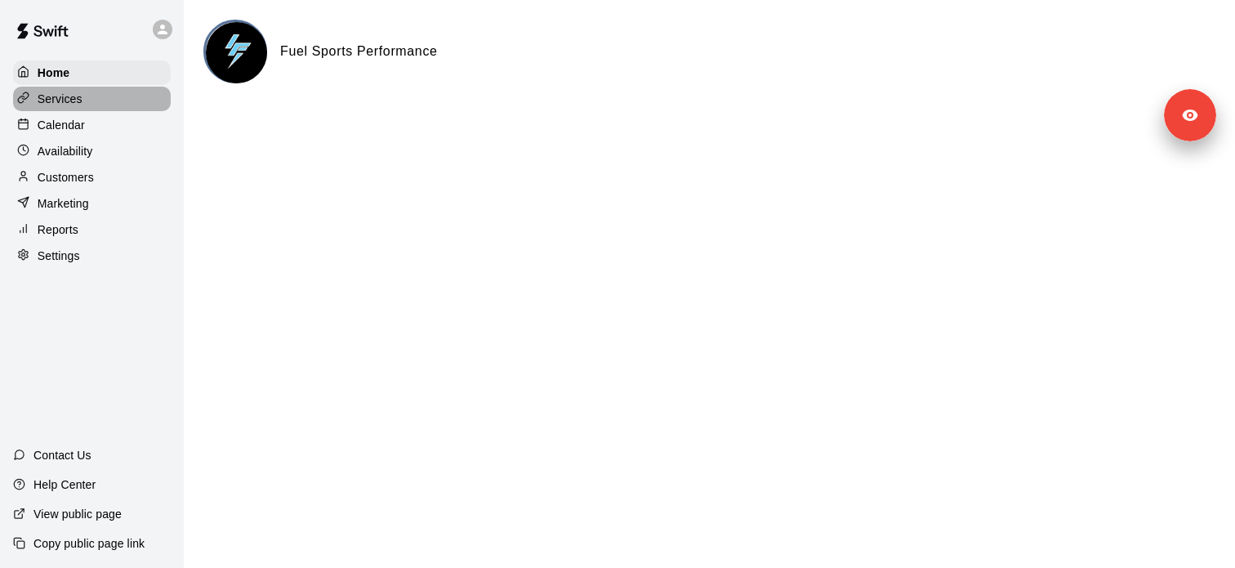
click at [110, 100] on div "Services" at bounding box center [92, 99] width 158 height 25
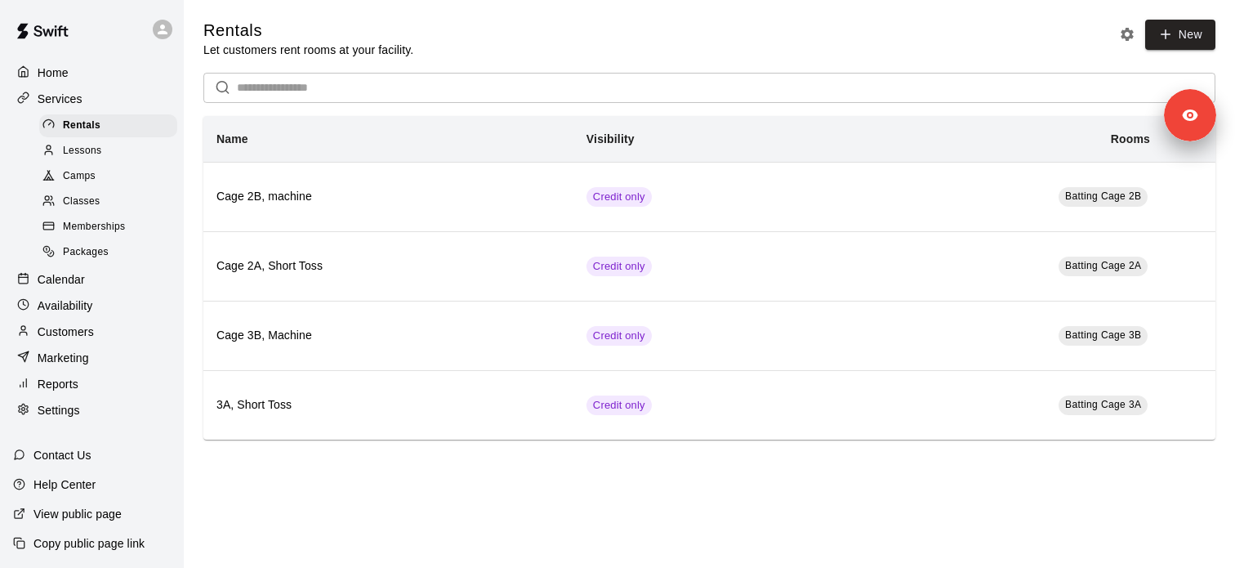
click at [105, 225] on span "Memberships" at bounding box center [94, 227] width 62 height 16
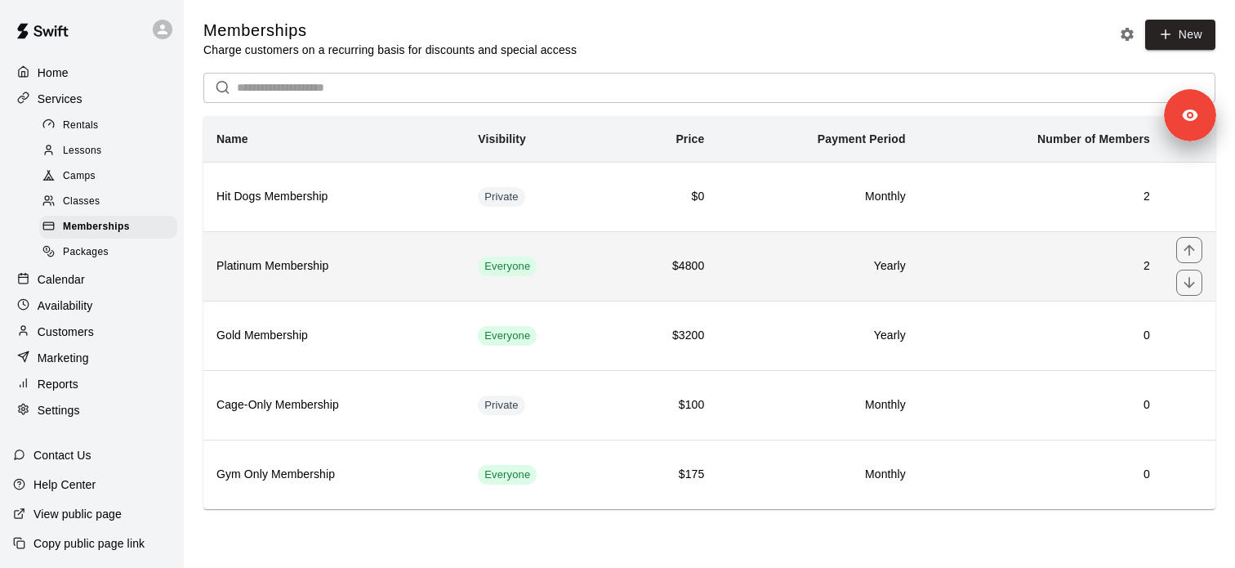
click at [338, 285] on th "Platinum Membership" at bounding box center [333, 265] width 261 height 69
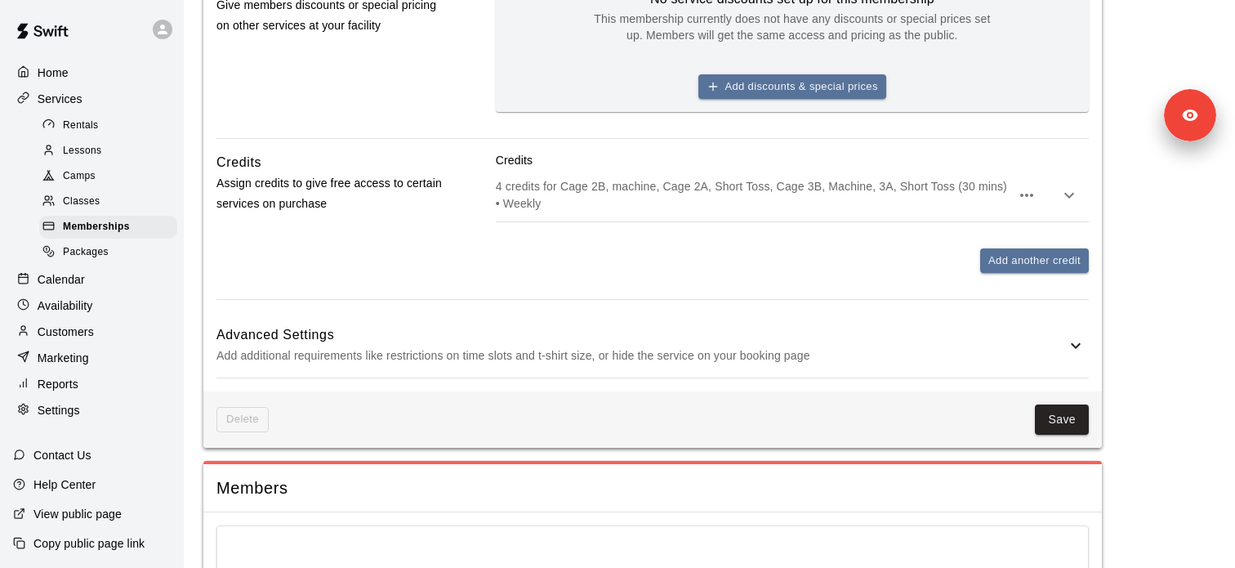
scroll to position [904, 0]
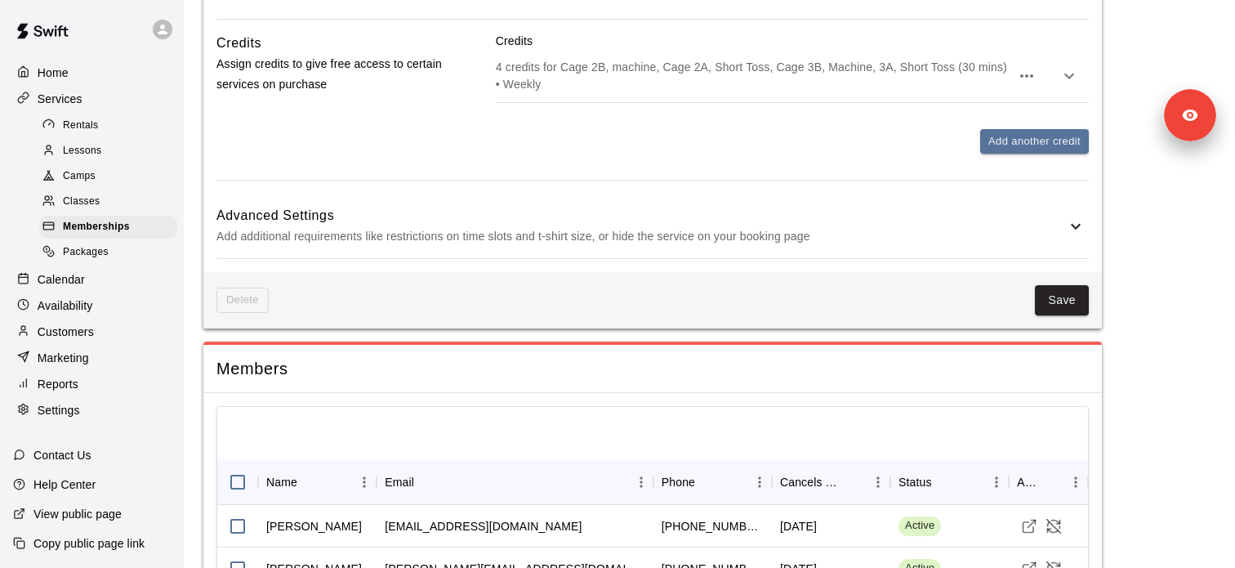
click at [629, 74] on p "4 credits for Cage 2B, machine, Cage 2A, Short Toss, Cage 3B, Machine, 3A, Shor…" at bounding box center [753, 75] width 515 height 33
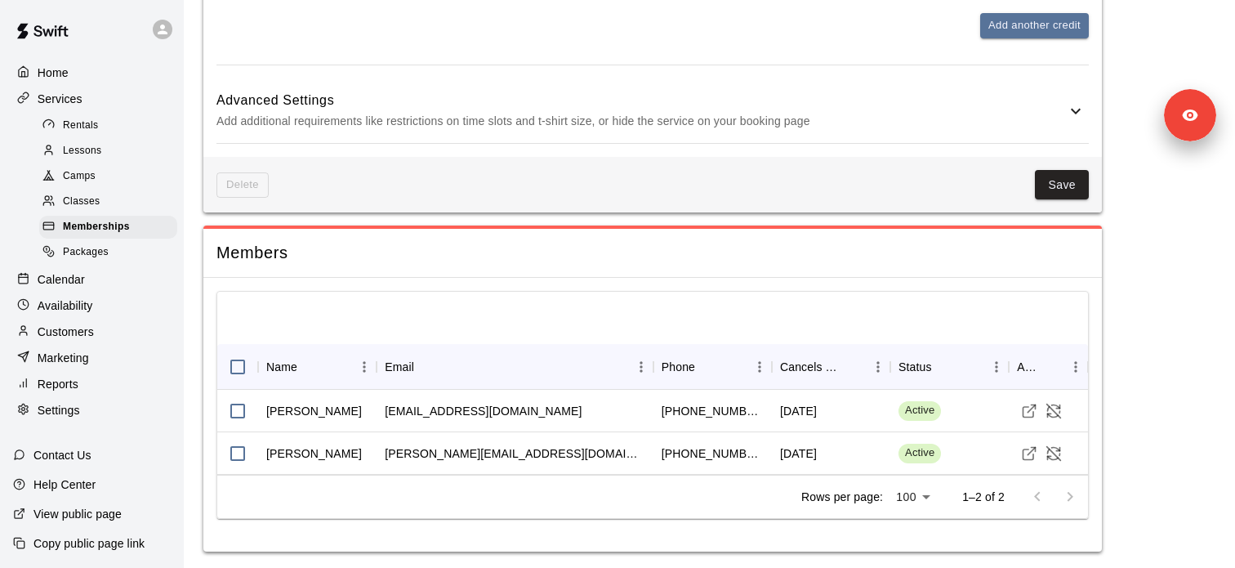
scroll to position [1460, 0]
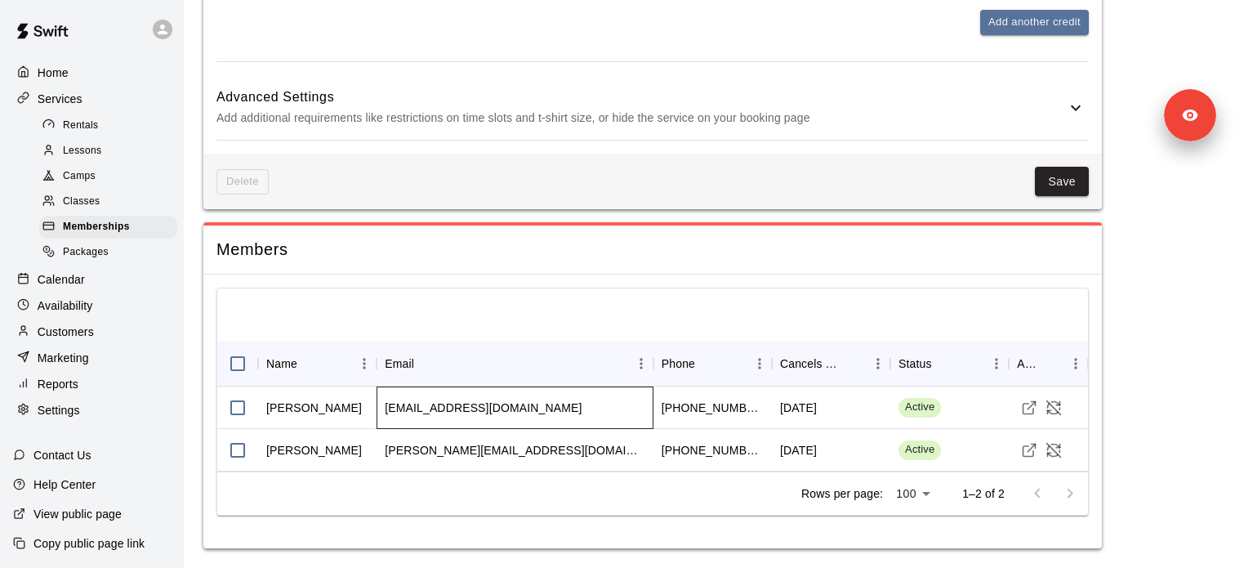
click at [483, 404] on div "[EMAIL_ADDRESS][DOMAIN_NAME]" at bounding box center [483, 407] width 197 height 16
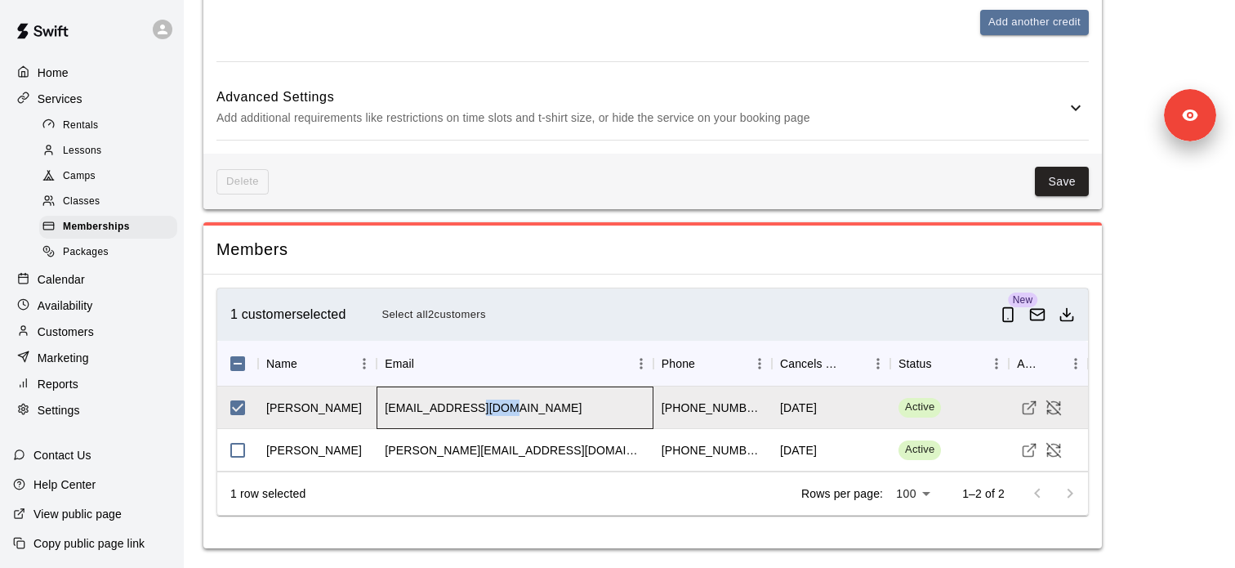
click at [483, 404] on div "[EMAIL_ADDRESS][DOMAIN_NAME]" at bounding box center [483, 407] width 197 height 16
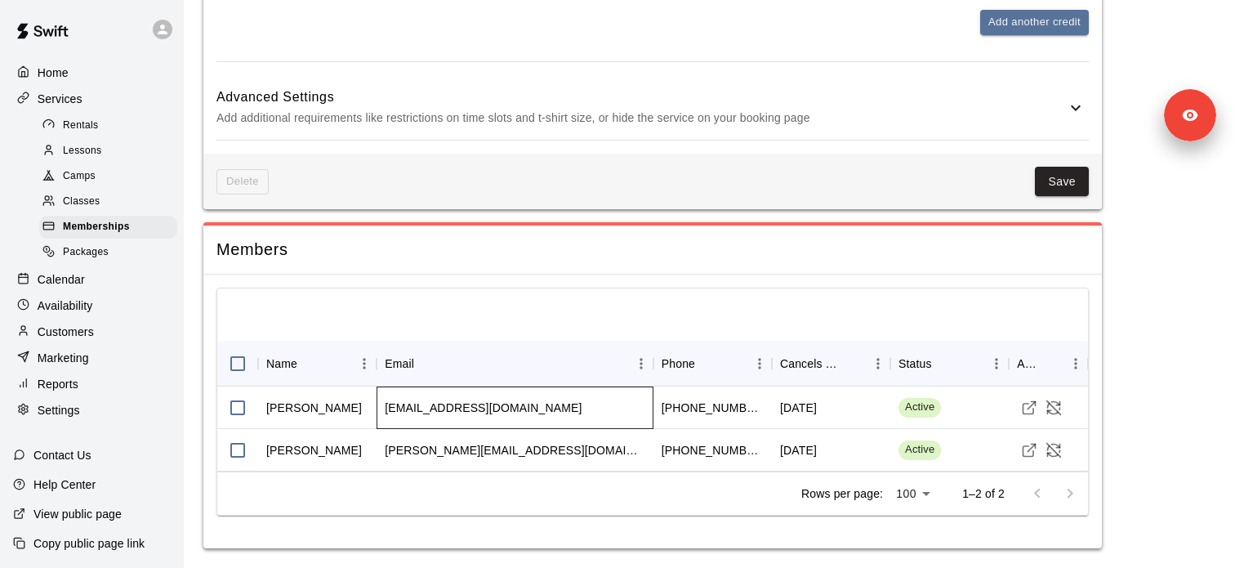
click at [460, 408] on div "mamabear71787@gmail.com" at bounding box center [483, 407] width 197 height 16
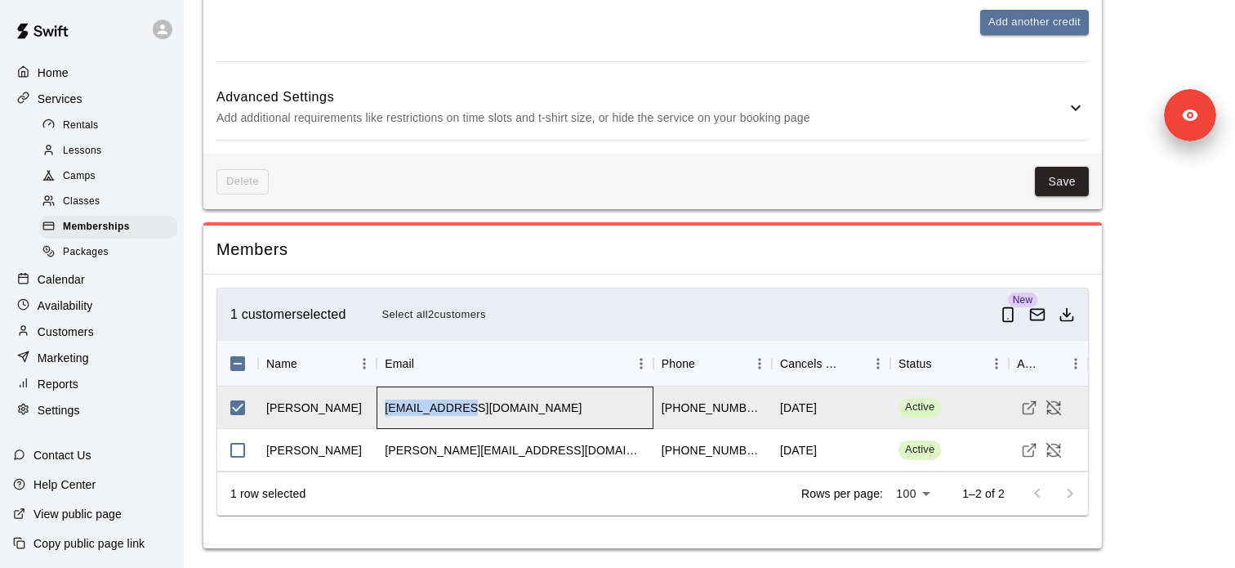
click at [460, 408] on div "[EMAIL_ADDRESS][DOMAIN_NAME]" at bounding box center [483, 407] width 197 height 16
copy div "[EMAIL_ADDRESS][DOMAIN_NAME]"
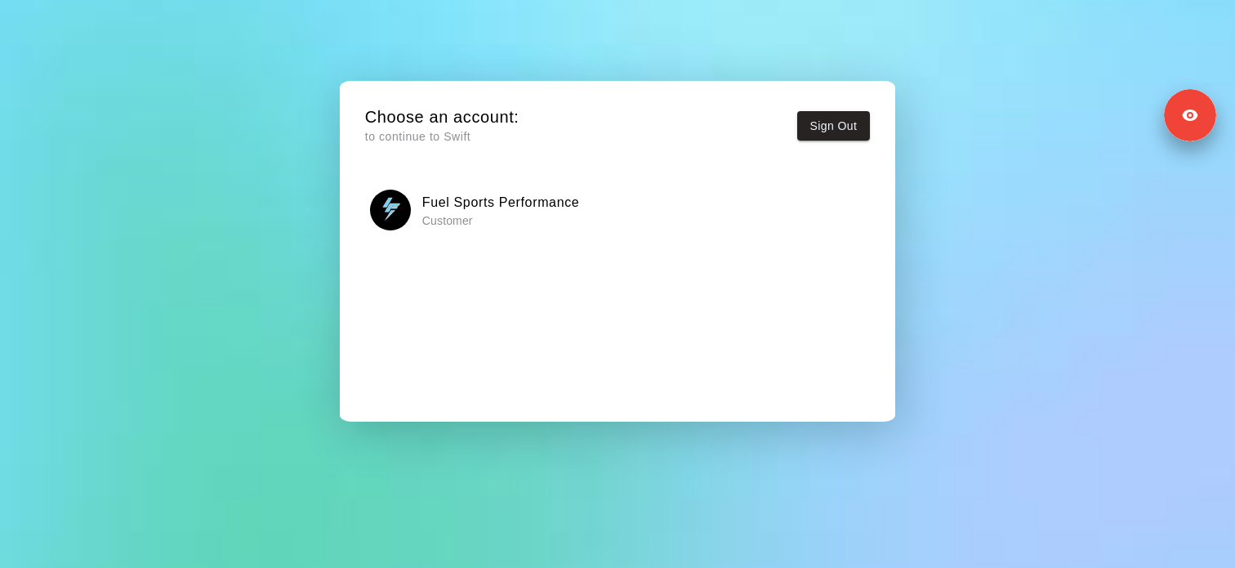
click at [508, 218] on p "Customer" at bounding box center [501, 220] width 158 height 16
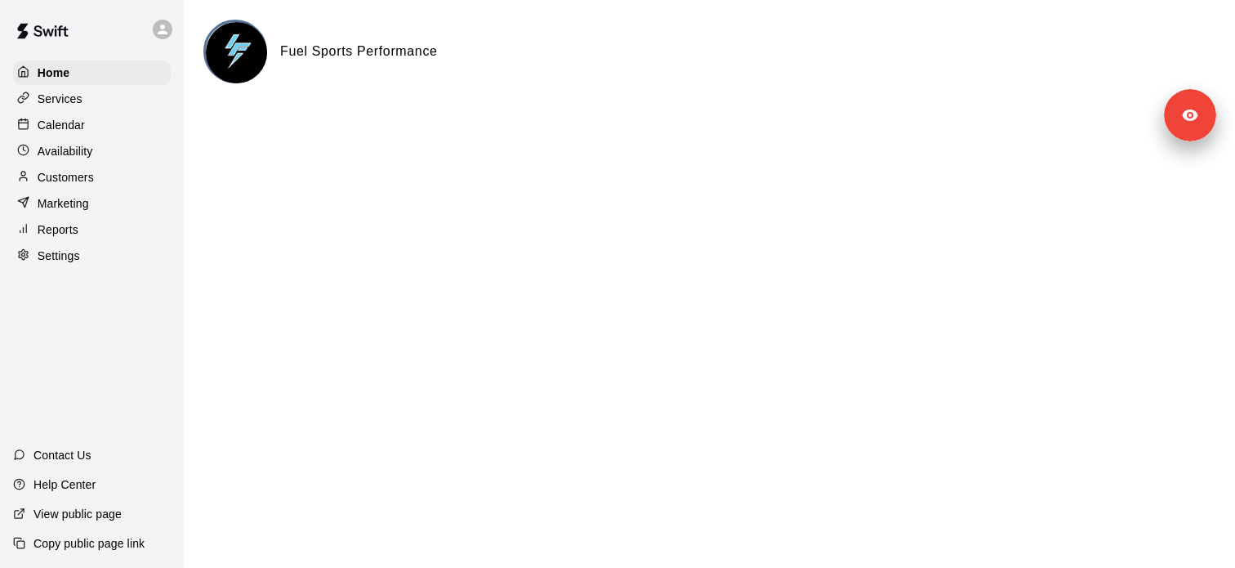
click at [127, 99] on div "Services" at bounding box center [92, 99] width 158 height 25
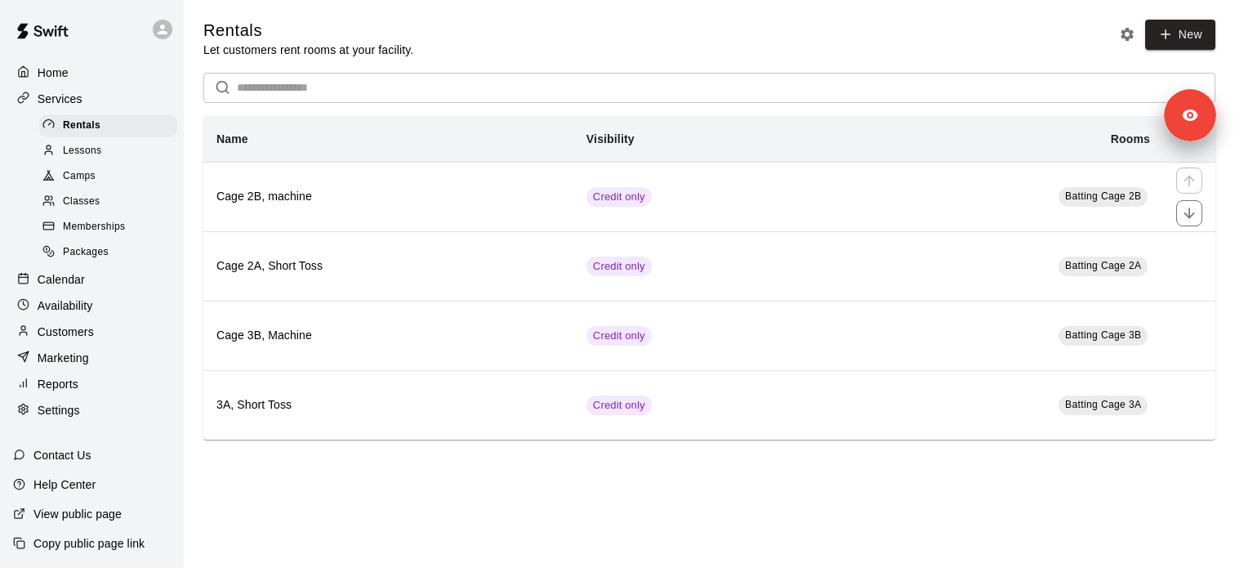
click at [392, 190] on h6 "Cage 2B, machine" at bounding box center [388, 197] width 344 height 18
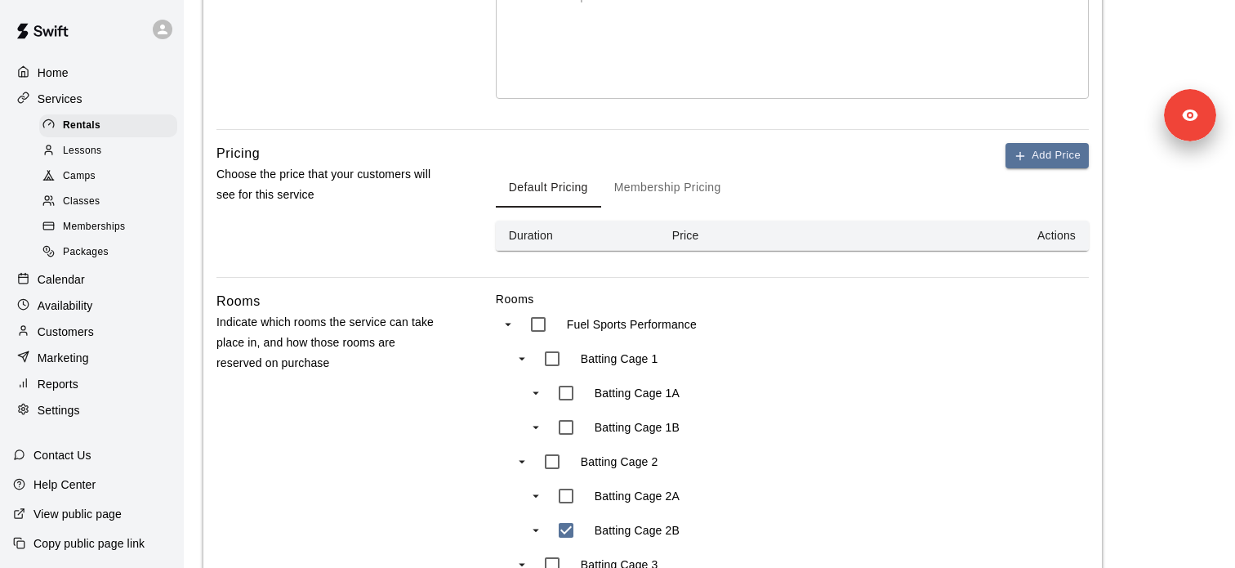
scroll to position [493, 0]
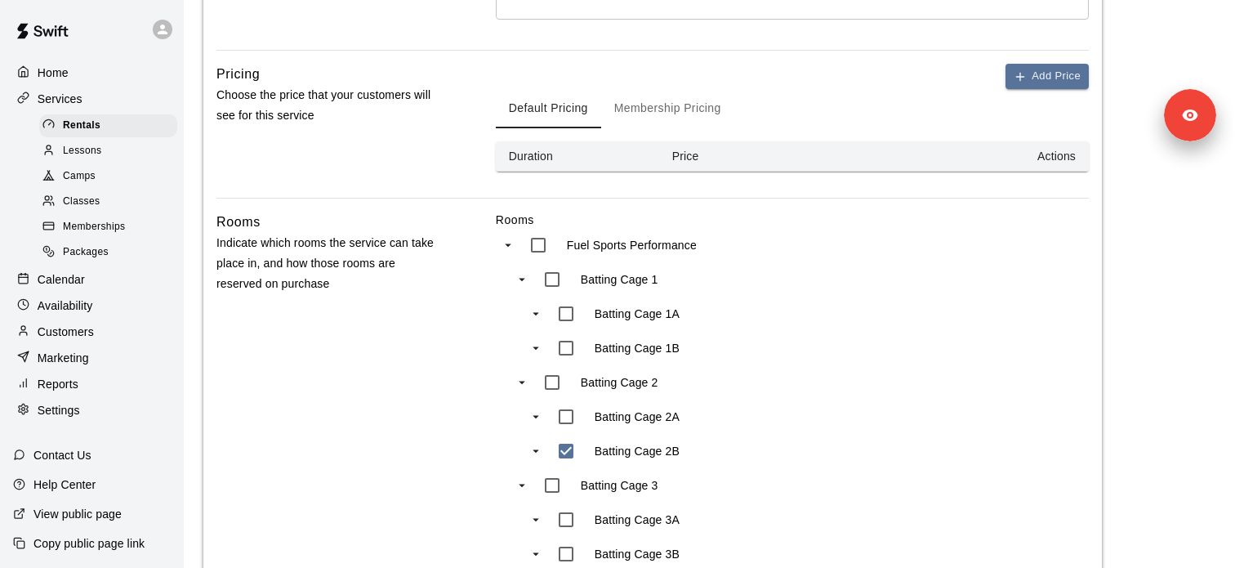
click at [699, 105] on button "Membership Pricing" at bounding box center [667, 108] width 133 height 39
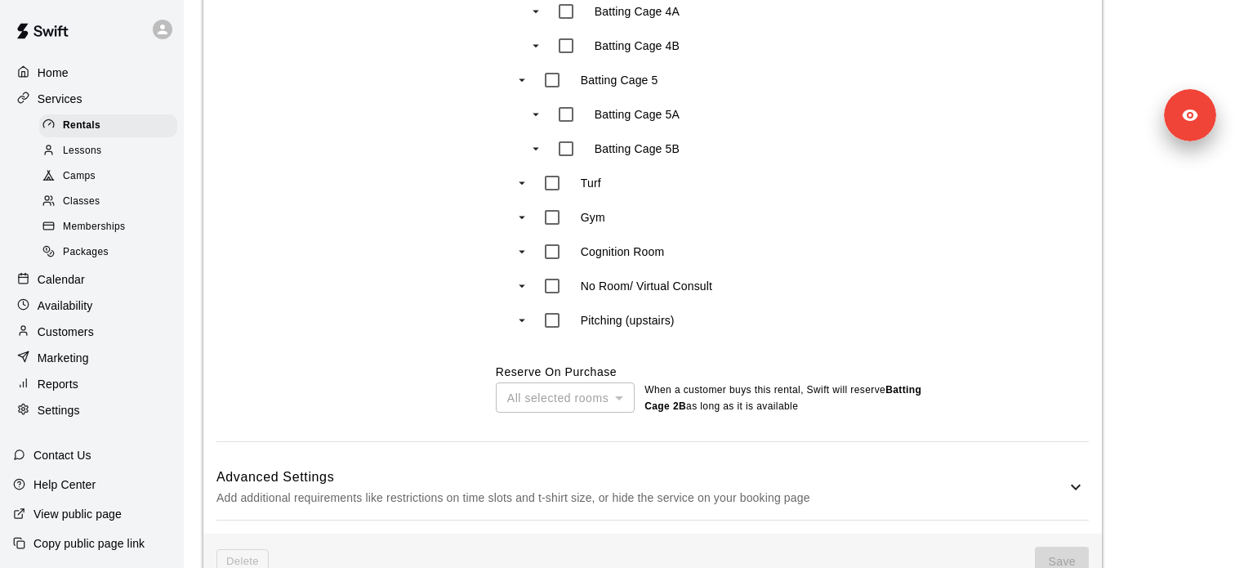
scroll to position [1146, 0]
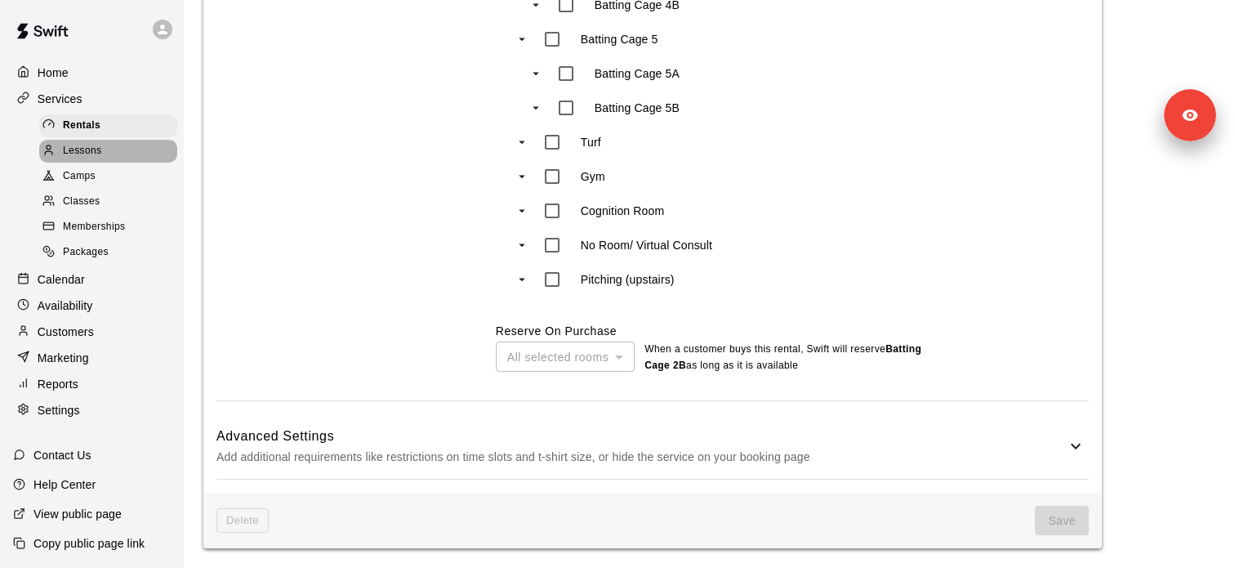
click at [123, 159] on div "Lessons" at bounding box center [108, 151] width 138 height 23
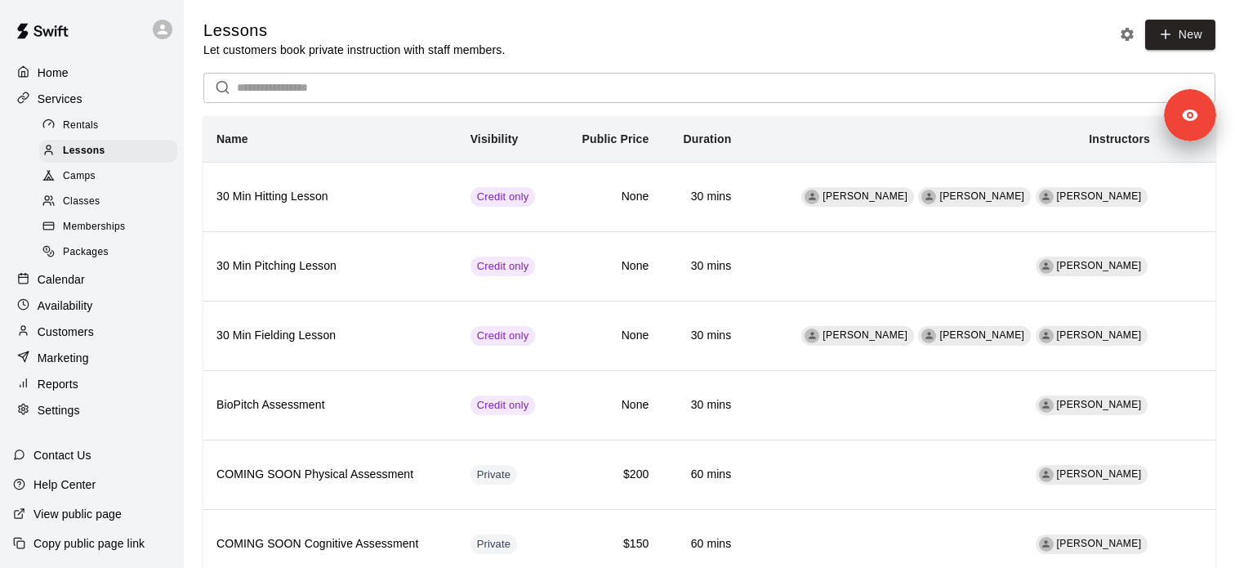
click at [130, 229] on div "Memberships" at bounding box center [108, 227] width 138 height 23
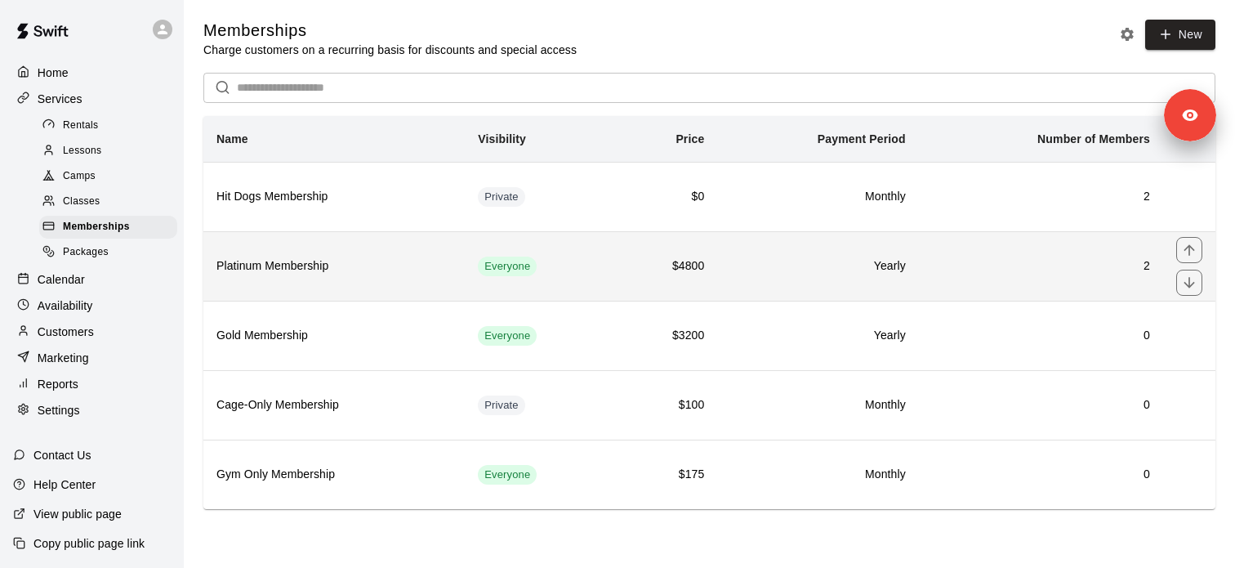
click at [386, 265] on h6 "Platinum Membership" at bounding box center [333, 266] width 235 height 18
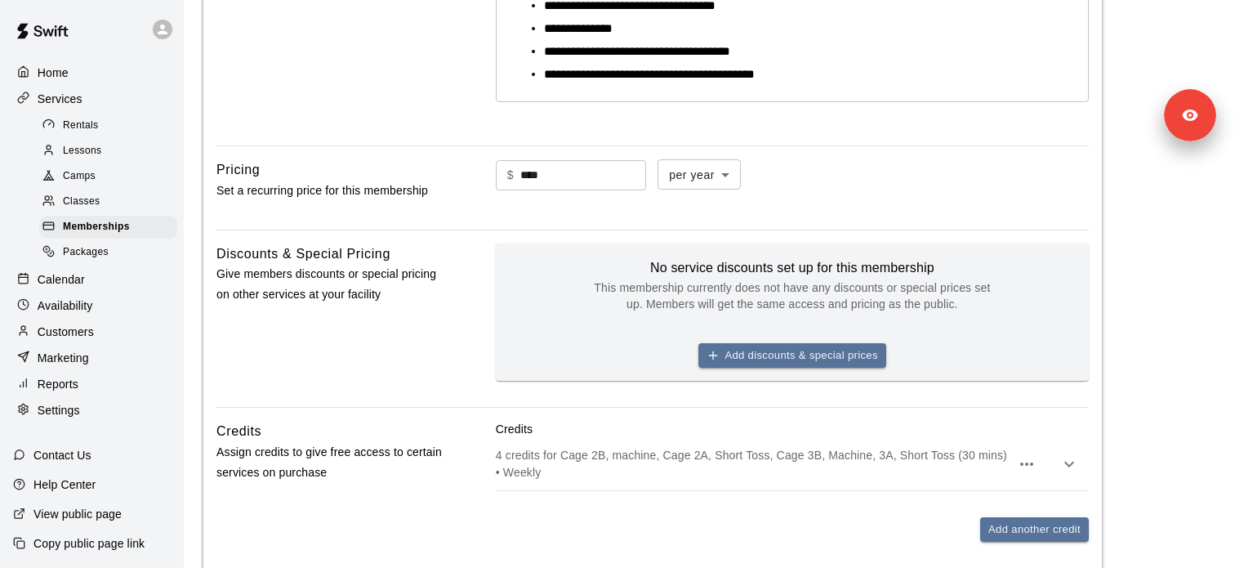
scroll to position [688, 0]
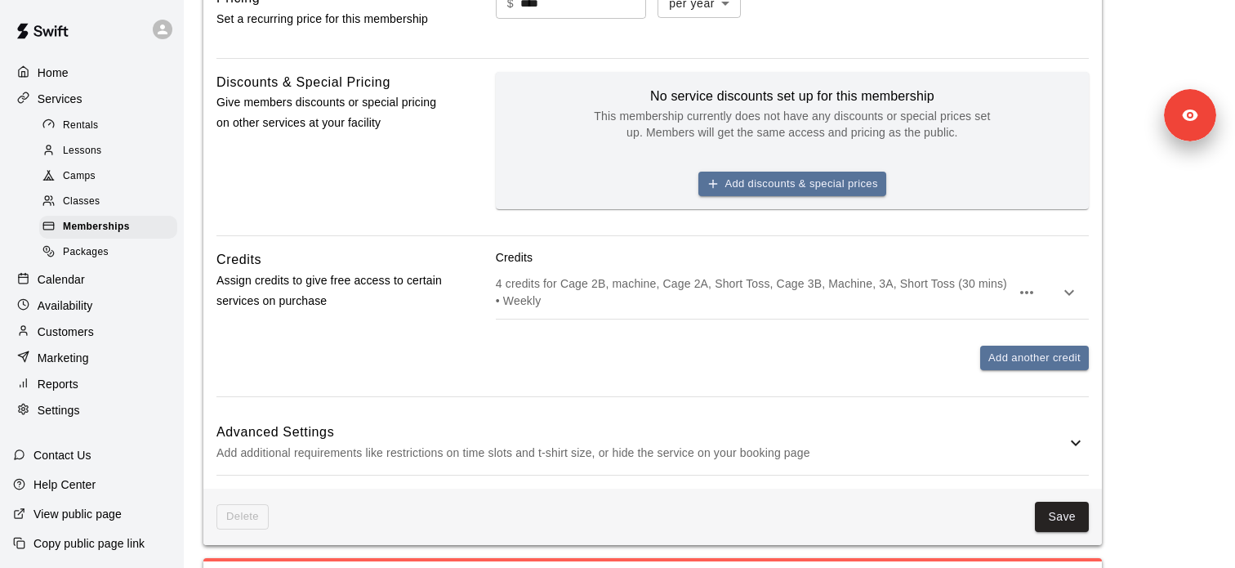
click at [552, 284] on p "4 credits for Cage 2B, machine, Cage 2A, Short Toss, Cage 3B, Machine, 3A, Shor…" at bounding box center [753, 291] width 515 height 33
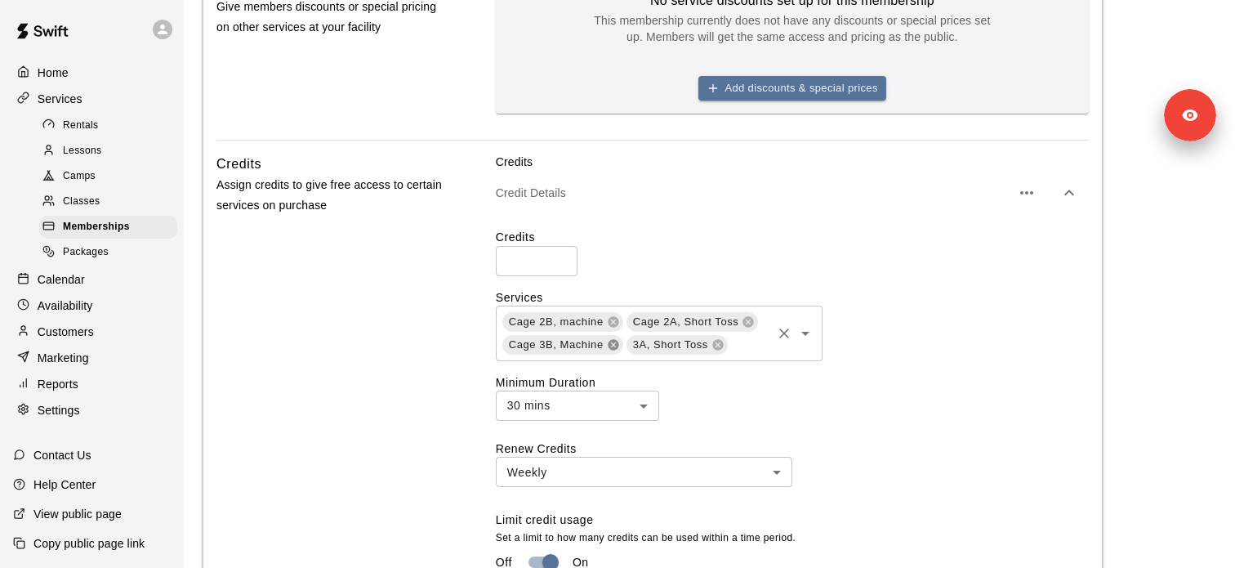
scroll to position [814, 0]
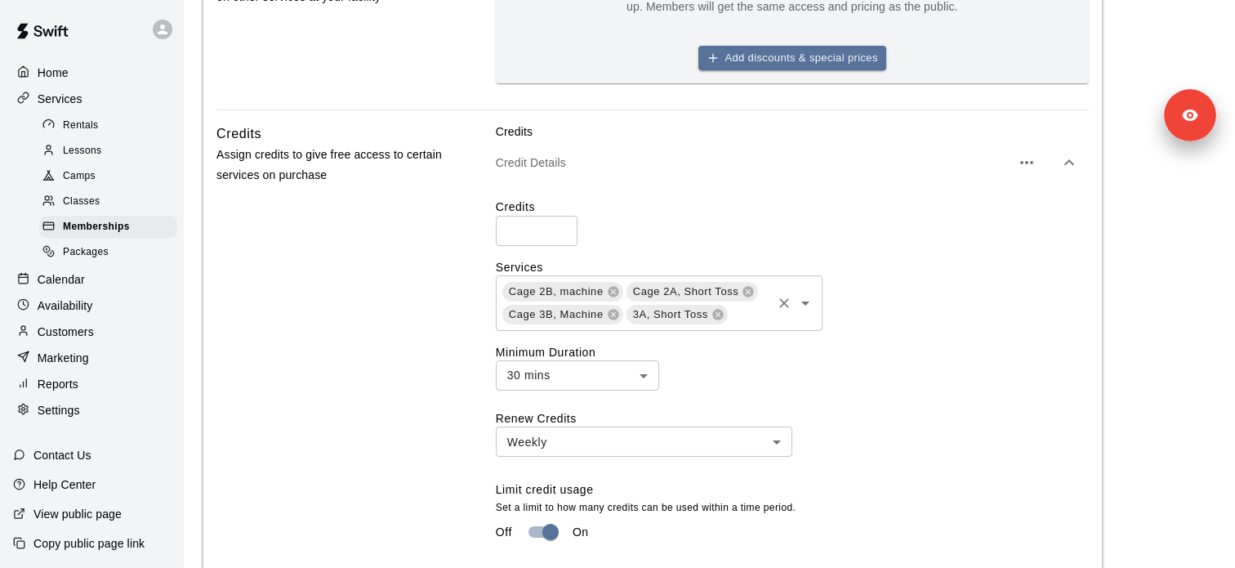
click at [813, 310] on icon "Open" at bounding box center [806, 303] width 20 height 20
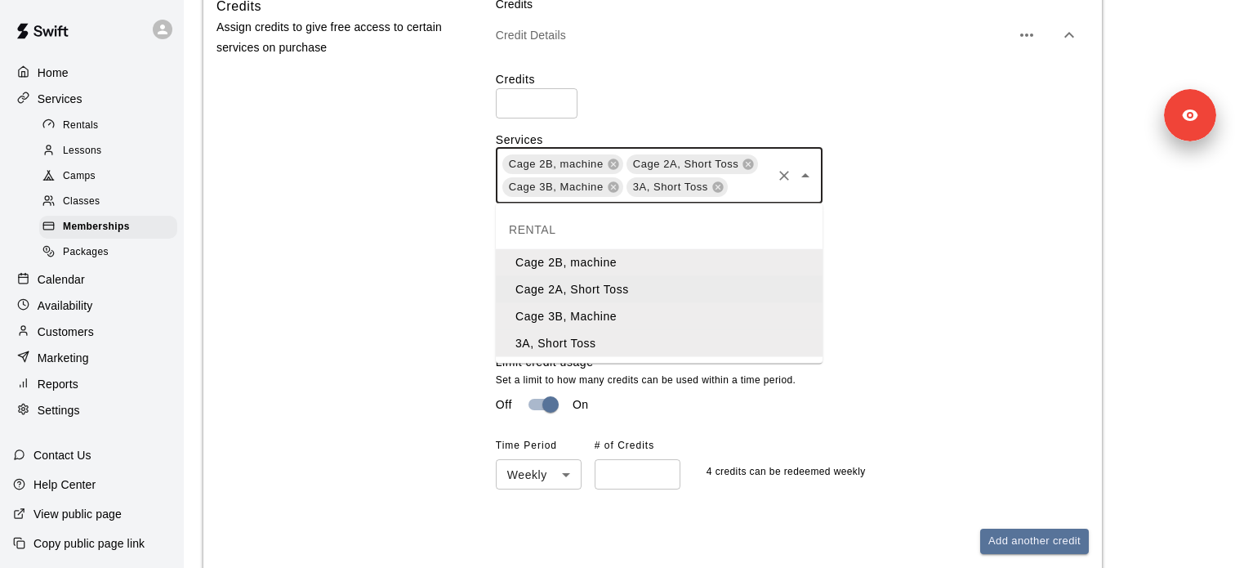
scroll to position [1051, 0]
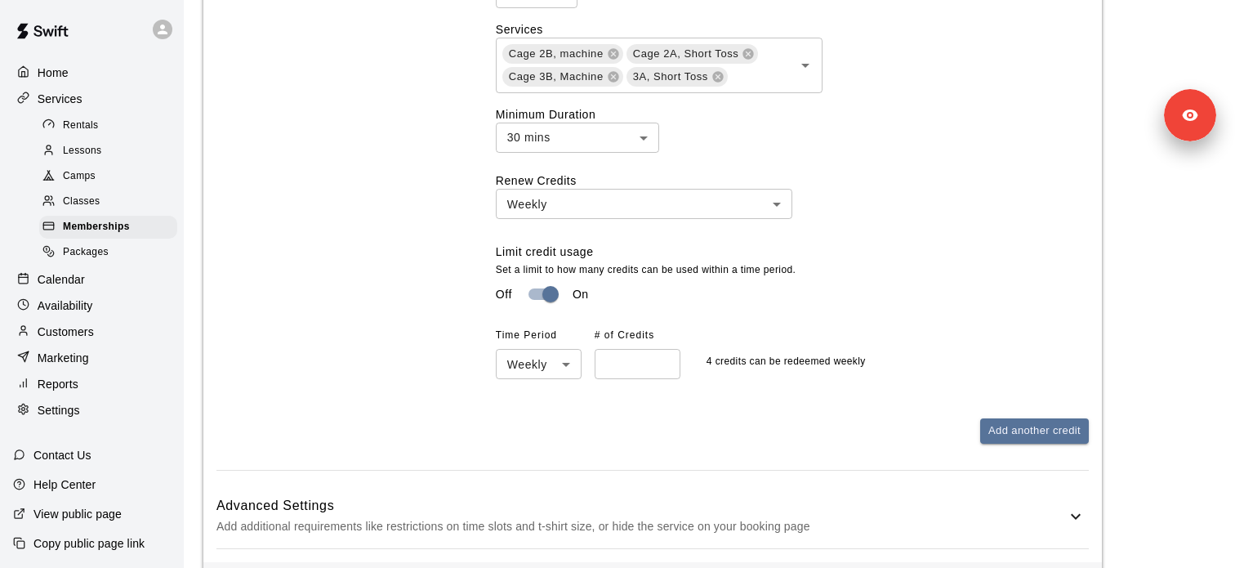
click at [874, 337] on div "Time Period Weekly ****** ​ # of Credits * ​ 4 credits can be redeemed weekly" at bounding box center [792, 351] width 593 height 56
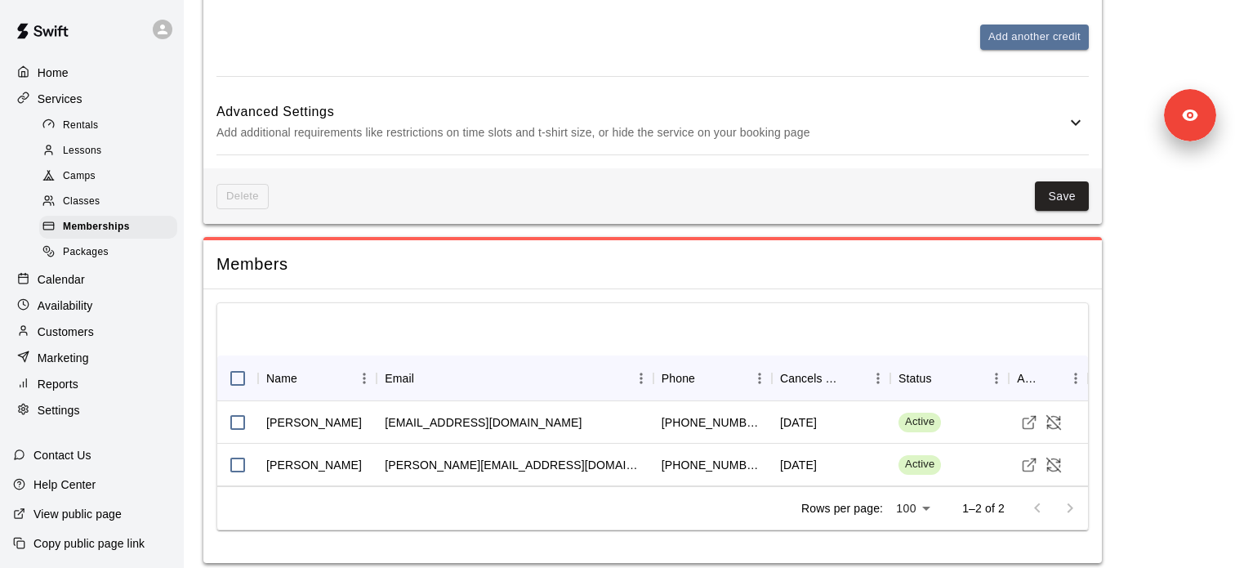
click at [667, 143] on div "Advanced Settings Add additional requirements like restrictions on time slots a…" at bounding box center [652, 122] width 872 height 65
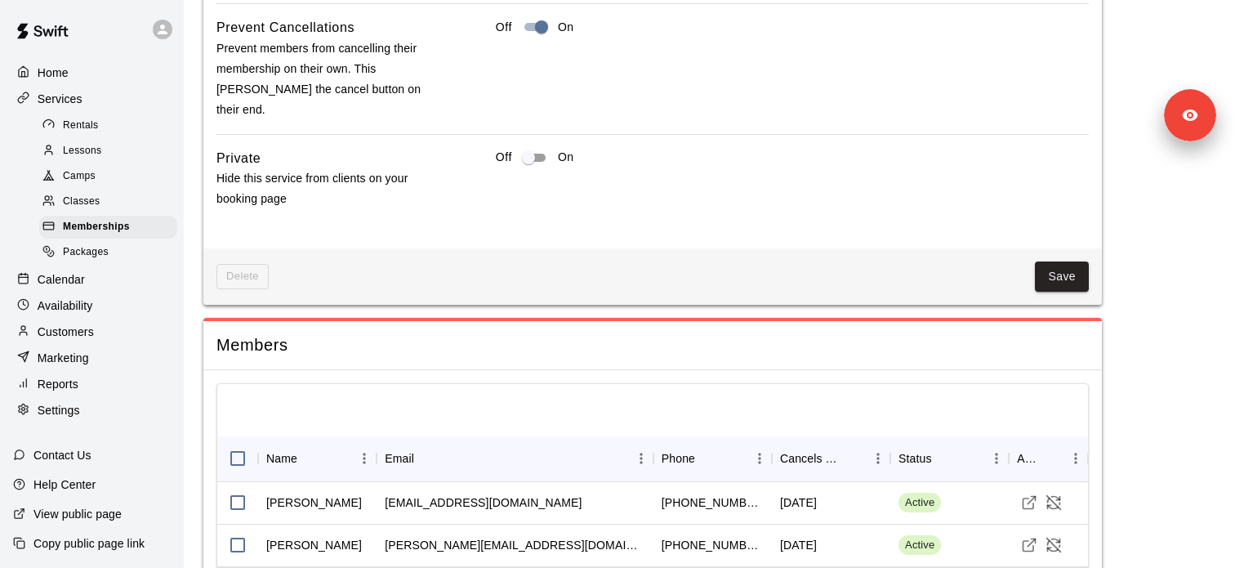
scroll to position [2187, 0]
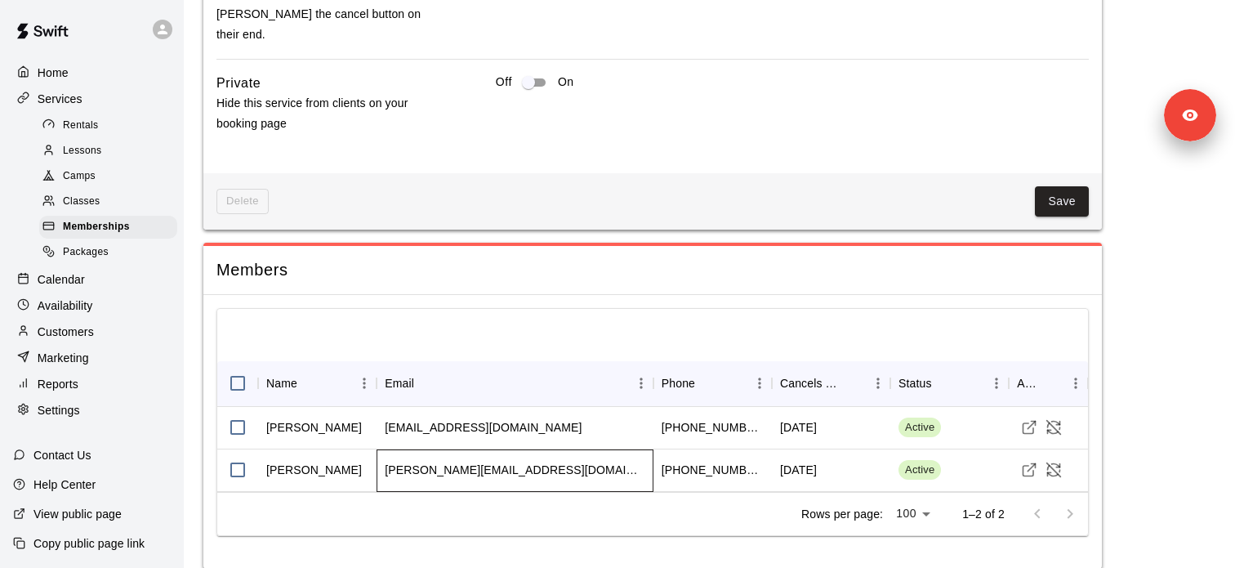
click at [447, 462] on div "adam@trueviewperformance.com" at bounding box center [515, 470] width 261 height 16
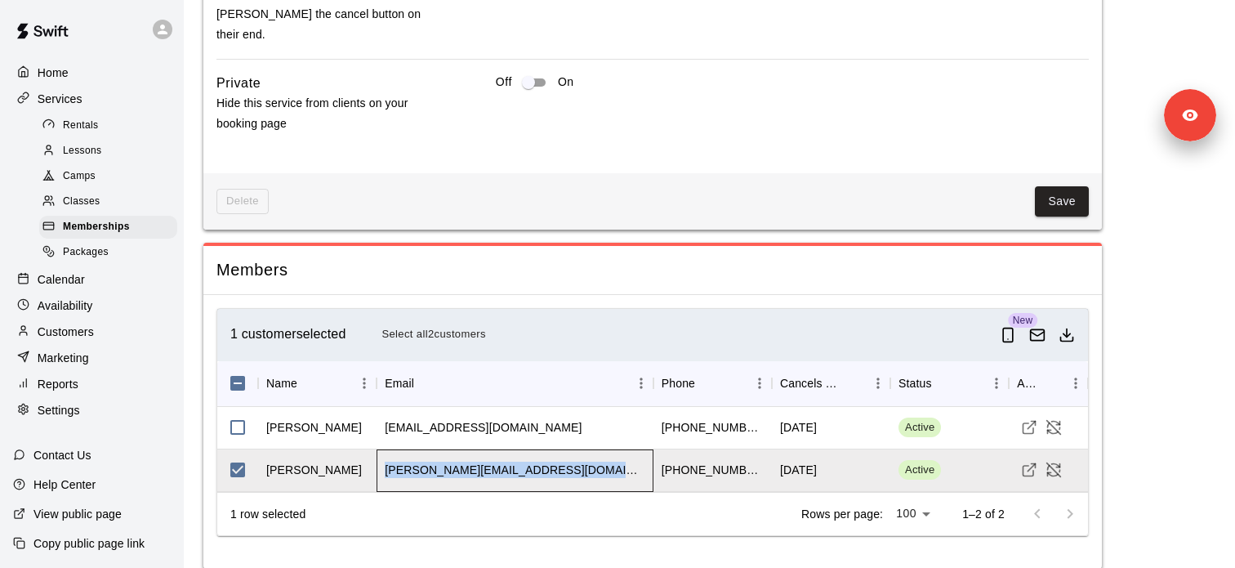
copy div "adam@trueviewperformance.com"
click at [1020, 457] on button "Visit customer profile" at bounding box center [1029, 469] width 25 height 25
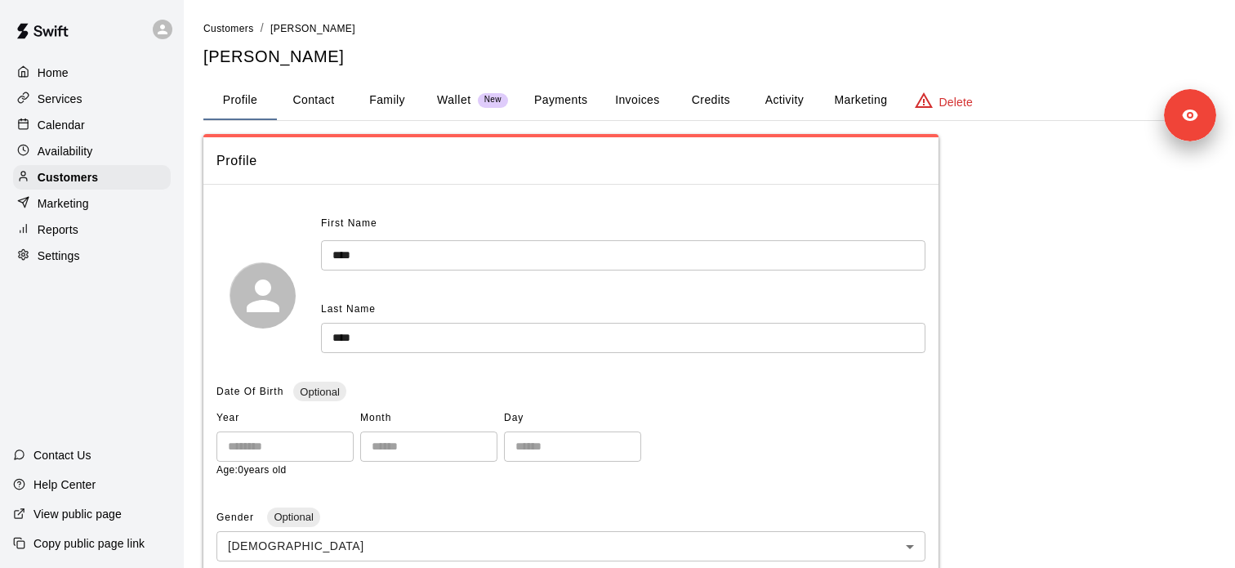
click at [783, 105] on button "Activity" at bounding box center [784, 100] width 74 height 39
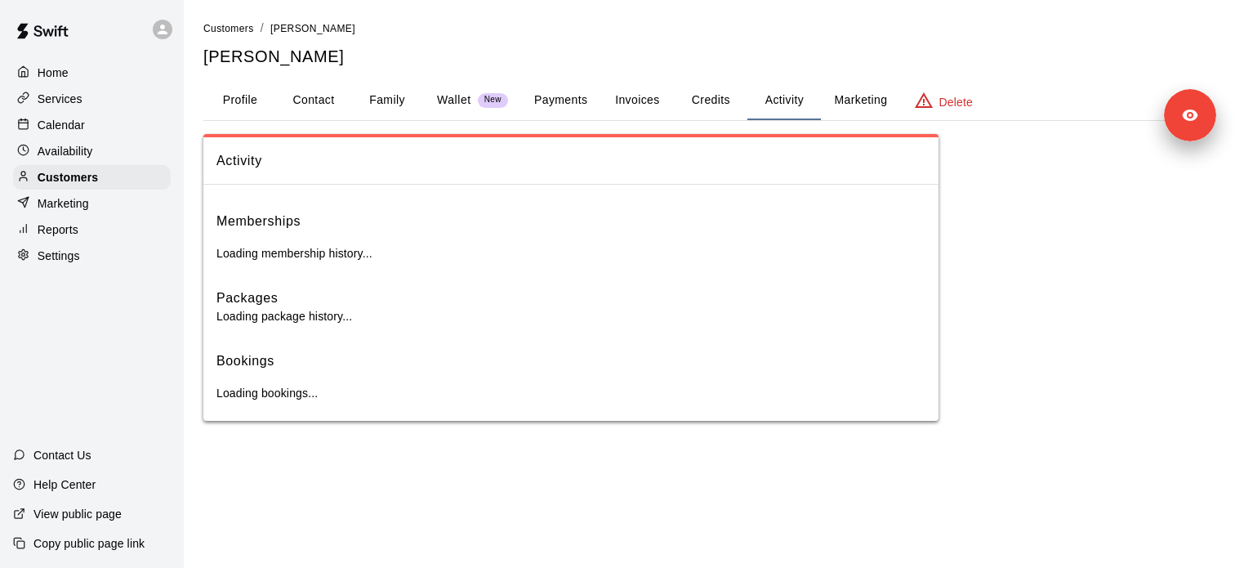
click at [722, 105] on button "Credits" at bounding box center [711, 100] width 74 height 39
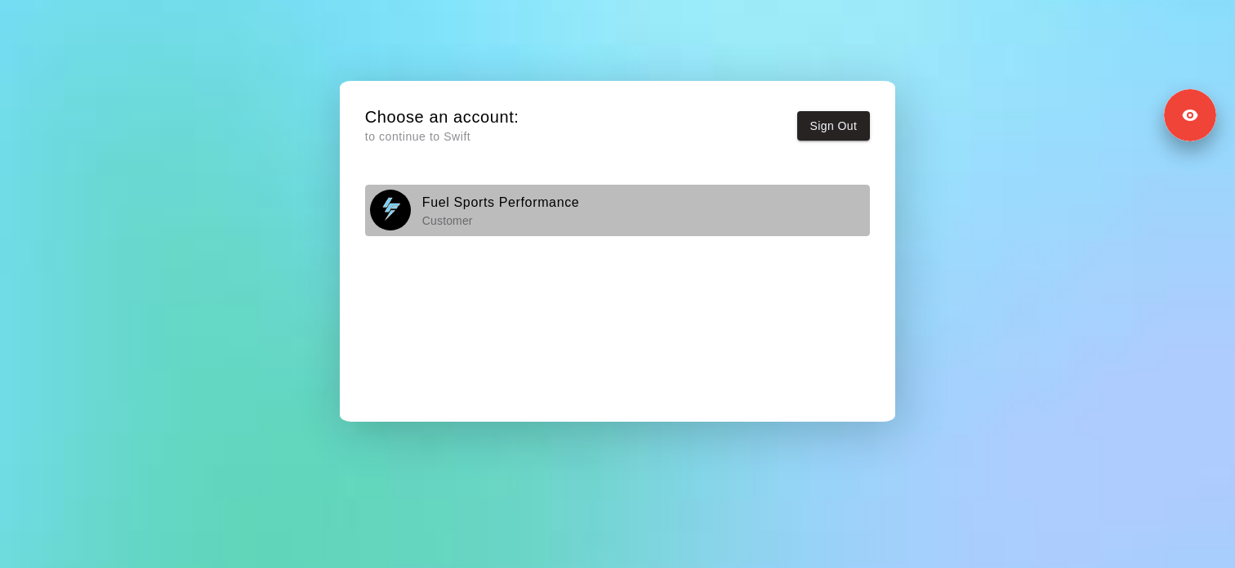
click at [531, 217] on p "Customer" at bounding box center [501, 220] width 158 height 16
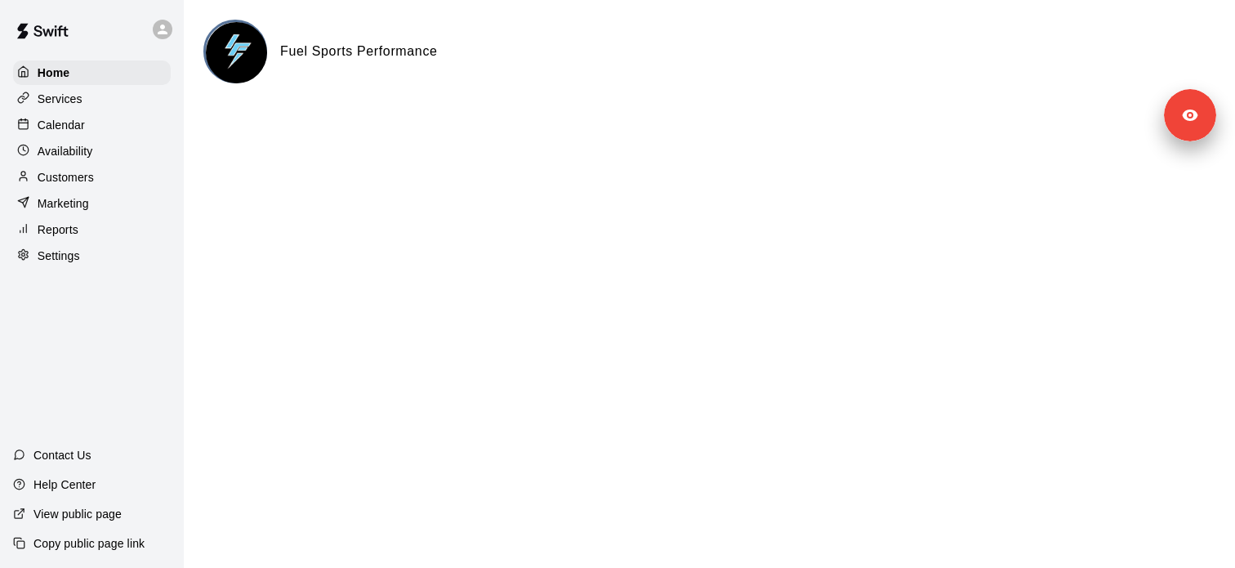
click at [78, 99] on p "Services" at bounding box center [60, 99] width 45 height 16
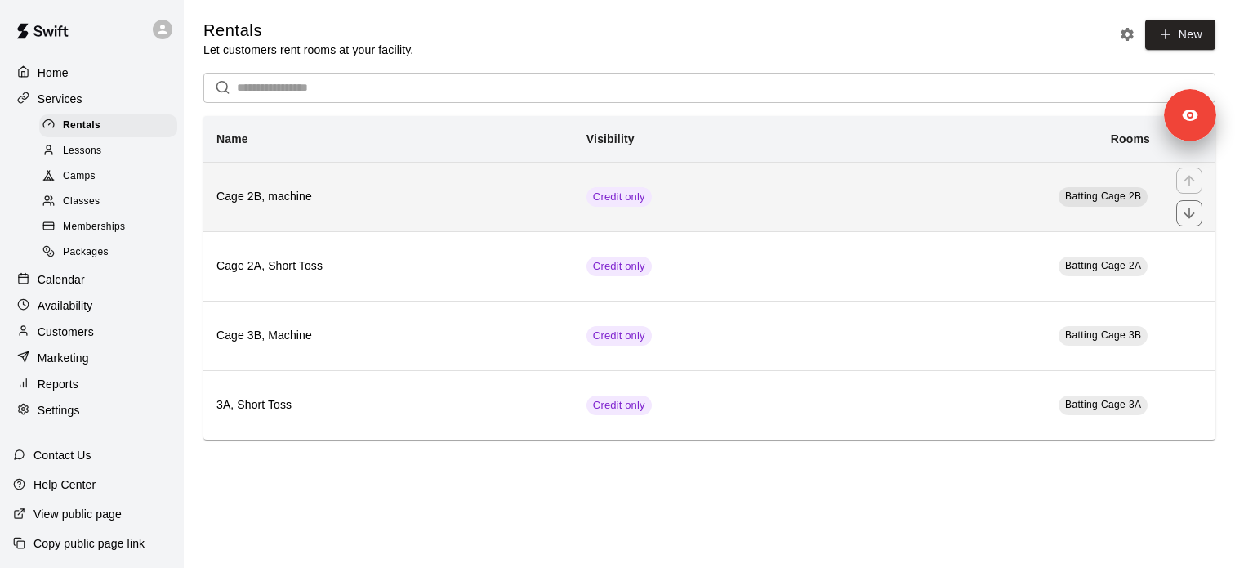
click at [336, 194] on h6 "Cage 2B, machine" at bounding box center [388, 197] width 344 height 18
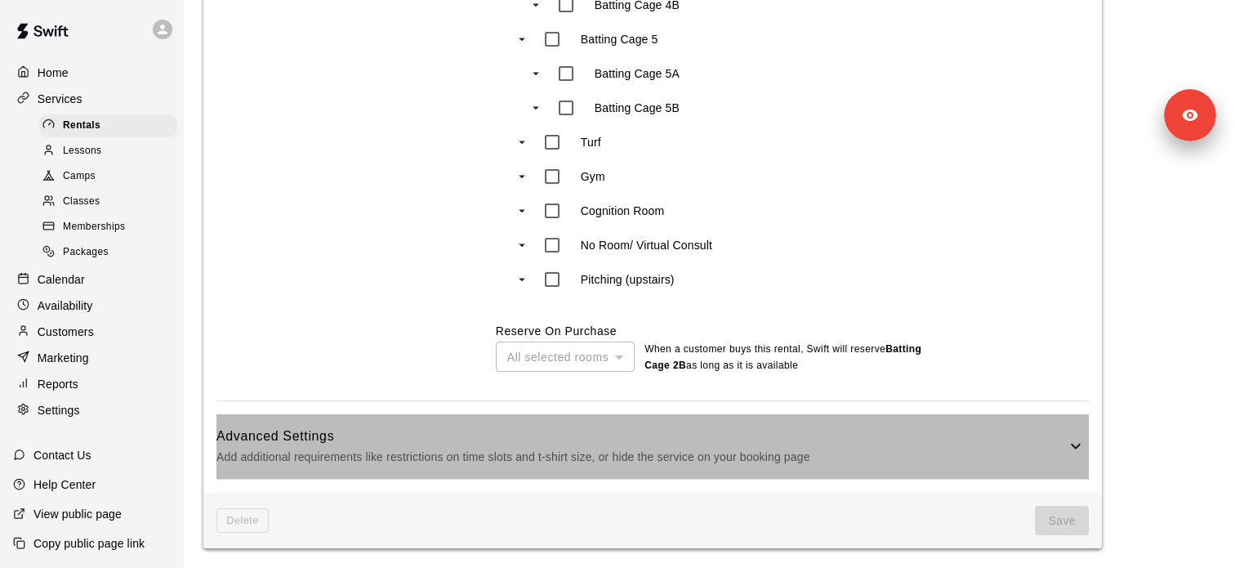
click at [404, 447] on p "Add additional requirements like restrictions on time slots and t-shirt size, o…" at bounding box center [640, 457] width 849 height 20
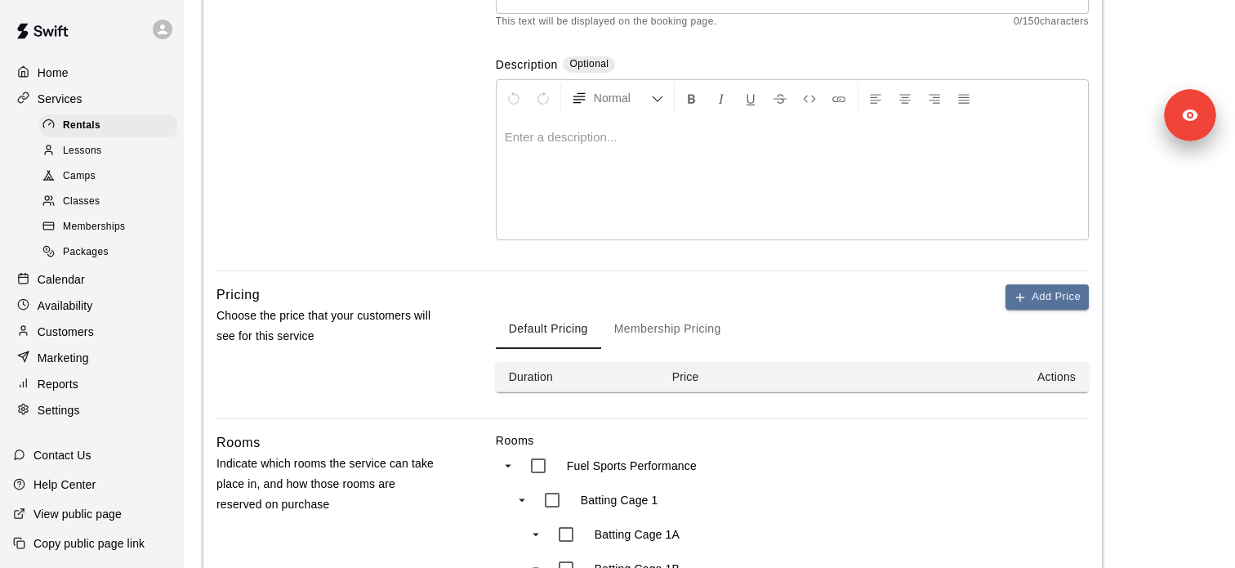
scroll to position [209, 0]
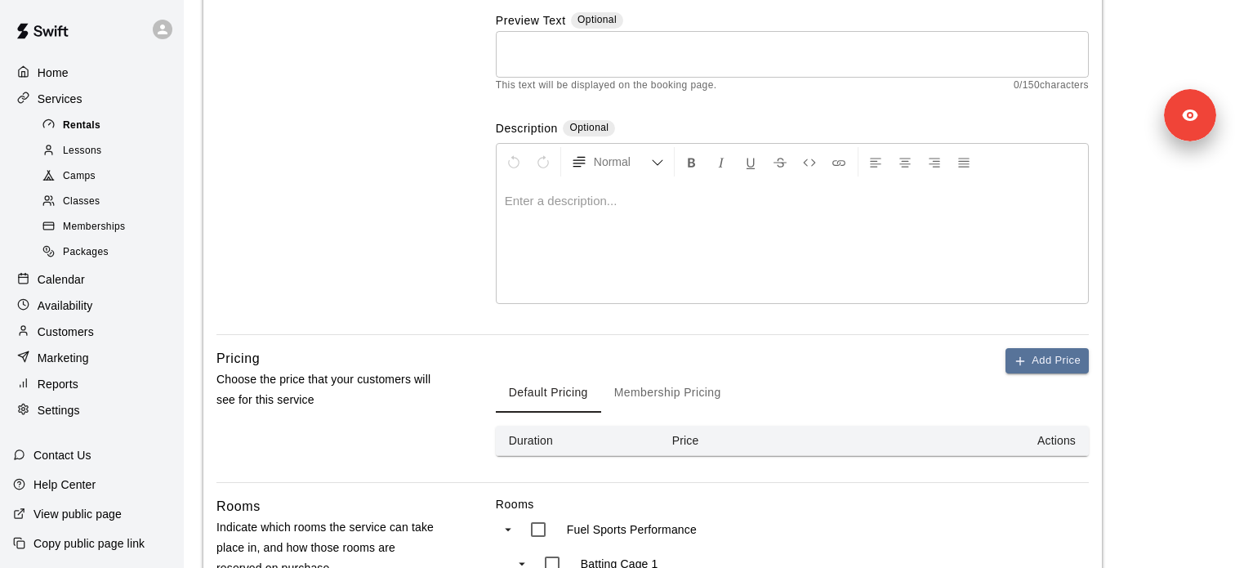
click at [123, 130] on div "Rentals" at bounding box center [108, 125] width 138 height 23
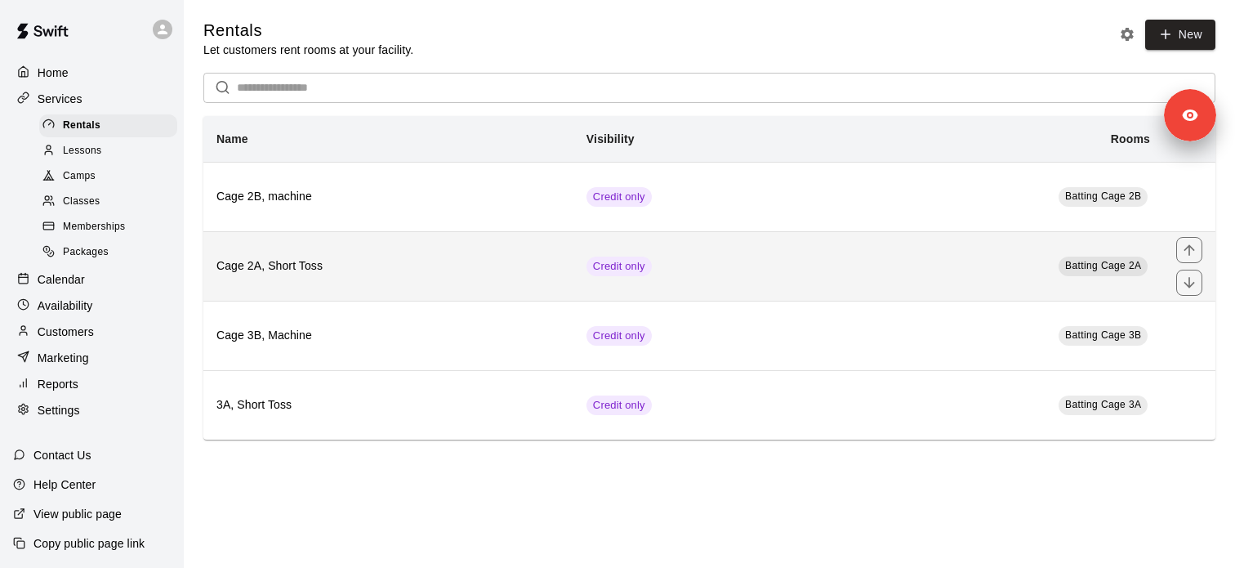
click at [369, 270] on h6 "Cage 2A, Short Toss" at bounding box center [388, 266] width 344 height 18
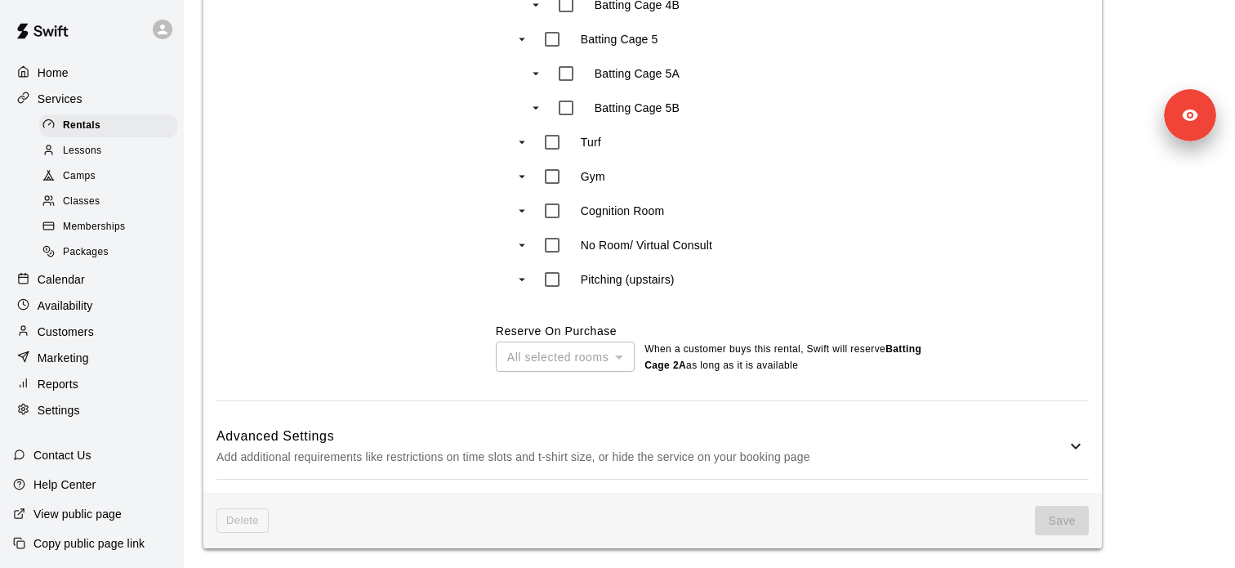
click at [379, 431] on h6 "Advanced Settings" at bounding box center [640, 436] width 849 height 21
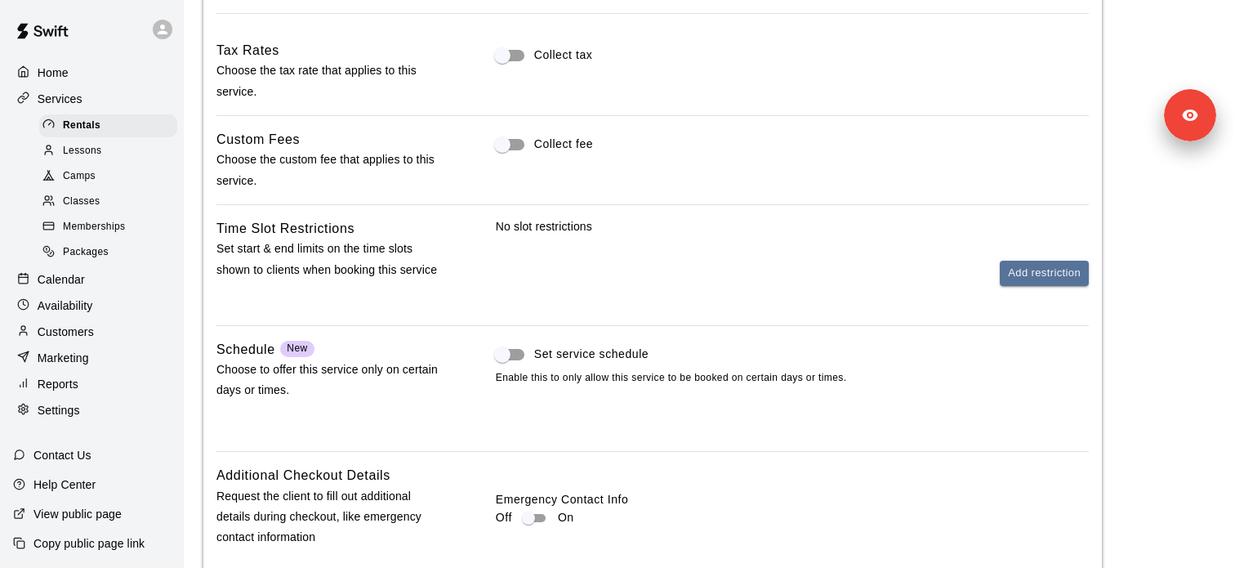
scroll to position [1813, 0]
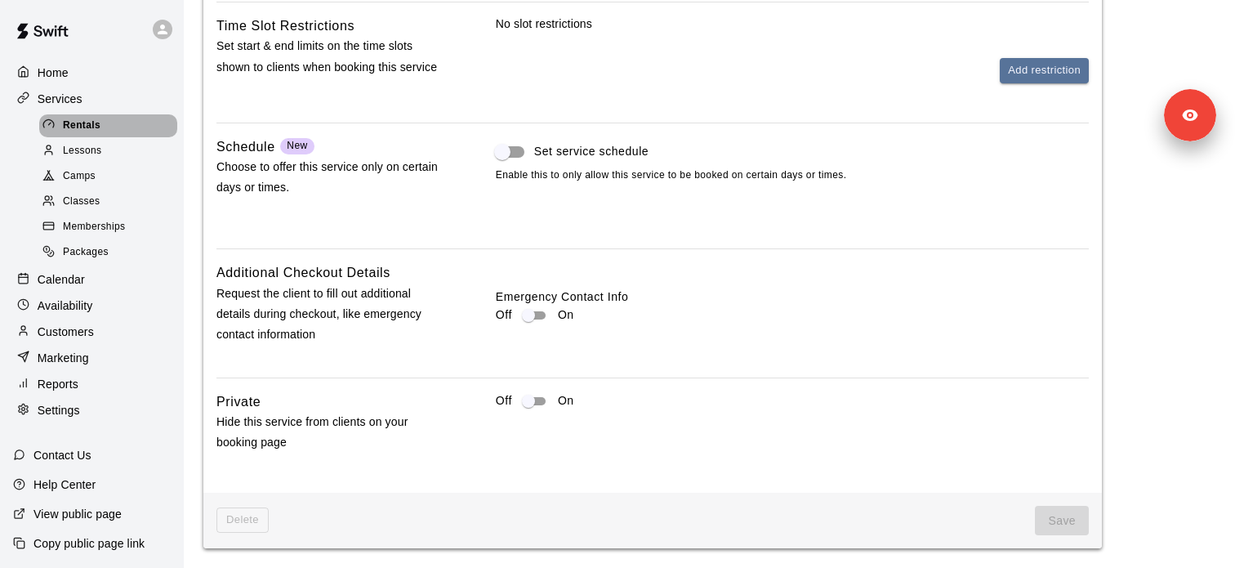
click at [75, 118] on span "Rentals" at bounding box center [82, 126] width 38 height 16
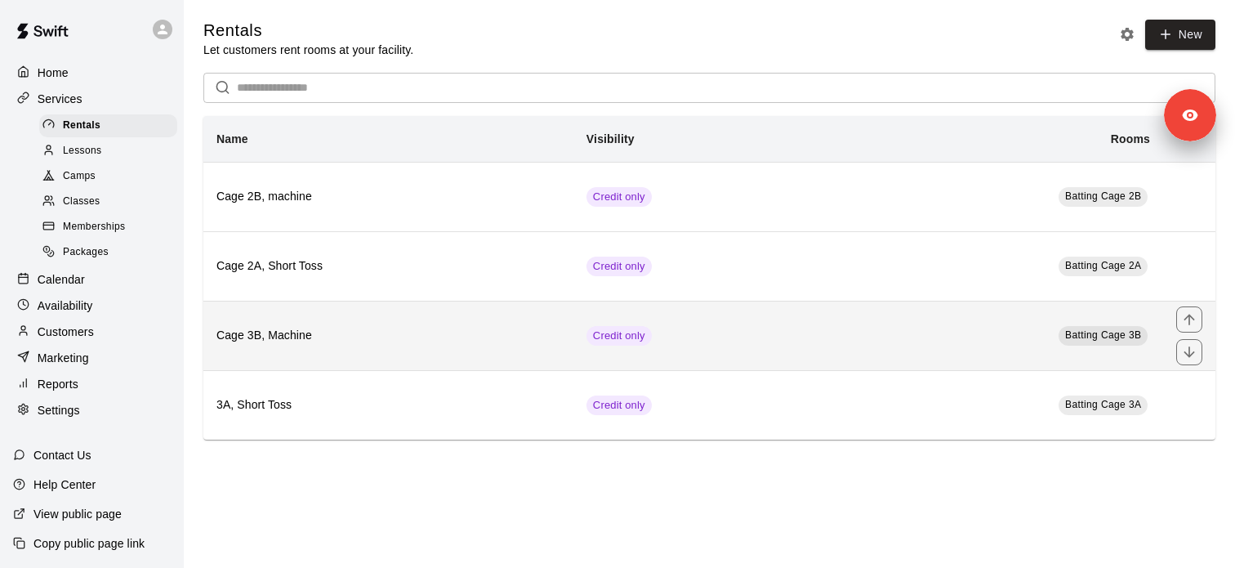
click at [386, 347] on th "Cage 3B, Machine" at bounding box center [388, 335] width 370 height 69
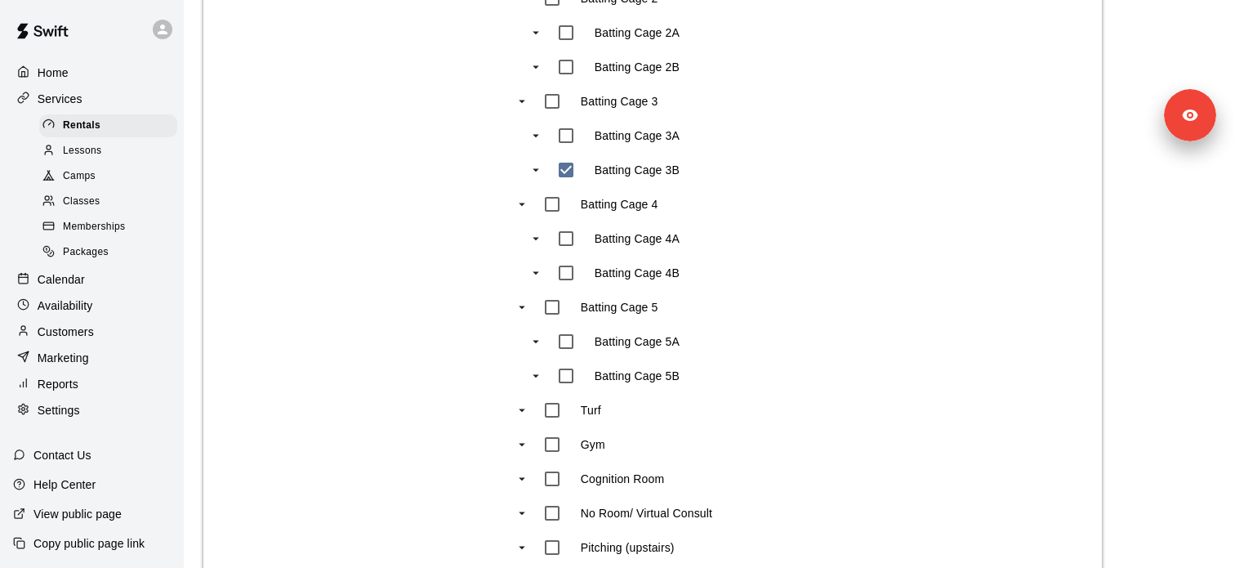
scroll to position [1146, 0]
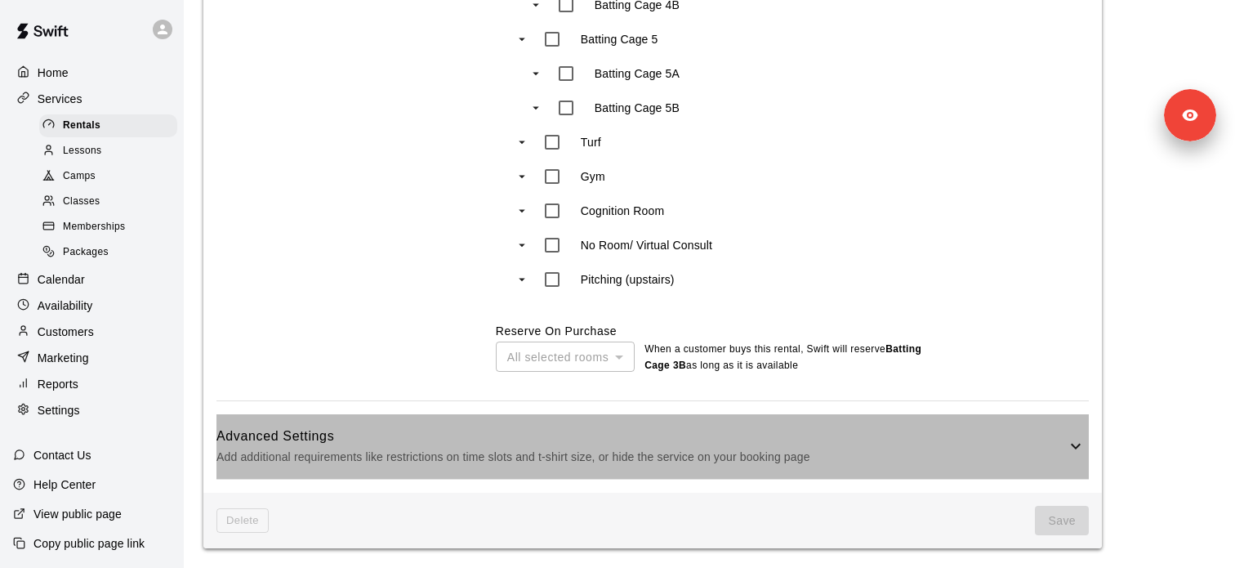
click at [386, 430] on h6 "Advanced Settings" at bounding box center [640, 436] width 849 height 21
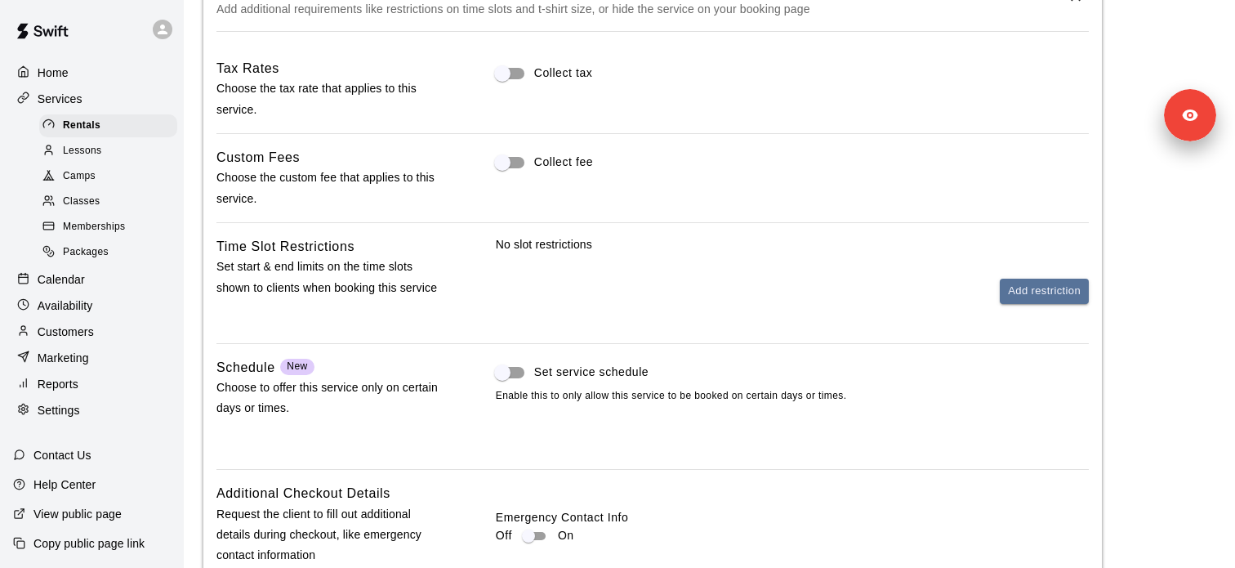
scroll to position [1473, 0]
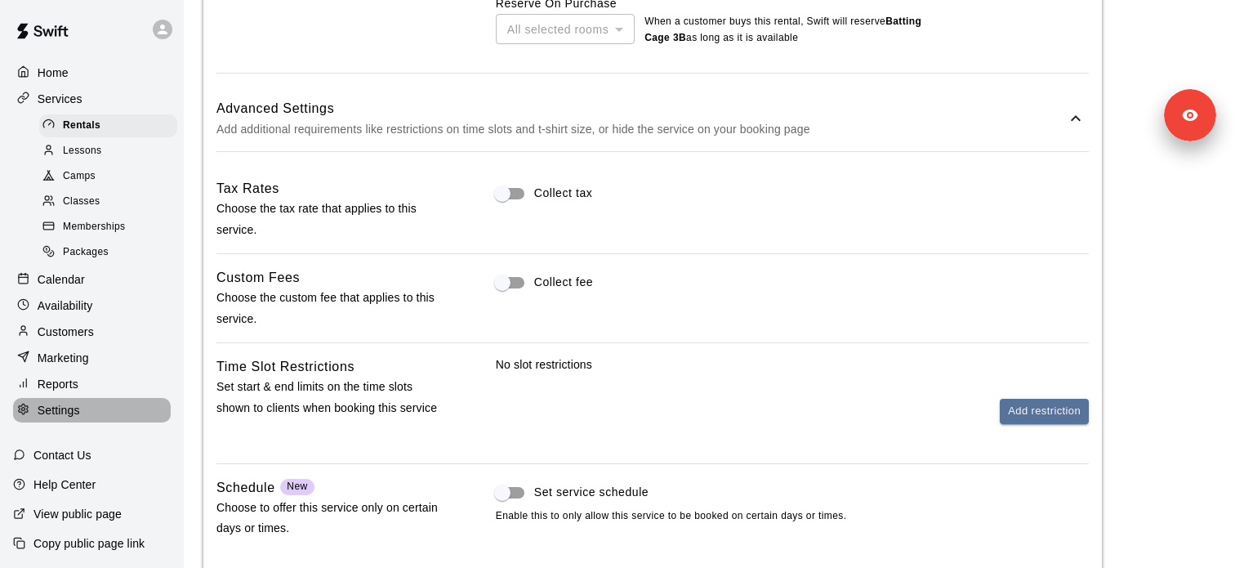
click at [85, 421] on div "Settings" at bounding box center [92, 410] width 158 height 25
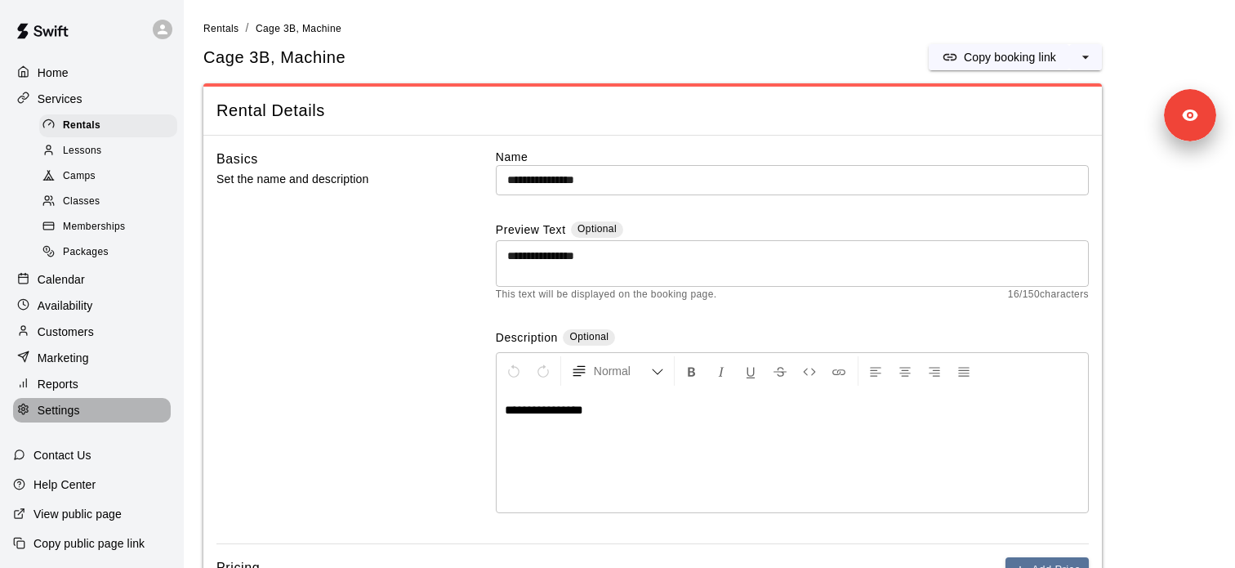
select select "**"
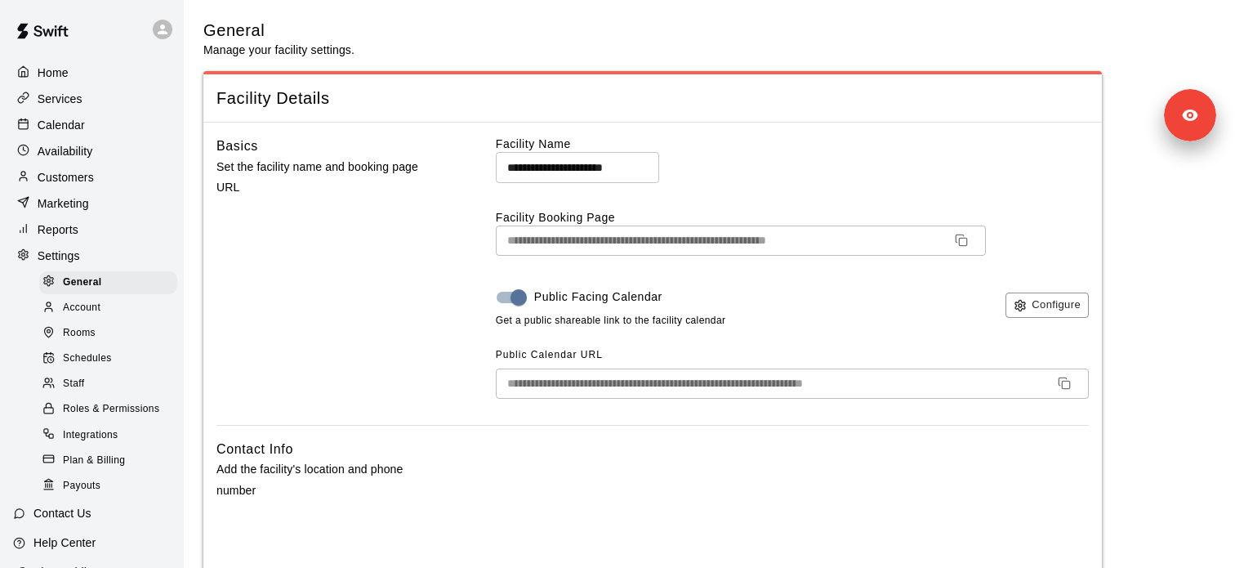
click at [115, 356] on div "Schedules" at bounding box center [108, 358] width 138 height 23
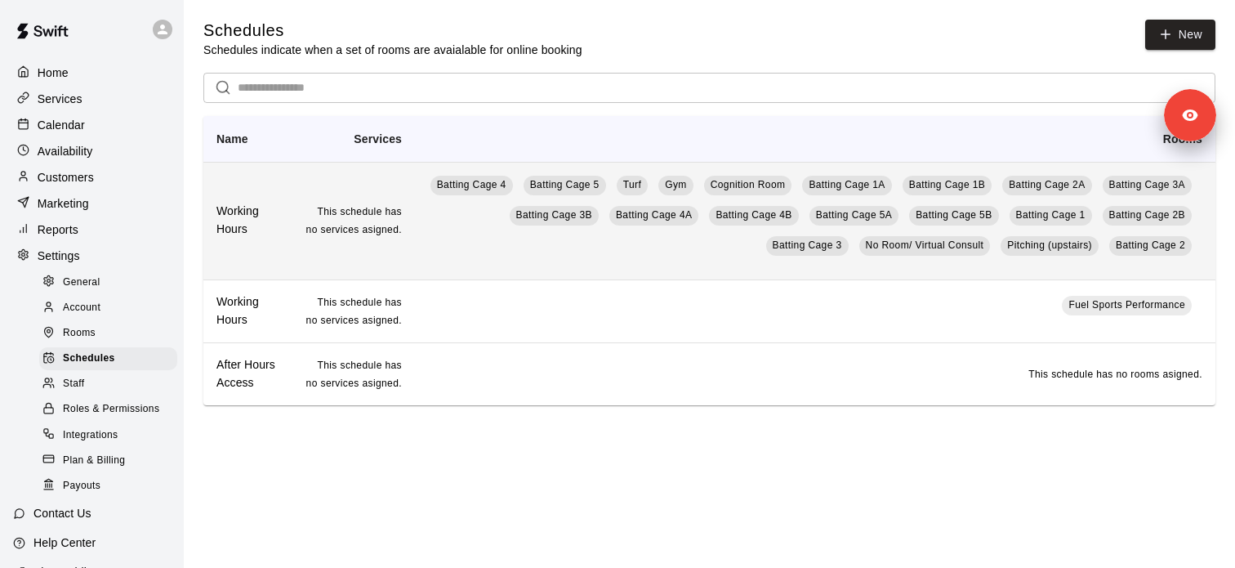
click at [241, 222] on h6 "Working Hours" at bounding box center [247, 221] width 63 height 36
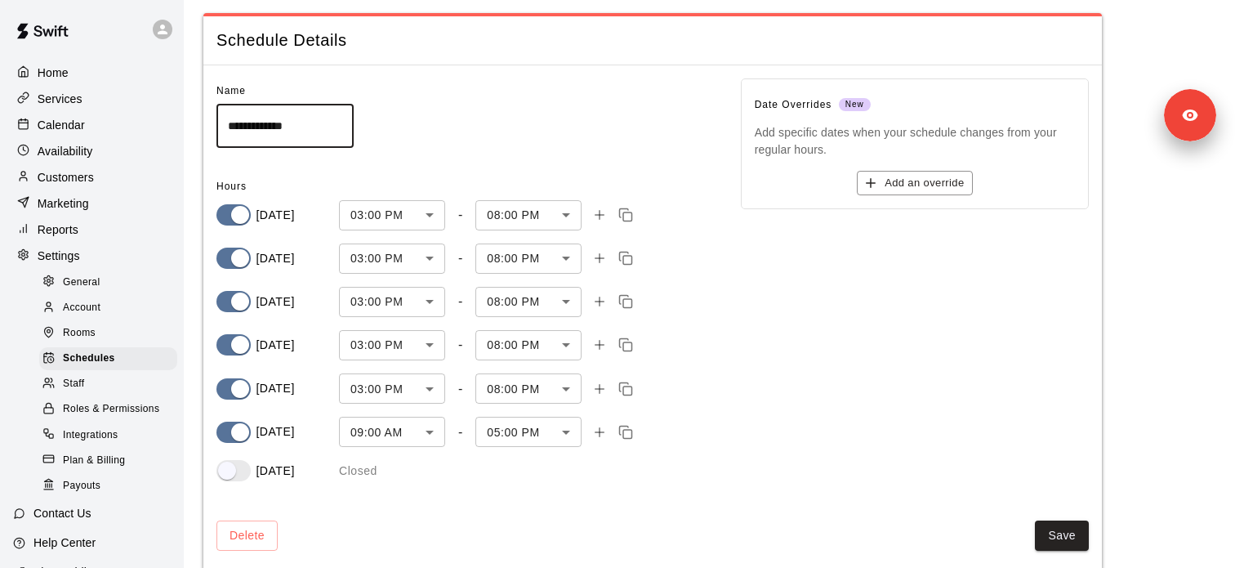
scroll to position [49, 0]
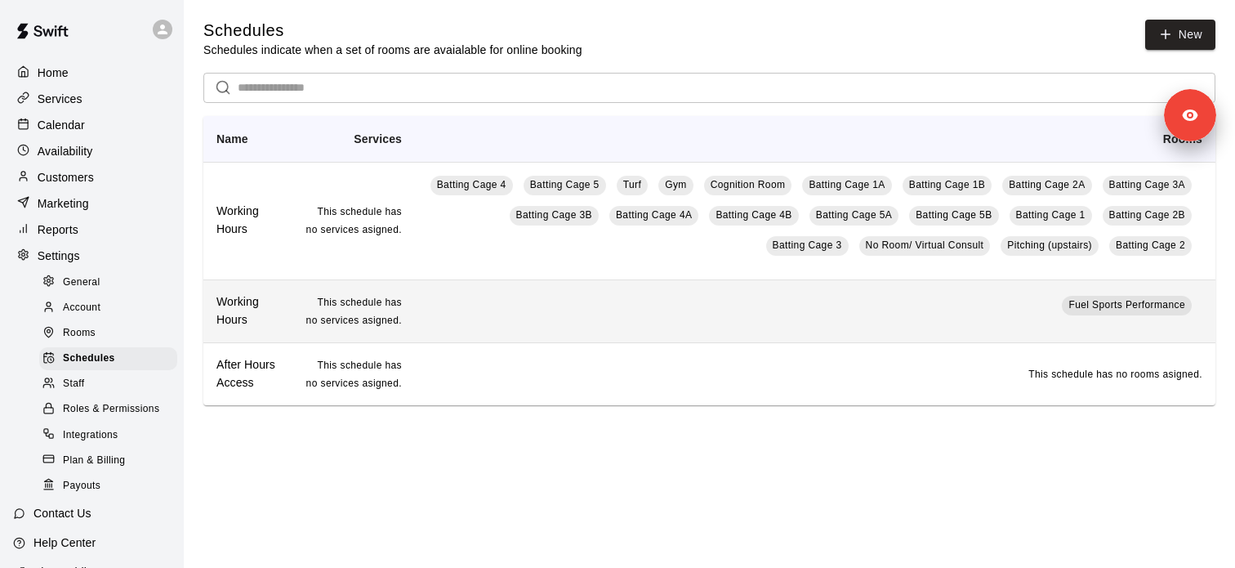
click at [245, 310] on h6 "Working Hours" at bounding box center [247, 311] width 63 height 36
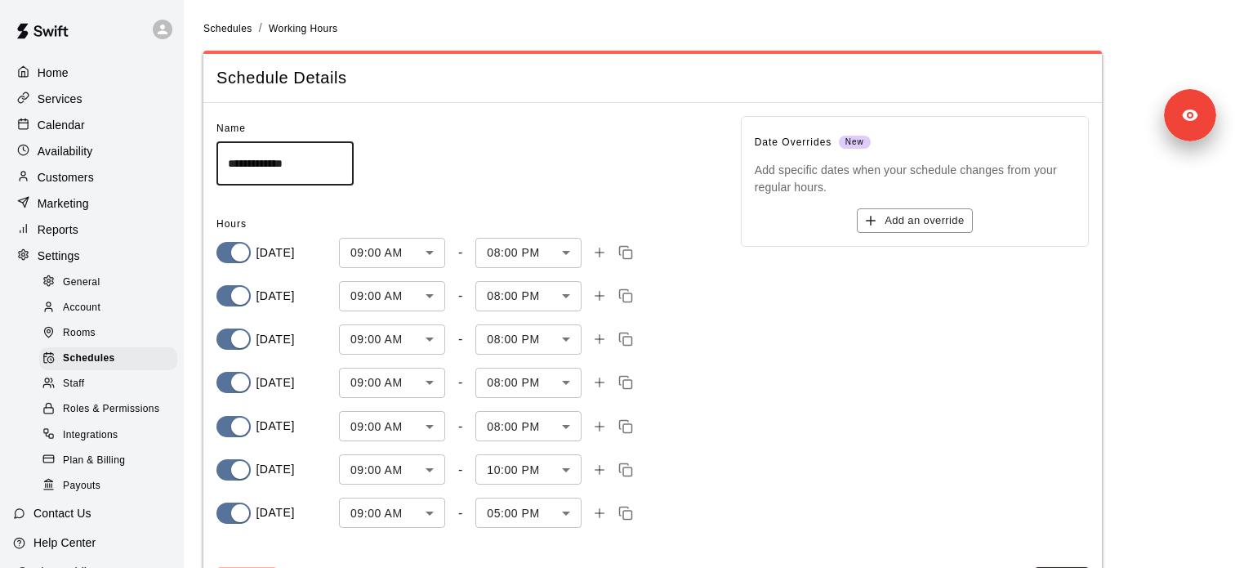
scroll to position [69, 0]
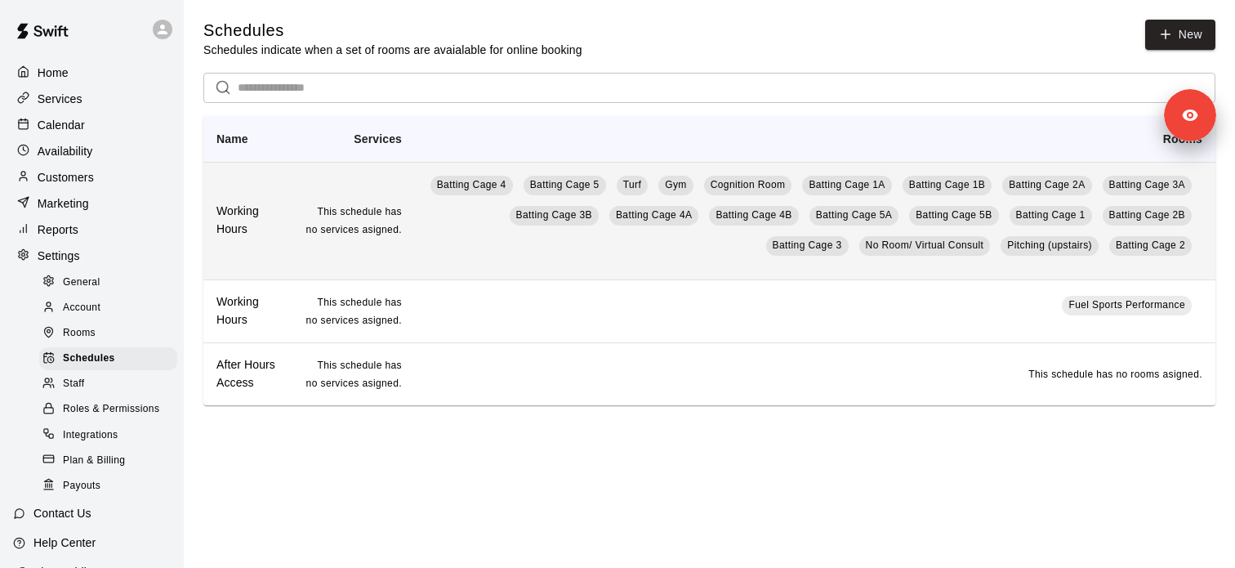
click at [228, 212] on h6 "Working Hours" at bounding box center [247, 221] width 63 height 36
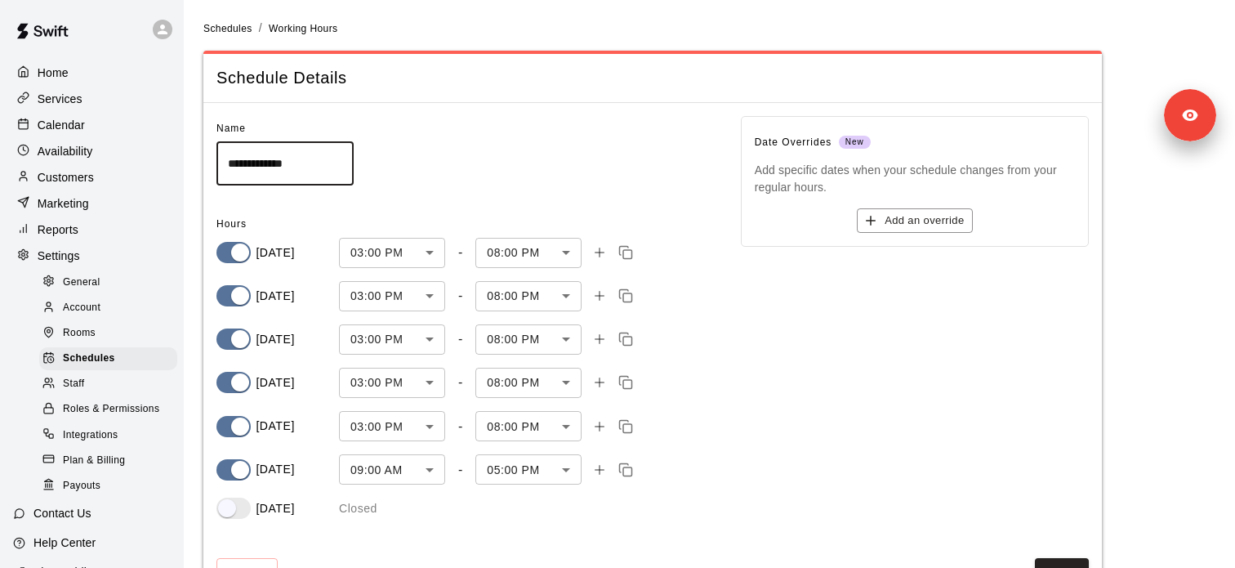
scroll to position [38, 0]
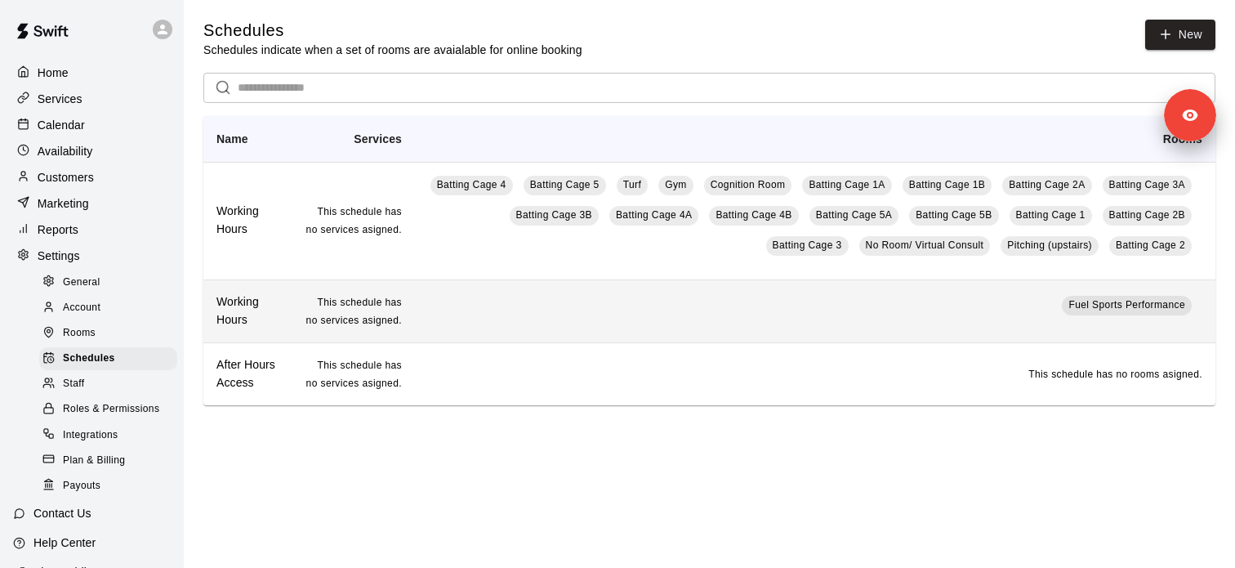
click at [254, 316] on h6 "Working Hours" at bounding box center [247, 311] width 63 height 36
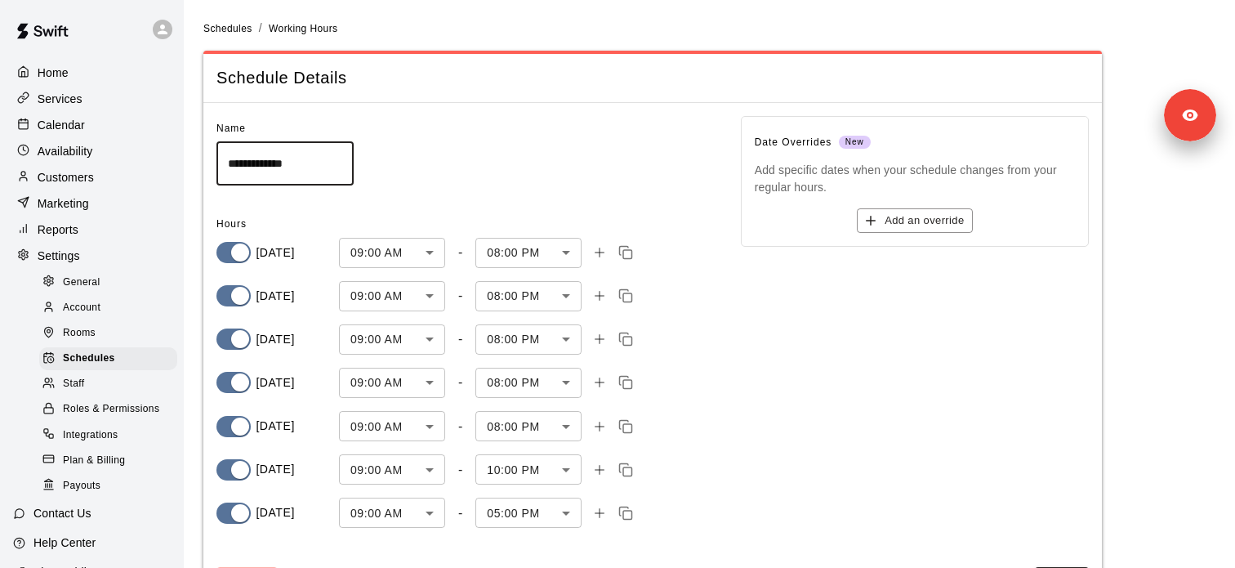
scroll to position [7, 0]
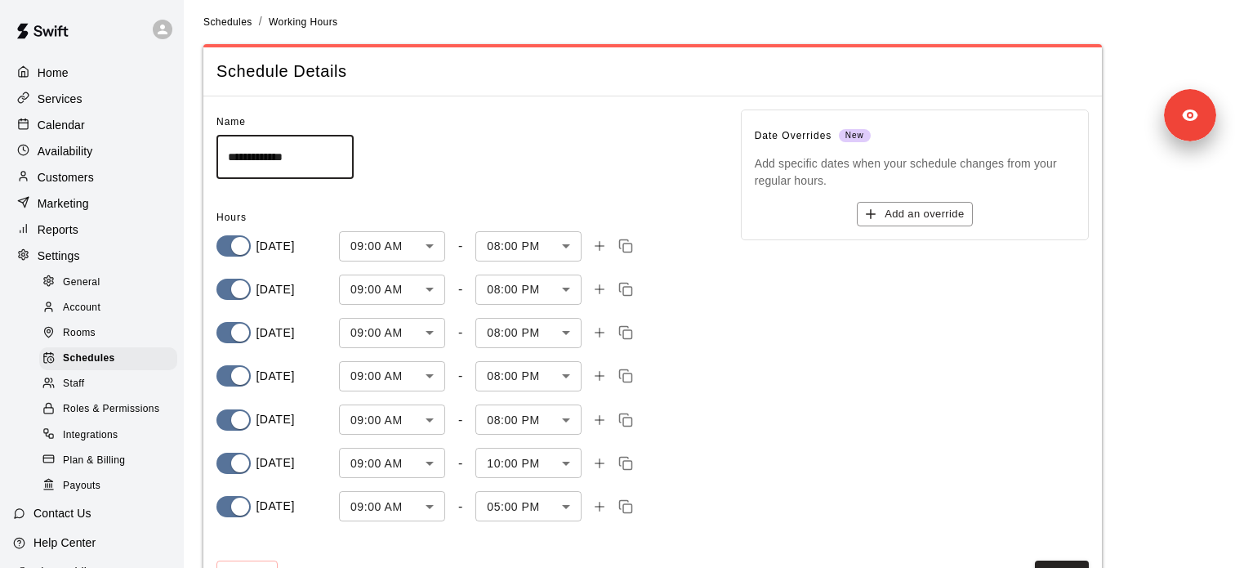
click at [61, 123] on p "Calendar" at bounding box center [61, 125] width 47 height 16
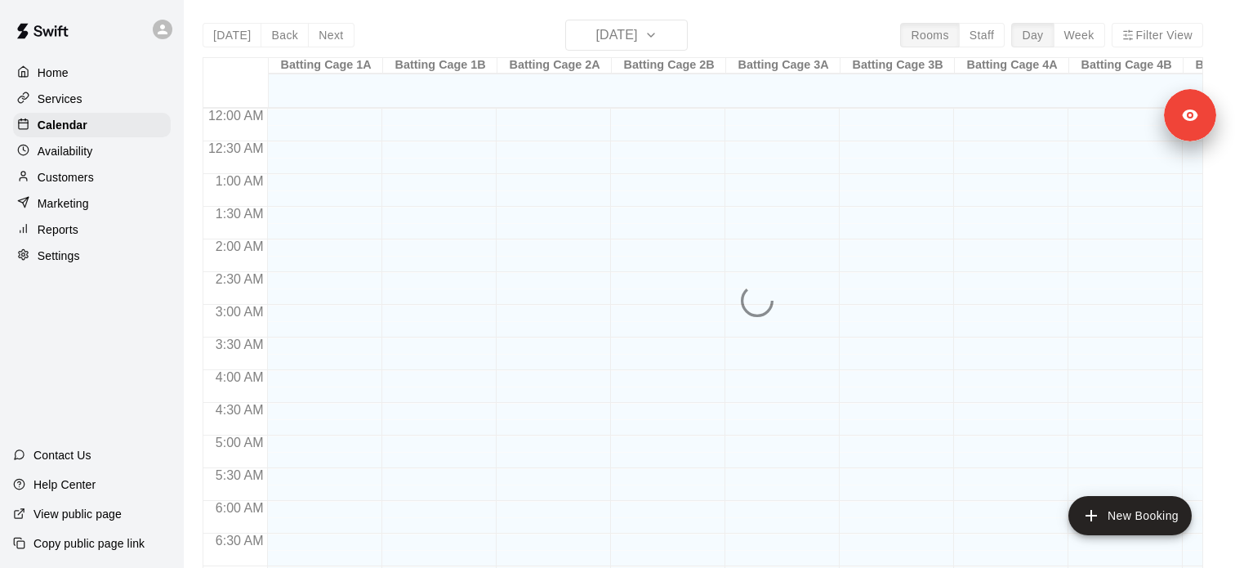
scroll to position [937, 0]
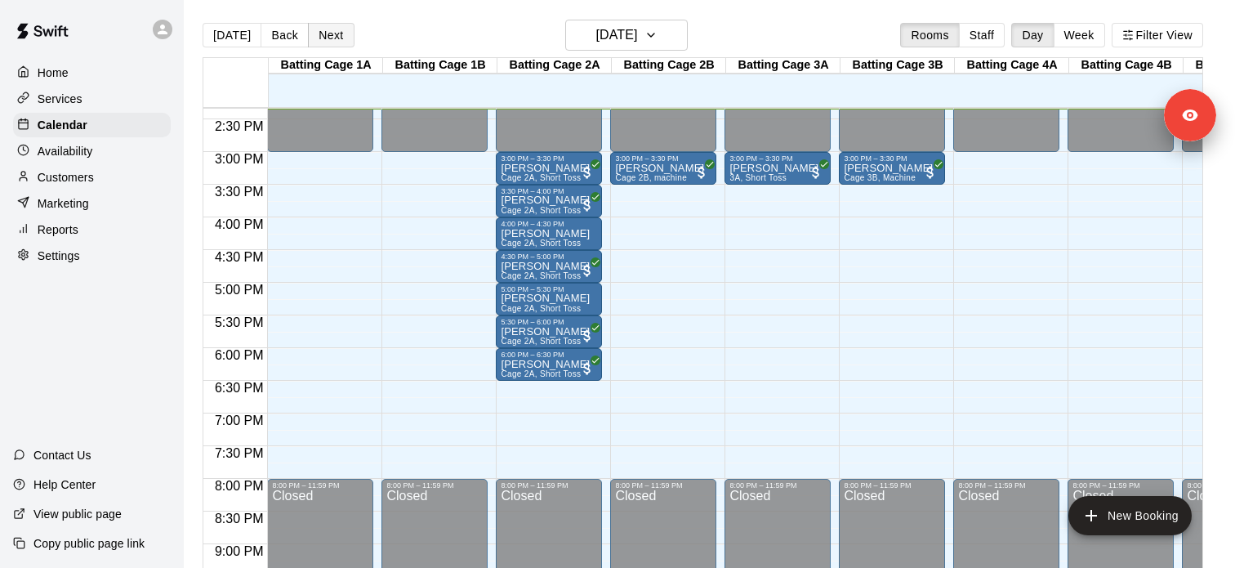
click at [335, 39] on button "Next" at bounding box center [331, 35] width 46 height 25
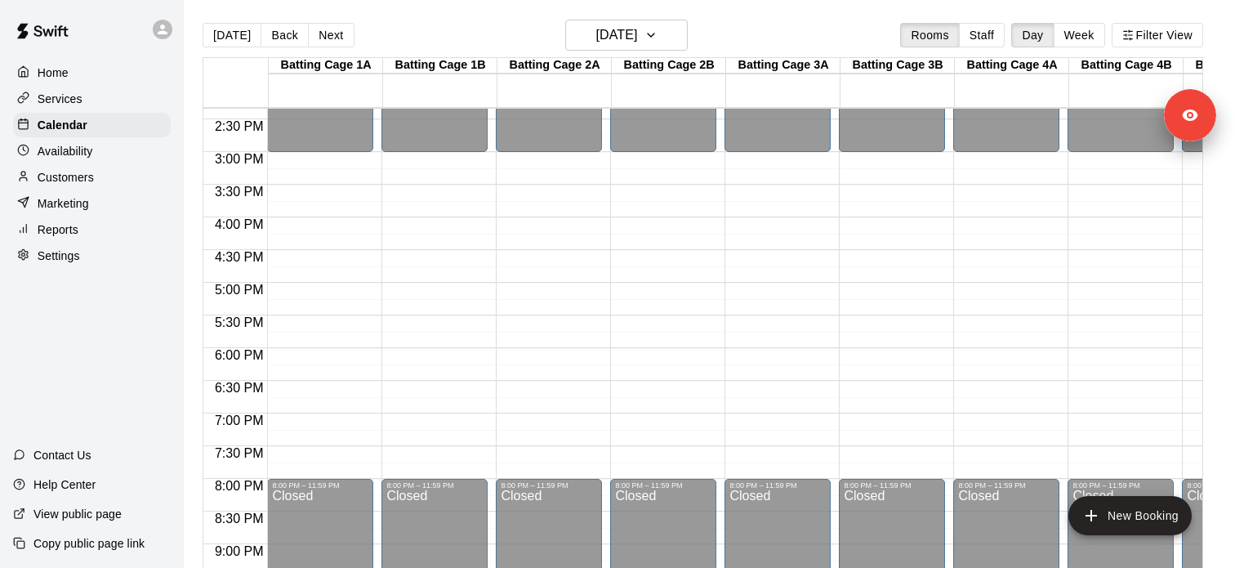
click at [83, 91] on div "Services" at bounding box center [92, 99] width 158 height 25
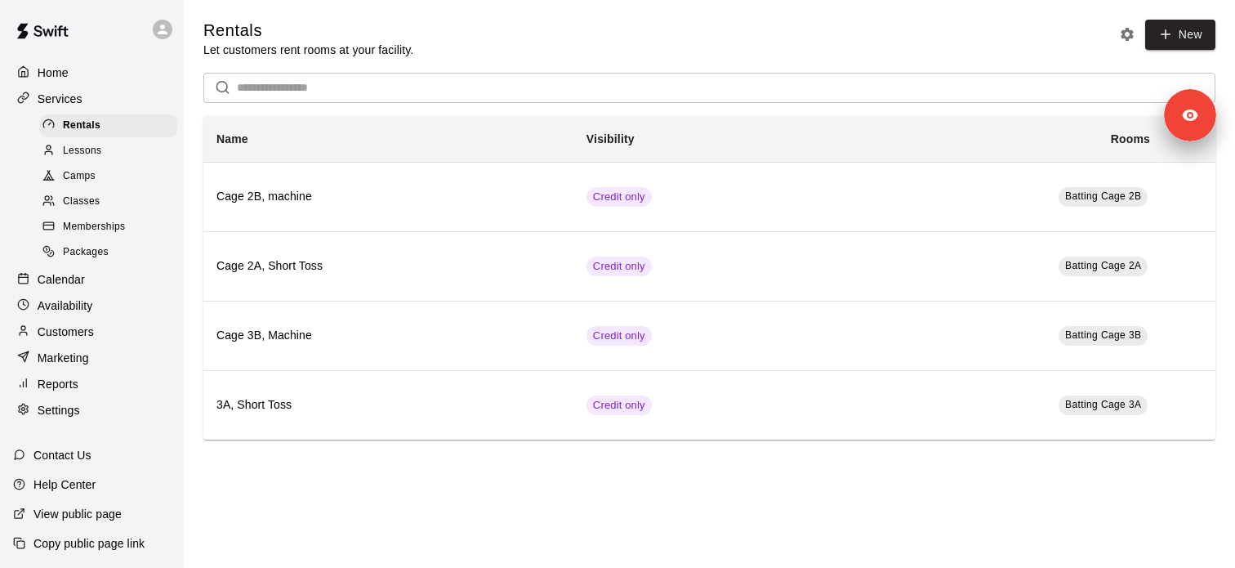
click at [96, 408] on div "Settings" at bounding box center [92, 410] width 158 height 25
select select "**"
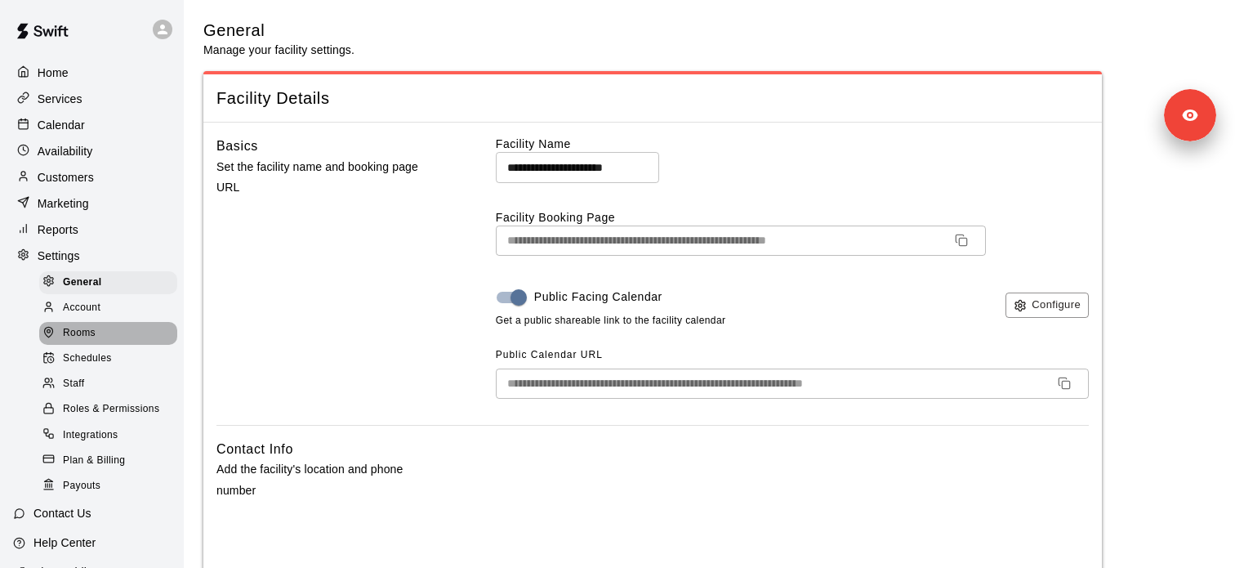
click at [94, 336] on span "Rooms" at bounding box center [79, 333] width 33 height 16
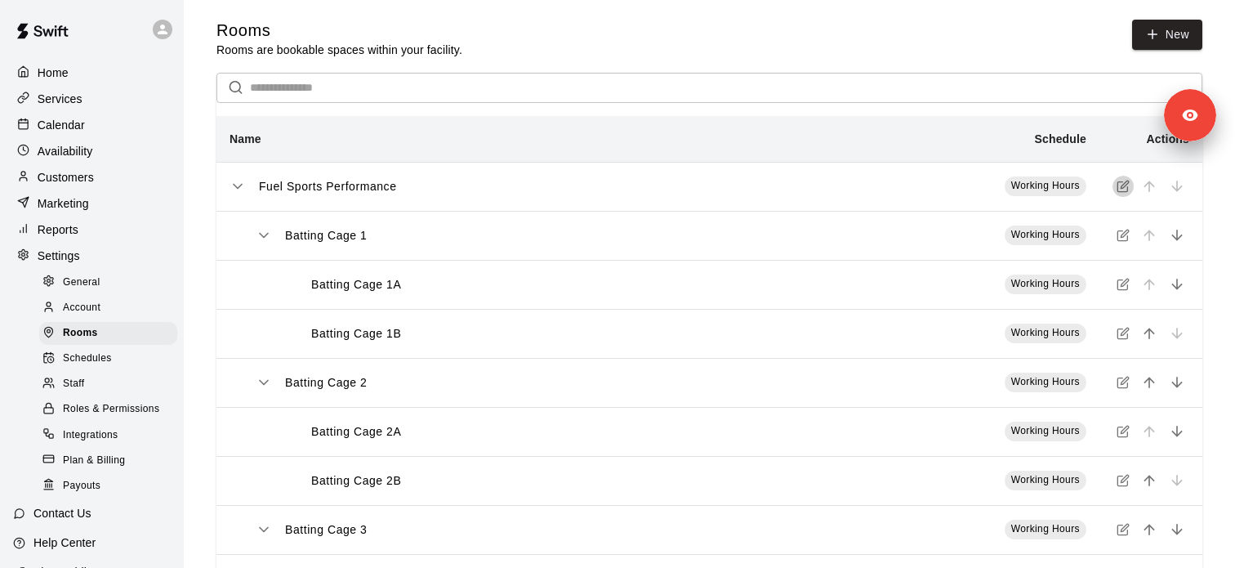
click at [1130, 191] on button "simple table" at bounding box center [1123, 186] width 21 height 21
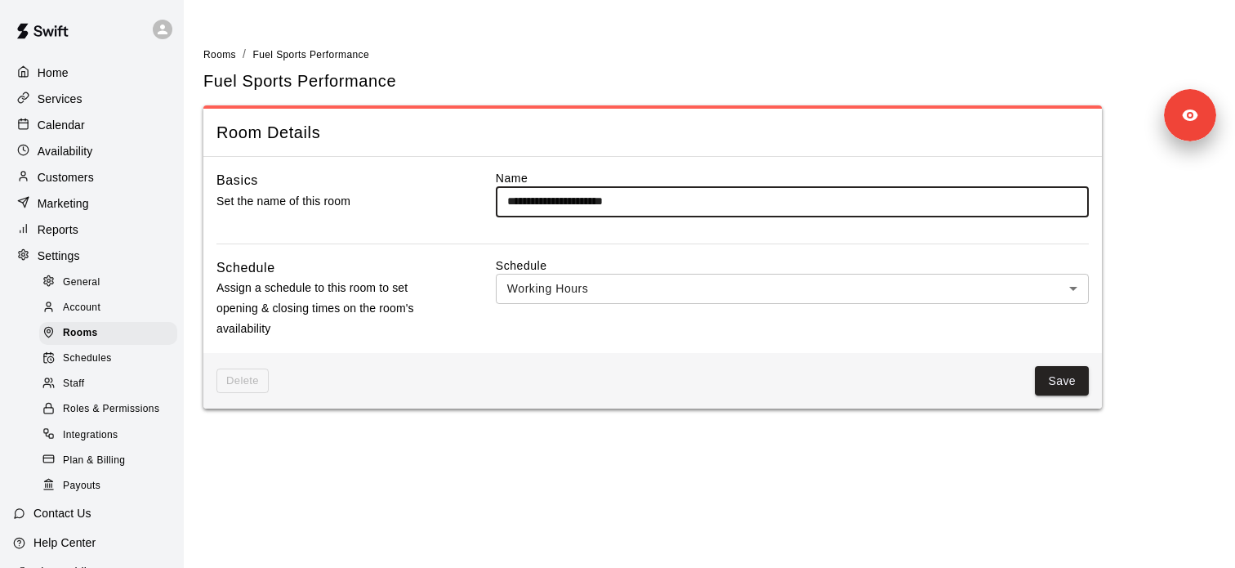
click at [550, 281] on body "**********" at bounding box center [617, 214] width 1235 height 428
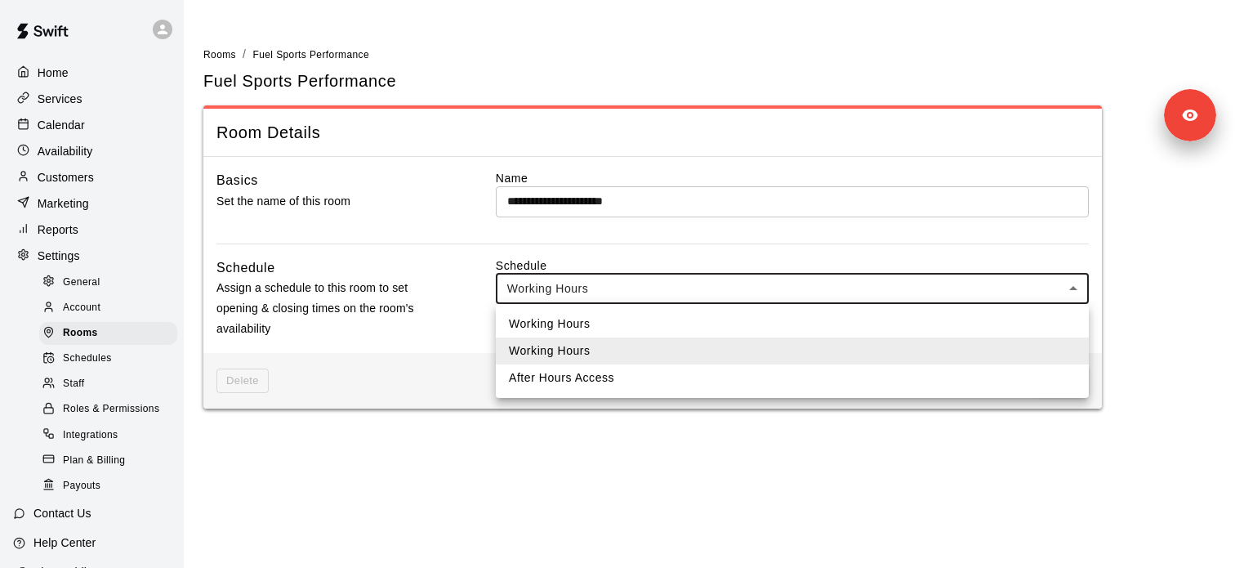
click at [550, 314] on li "Working Hours" at bounding box center [792, 323] width 593 height 27
type input "***"
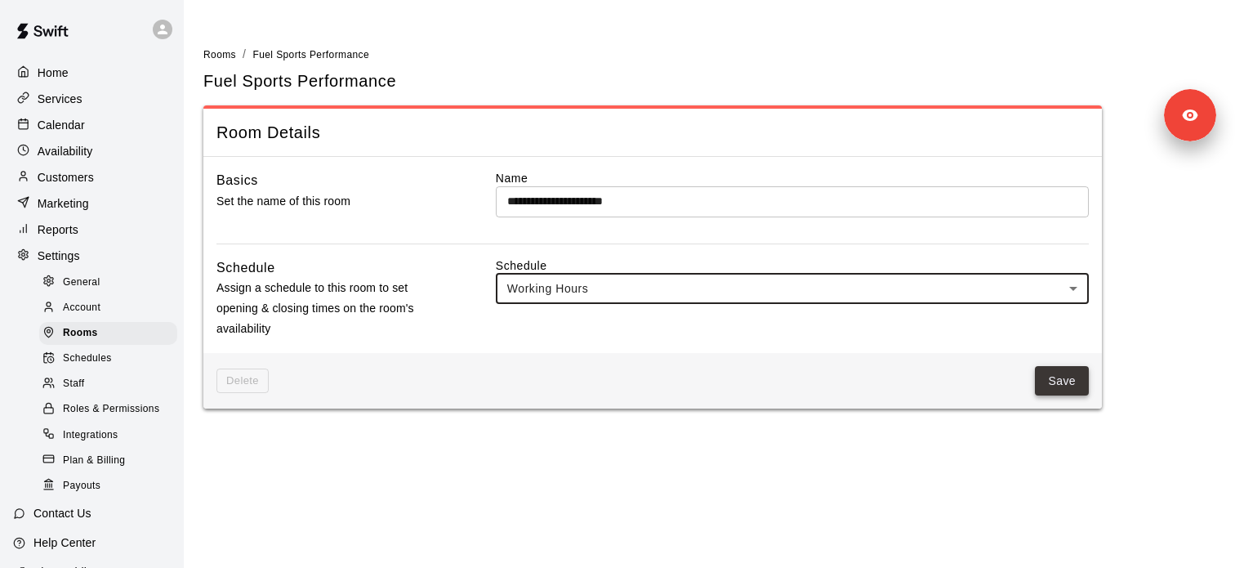
click at [1062, 386] on button "Save" at bounding box center [1062, 381] width 54 height 30
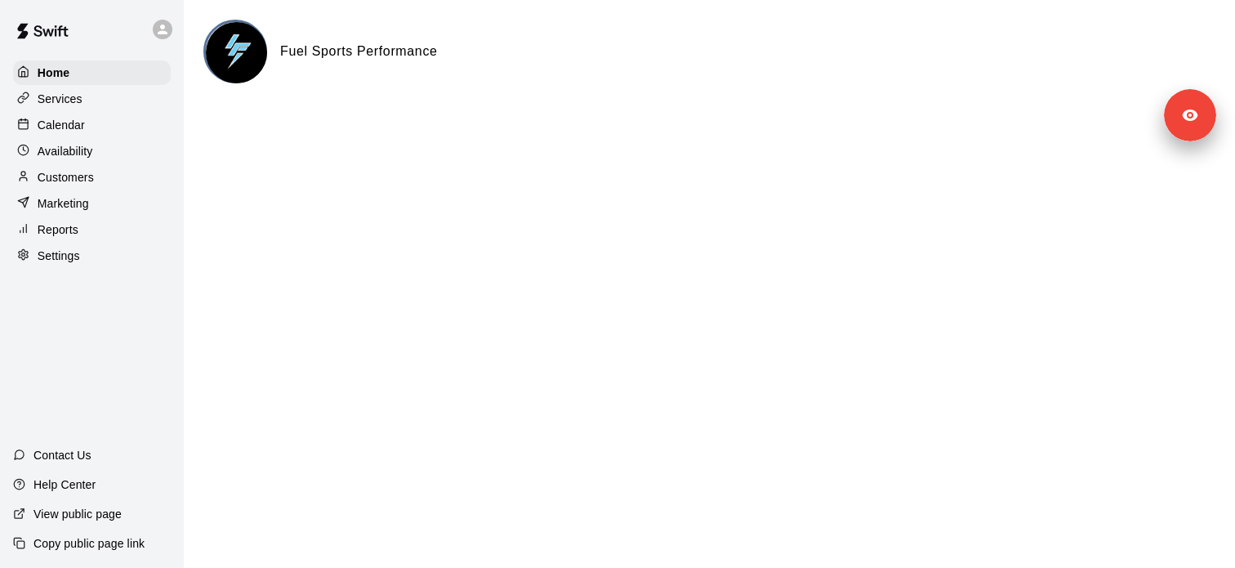
click at [97, 174] on div "Customers" at bounding box center [92, 177] width 158 height 25
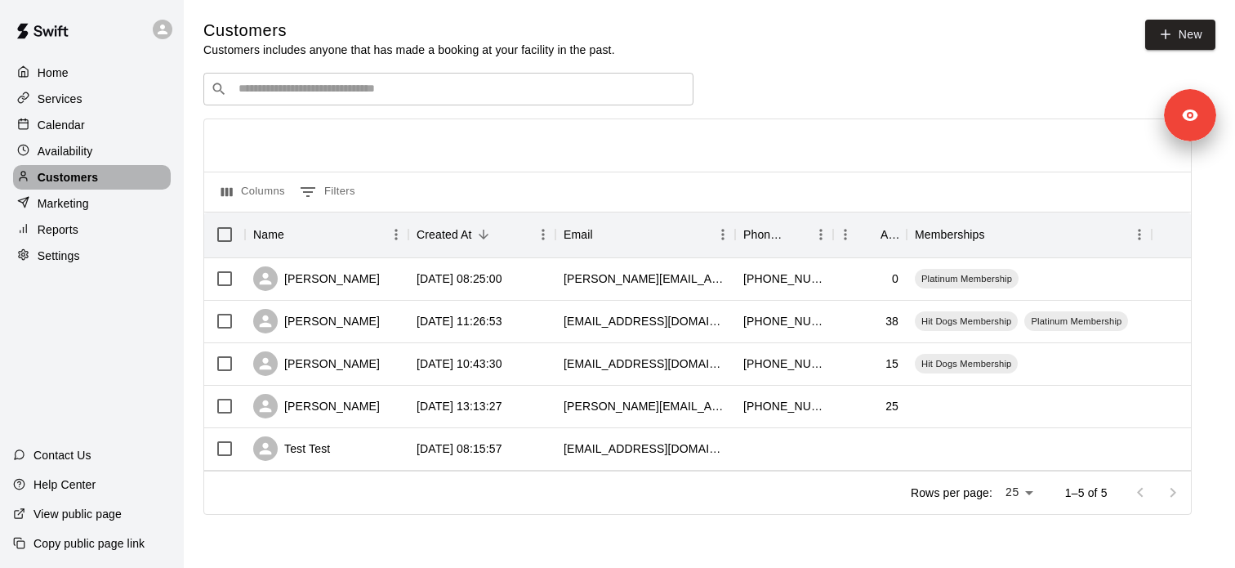
click at [129, 181] on div "Customers" at bounding box center [92, 177] width 158 height 25
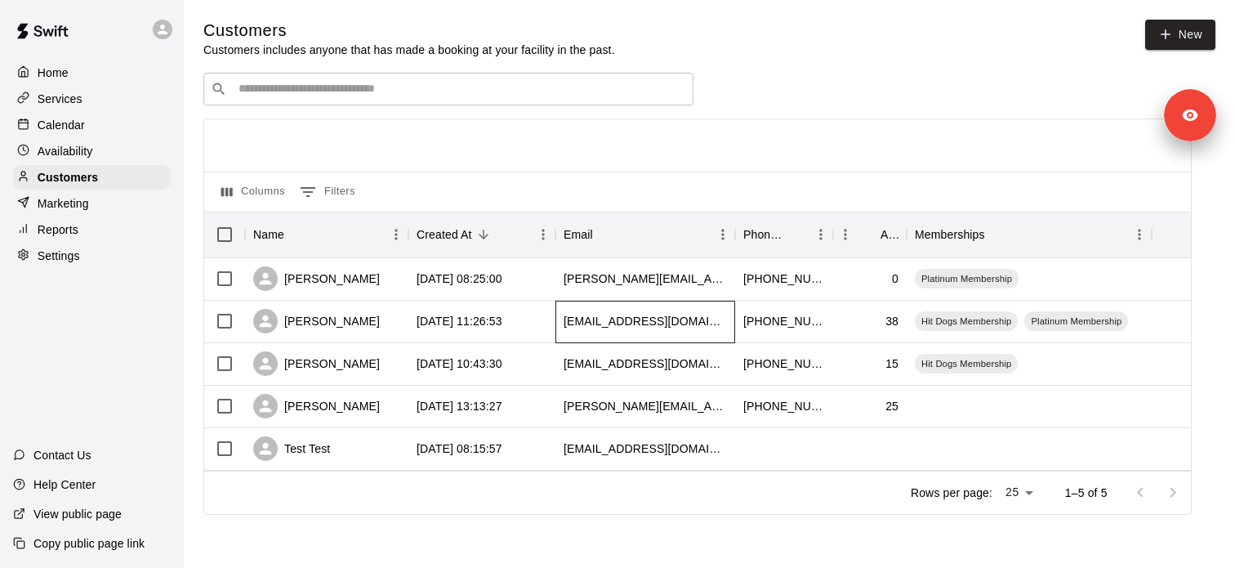
click at [570, 328] on div "[EMAIL_ADDRESS][DOMAIN_NAME]" at bounding box center [645, 321] width 163 height 16
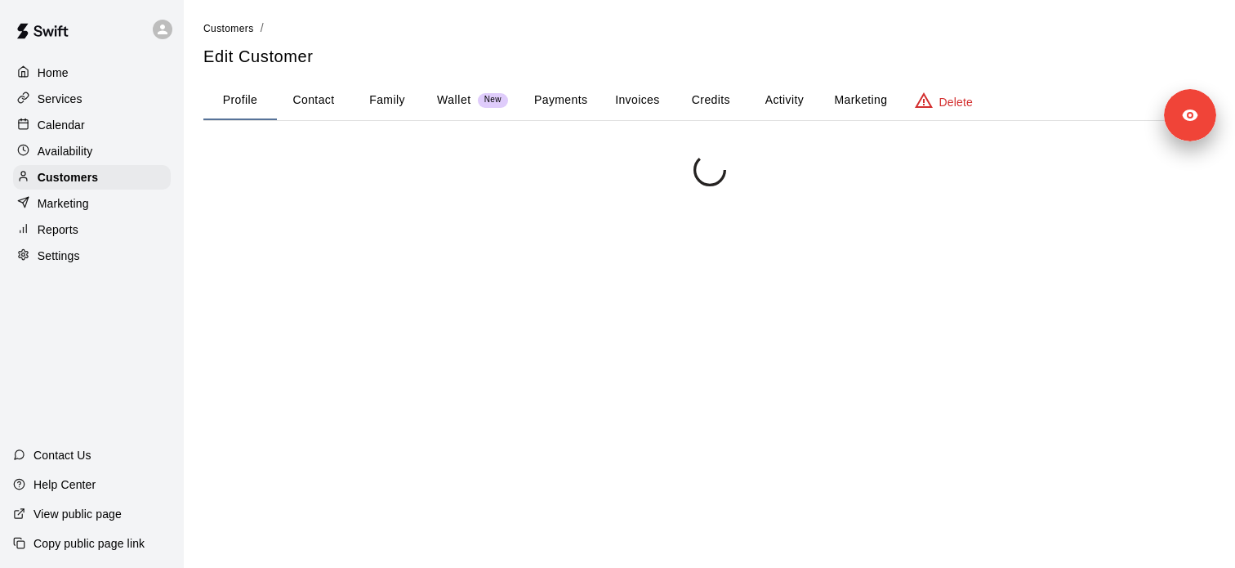
click at [307, 97] on button "Contact" at bounding box center [314, 100] width 74 height 39
click at [298, 98] on button "Contact" at bounding box center [314, 100] width 74 height 39
select select "**"
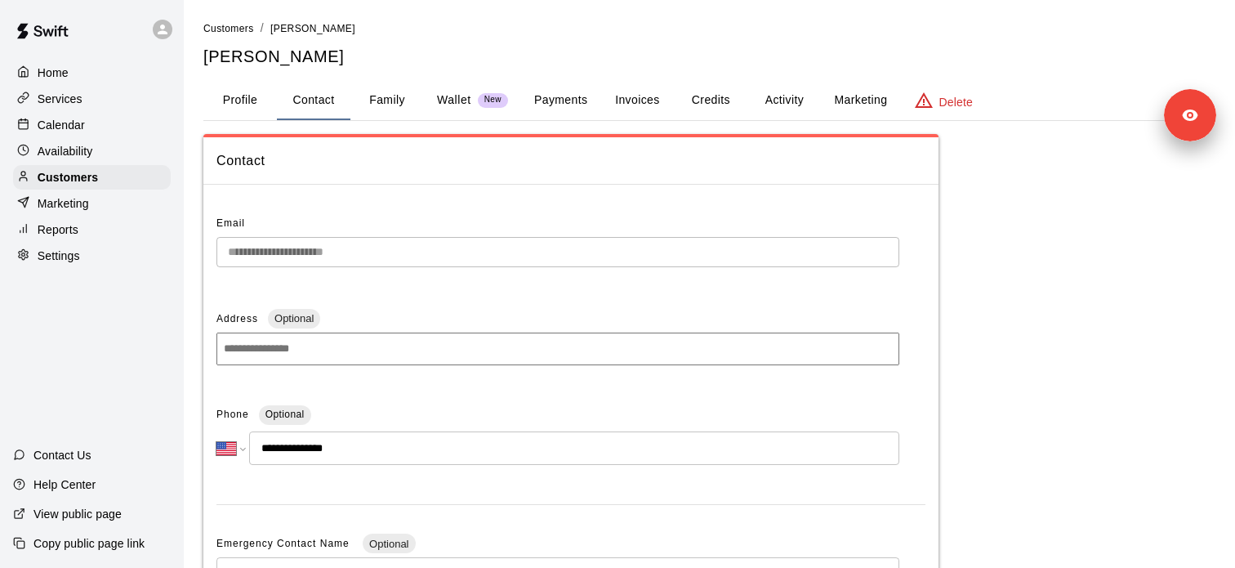
click at [304, 267] on div "**********" at bounding box center [557, 258] width 683 height 43
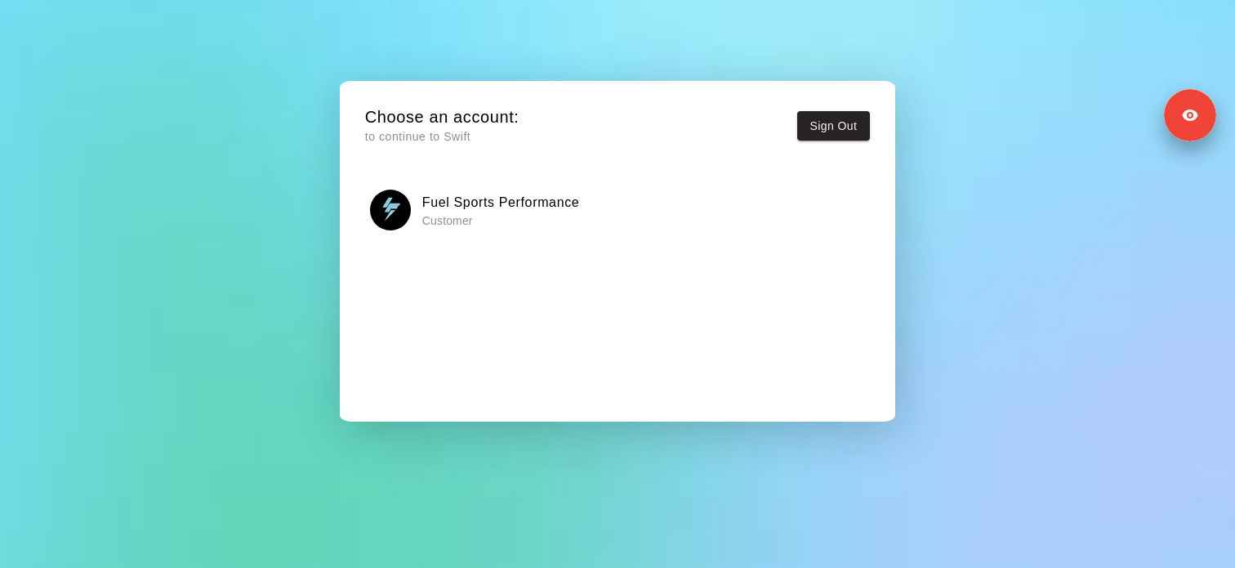
click at [489, 208] on h6 "Fuel Sports Performance" at bounding box center [501, 202] width 158 height 21
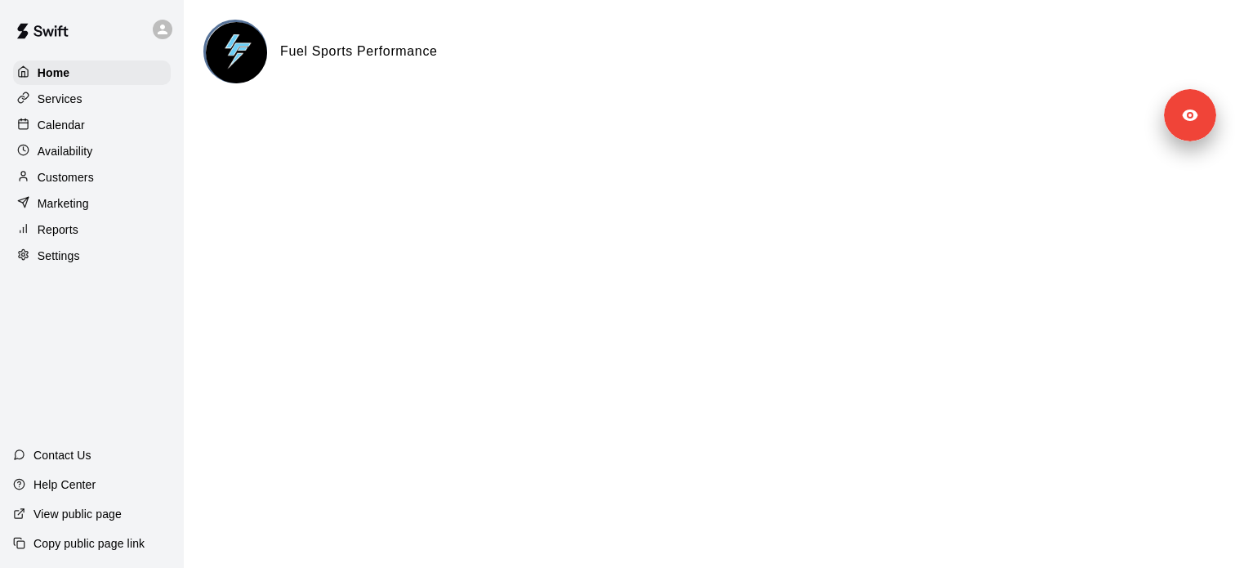
click at [129, 102] on div "Services" at bounding box center [92, 99] width 158 height 25
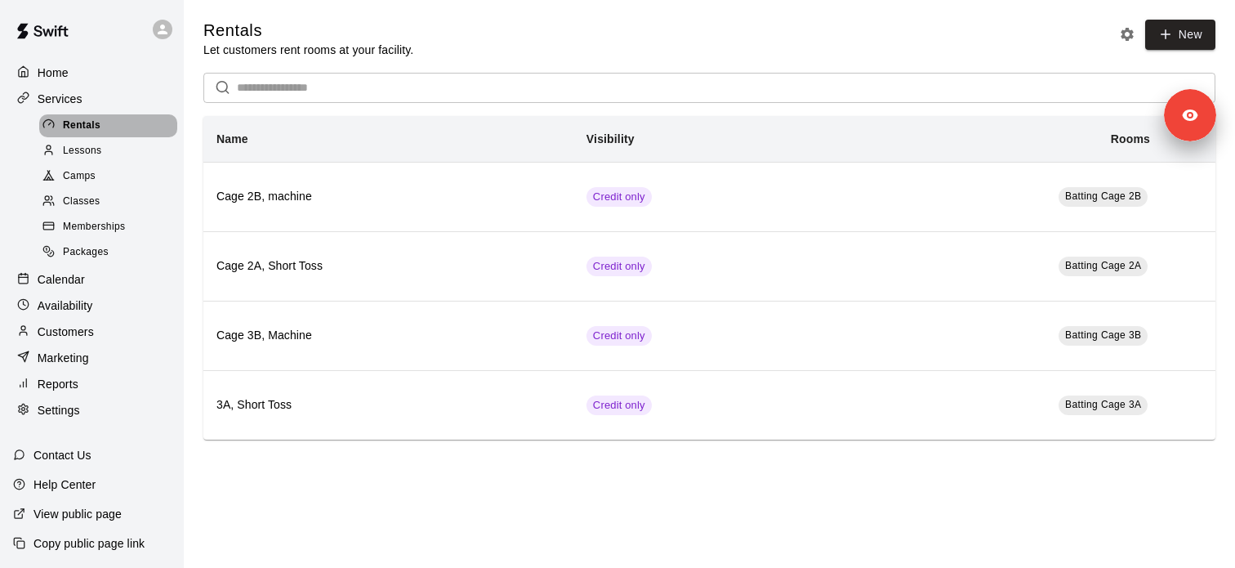
click at [76, 121] on span "Rentals" at bounding box center [82, 126] width 38 height 16
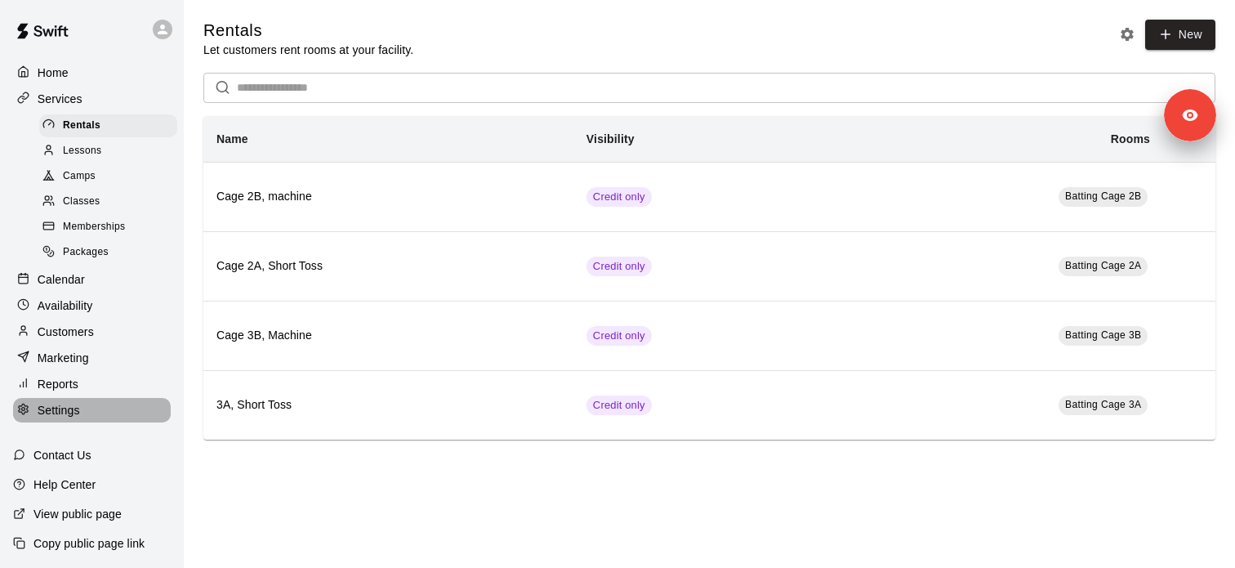
click at [66, 417] on p "Settings" at bounding box center [59, 410] width 42 height 16
select select "**"
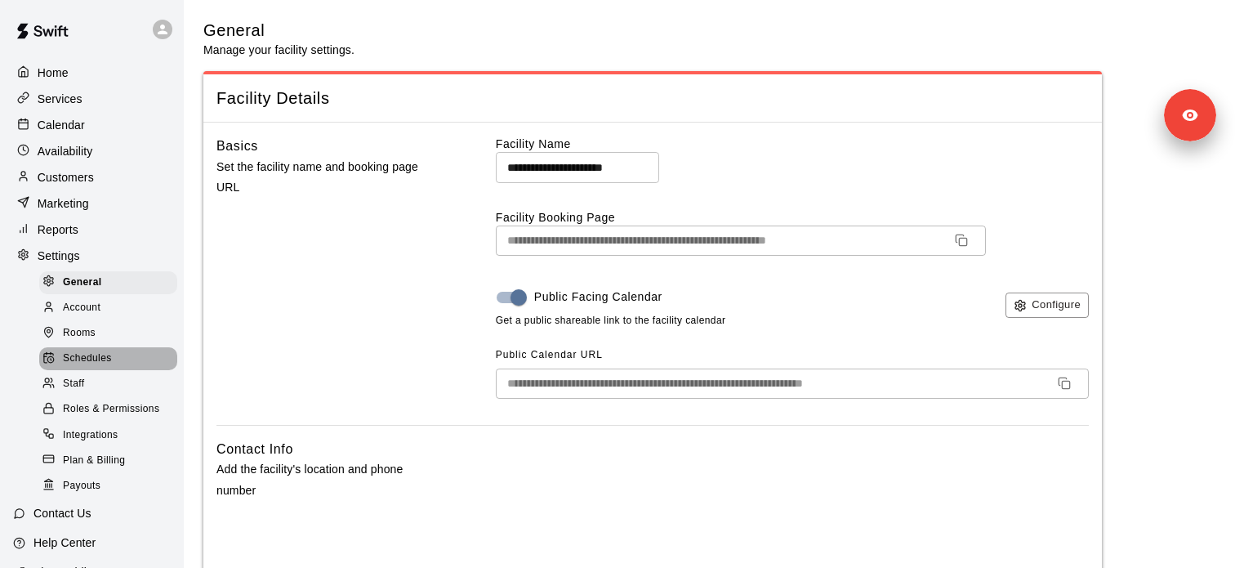
click at [108, 354] on span "Schedules" at bounding box center [87, 358] width 49 height 16
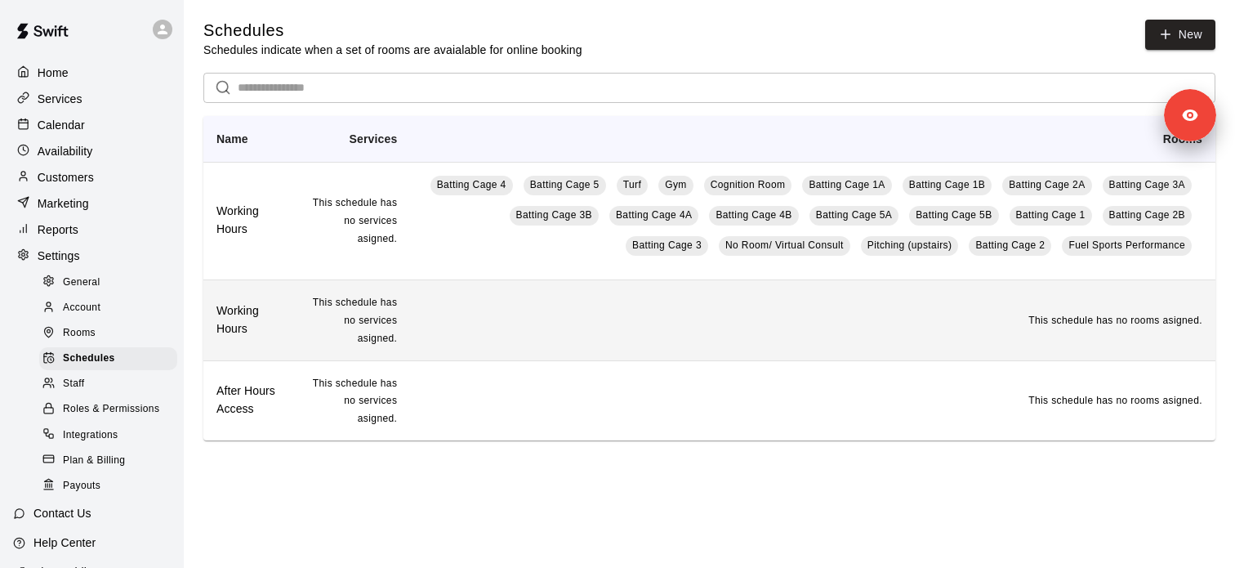
click at [241, 316] on h6 "Working Hours" at bounding box center [246, 320] width 61 height 36
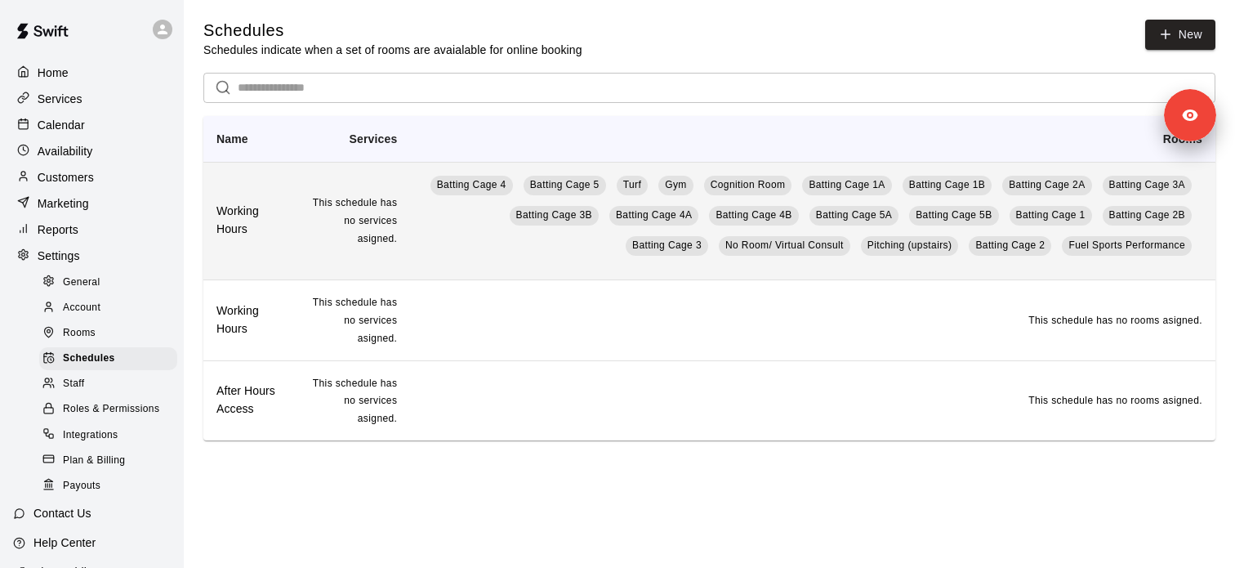
click at [450, 212] on td "Batting Cage 4 Batting Cage 5 Turf Gym Cognition Room Batting Cage 1A Batting C…" at bounding box center [812, 221] width 805 height 118
click at [1106, 247] on span "Fuel Sports Performance" at bounding box center [1126, 244] width 117 height 11
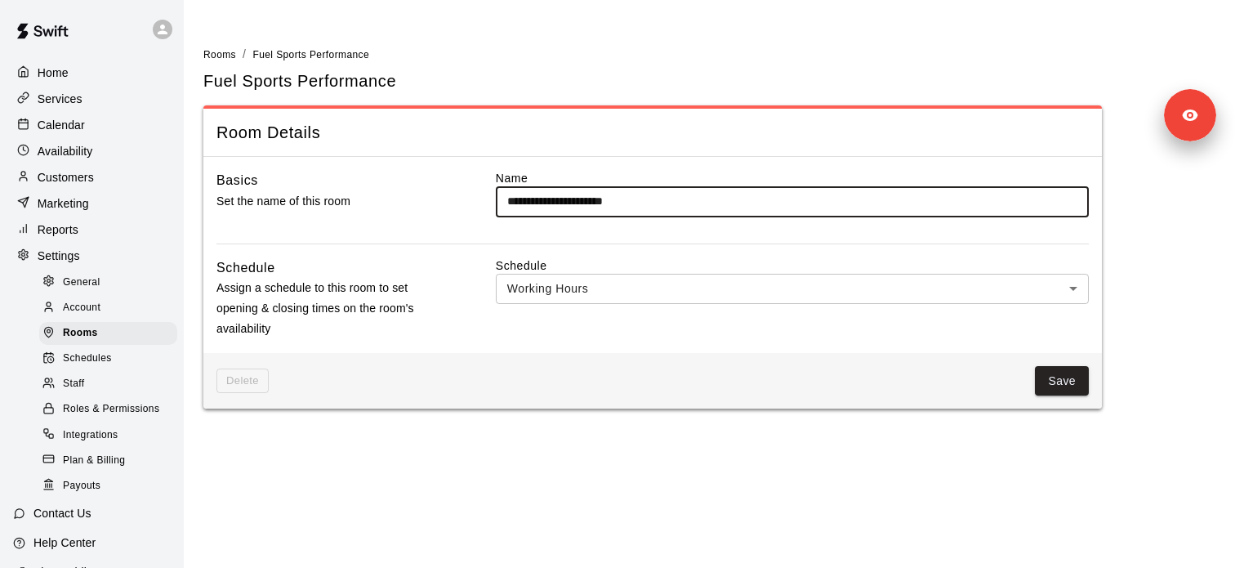
click at [603, 277] on body "**********" at bounding box center [617, 214] width 1235 height 428
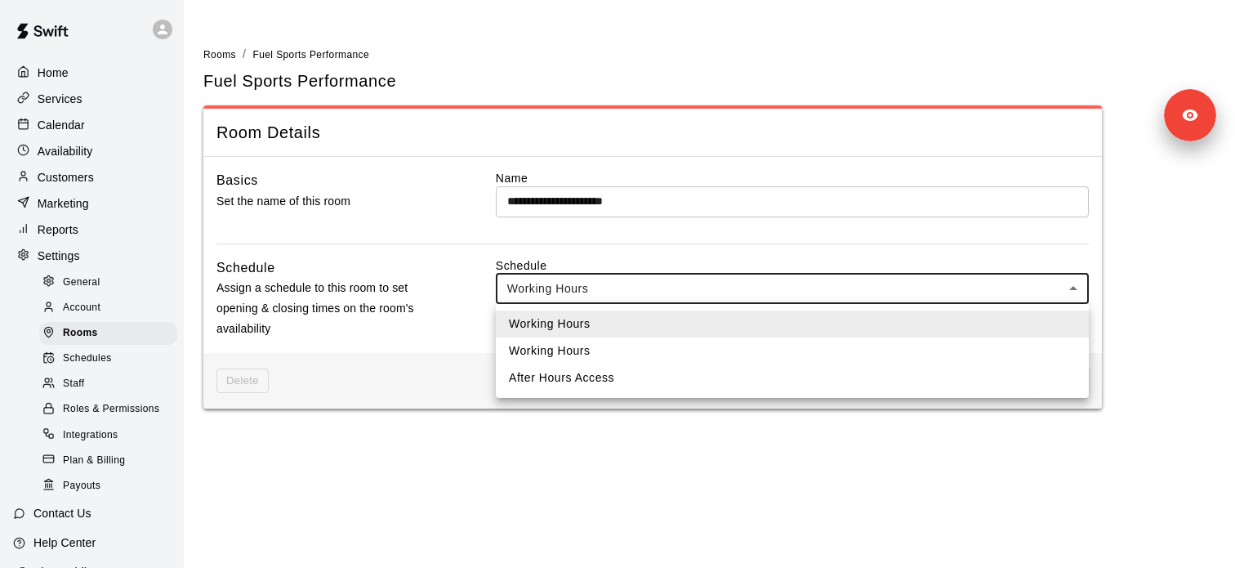
click at [592, 345] on li "Working Hours" at bounding box center [792, 350] width 593 height 27
type input "***"
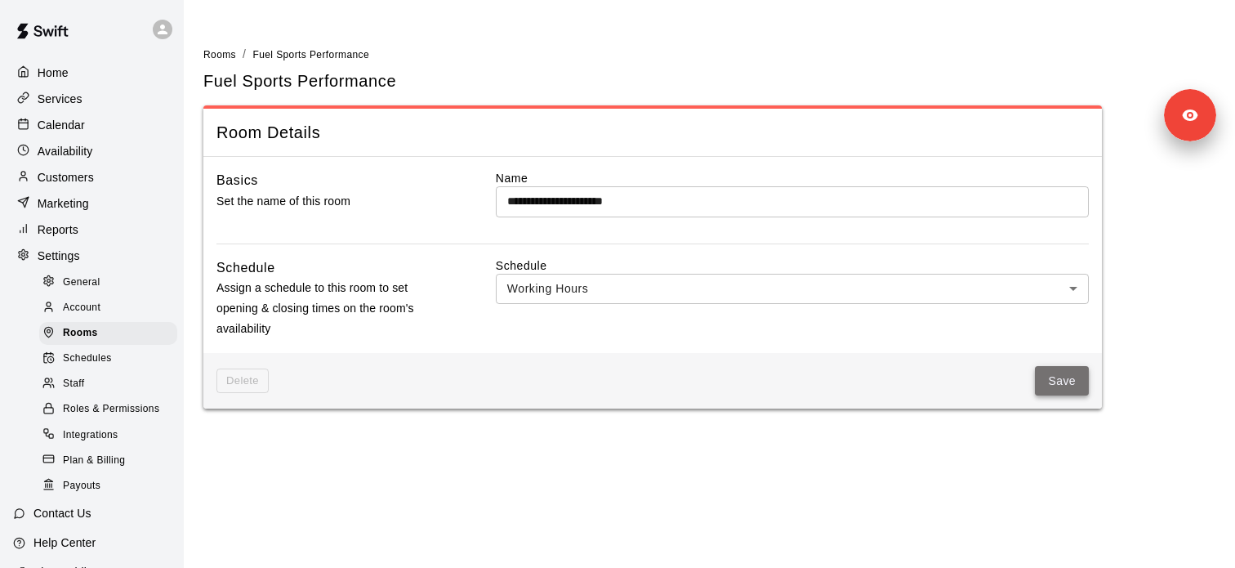
click at [1052, 382] on button "Save" at bounding box center [1062, 381] width 54 height 30
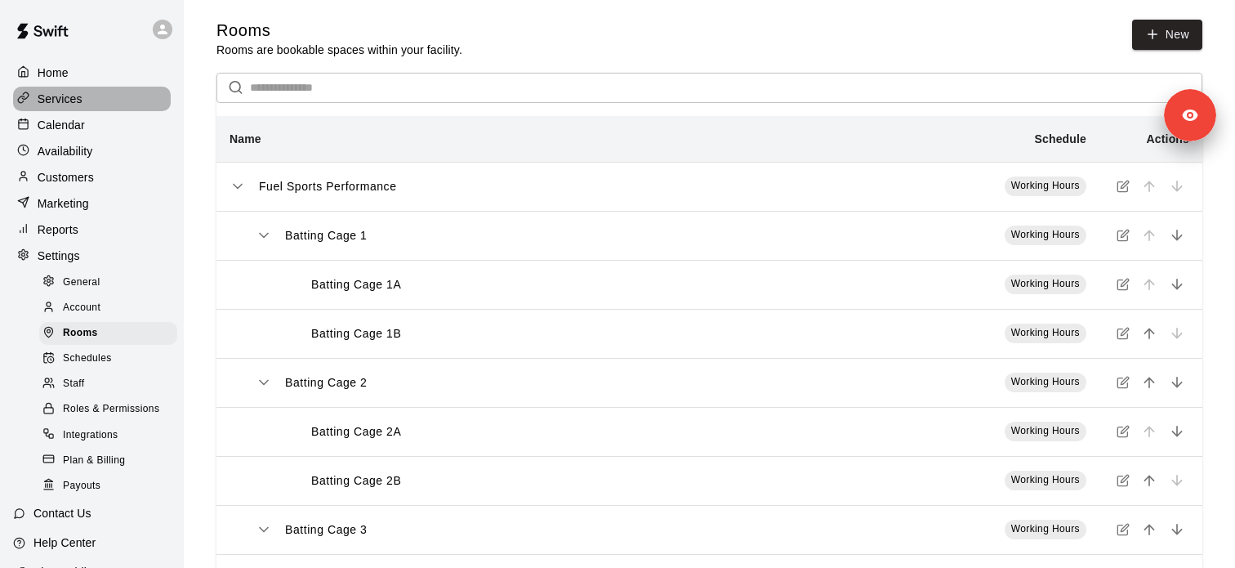
click at [125, 100] on div "Services" at bounding box center [92, 99] width 158 height 25
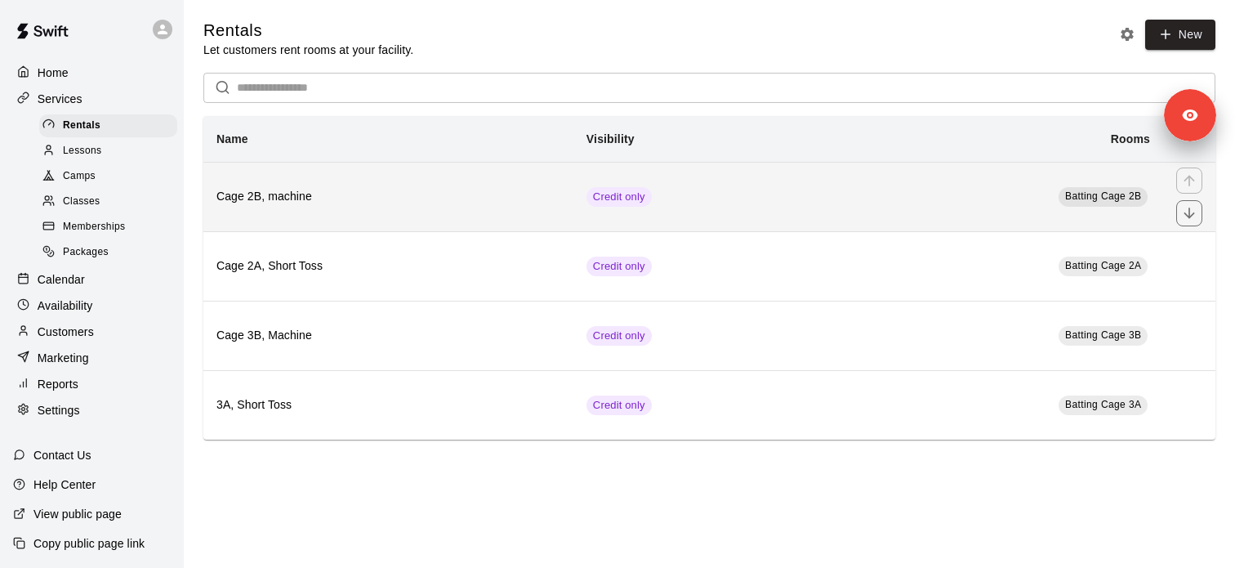
click at [310, 196] on h6 "Cage 2B, machine" at bounding box center [388, 197] width 344 height 18
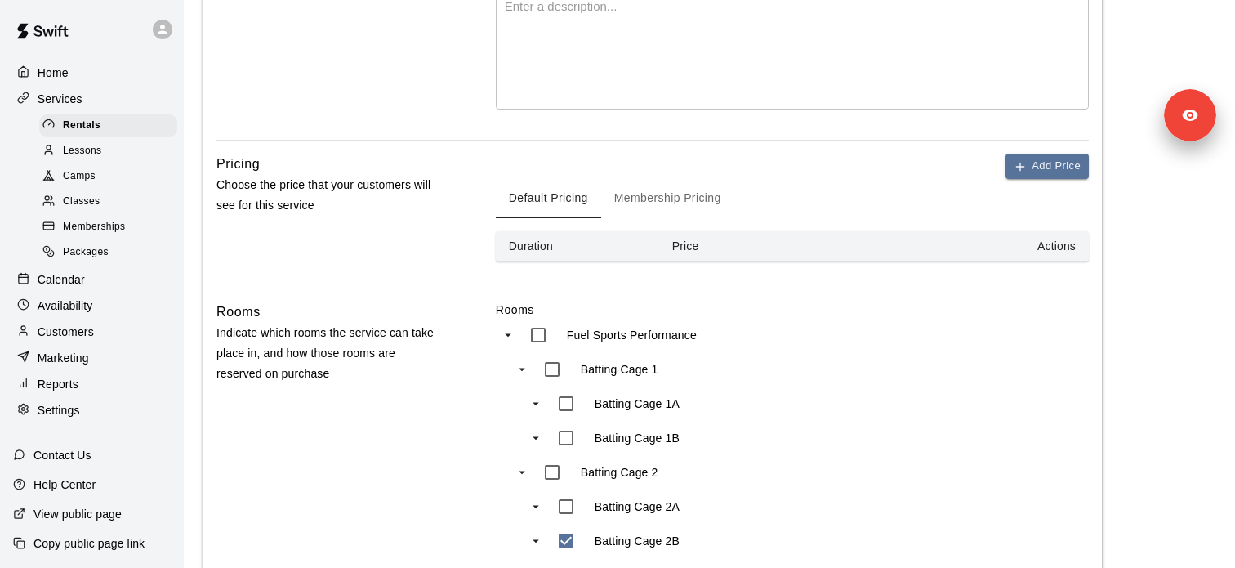
scroll to position [471, 0]
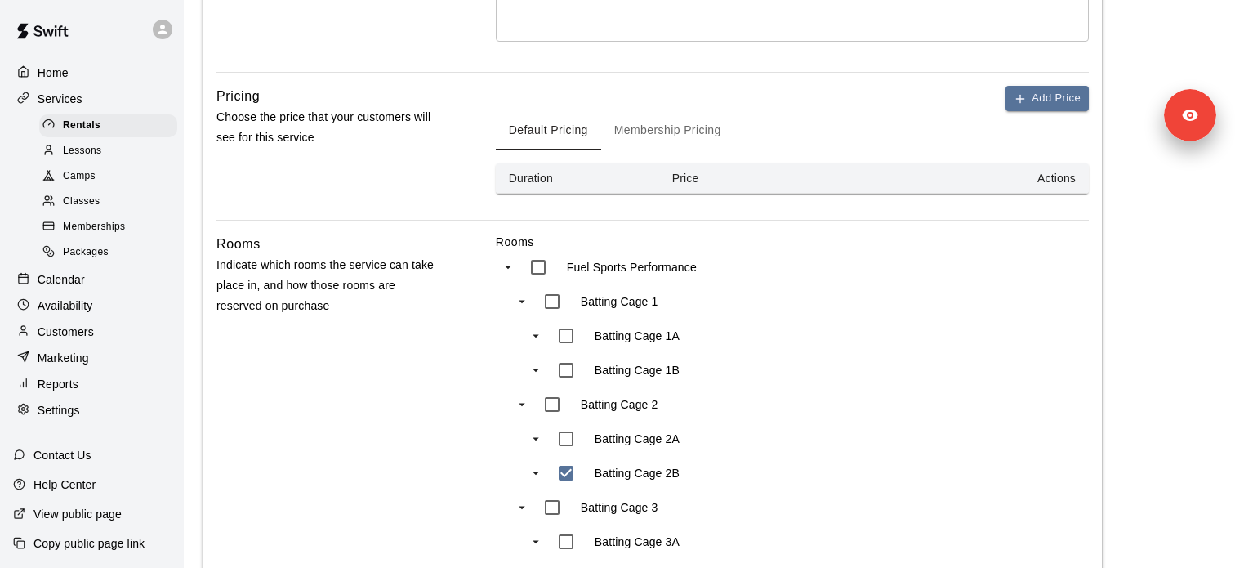
click at [710, 124] on button "Membership Pricing" at bounding box center [667, 130] width 133 height 39
click at [1048, 96] on button "Add Price" at bounding box center [1047, 98] width 83 height 25
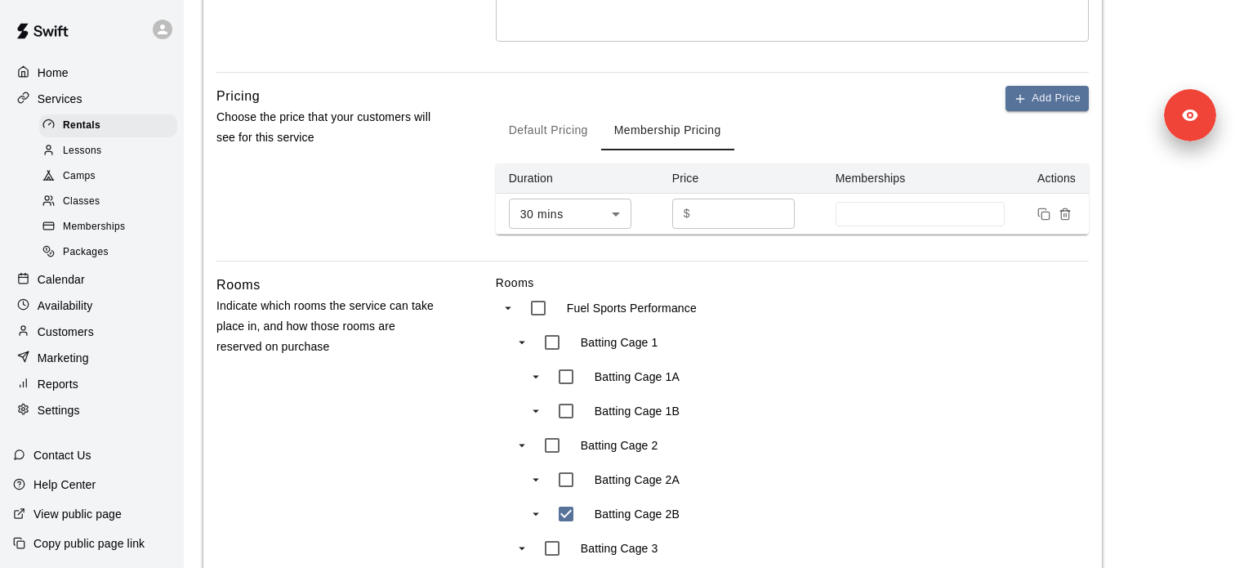
click at [693, 221] on div "$ * ​" at bounding box center [733, 213] width 123 height 30
click at [704, 216] on input "*" at bounding box center [746, 213] width 98 height 30
click at [983, 225] on div at bounding box center [921, 214] width 170 height 25
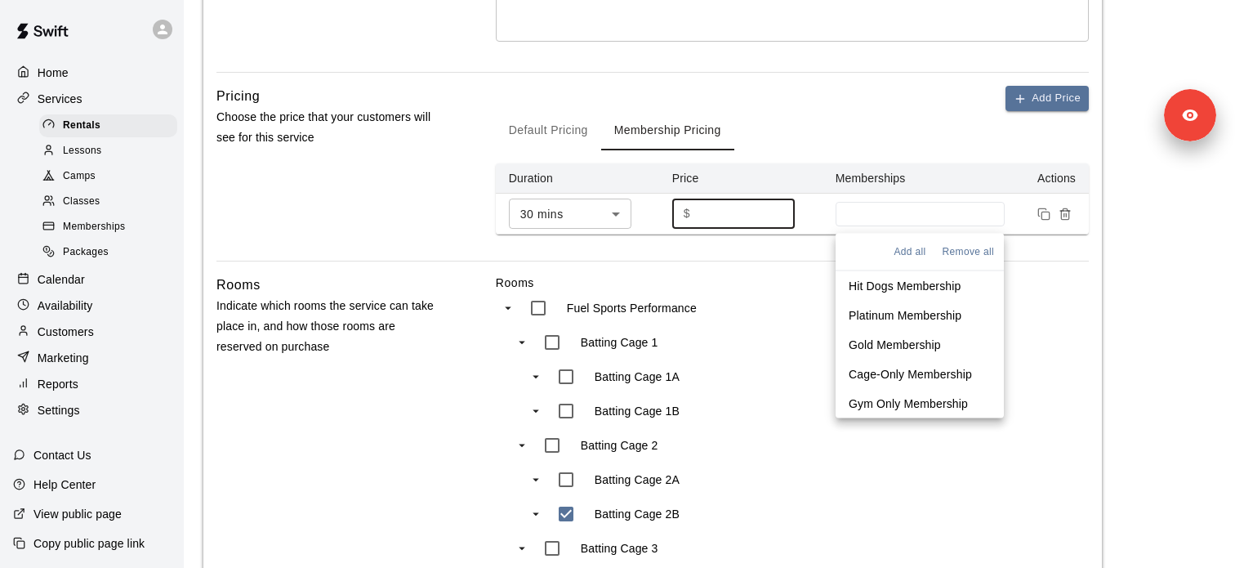
click at [904, 311] on p "Platinum Membership" at bounding box center [905, 315] width 113 height 16
type input "**"
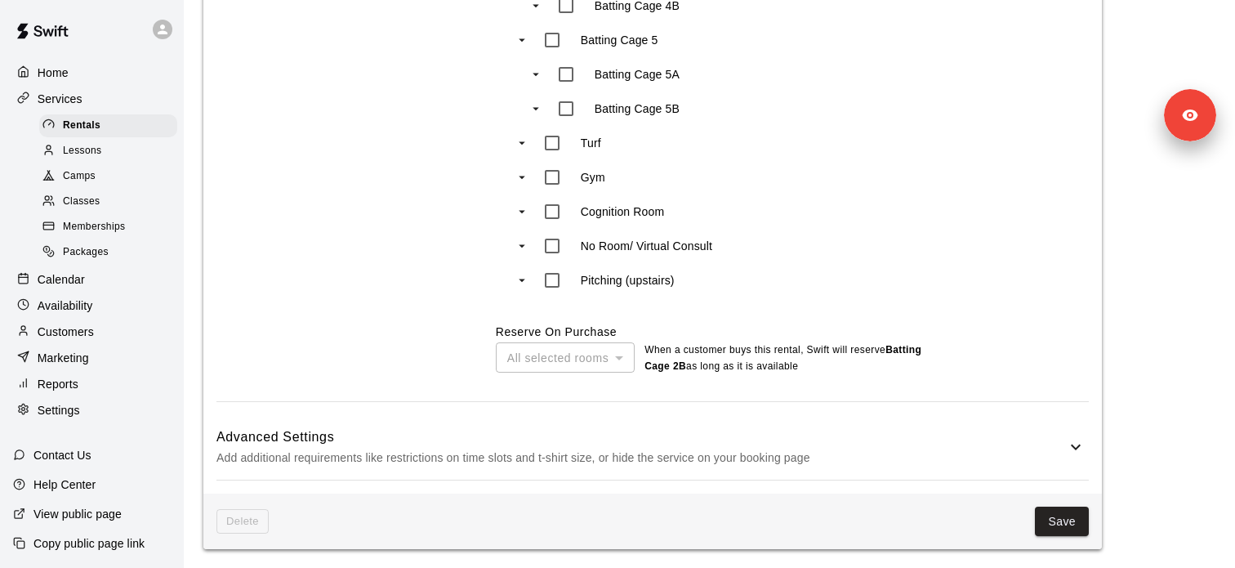
scroll to position [1188, 0]
click at [1062, 514] on button "Save" at bounding box center [1062, 521] width 54 height 30
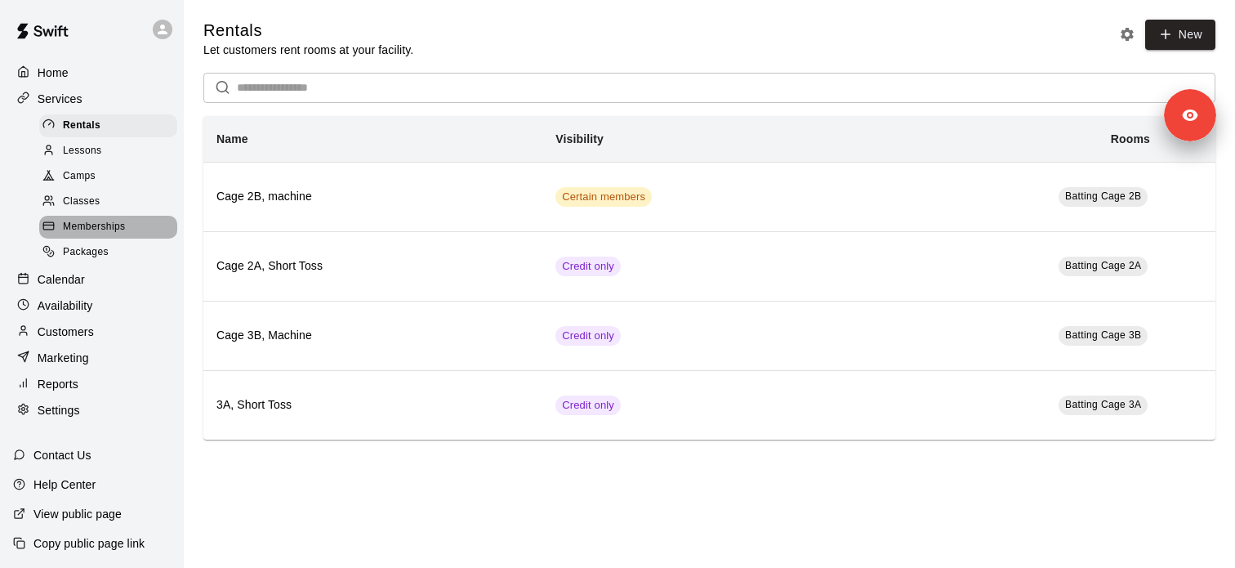
click at [129, 231] on div "Memberships" at bounding box center [108, 227] width 138 height 23
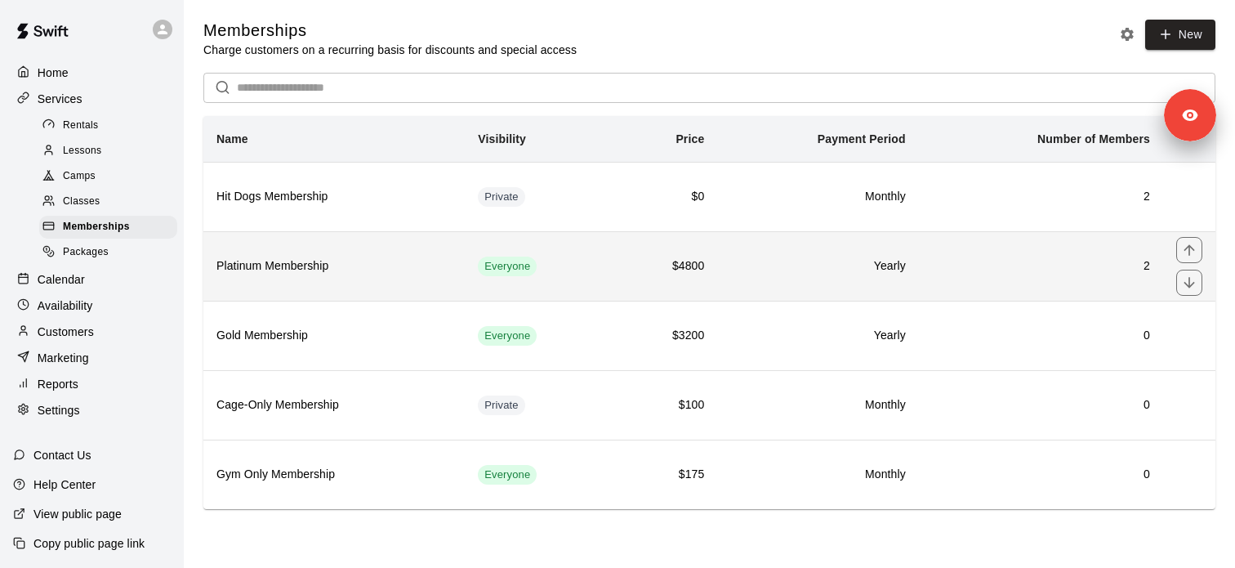
click at [317, 279] on th "Platinum Membership" at bounding box center [333, 265] width 261 height 69
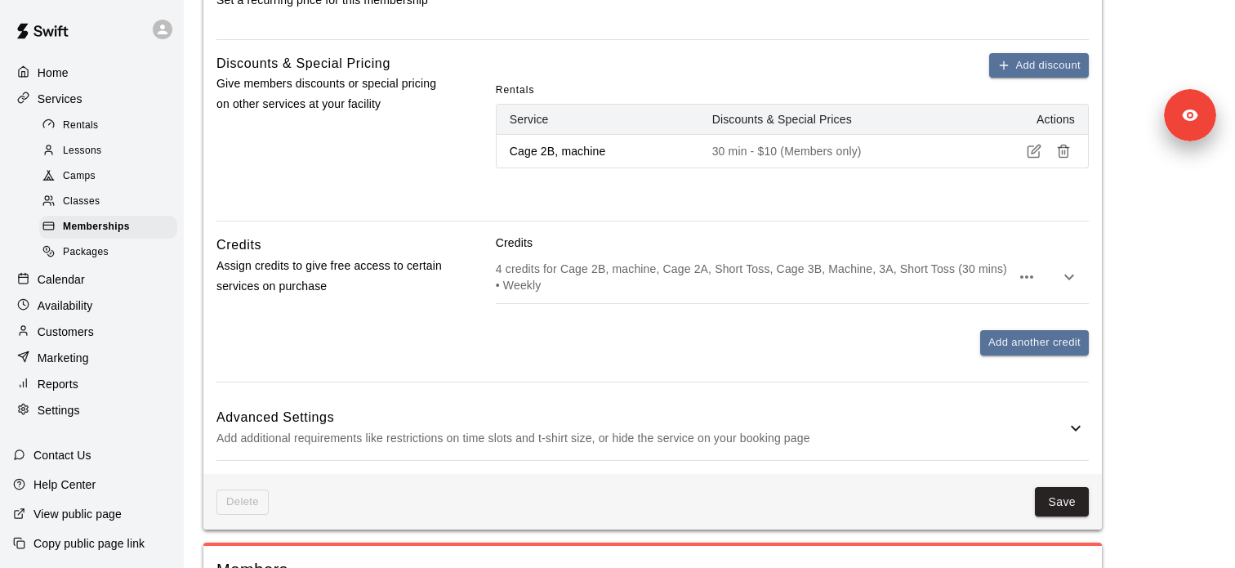
scroll to position [960, 0]
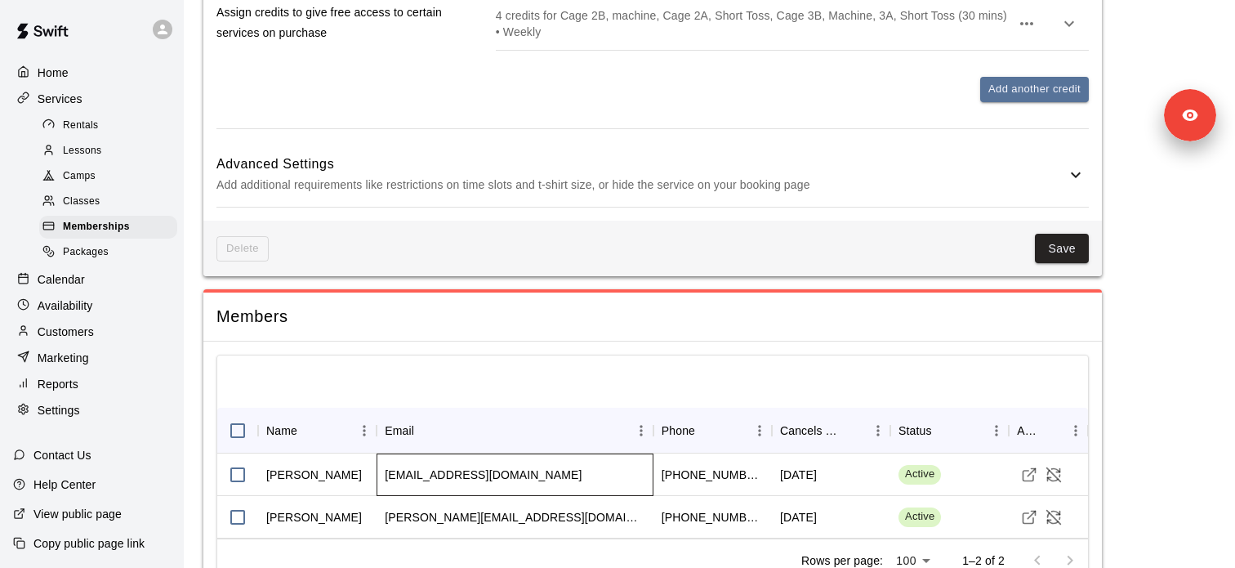
click at [426, 477] on div "[EMAIL_ADDRESS][DOMAIN_NAME]" at bounding box center [483, 474] width 197 height 16
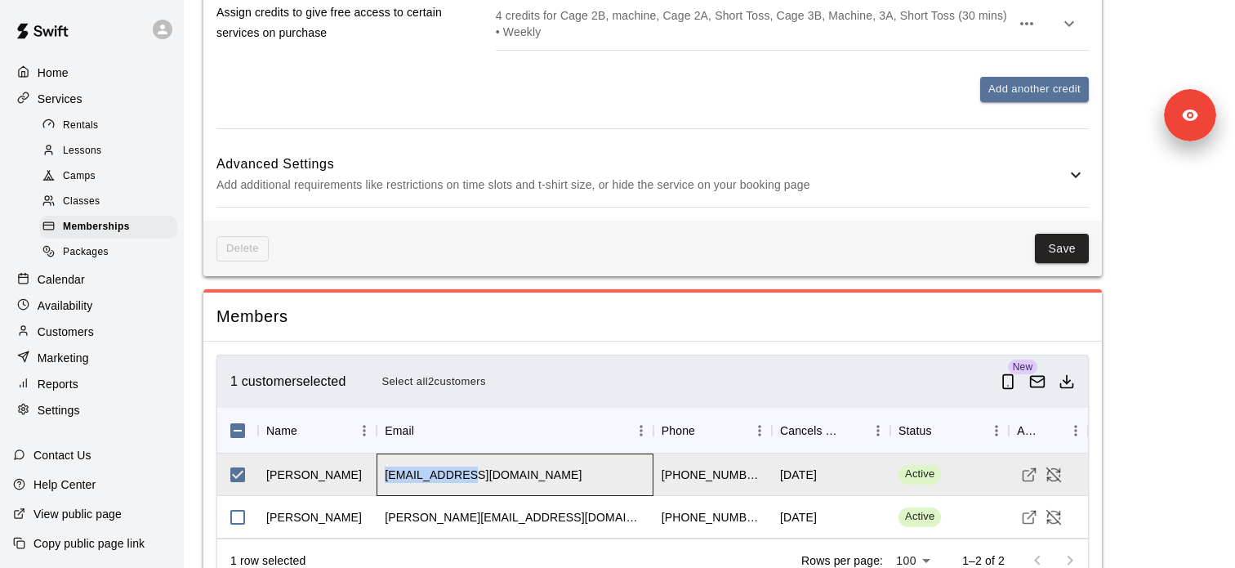
click at [426, 477] on div "[EMAIL_ADDRESS][DOMAIN_NAME]" at bounding box center [483, 474] width 197 height 16
copy div "[EMAIL_ADDRESS][DOMAIN_NAME]"
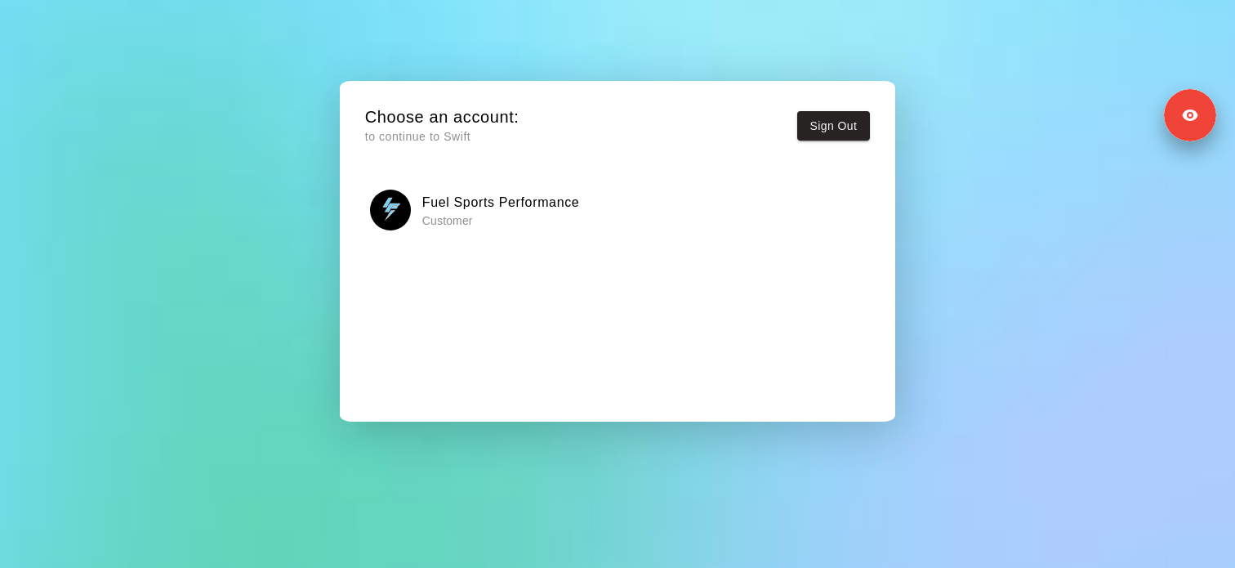
click at [491, 203] on h6 "Fuel Sports Performance" at bounding box center [501, 202] width 158 height 21
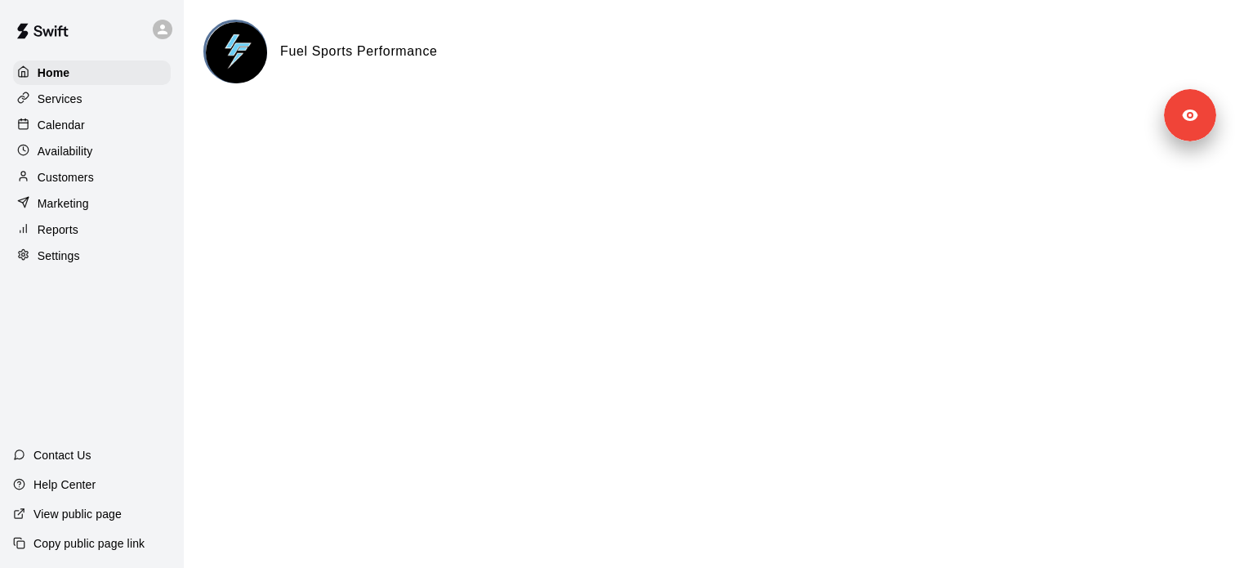
click at [110, 87] on div "Services" at bounding box center [92, 99] width 158 height 25
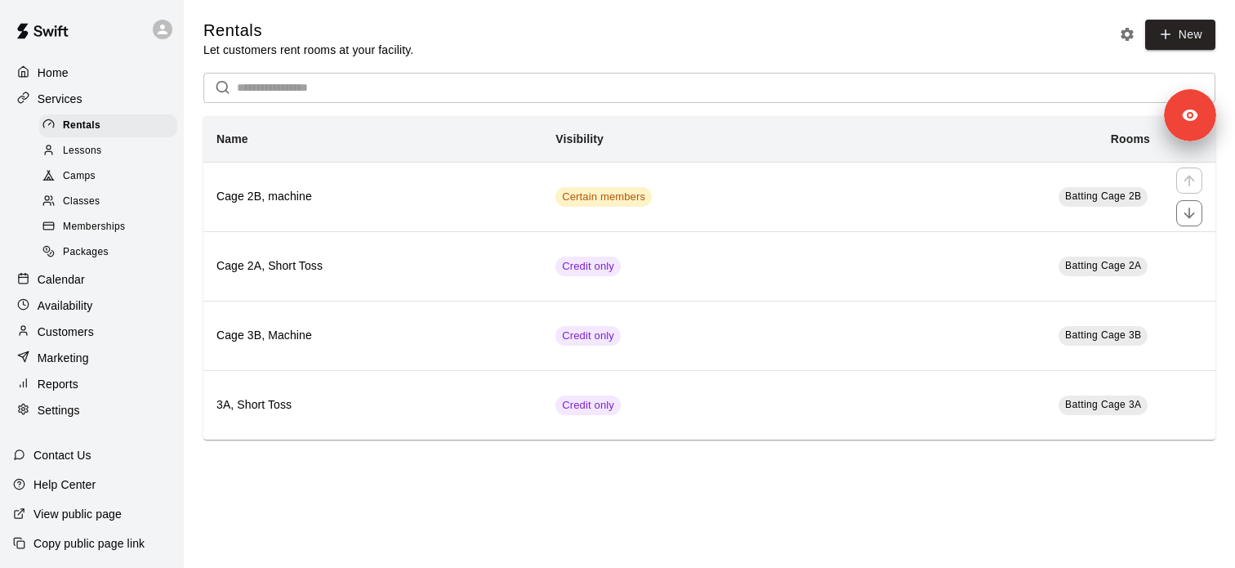
click at [314, 204] on h6 "Cage 2B, machine" at bounding box center [372, 197] width 313 height 18
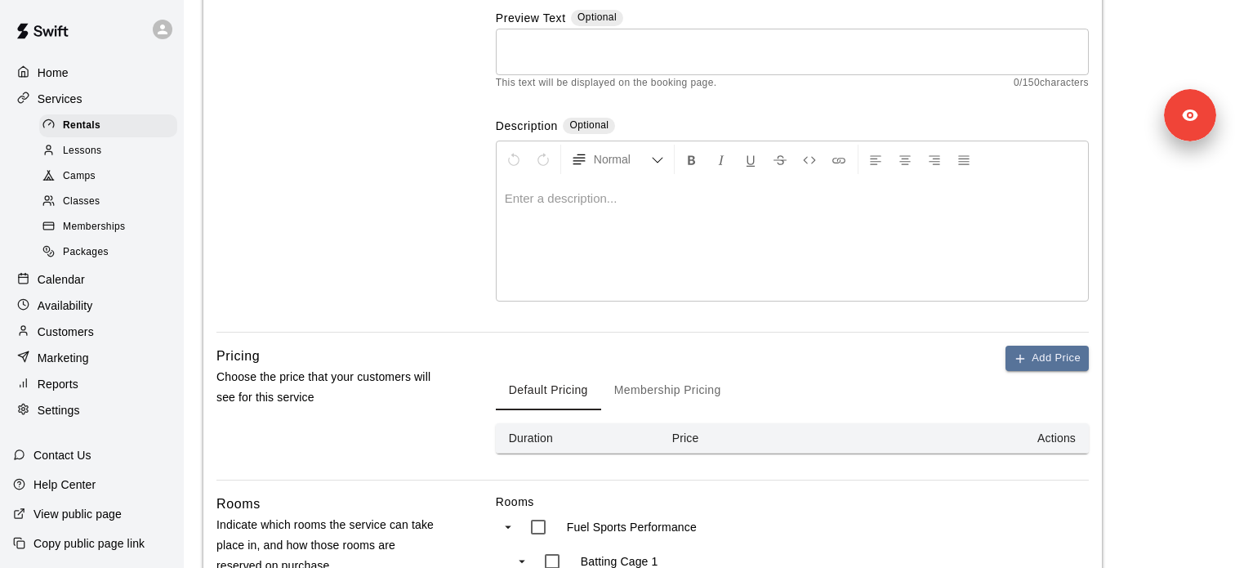
scroll to position [329, 0]
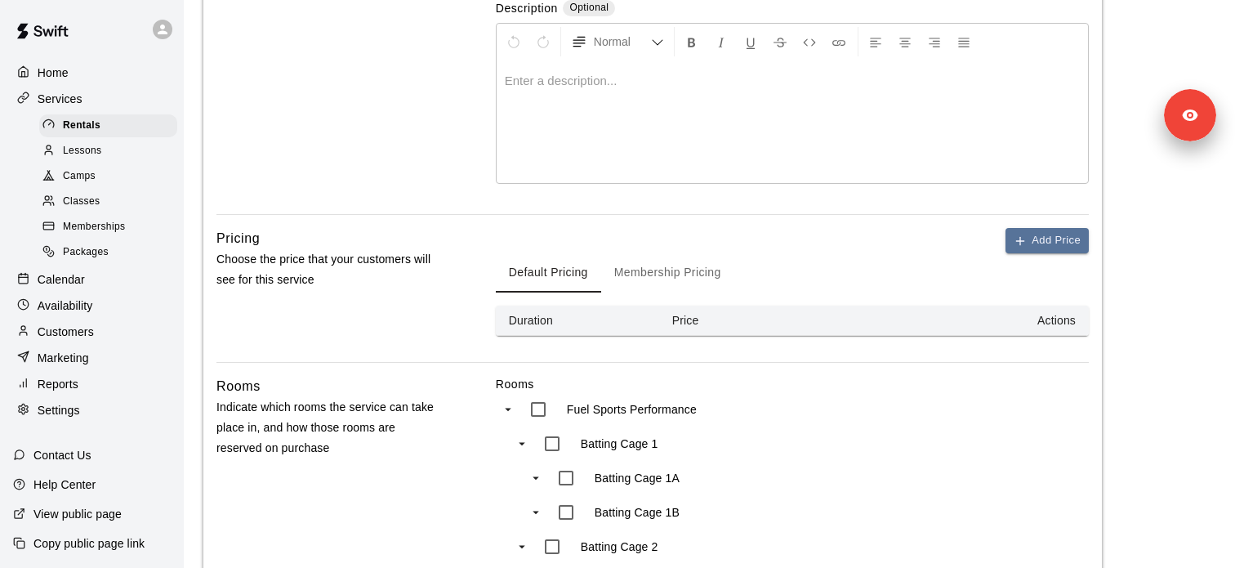
click at [679, 283] on button "Membership Pricing" at bounding box center [667, 272] width 133 height 39
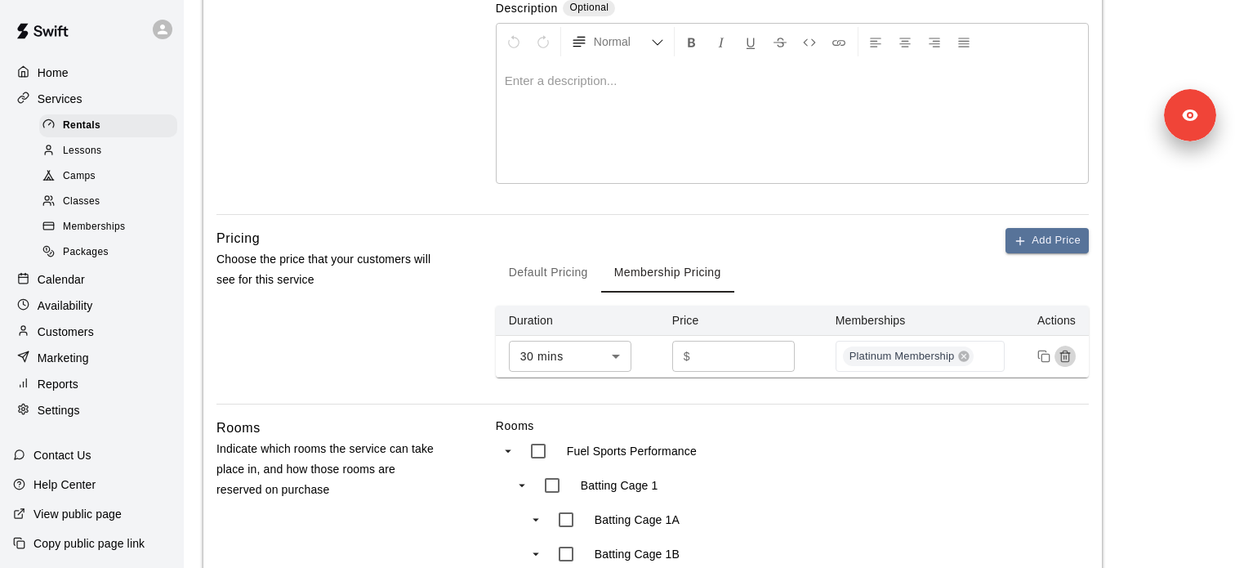
click at [1074, 356] on button "Remove price" at bounding box center [1065, 356] width 21 height 21
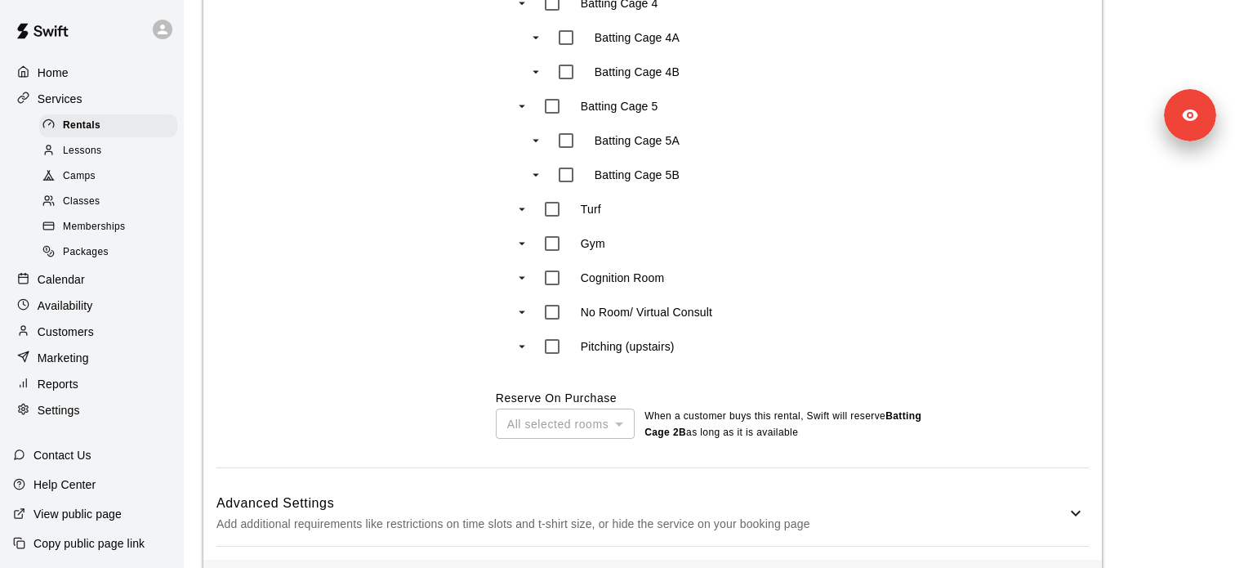
scroll to position [1146, 0]
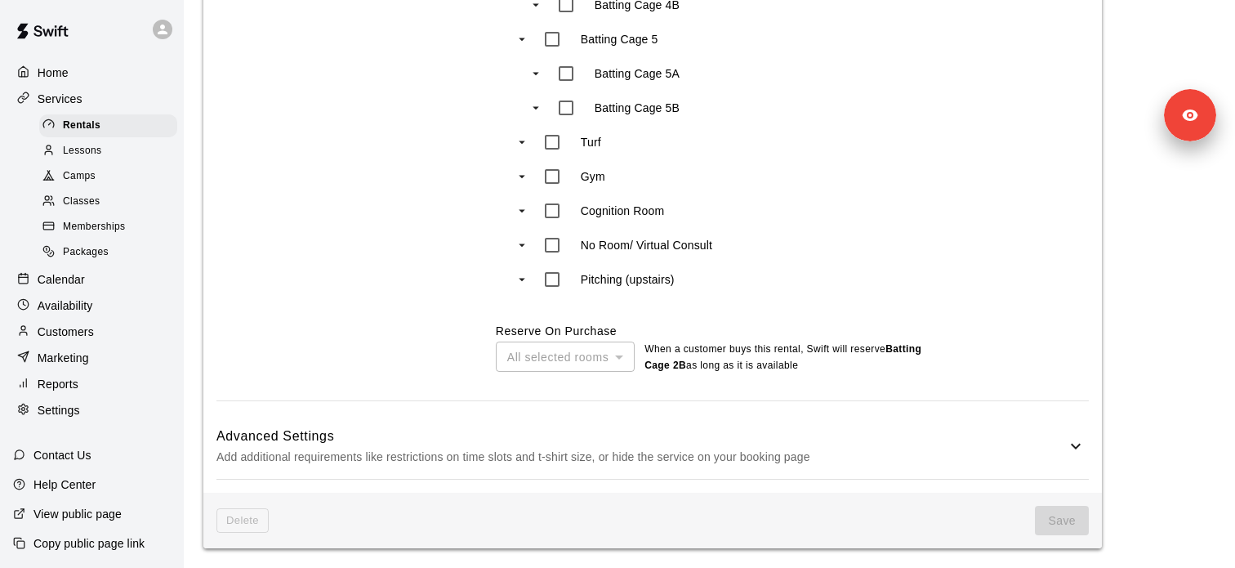
click at [138, 233] on div "Memberships" at bounding box center [108, 227] width 138 height 23
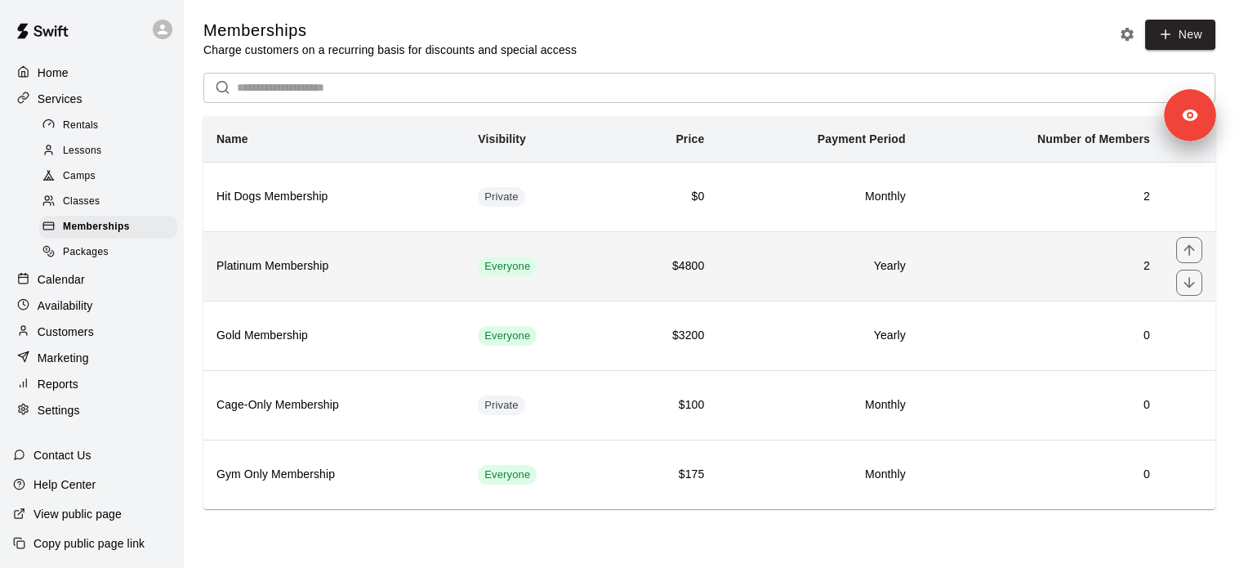
click at [368, 261] on h6 "Platinum Membership" at bounding box center [333, 266] width 235 height 18
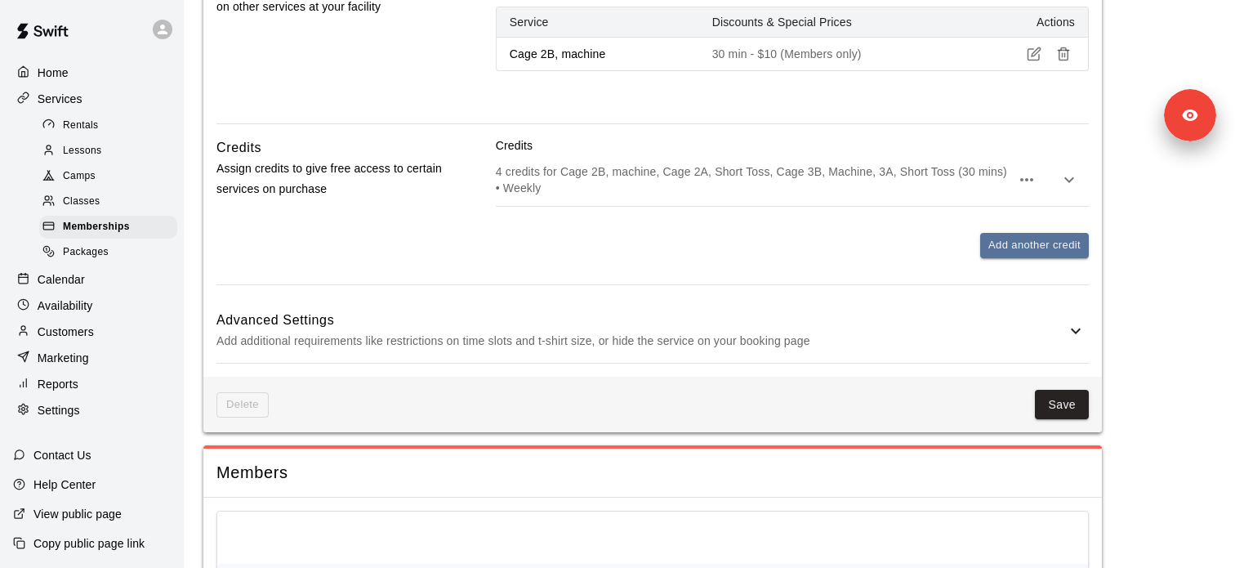
scroll to position [720, 0]
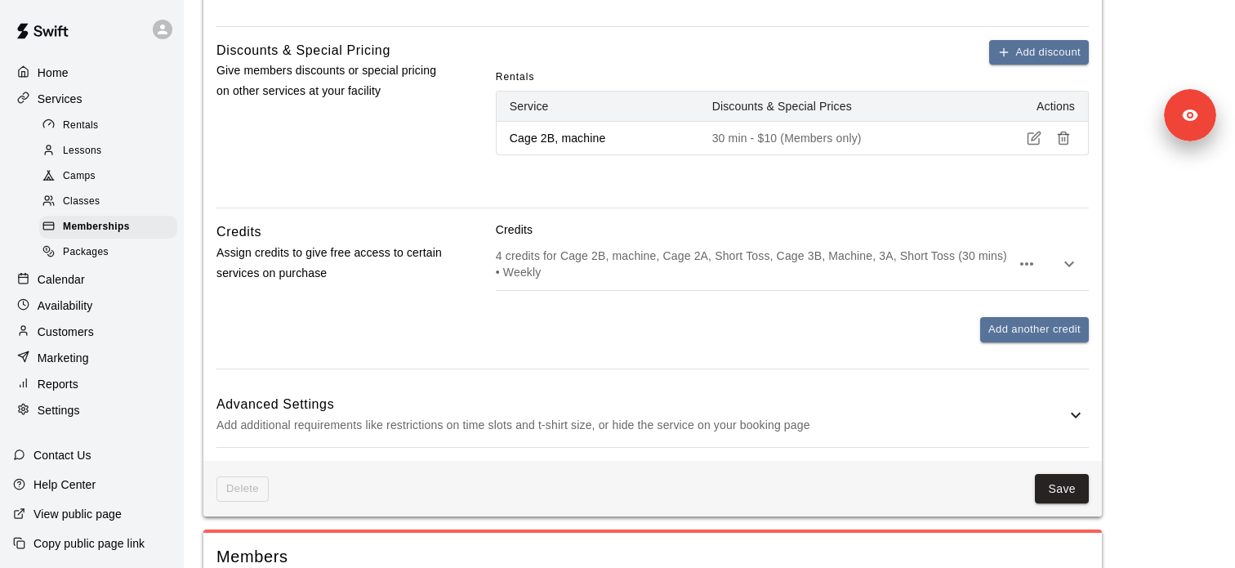
click at [1070, 136] on icon "button" at bounding box center [1063, 138] width 15 height 15
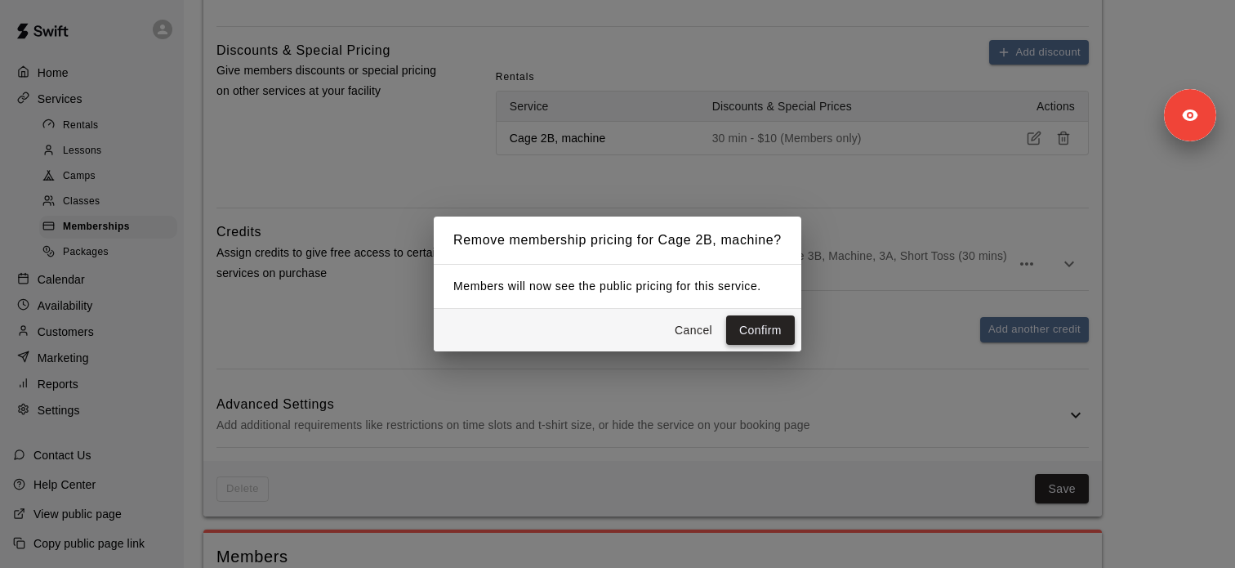
click at [761, 324] on button "Confirm" at bounding box center [760, 330] width 69 height 30
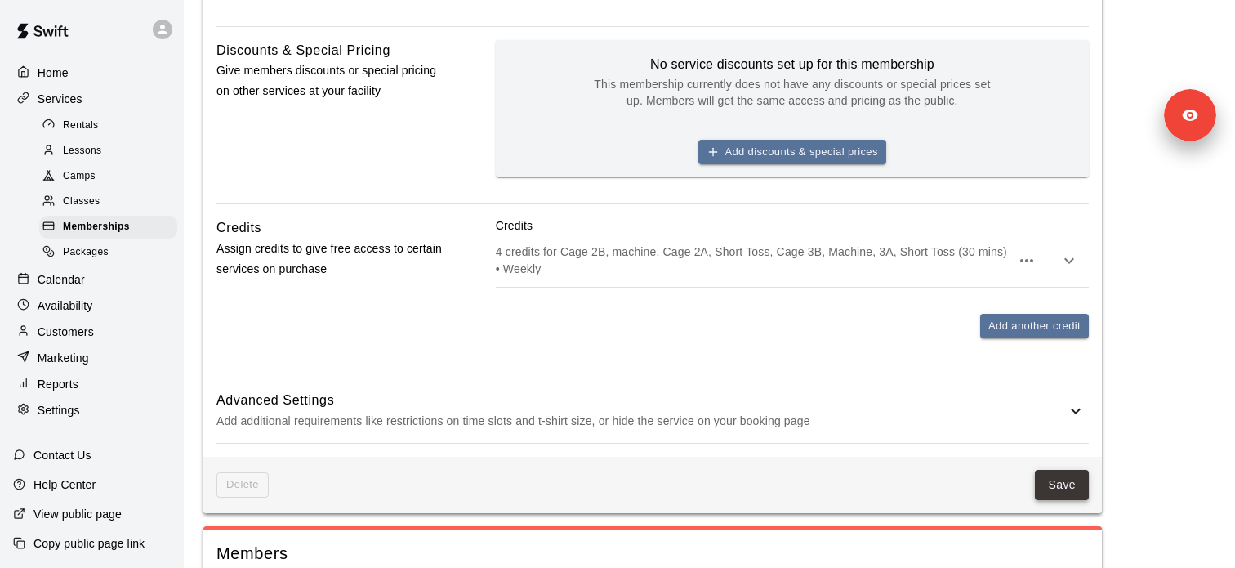
click at [1070, 478] on button "Save" at bounding box center [1062, 485] width 54 height 30
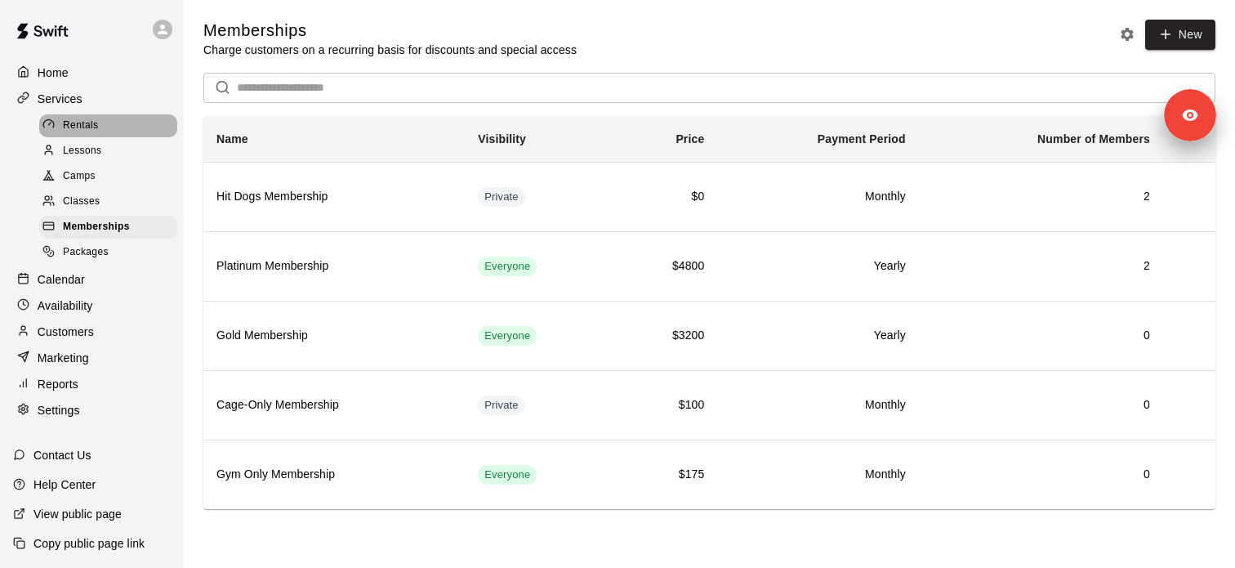
click at [127, 129] on div "Rentals" at bounding box center [108, 125] width 138 height 23
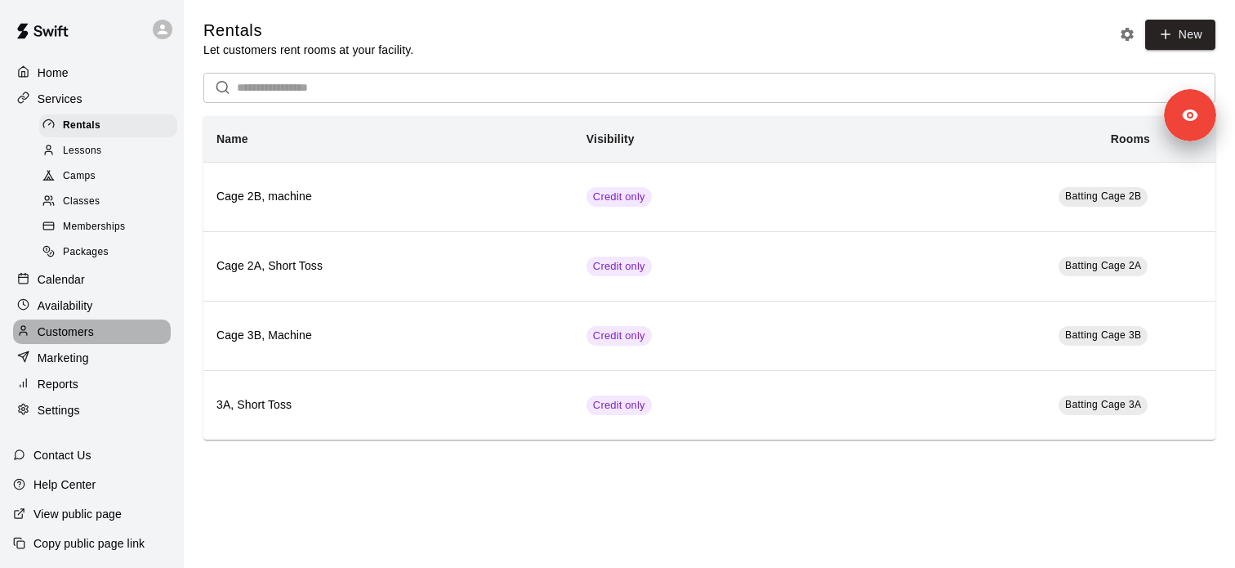
click at [92, 336] on p "Customers" at bounding box center [66, 331] width 56 height 16
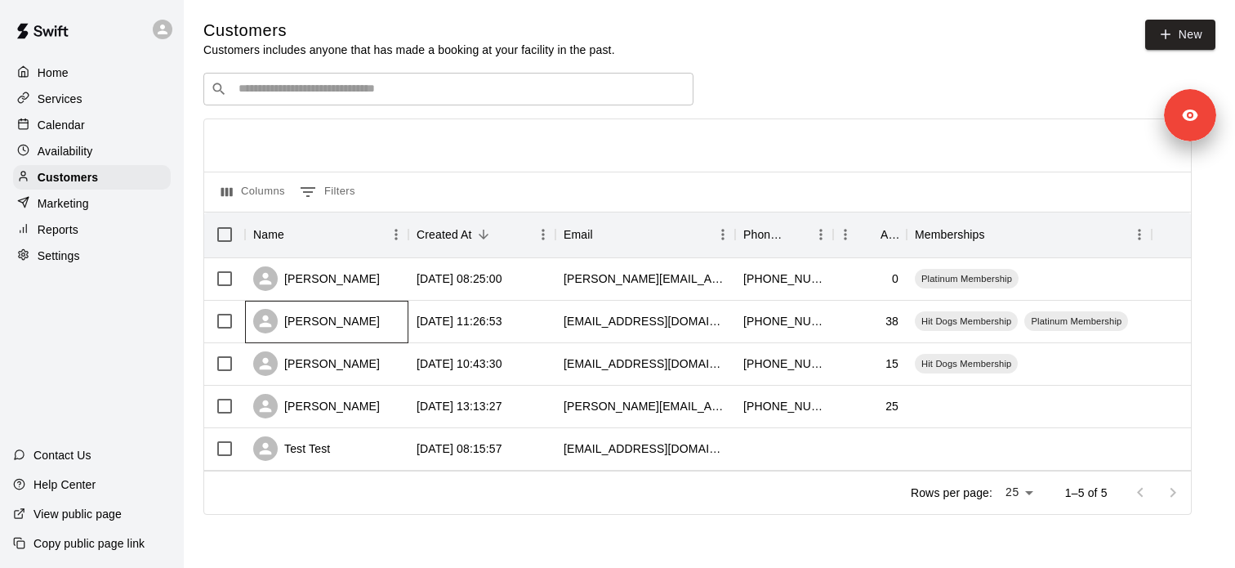
click at [330, 330] on div "[PERSON_NAME]" at bounding box center [326, 322] width 163 height 42
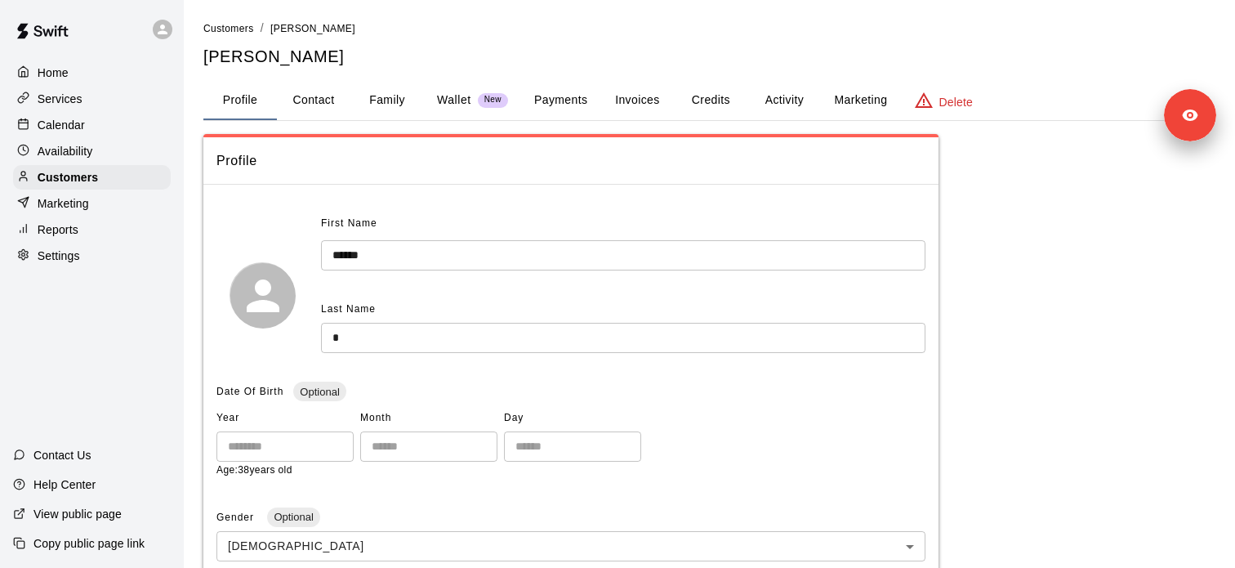
click at [325, 100] on button "Contact" at bounding box center [314, 100] width 74 height 39
select select "**"
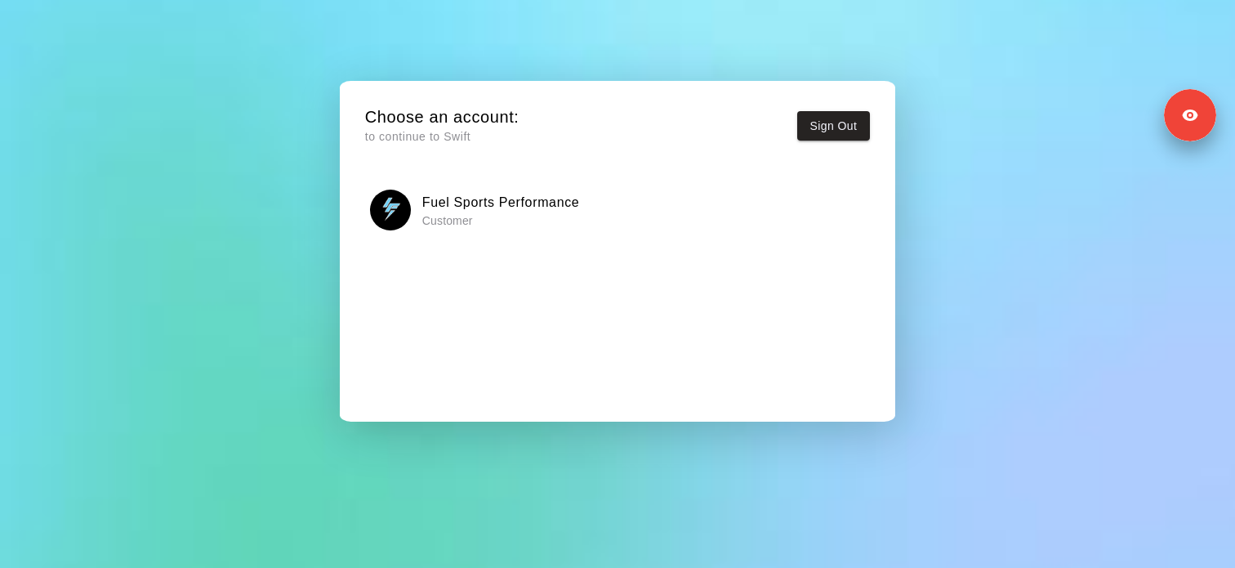
click at [447, 221] on p "Customer" at bounding box center [501, 220] width 158 height 16
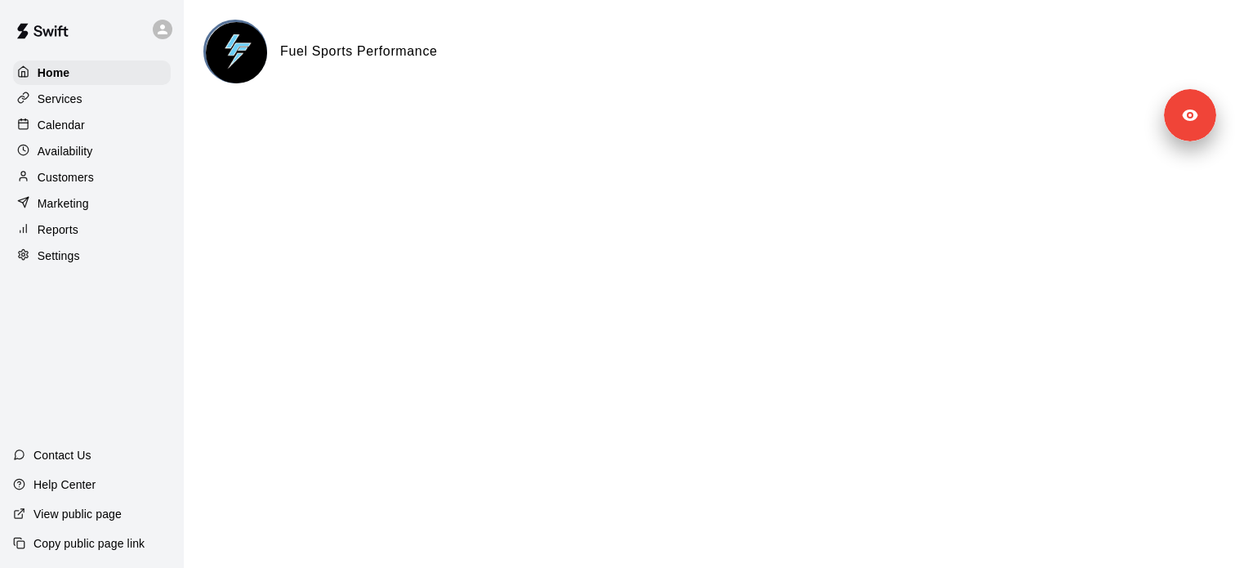
click at [102, 91] on div "Services" at bounding box center [92, 99] width 158 height 25
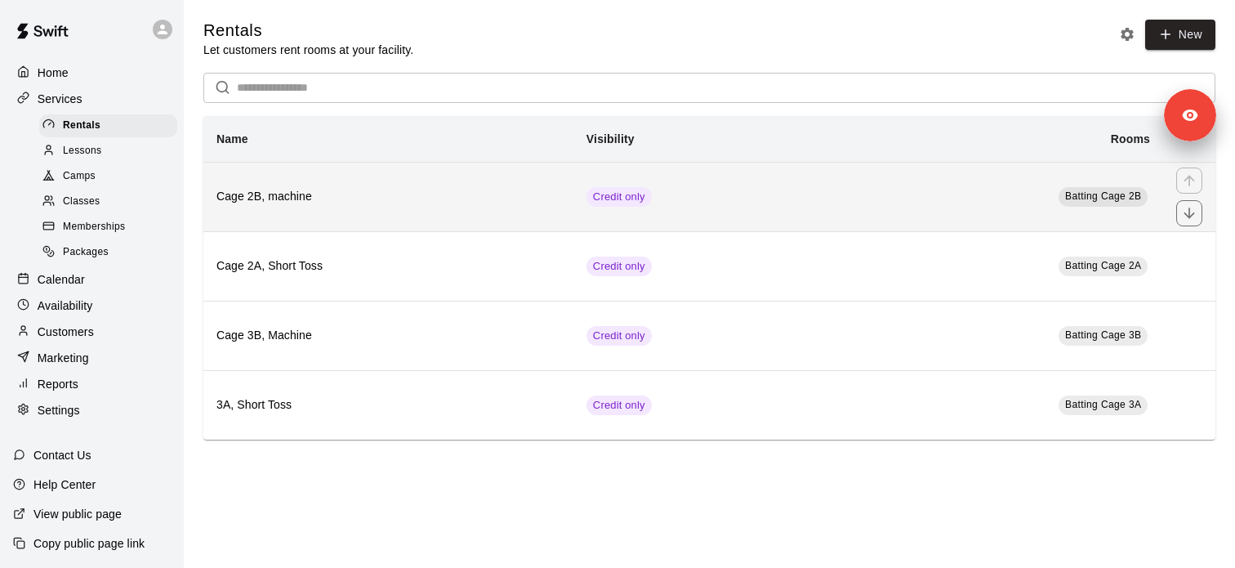
click at [468, 216] on th "Cage 2B, machine" at bounding box center [388, 196] width 370 height 69
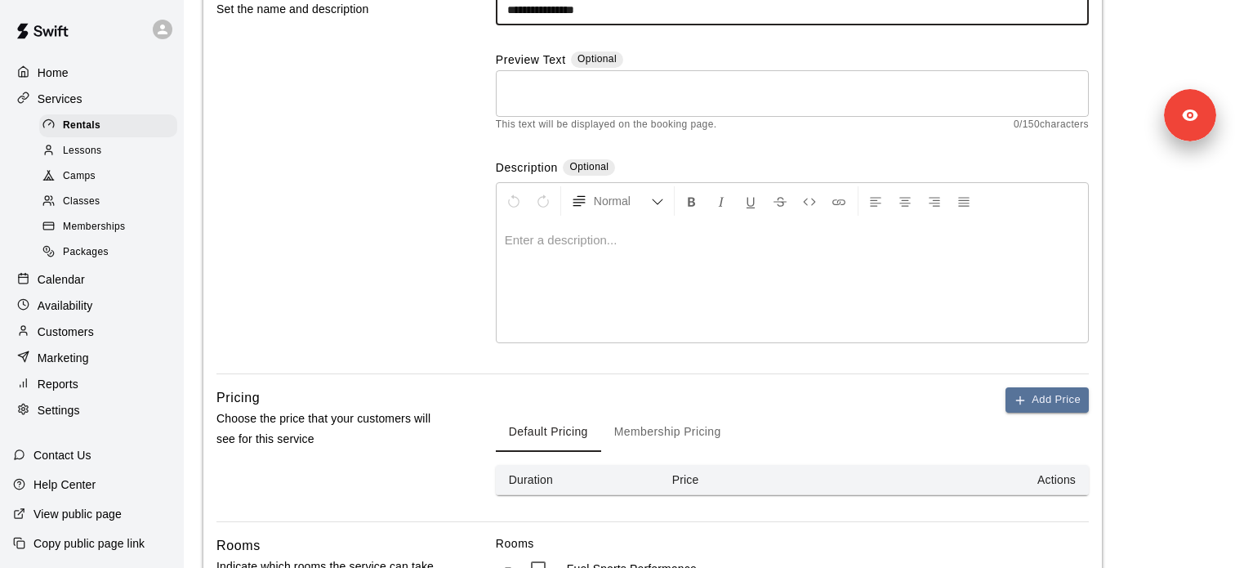
scroll to position [503, 0]
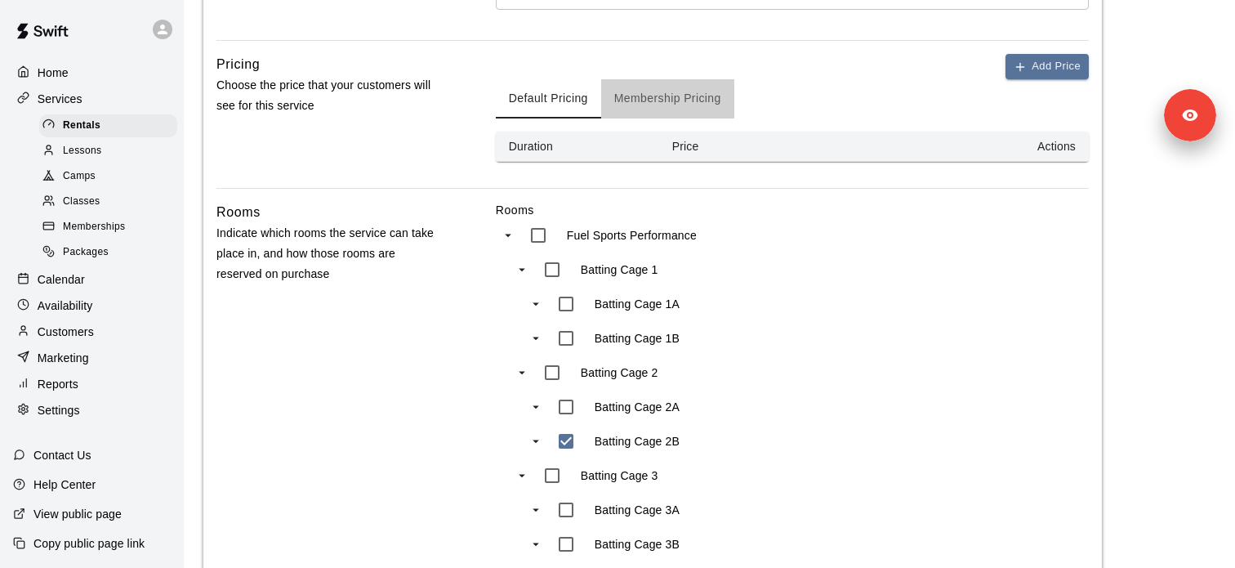
click at [668, 113] on button "Membership Pricing" at bounding box center [667, 98] width 133 height 39
click at [109, 221] on span "Memberships" at bounding box center [94, 227] width 62 height 16
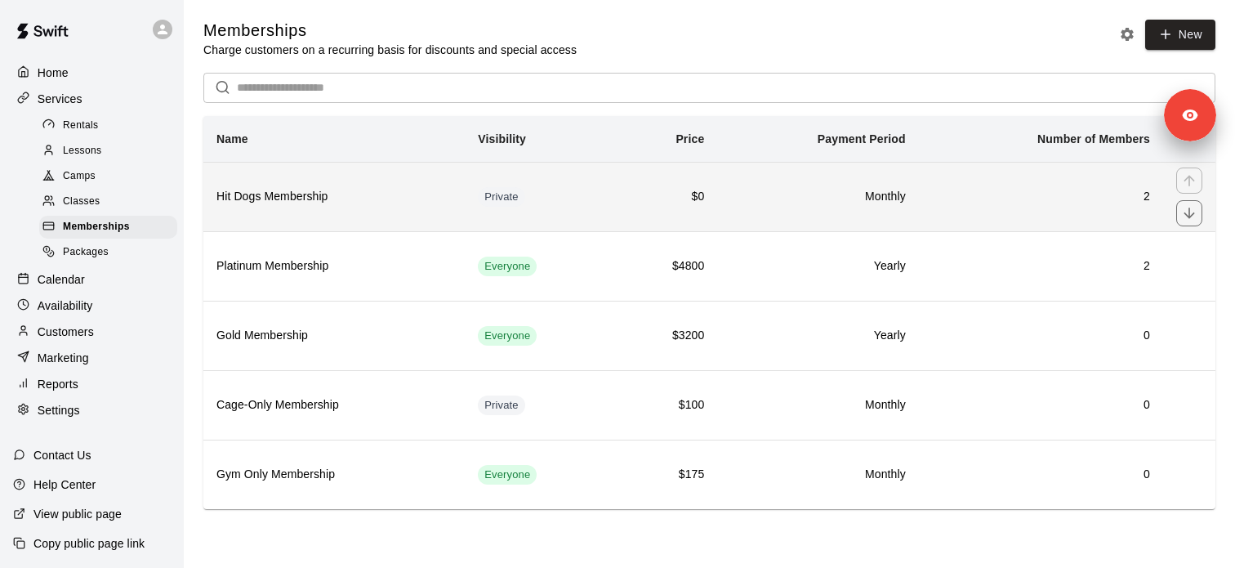
click at [314, 212] on th "Hit Dogs Membership" at bounding box center [333, 196] width 261 height 69
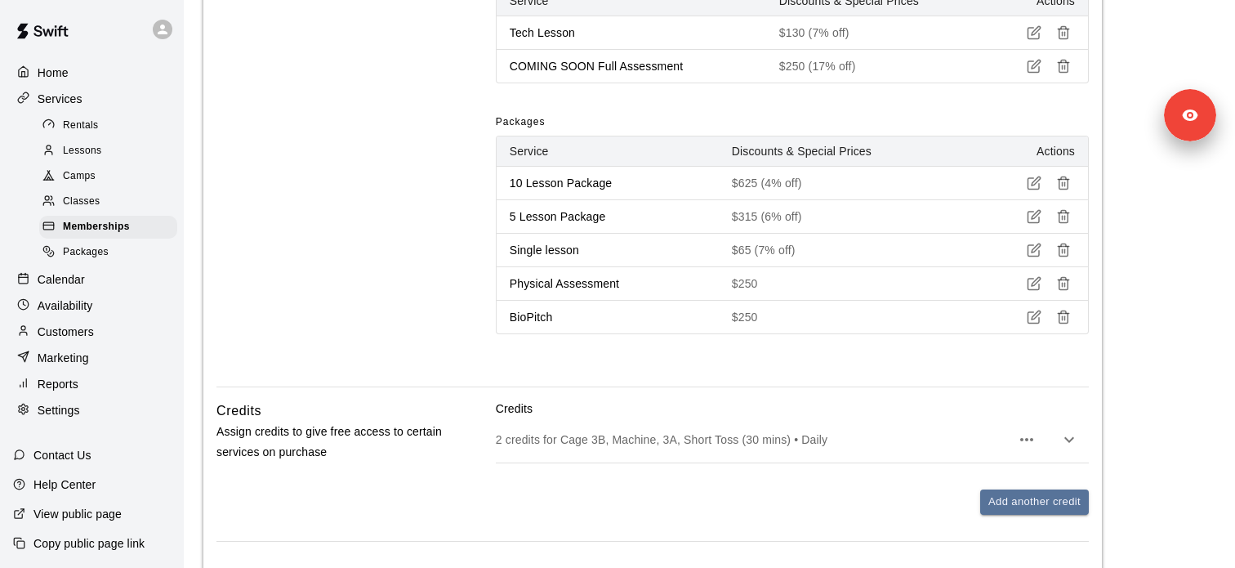
scroll to position [780, 0]
click at [616, 434] on p "2 credits for Cage 3B, Machine, 3A, Short Toss (30 mins) • Daily" at bounding box center [753, 438] width 515 height 16
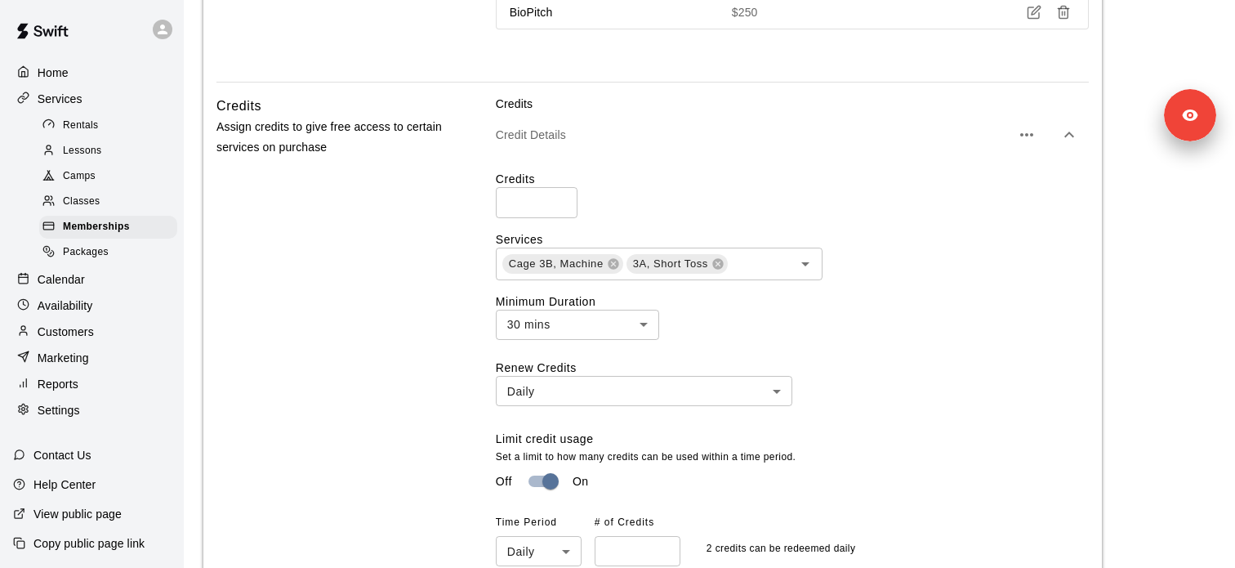
scroll to position [1129, 0]
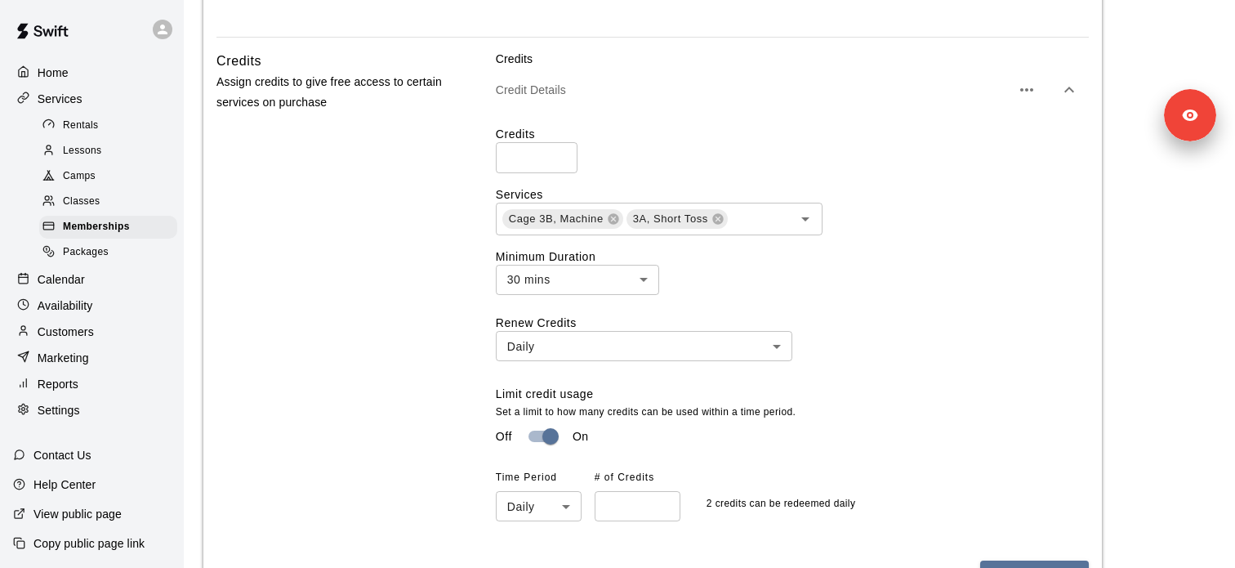
click at [109, 128] on div "Rentals" at bounding box center [108, 125] width 138 height 23
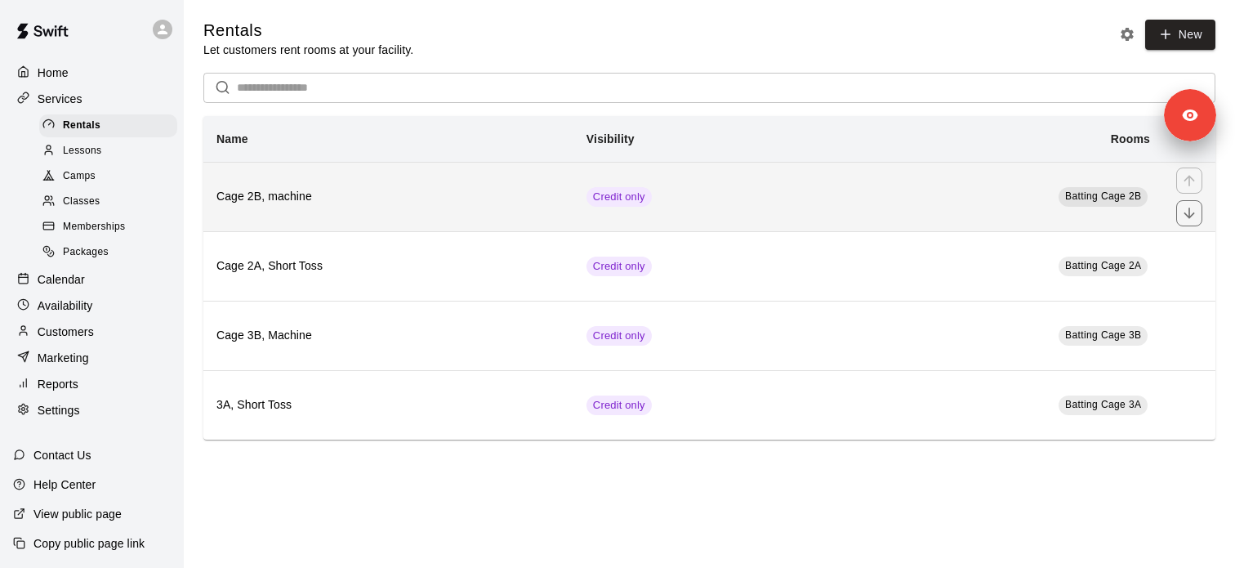
click at [410, 181] on th "Cage 2B, machine" at bounding box center [388, 196] width 370 height 69
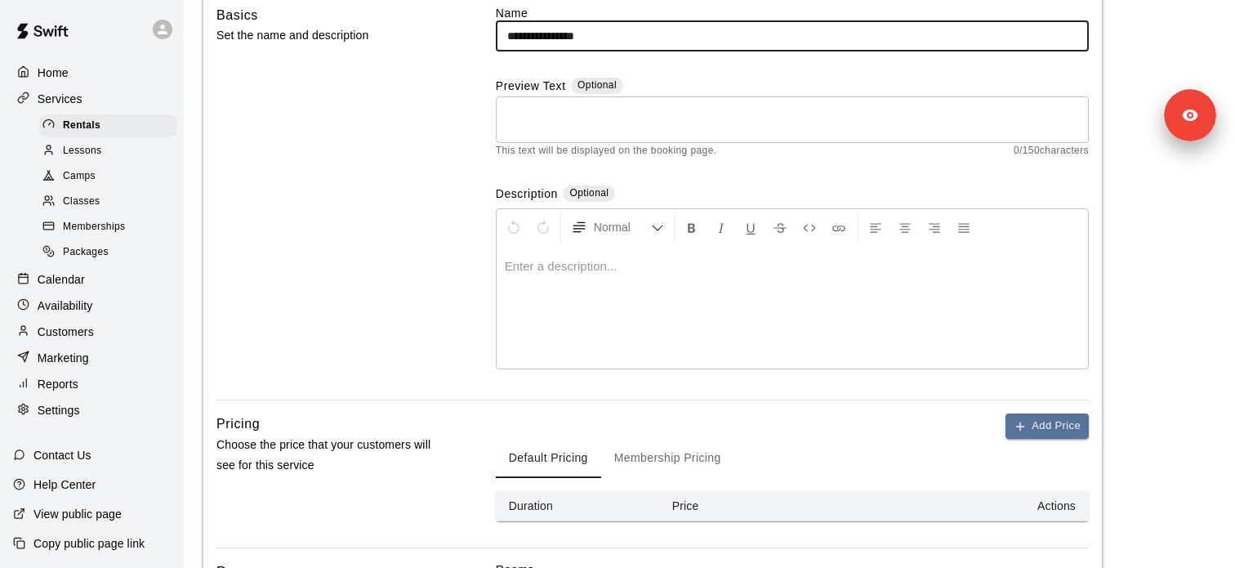
scroll to position [390, 0]
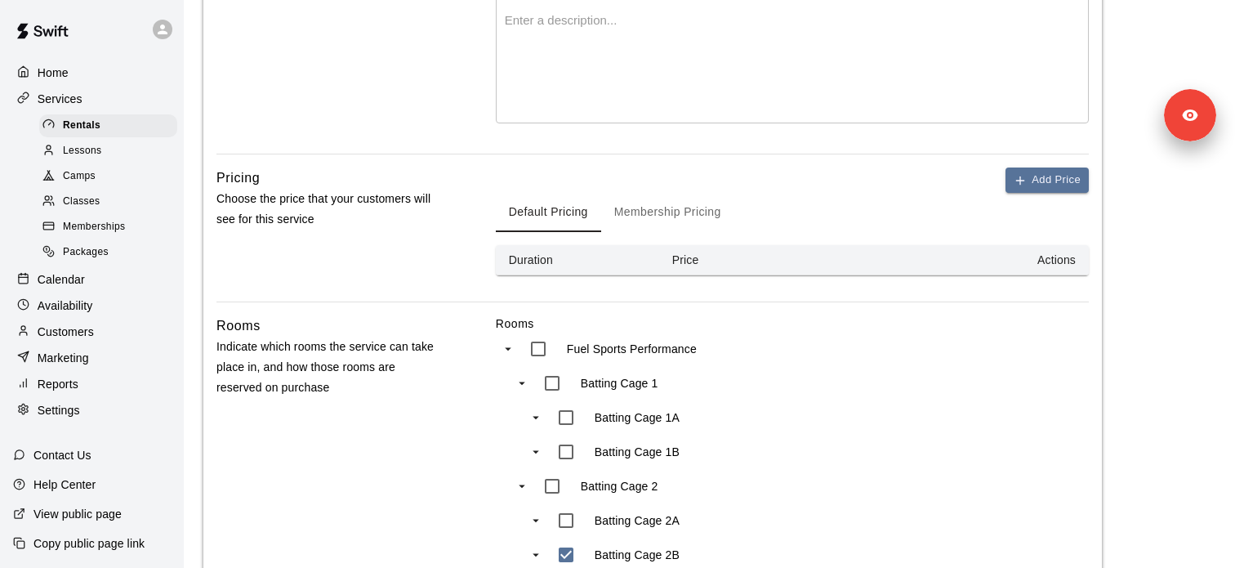
click at [721, 222] on button "Membership Pricing" at bounding box center [667, 212] width 133 height 39
click at [1085, 185] on button "Add Price" at bounding box center [1047, 179] width 83 height 25
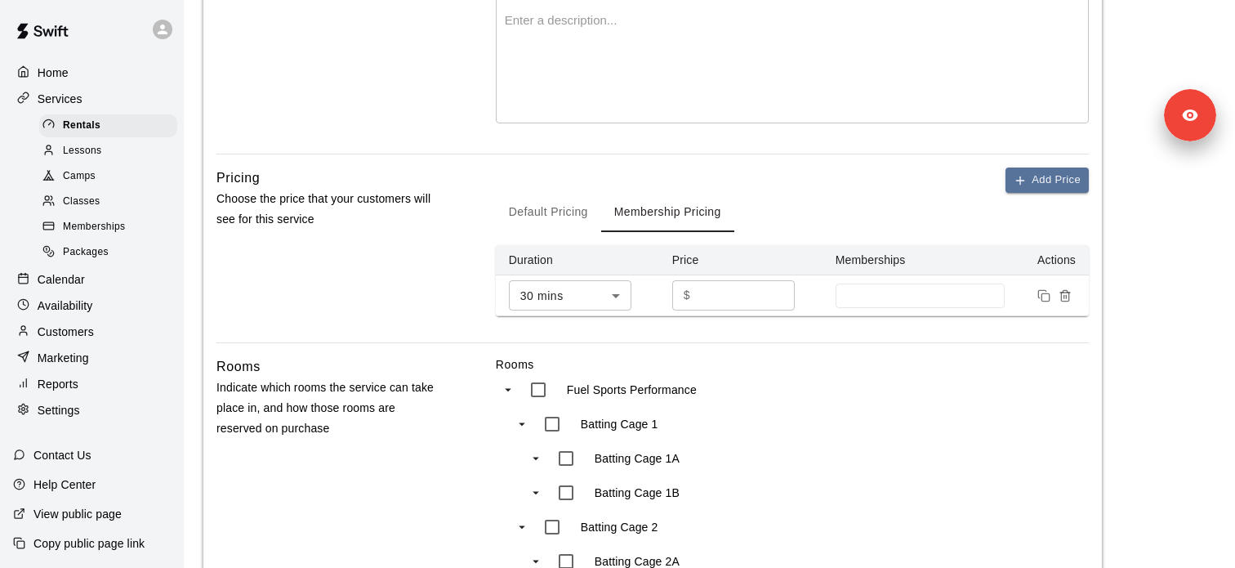
click at [707, 301] on input "*" at bounding box center [746, 295] width 98 height 30
type input "**"
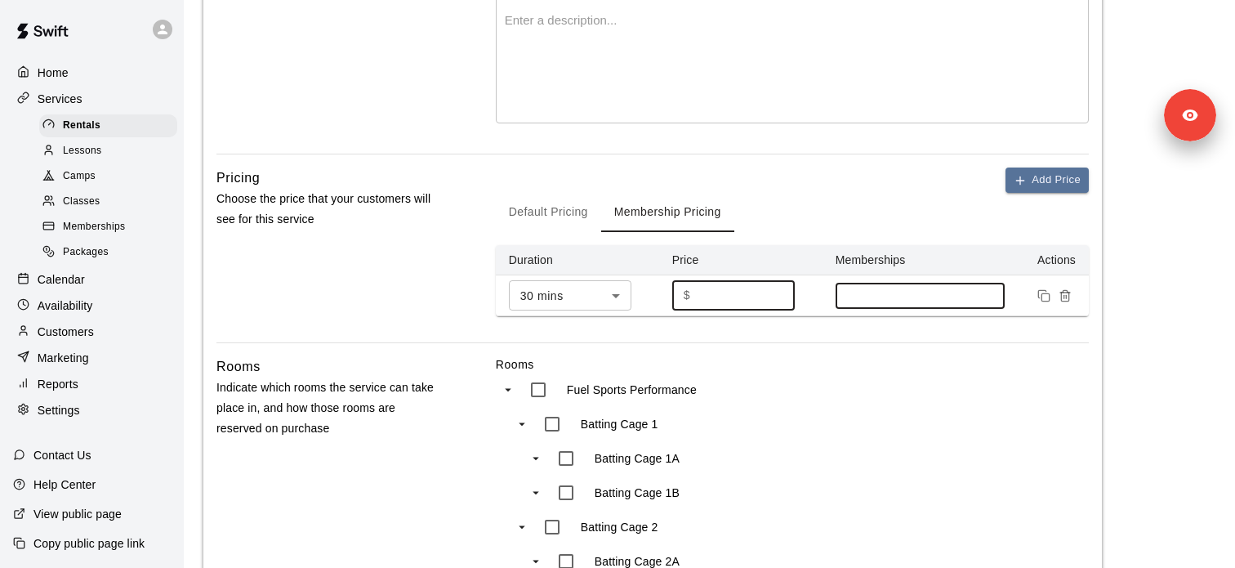
click at [969, 297] on input at bounding box center [921, 295] width 154 height 13
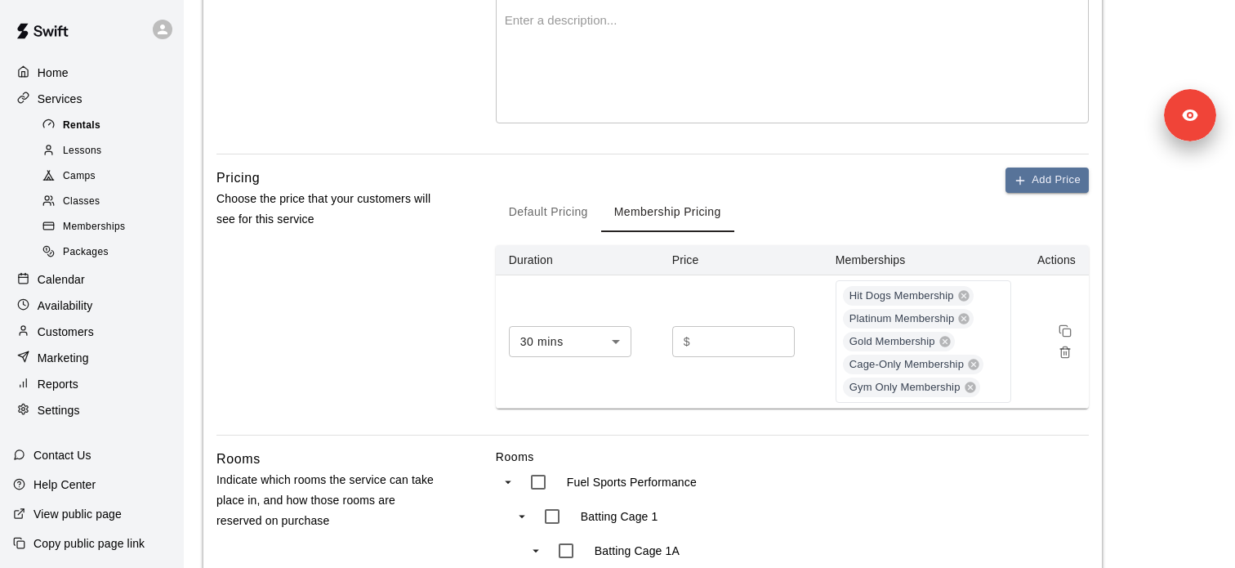
click at [109, 125] on div "Rentals" at bounding box center [108, 125] width 138 height 23
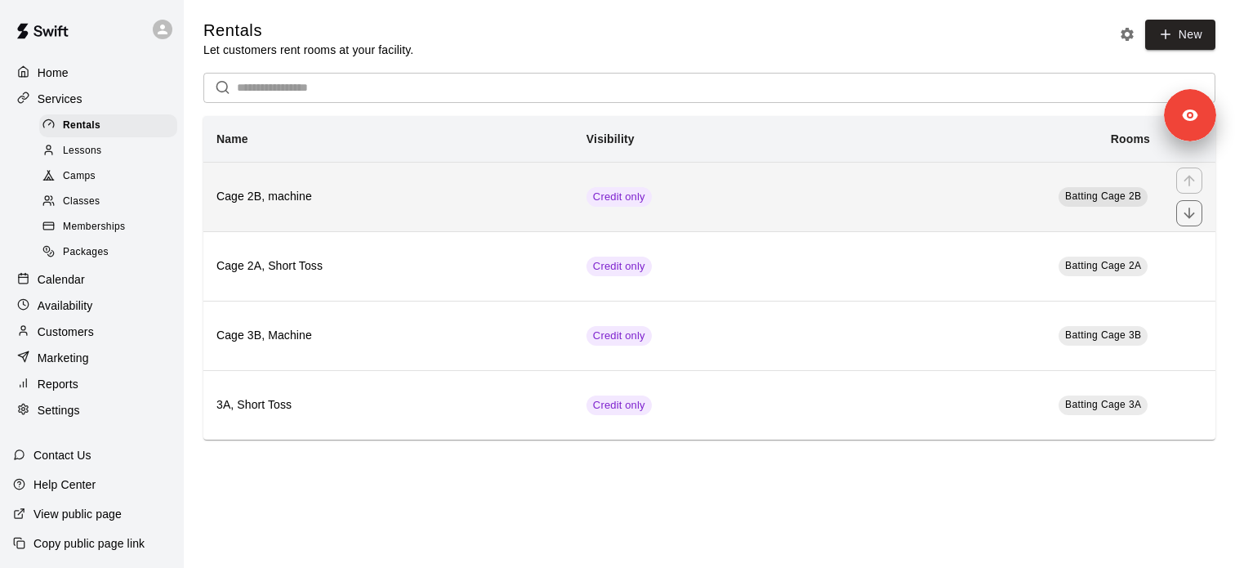
click at [311, 212] on th "Cage 2B, machine" at bounding box center [388, 196] width 370 height 69
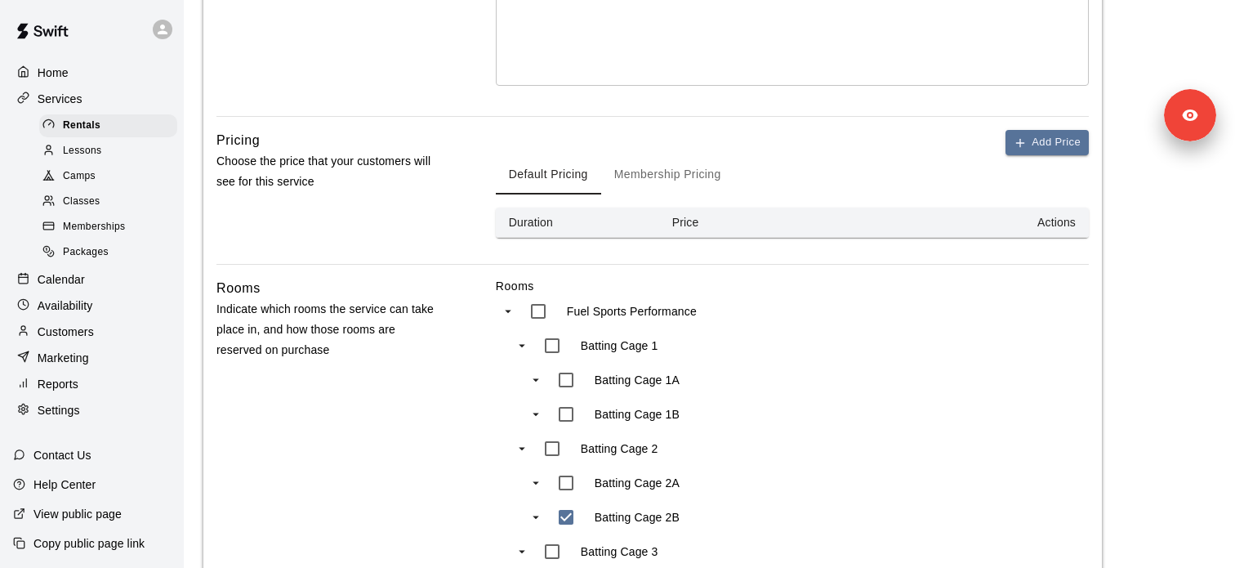
scroll to position [466, 0]
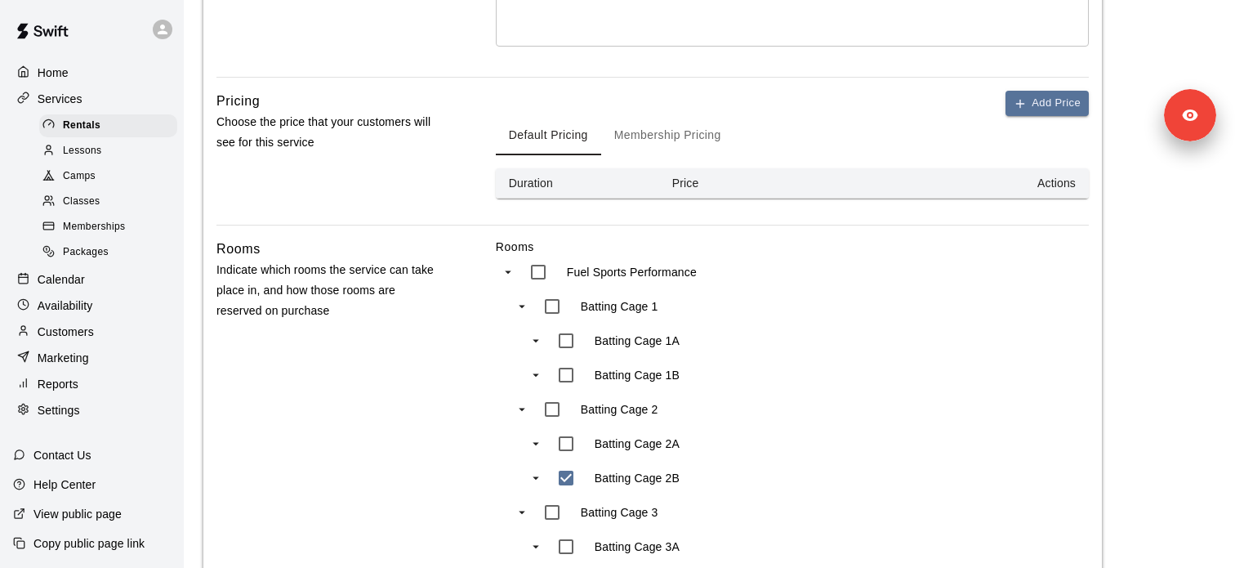
click at [104, 243] on div "Packages" at bounding box center [108, 252] width 138 height 23
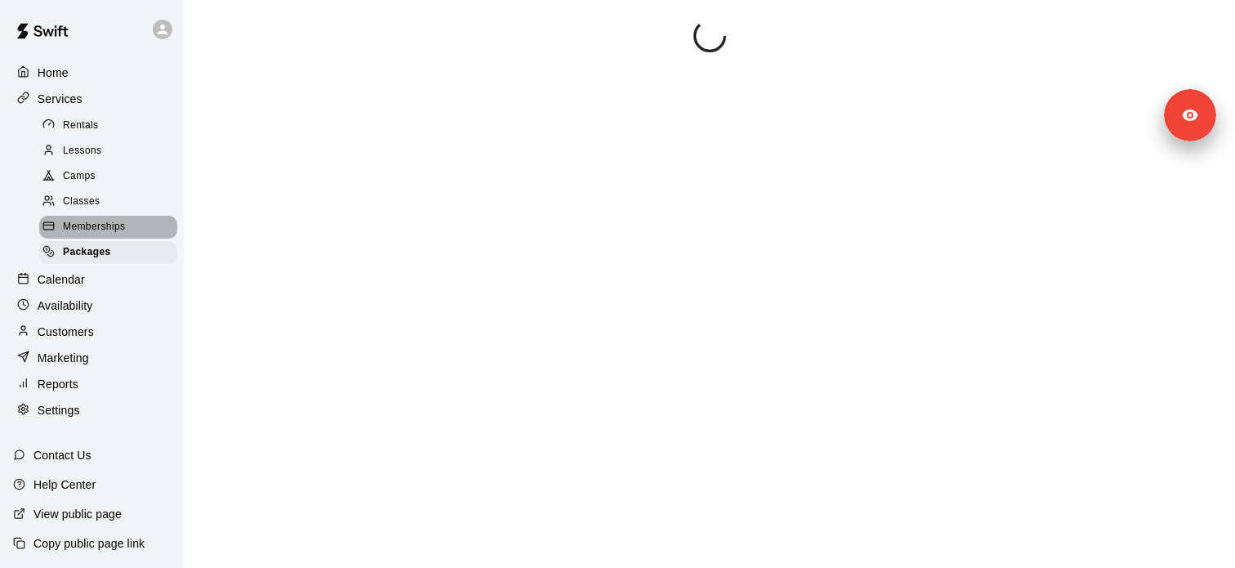
click at [104, 229] on span "Memberships" at bounding box center [94, 227] width 62 height 16
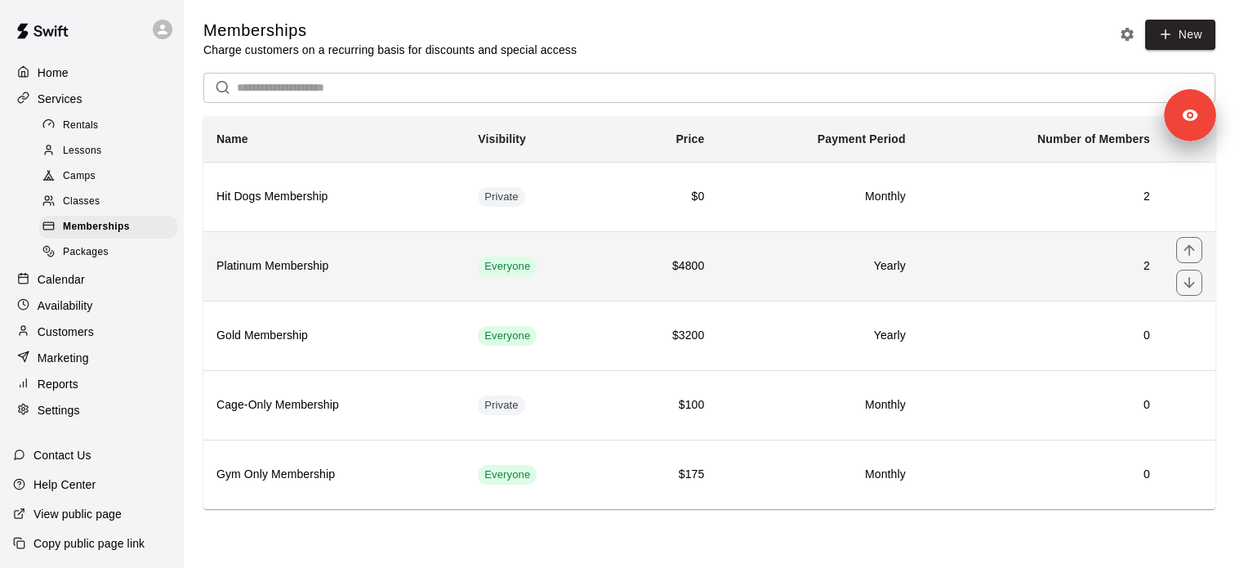
click at [311, 269] on h6 "Platinum Membership" at bounding box center [333, 266] width 235 height 18
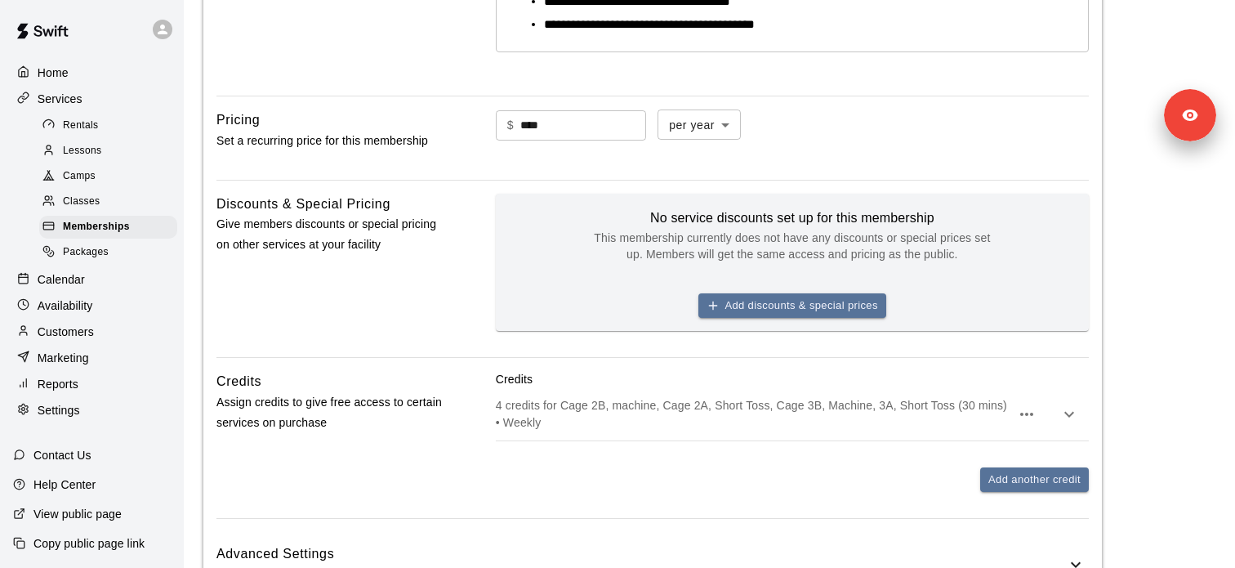
scroll to position [647, 0]
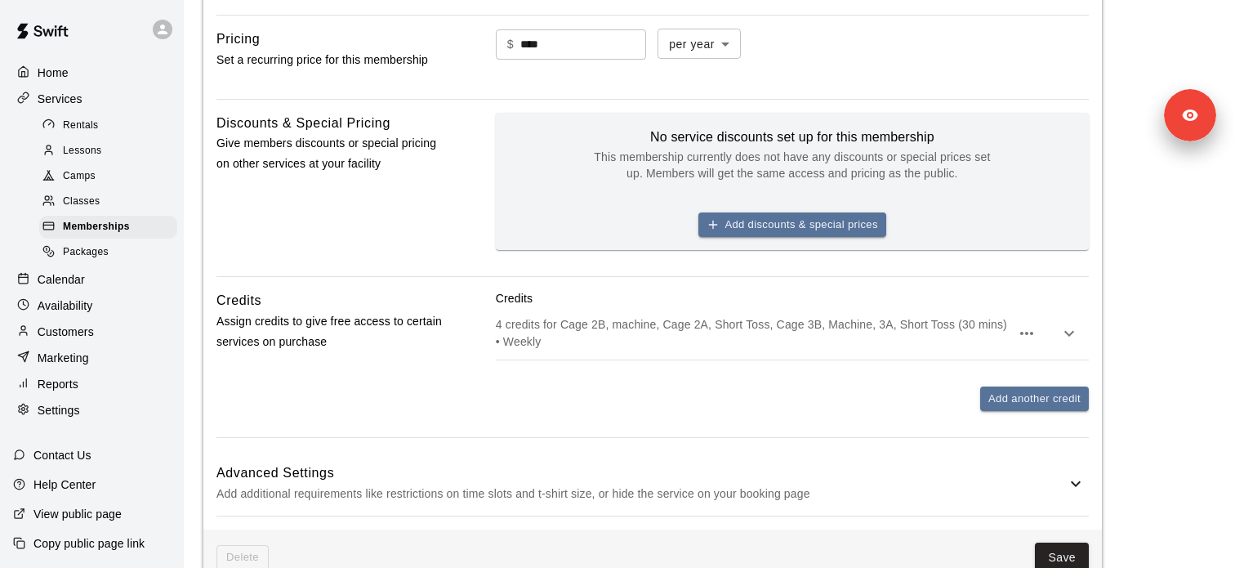
click at [554, 341] on p "4 credits for Cage 2B, machine, Cage 2A, Short Toss, Cage 3B, Machine, 3A, Shor…" at bounding box center [753, 332] width 515 height 33
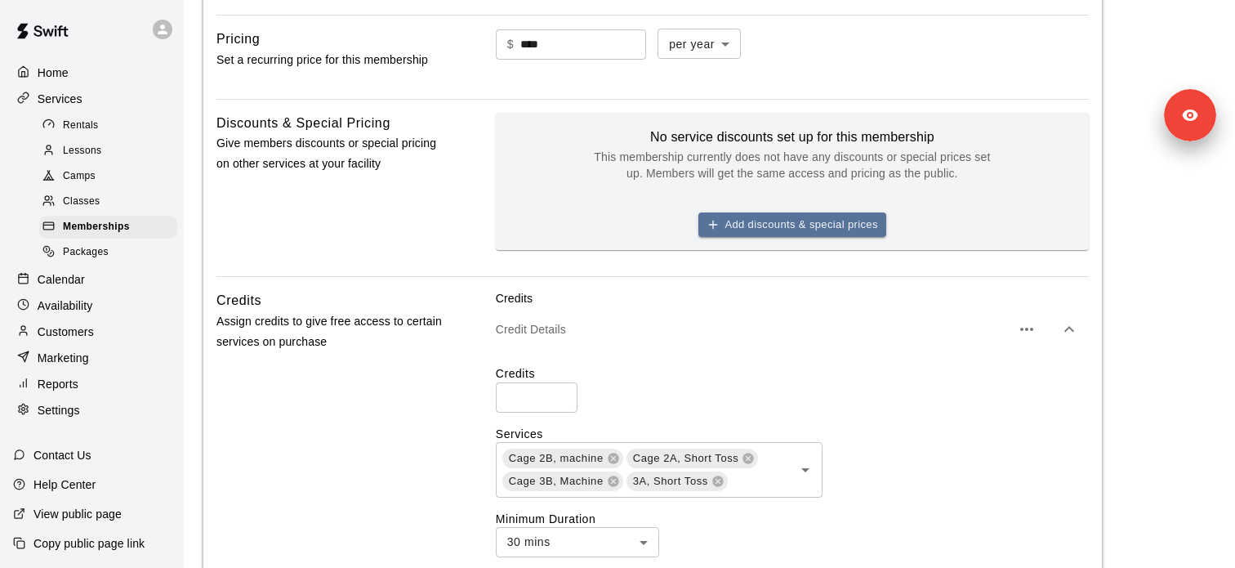
scroll to position [859, 0]
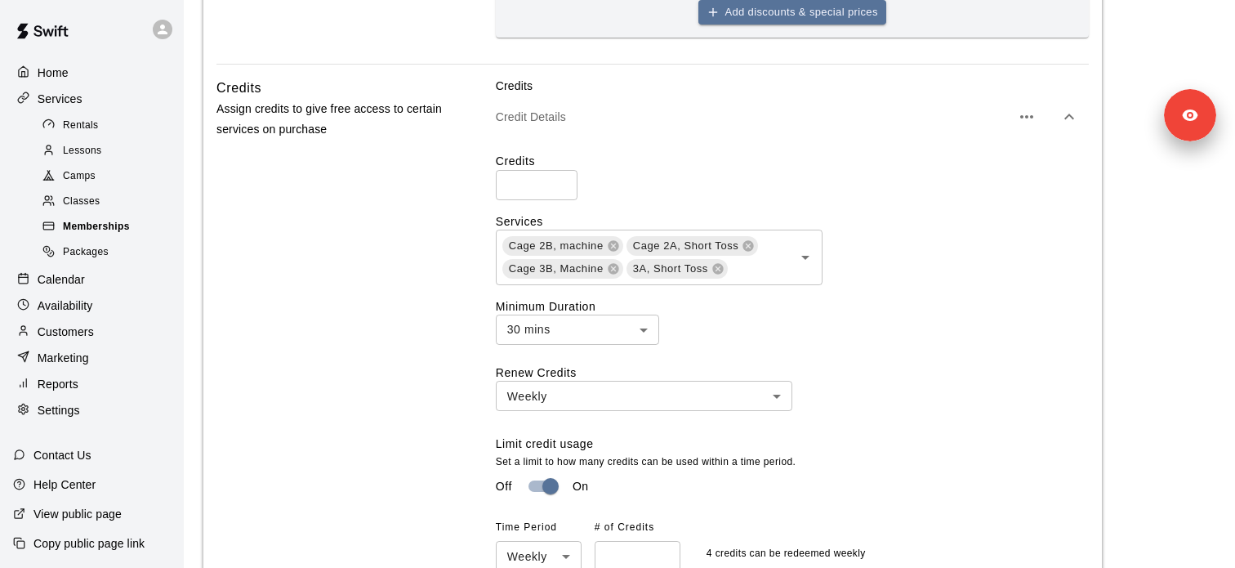
click at [143, 228] on div "Memberships" at bounding box center [108, 227] width 138 height 23
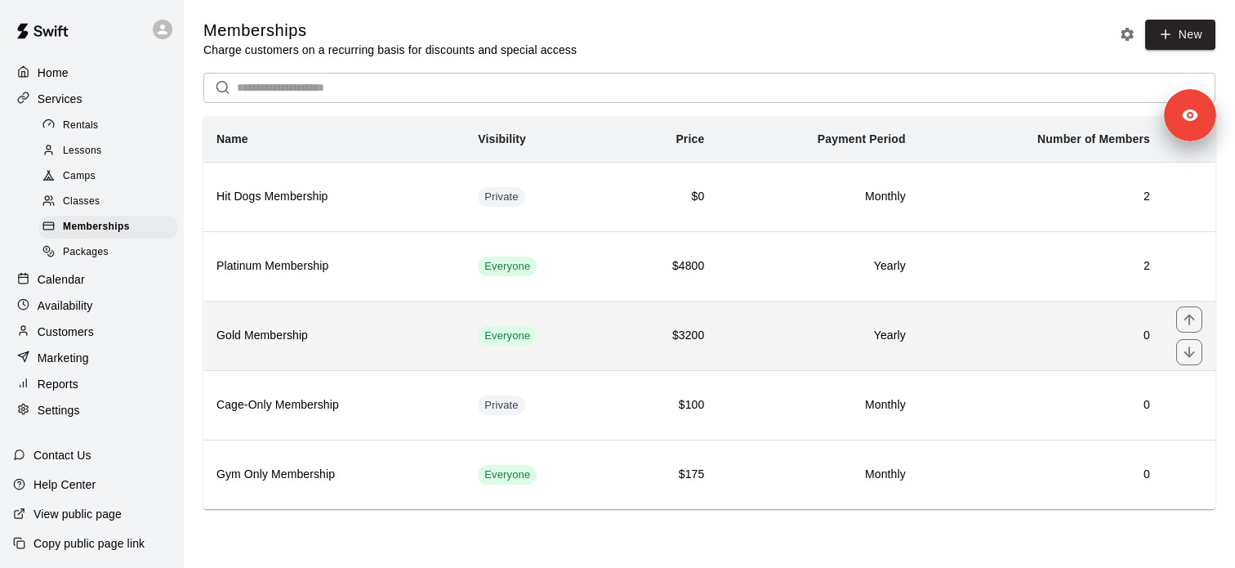
click at [341, 341] on h6 "Gold Membership" at bounding box center [333, 336] width 235 height 18
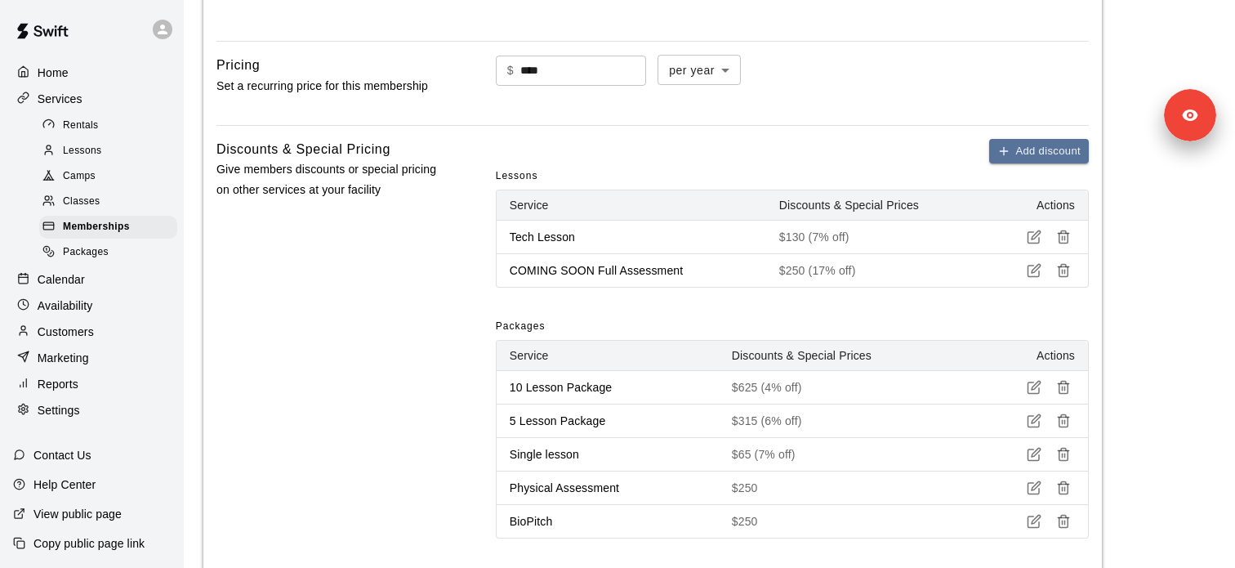
scroll to position [797, 0]
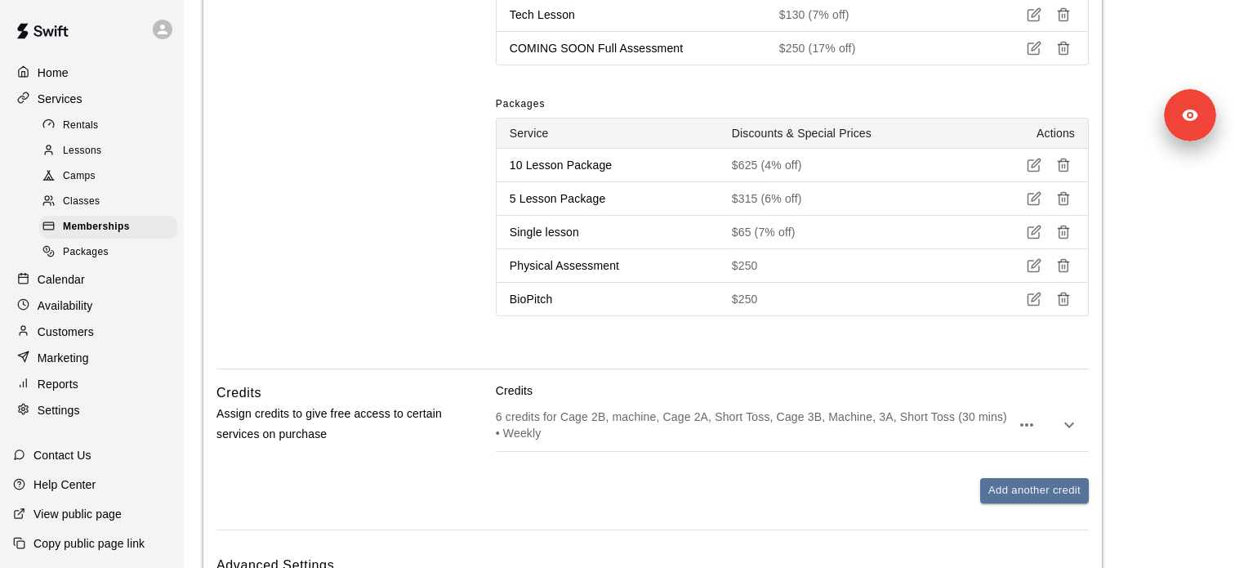
click at [519, 424] on p "6 credits for Cage 2B, machine, Cage 2A, Short Toss, Cage 3B, Machine, 3A, Shor…" at bounding box center [753, 424] width 515 height 33
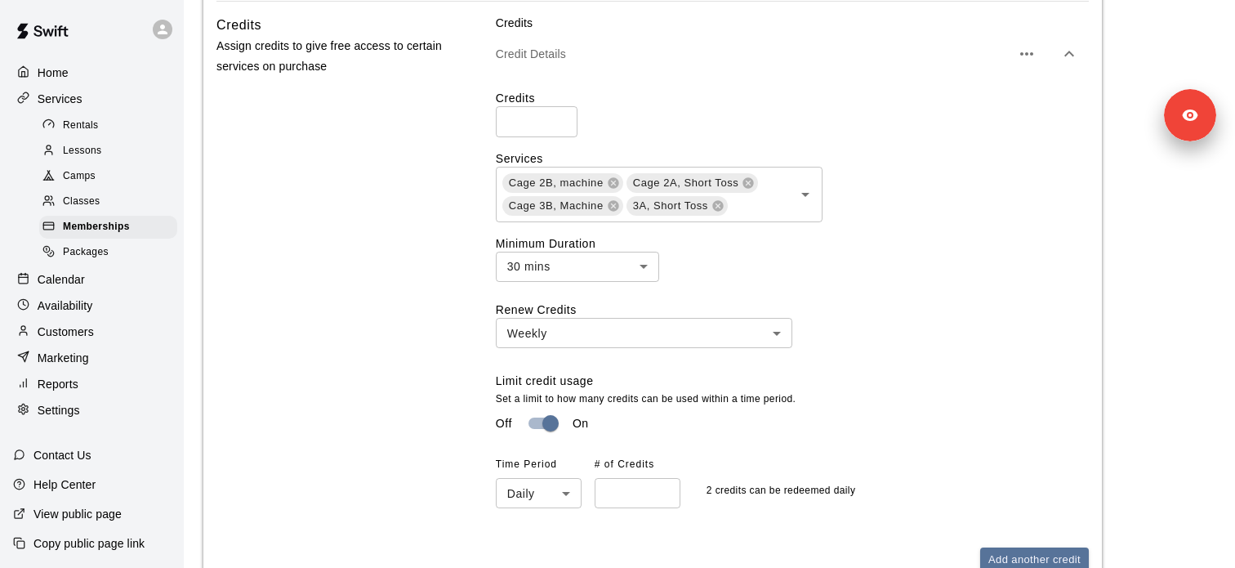
scroll to position [1312, 0]
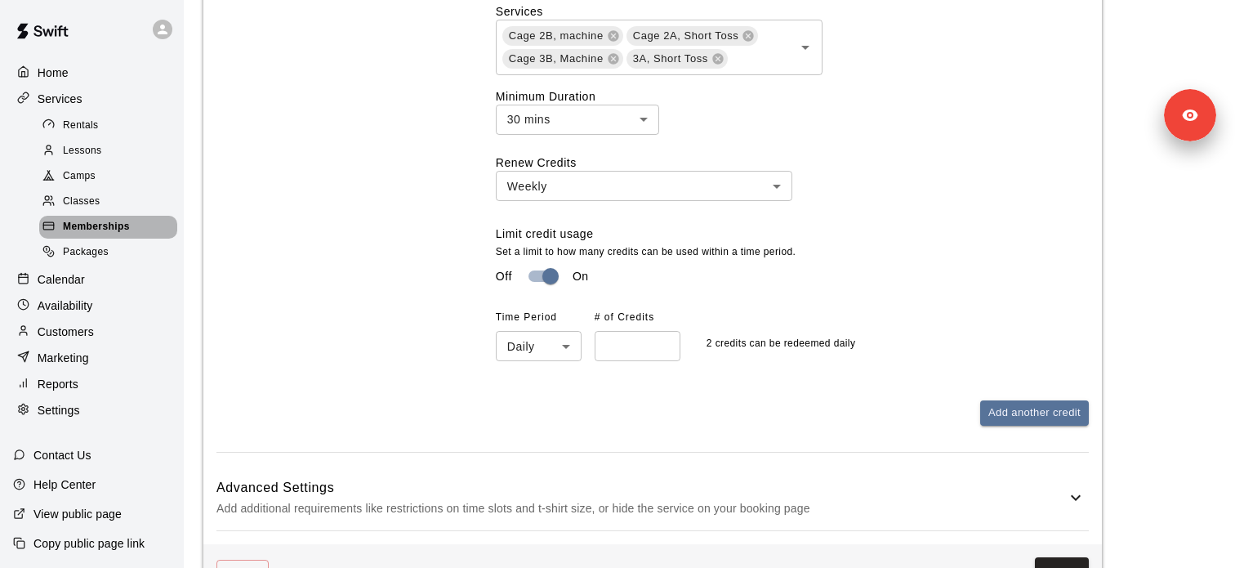
click at [145, 221] on div "Memberships" at bounding box center [108, 227] width 138 height 23
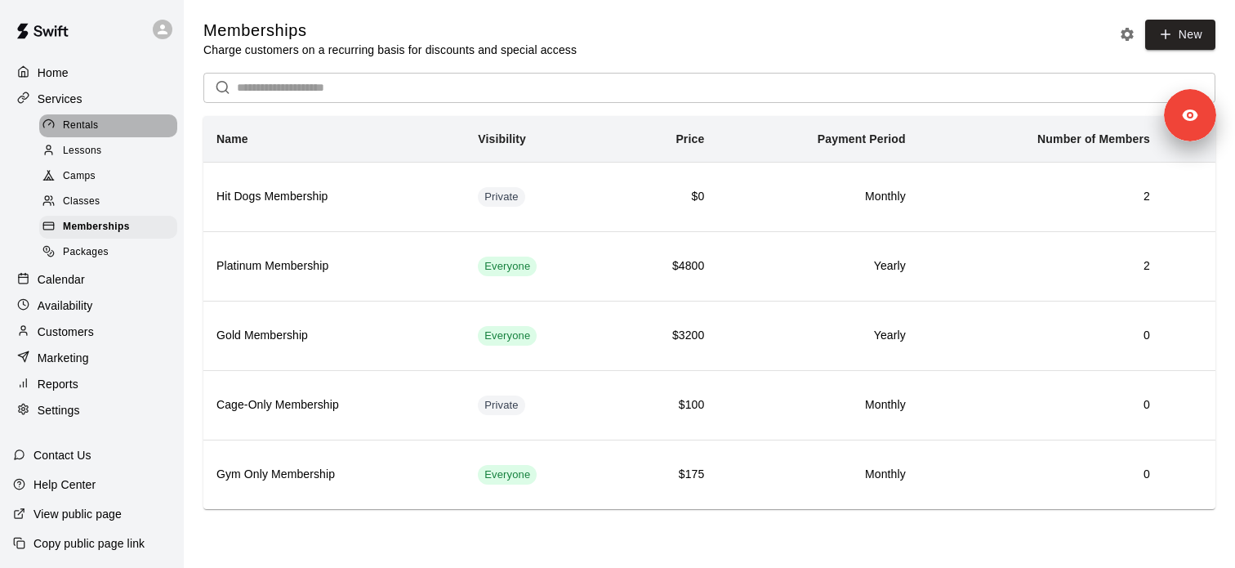
click at [85, 123] on span "Rentals" at bounding box center [81, 126] width 36 height 16
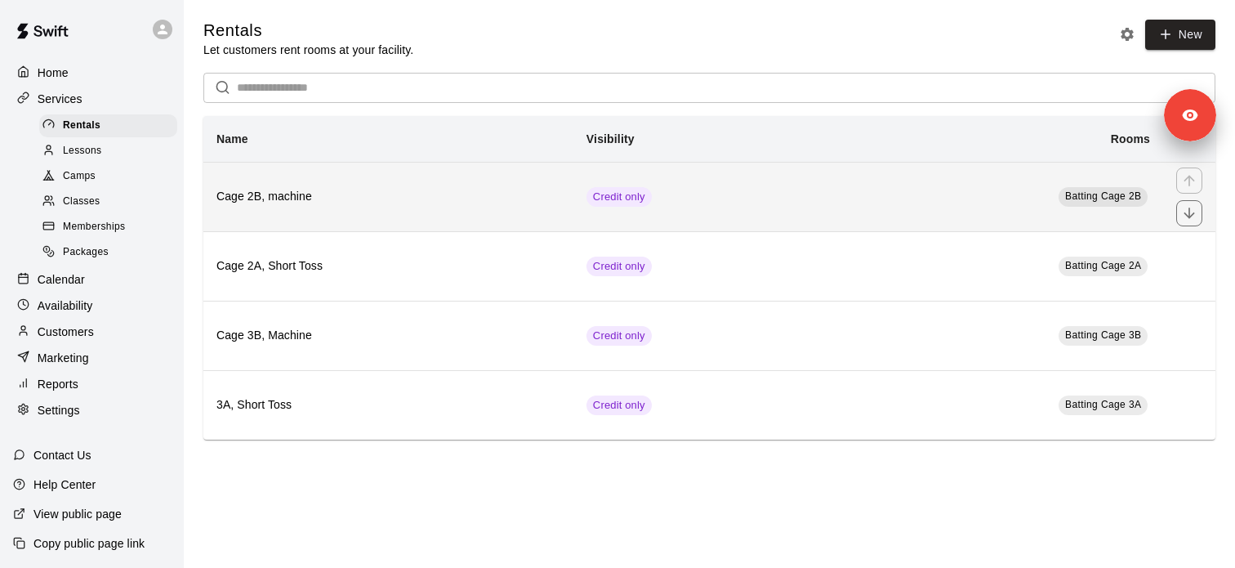
click at [305, 205] on h6 "Cage 2B, machine" at bounding box center [388, 197] width 344 height 18
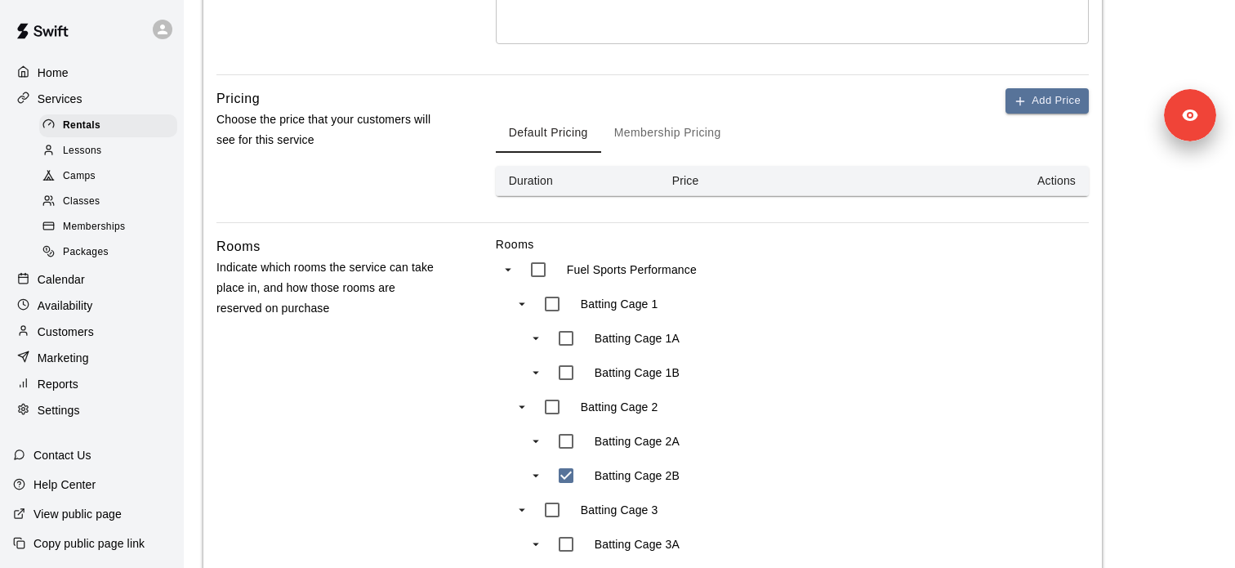
scroll to position [506, 0]
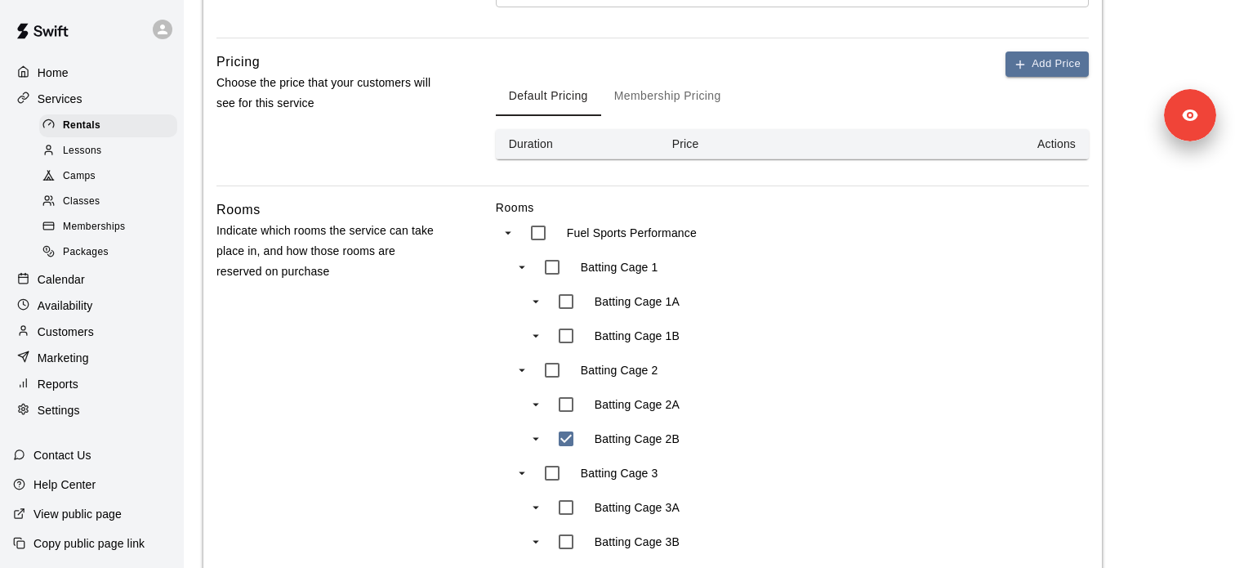
click at [711, 105] on button "Membership Pricing" at bounding box center [667, 96] width 133 height 39
click at [1037, 77] on div "Default Pricing Membership Pricing" at bounding box center [792, 96] width 593 height 39
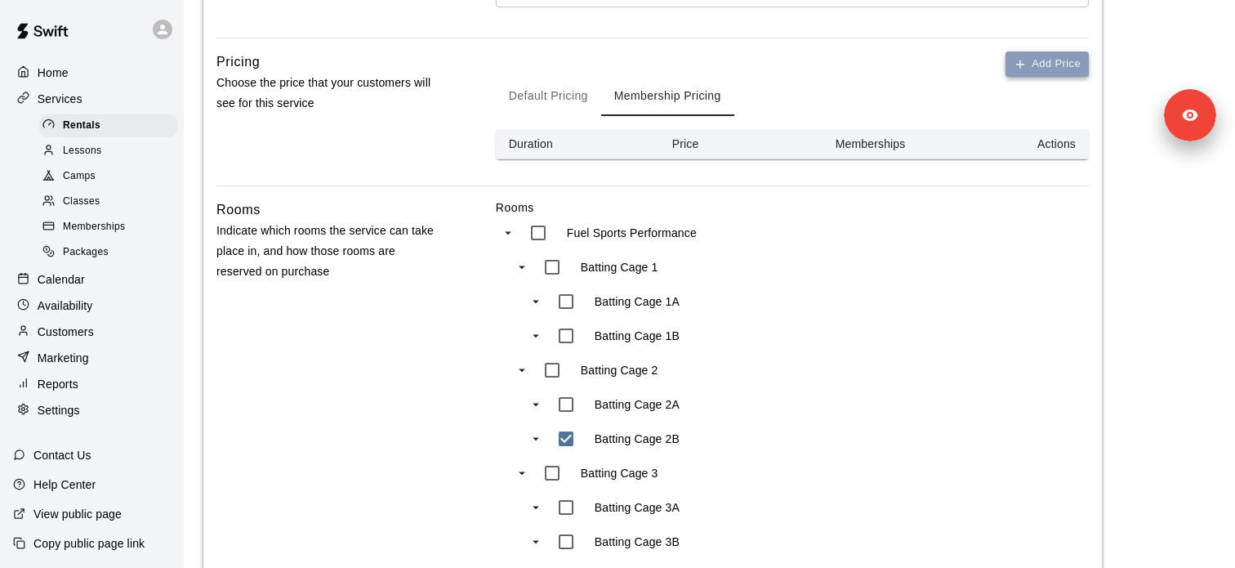
click at [1031, 51] on button "Add Price" at bounding box center [1047, 63] width 83 height 25
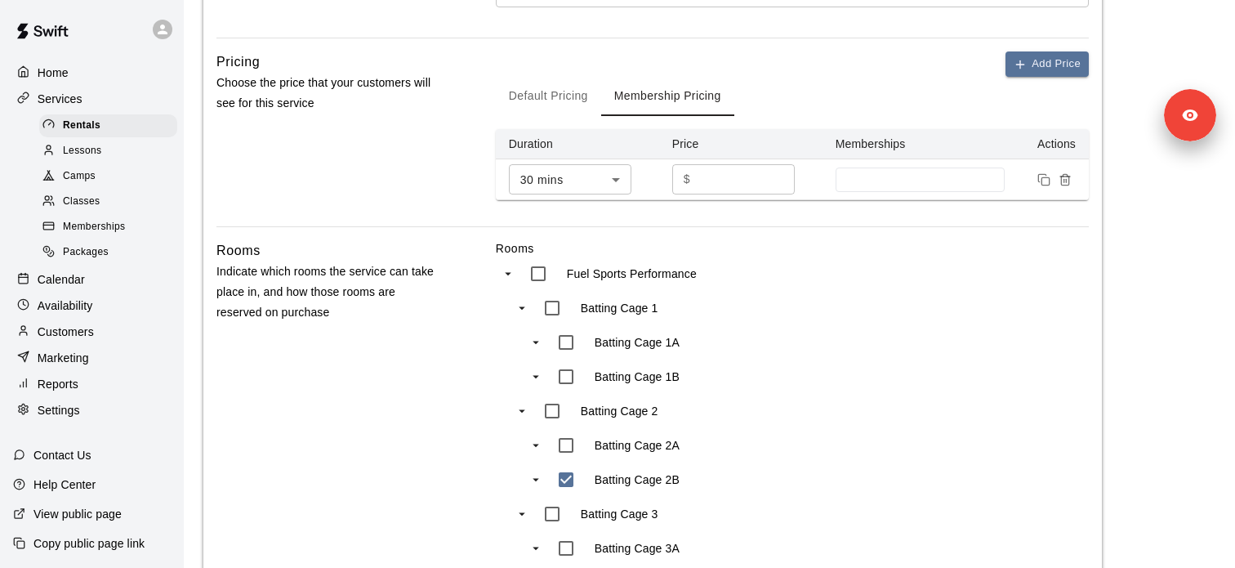
click at [698, 181] on input "*" at bounding box center [746, 179] width 98 height 30
type input "**"
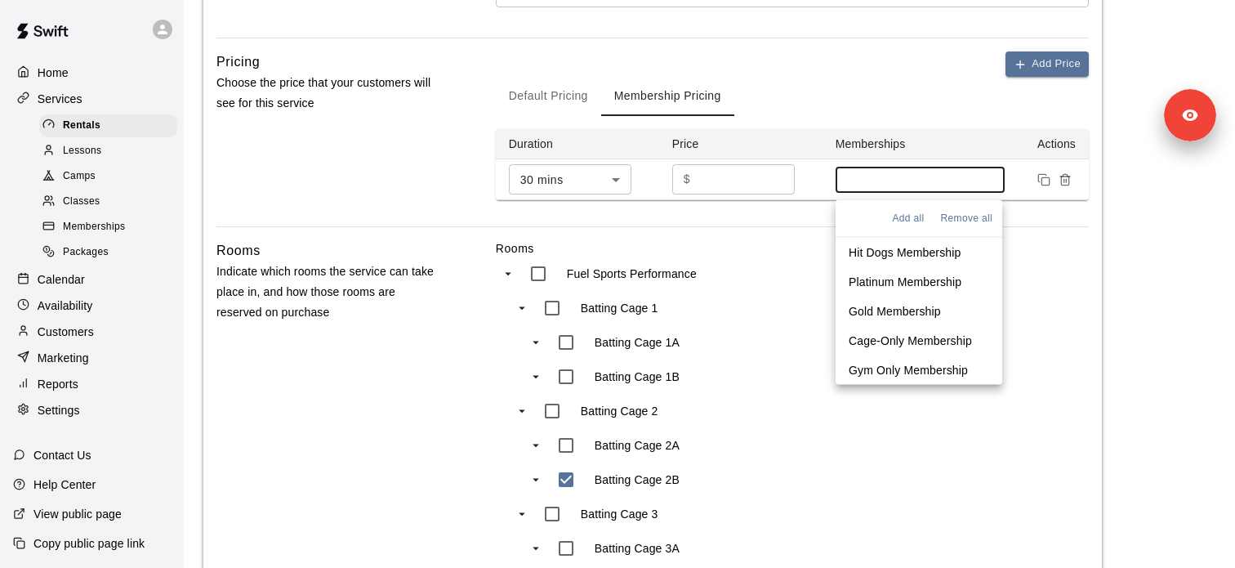
click at [894, 186] on input at bounding box center [921, 179] width 154 height 13
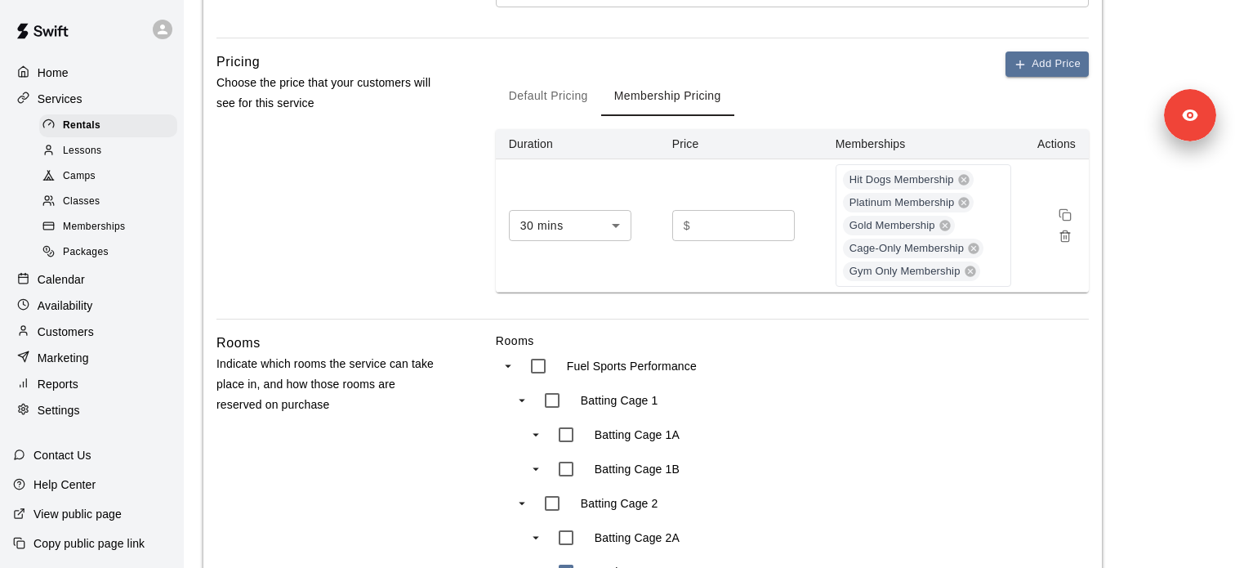
click at [889, 321] on div "**********" at bounding box center [652, 447] width 898 height 1635
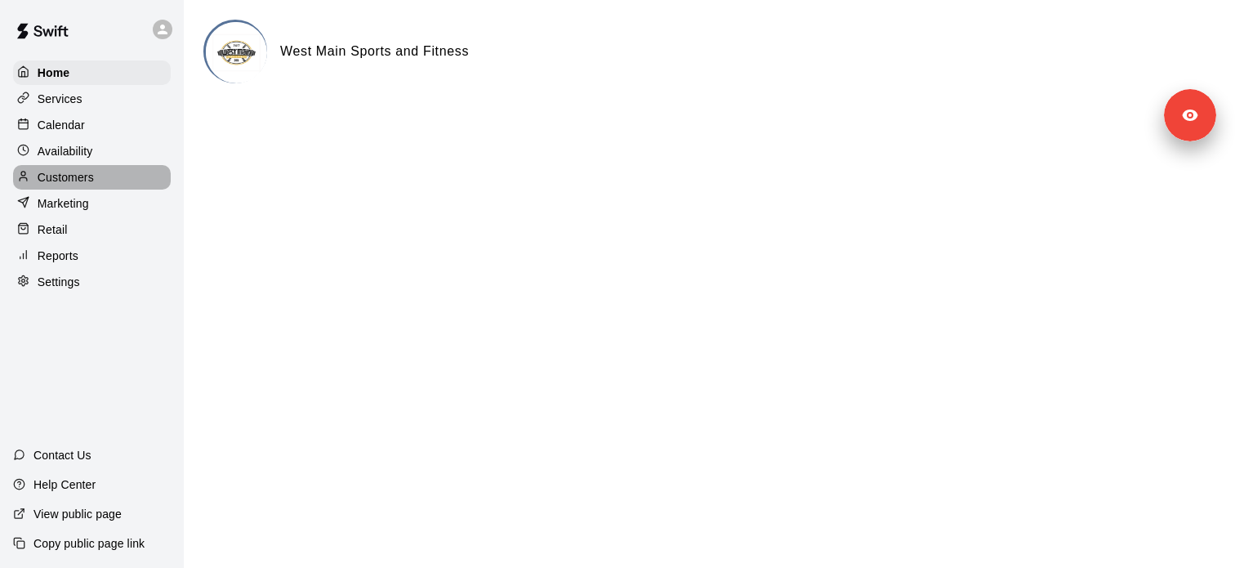
click at [87, 175] on p "Customers" at bounding box center [66, 177] width 56 height 16
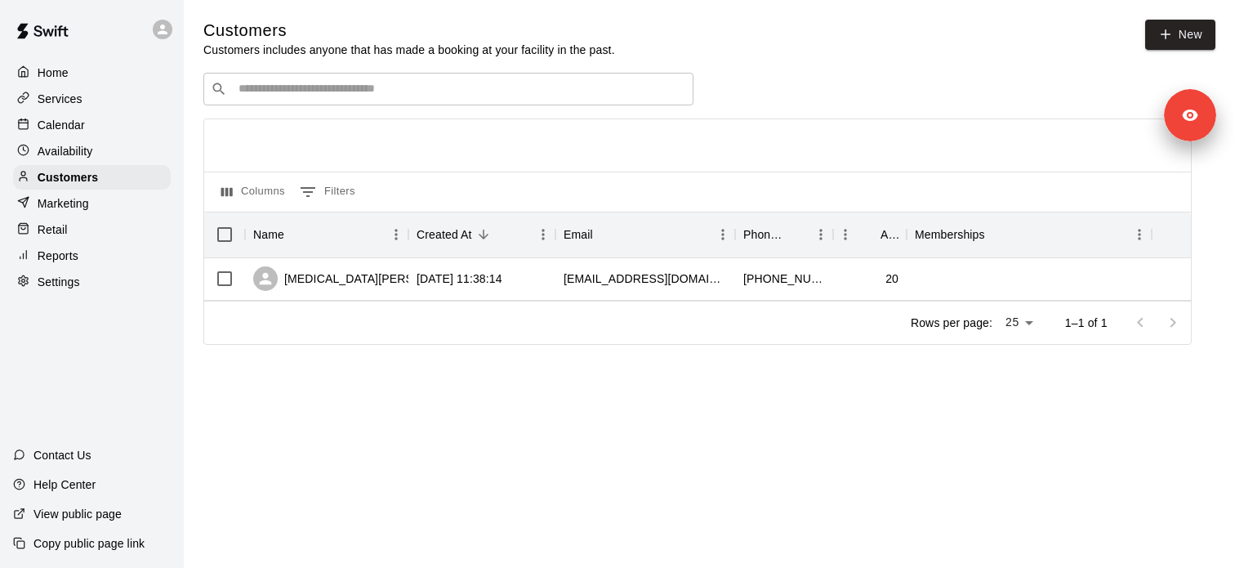
click at [95, 96] on div "Services" at bounding box center [92, 99] width 158 height 25
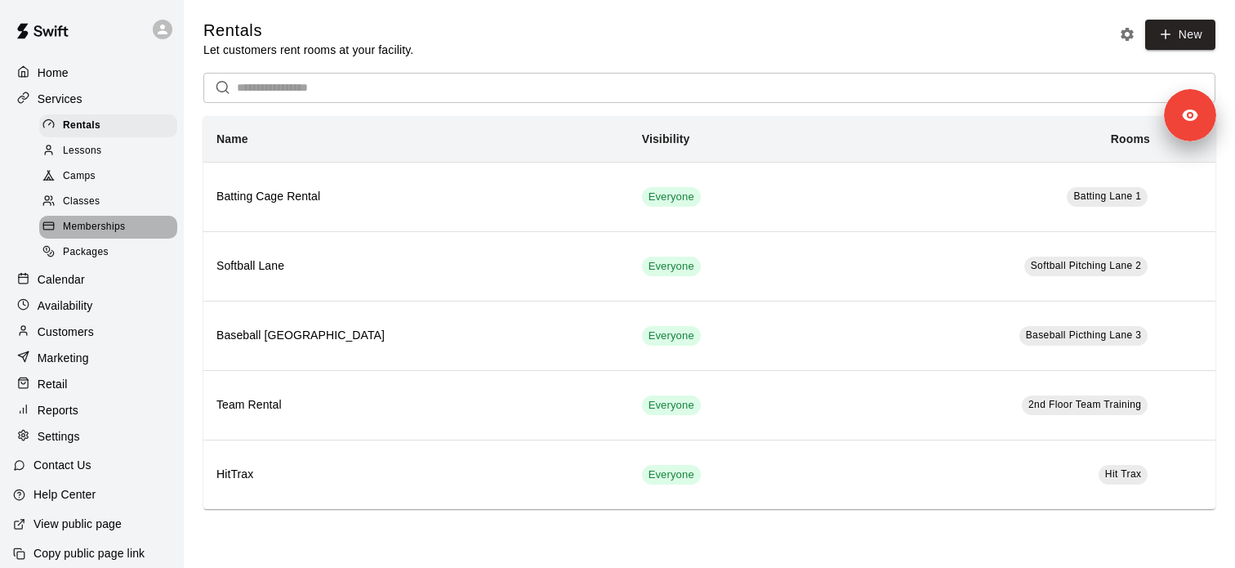
click at [128, 216] on div "Memberships" at bounding box center [108, 227] width 138 height 23
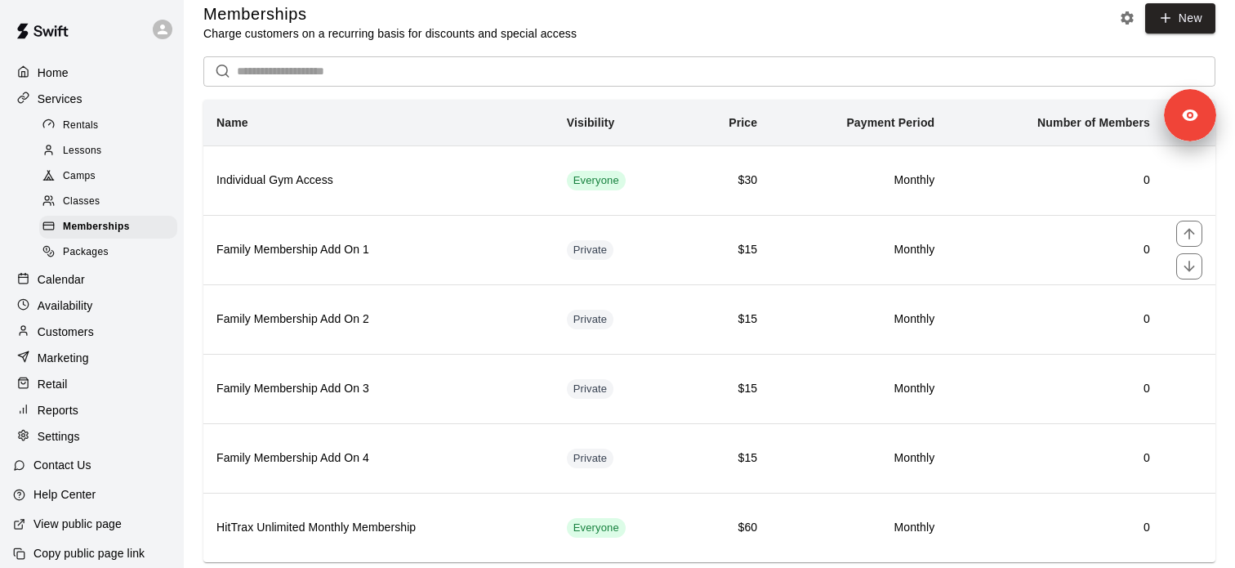
scroll to position [57, 0]
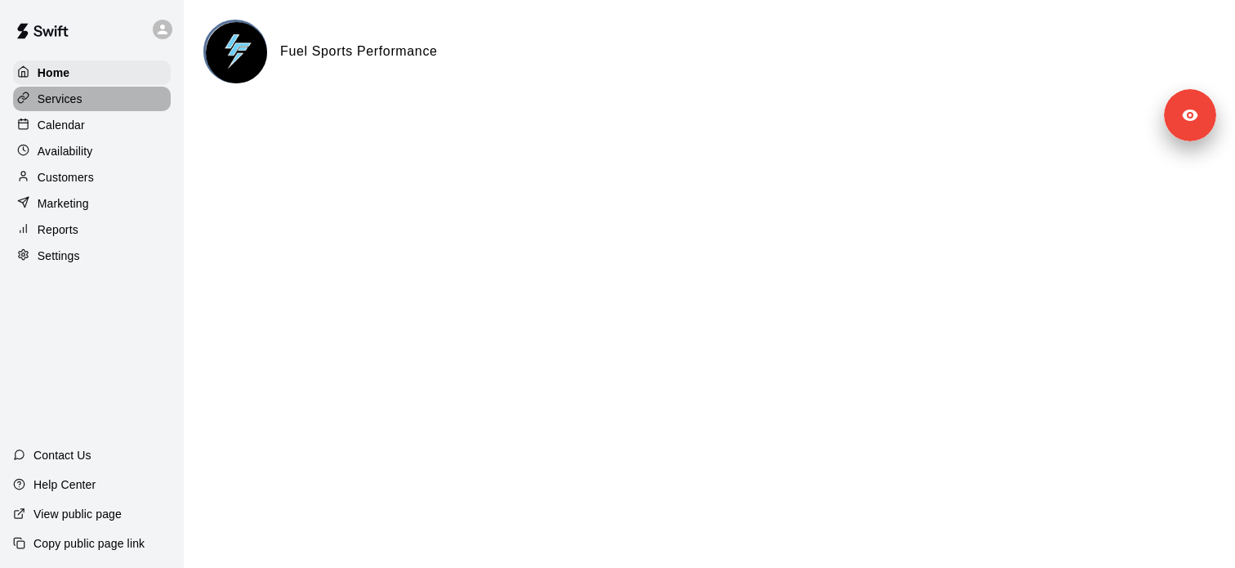
click at [86, 93] on div "Services" at bounding box center [92, 99] width 158 height 25
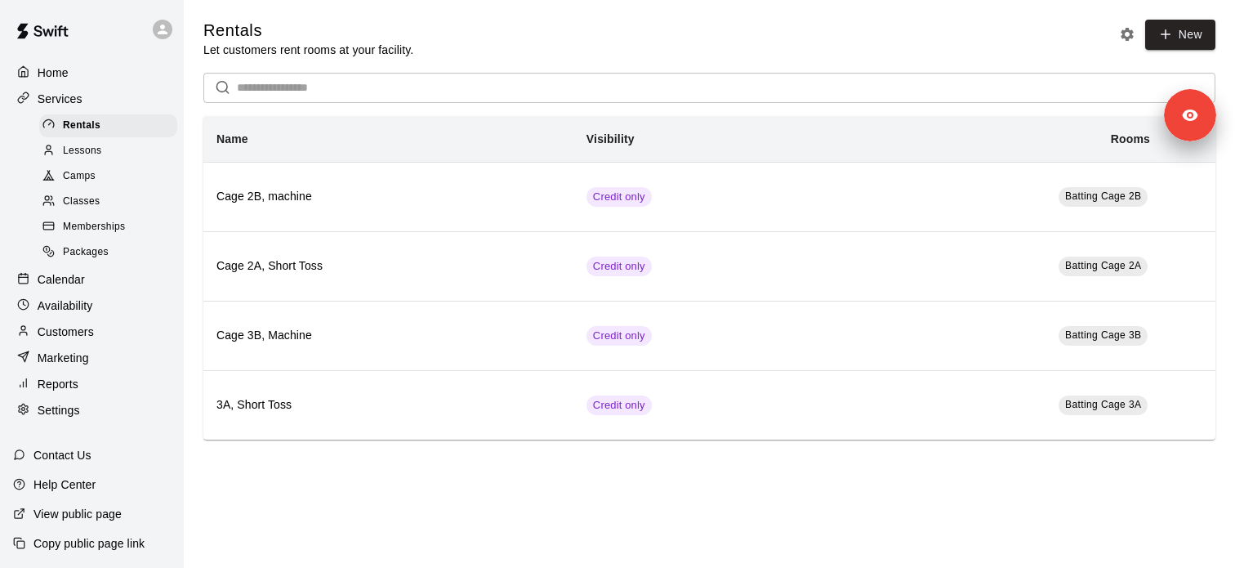
click at [136, 226] on div "Memberships" at bounding box center [108, 227] width 138 height 23
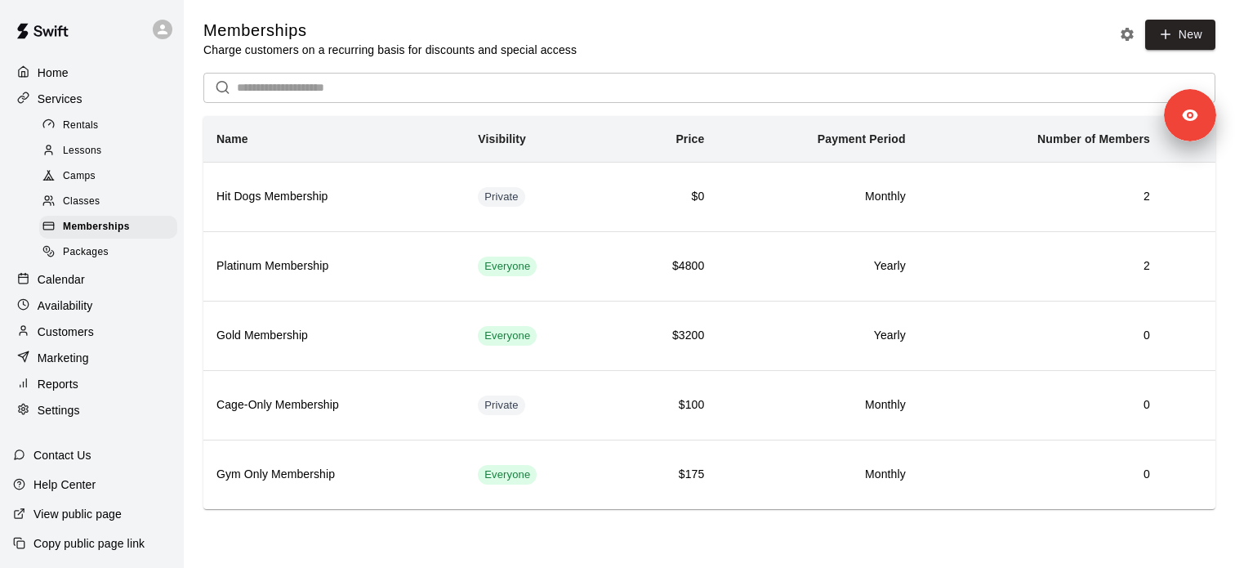
click at [140, 123] on div "Rentals" at bounding box center [108, 125] width 138 height 23
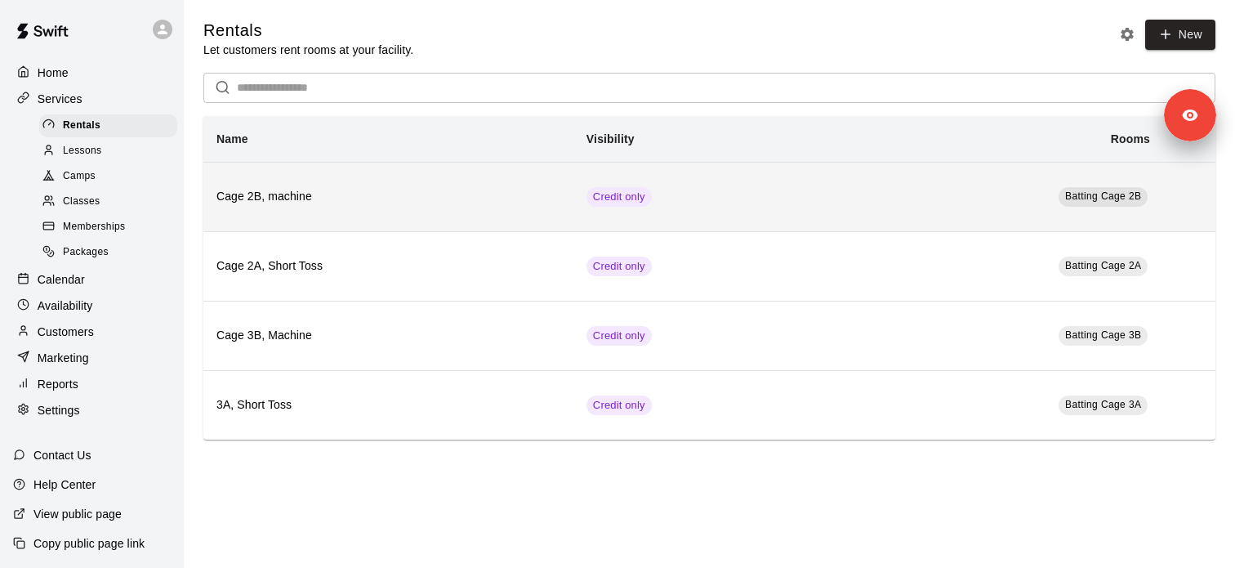
click at [306, 174] on th "Cage 2B, machine" at bounding box center [388, 196] width 370 height 69
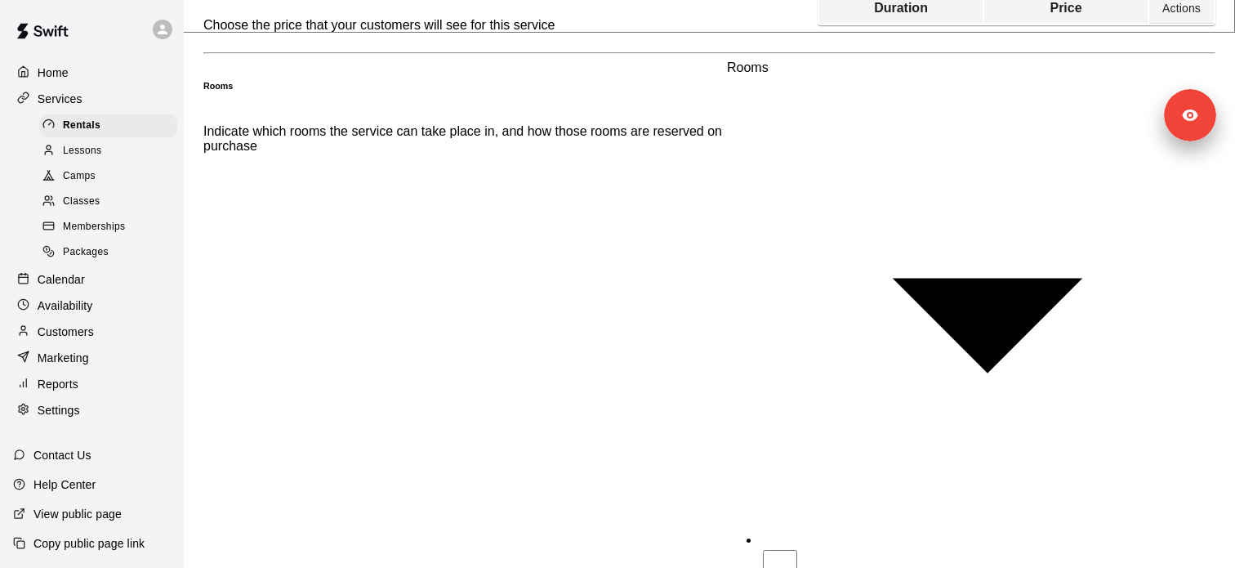
scroll to position [483, 0]
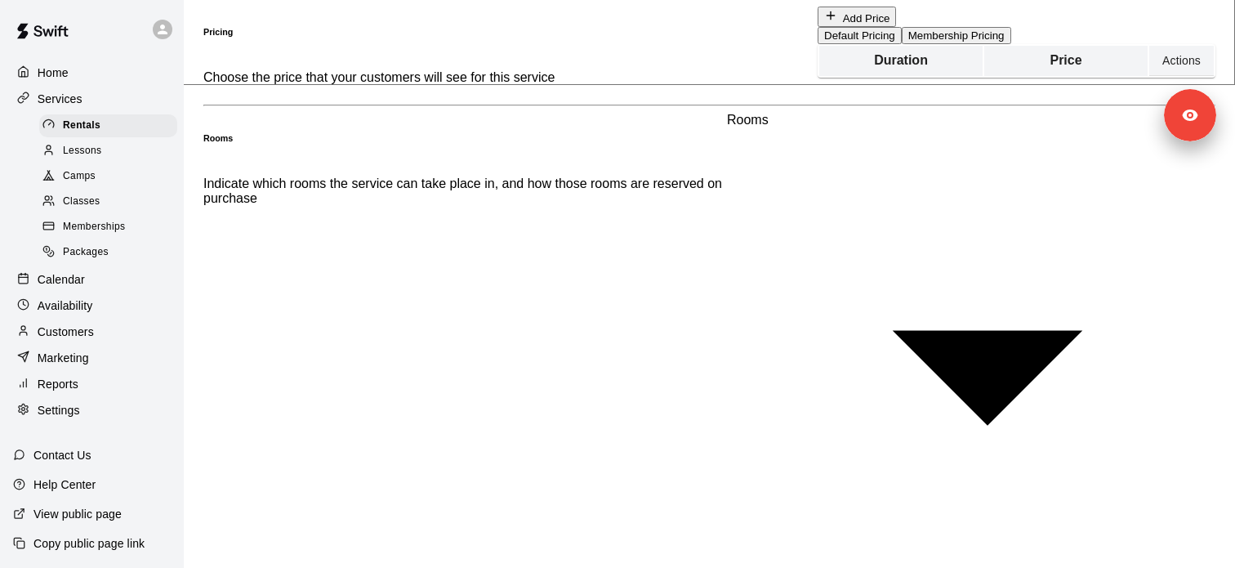
click at [902, 44] on button "Membership Pricing" at bounding box center [956, 35] width 109 height 17
